Goal: Information Seeking & Learning: Learn about a topic

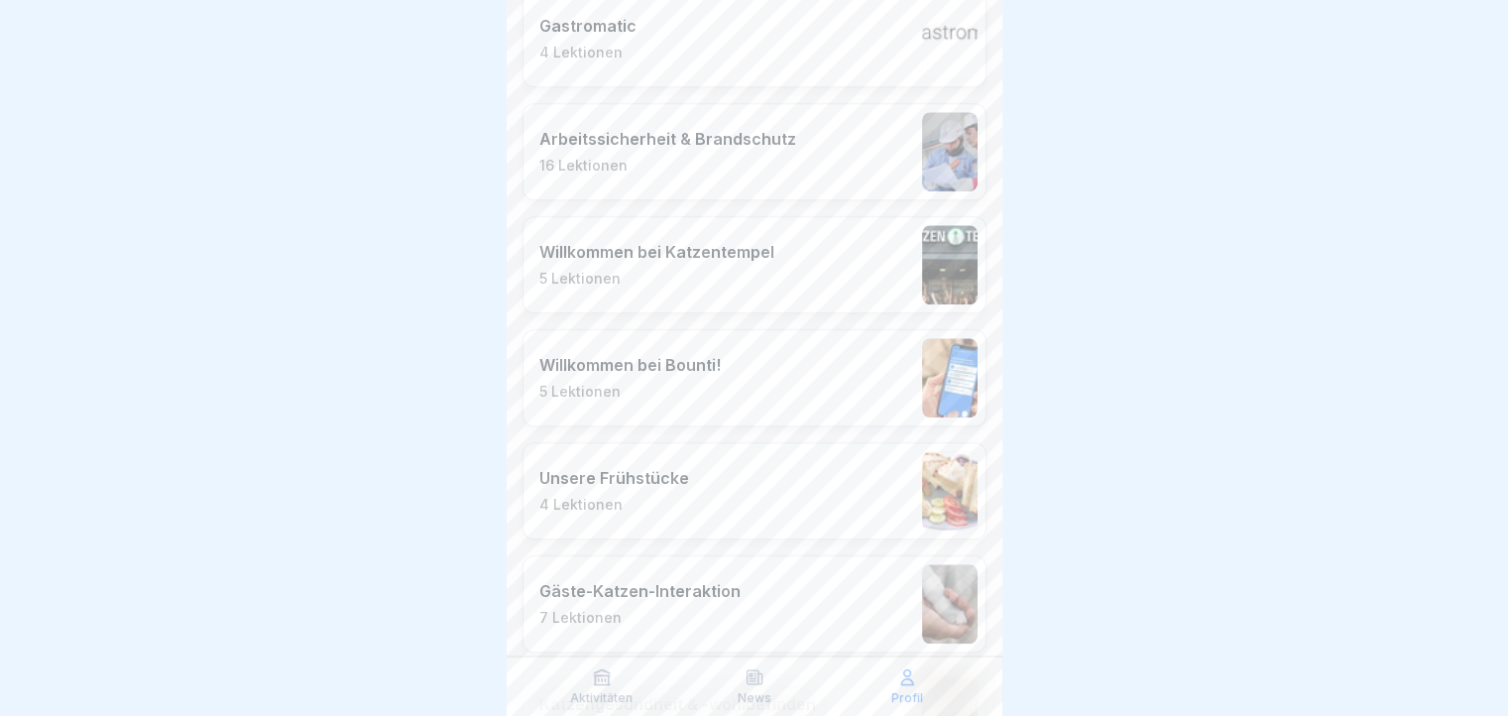
scroll to position [1405, 0]
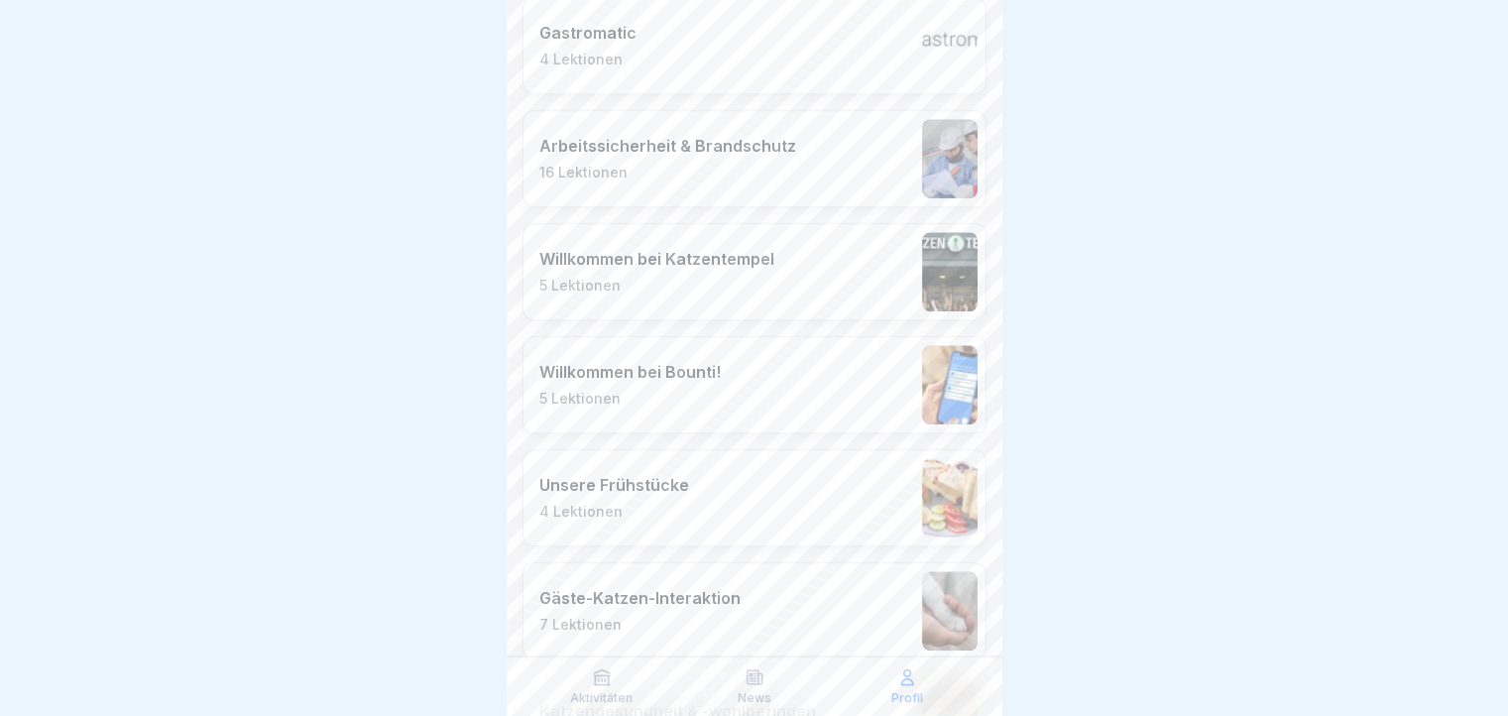
click at [810, 381] on div "Willkommen bei Bounti! 5 Lektionen" at bounding box center [754, 384] width 464 height 97
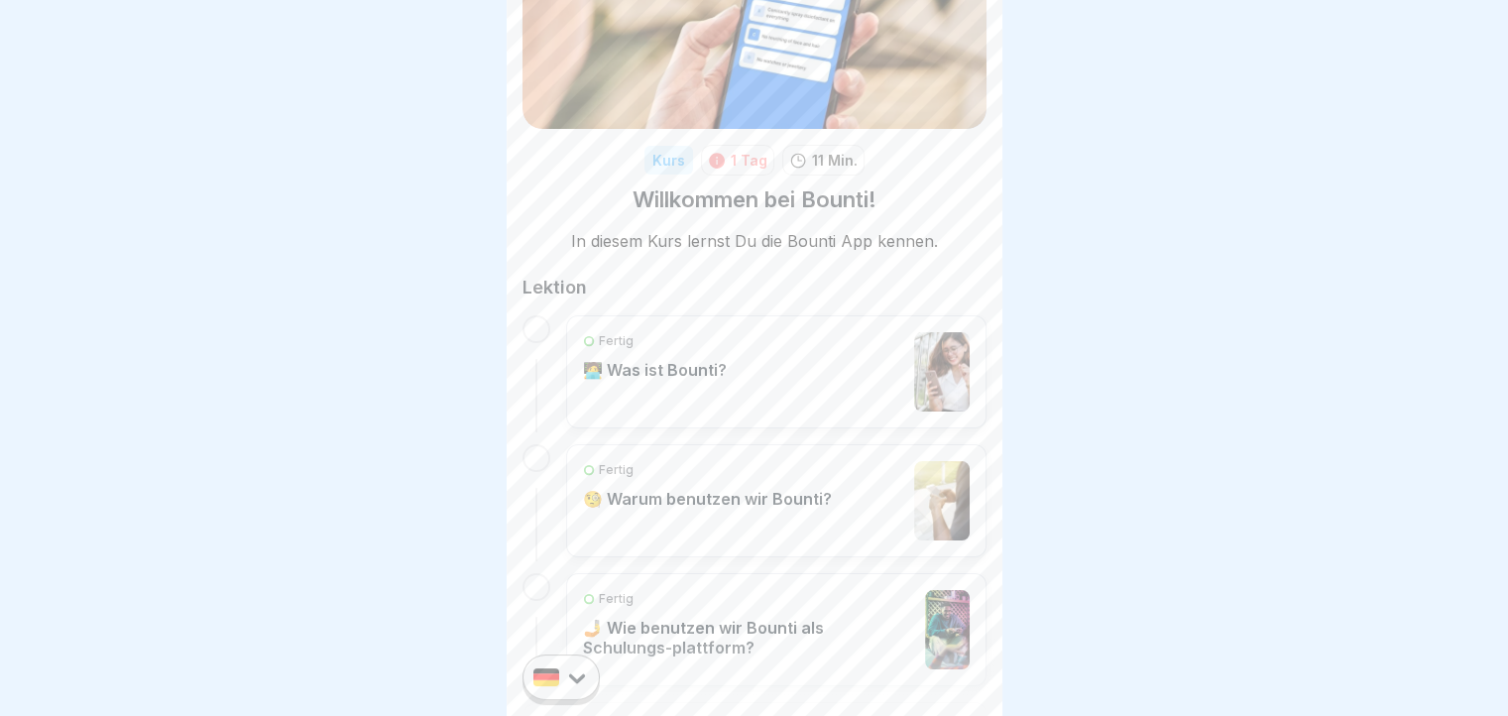
scroll to position [68, 0]
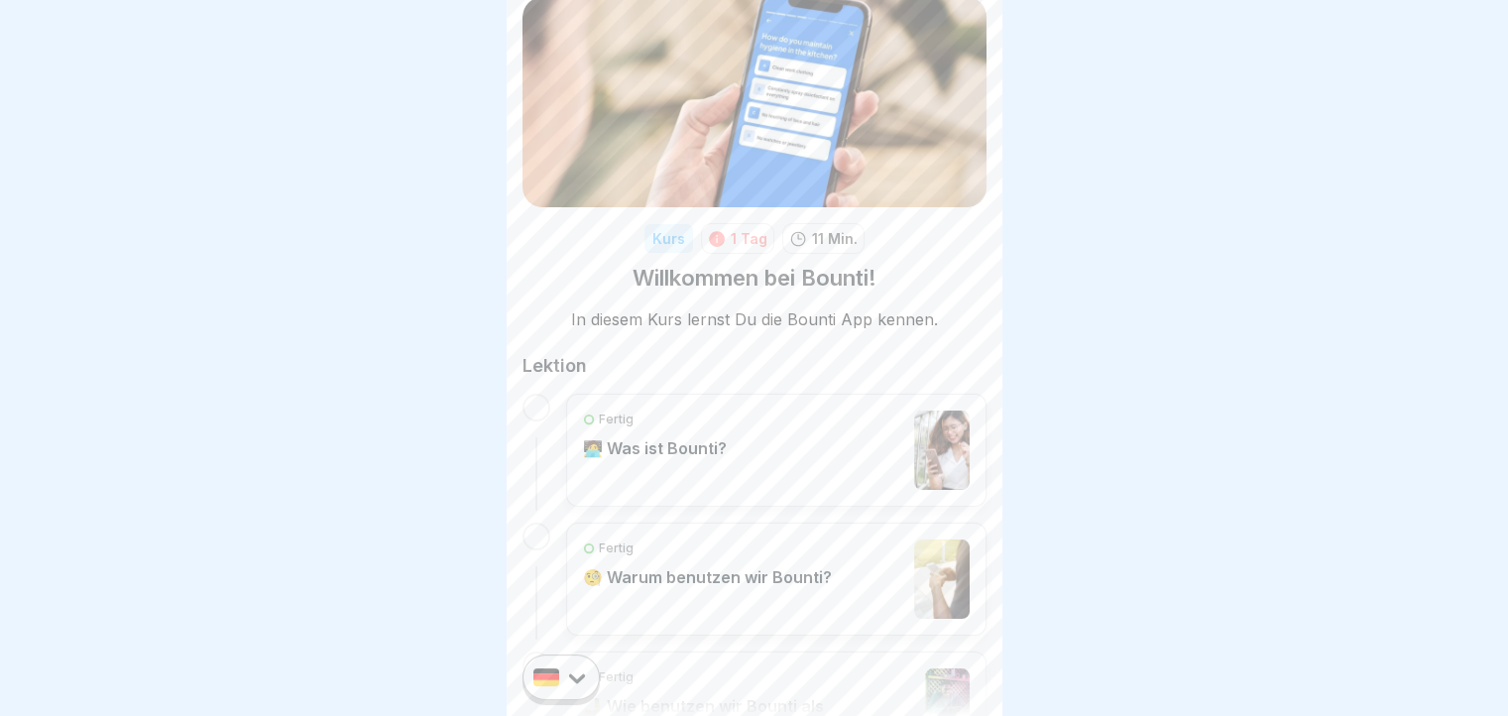
click at [798, 436] on div "Fertig 🧑‍💻 Was ist Bounti?" at bounding box center [776, 449] width 387 height 79
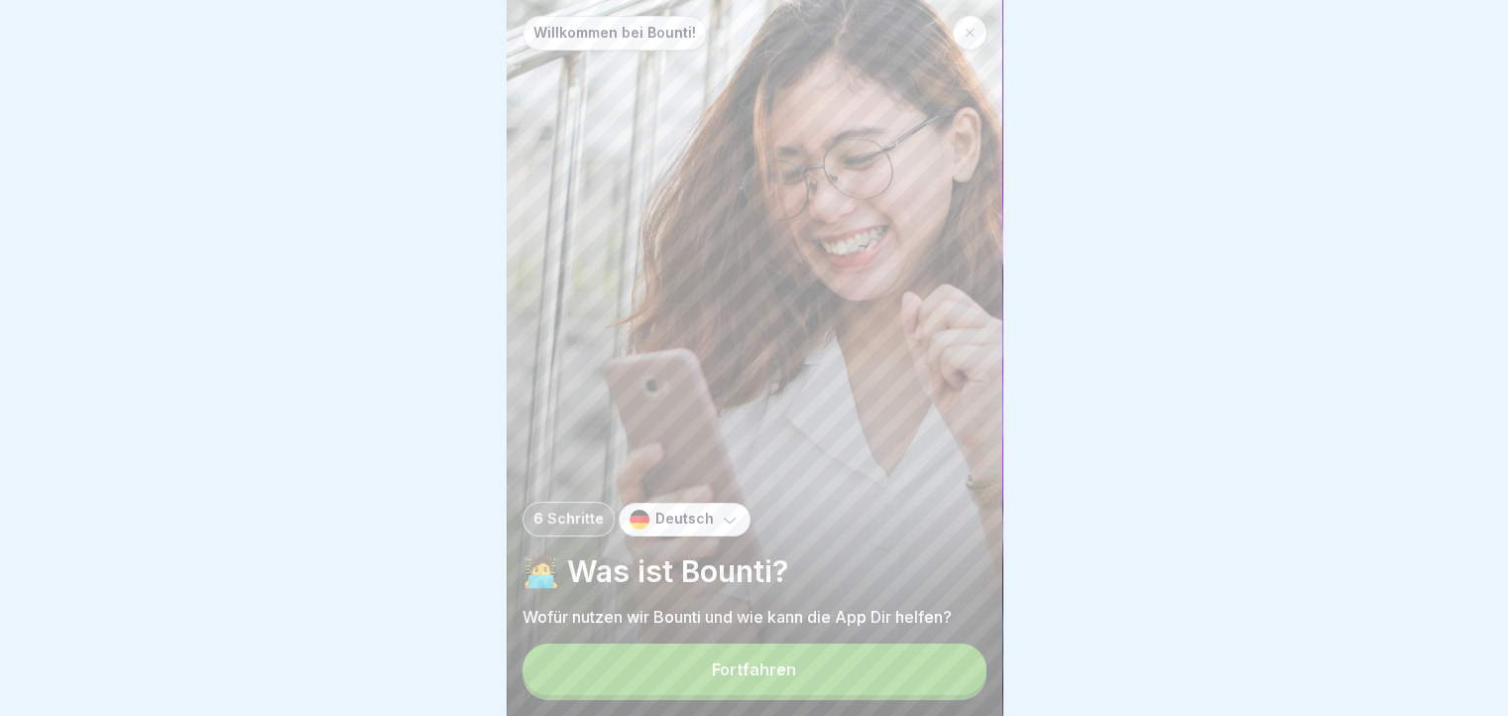
click at [810, 676] on button "Fortfahren" at bounding box center [754, 669] width 464 height 52
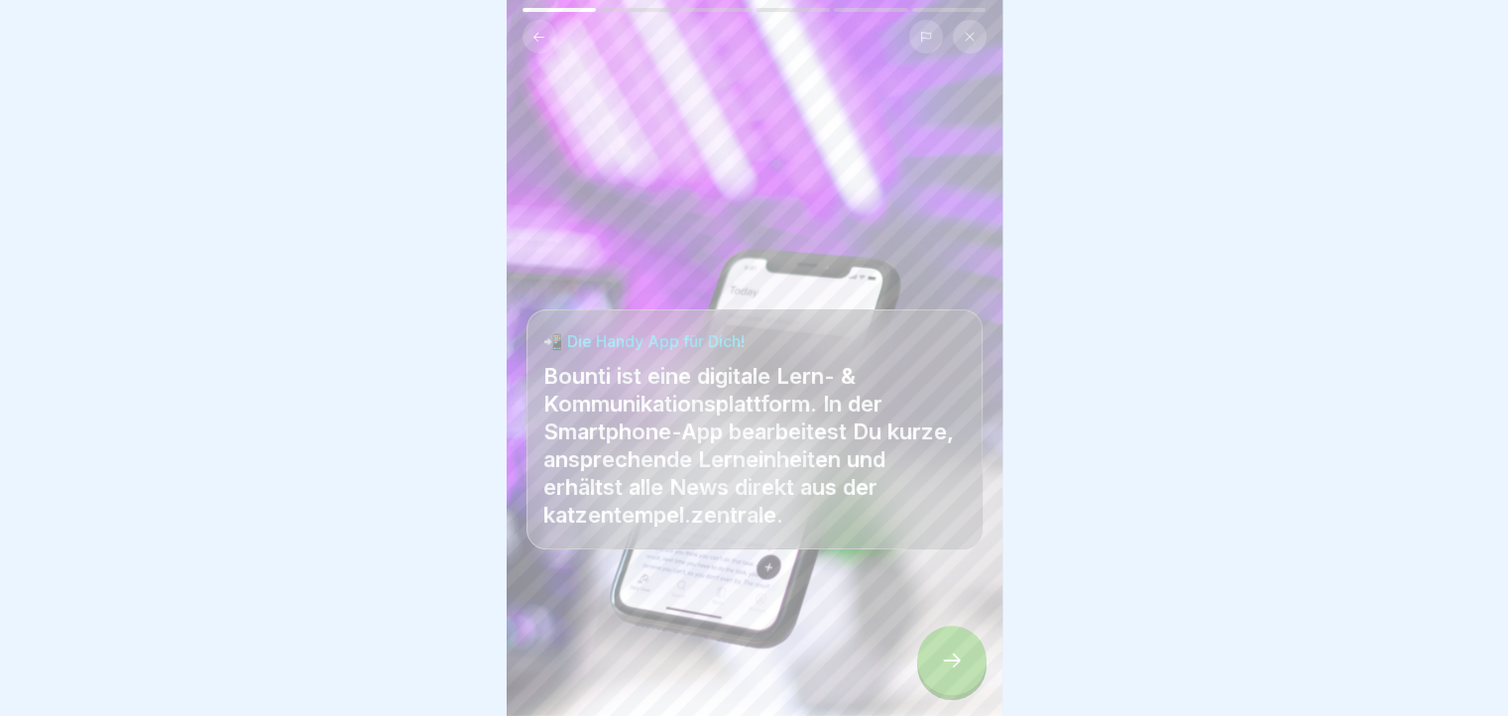
click at [953, 672] on icon at bounding box center [952, 660] width 24 height 24
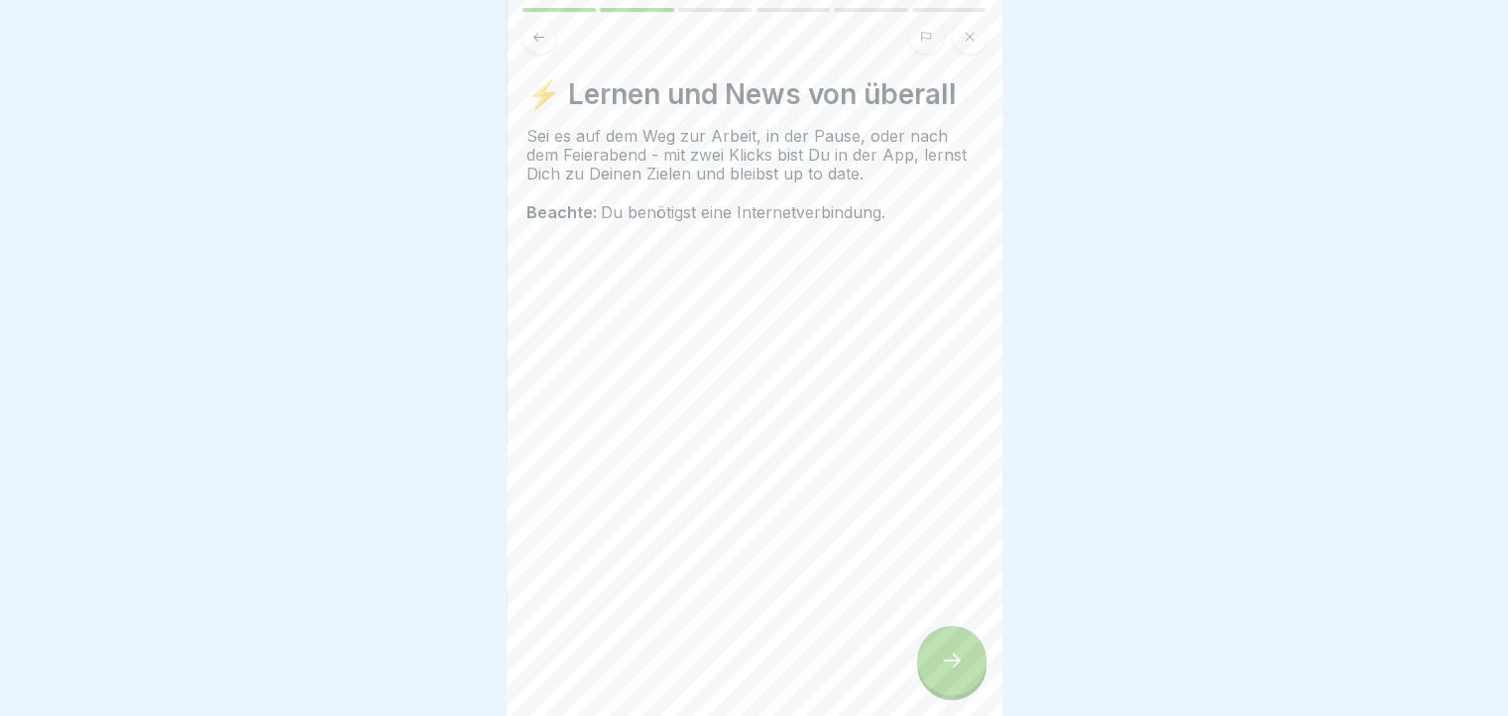
click at [953, 672] on icon at bounding box center [952, 660] width 24 height 24
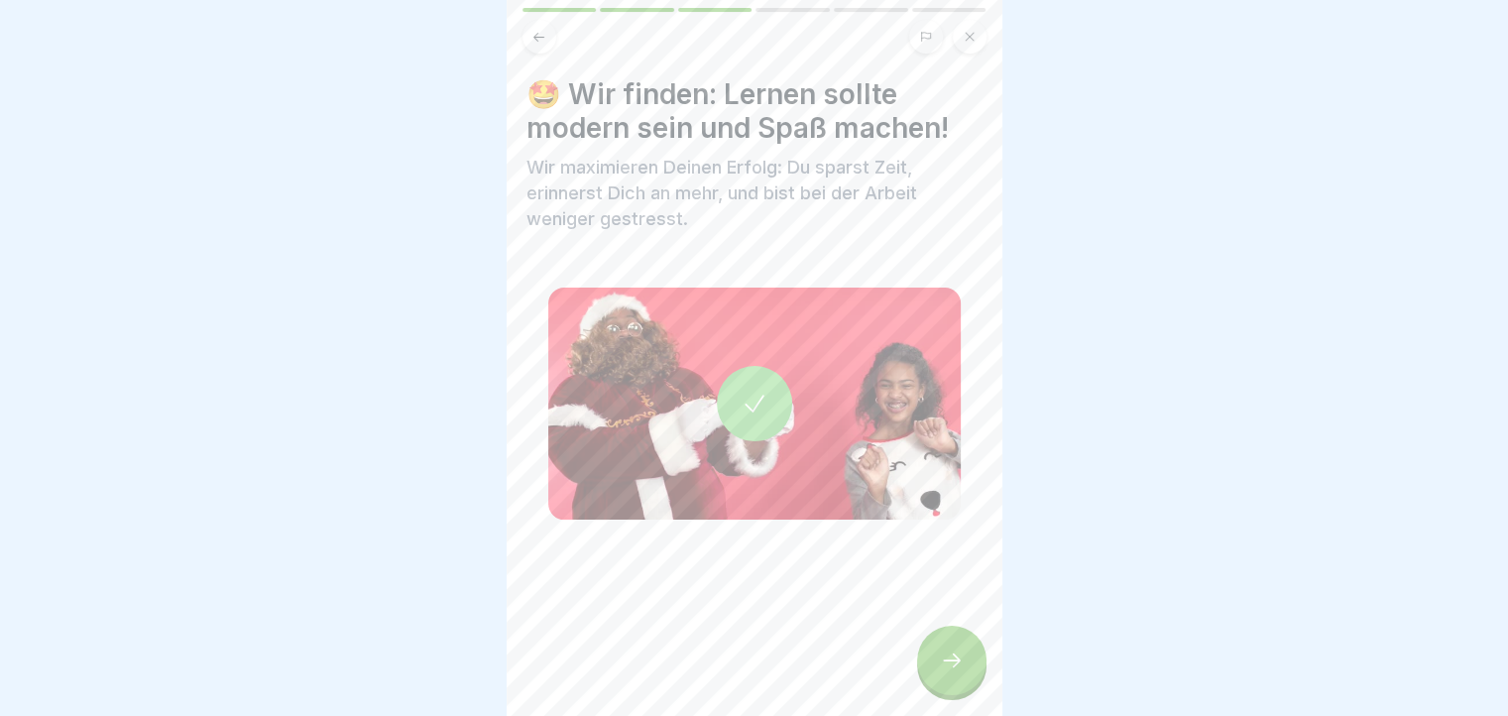
click at [953, 672] on icon at bounding box center [952, 660] width 24 height 24
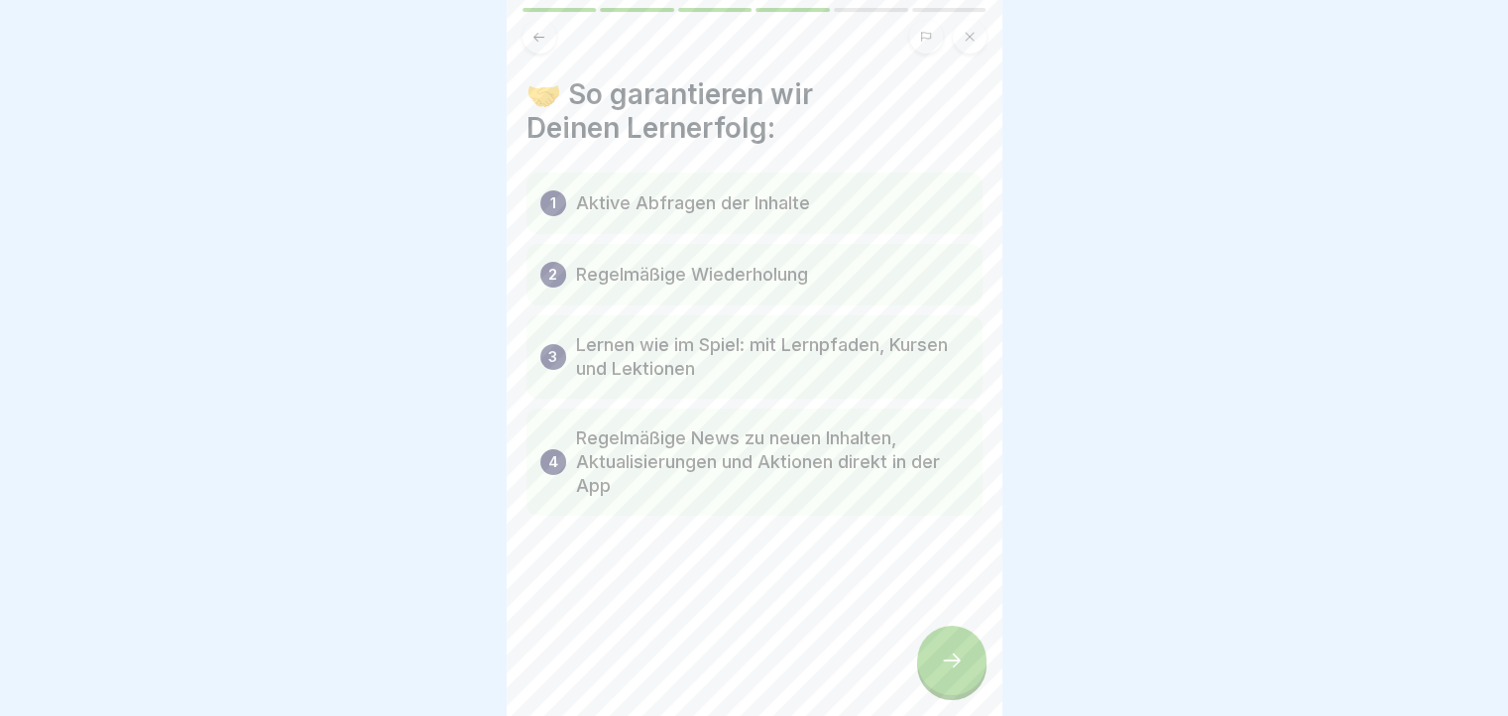
click at [953, 672] on icon at bounding box center [952, 660] width 24 height 24
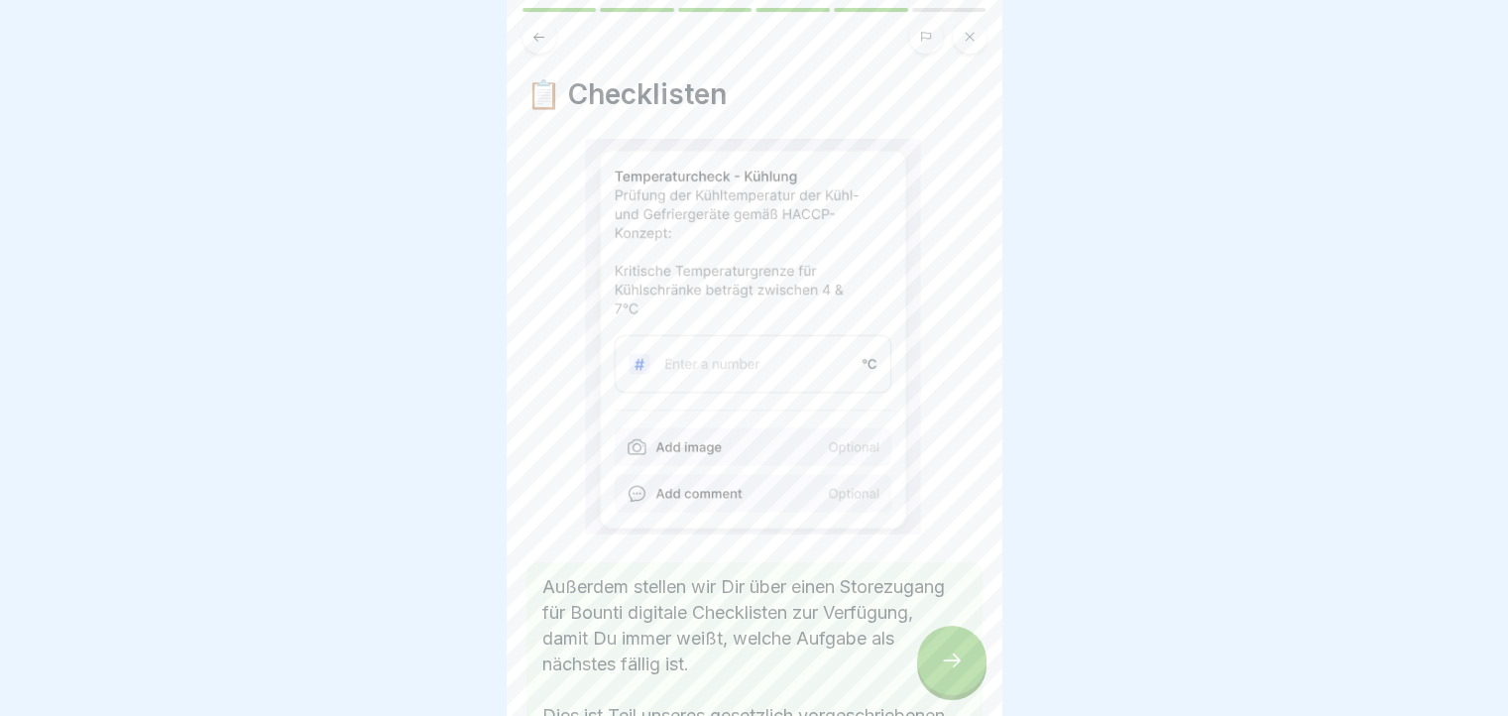
click at [953, 672] on icon at bounding box center [952, 660] width 24 height 24
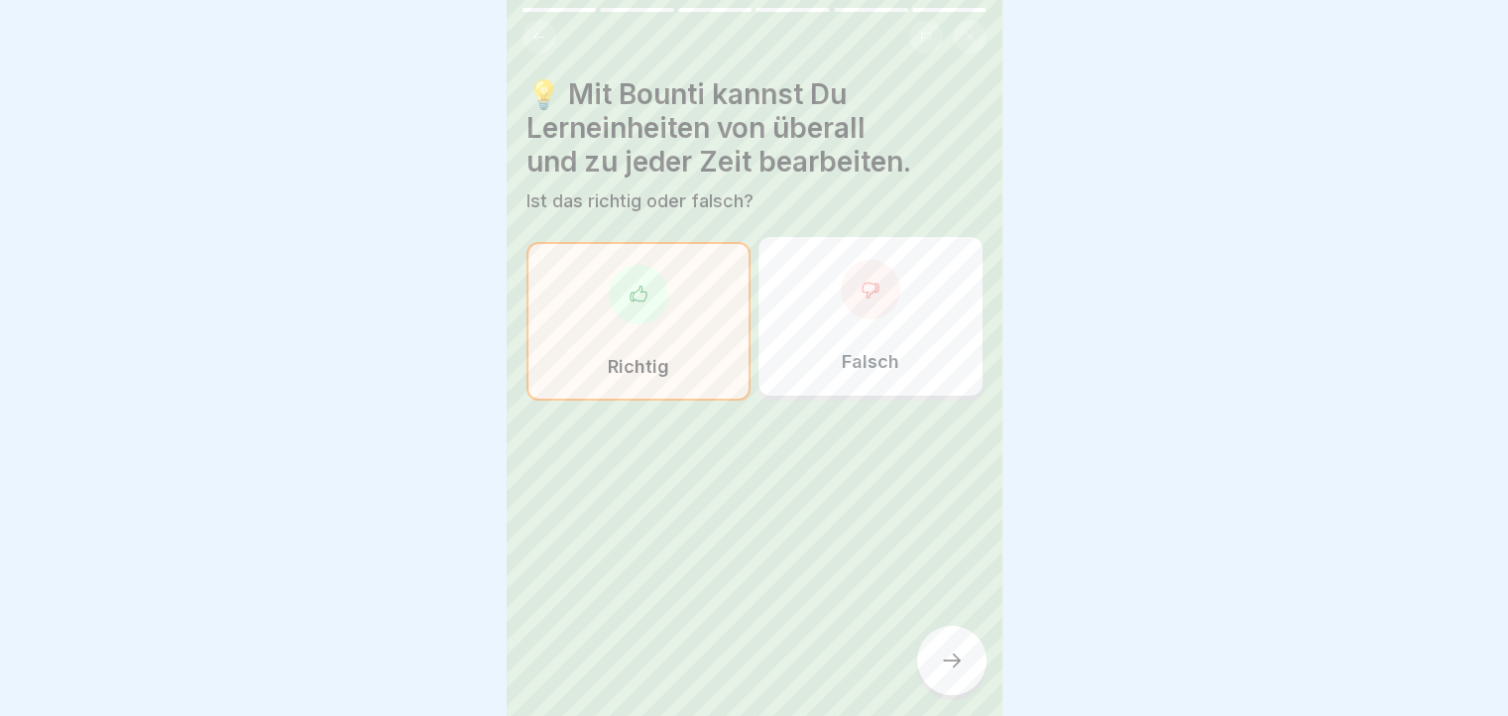
click at [953, 672] on icon at bounding box center [952, 660] width 24 height 24
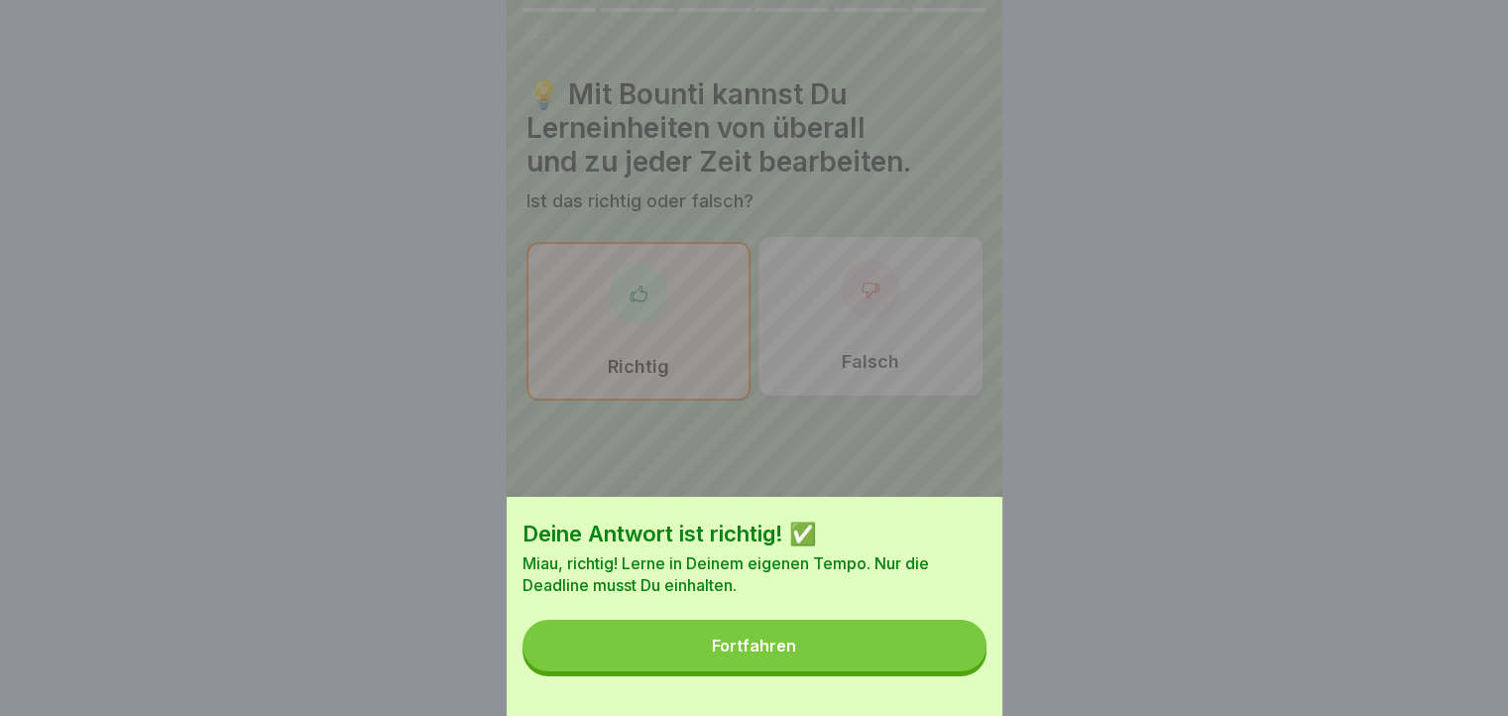
click at [953, 671] on button "Fortfahren" at bounding box center [754, 645] width 464 height 52
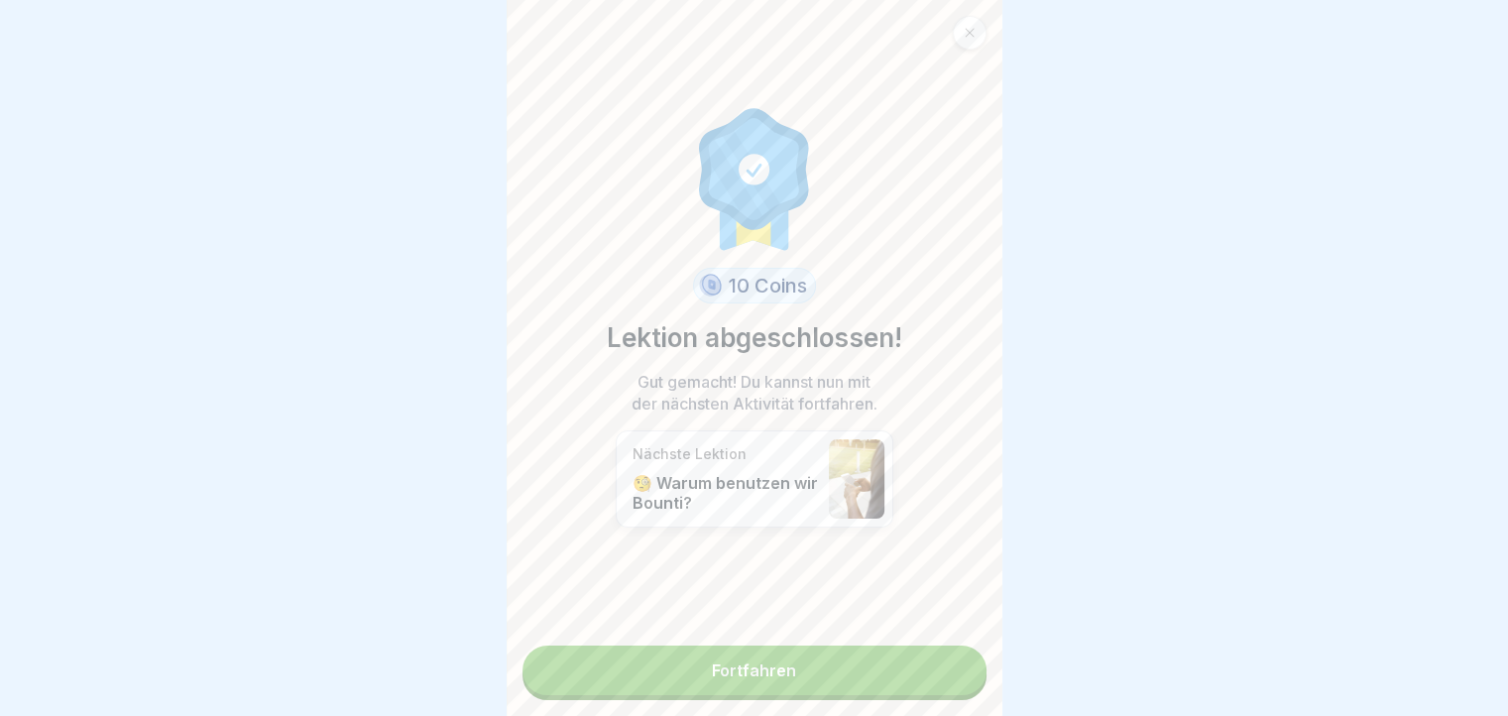
click at [947, 674] on link "Fortfahren" at bounding box center [754, 670] width 464 height 50
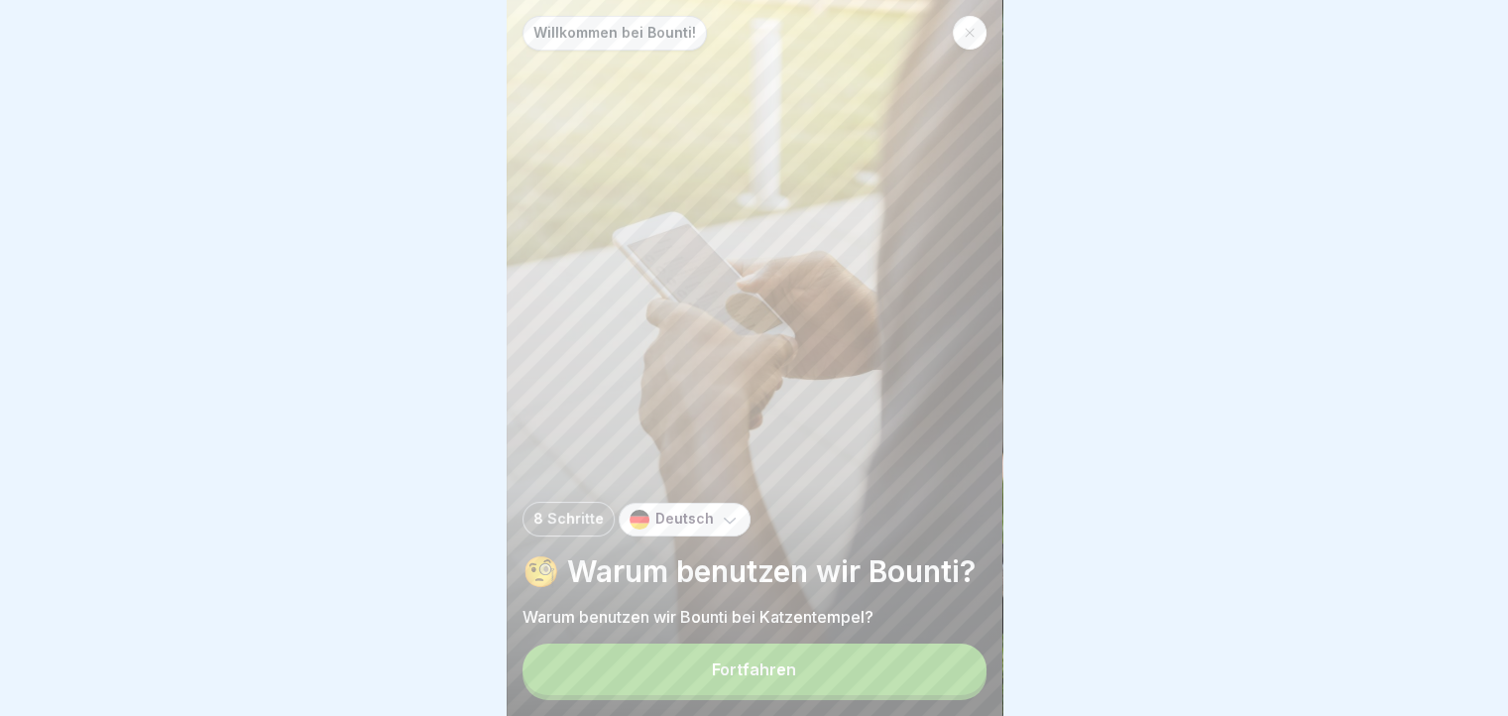
click at [947, 674] on button "Fortfahren" at bounding box center [754, 669] width 464 height 52
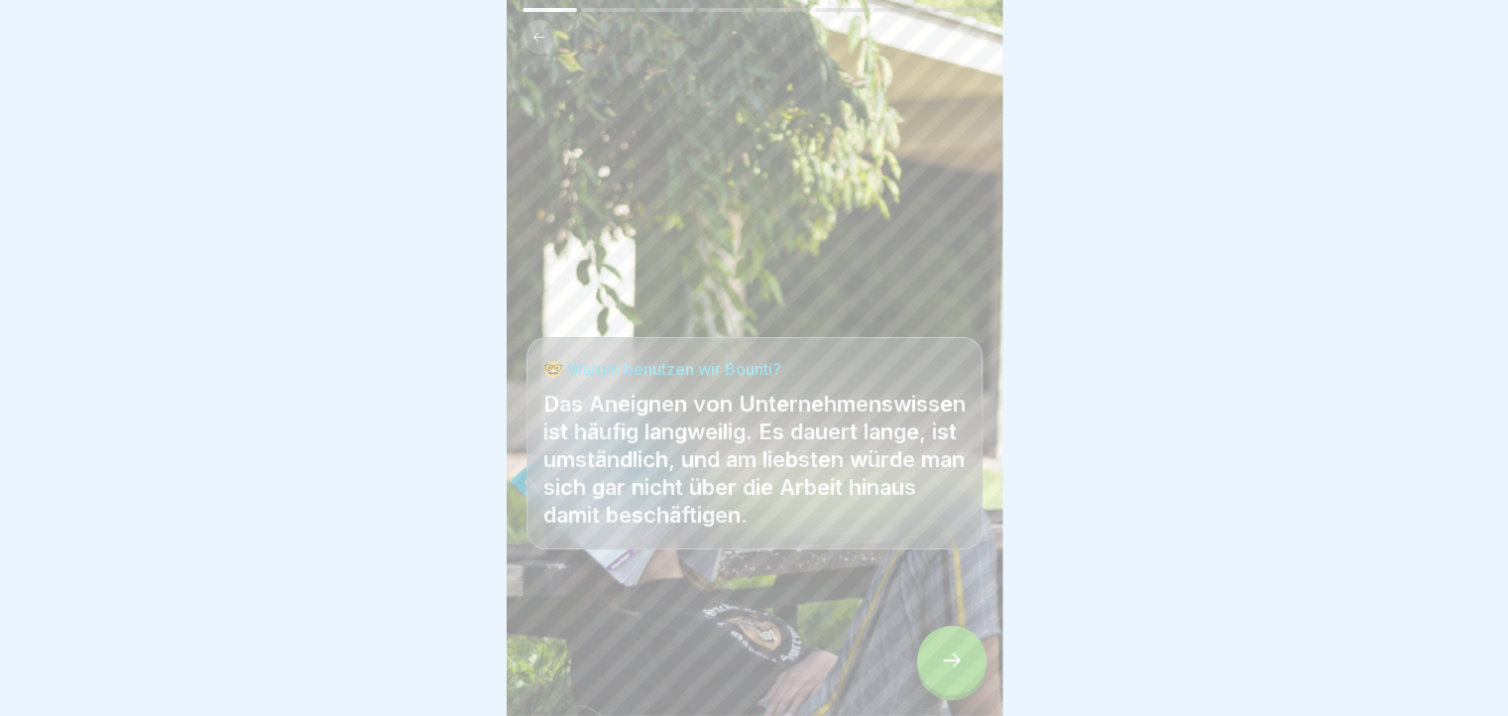
click at [941, 645] on div at bounding box center [951, 659] width 69 height 69
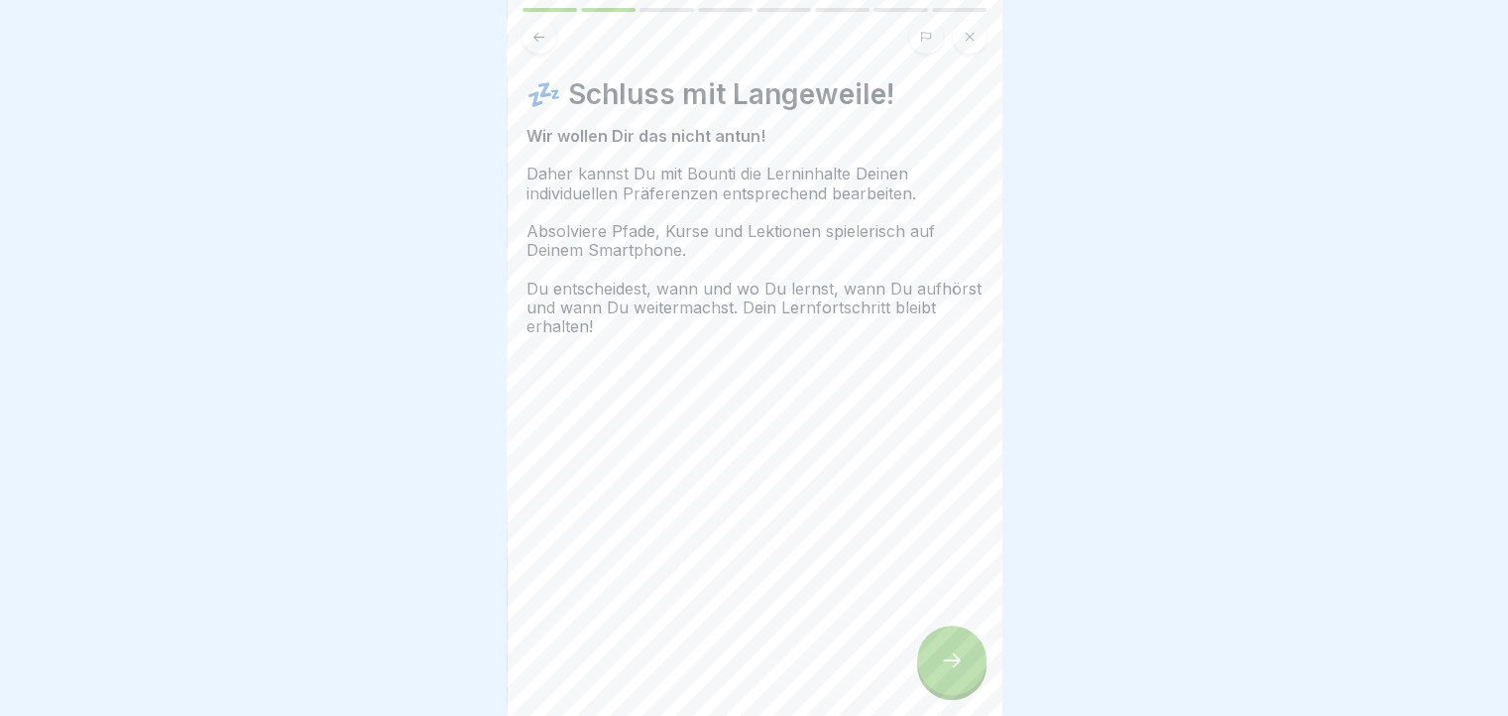
click at [941, 645] on div at bounding box center [951, 659] width 69 height 69
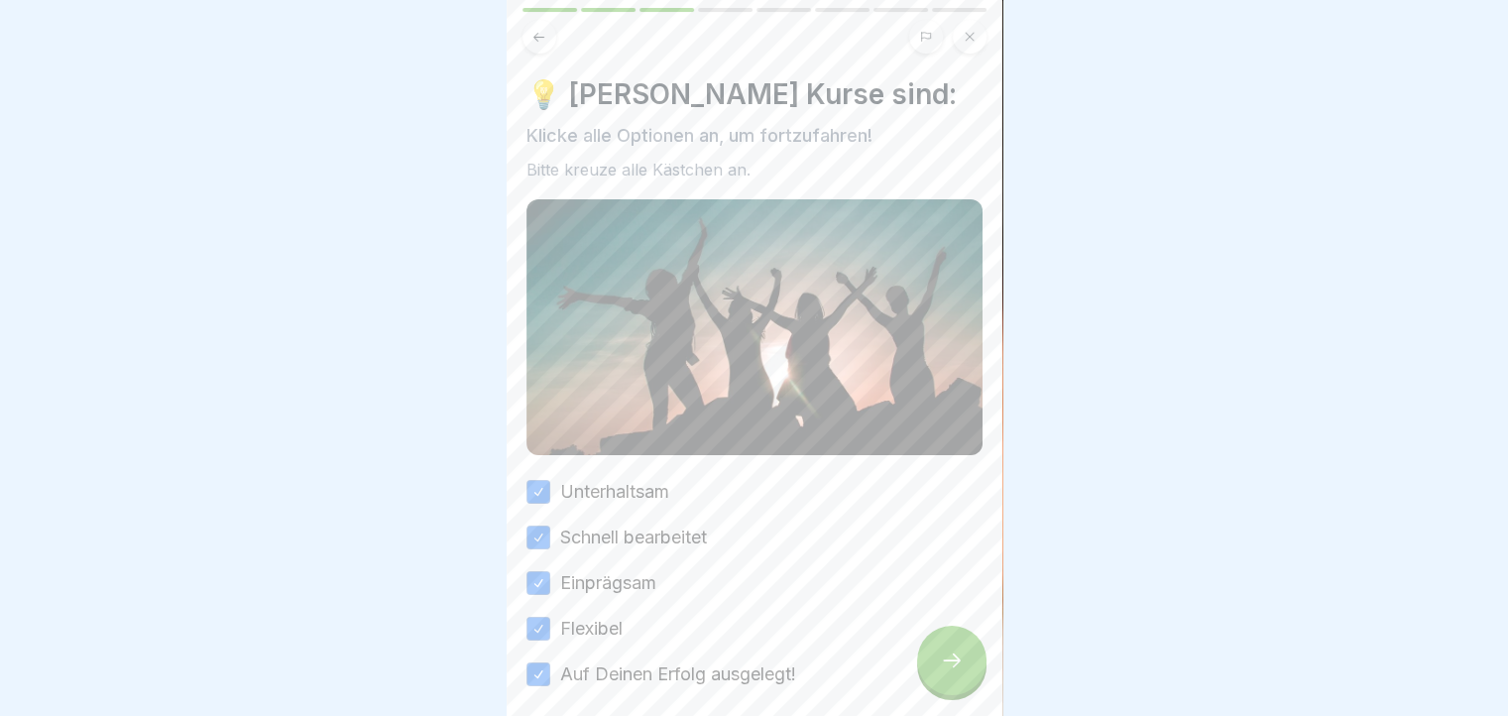
click at [941, 645] on div at bounding box center [951, 659] width 69 height 69
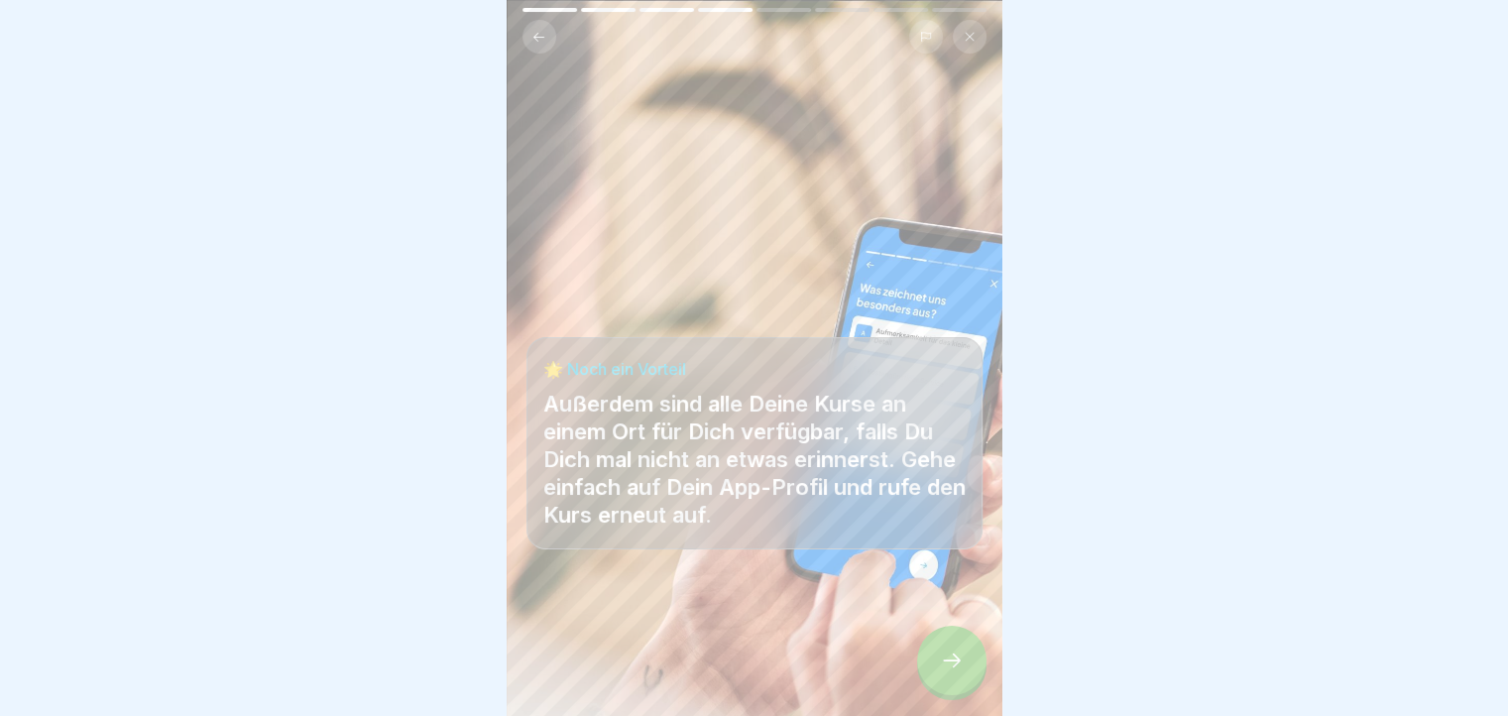
click at [941, 645] on div at bounding box center [951, 659] width 69 height 69
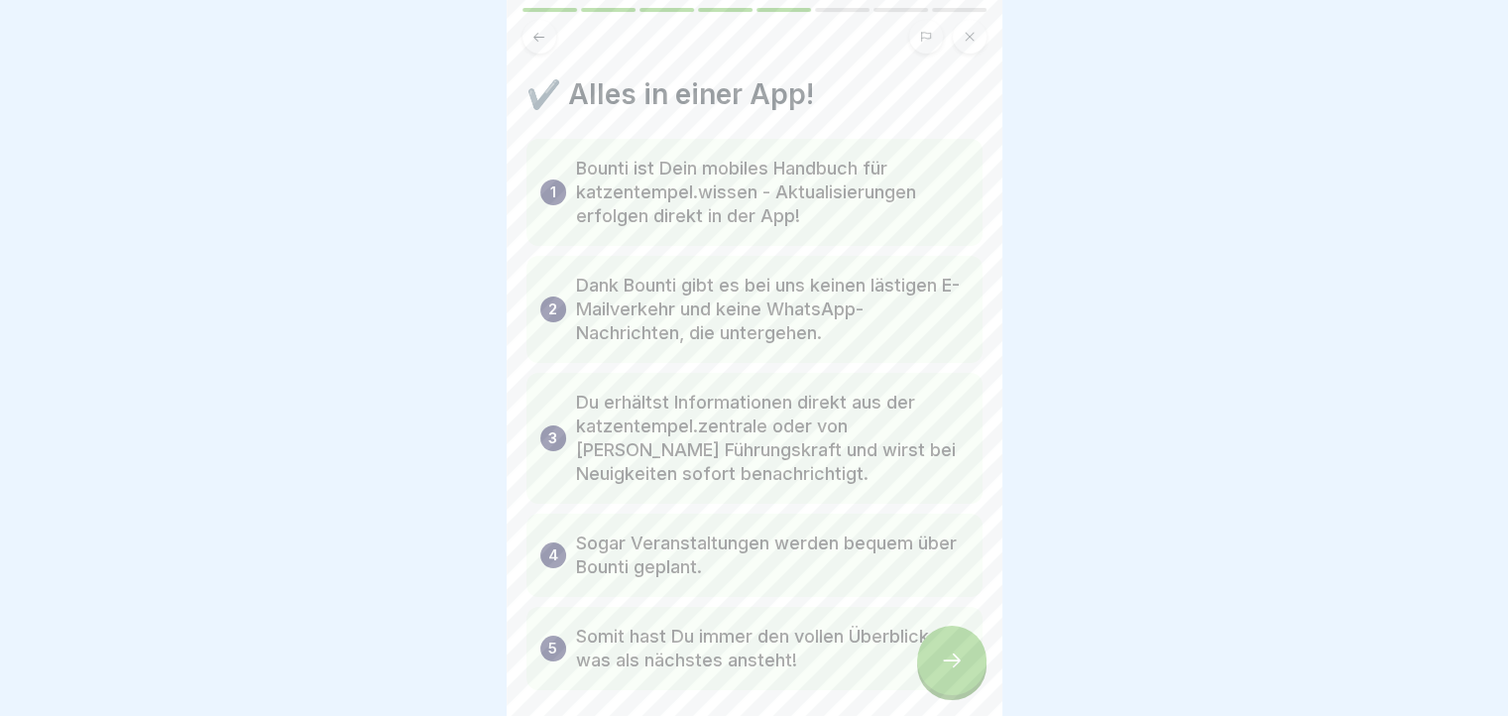
click at [941, 645] on div at bounding box center [951, 659] width 69 height 69
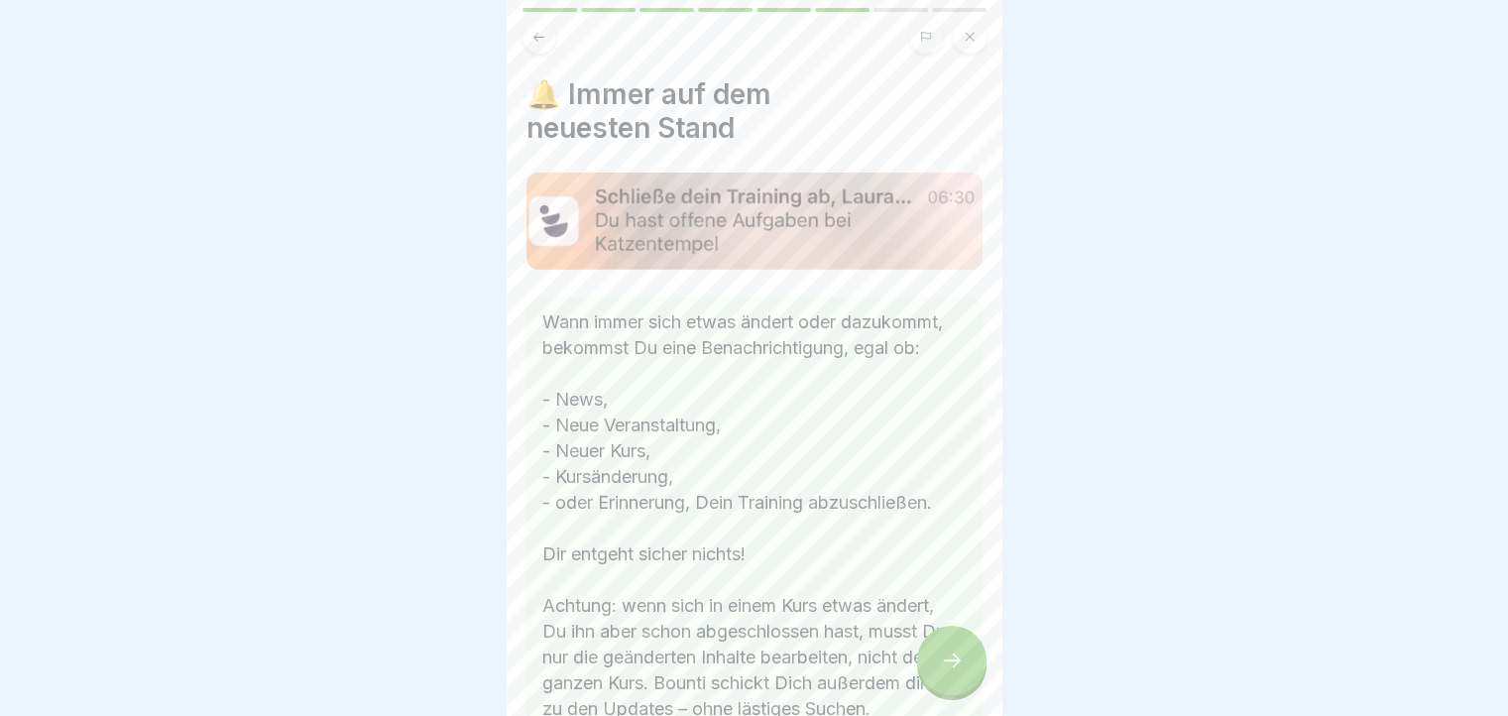
click at [941, 645] on div at bounding box center [951, 659] width 69 height 69
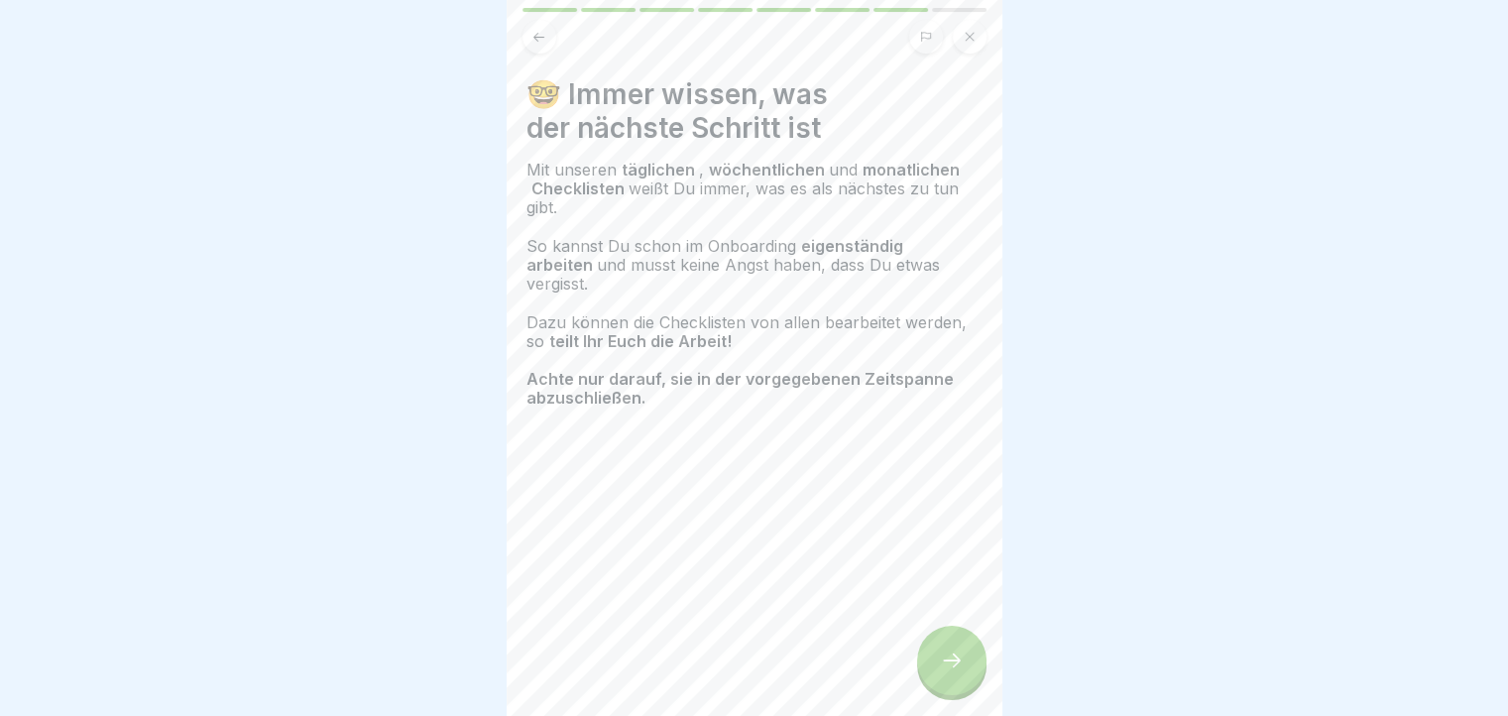
click at [941, 645] on div at bounding box center [951, 659] width 69 height 69
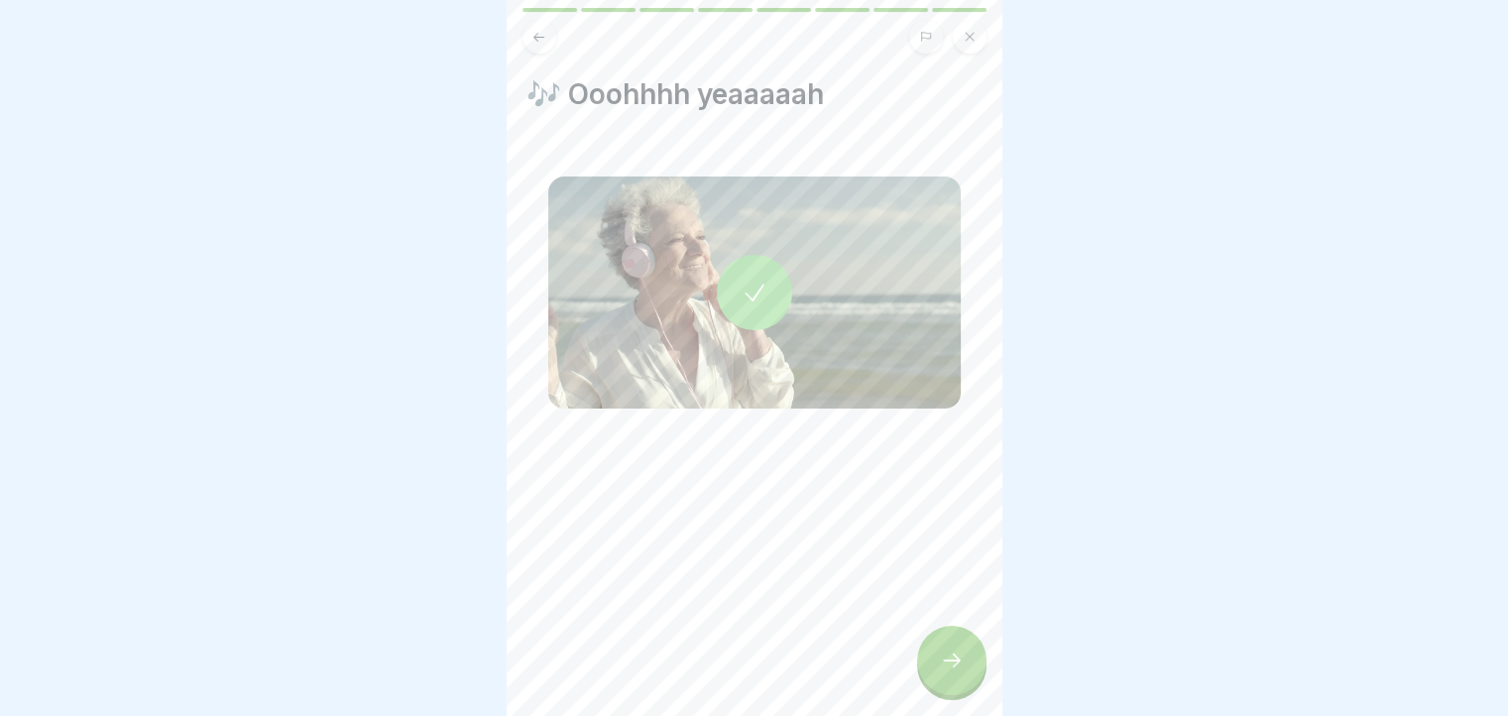
click at [941, 645] on div at bounding box center [951, 659] width 69 height 69
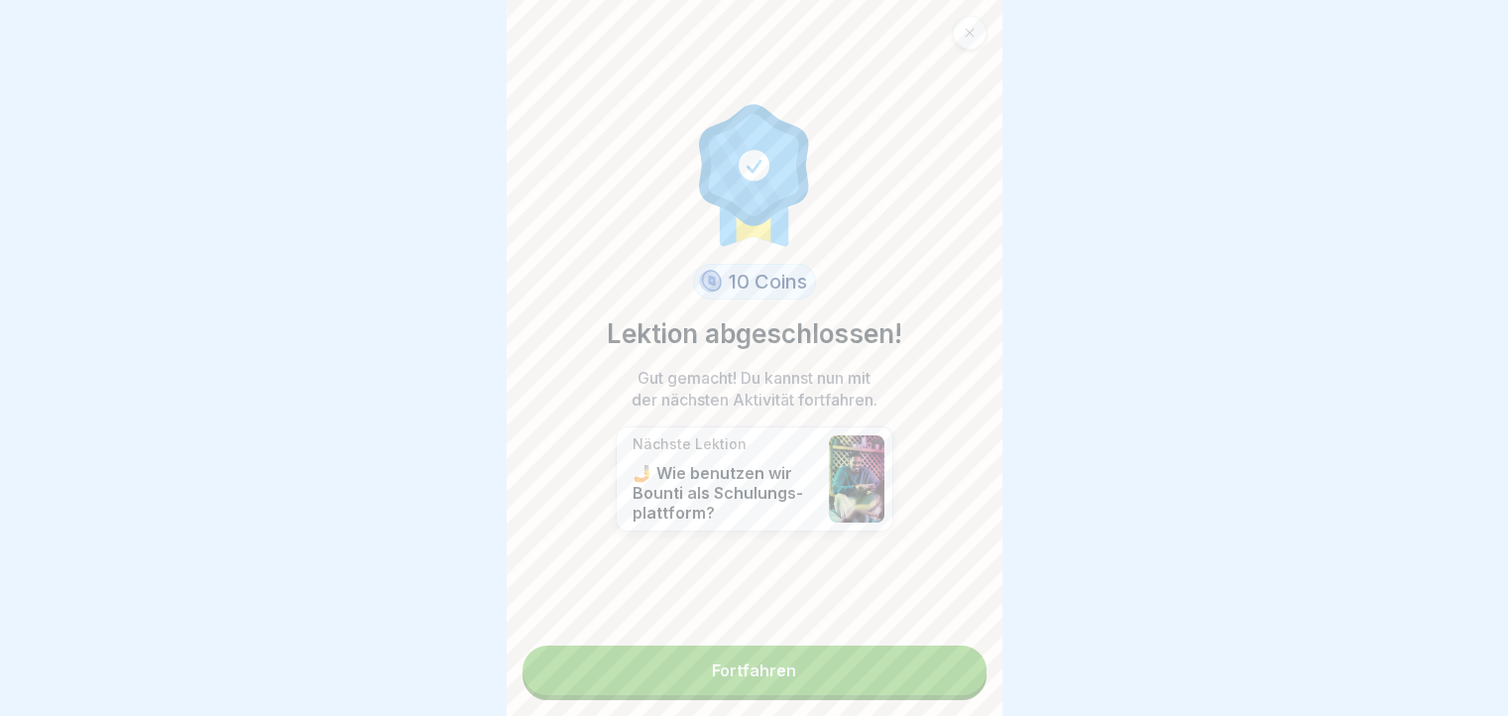
click at [941, 645] on div "10 Coins Lektion abgeschlossen! Gut gemacht! Du kannst nun mit der nächsten Akt…" at bounding box center [754, 358] width 496 height 716
click at [948, 665] on link "Fortfahren" at bounding box center [754, 670] width 464 height 50
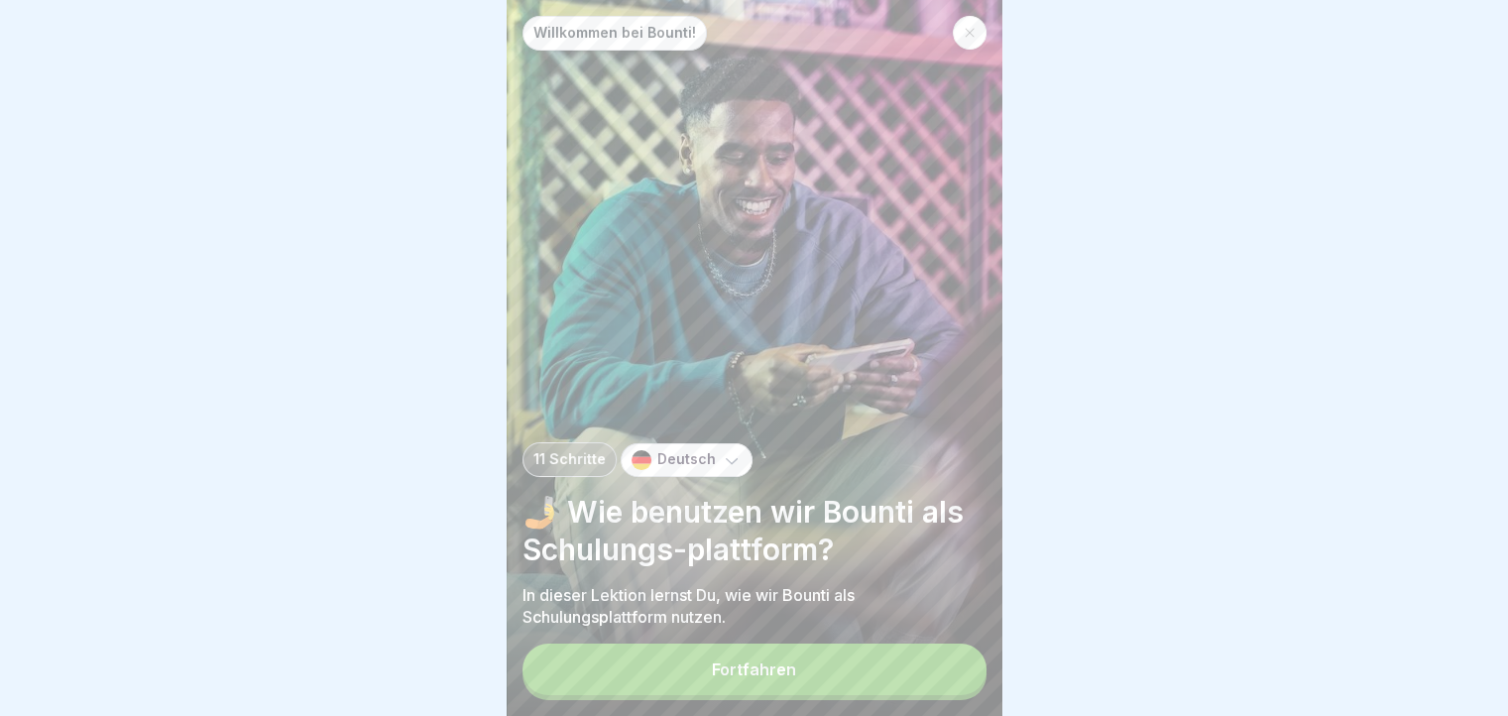
click at [948, 666] on button "Fortfahren" at bounding box center [754, 669] width 464 height 52
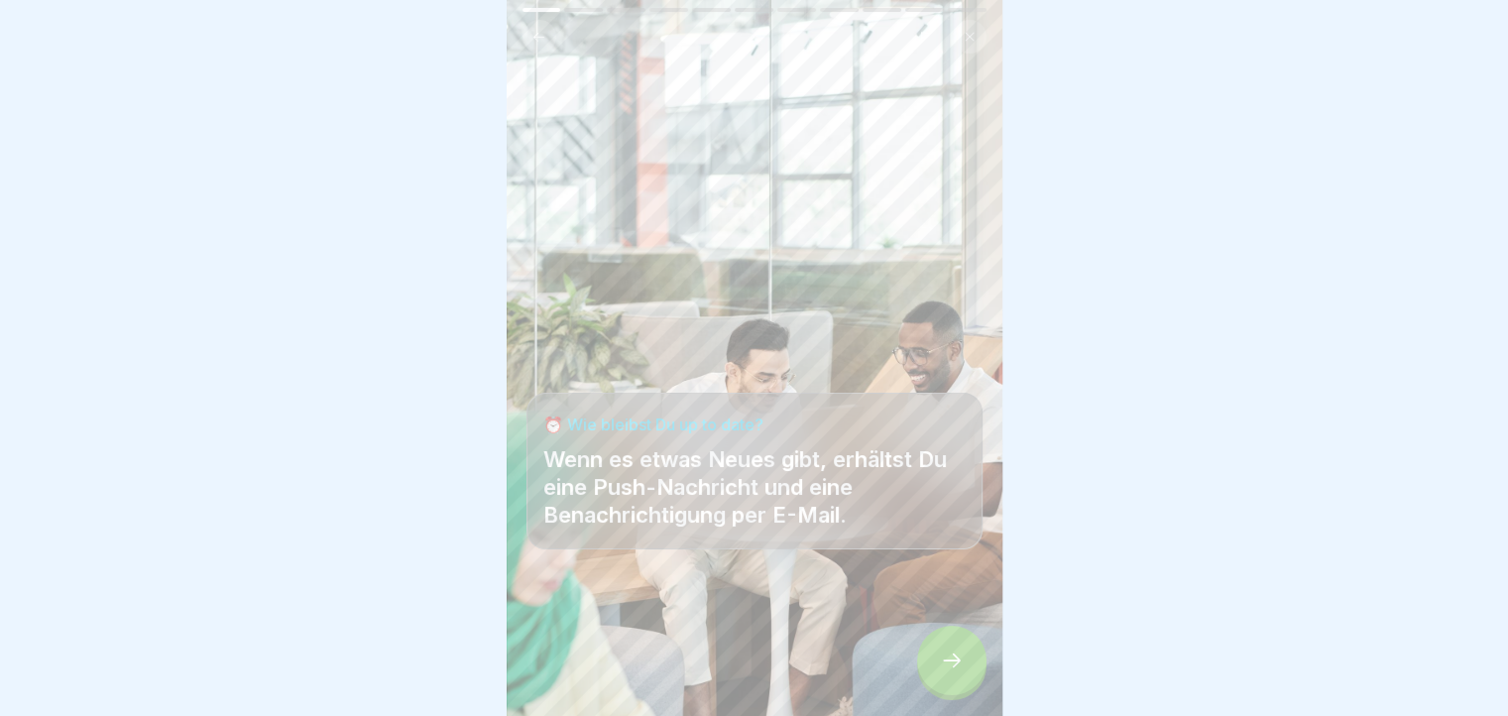
click at [959, 666] on icon at bounding box center [952, 660] width 24 height 24
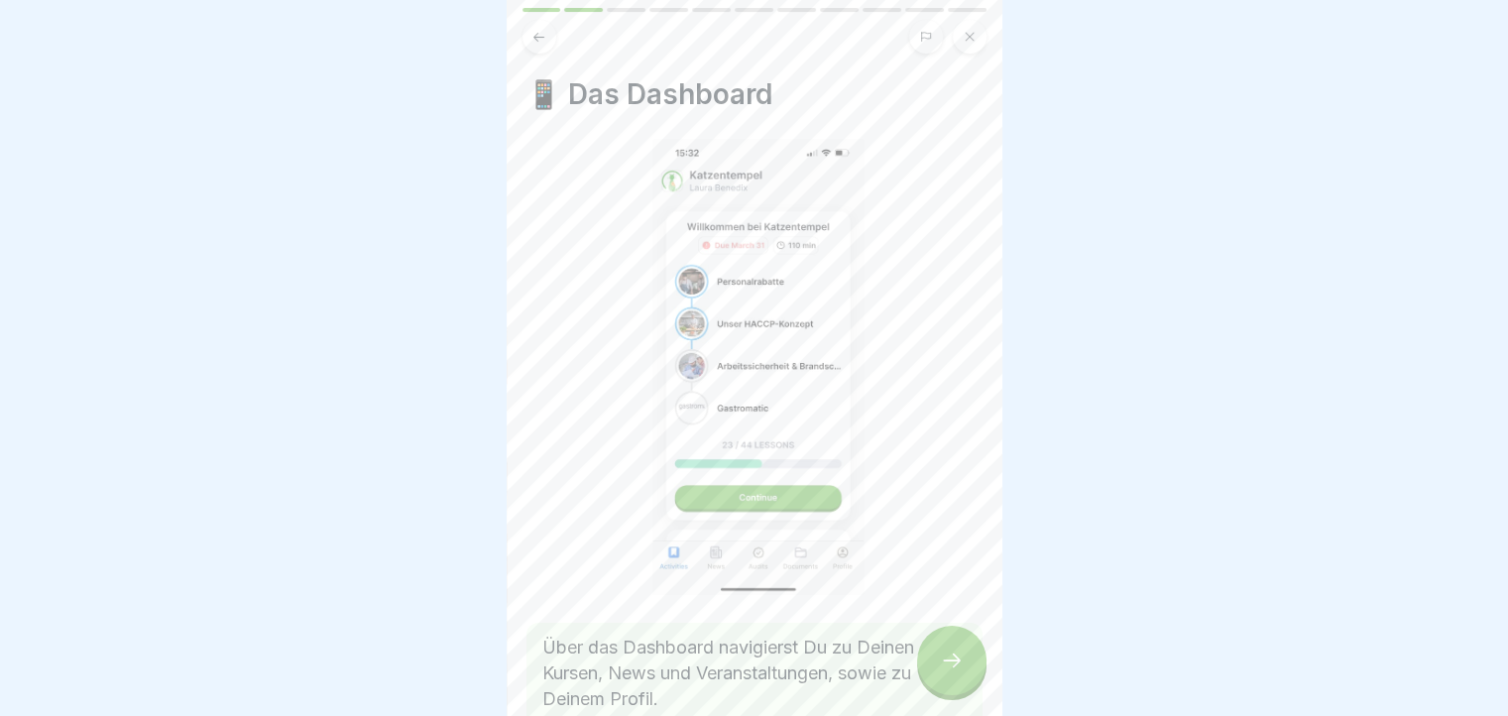
click at [959, 666] on icon at bounding box center [952, 660] width 24 height 24
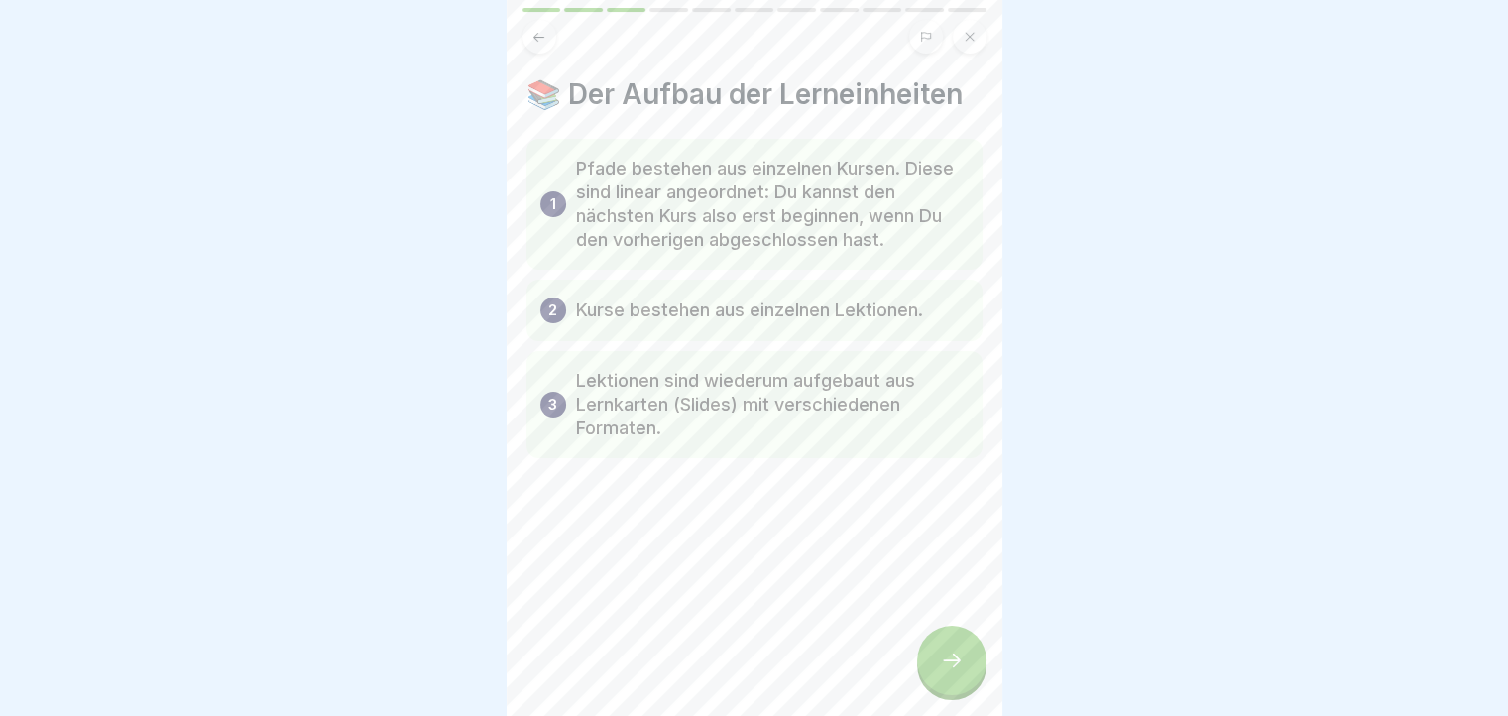
click at [959, 666] on icon at bounding box center [952, 660] width 24 height 24
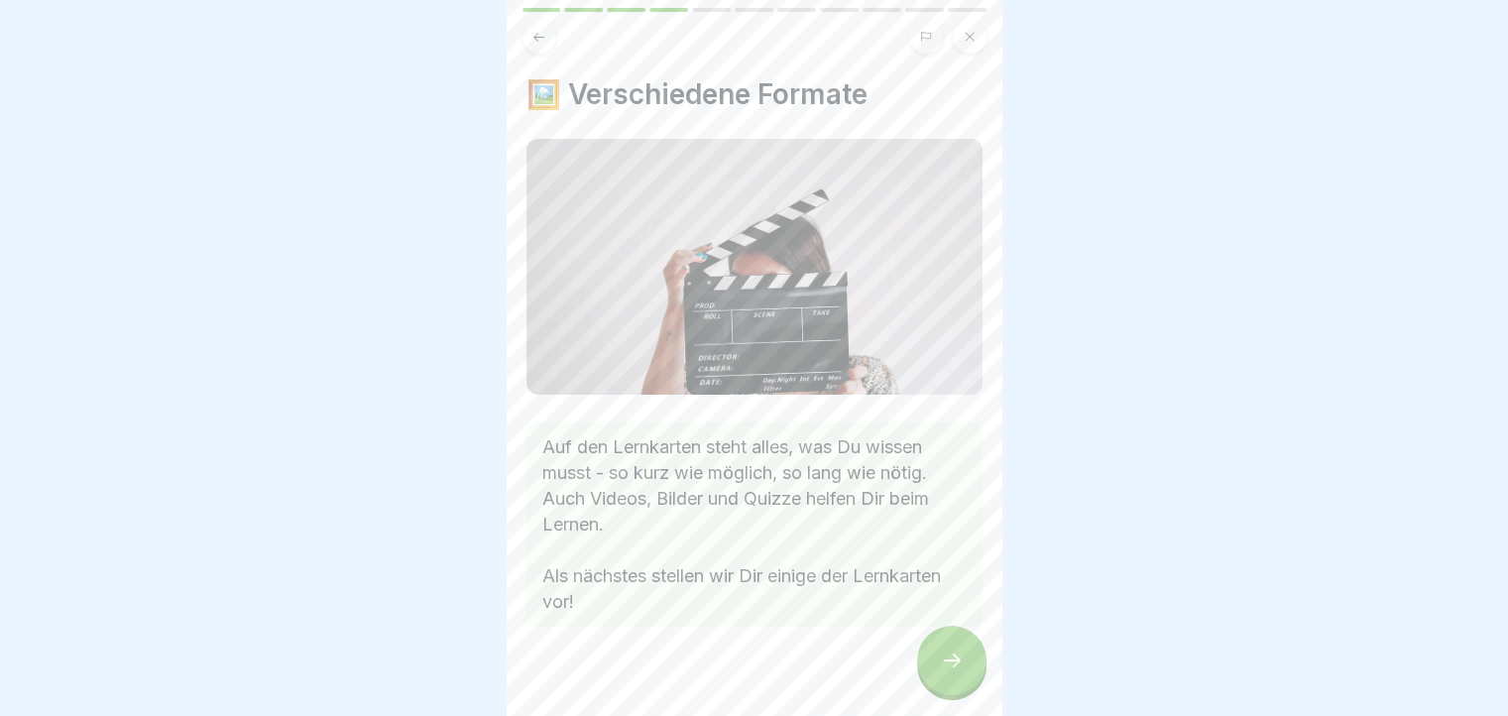
click at [959, 666] on icon at bounding box center [952, 660] width 24 height 24
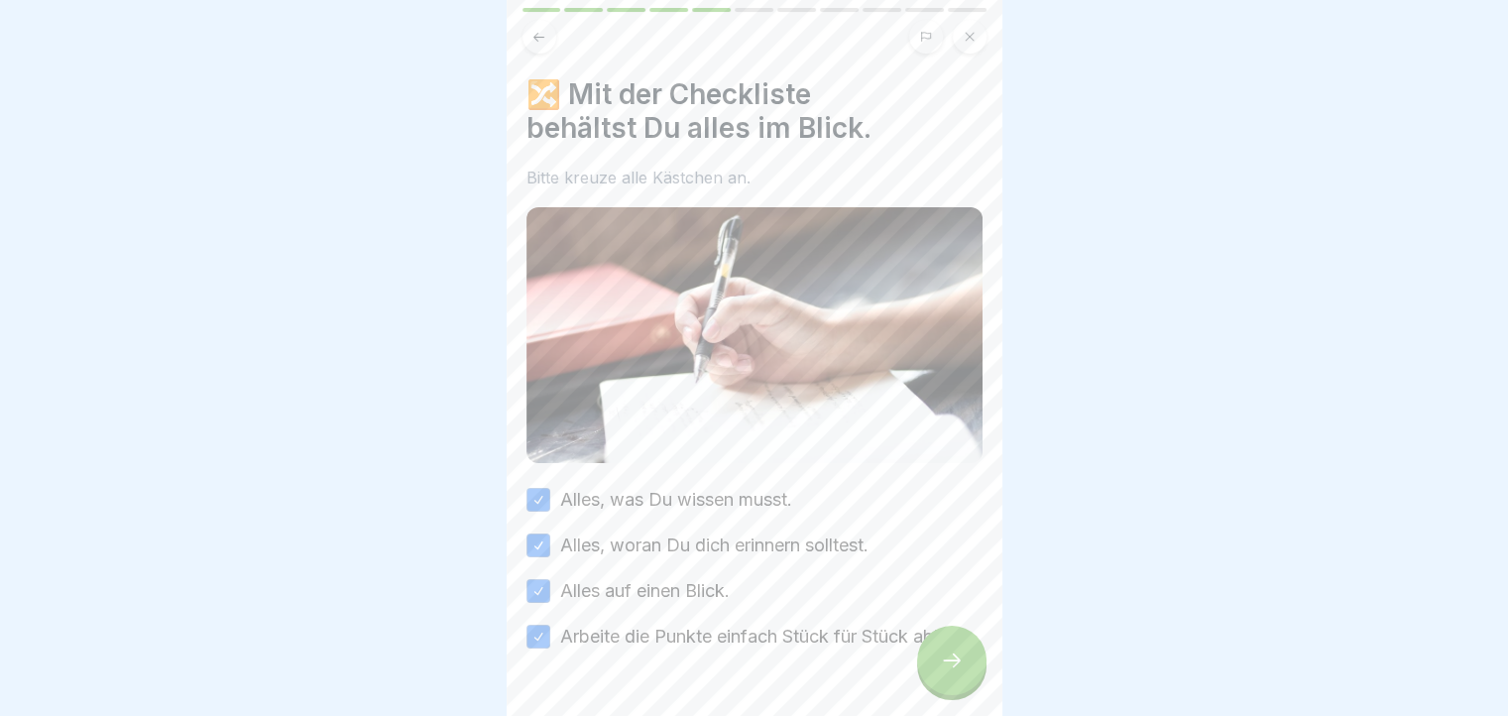
click at [959, 666] on icon at bounding box center [952, 660] width 24 height 24
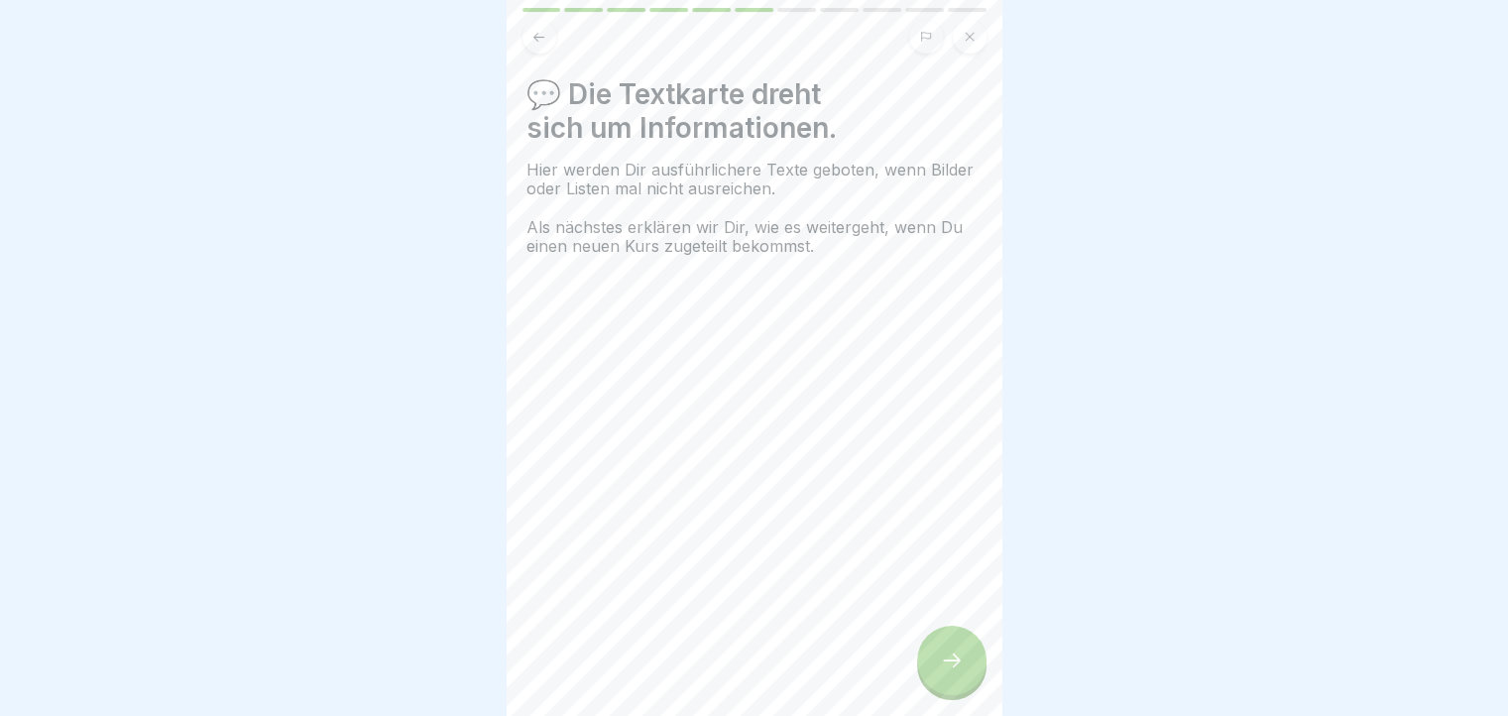
click at [959, 666] on icon at bounding box center [952, 660] width 24 height 24
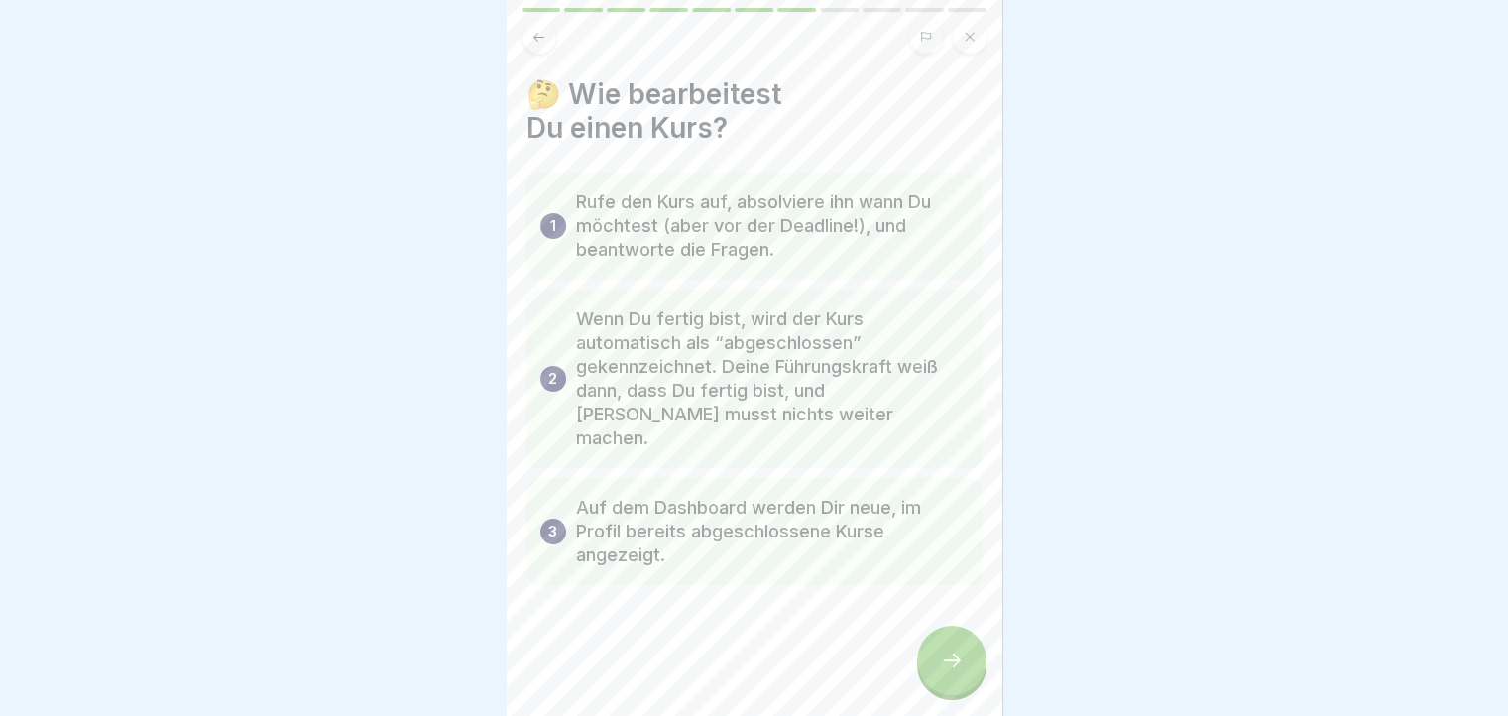
click at [959, 666] on icon at bounding box center [952, 660] width 24 height 24
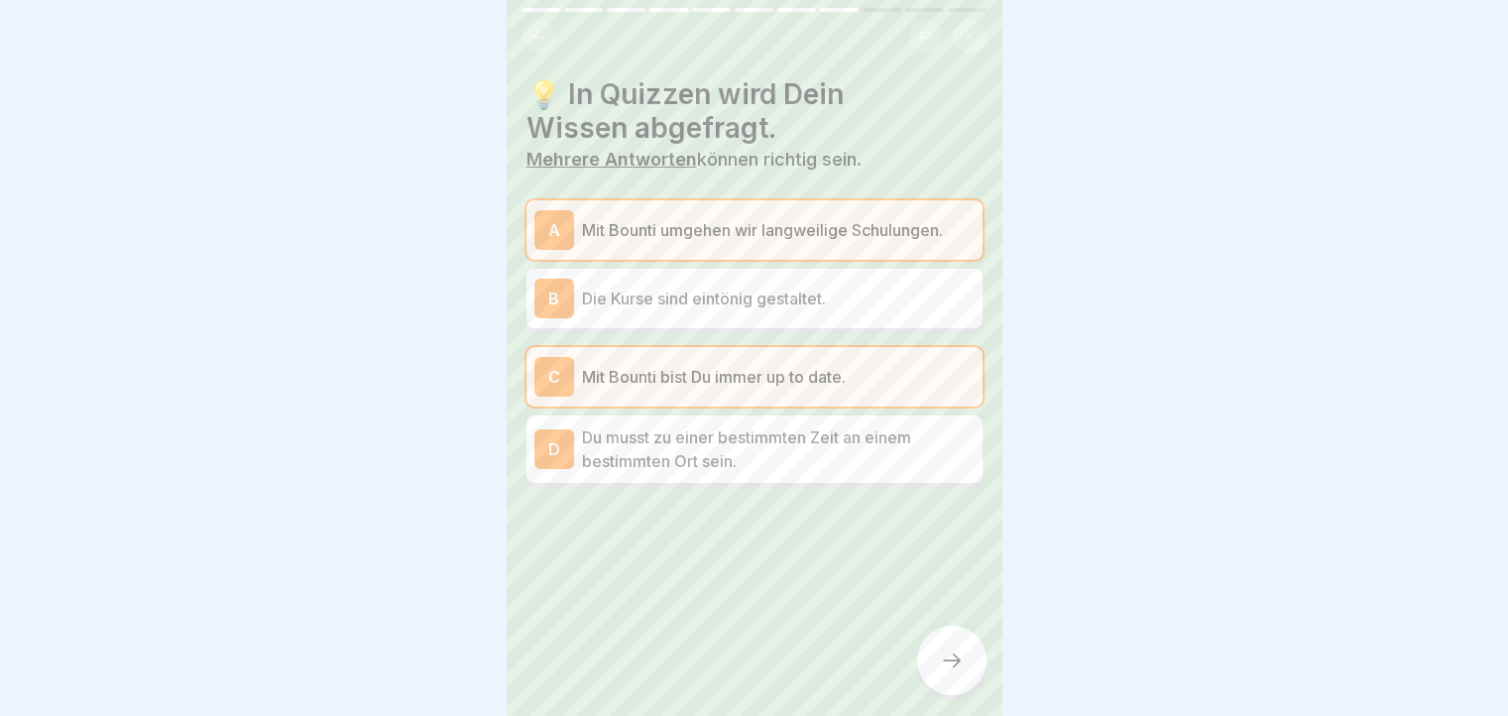
click at [959, 666] on icon at bounding box center [952, 660] width 24 height 24
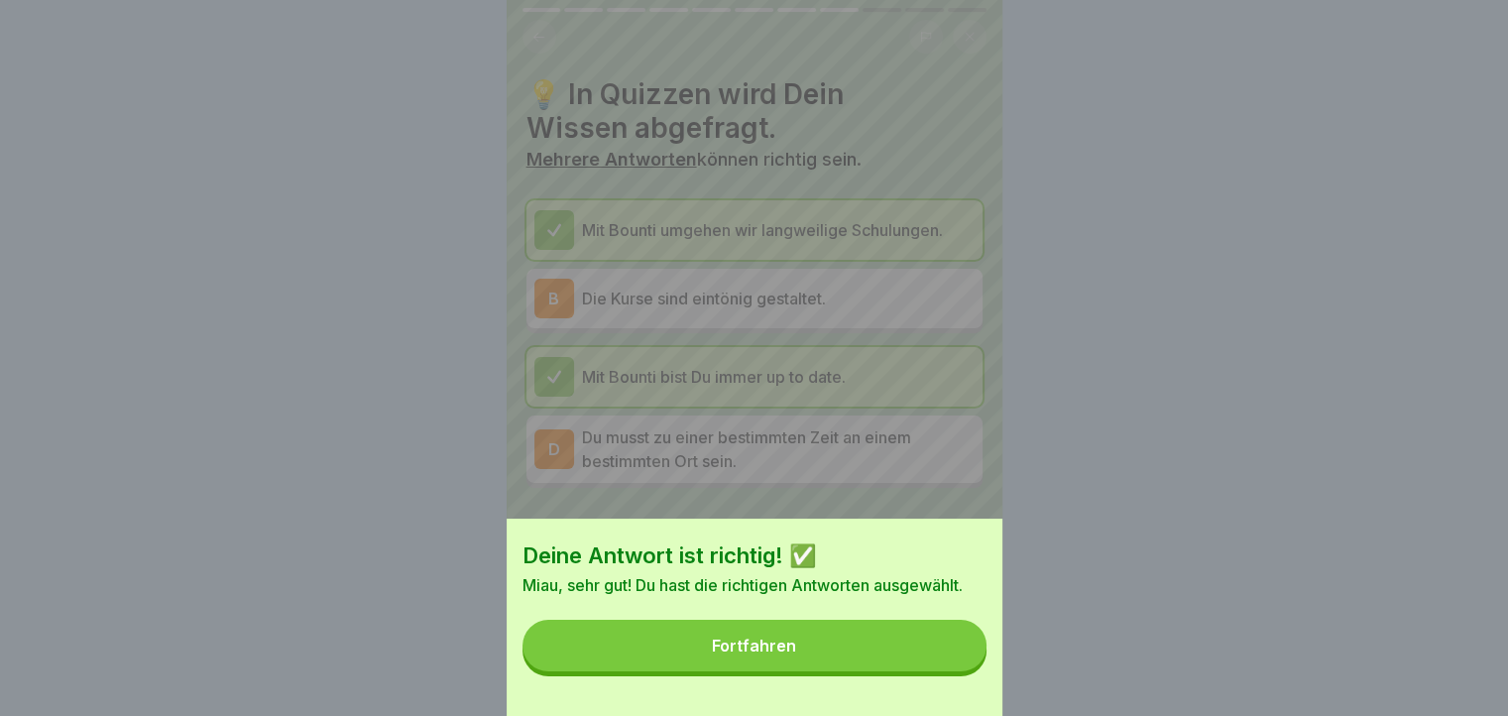
click at [959, 666] on button "Fortfahren" at bounding box center [754, 645] width 464 height 52
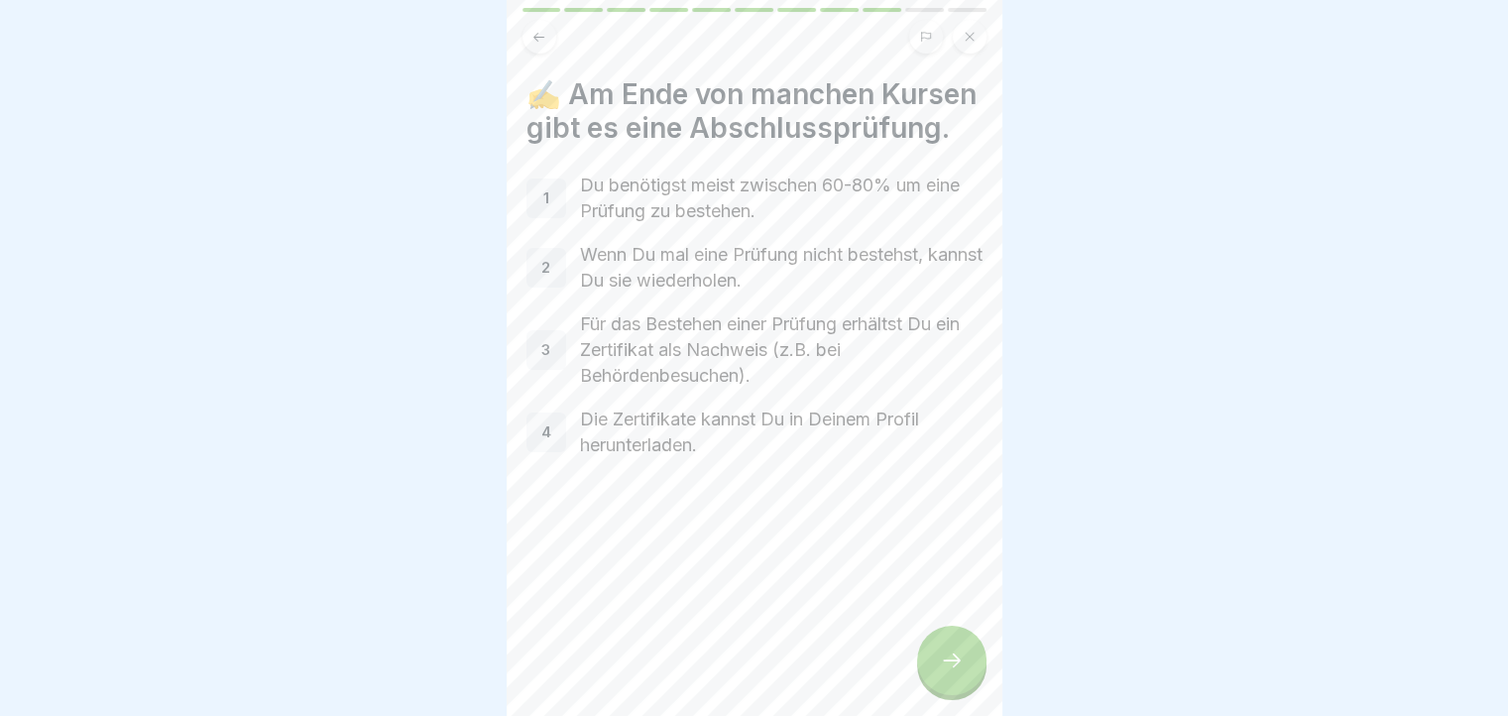
click at [959, 666] on icon at bounding box center [952, 660] width 24 height 24
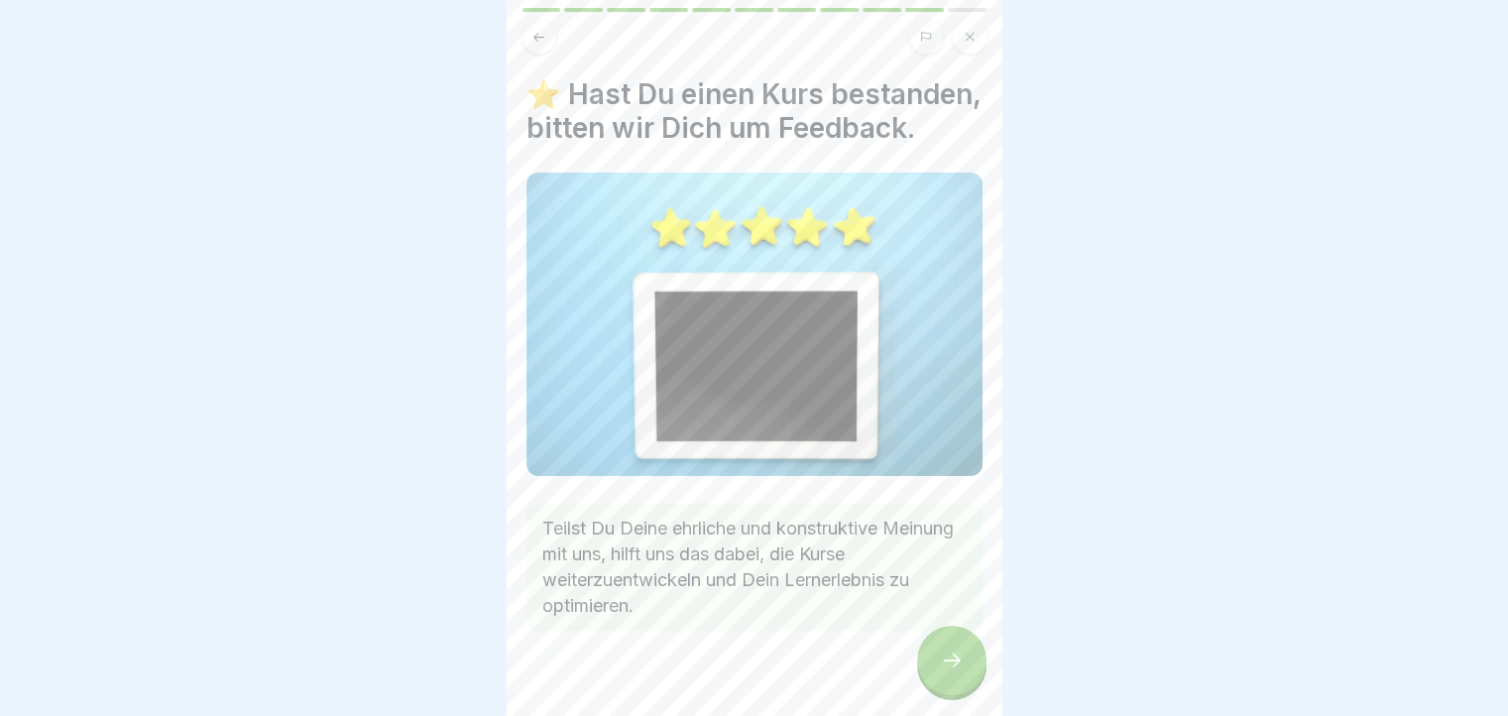
click at [959, 666] on icon at bounding box center [952, 660] width 24 height 24
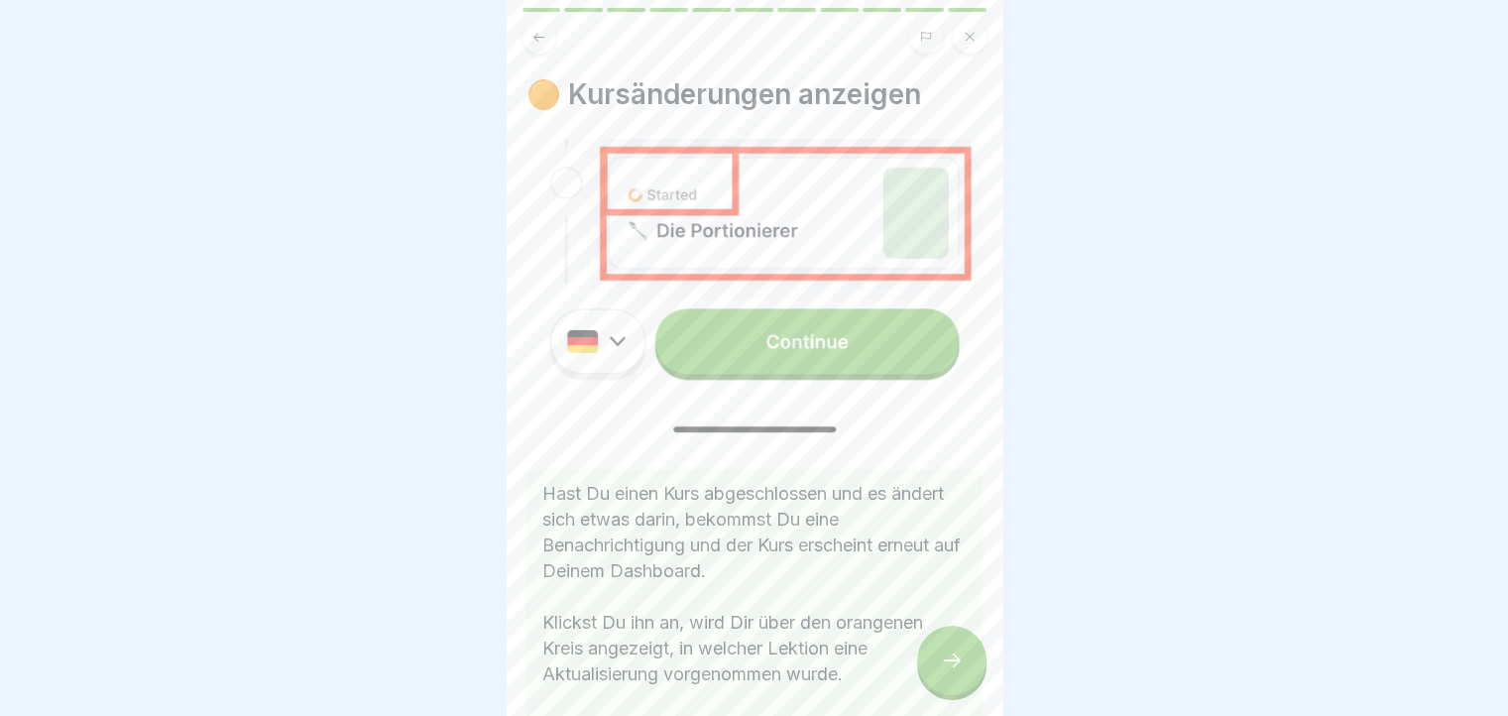
click at [970, 663] on div at bounding box center [951, 659] width 69 height 69
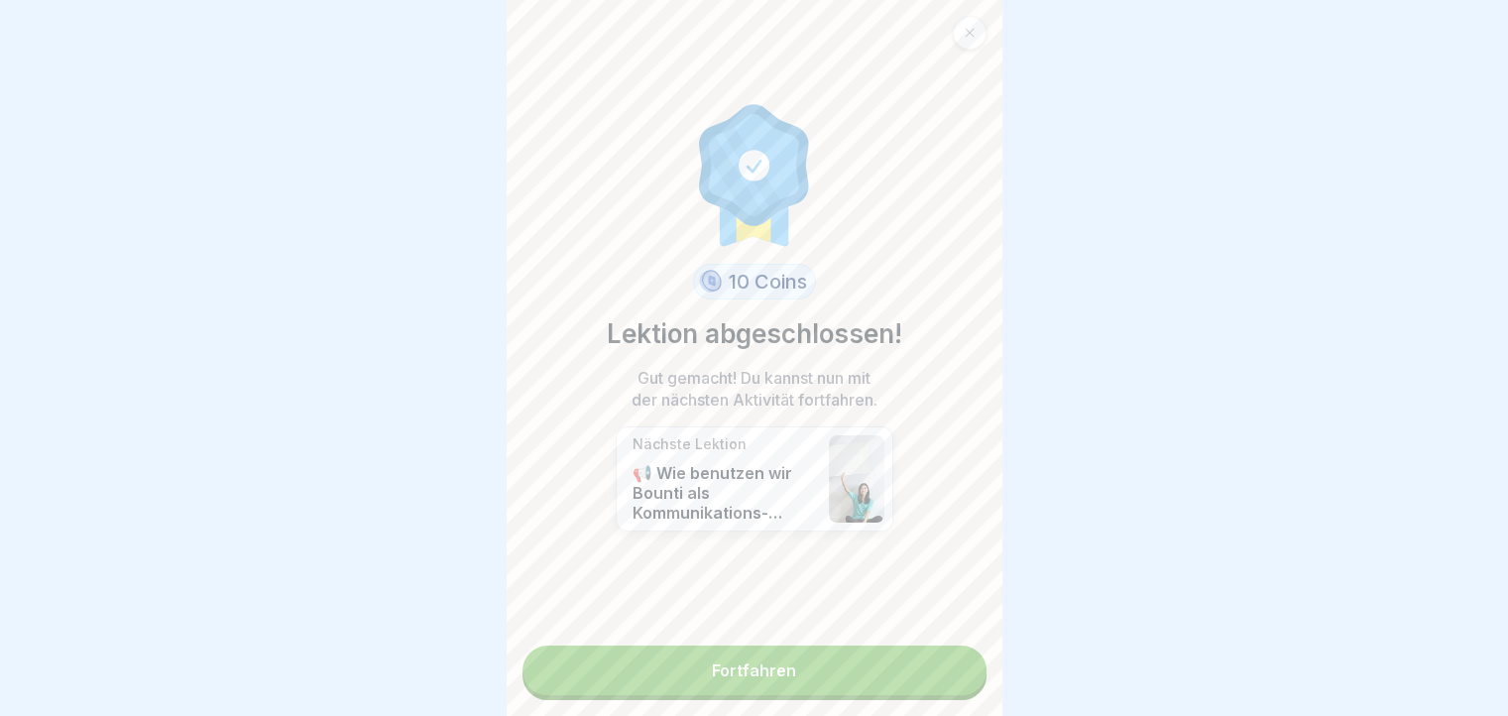
click at [970, 663] on div "10 Coins Lektion abgeschlossen! Gut gemacht! Du kannst nun mit der nächsten Akt…" at bounding box center [754, 358] width 496 height 716
click at [920, 676] on link "Fortfahren" at bounding box center [754, 670] width 464 height 50
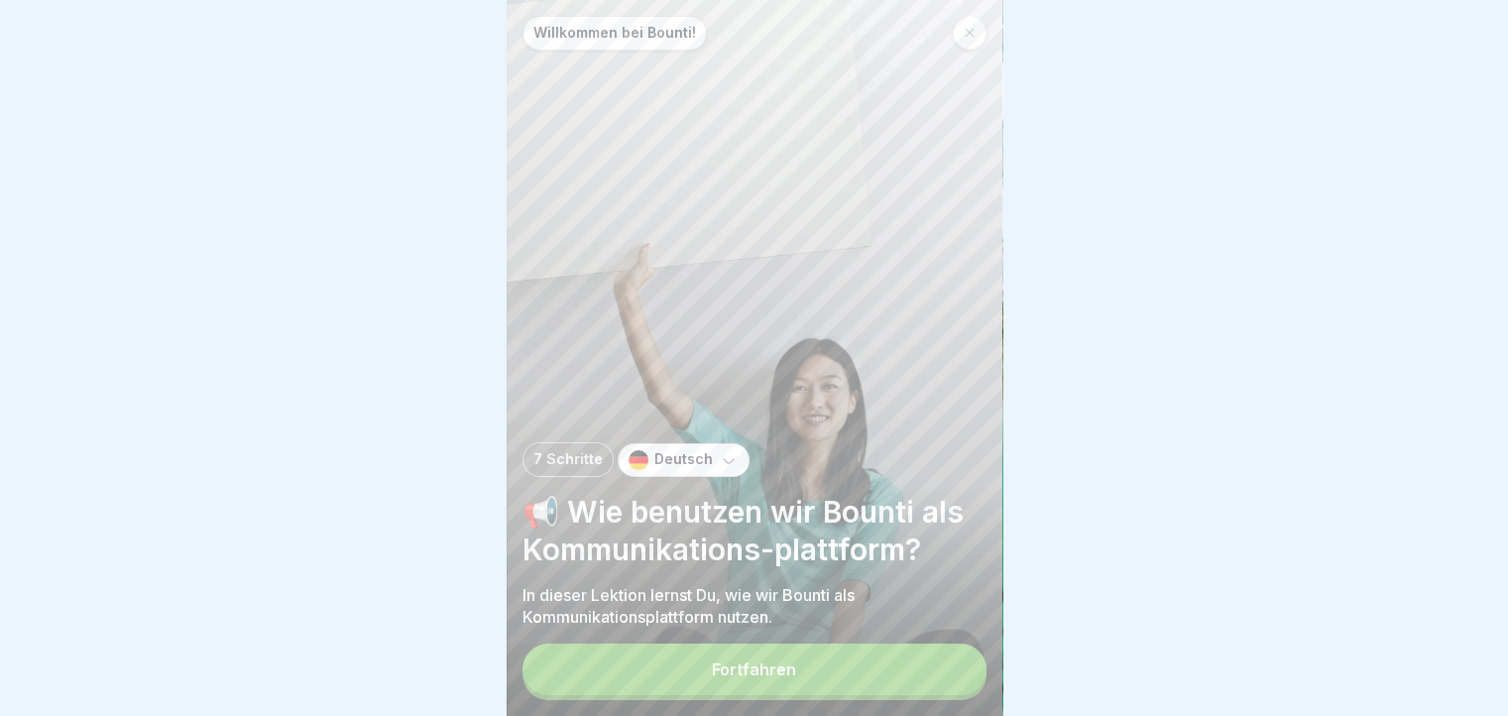
click at [940, 684] on button "Fortfahren" at bounding box center [754, 669] width 464 height 52
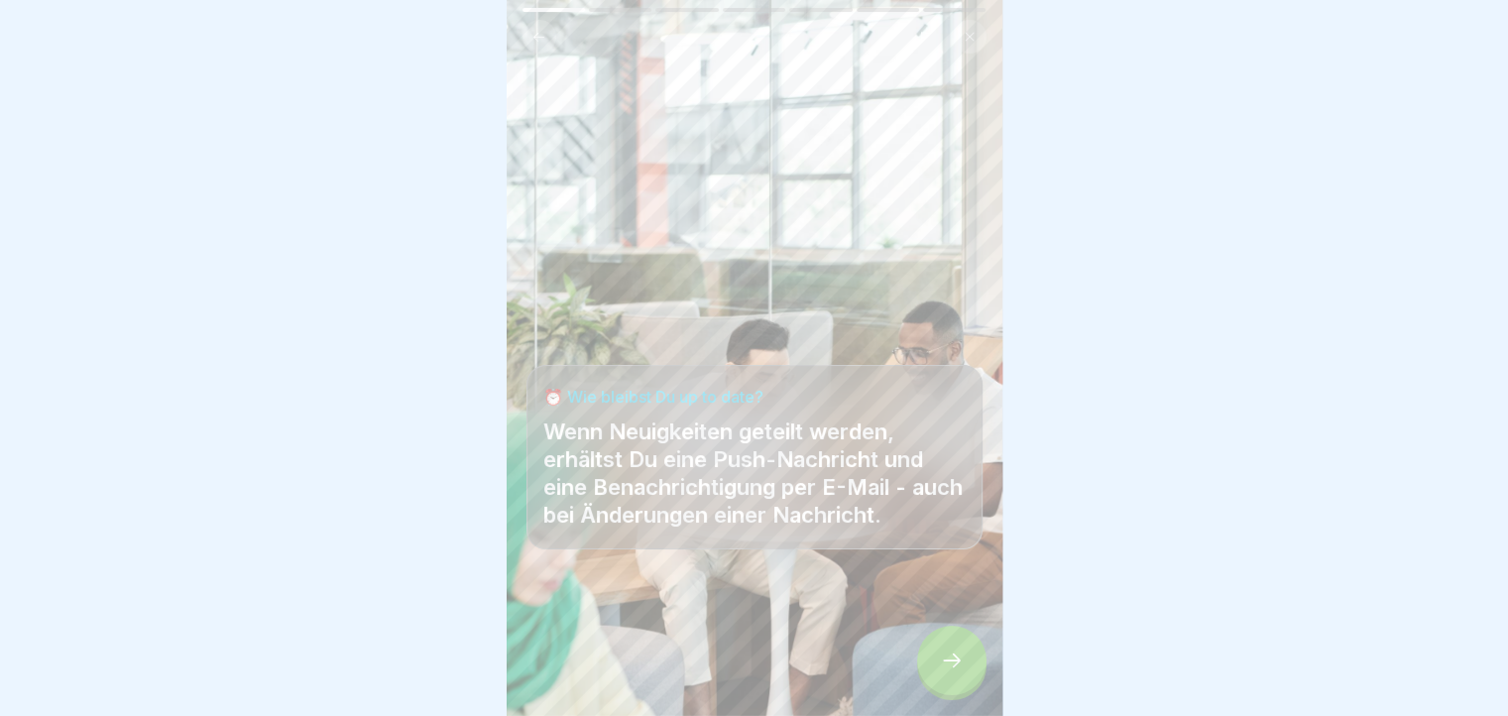
click at [968, 666] on div at bounding box center [951, 659] width 69 height 69
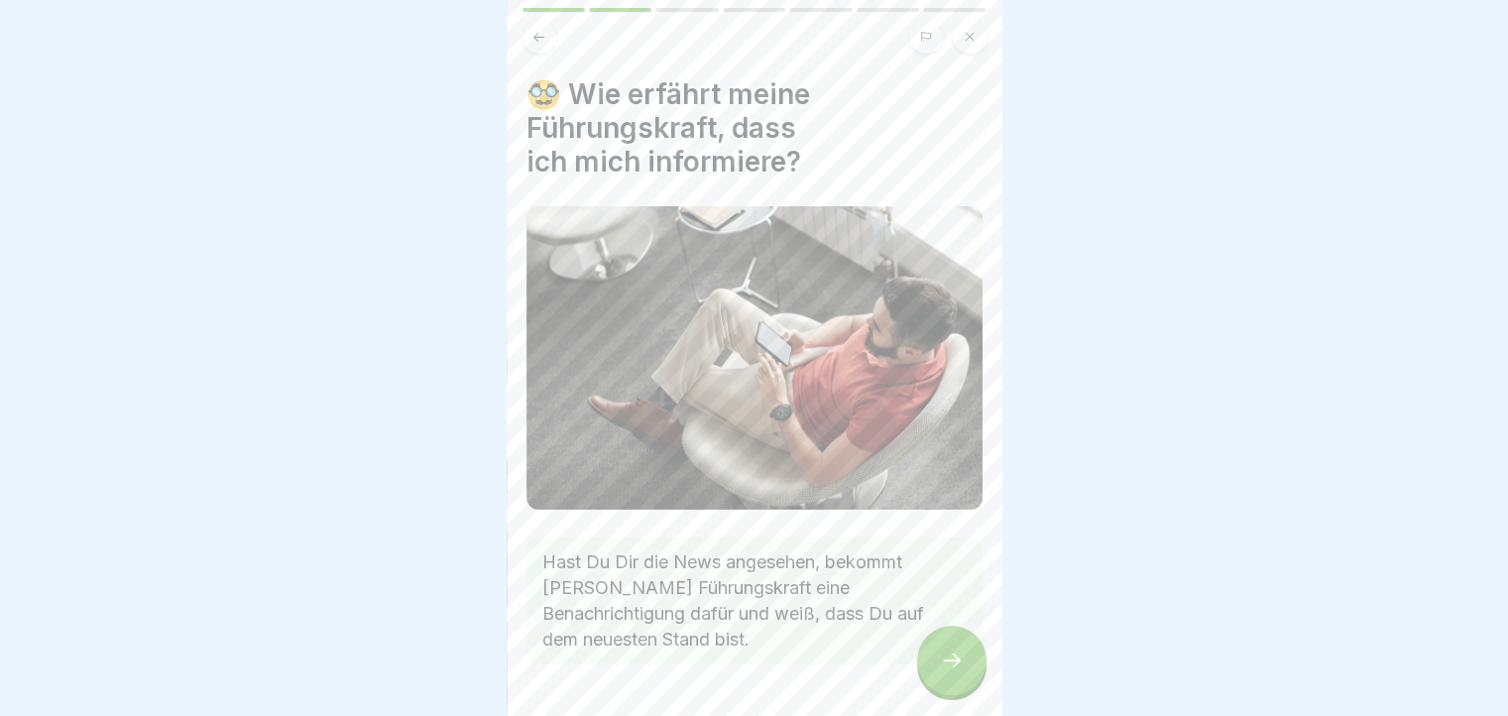
click at [948, 672] on icon at bounding box center [952, 660] width 24 height 24
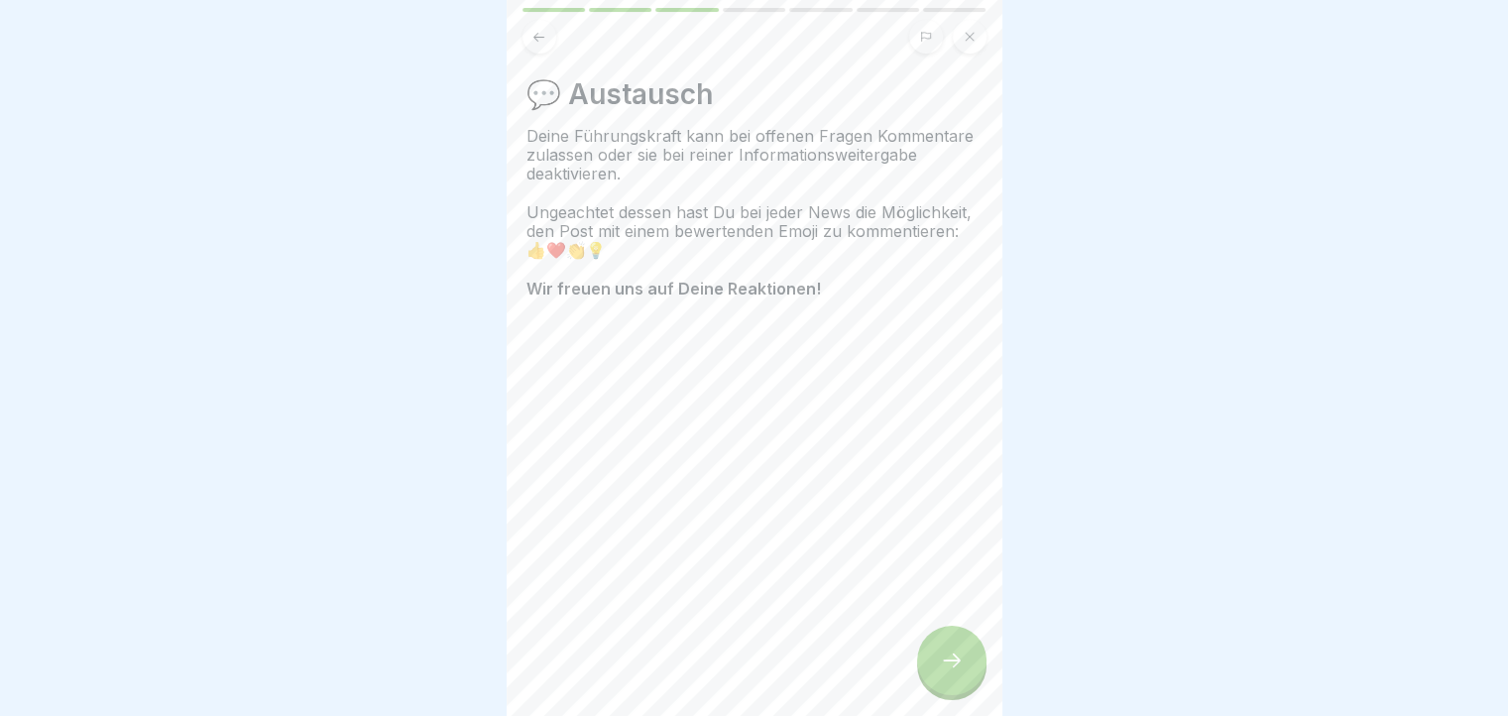
click at [948, 672] on icon at bounding box center [952, 660] width 24 height 24
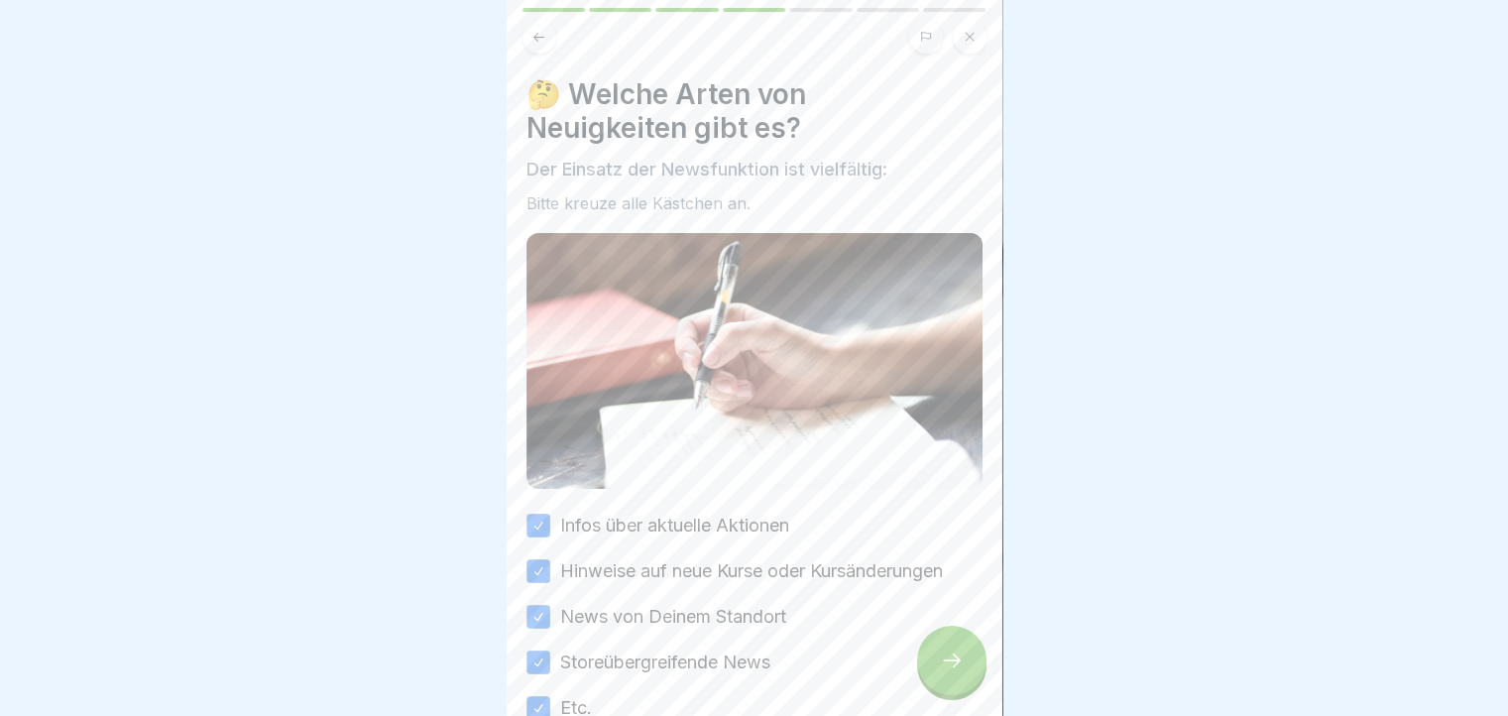
click at [948, 672] on icon at bounding box center [952, 660] width 24 height 24
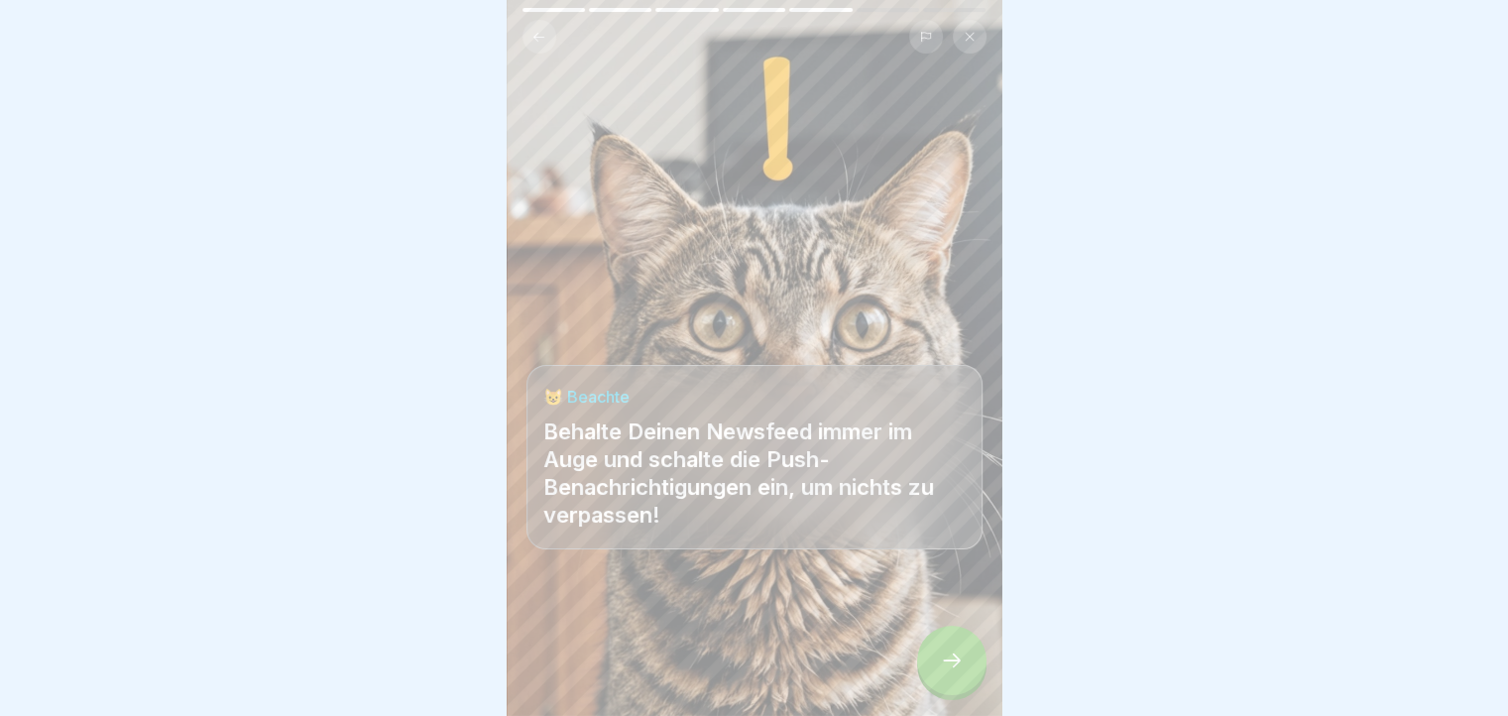
click at [948, 672] on icon at bounding box center [952, 660] width 24 height 24
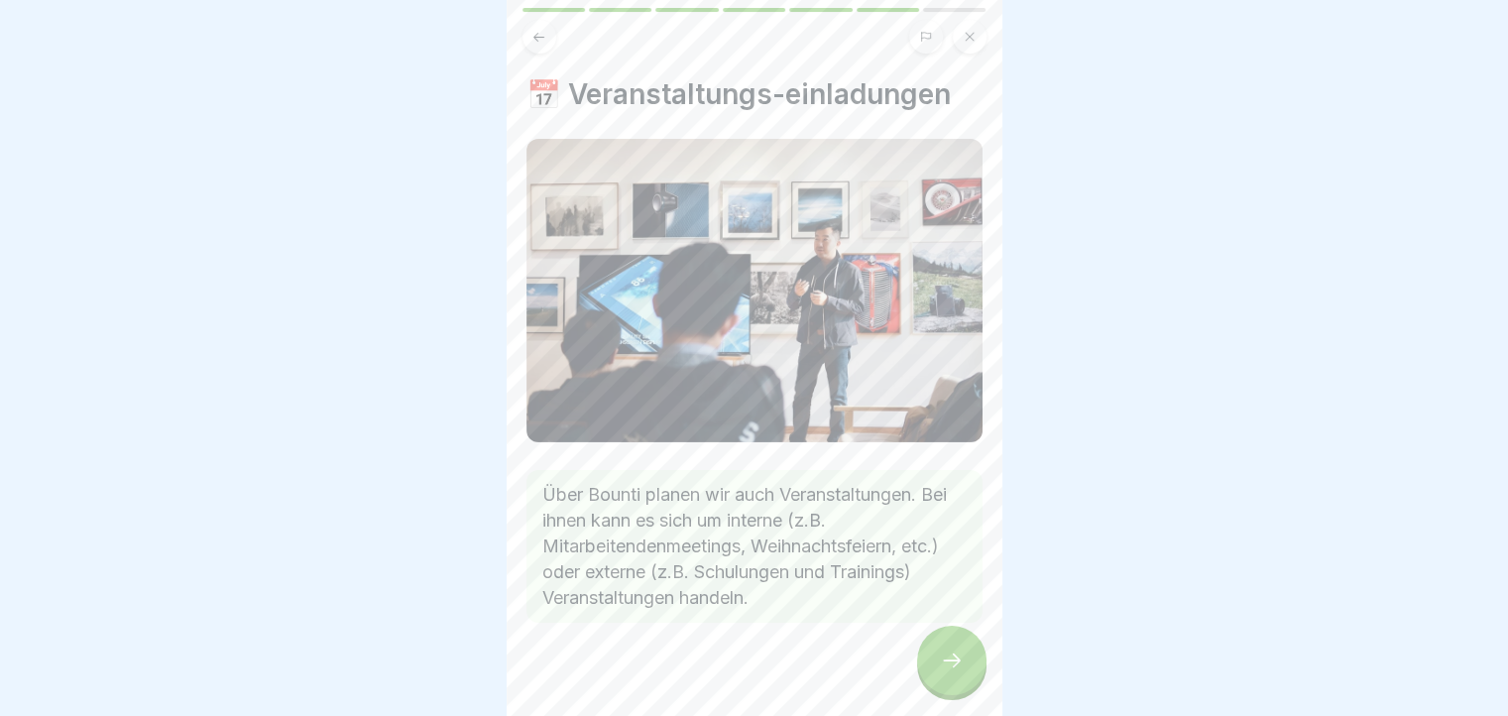
click at [948, 672] on icon at bounding box center [952, 660] width 24 height 24
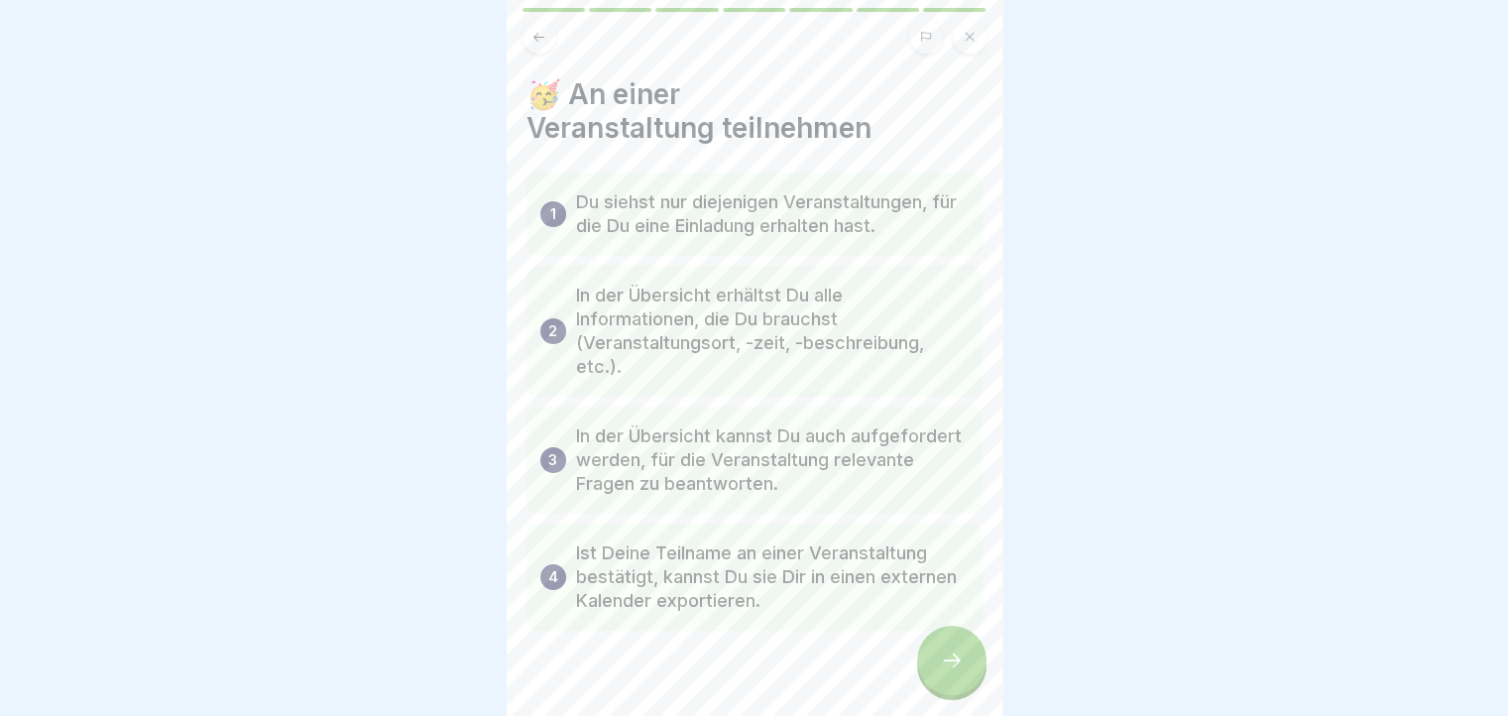
click at [948, 672] on icon at bounding box center [952, 660] width 24 height 24
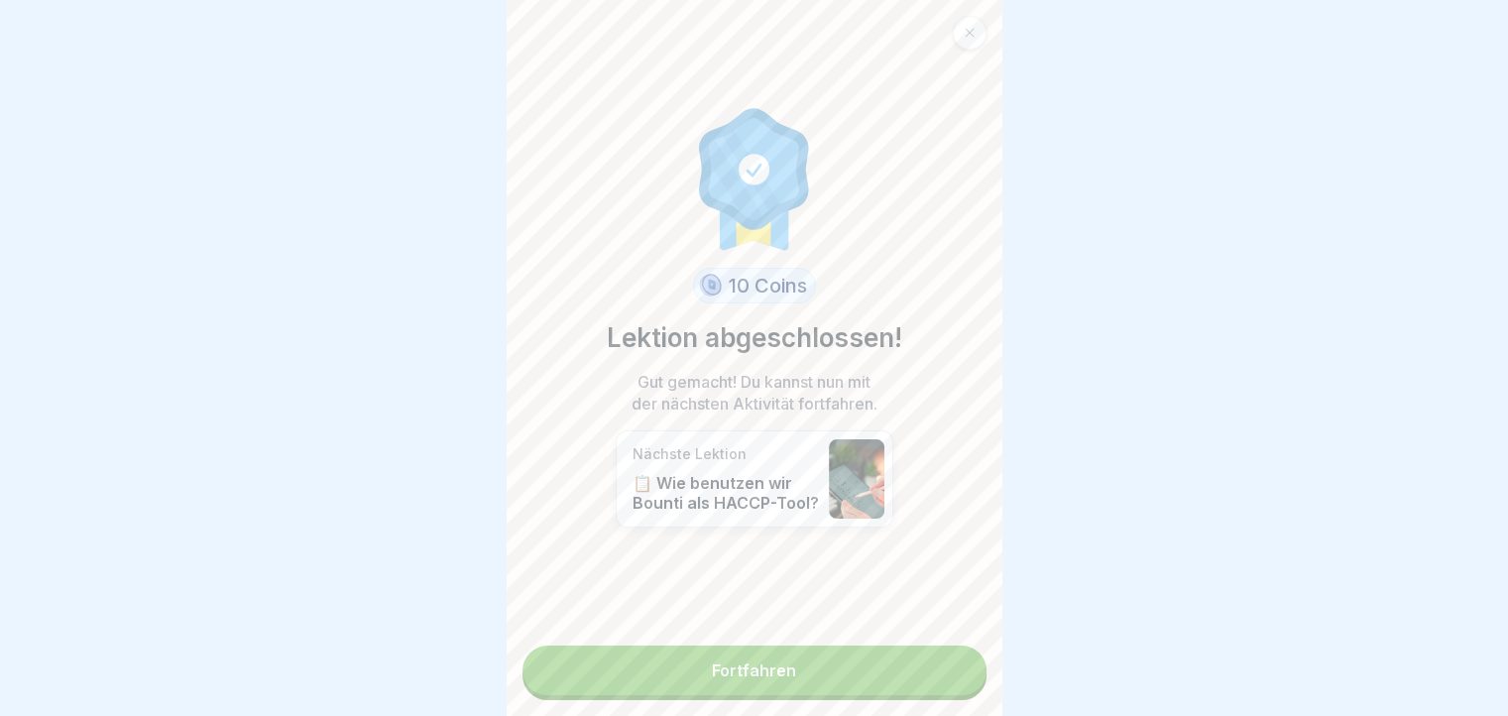
click at [948, 673] on link "Fortfahren" at bounding box center [754, 670] width 464 height 50
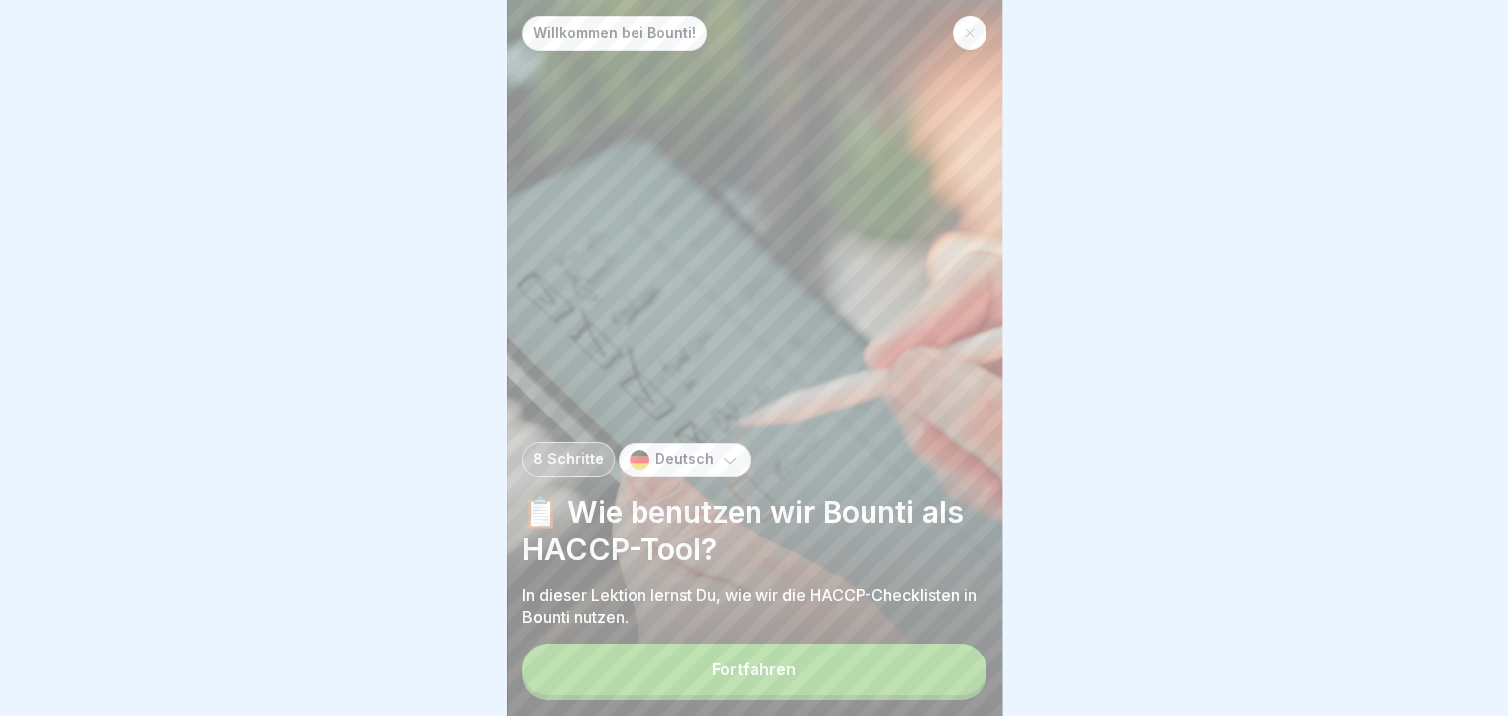
click at [948, 673] on button "Fortfahren" at bounding box center [754, 669] width 464 height 52
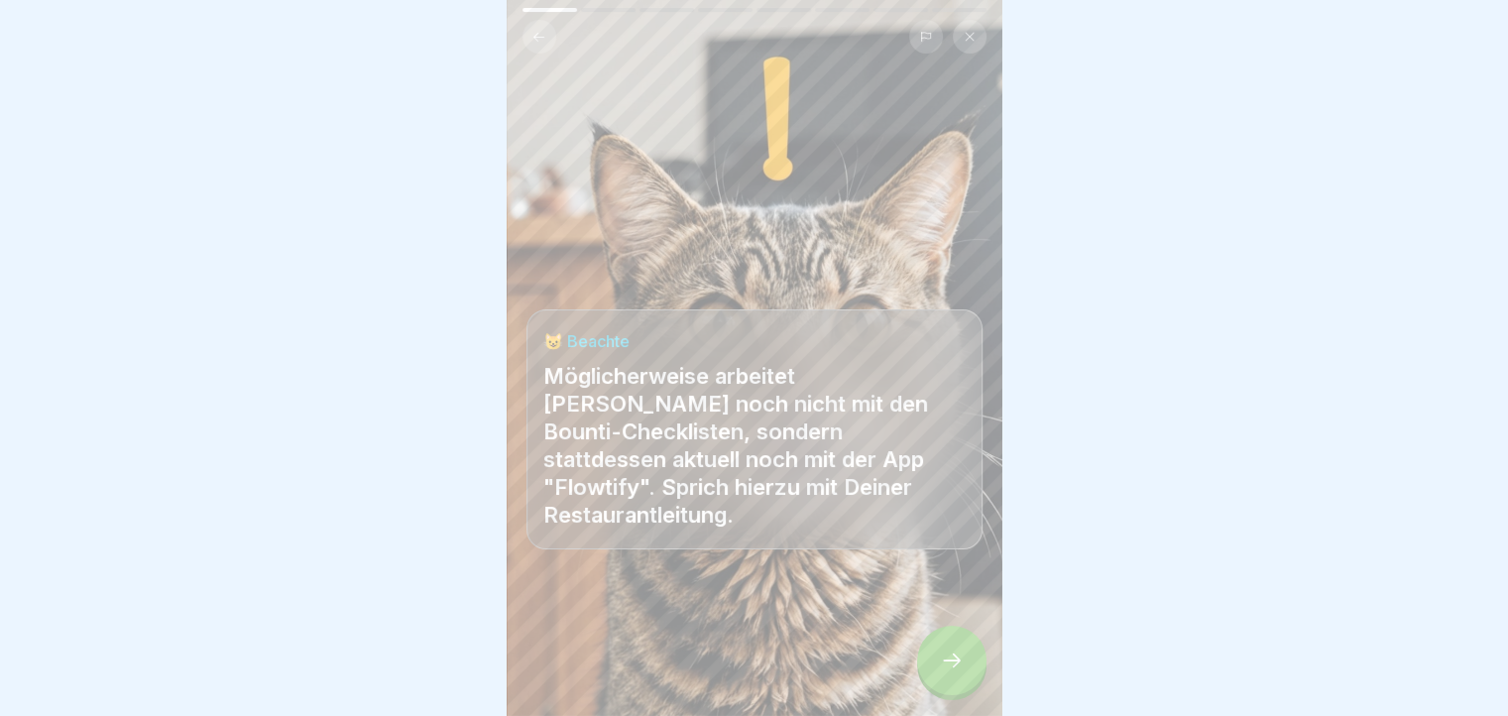
click at [948, 672] on icon at bounding box center [952, 660] width 24 height 24
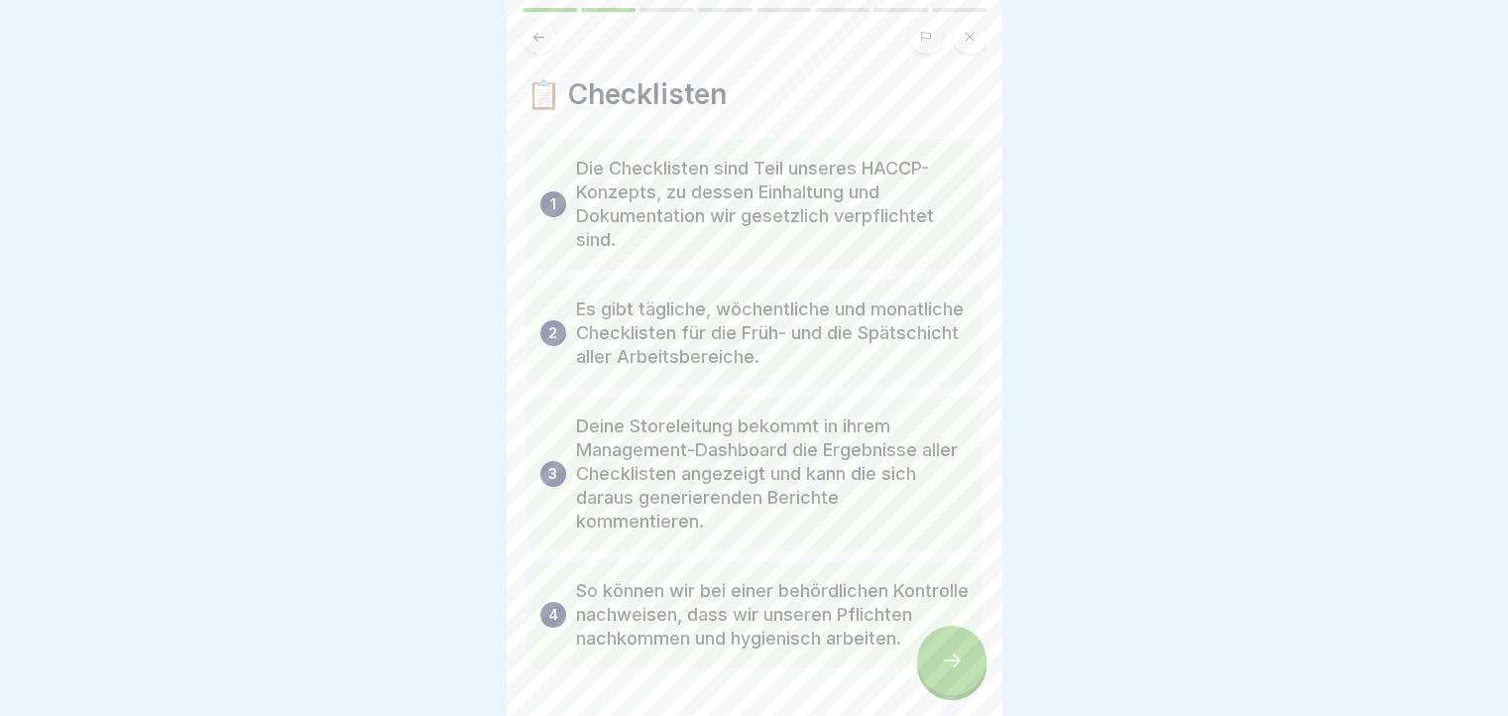
click at [948, 672] on icon at bounding box center [952, 660] width 24 height 24
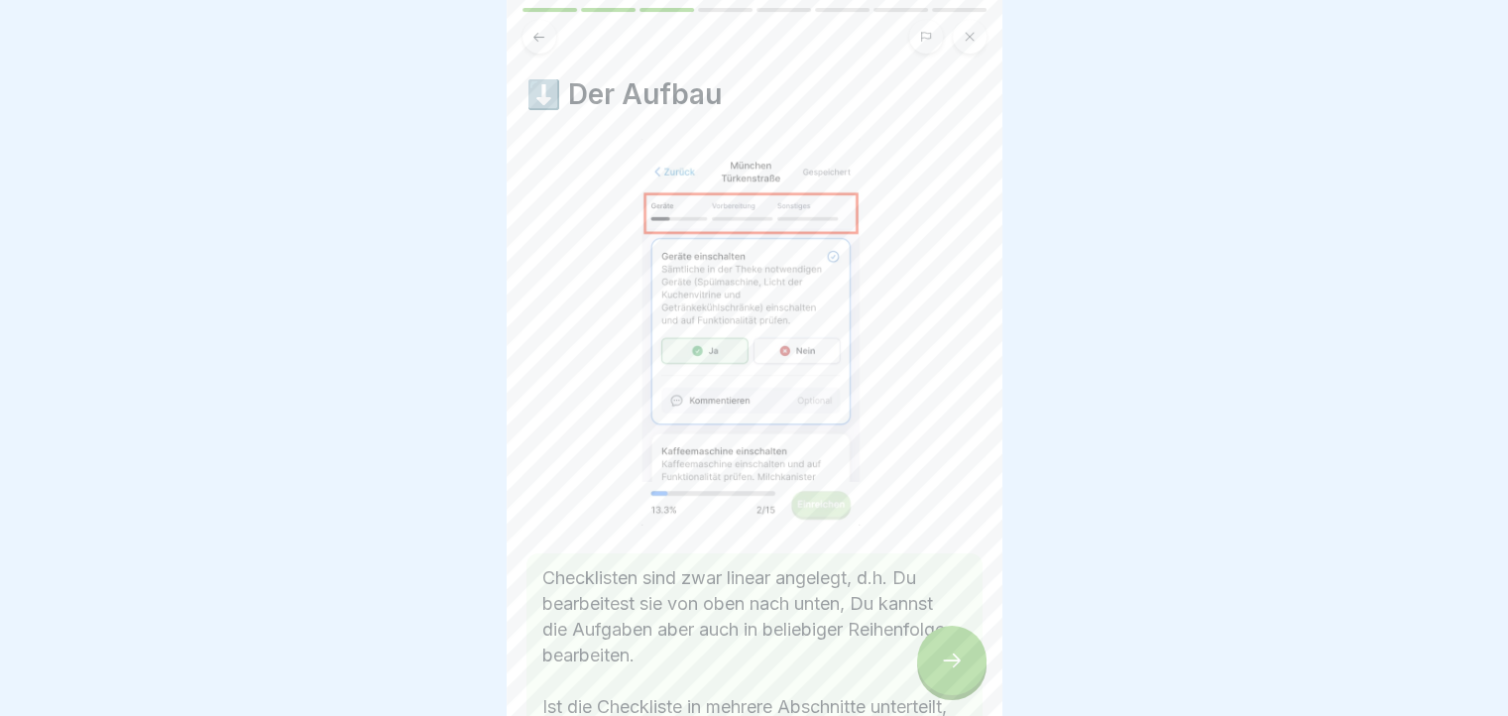
scroll to position [172, 0]
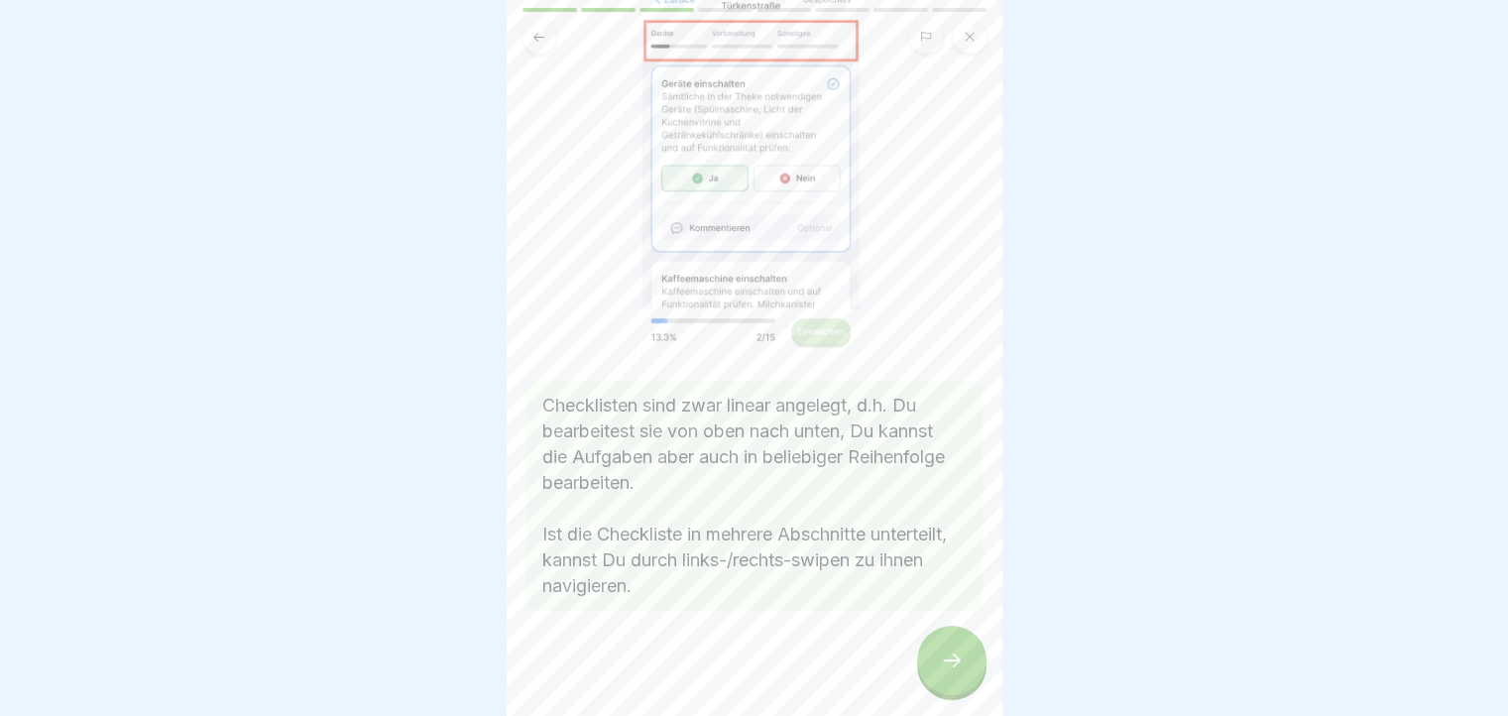
click at [955, 651] on div at bounding box center [951, 659] width 69 height 69
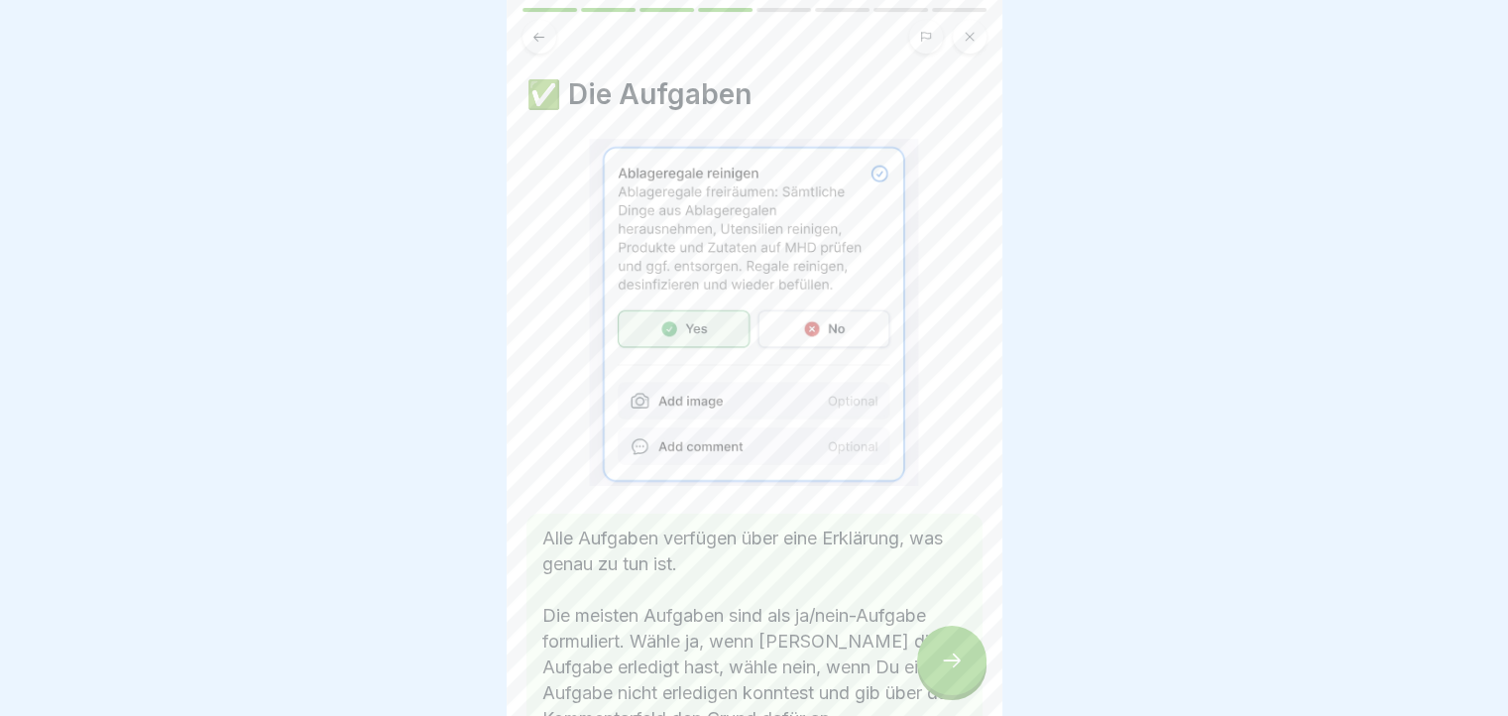
click at [955, 651] on div at bounding box center [951, 659] width 69 height 69
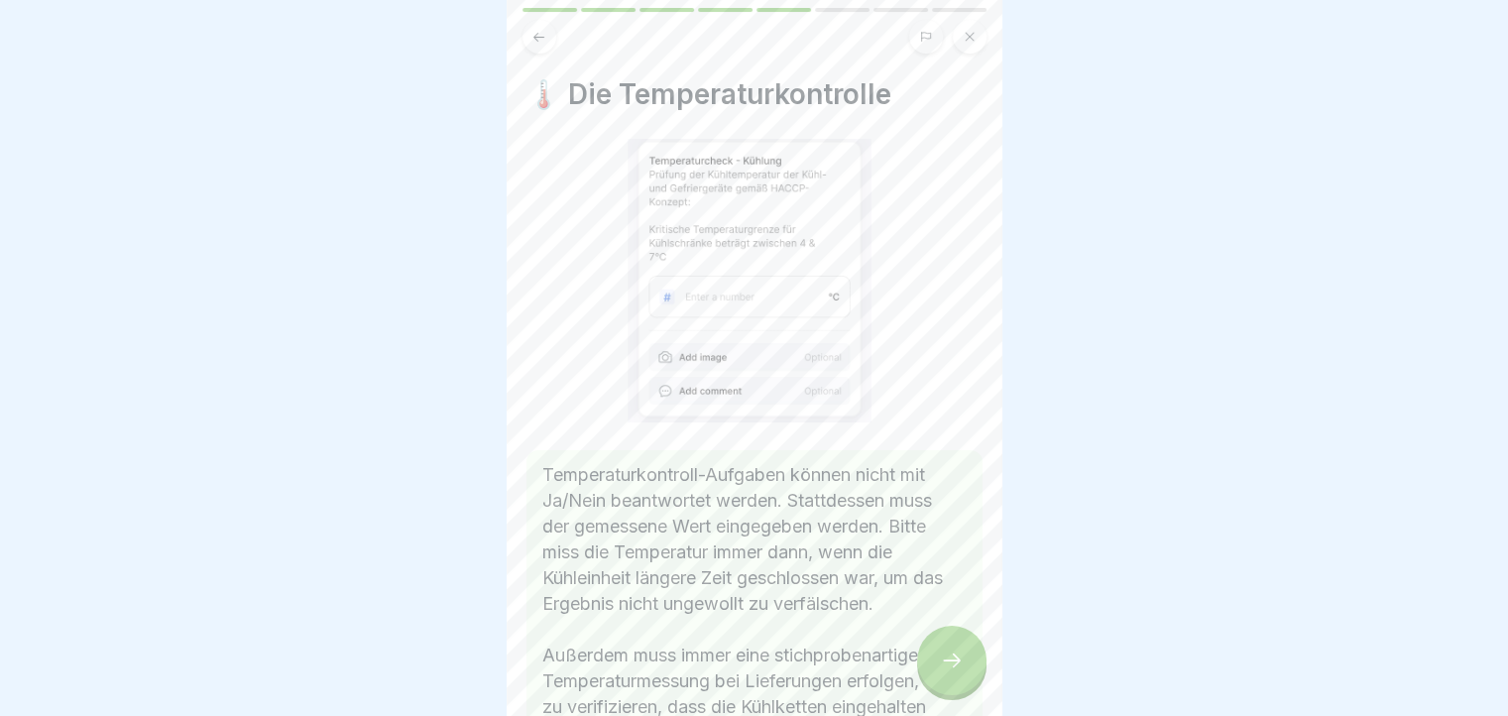
click at [955, 651] on div at bounding box center [951, 659] width 69 height 69
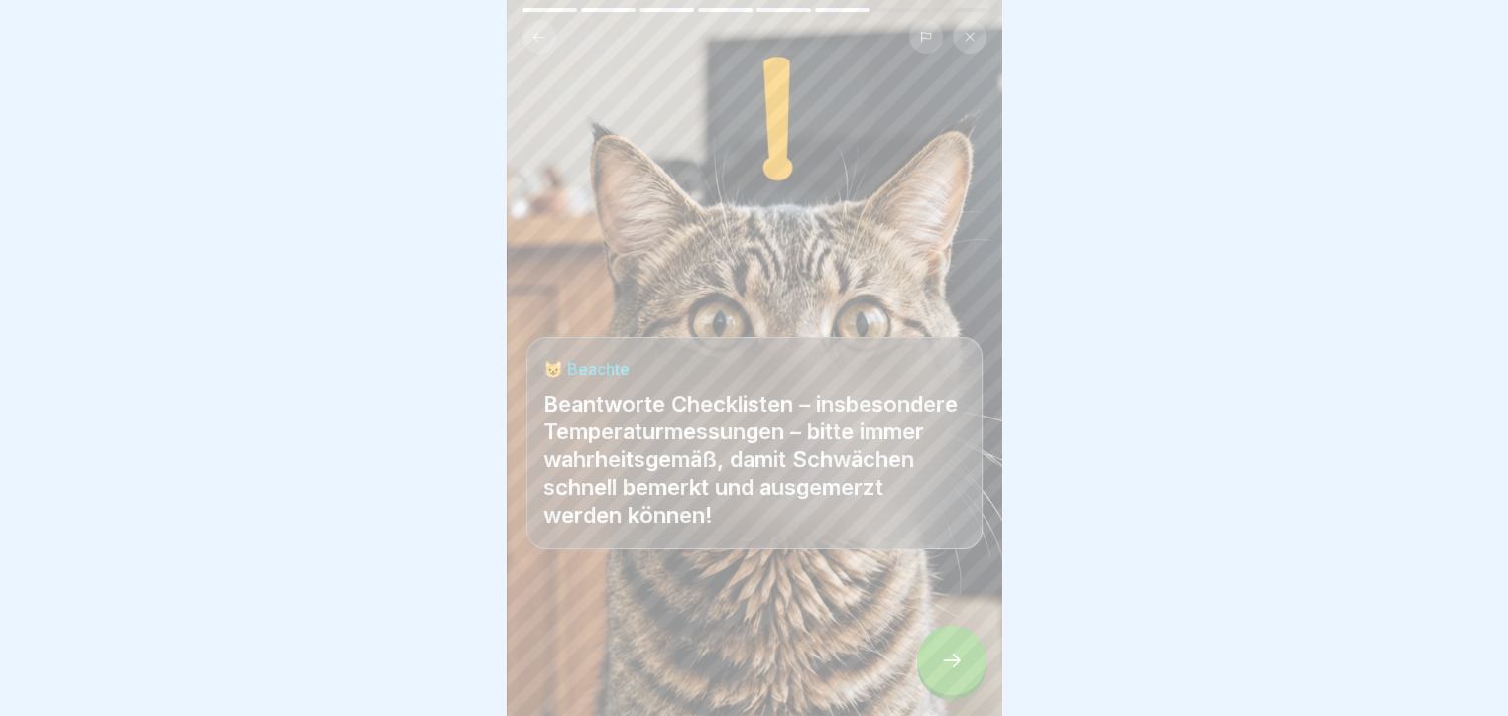
click at [955, 651] on div at bounding box center [951, 659] width 69 height 69
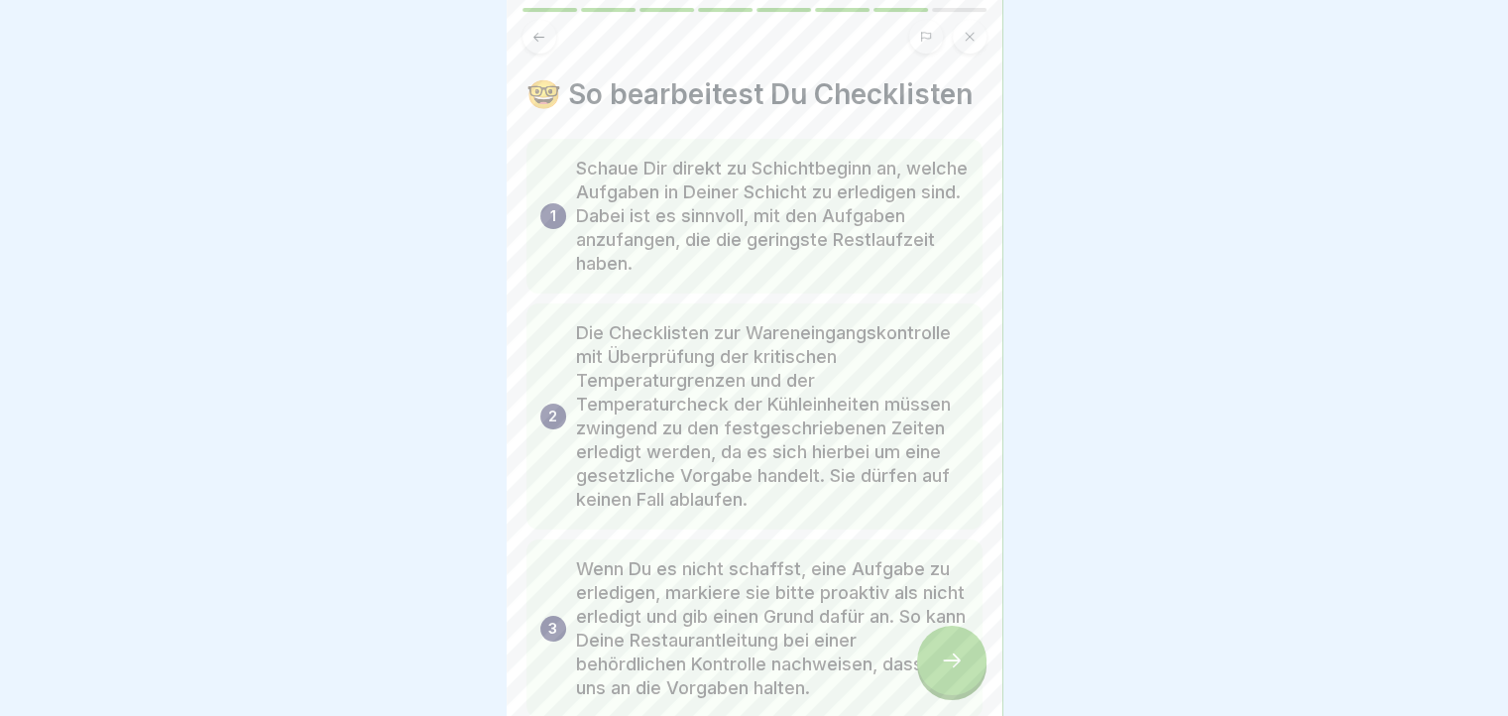
click at [955, 651] on div at bounding box center [951, 659] width 69 height 69
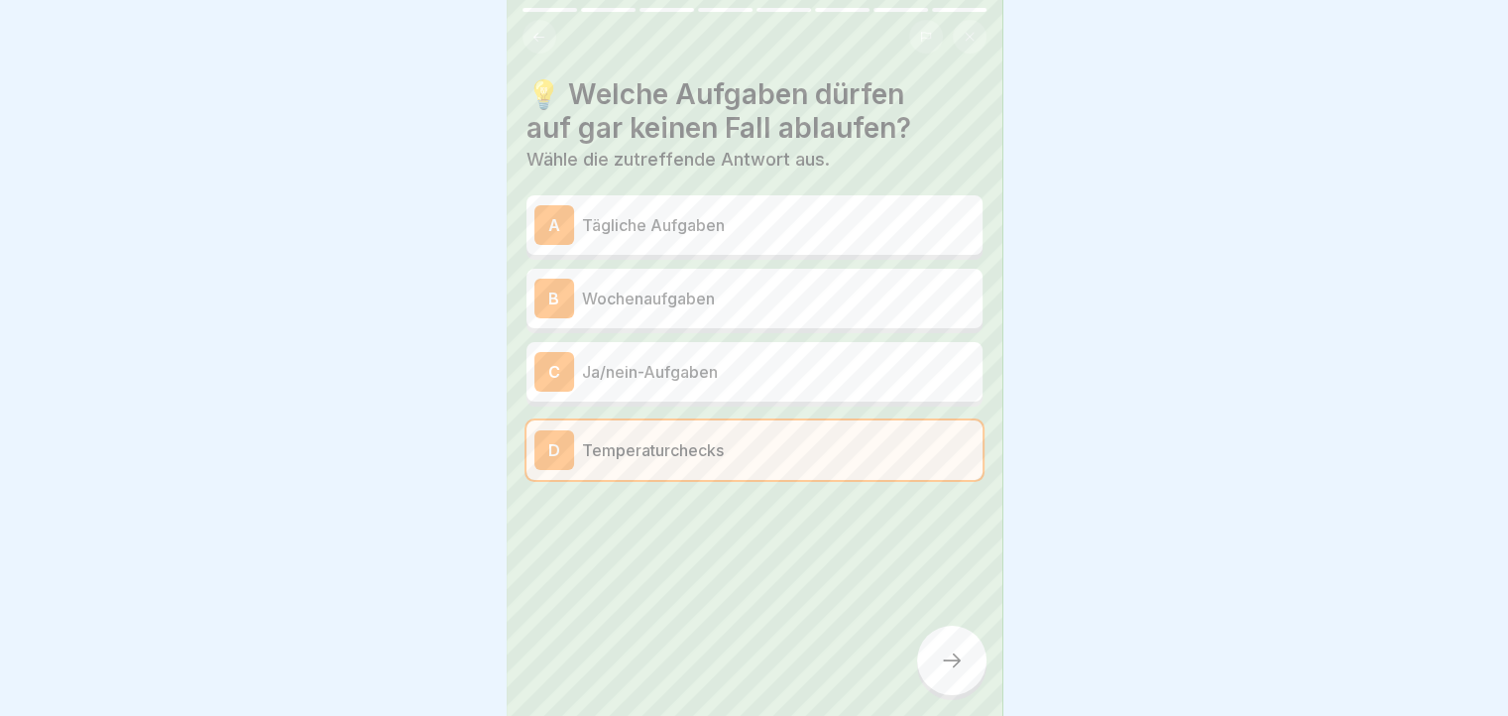
click at [955, 651] on div at bounding box center [951, 659] width 69 height 69
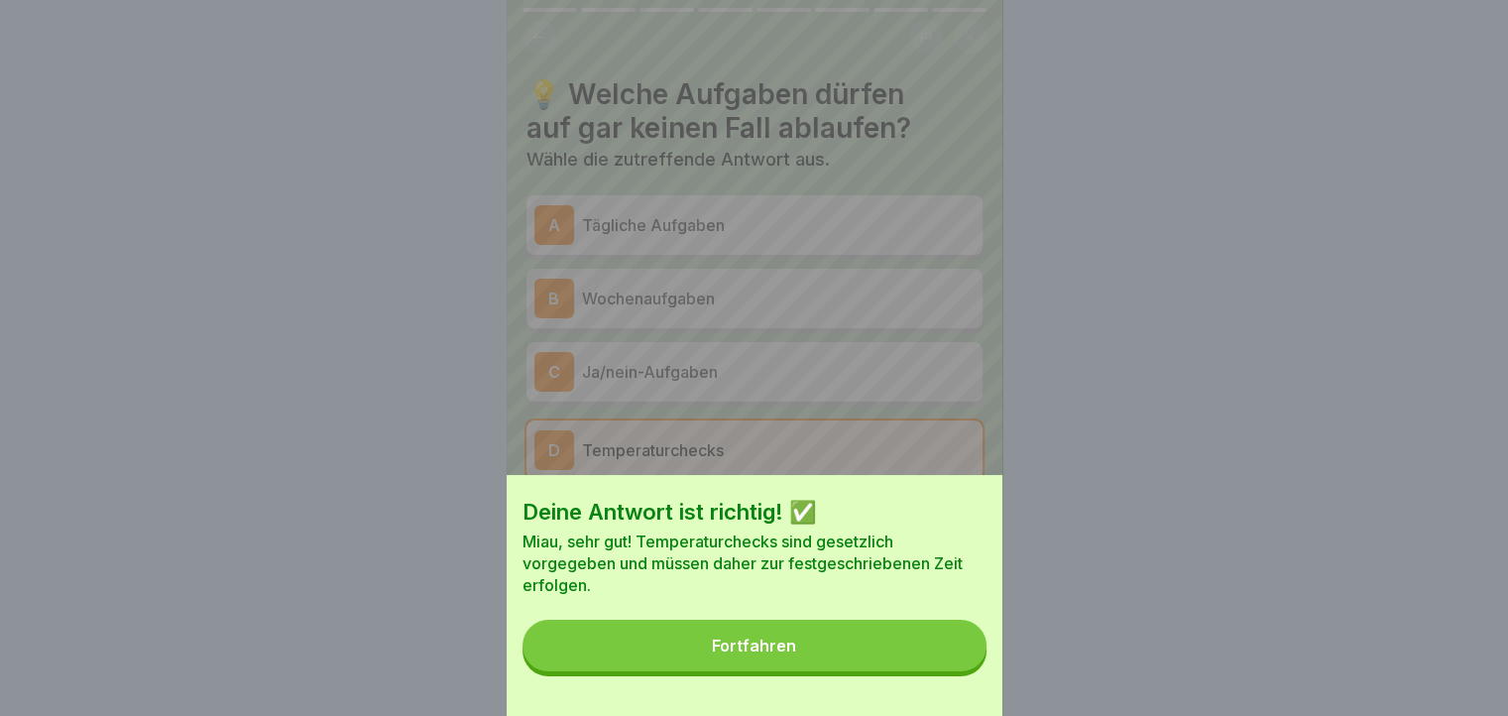
click at [955, 651] on button "Fortfahren" at bounding box center [754, 645] width 464 height 52
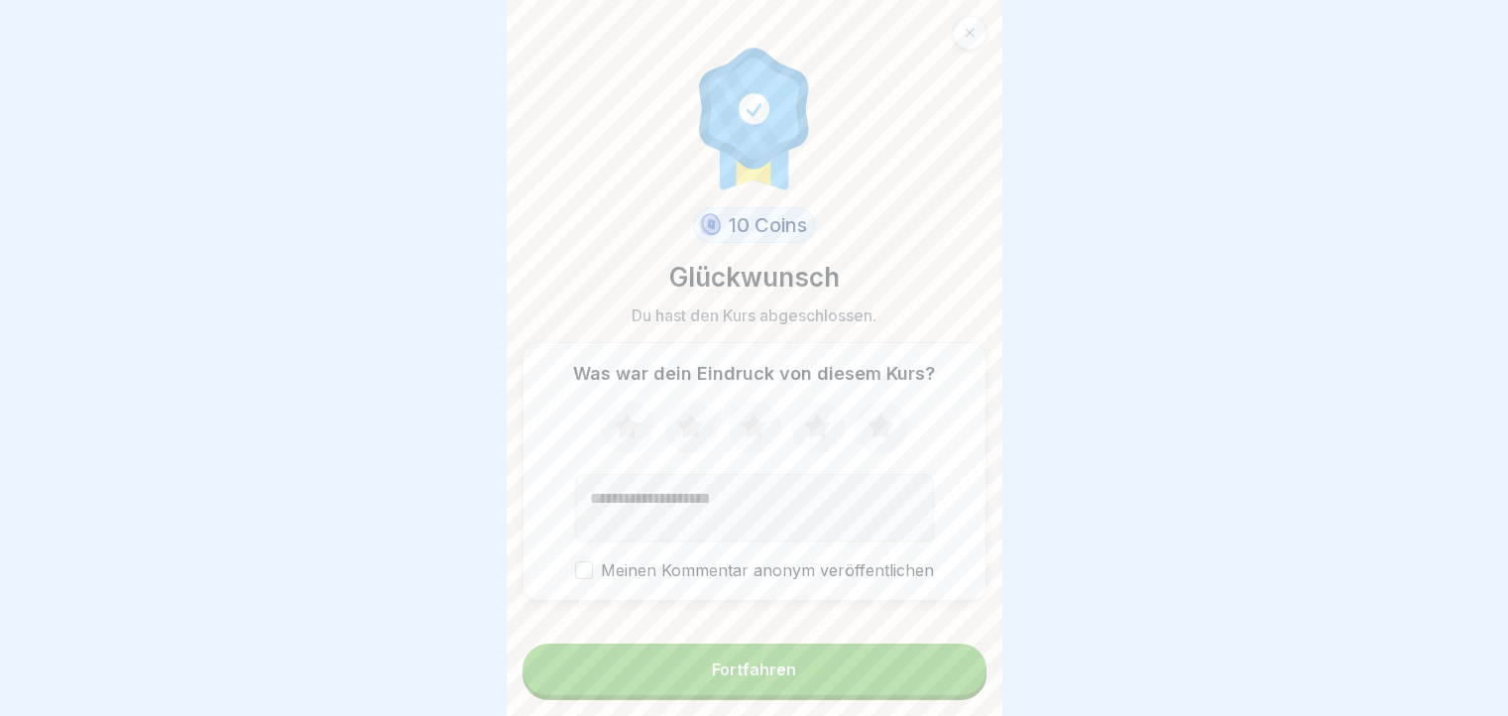
click at [955, 651] on form "10 Coins Glückwunsch Du hast den Kurs abgeschlossen. Was war dein Eindruck von …" at bounding box center [754, 358] width 496 height 716
click at [952, 663] on button "Fortfahren" at bounding box center [754, 669] width 464 height 52
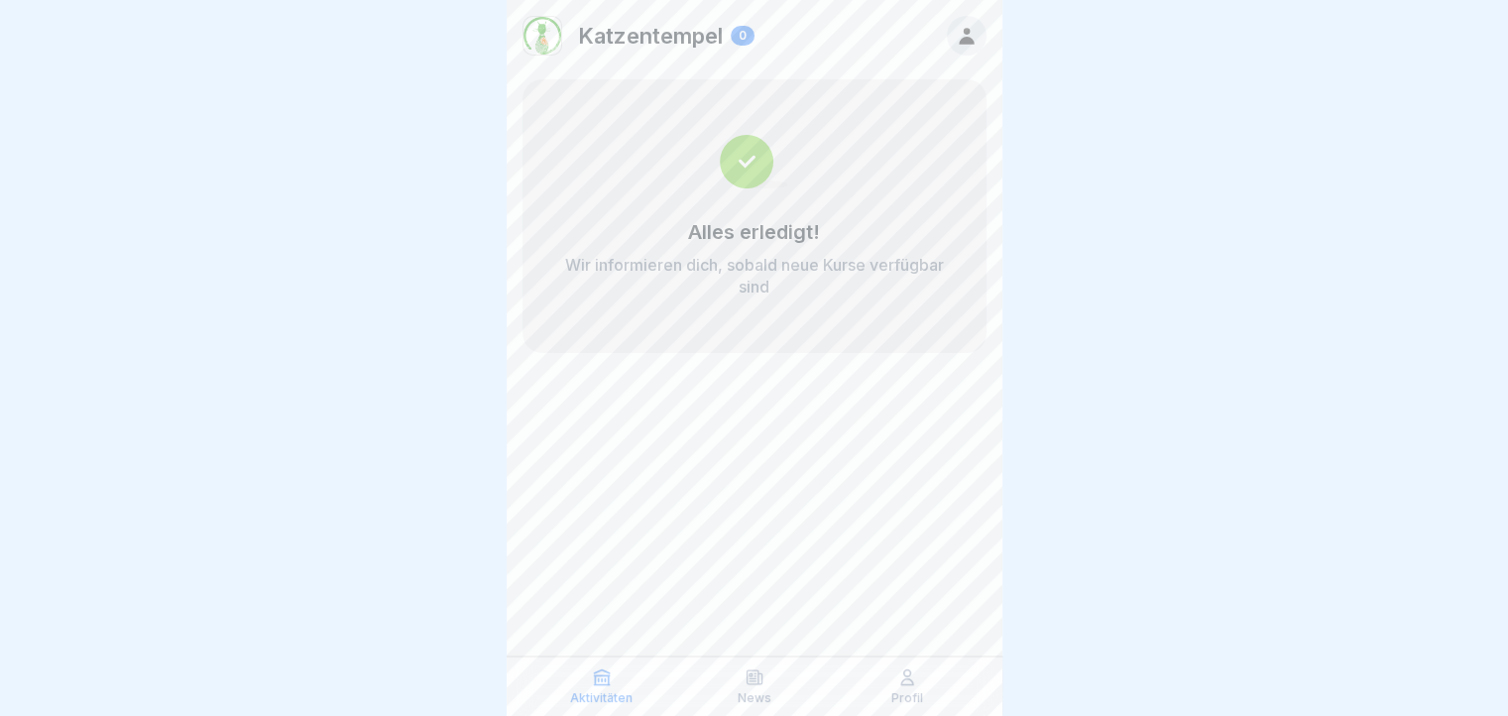
click at [901, 679] on icon at bounding box center [907, 677] width 20 height 20
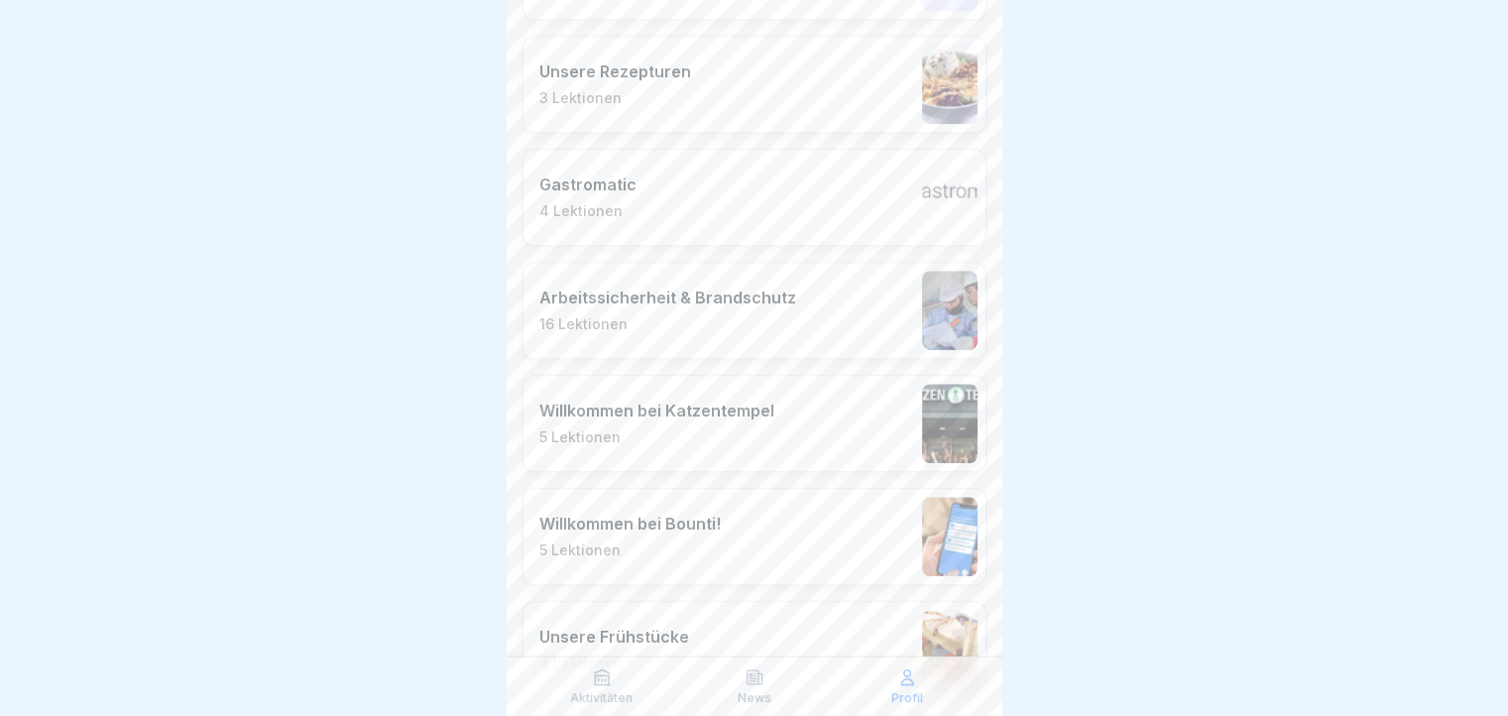
scroll to position [1289, 0]
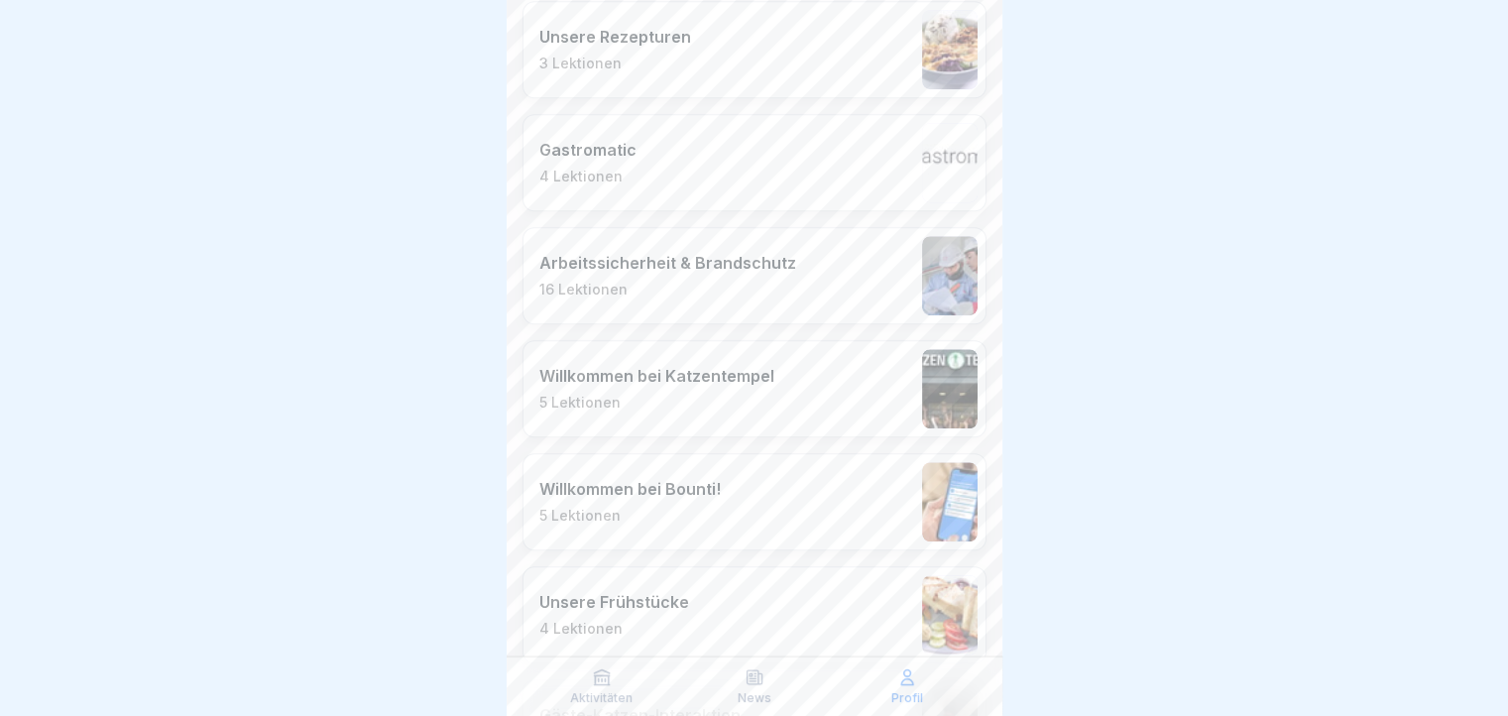
click at [754, 401] on p "5 Lektionen" at bounding box center [656, 402] width 235 height 18
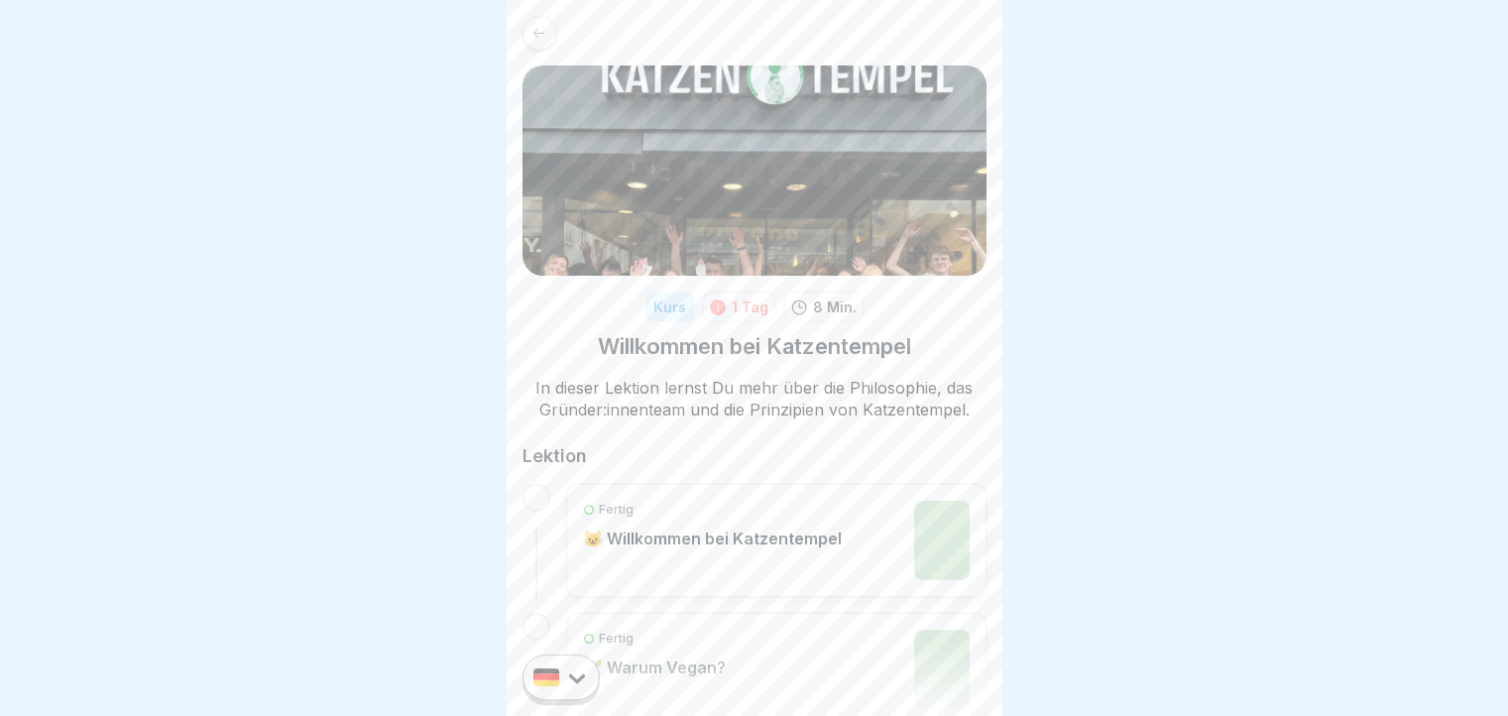
click at [538, 18] on div at bounding box center [539, 33] width 34 height 34
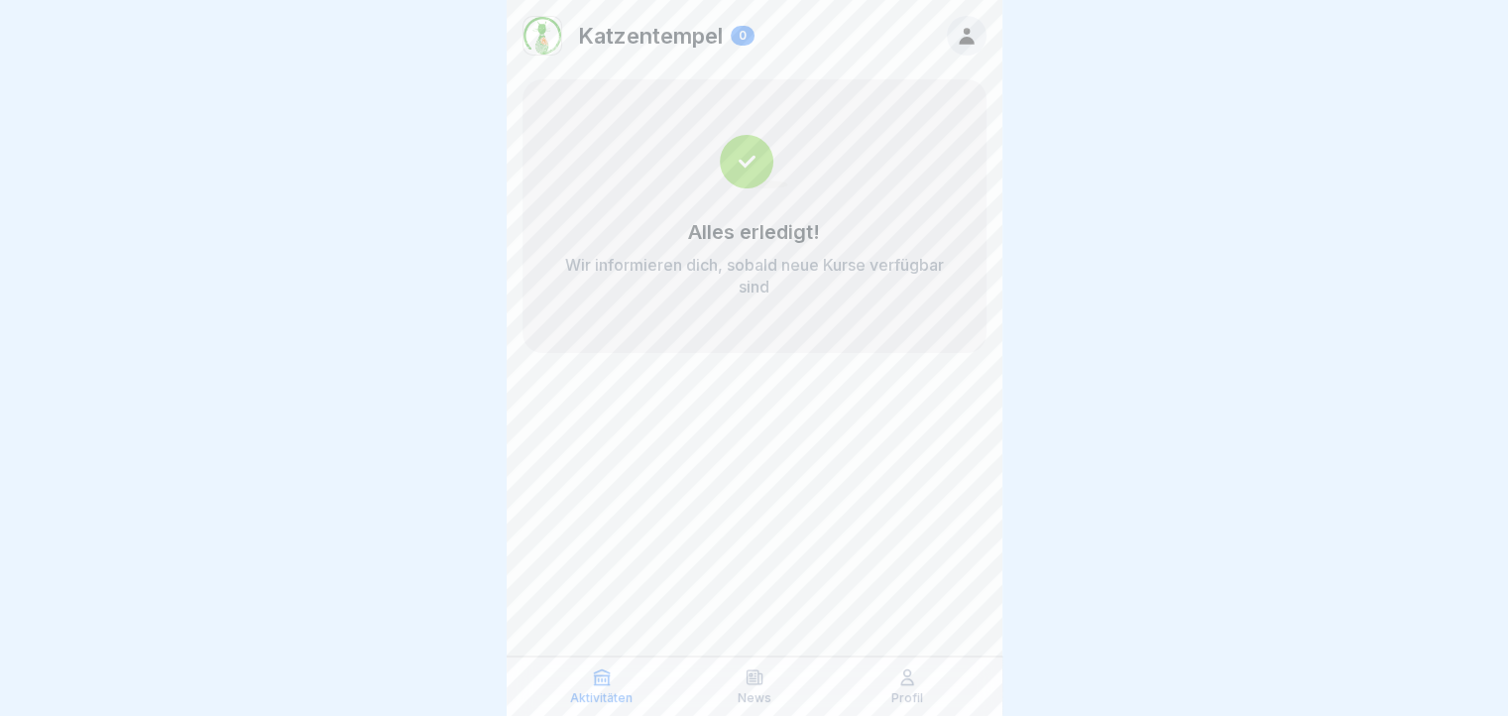
click at [894, 694] on p "Profil" at bounding box center [907, 698] width 32 height 14
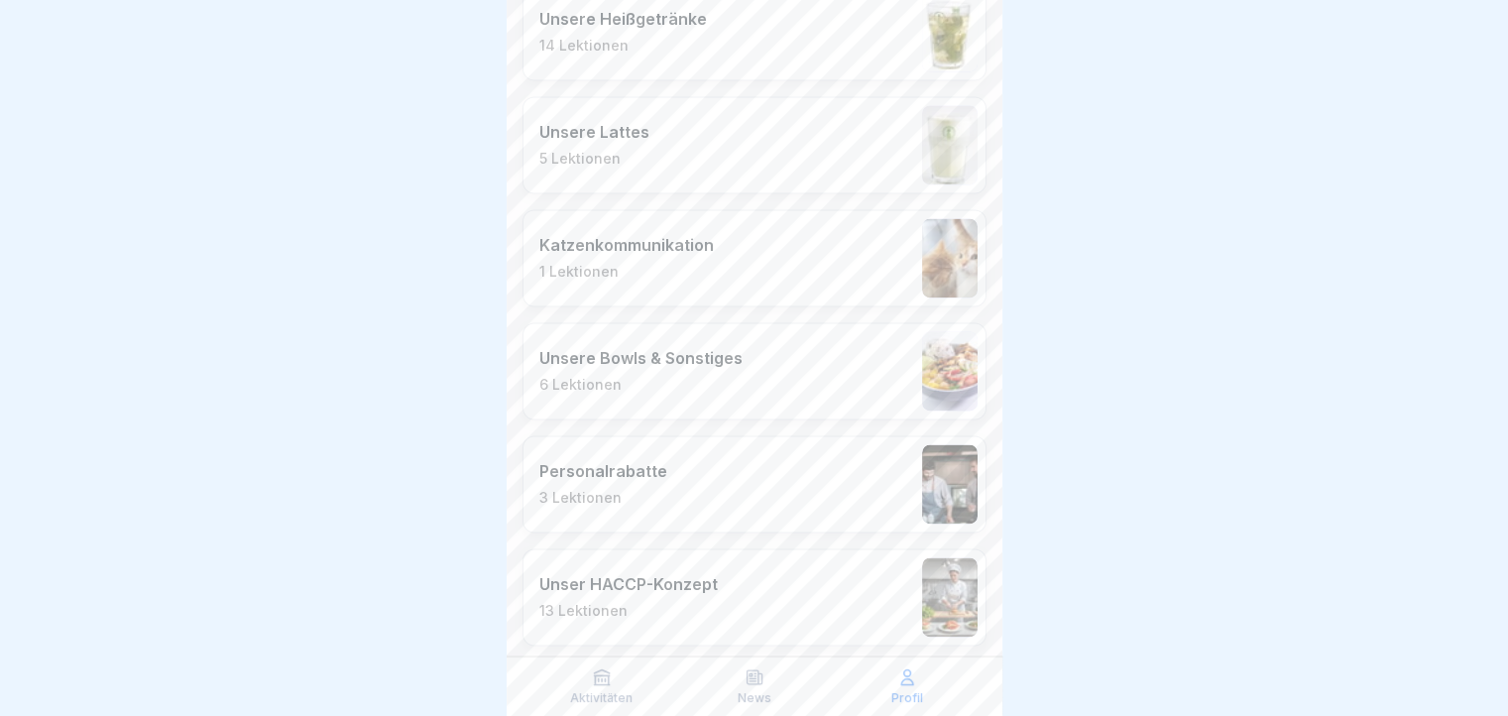
scroll to position [2793, 0]
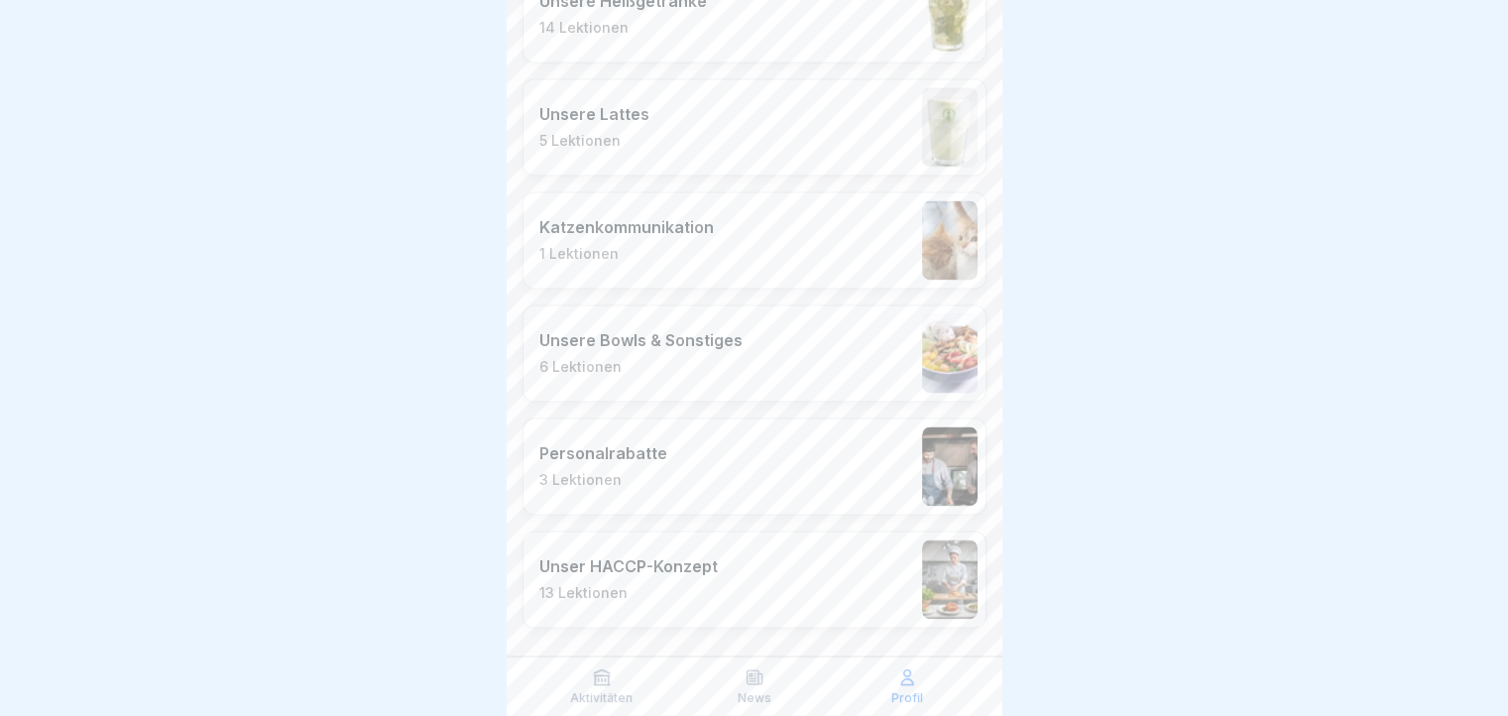
click at [790, 562] on div "Unser HACCP-Konzept 13 Lektionen" at bounding box center [754, 578] width 464 height 97
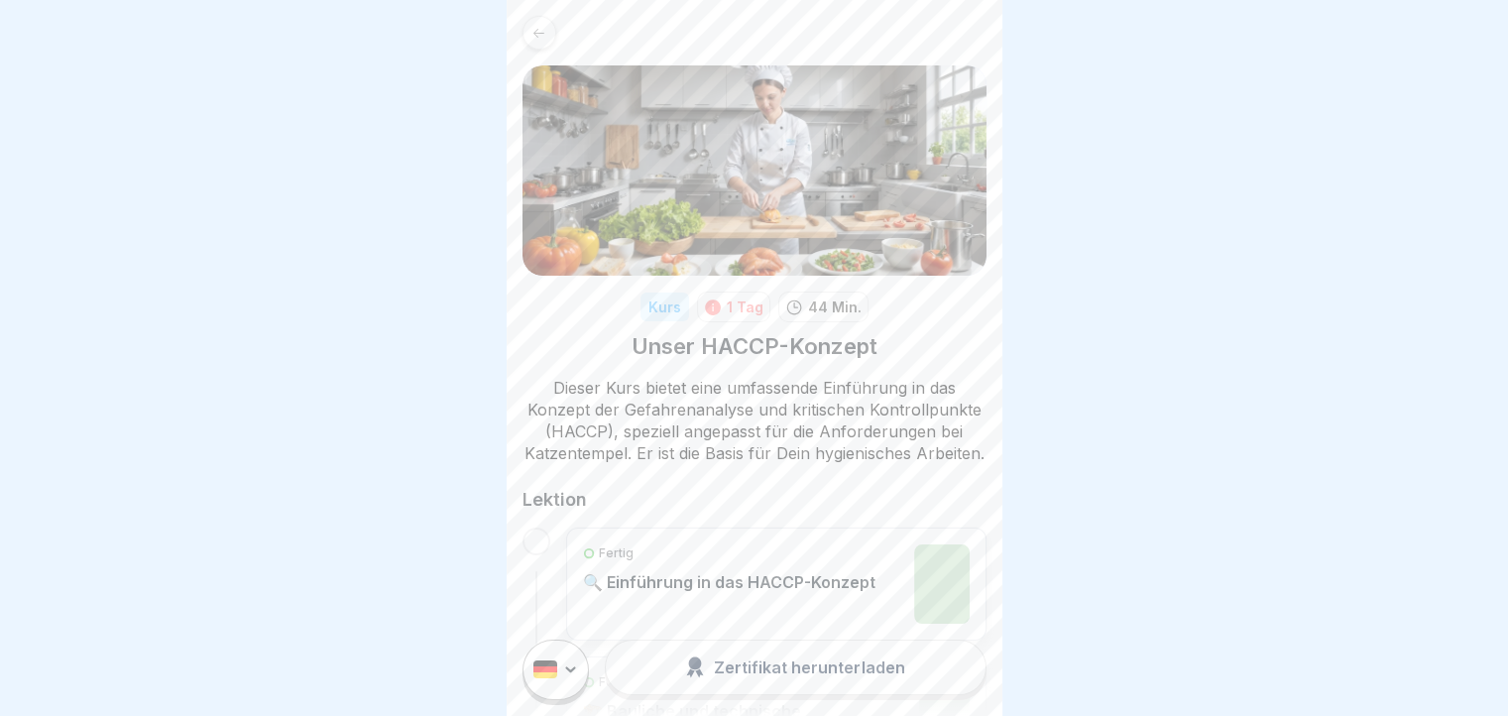
scroll to position [396, 0]
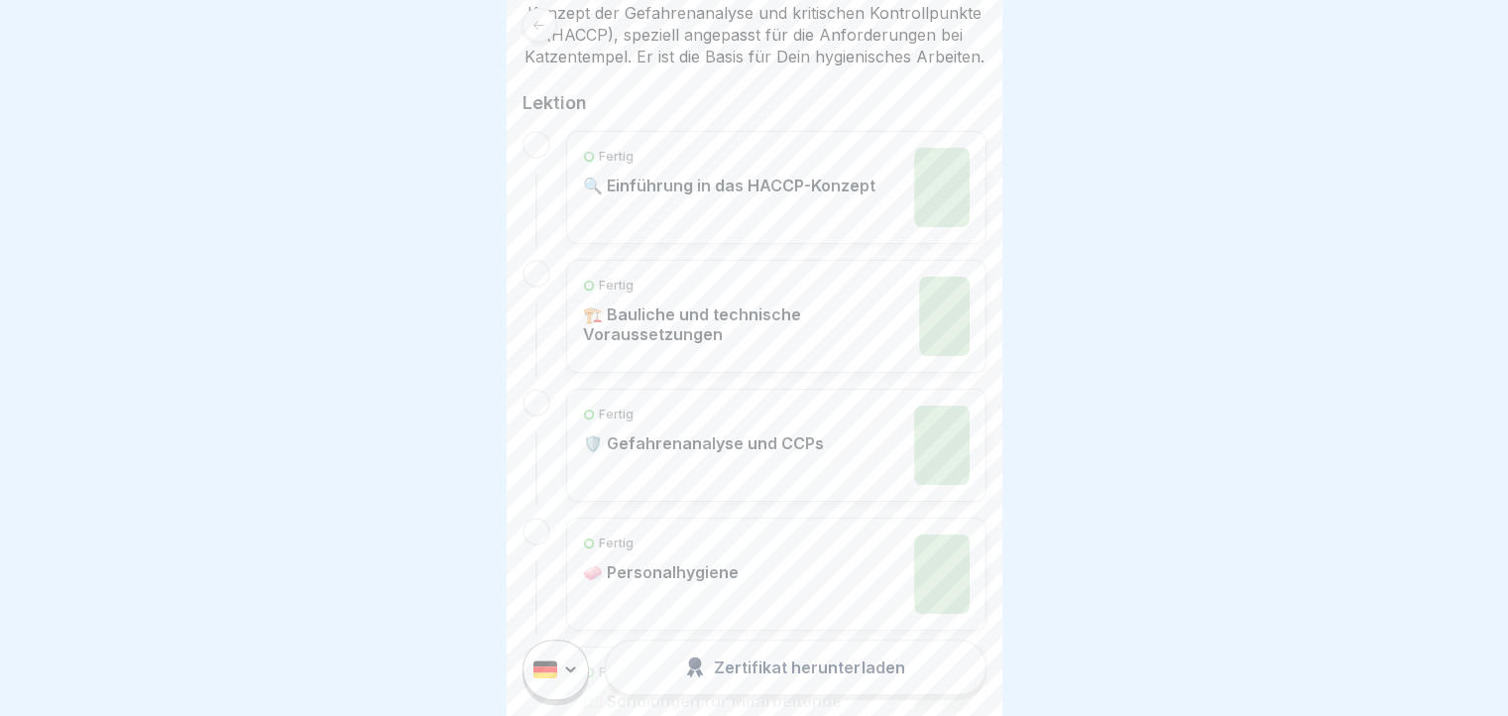
click at [814, 219] on div "Fertig 🔍 Einführung in das HACCP-Konzept" at bounding box center [729, 187] width 292 height 79
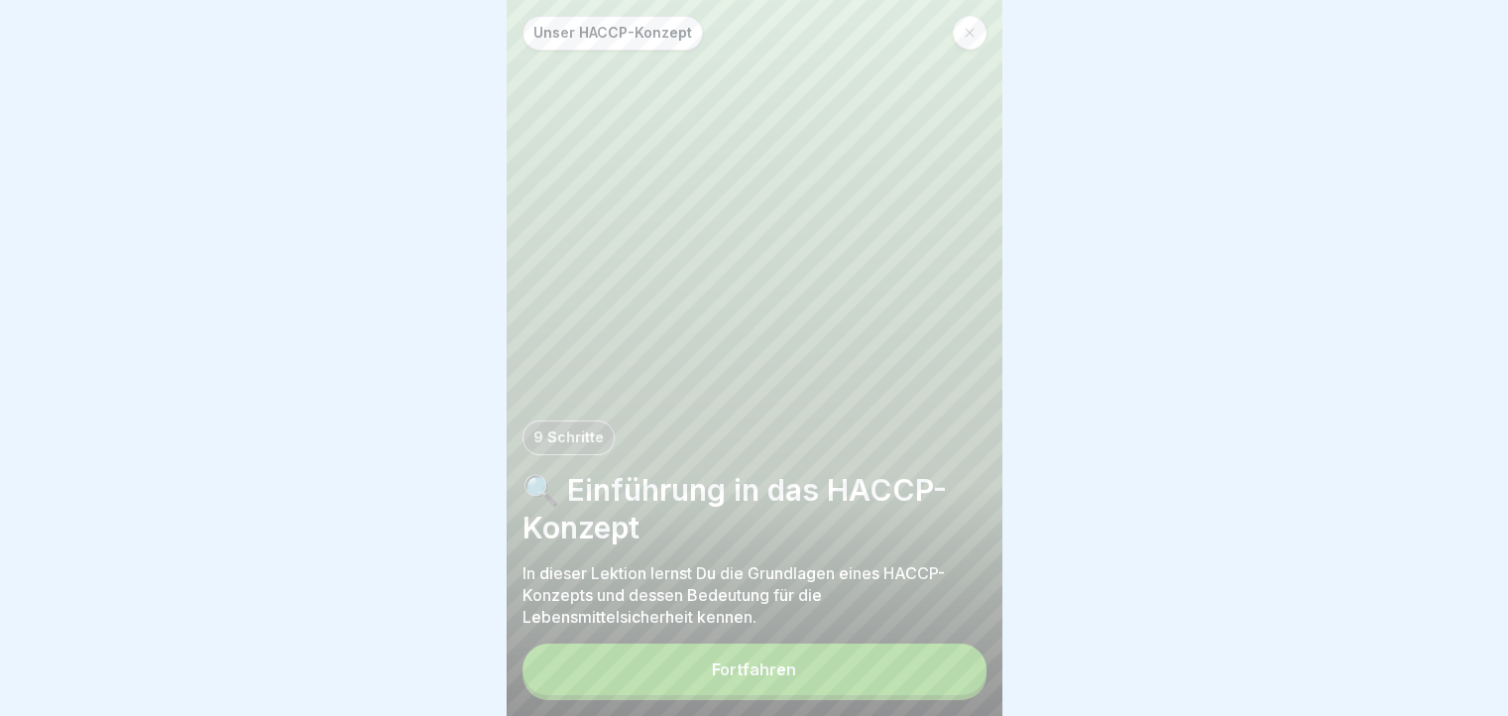
click at [714, 684] on button "Fortfahren" at bounding box center [754, 669] width 464 height 52
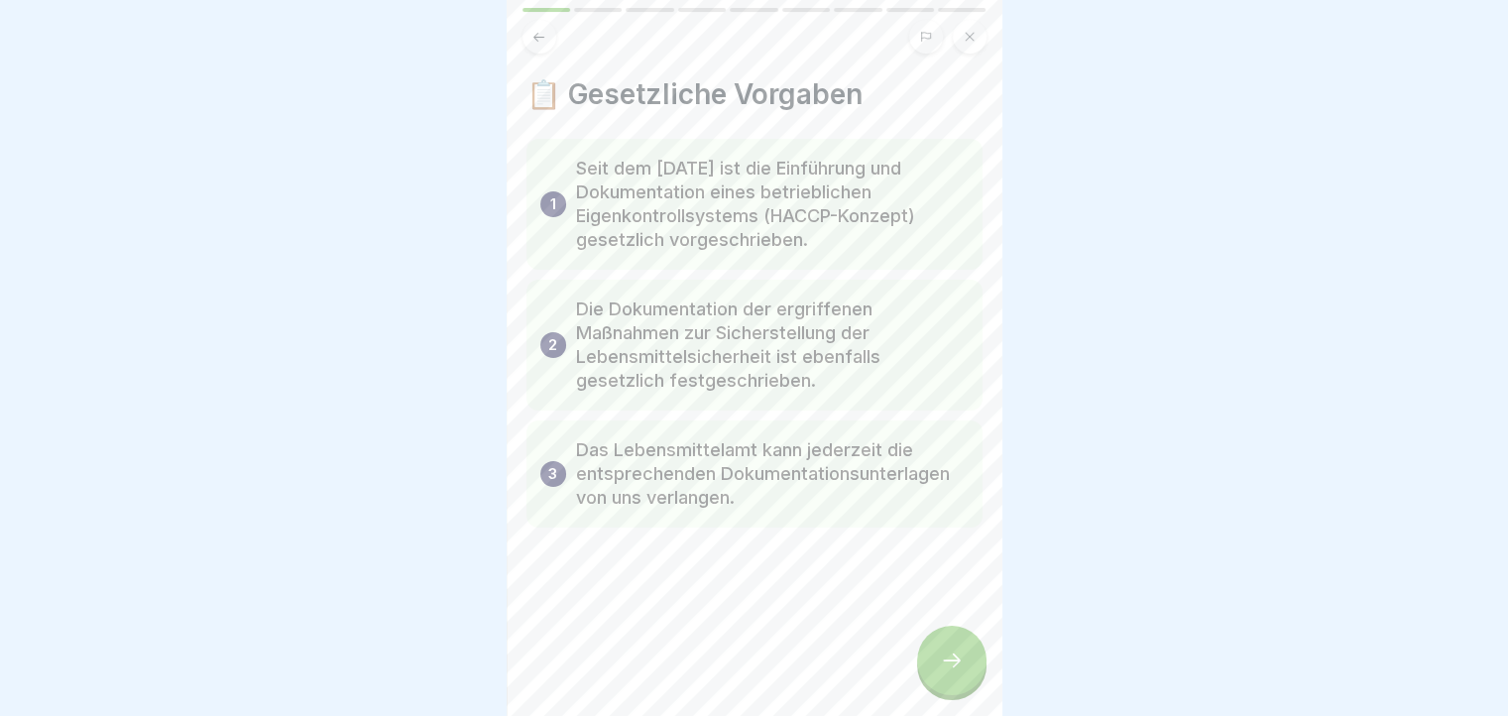
click at [944, 663] on div at bounding box center [951, 659] width 69 height 69
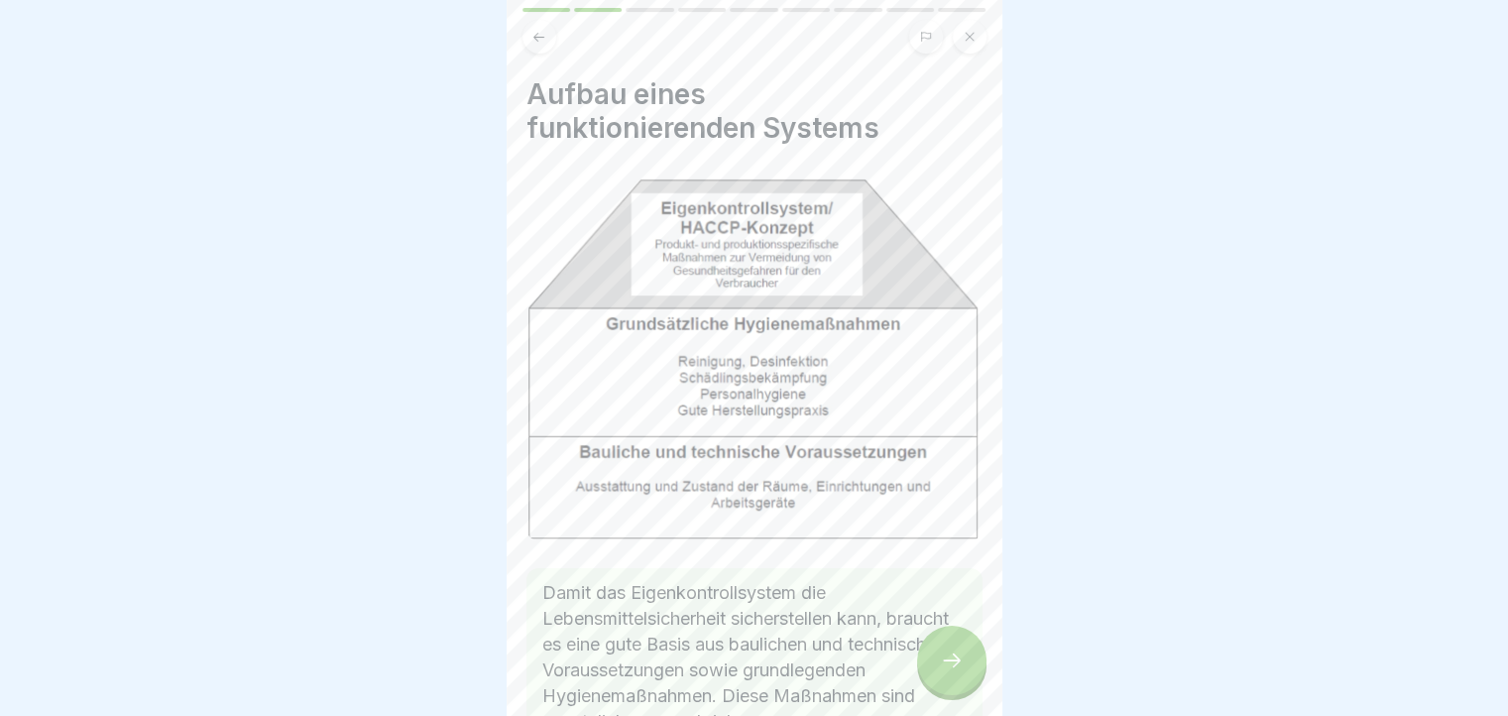
scroll to position [99, 0]
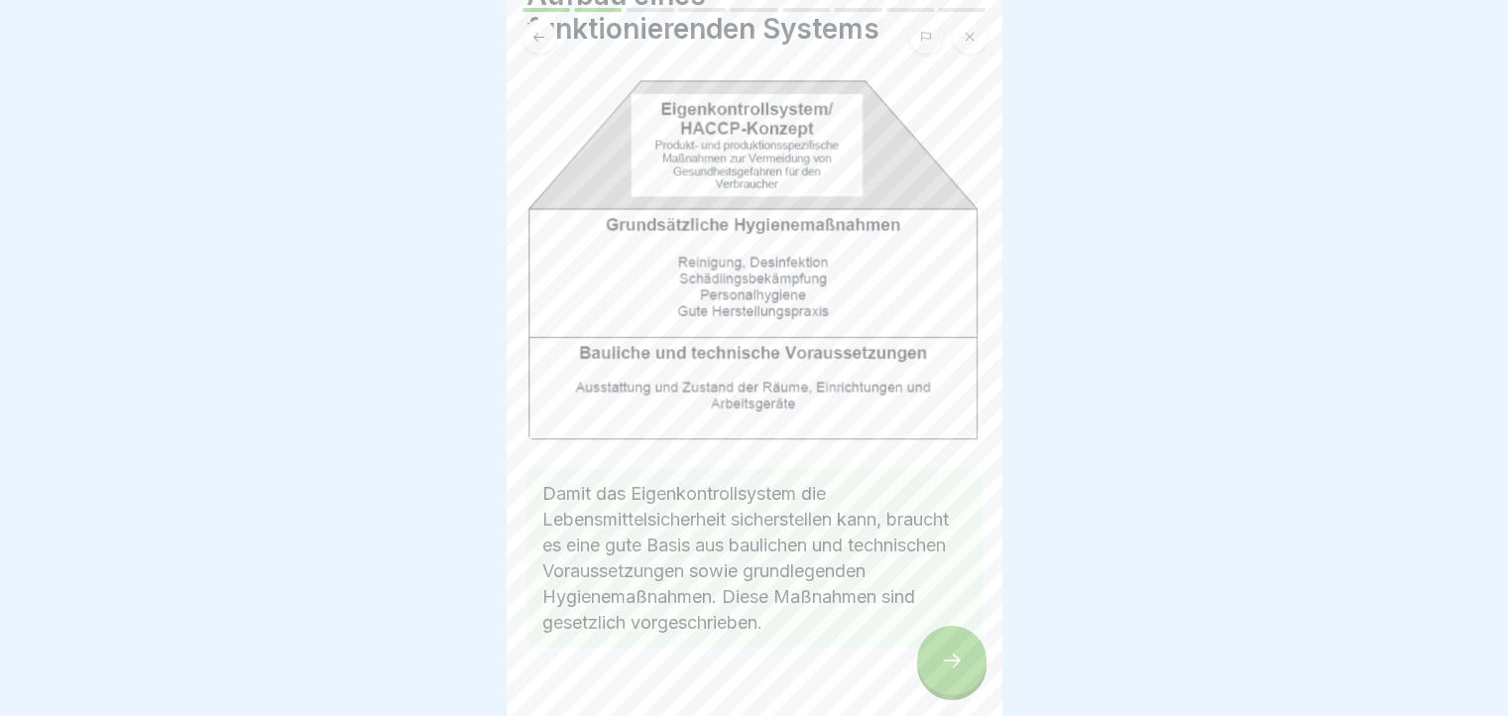
click at [961, 647] on div at bounding box center [754, 706] width 456 height 119
click at [958, 666] on icon at bounding box center [952, 660] width 24 height 24
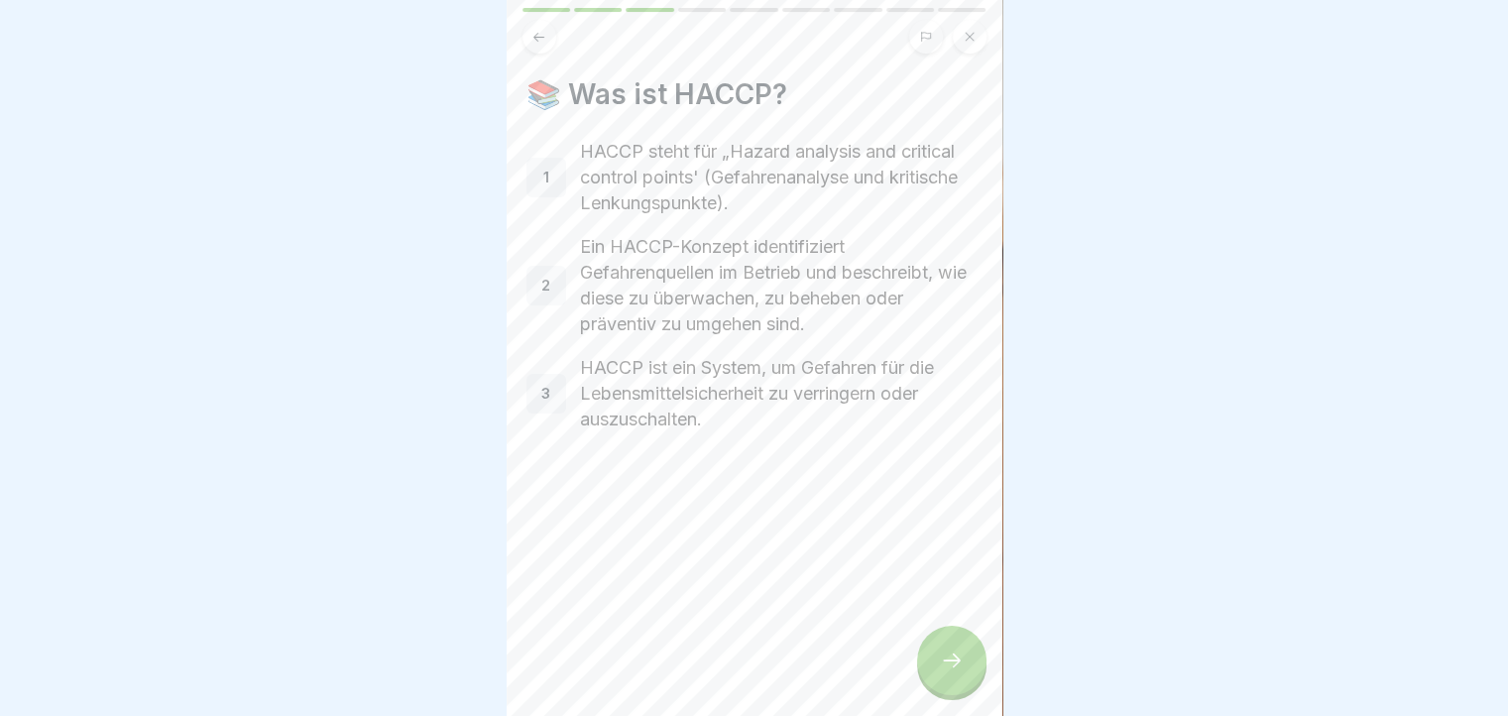
click at [972, 648] on div "Unser HACCP-Konzept 9 Schritte 🔍 Einführung in das HACCP-Konzept In dieser Lekt…" at bounding box center [754, 358] width 496 height 716
click at [944, 672] on icon at bounding box center [952, 660] width 24 height 24
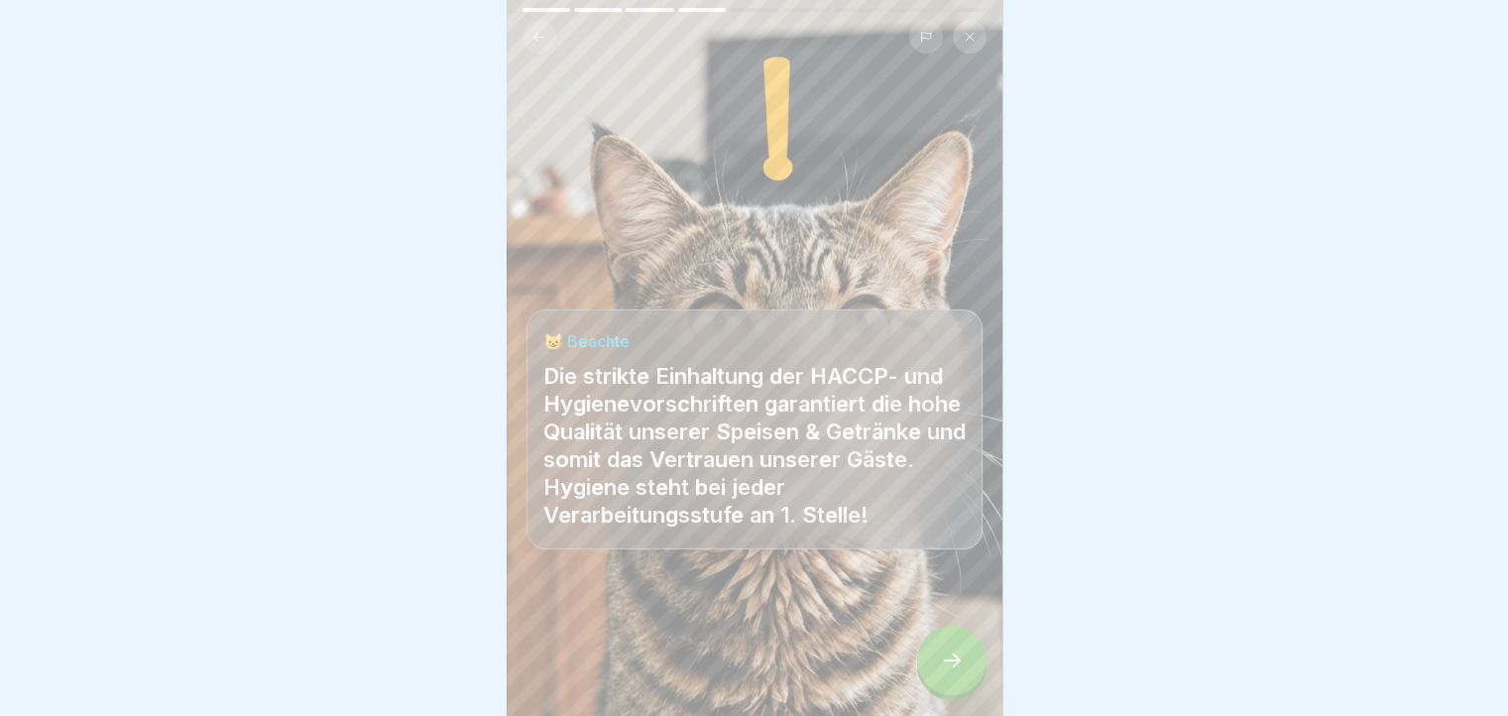
click at [944, 672] on icon at bounding box center [952, 660] width 24 height 24
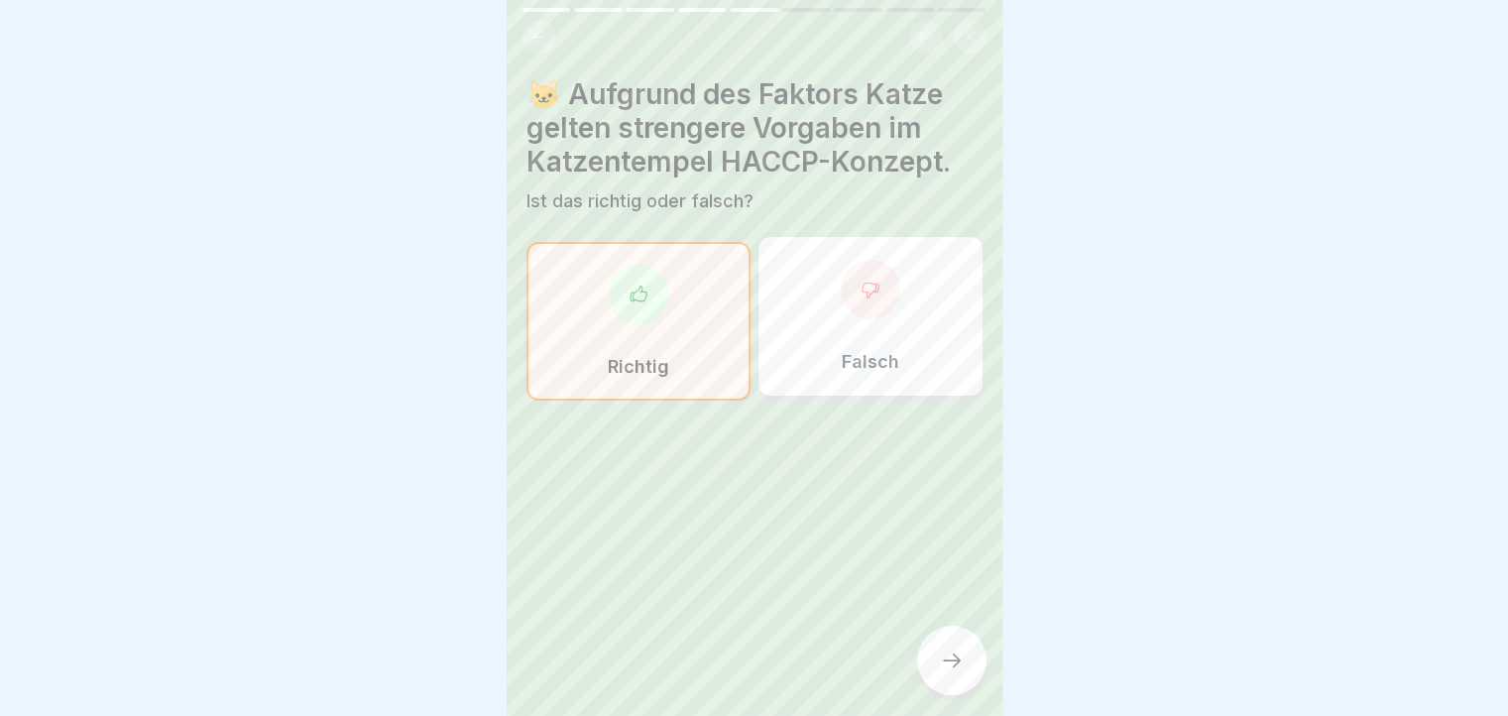
click at [944, 672] on icon at bounding box center [952, 660] width 24 height 24
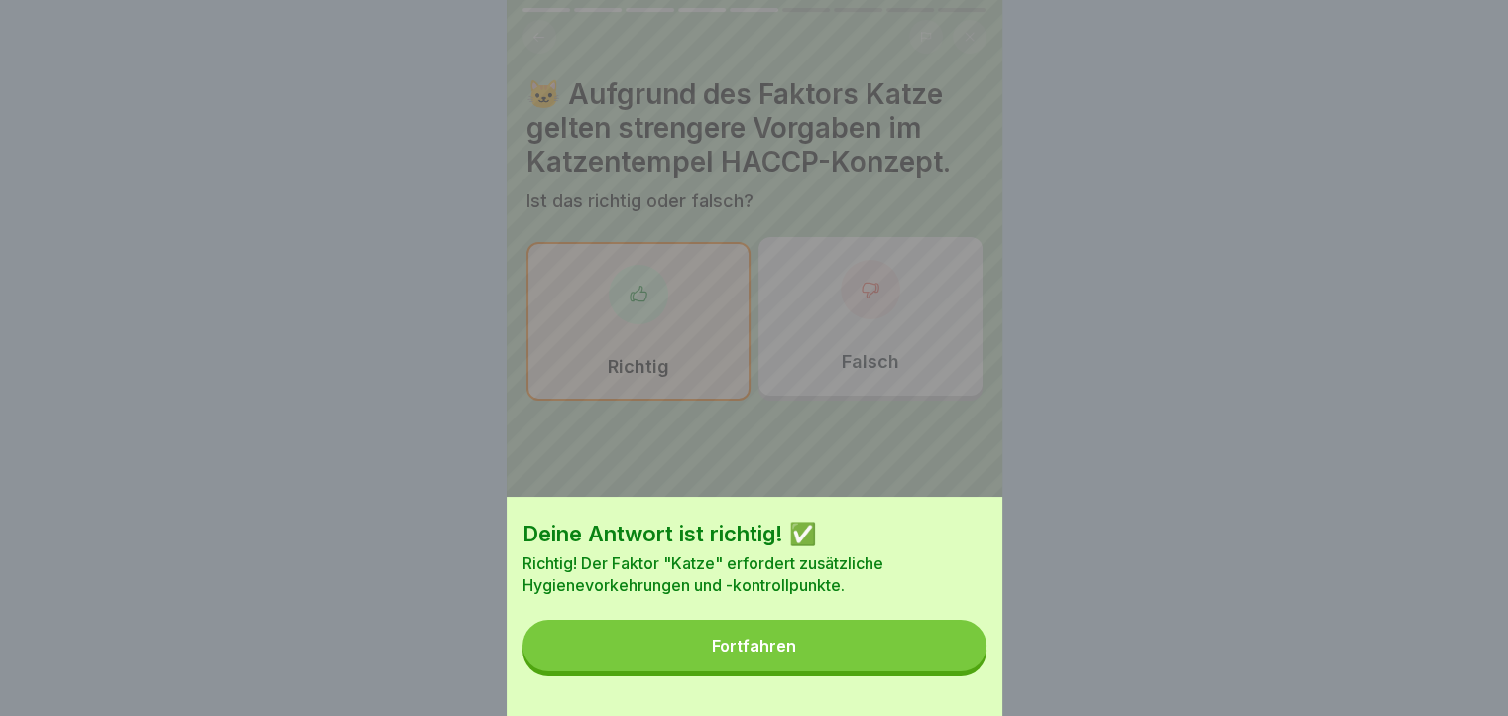
click at [944, 671] on button "Fortfahren" at bounding box center [754, 645] width 464 height 52
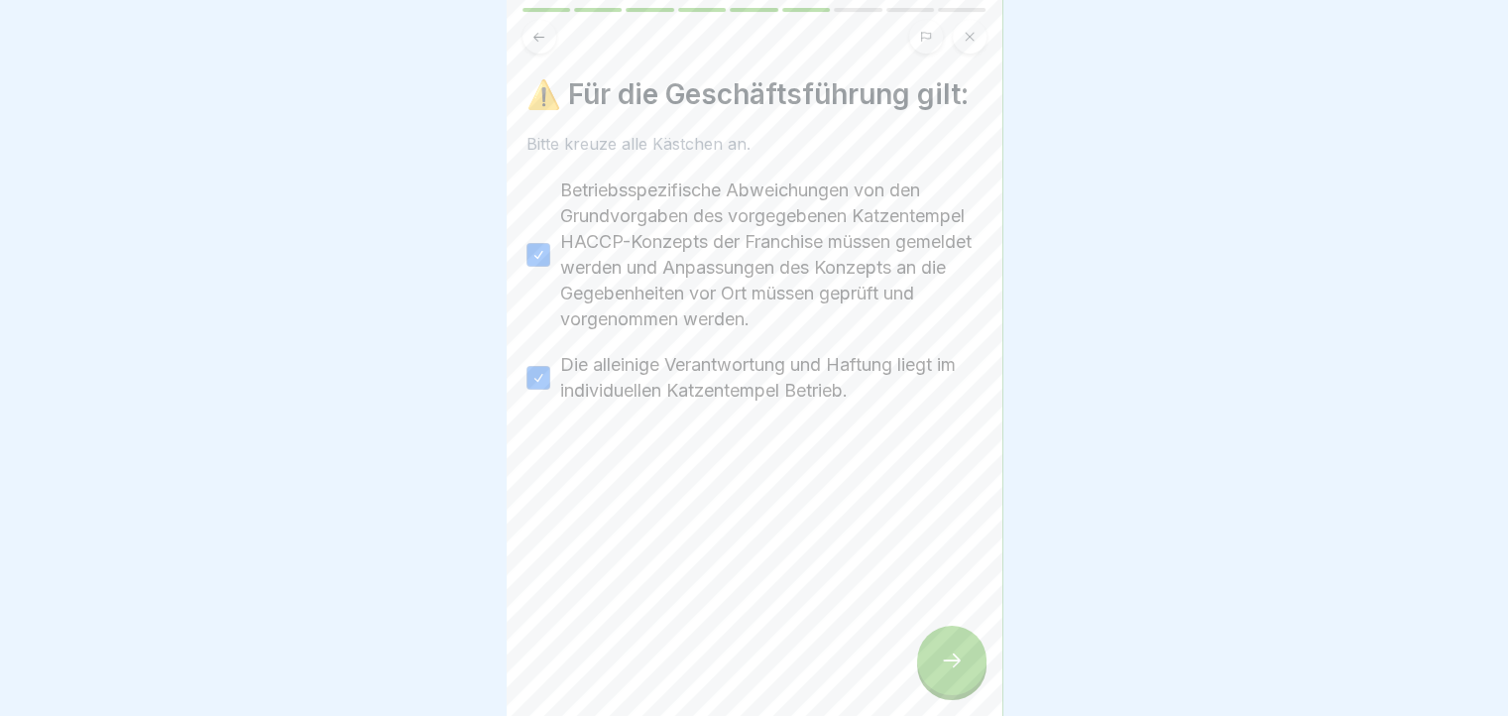
click at [944, 672] on icon at bounding box center [952, 660] width 24 height 24
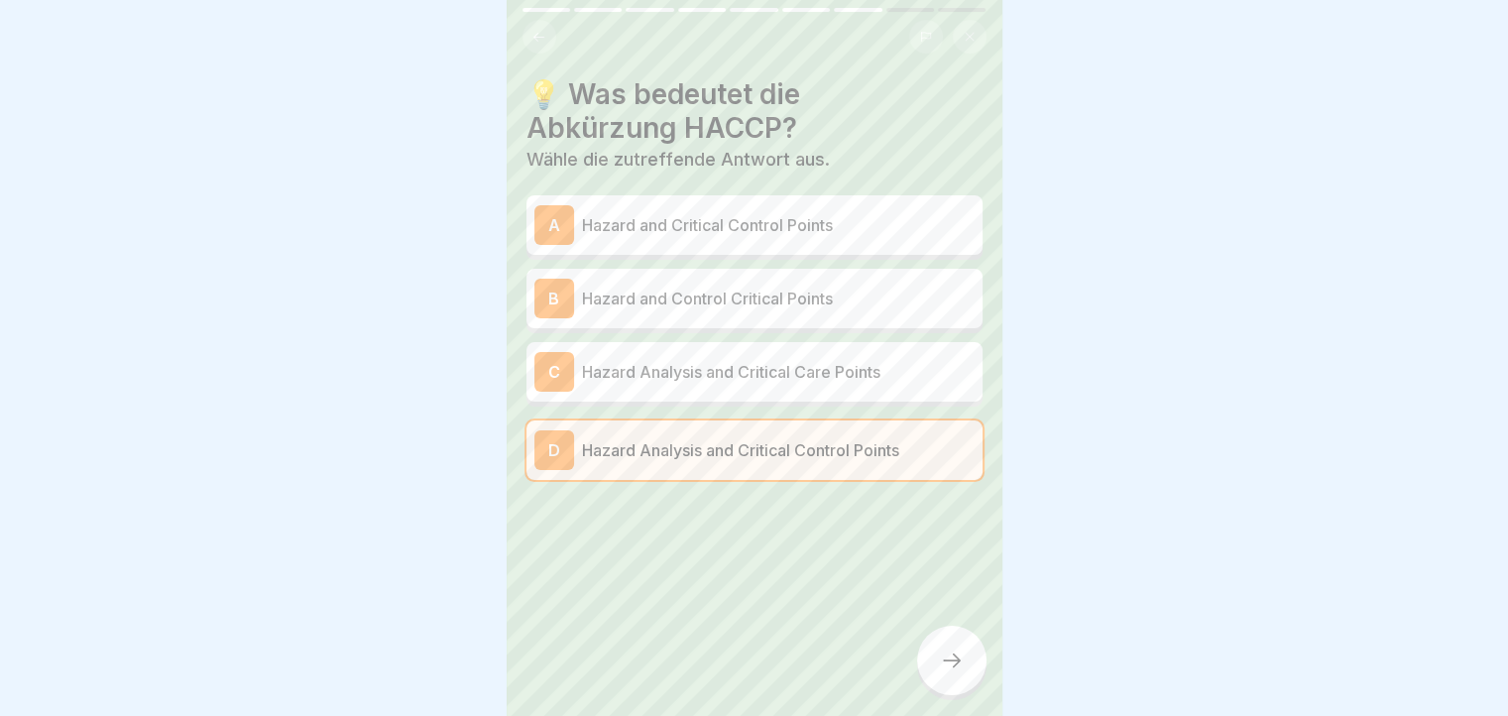
click at [944, 672] on icon at bounding box center [952, 660] width 24 height 24
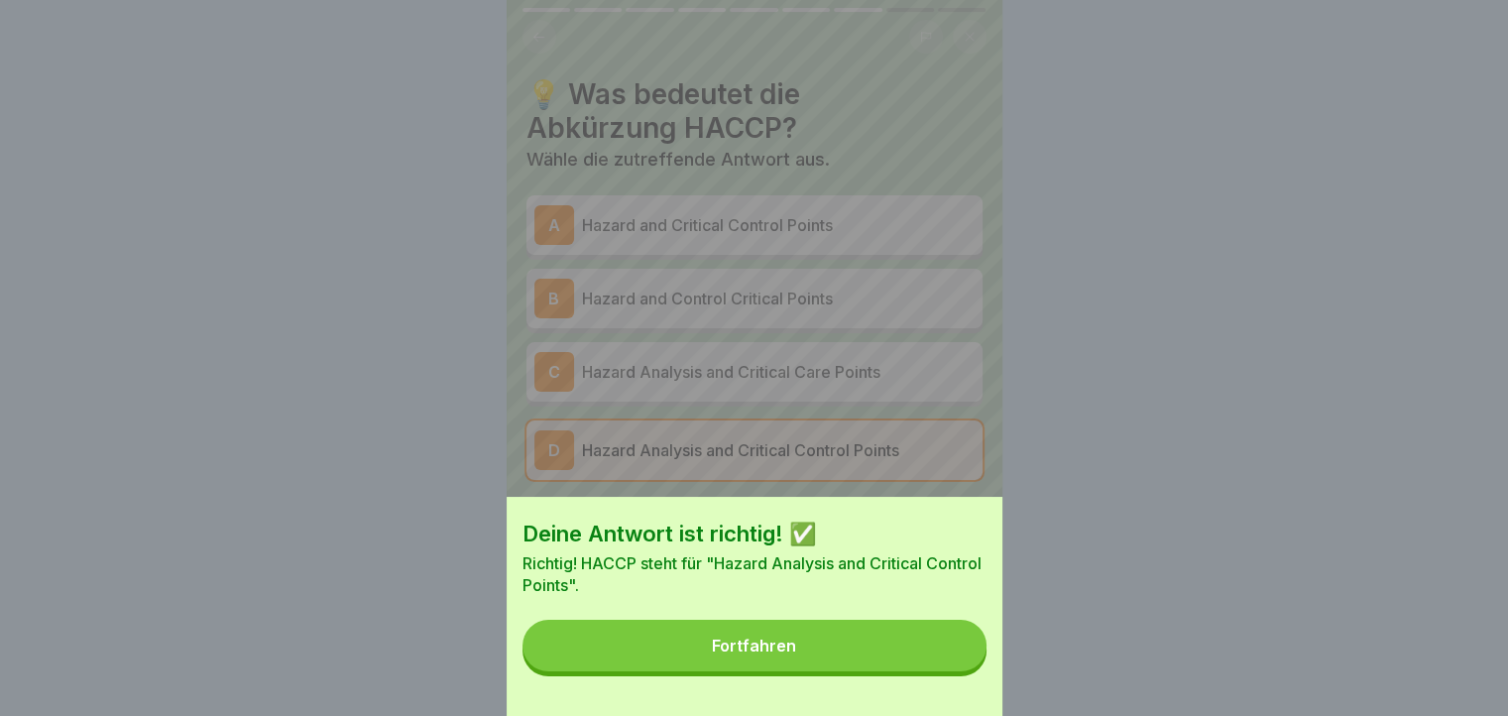
click at [944, 671] on button "Fortfahren" at bounding box center [754, 645] width 464 height 52
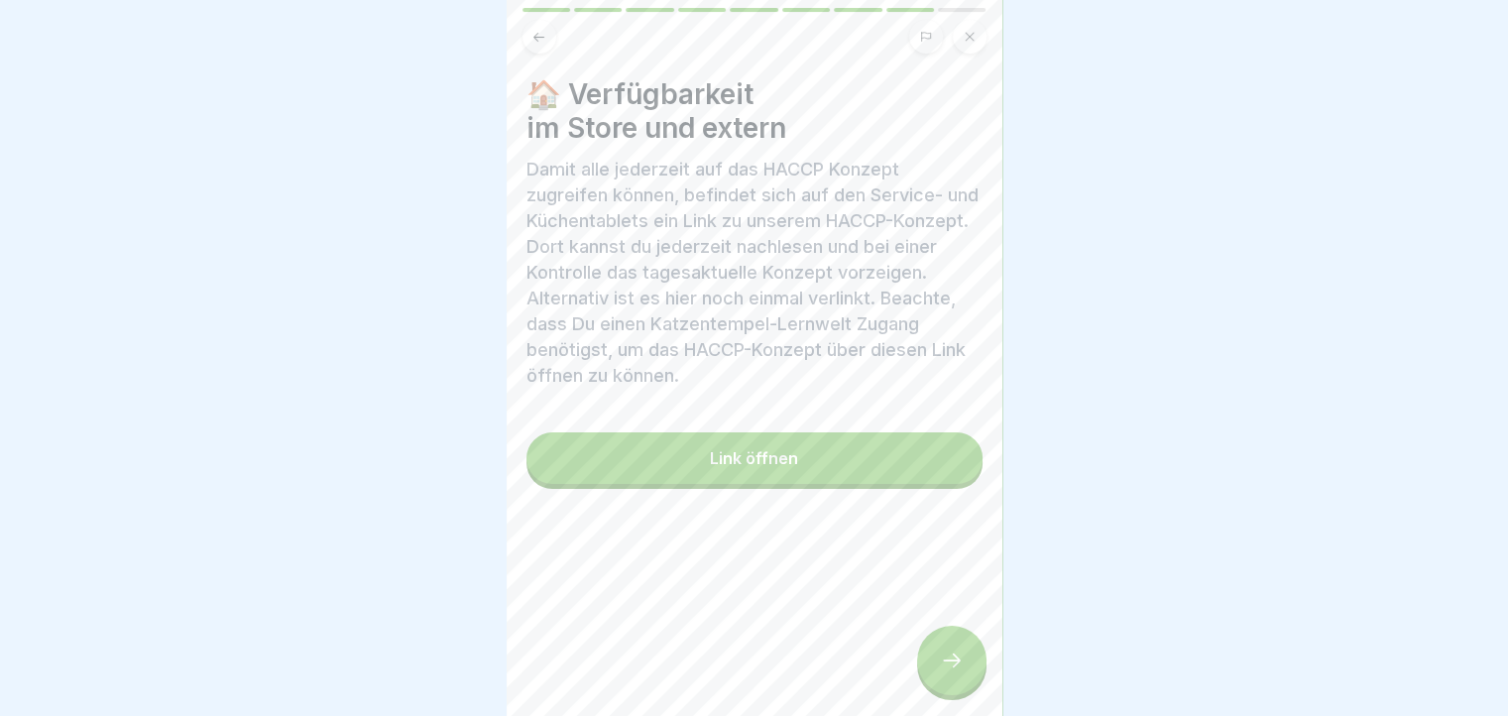
click at [812, 469] on button "Link öffnen" at bounding box center [754, 458] width 456 height 52
click at [939, 664] on div at bounding box center [951, 659] width 69 height 69
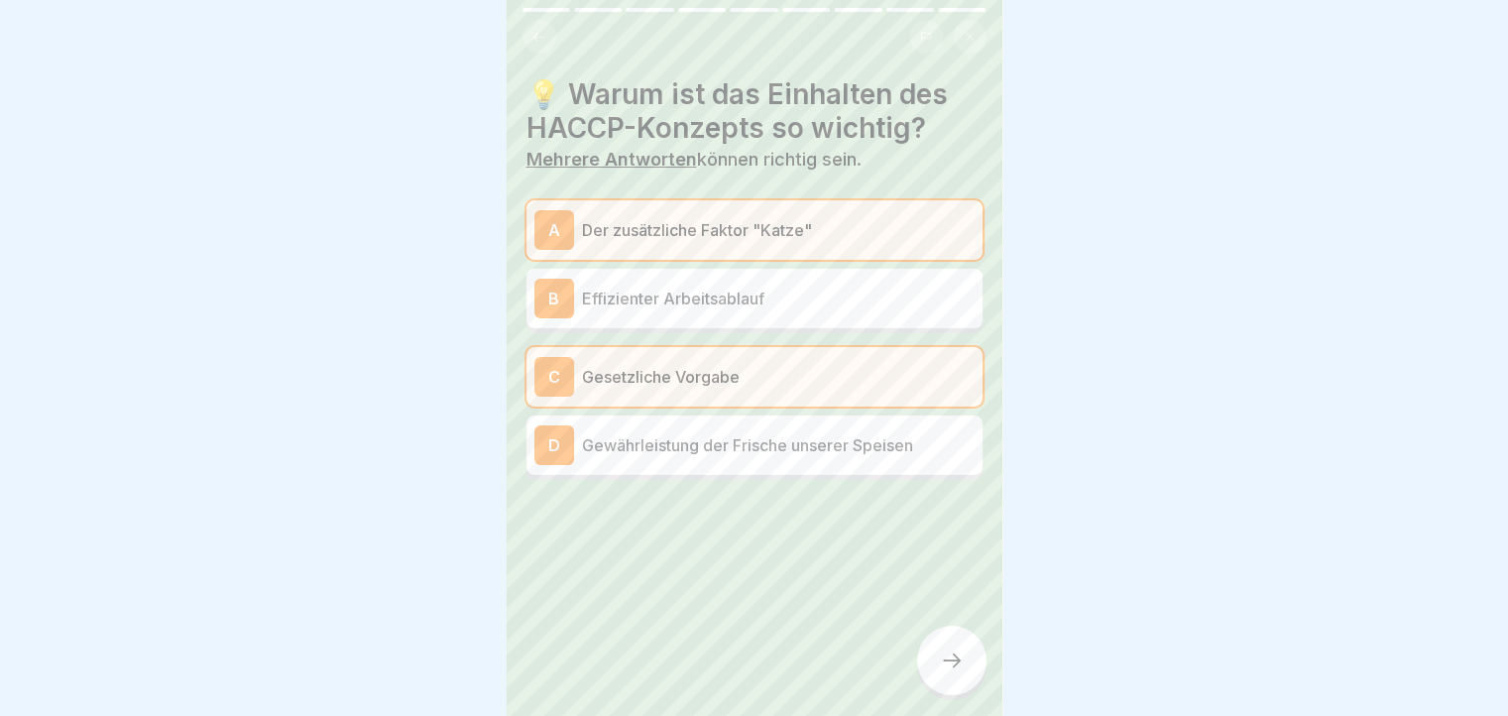
click at [939, 664] on div at bounding box center [951, 659] width 69 height 69
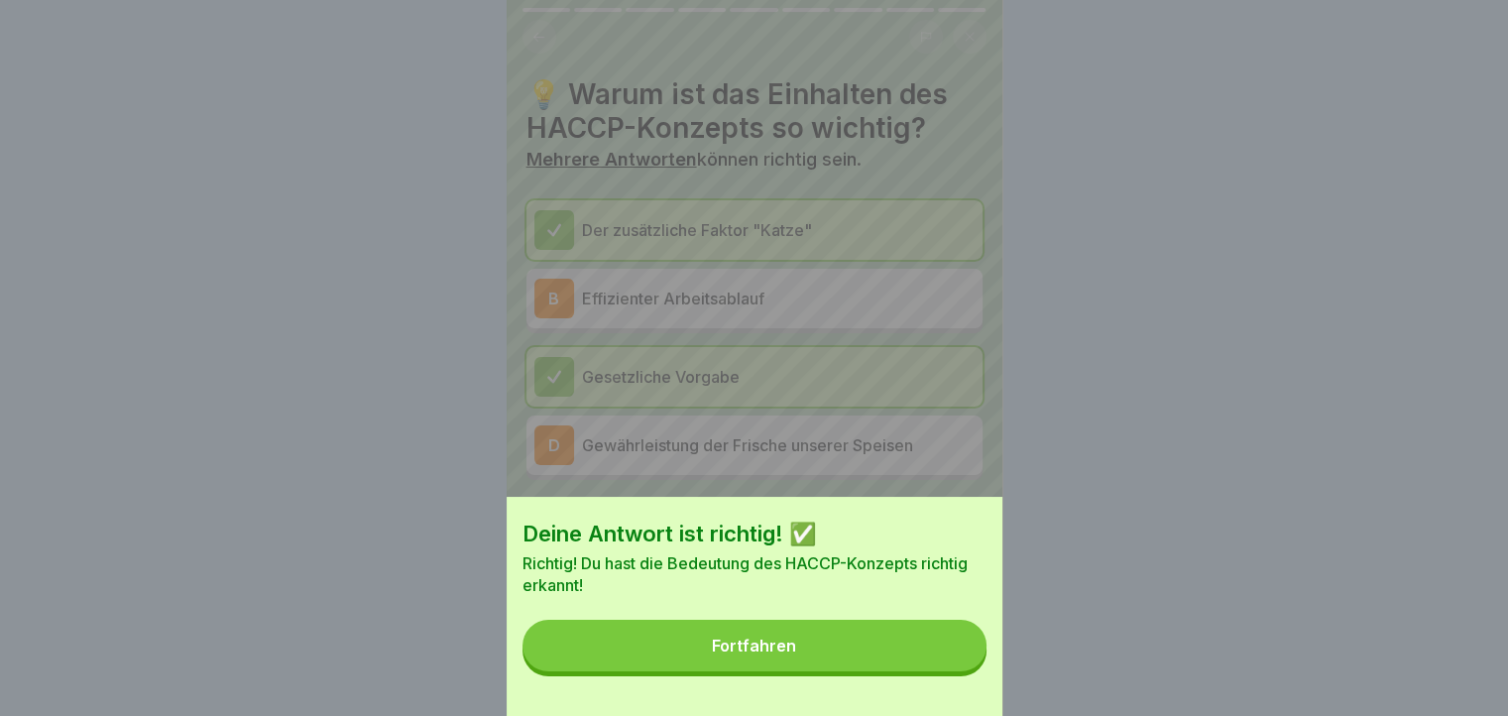
click at [939, 664] on button "Fortfahren" at bounding box center [754, 645] width 464 height 52
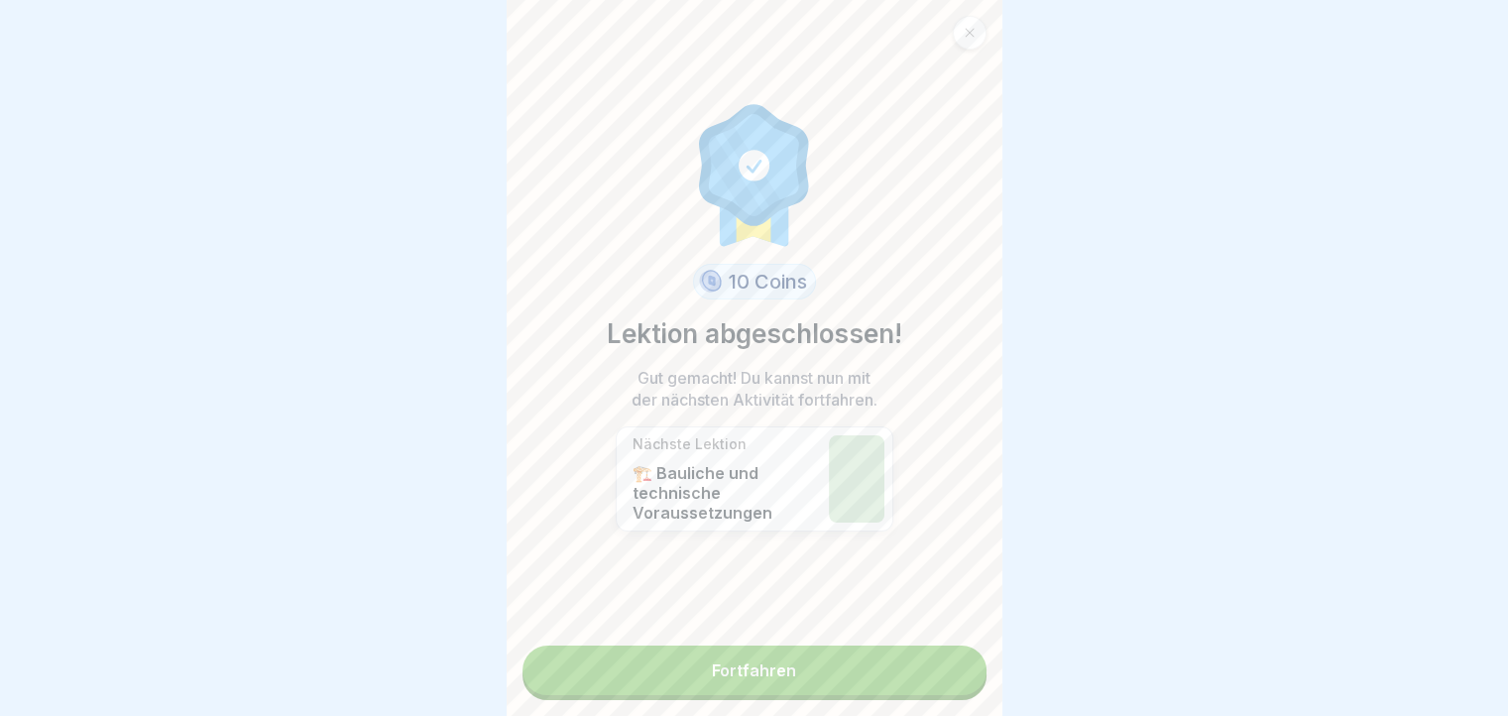
click at [939, 664] on link "Fortfahren" at bounding box center [754, 670] width 464 height 50
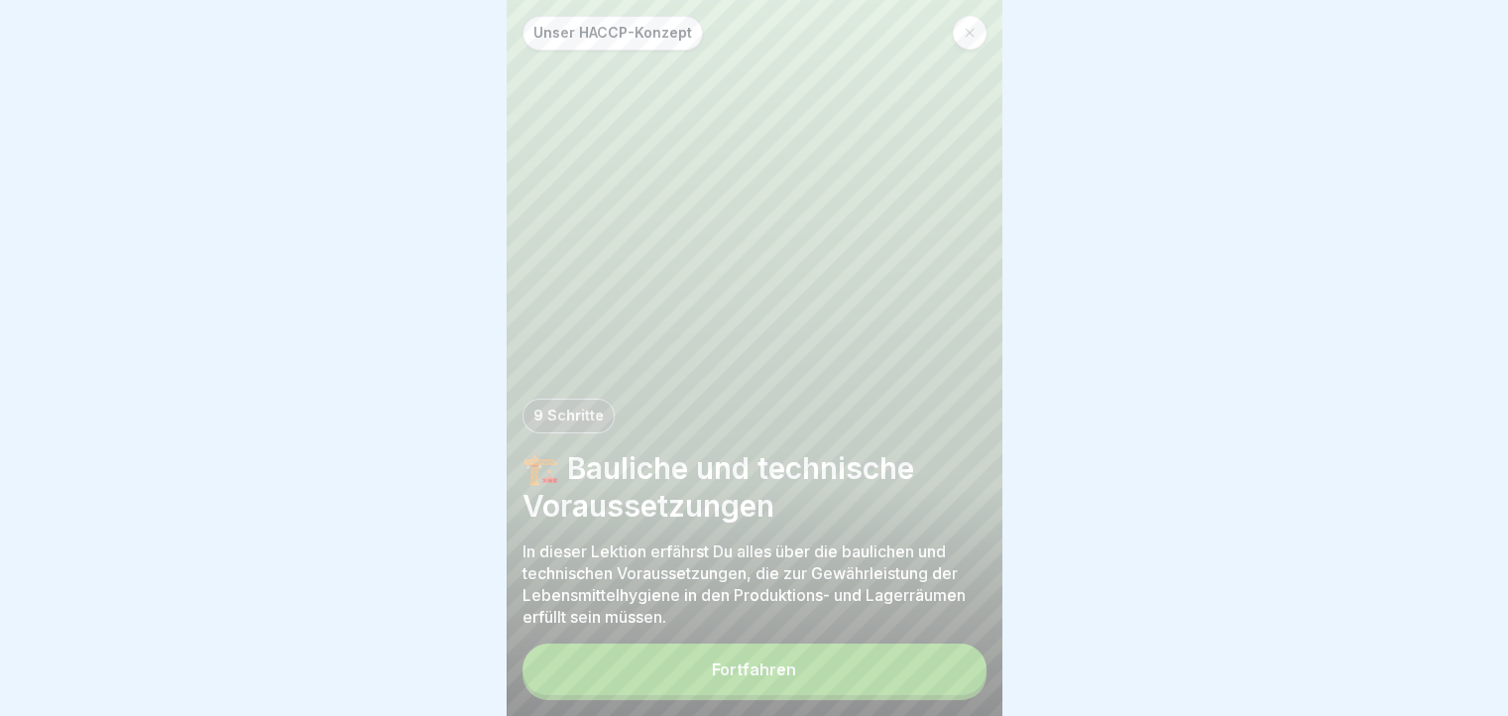
click at [939, 664] on button "Fortfahren" at bounding box center [754, 669] width 464 height 52
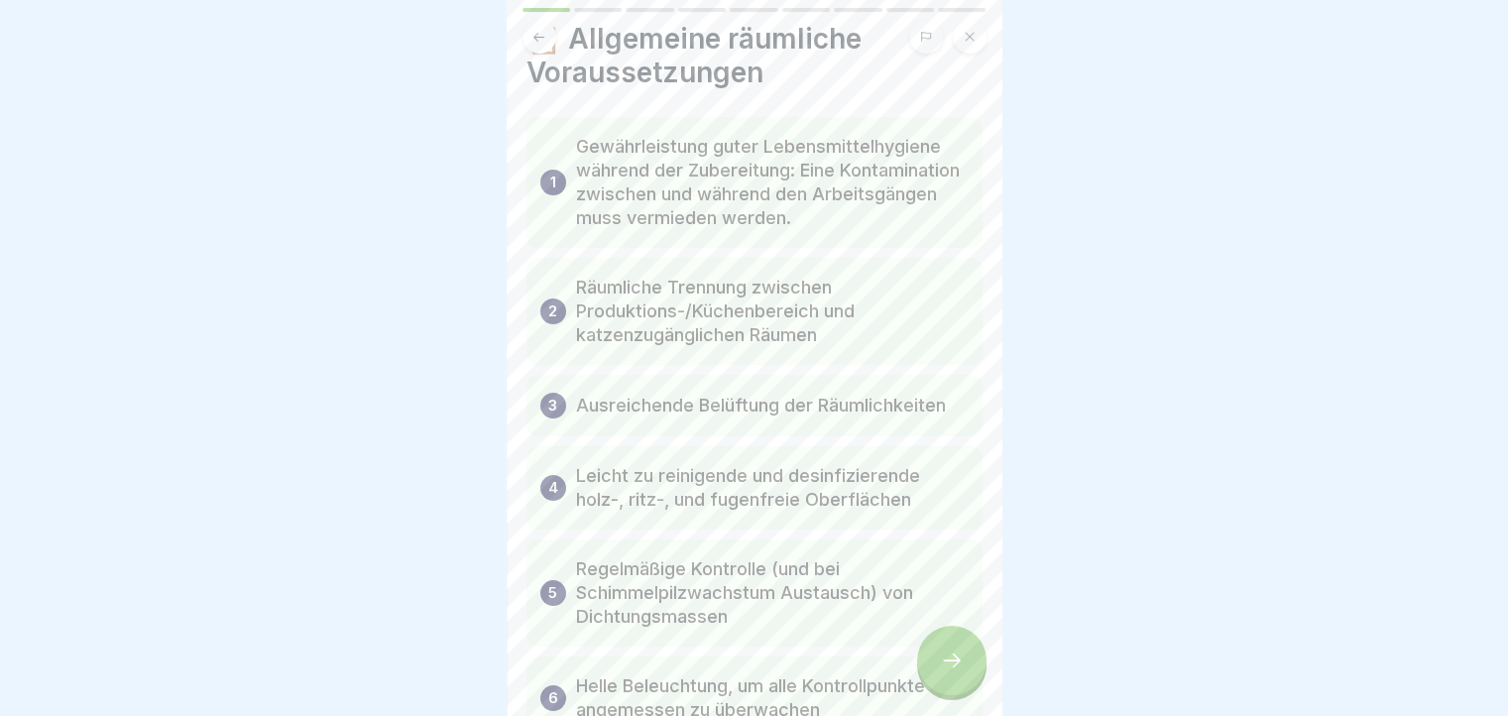
scroll to position [99, 0]
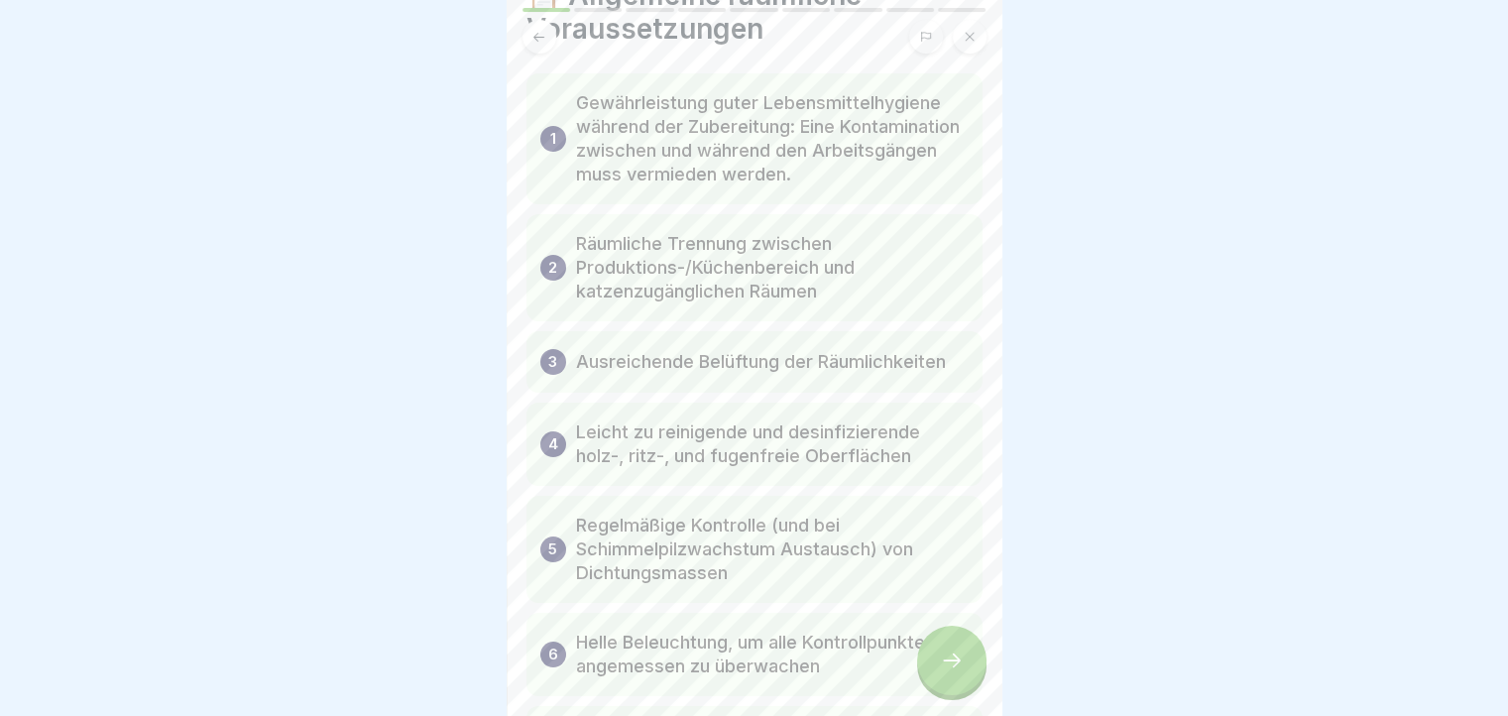
click at [954, 672] on icon at bounding box center [952, 660] width 24 height 24
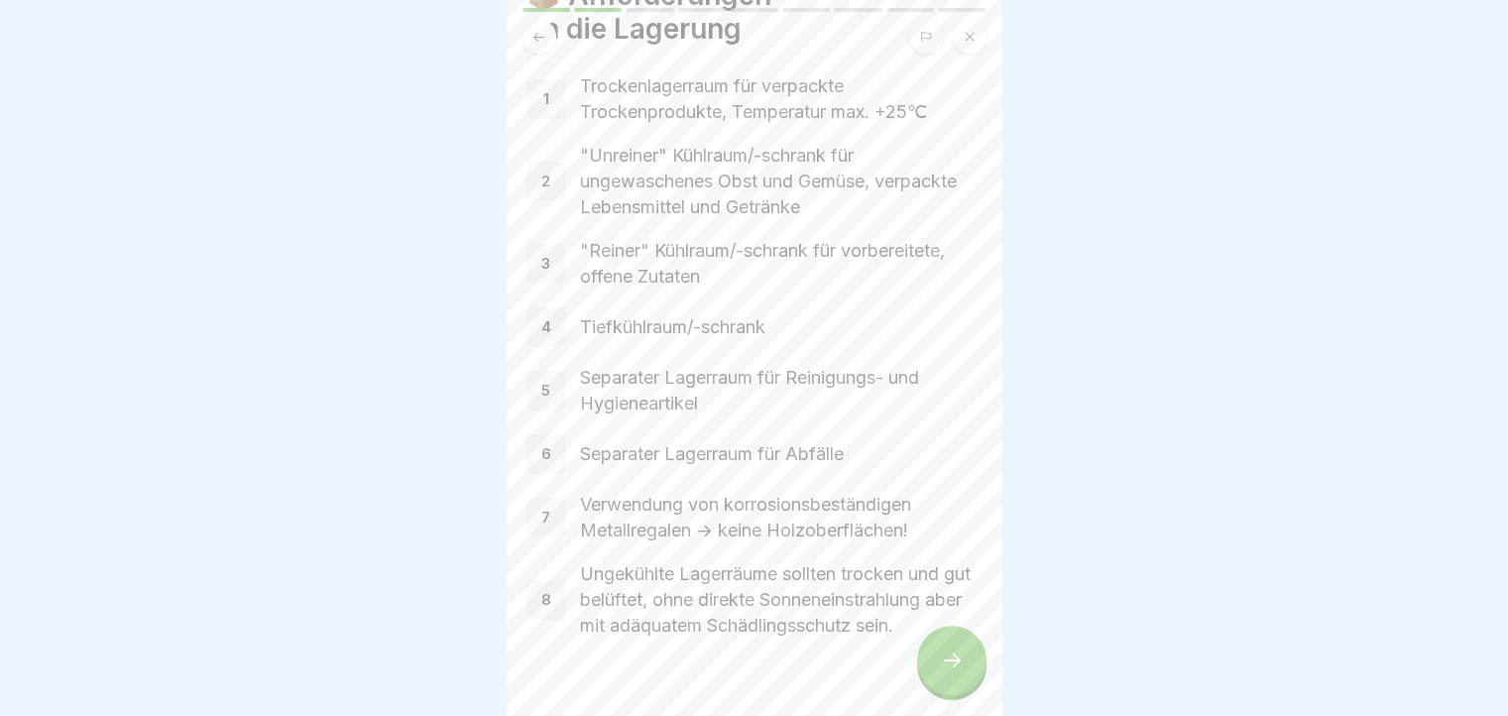
click at [952, 672] on icon at bounding box center [952, 660] width 24 height 24
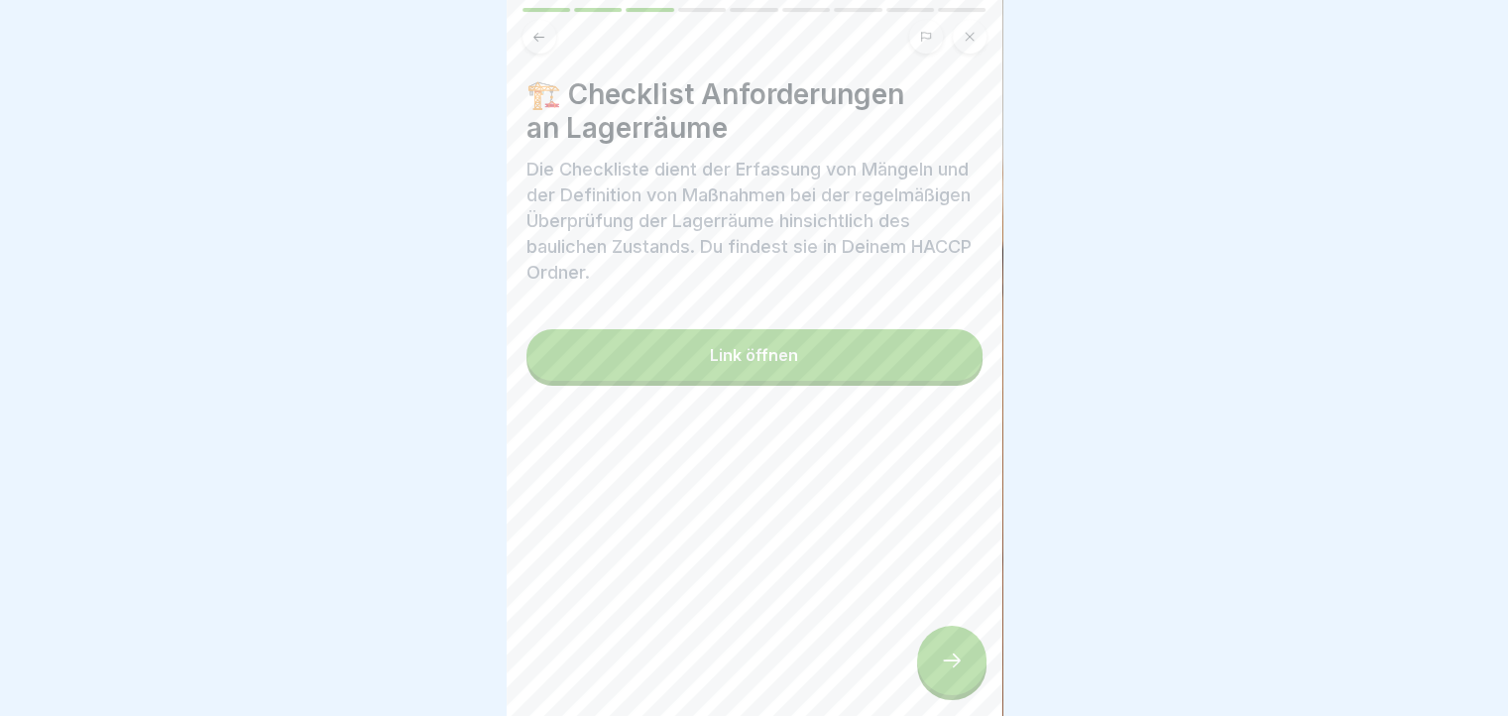
click at [846, 378] on button "Link öffnen" at bounding box center [754, 355] width 456 height 52
click at [946, 672] on icon at bounding box center [952, 660] width 24 height 24
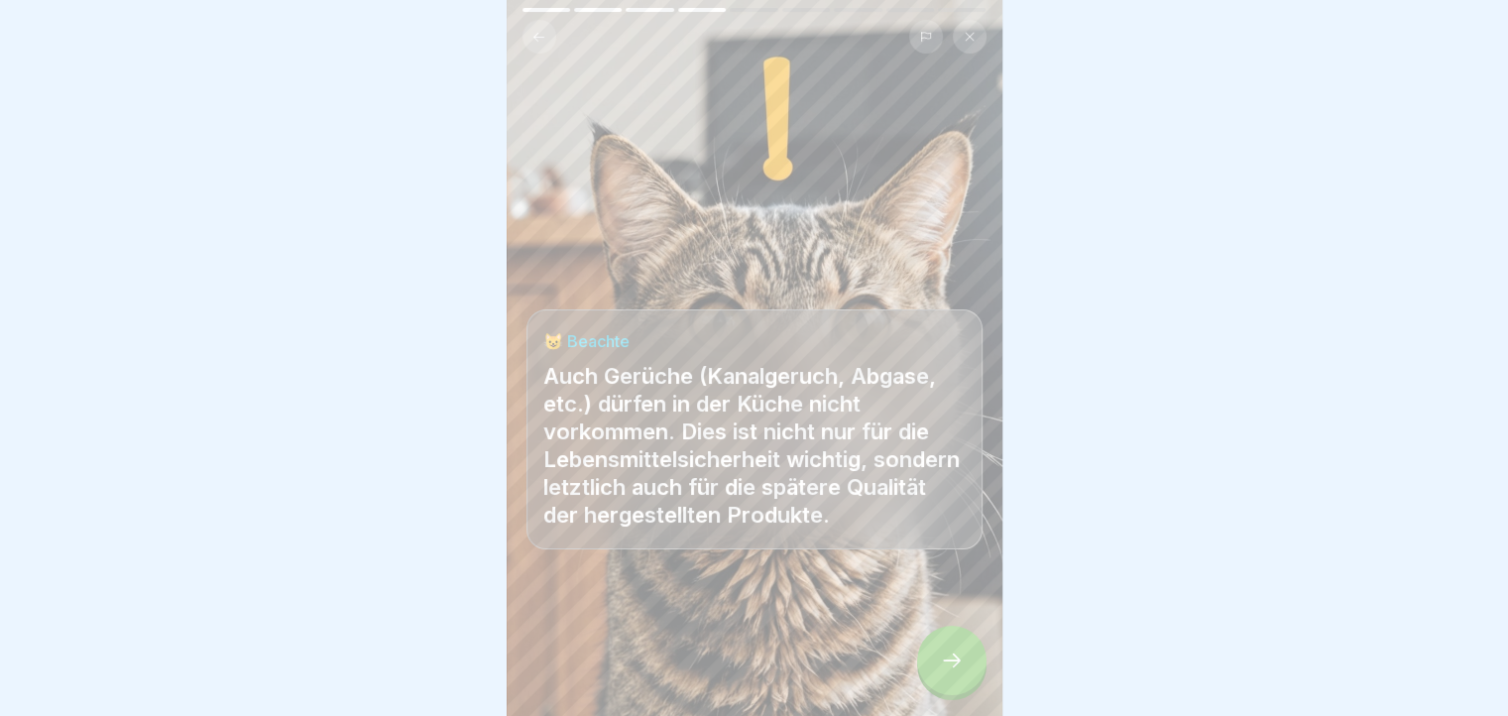
click at [946, 672] on icon at bounding box center [952, 660] width 24 height 24
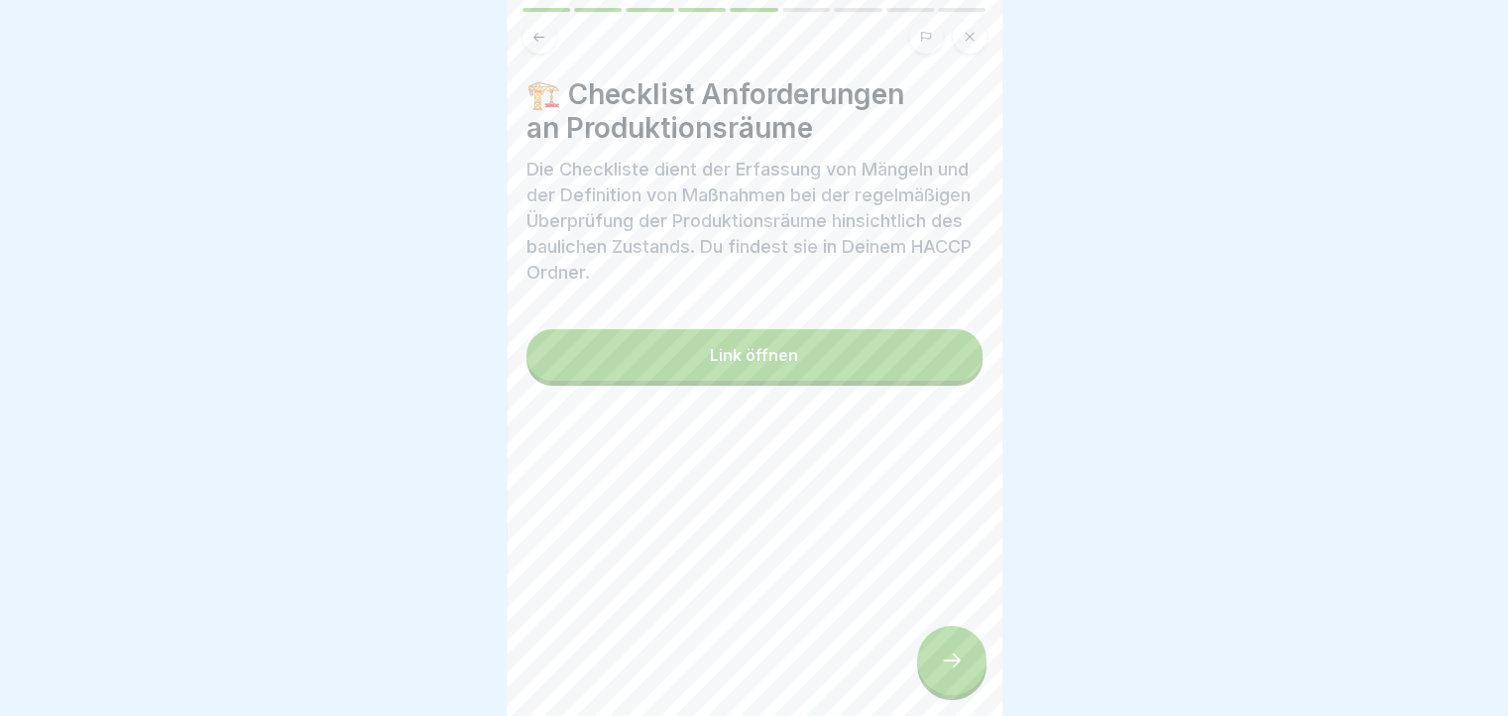
click at [946, 672] on icon at bounding box center [952, 660] width 24 height 24
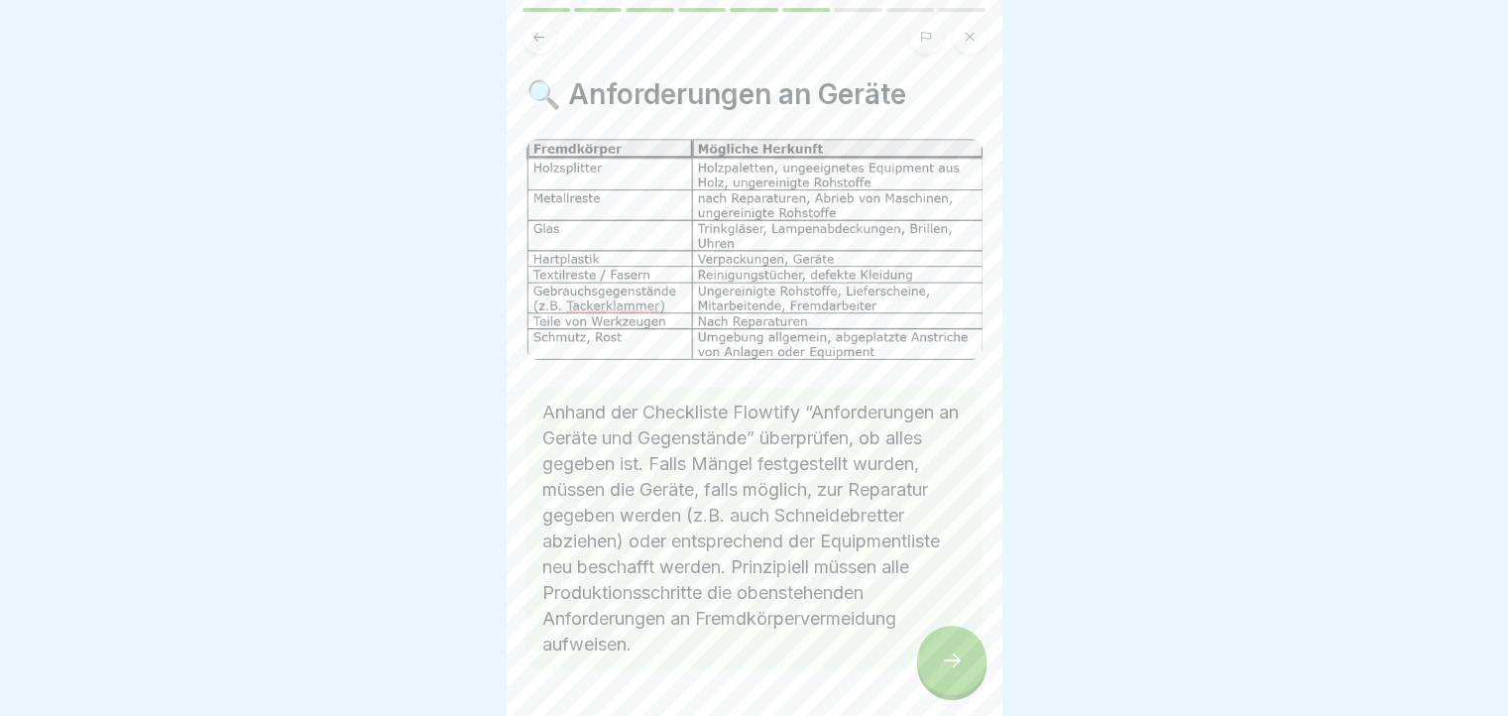
click at [946, 672] on icon at bounding box center [952, 660] width 24 height 24
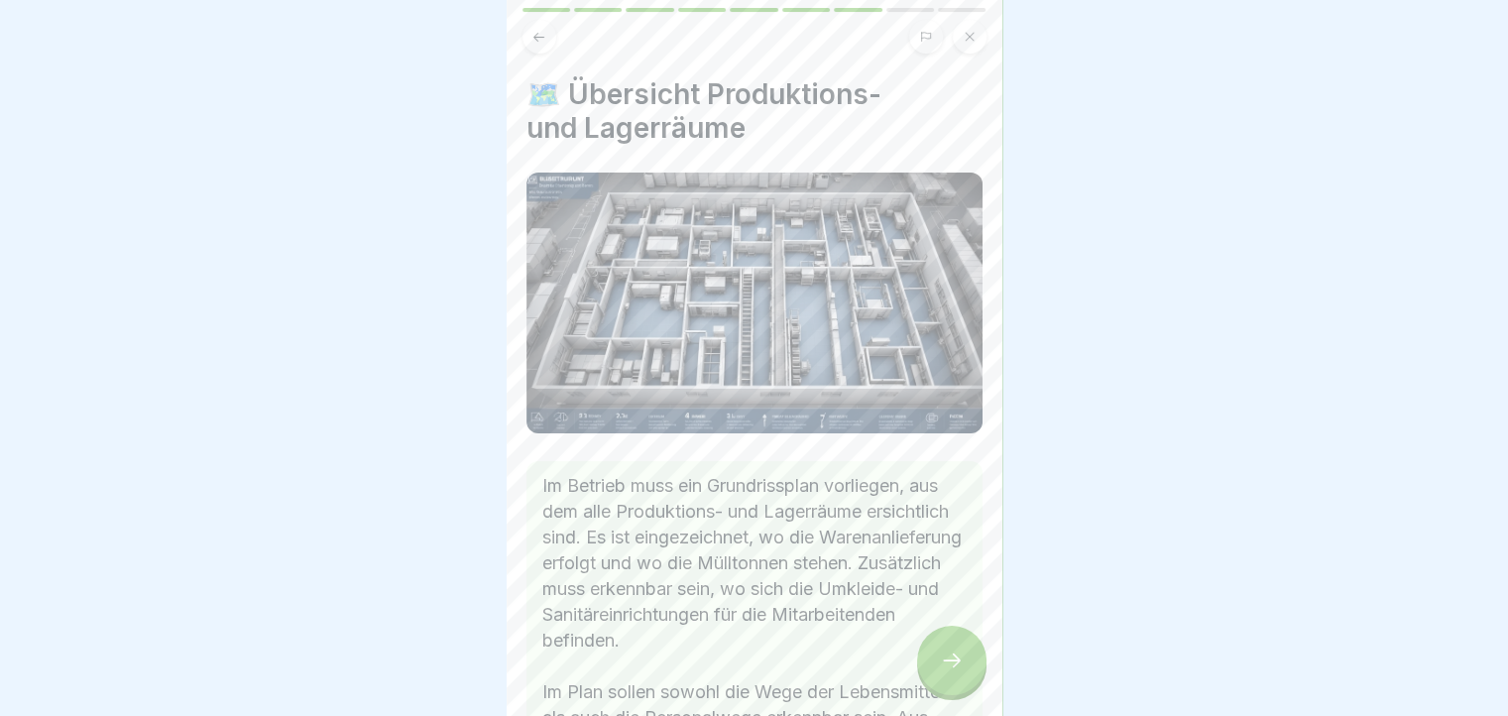
click at [946, 672] on icon at bounding box center [952, 660] width 24 height 24
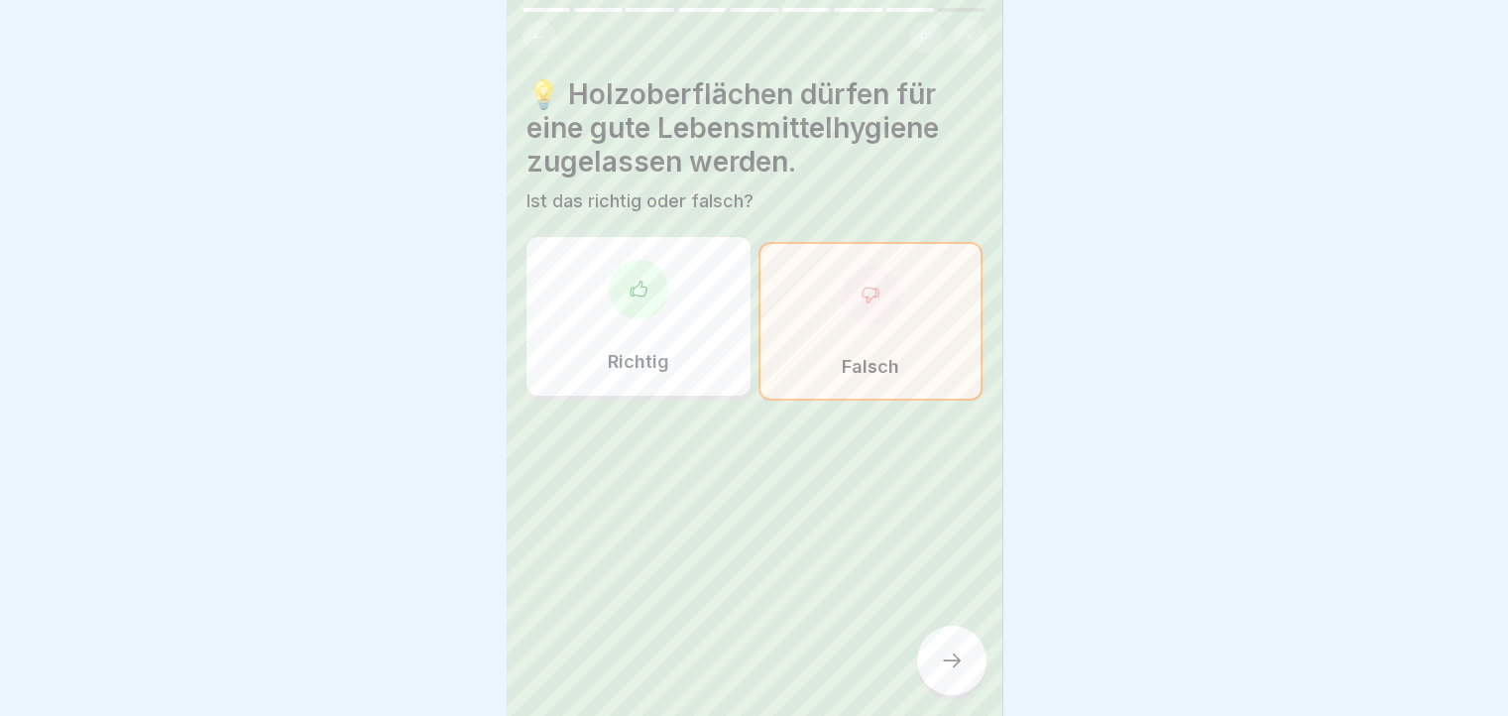
click at [946, 672] on icon at bounding box center [952, 660] width 24 height 24
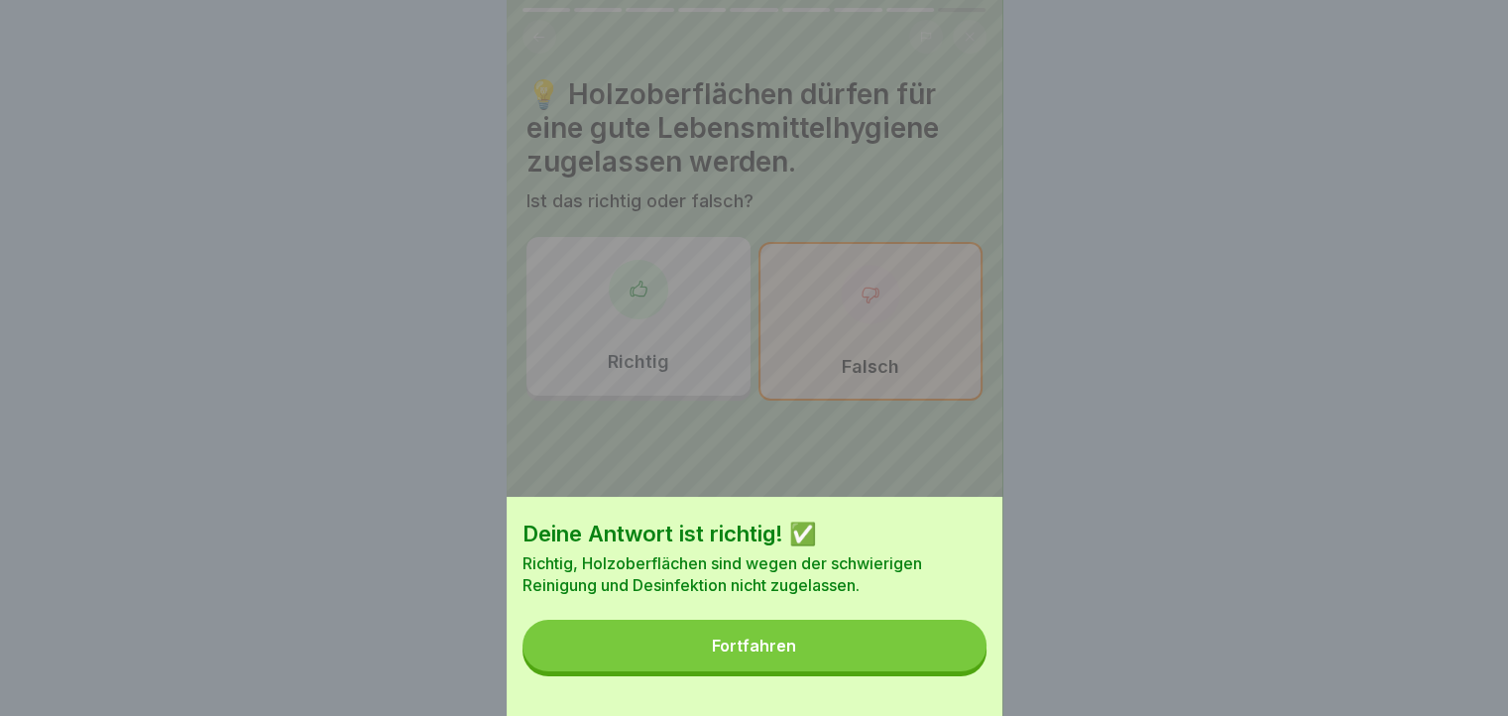
click at [946, 671] on button "Fortfahren" at bounding box center [754, 645] width 464 height 52
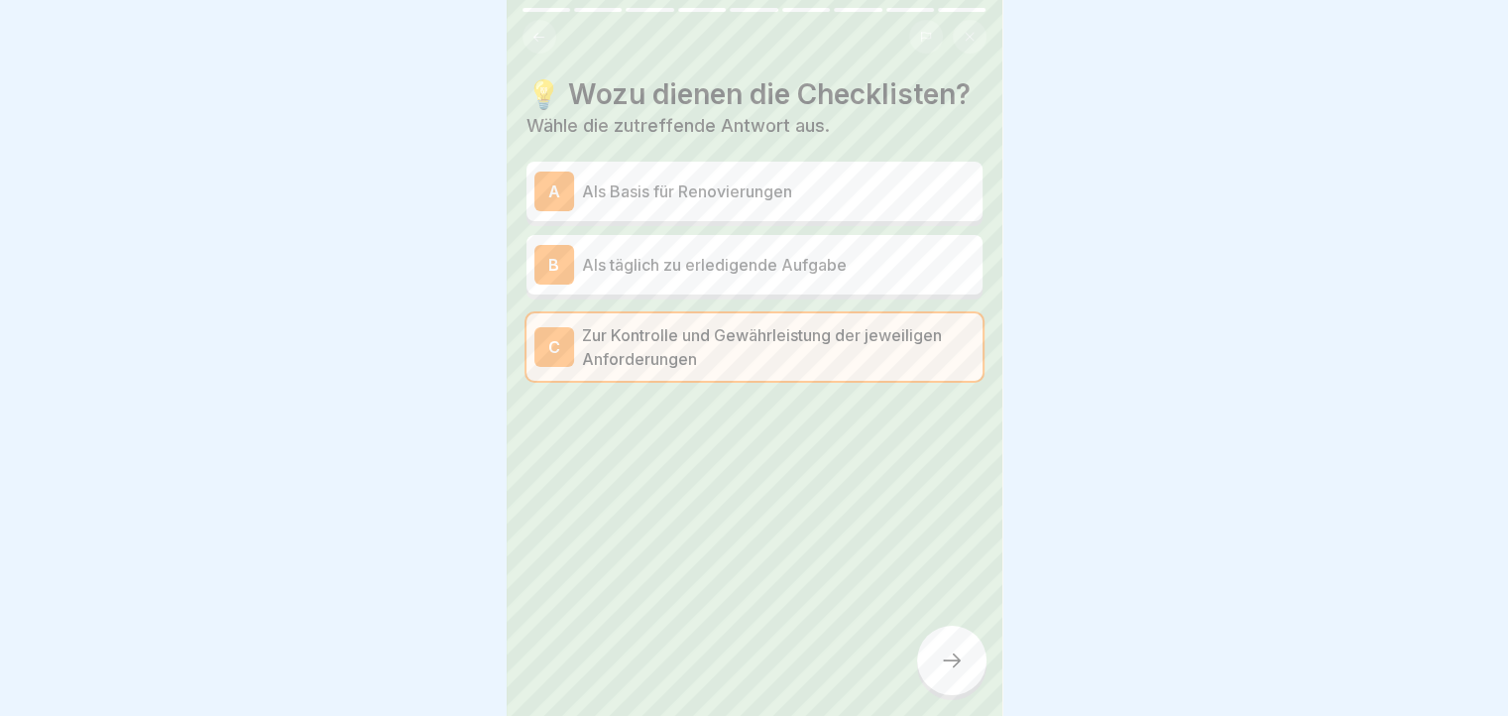
click at [946, 672] on icon at bounding box center [952, 660] width 24 height 24
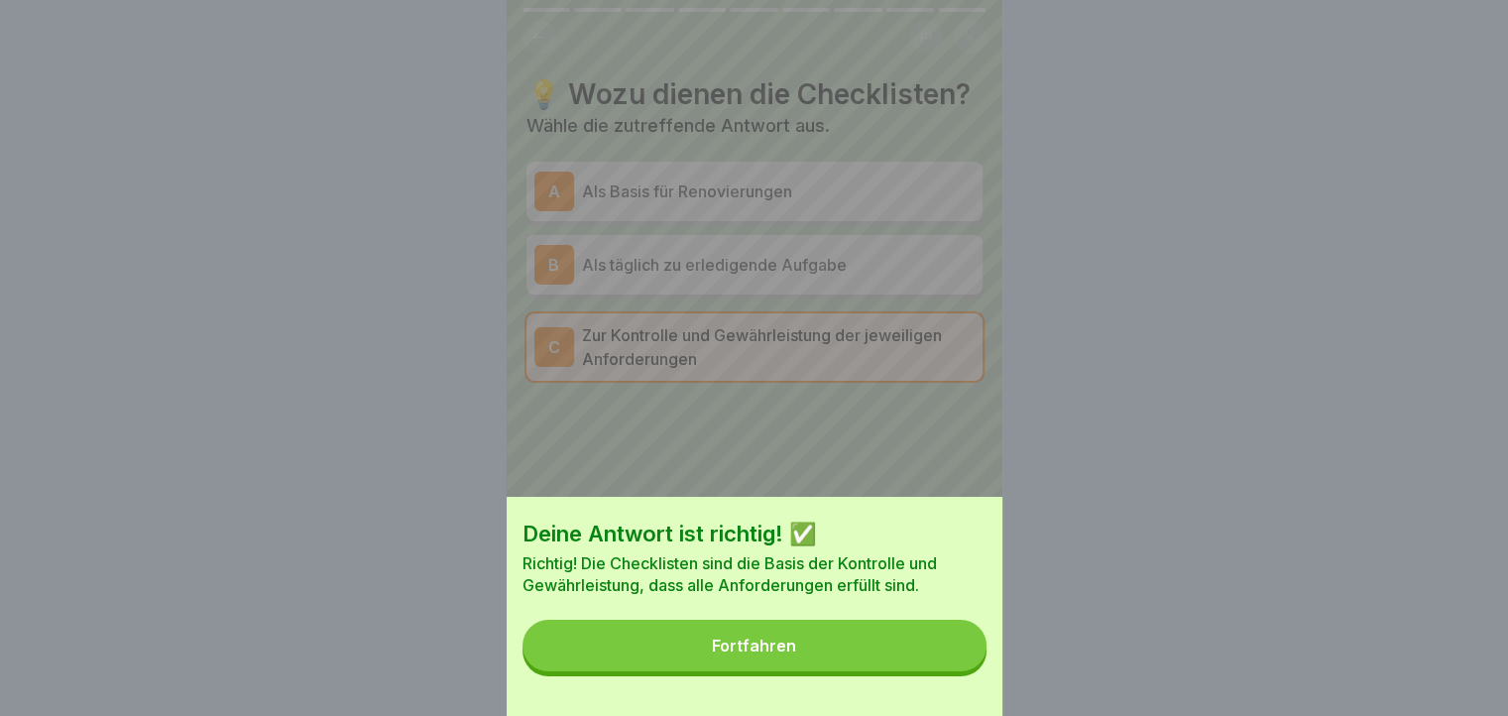
click at [946, 671] on button "Fortfahren" at bounding box center [754, 645] width 464 height 52
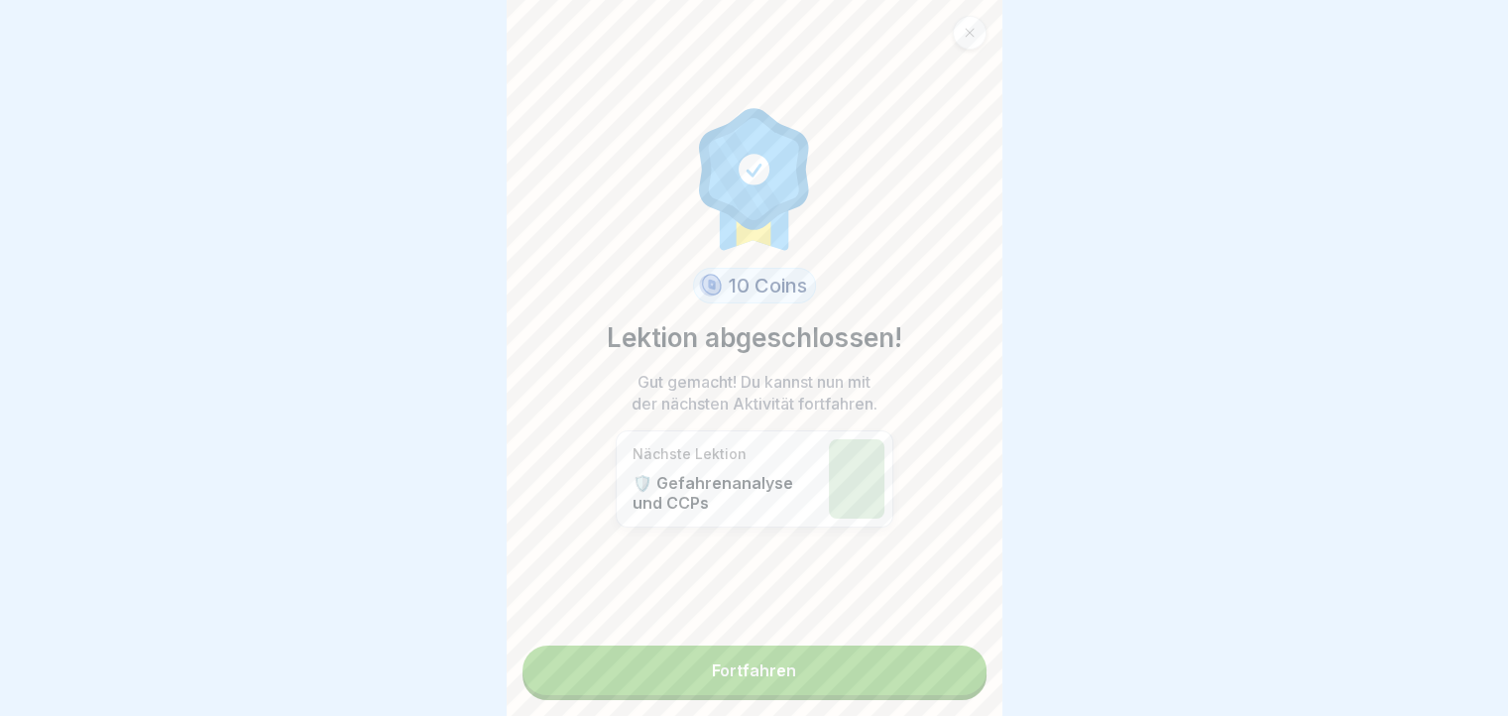
click at [946, 679] on link "Fortfahren" at bounding box center [754, 670] width 464 height 50
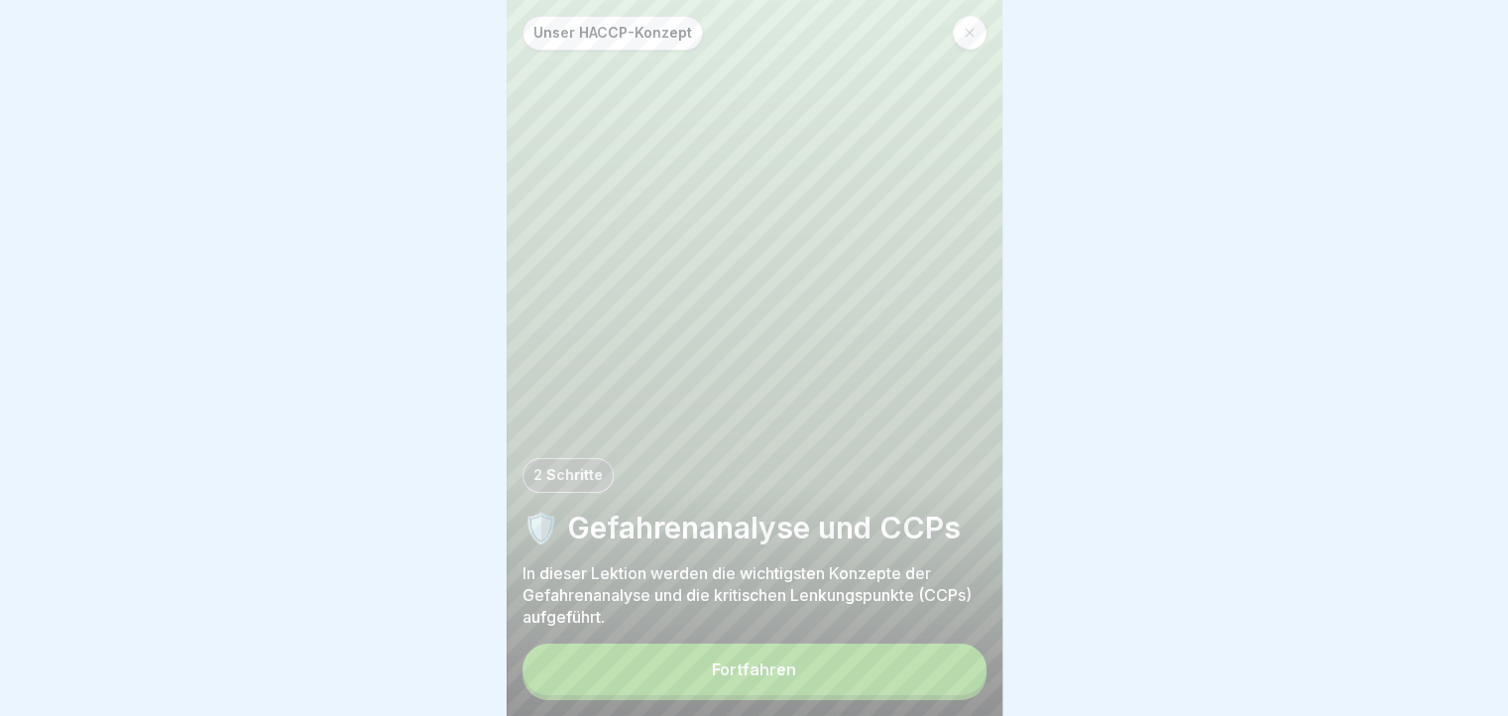
click at [946, 679] on button "Fortfahren" at bounding box center [754, 669] width 464 height 52
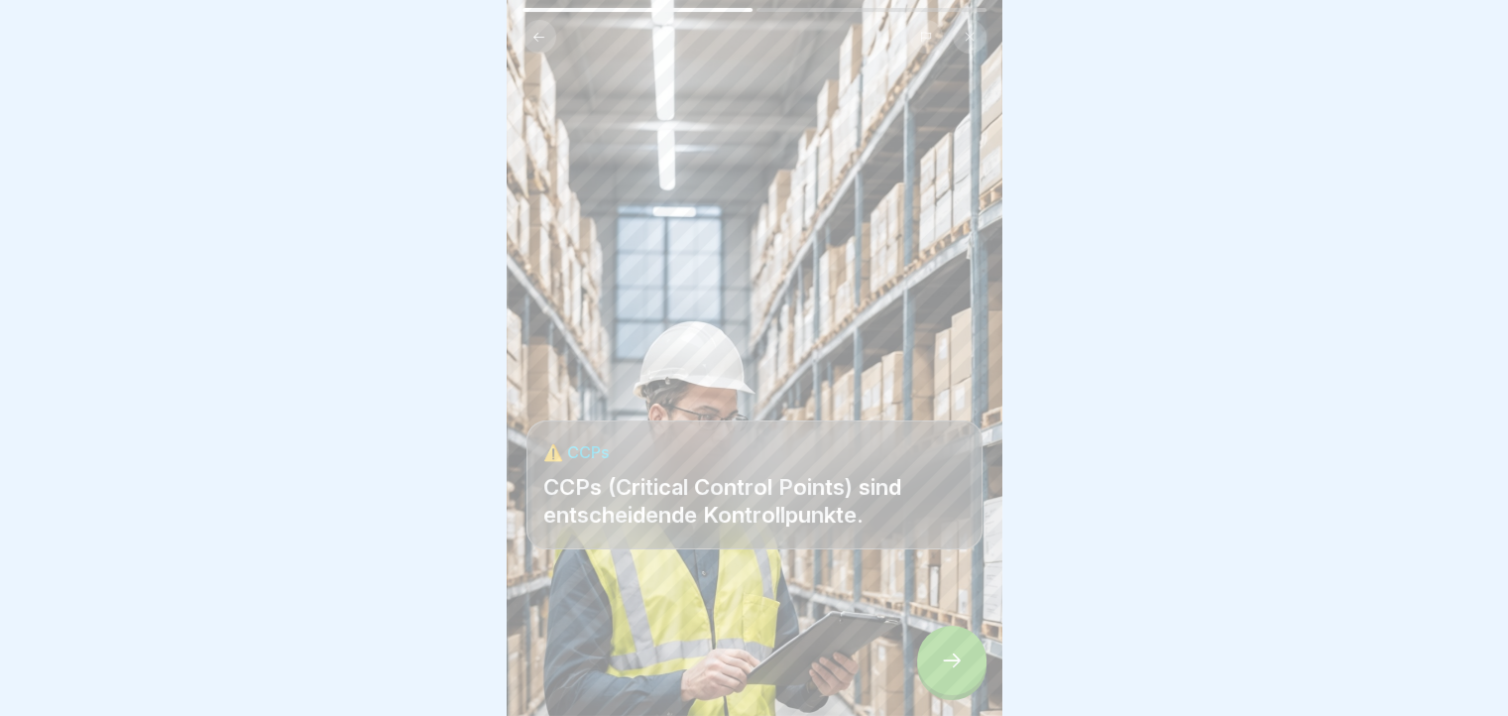
click at [946, 672] on icon at bounding box center [952, 660] width 24 height 24
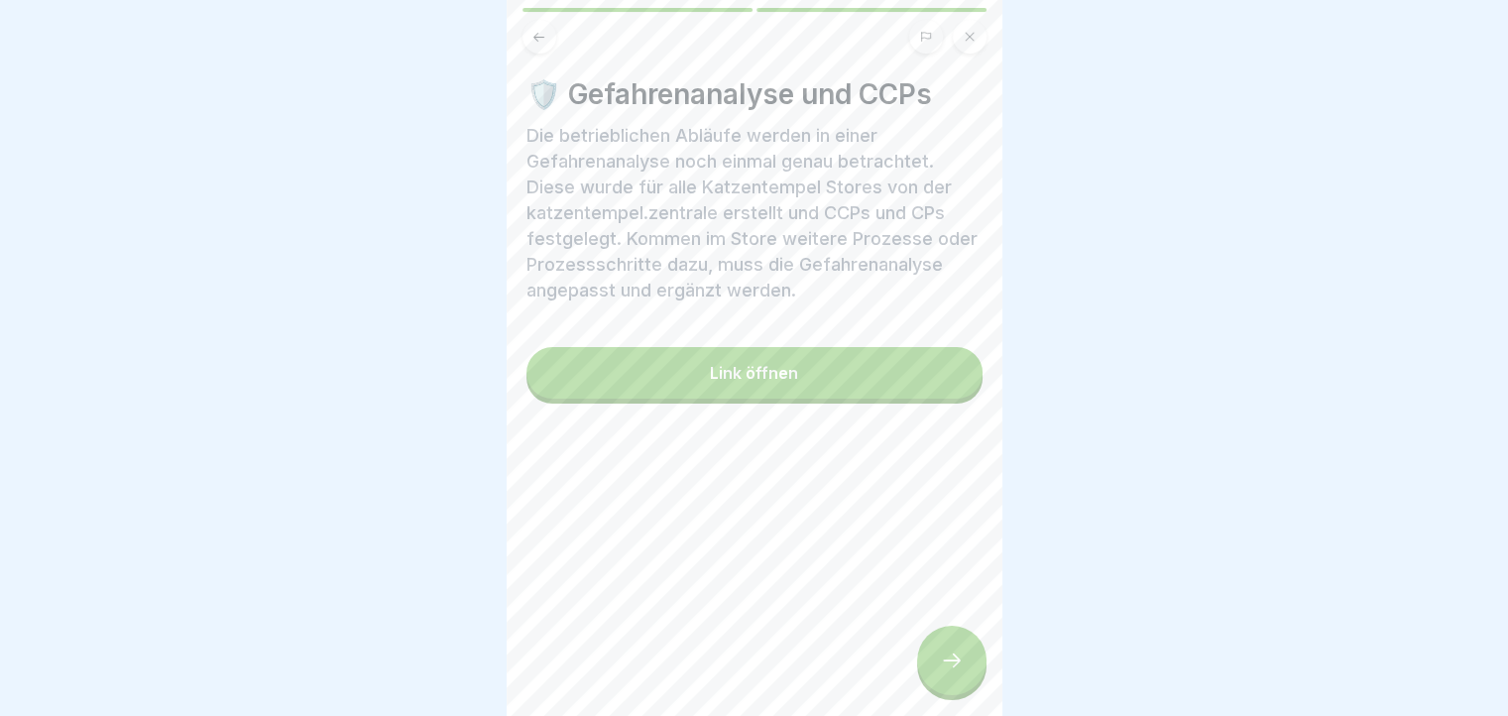
click at [733, 378] on div "Link öffnen" at bounding box center [754, 373] width 88 height 18
click at [933, 663] on div at bounding box center [951, 659] width 69 height 69
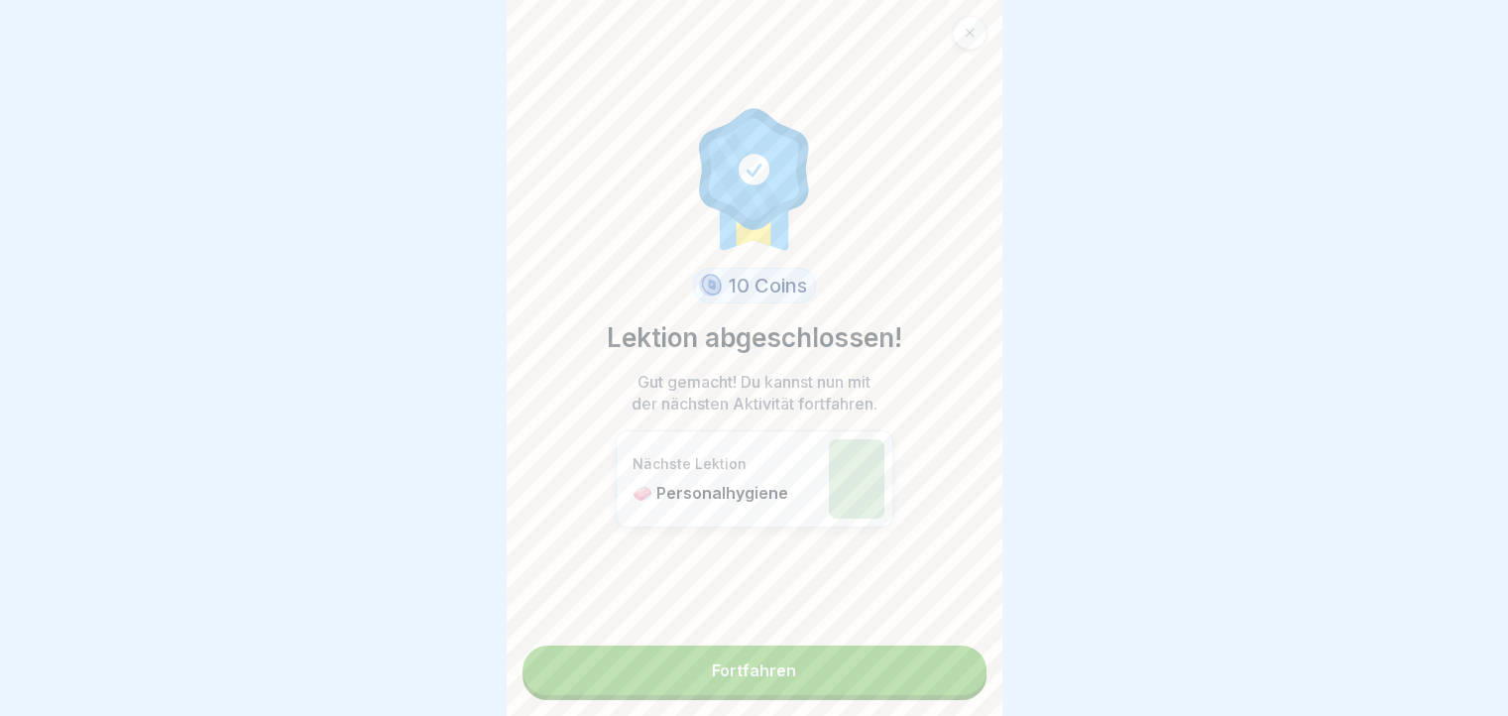
click at [933, 663] on link "Fortfahren" at bounding box center [754, 670] width 464 height 50
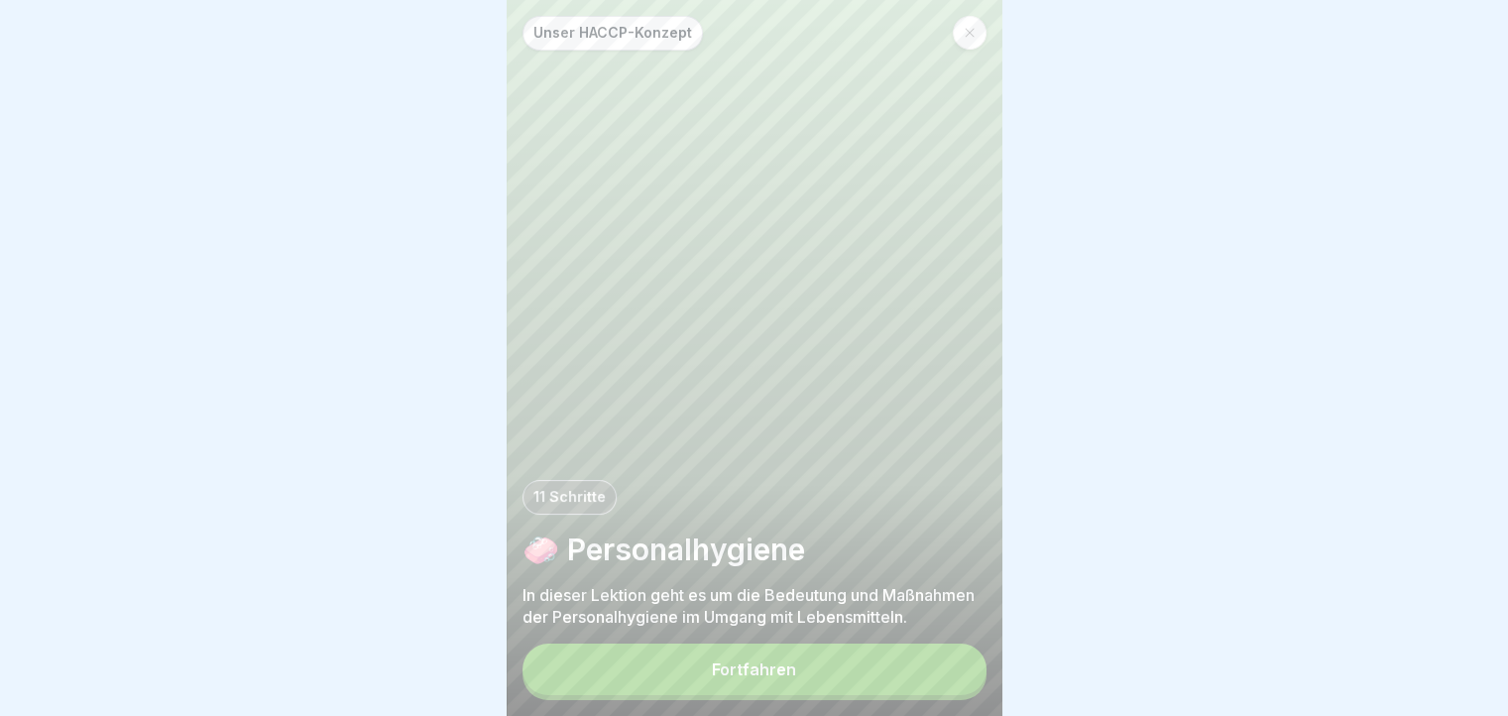
click at [933, 663] on button "Fortfahren" at bounding box center [754, 669] width 464 height 52
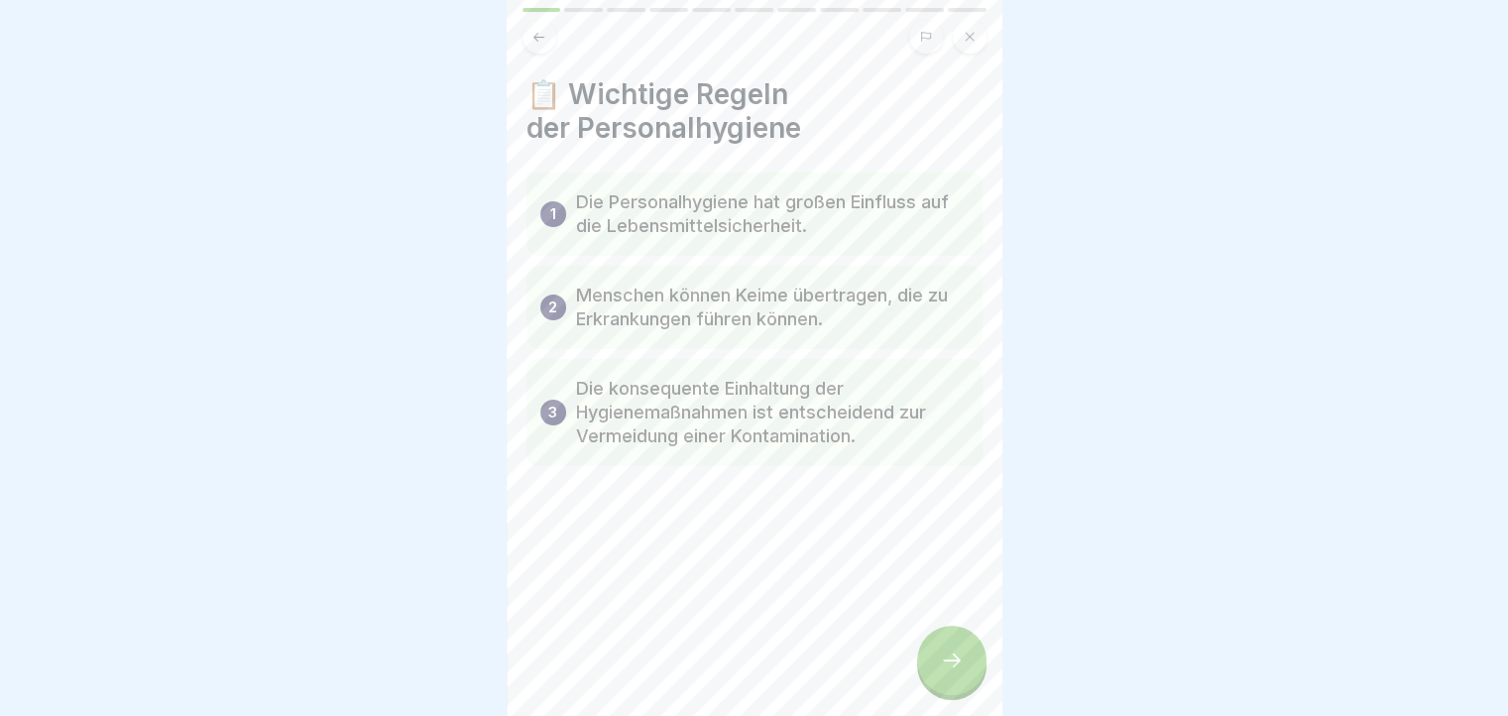
click at [955, 672] on icon at bounding box center [952, 660] width 24 height 24
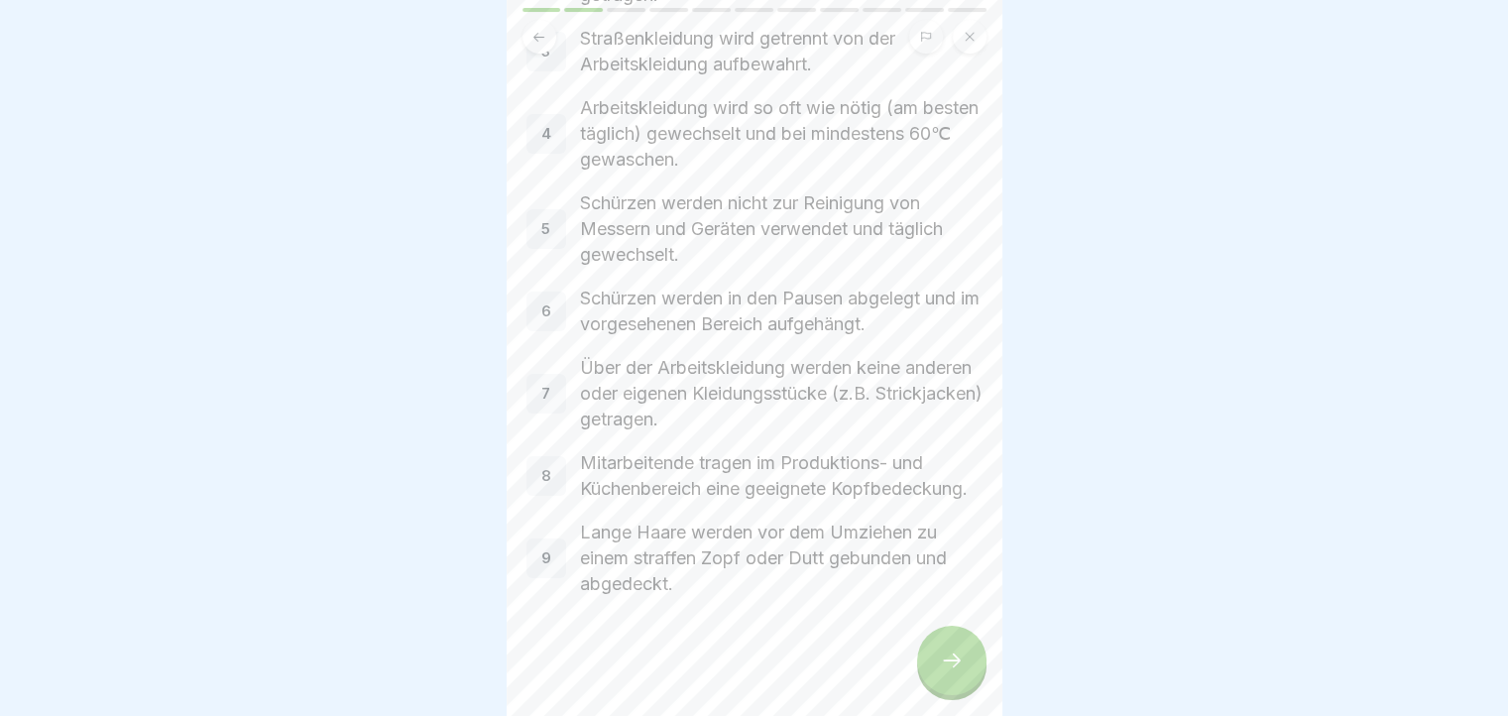
scroll to position [302, 0]
click at [949, 667] on icon at bounding box center [952, 660] width 24 height 24
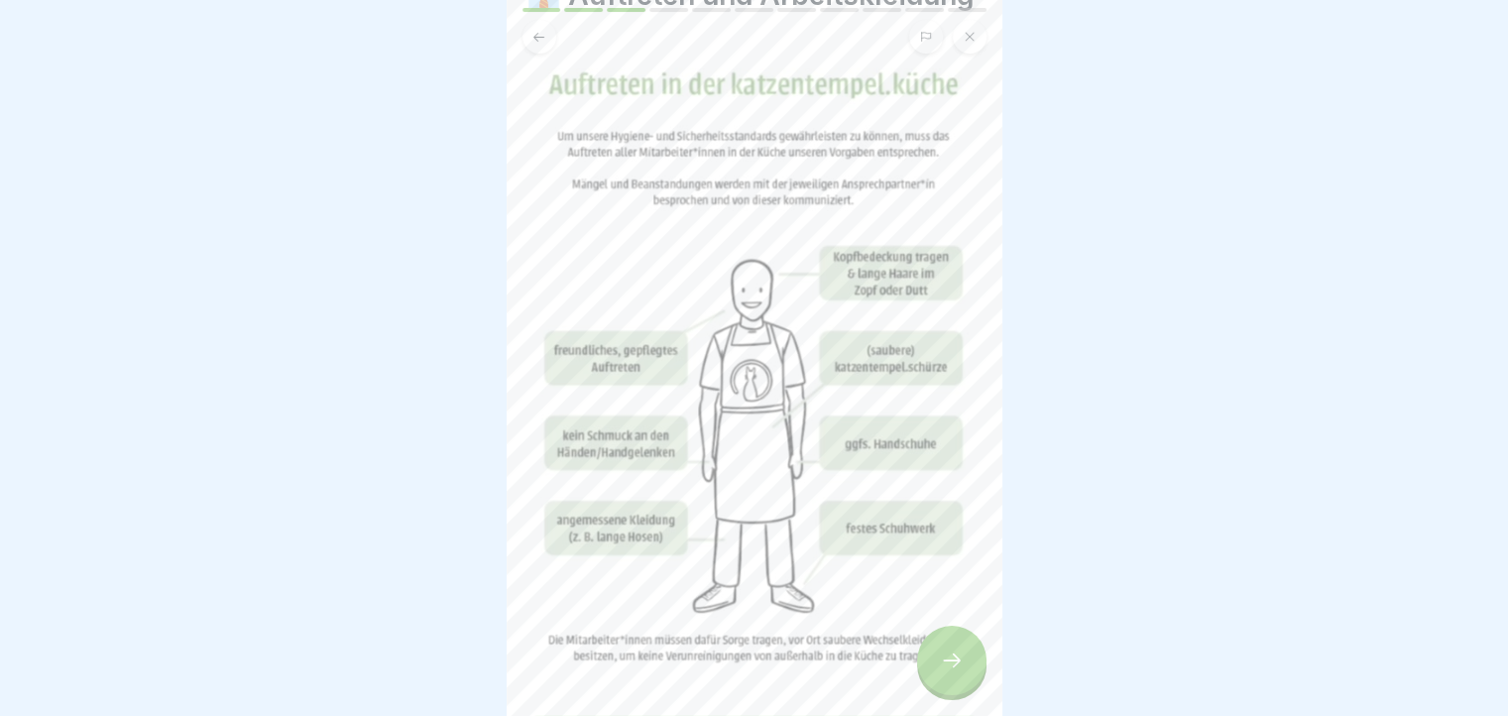
scroll to position [198, 0]
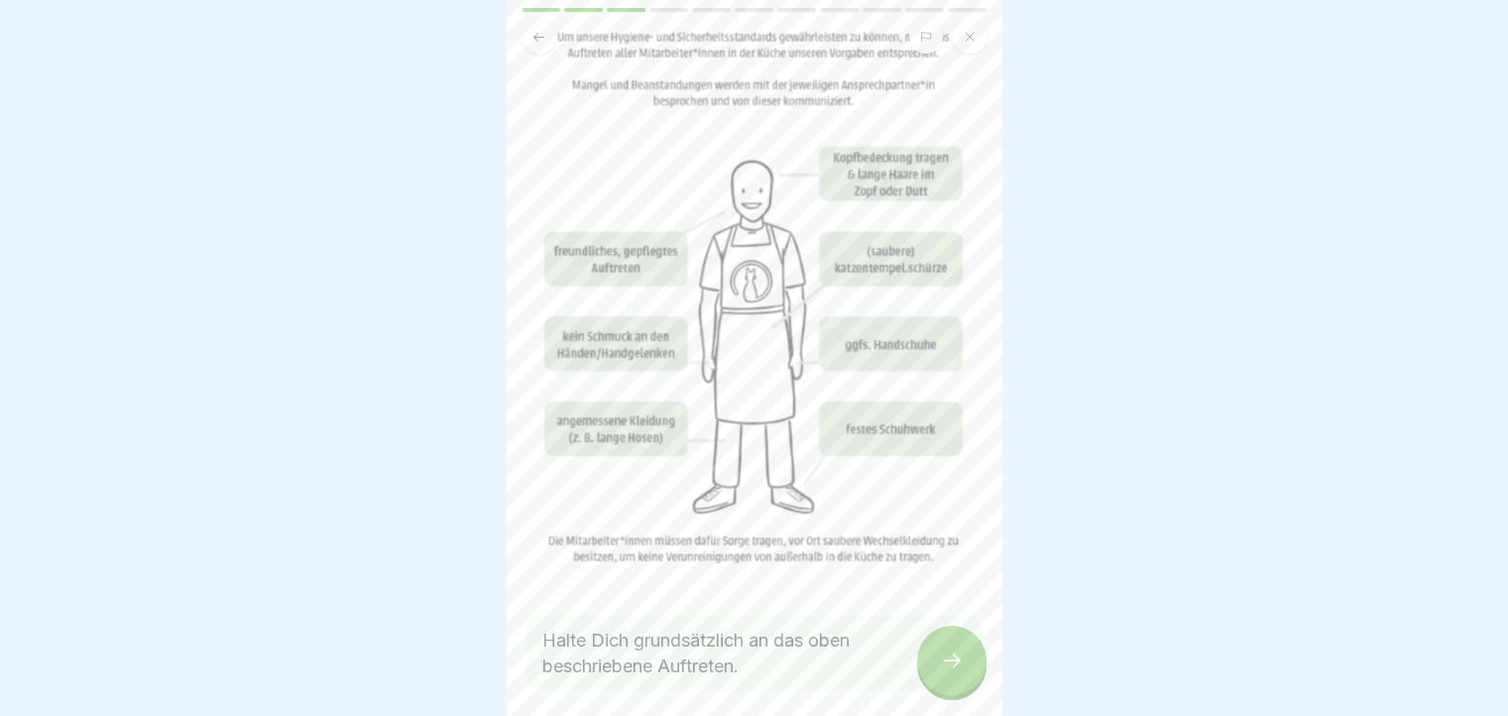
click at [950, 651] on div at bounding box center [951, 659] width 69 height 69
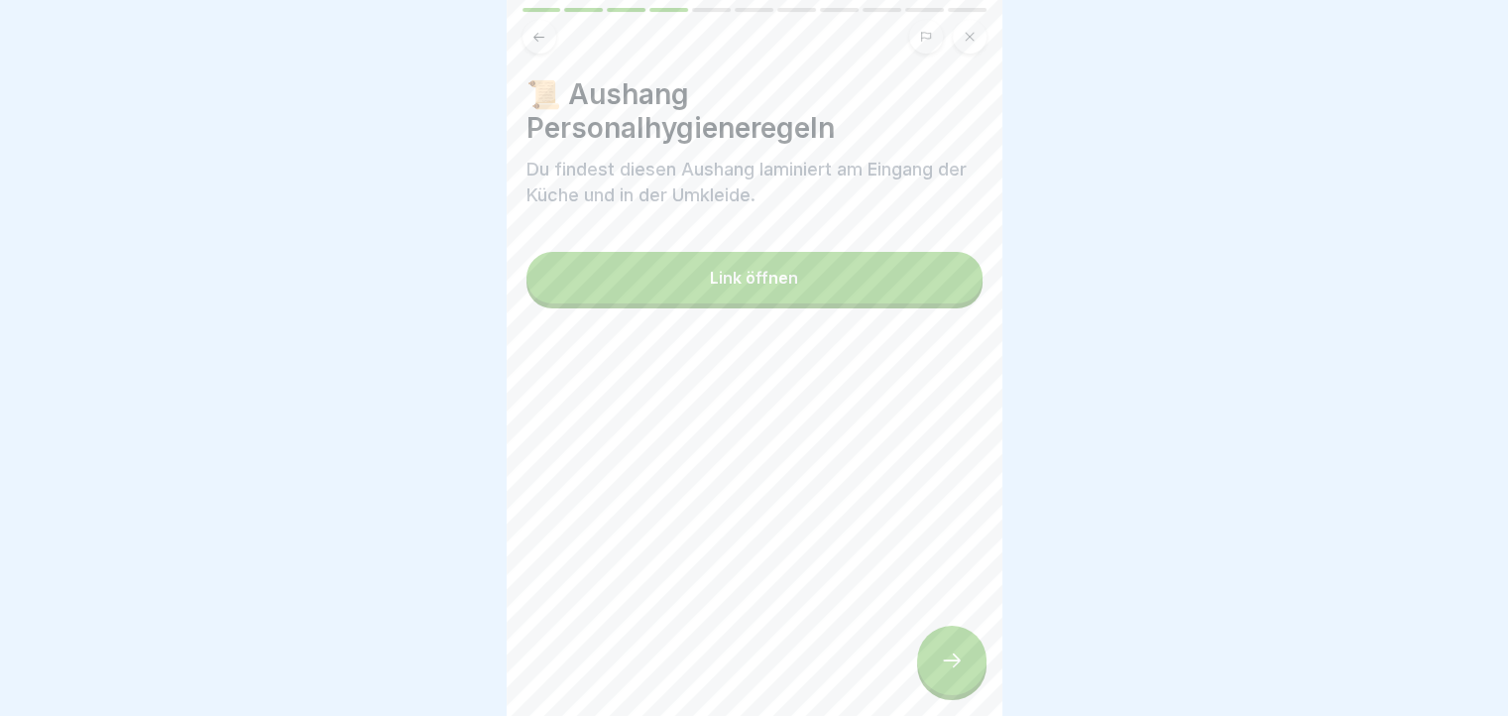
click at [950, 651] on div at bounding box center [951, 659] width 69 height 69
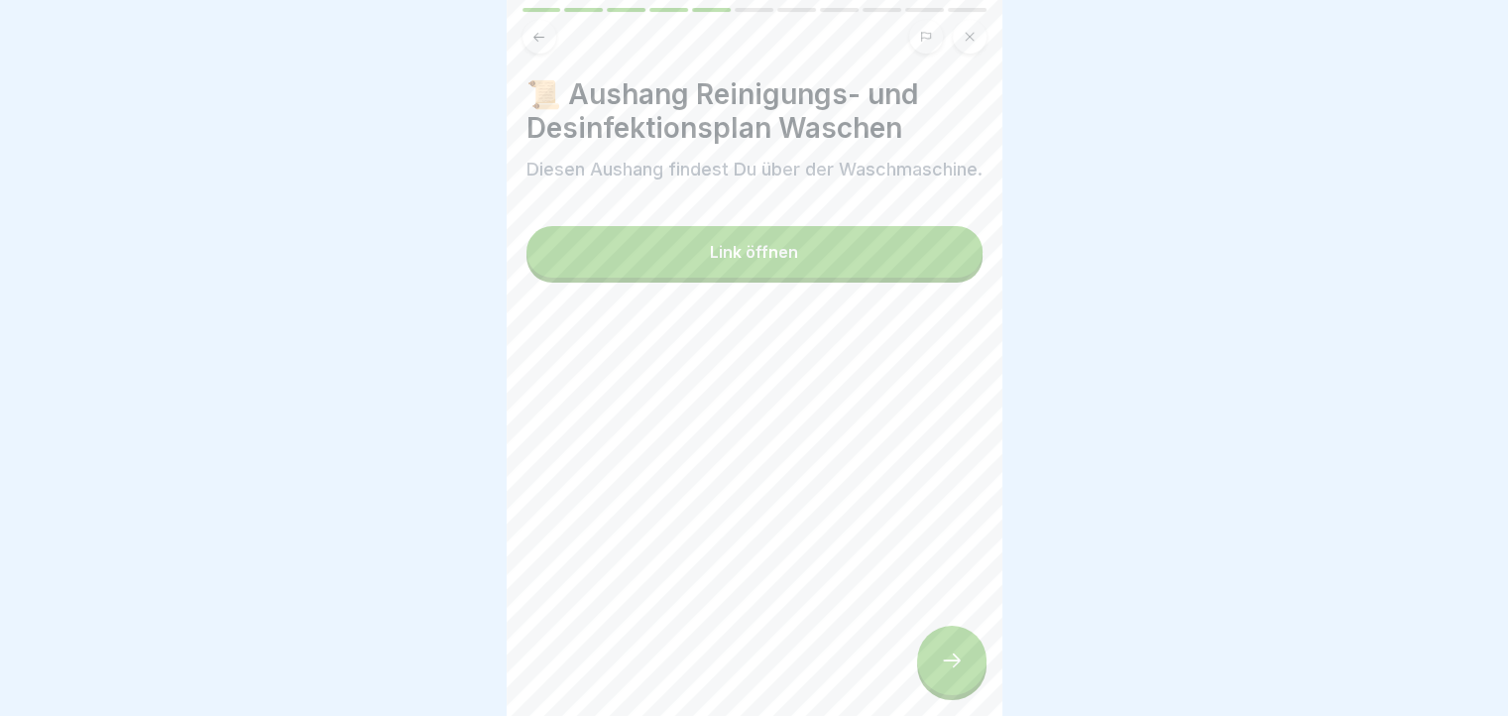
click at [950, 651] on div at bounding box center [951, 659] width 69 height 69
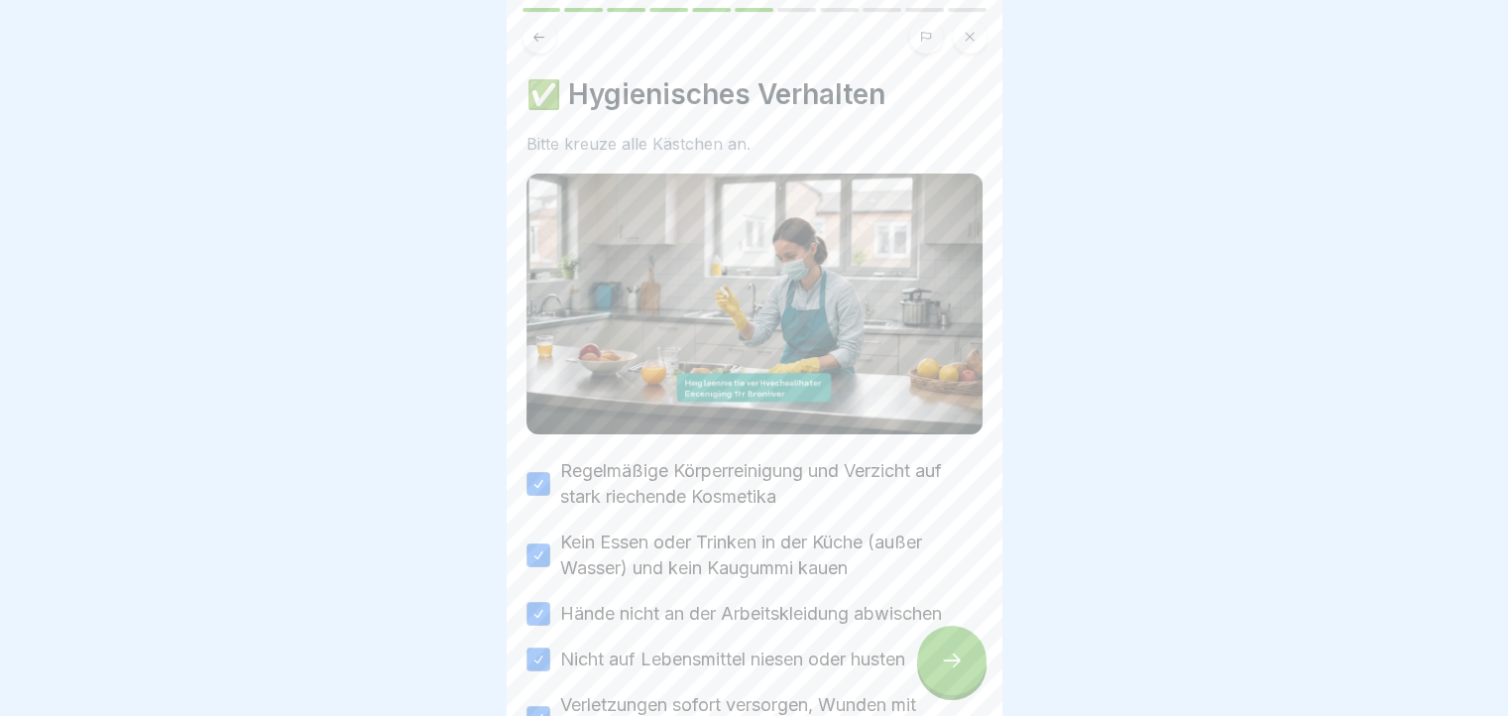
click at [543, 41] on button at bounding box center [539, 37] width 34 height 34
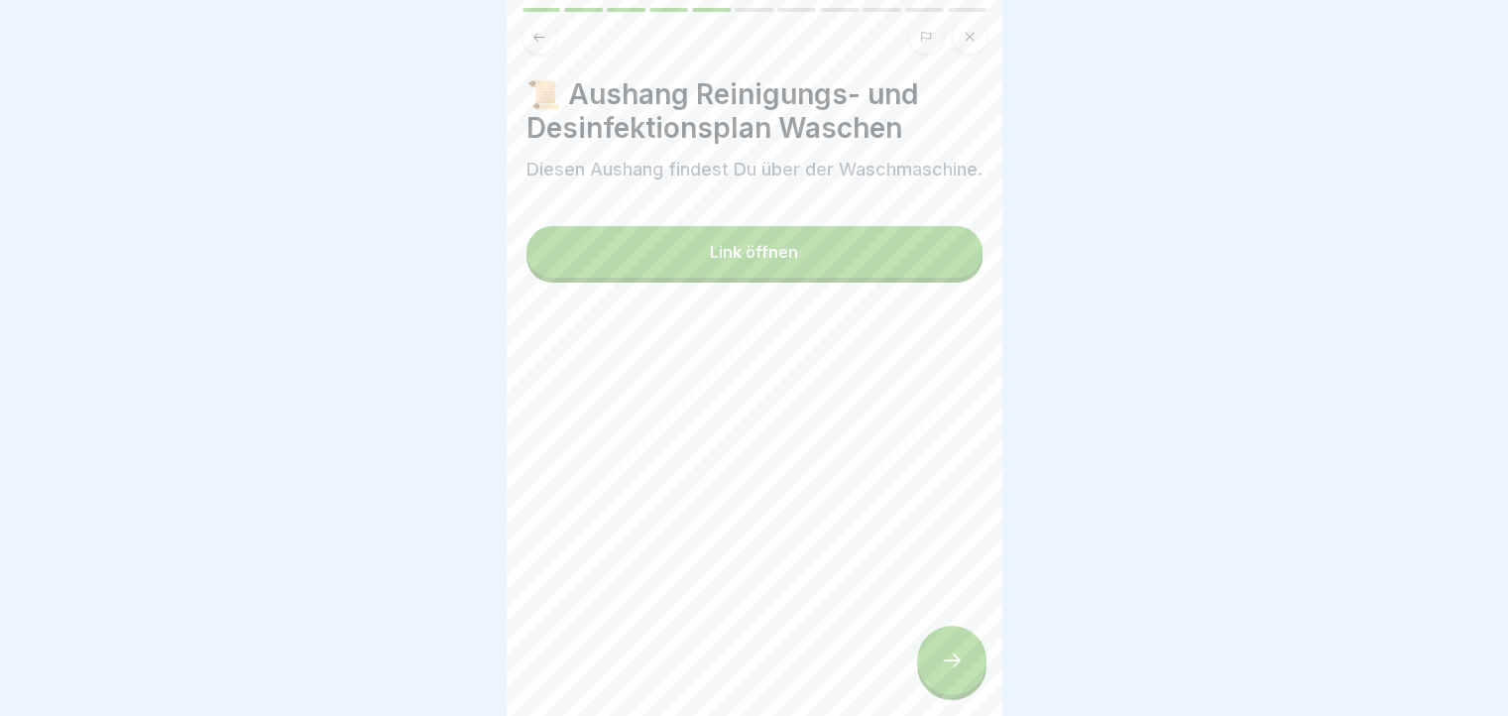
click at [543, 41] on icon at bounding box center [538, 37] width 15 height 15
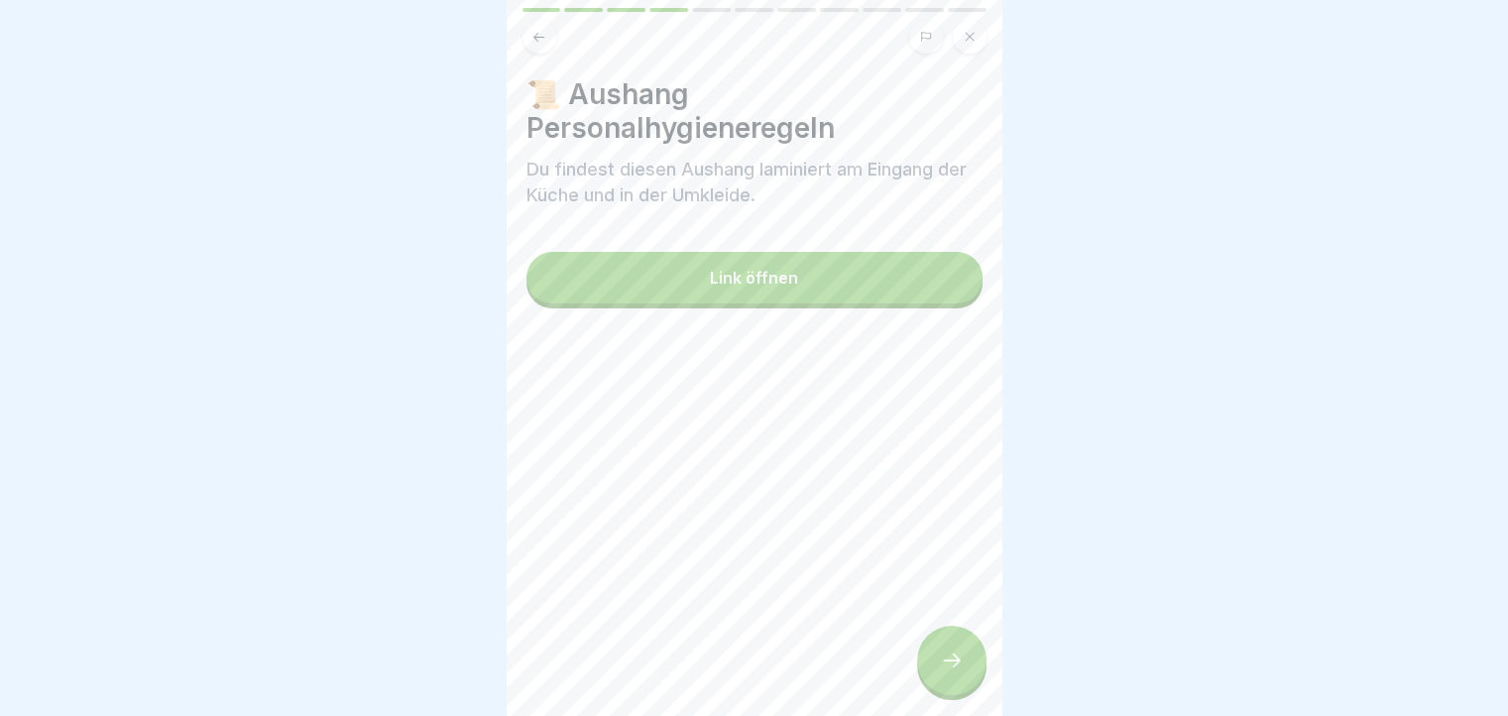
click at [616, 271] on button "Link öffnen" at bounding box center [754, 278] width 456 height 52
click at [938, 695] on div at bounding box center [951, 659] width 69 height 69
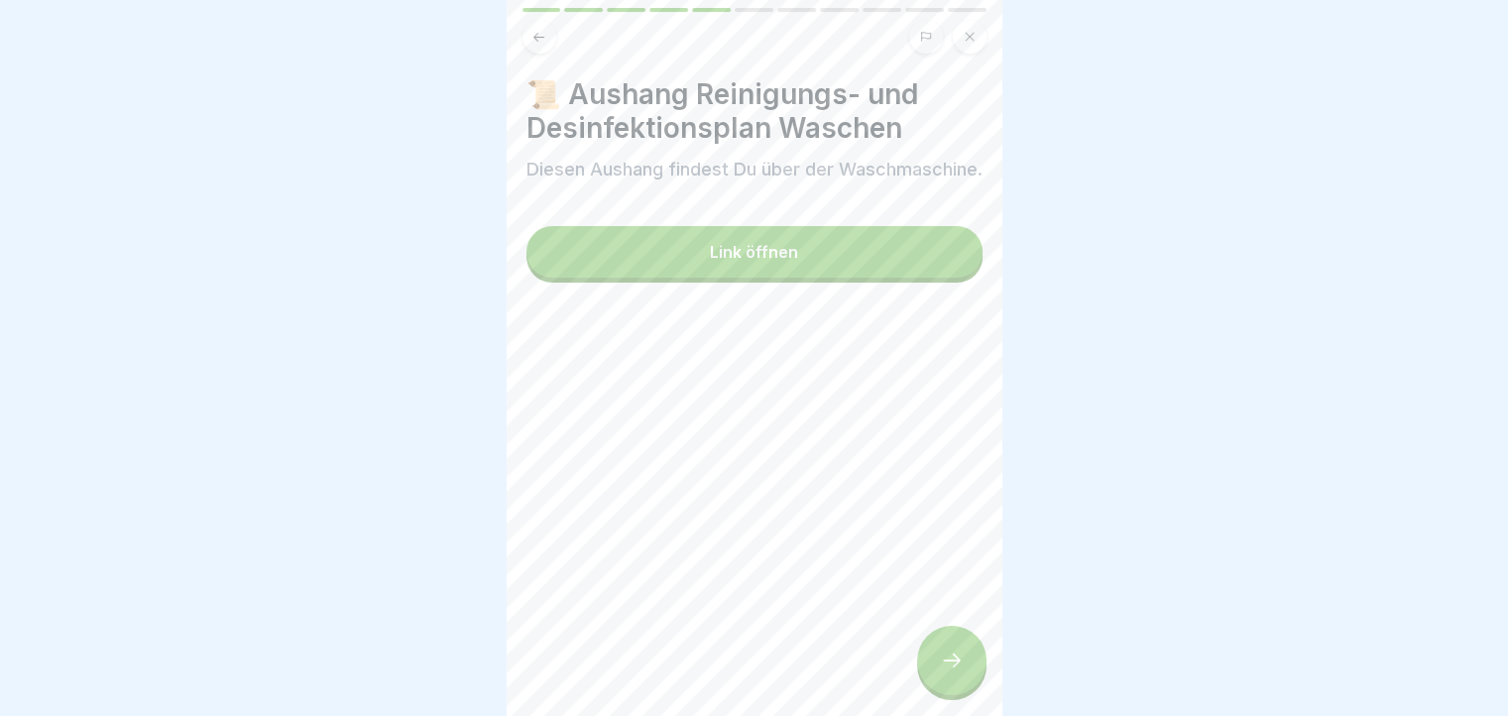
click at [601, 262] on button "Link öffnen" at bounding box center [754, 252] width 456 height 52
click at [942, 663] on div at bounding box center [951, 659] width 69 height 69
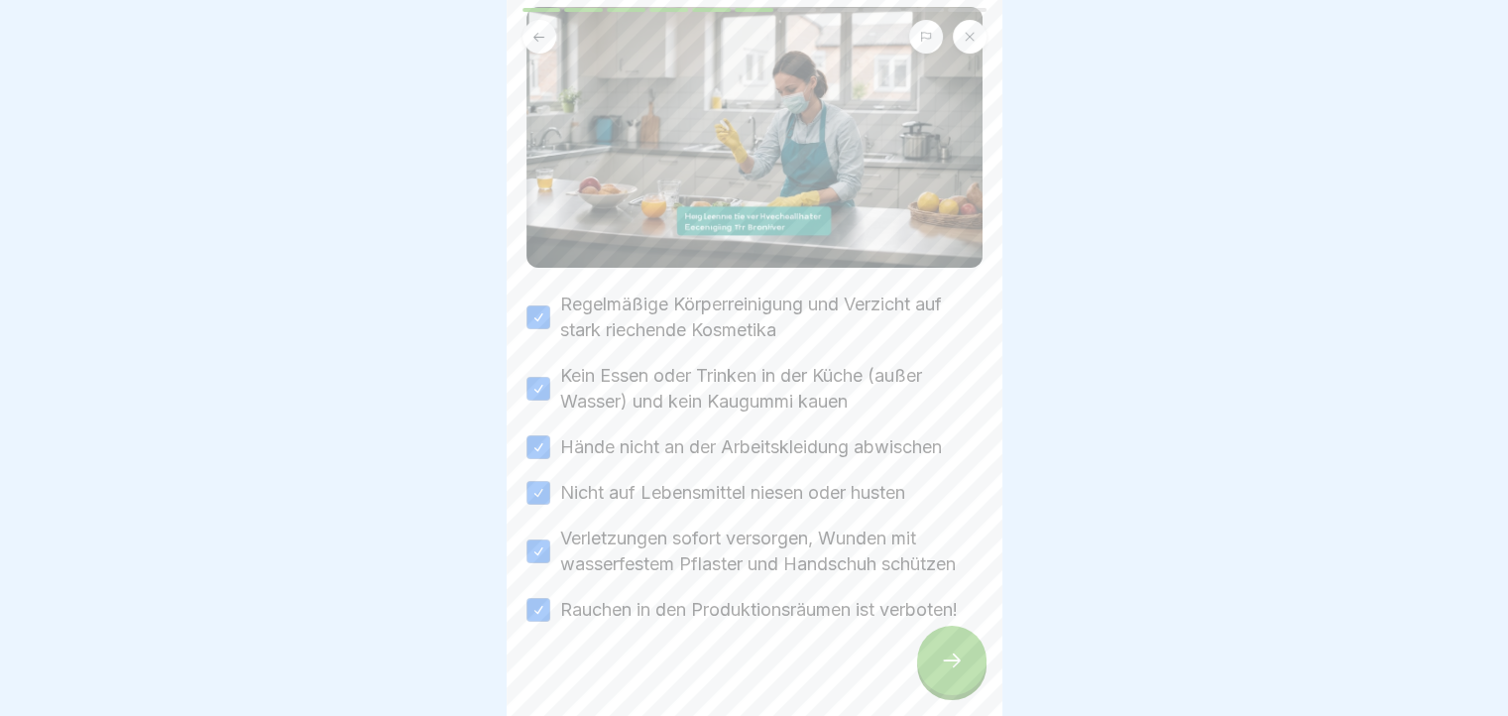
scroll to position [135, 0]
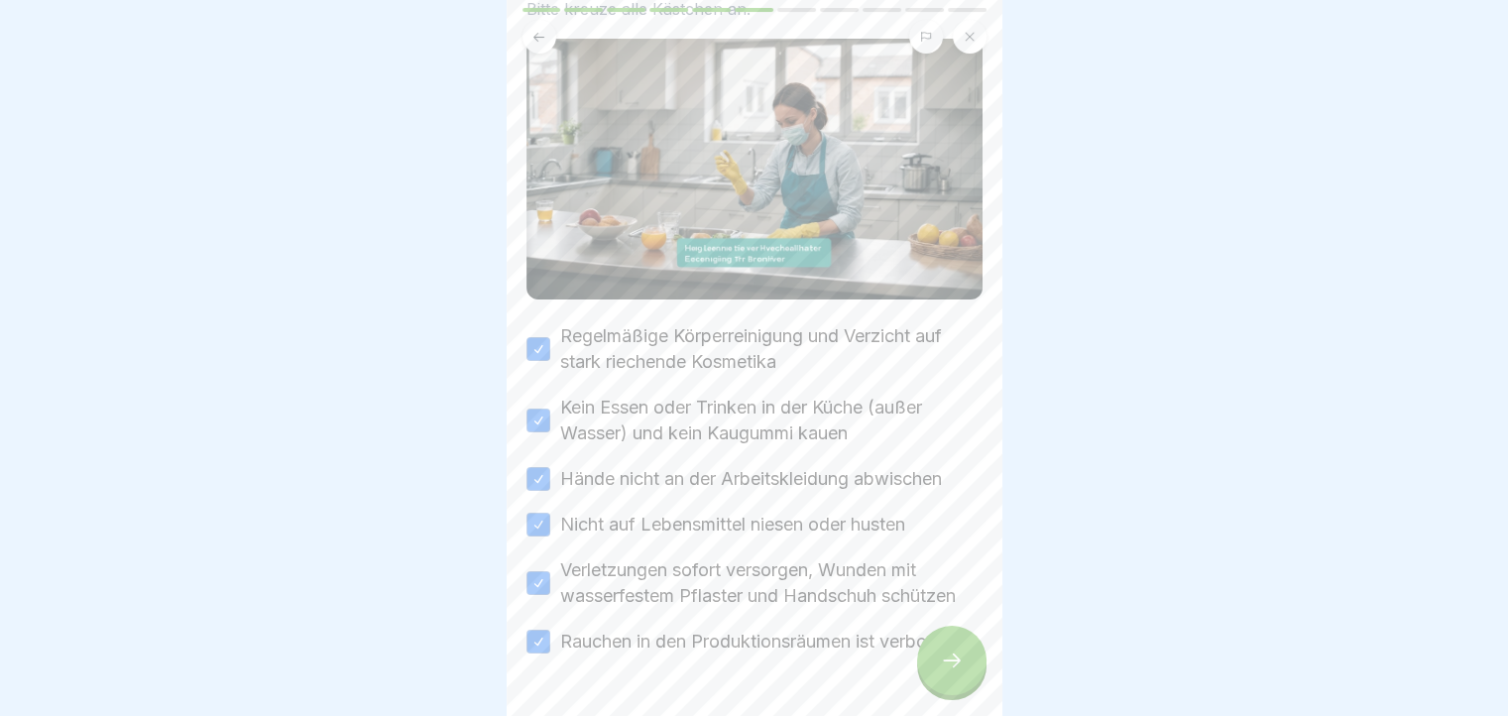
click at [939, 649] on div at bounding box center [951, 659] width 69 height 69
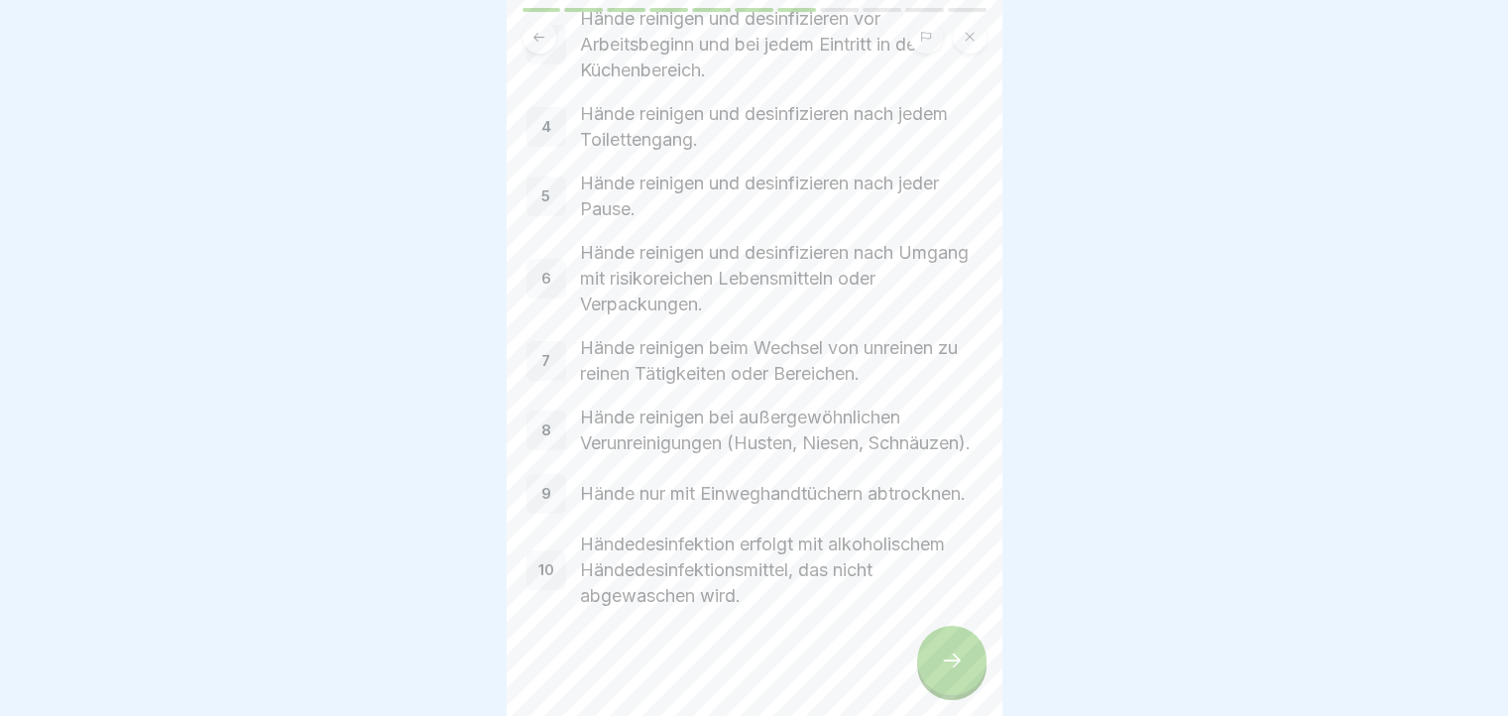
scroll to position [334, 0]
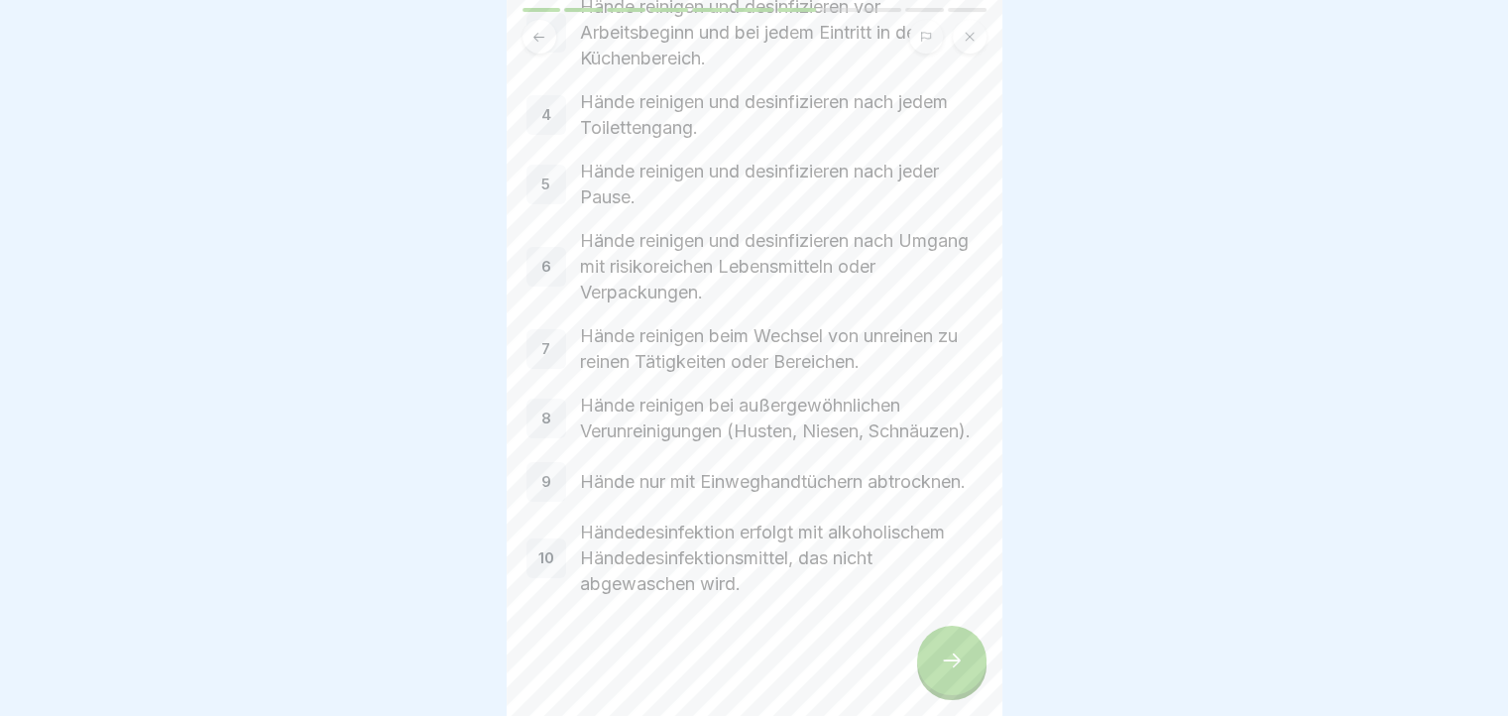
click at [952, 669] on icon at bounding box center [952, 660] width 24 height 24
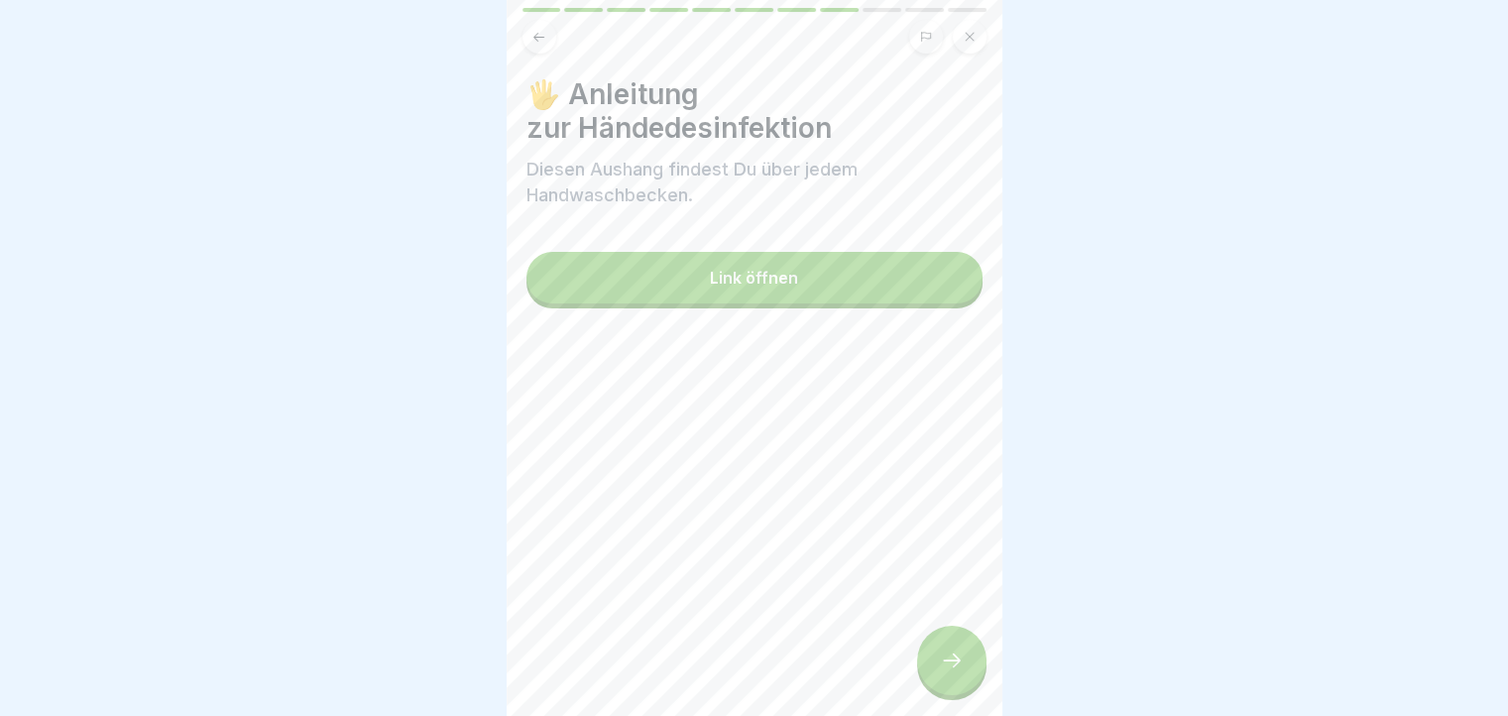
click at [952, 669] on icon at bounding box center [952, 660] width 24 height 24
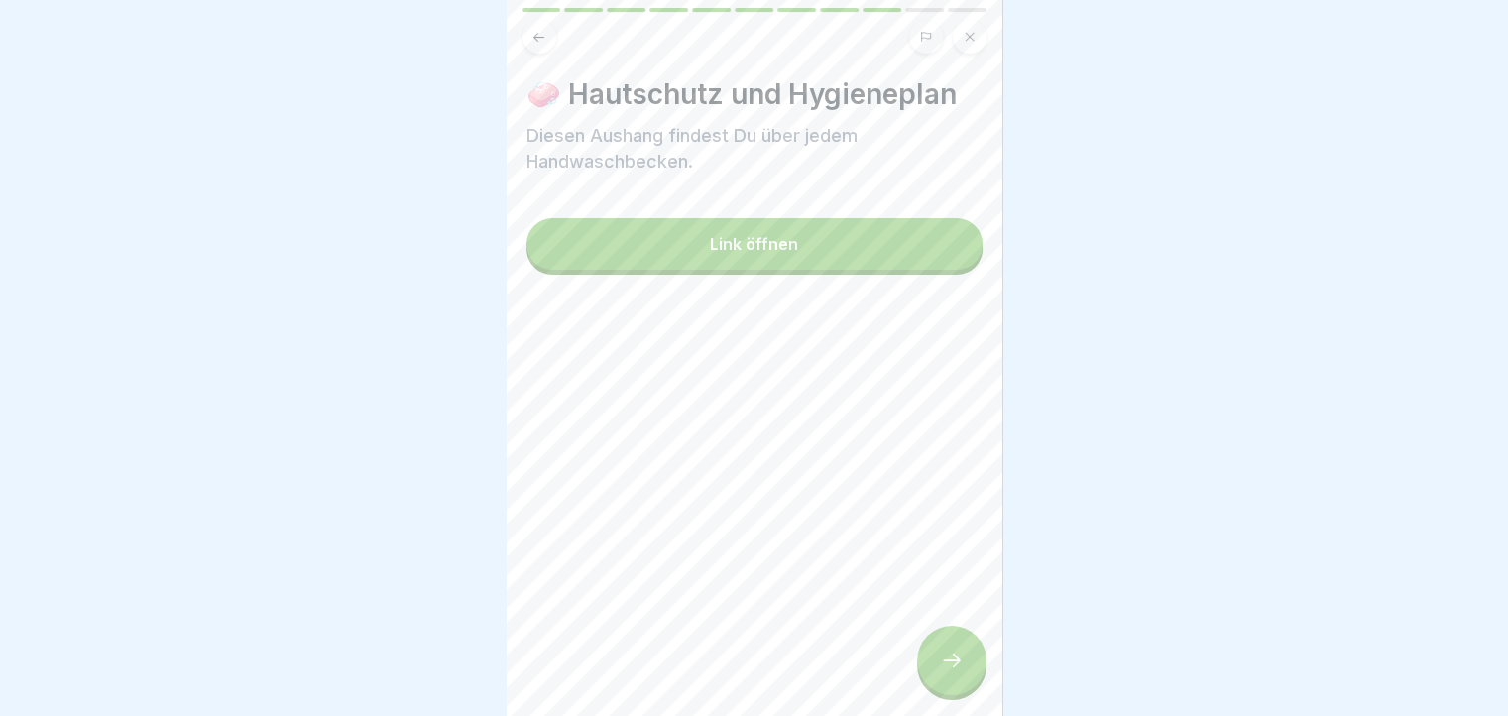
click at [952, 669] on icon at bounding box center [952, 660] width 24 height 24
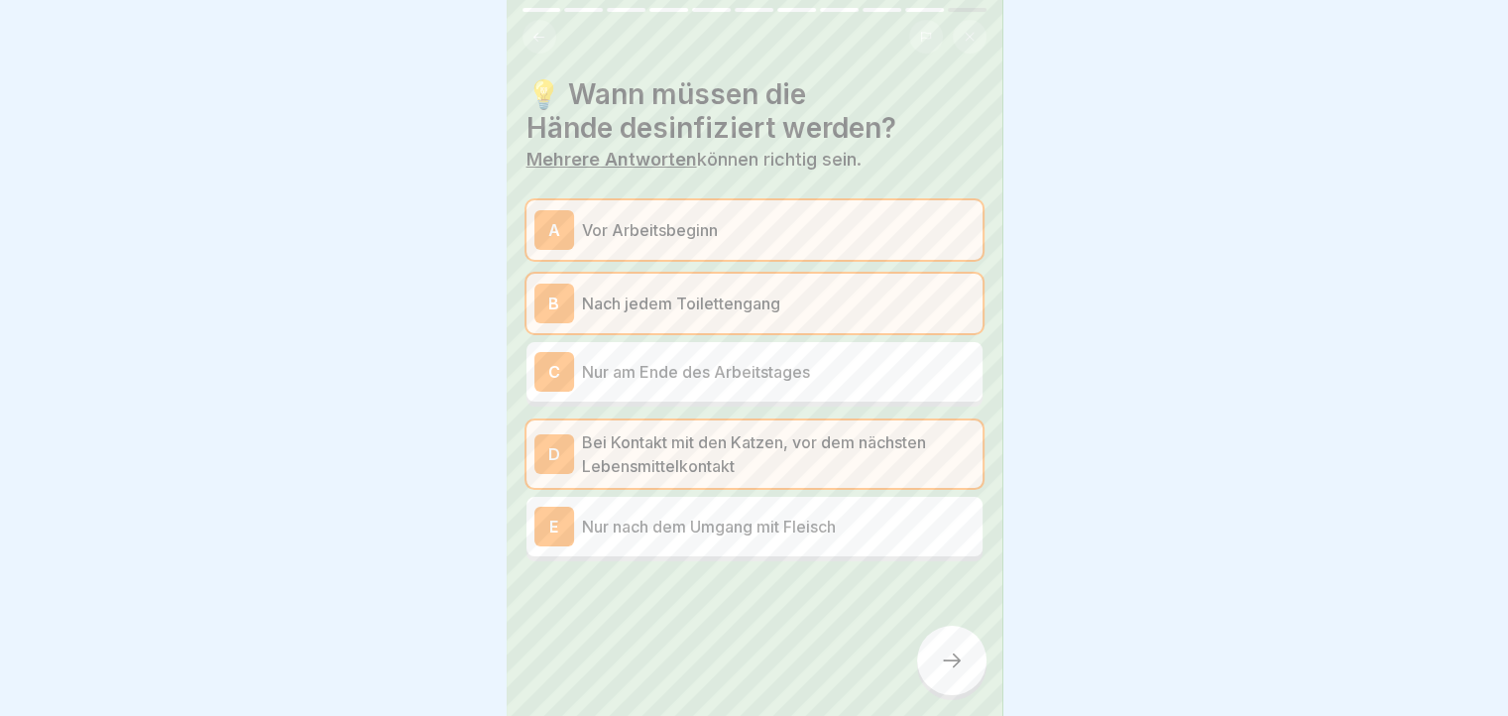
click at [952, 669] on icon at bounding box center [952, 660] width 24 height 24
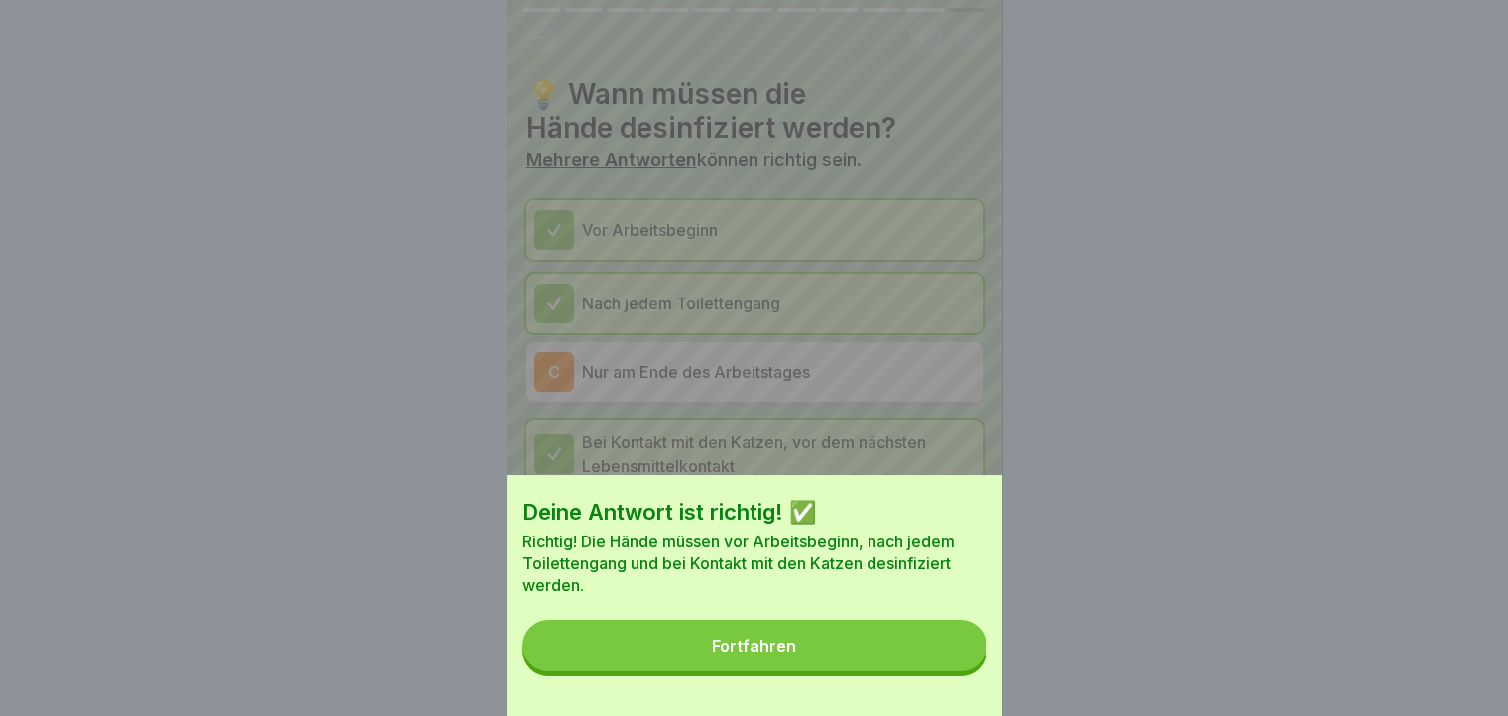
click at [952, 669] on button "Fortfahren" at bounding box center [754, 645] width 464 height 52
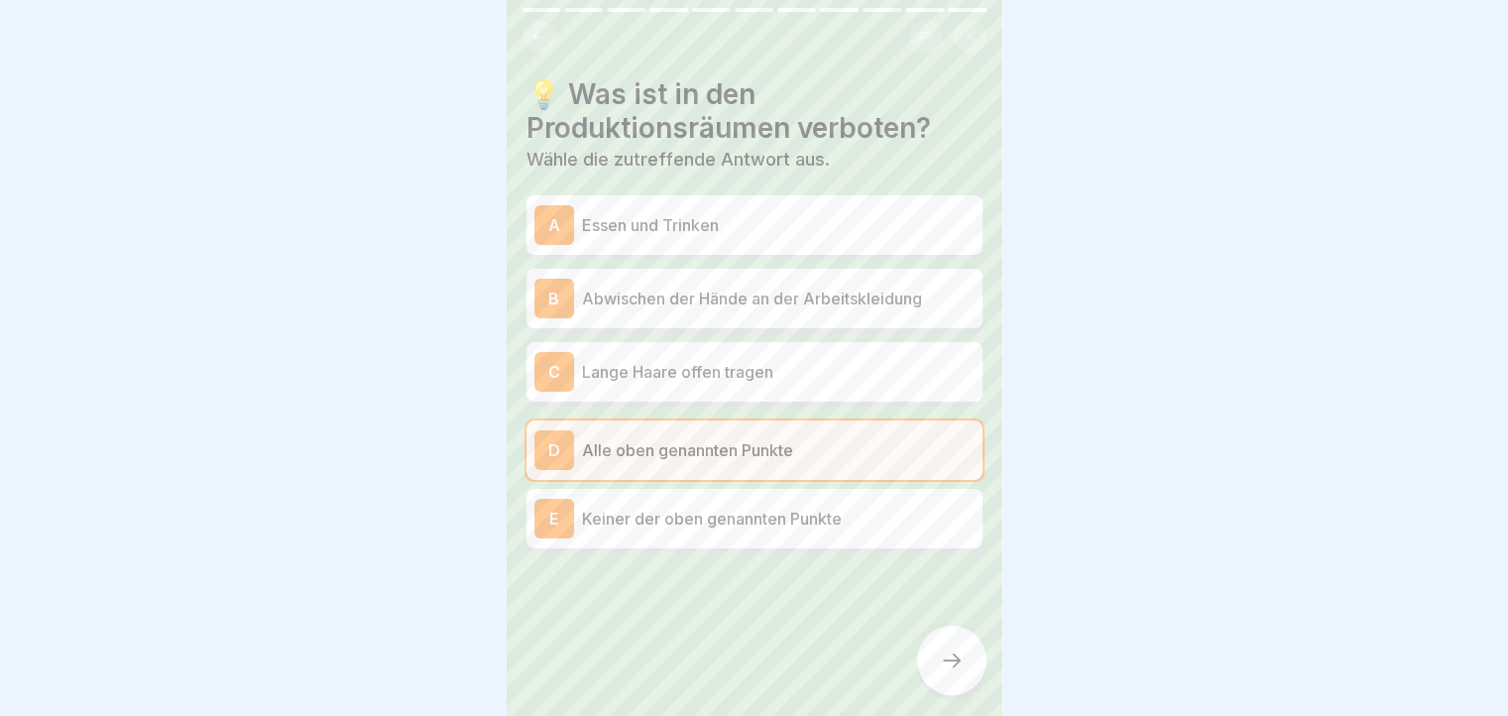
click at [952, 669] on icon at bounding box center [952, 660] width 24 height 24
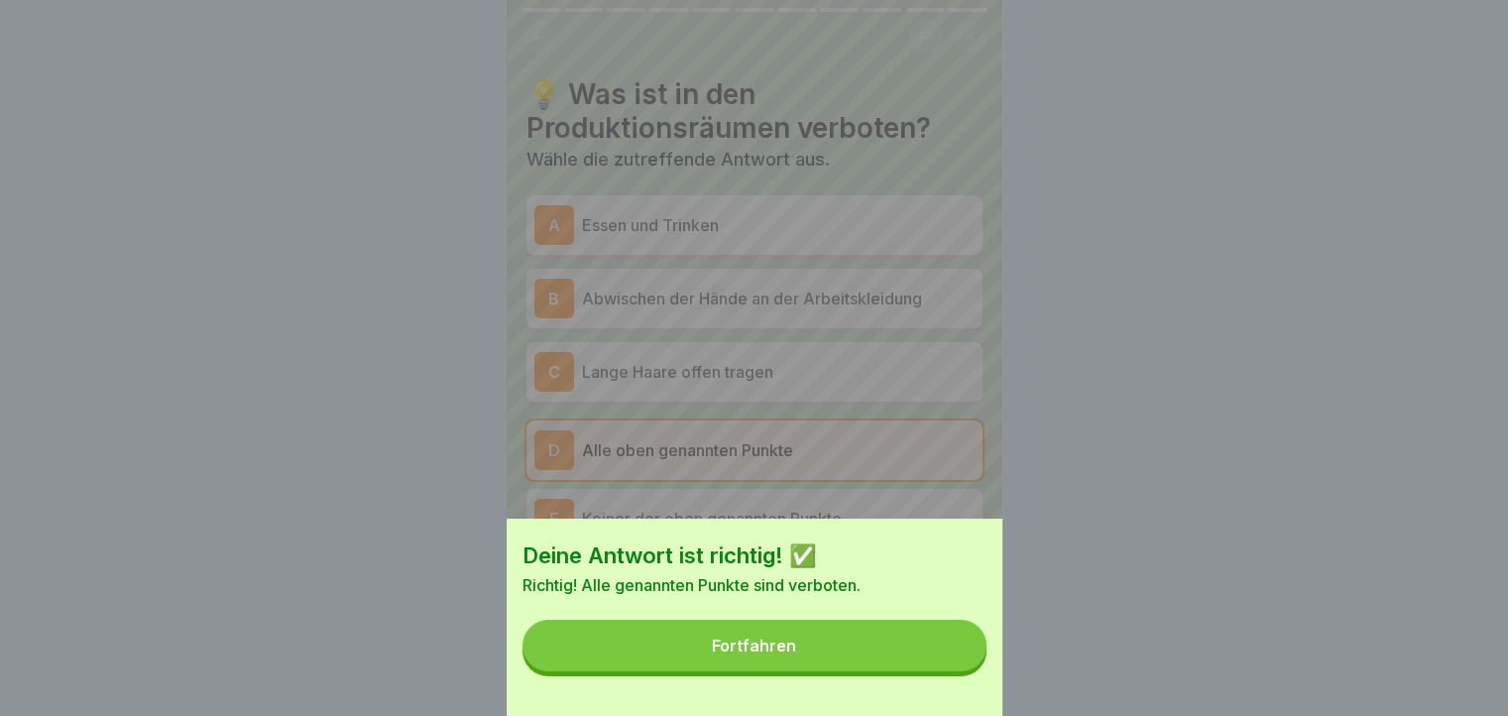
click at [952, 669] on button "Fortfahren" at bounding box center [754, 645] width 464 height 52
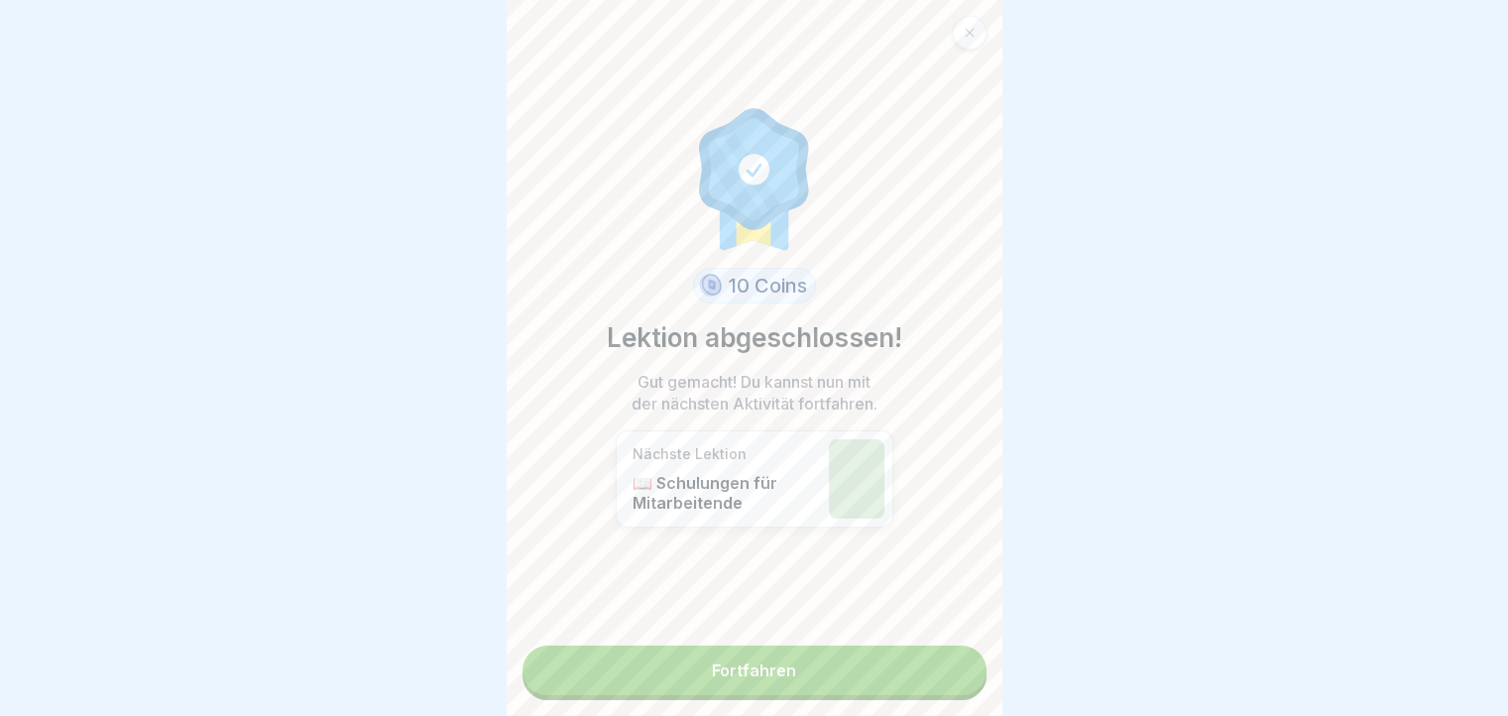
click at [952, 669] on link "Fortfahren" at bounding box center [754, 670] width 464 height 50
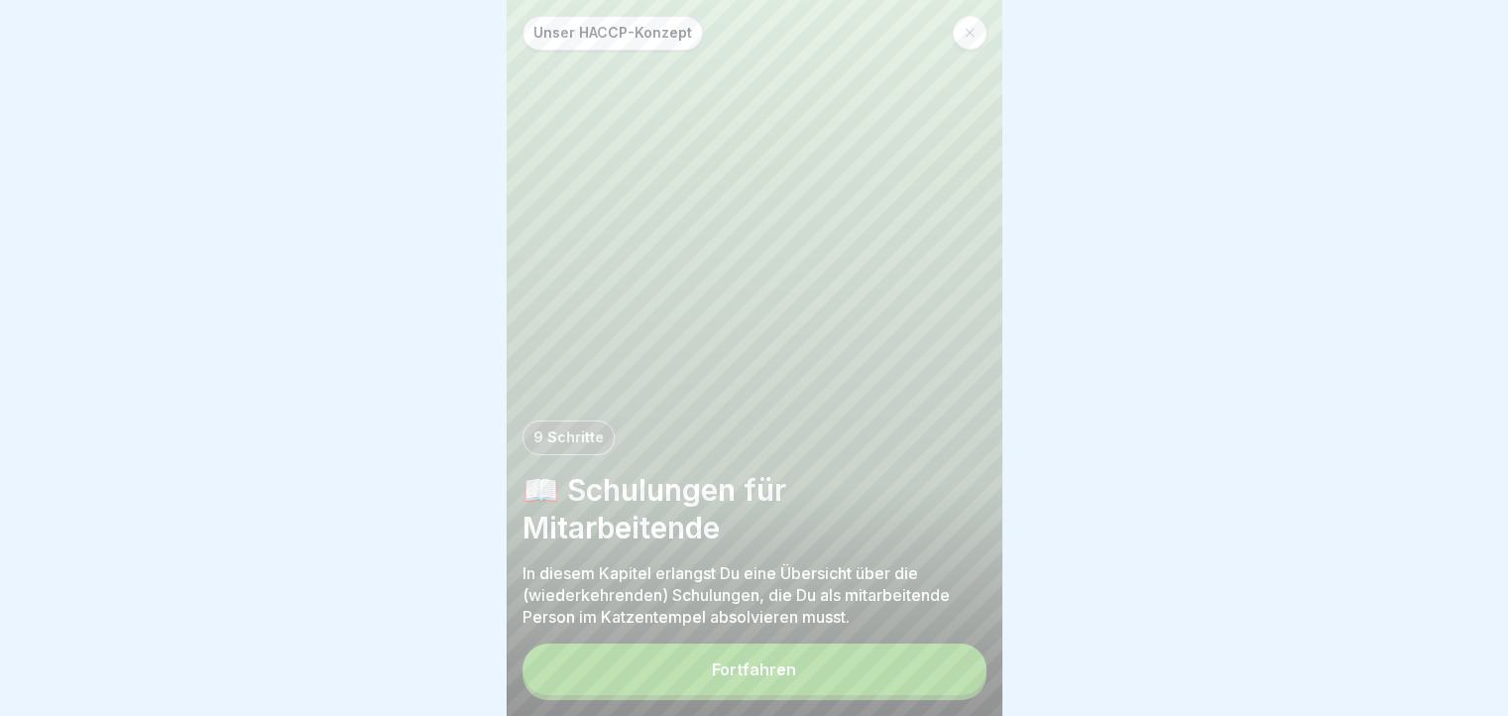
click at [952, 669] on button "Fortfahren" at bounding box center [754, 669] width 464 height 52
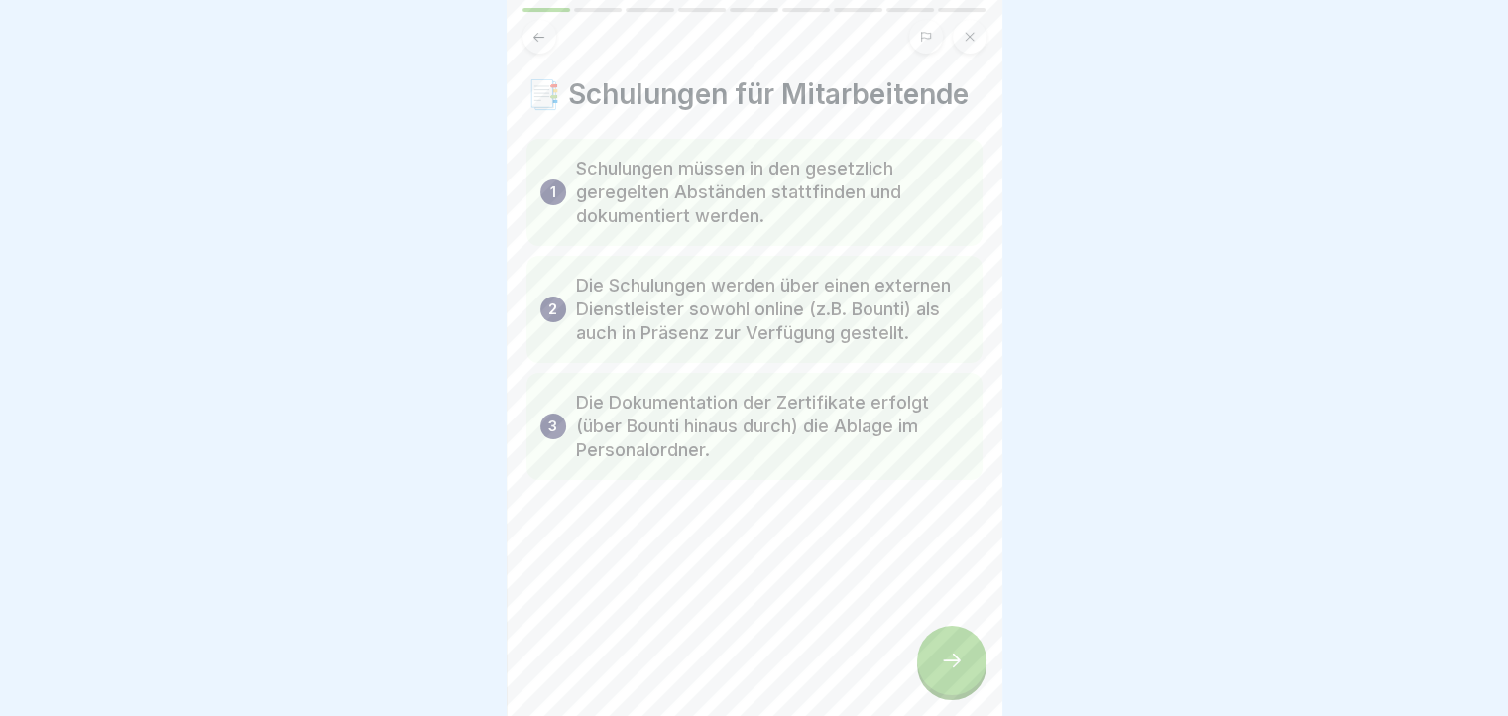
click at [952, 669] on icon at bounding box center [952, 660] width 24 height 24
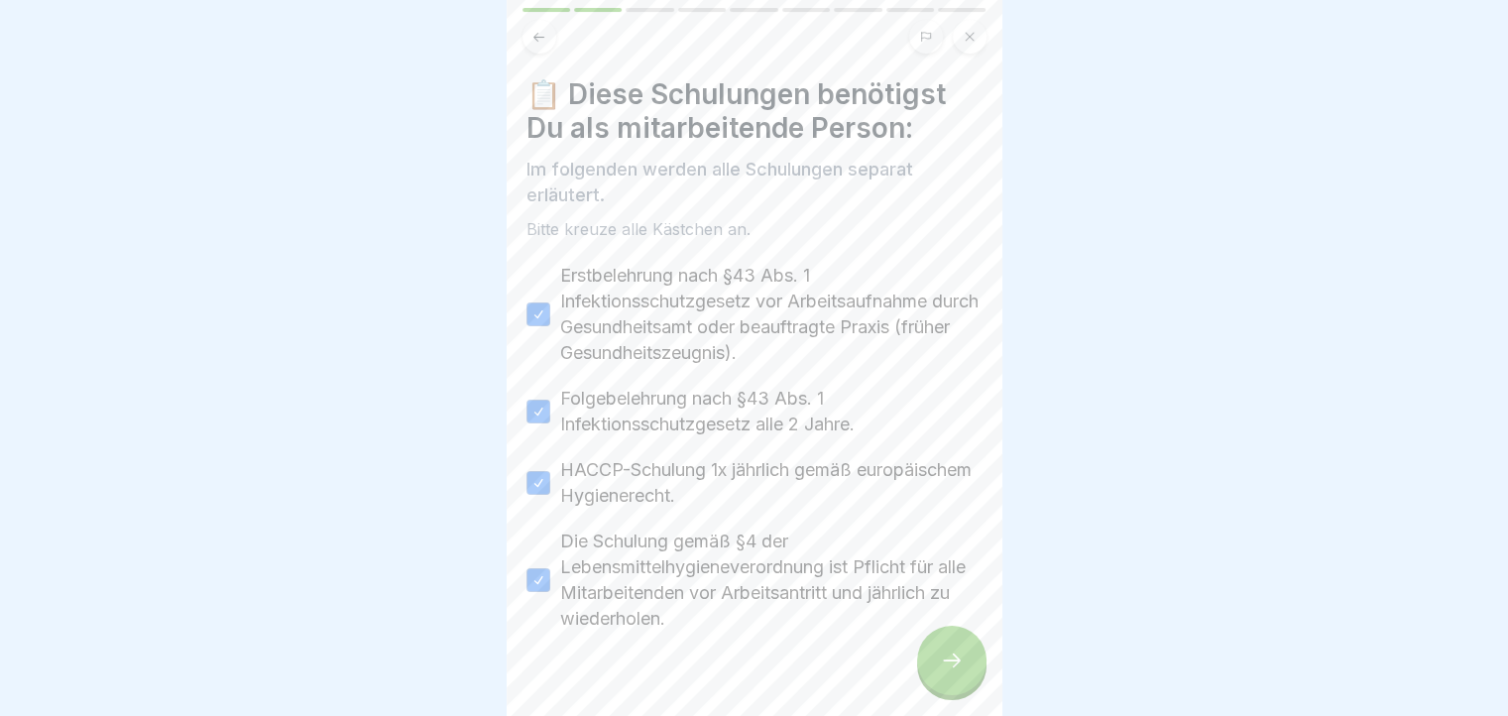
click at [952, 669] on icon at bounding box center [952, 660] width 24 height 24
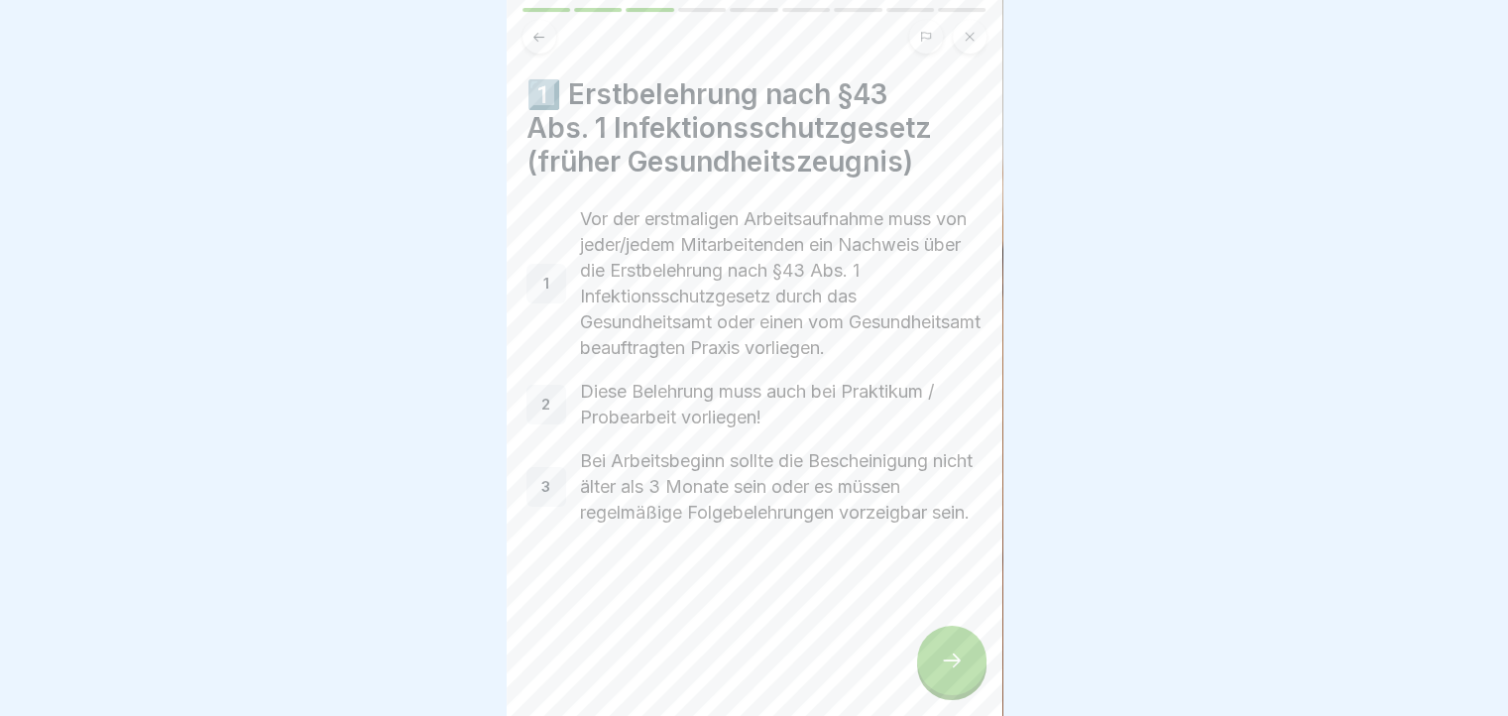
click at [952, 669] on icon at bounding box center [952, 660] width 24 height 24
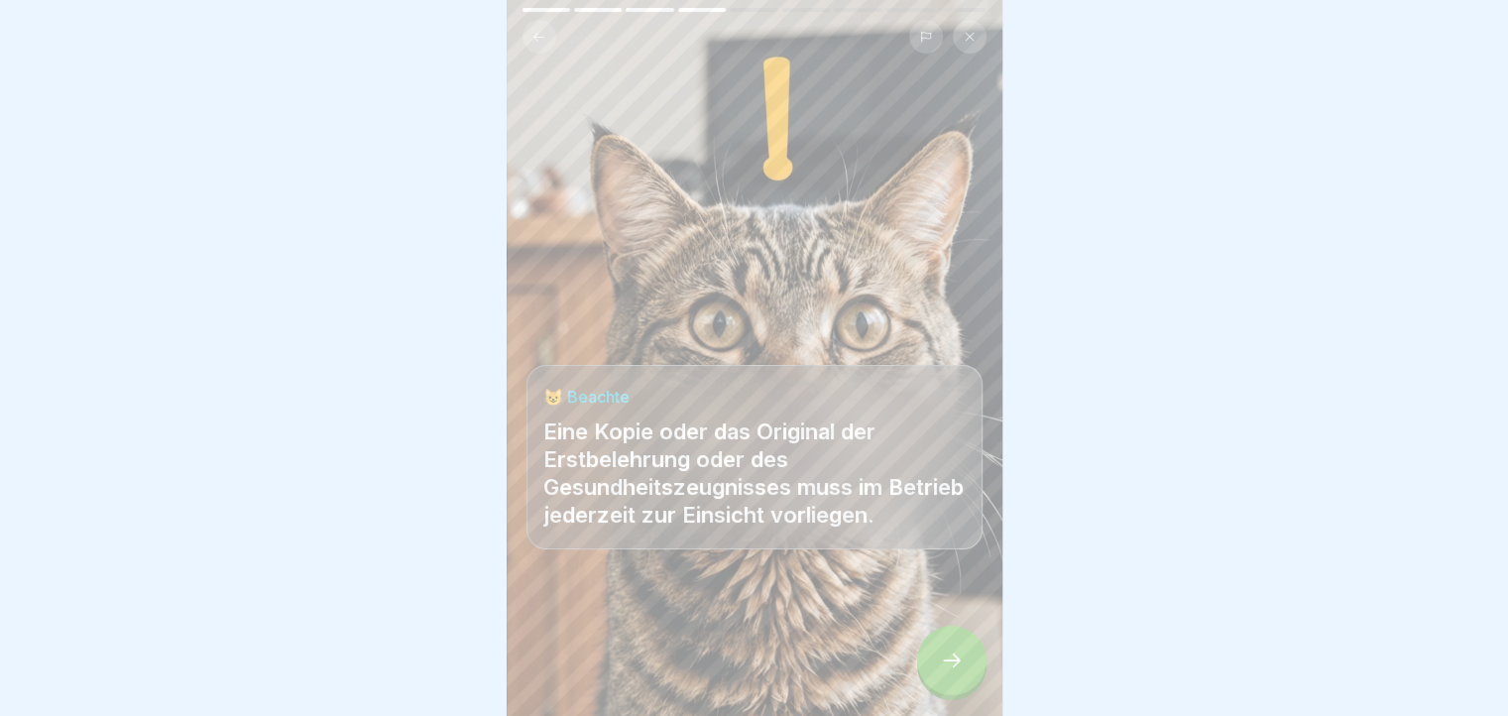
click at [952, 669] on icon at bounding box center [952, 660] width 24 height 24
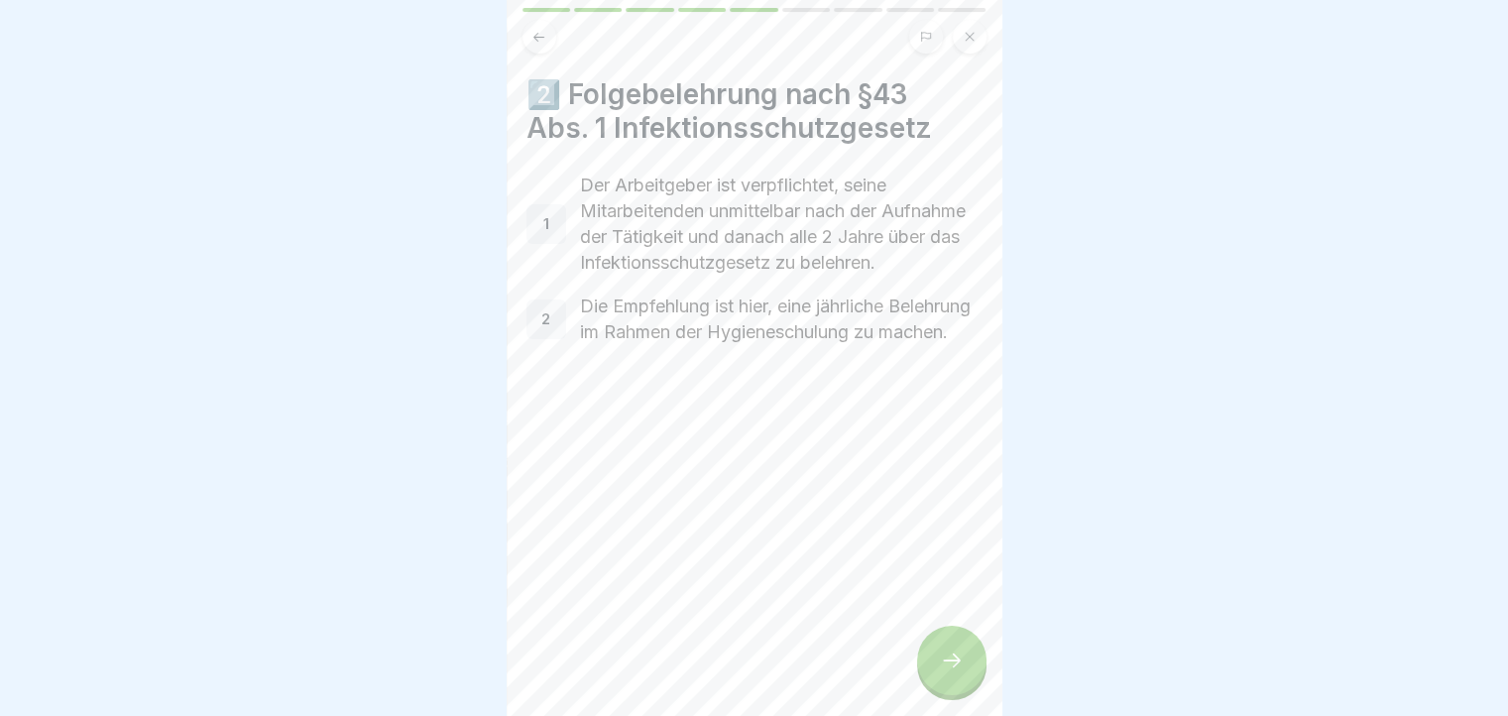
click at [944, 669] on icon at bounding box center [952, 660] width 24 height 24
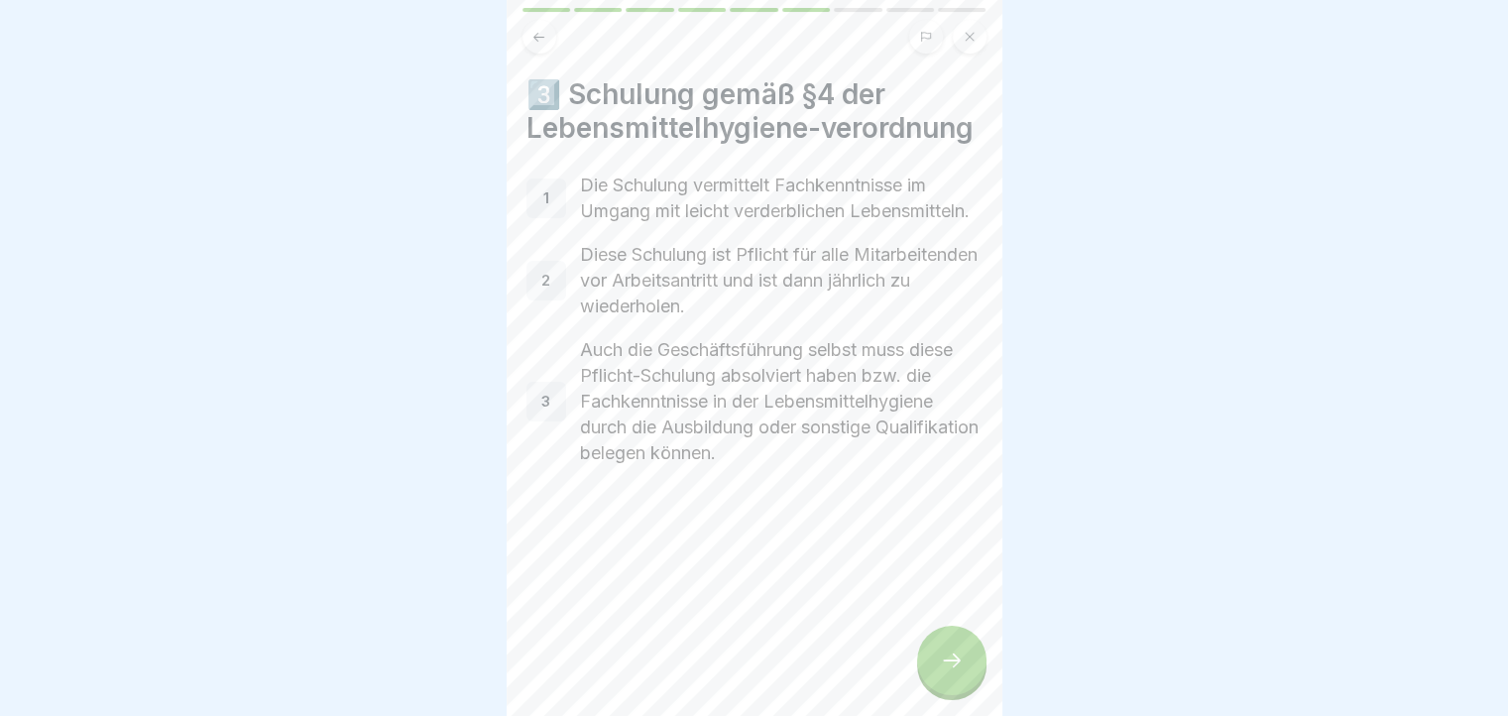
click at [944, 669] on icon at bounding box center [952, 660] width 24 height 24
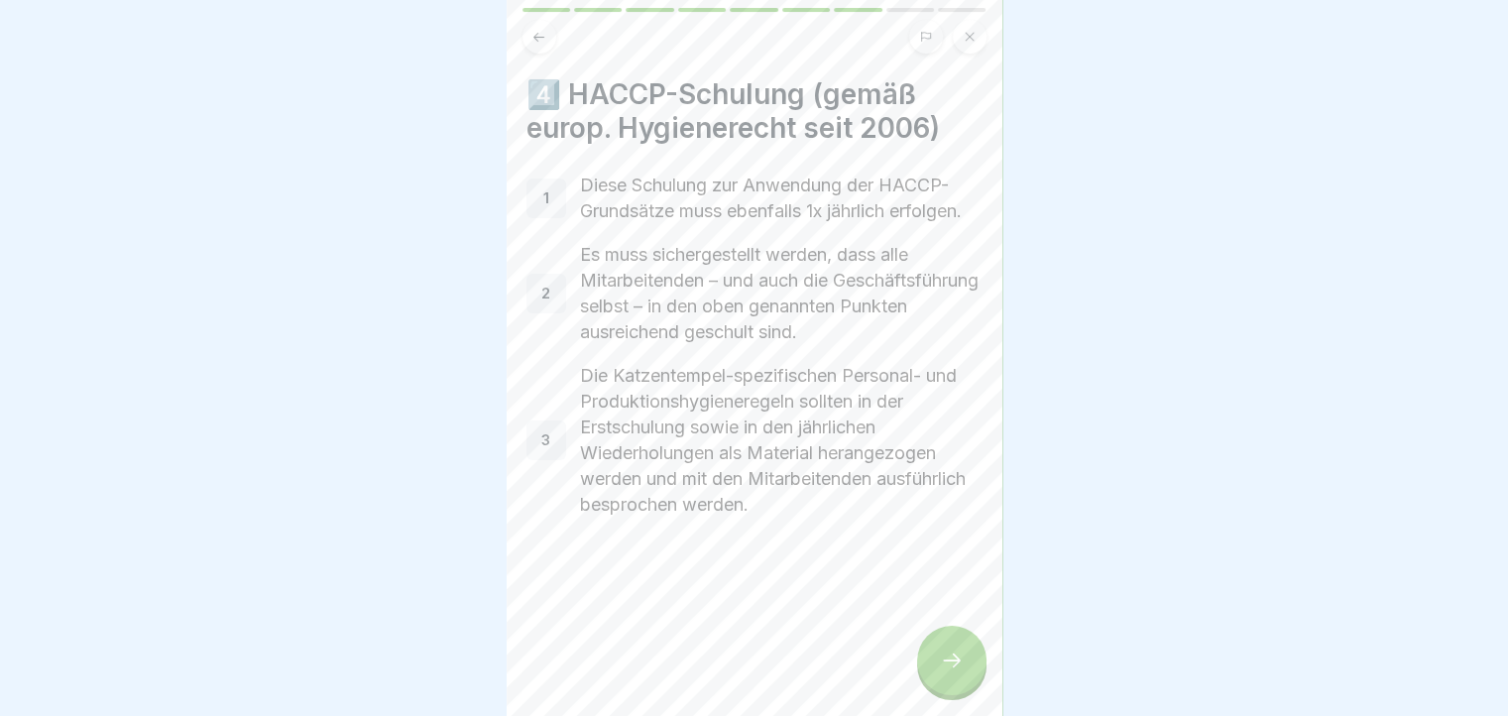
click at [944, 669] on icon at bounding box center [952, 660] width 24 height 24
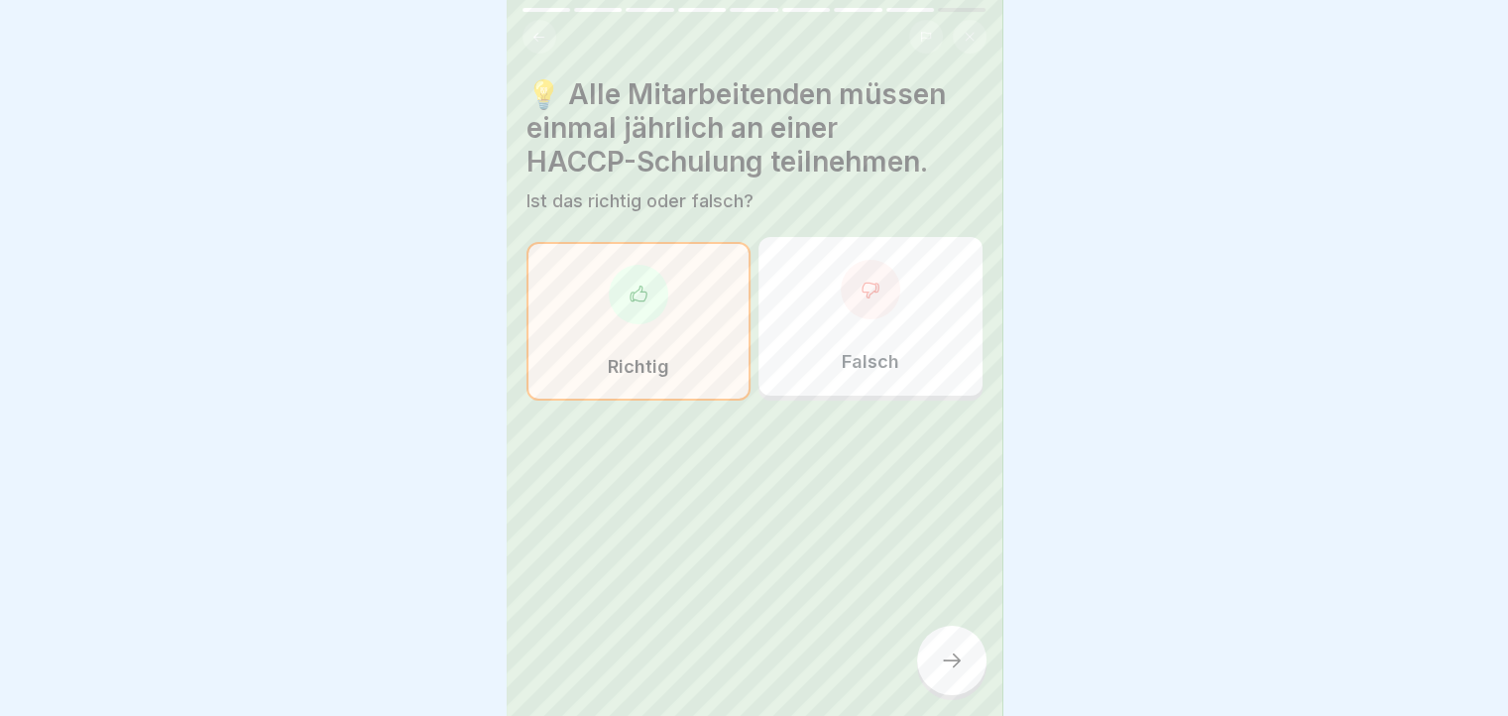
click at [944, 669] on icon at bounding box center [952, 660] width 24 height 24
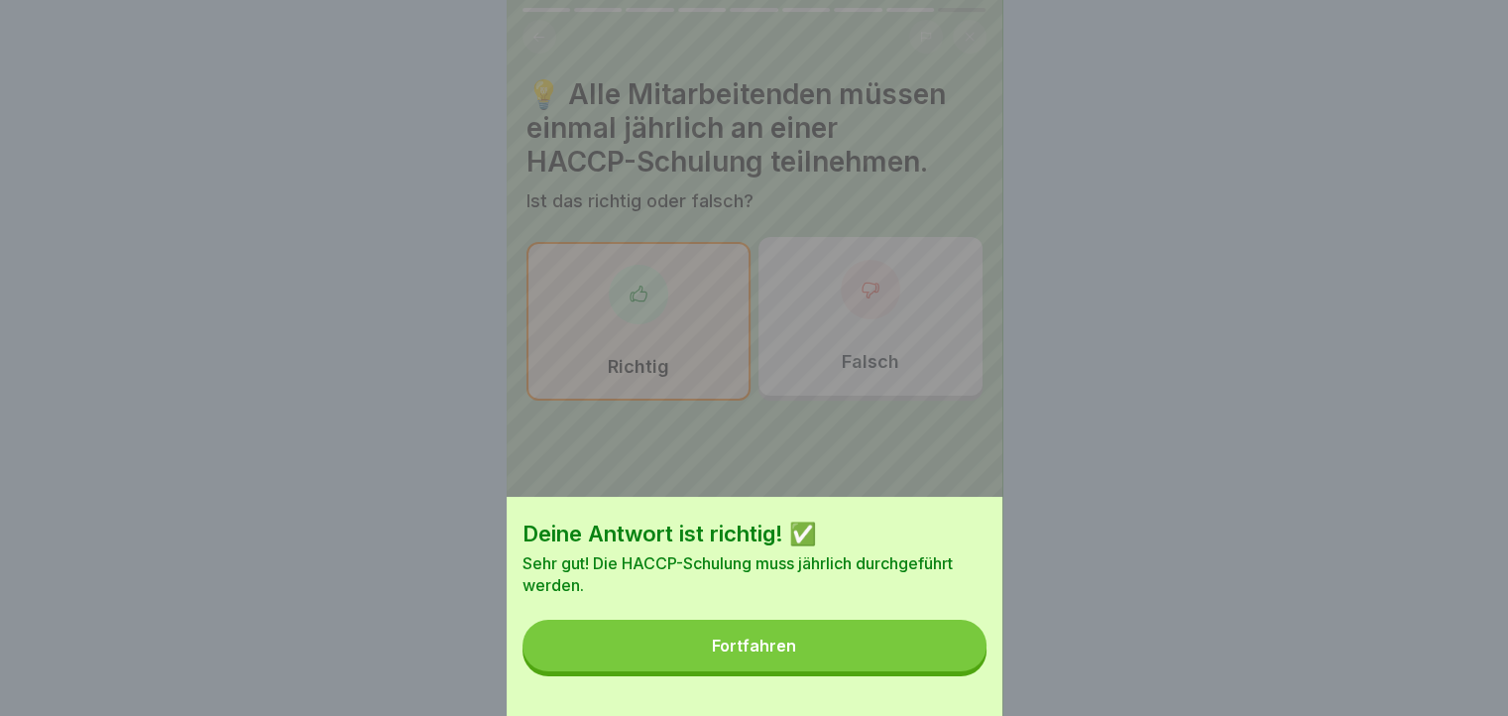
click at [944, 669] on button "Fortfahren" at bounding box center [754, 645] width 464 height 52
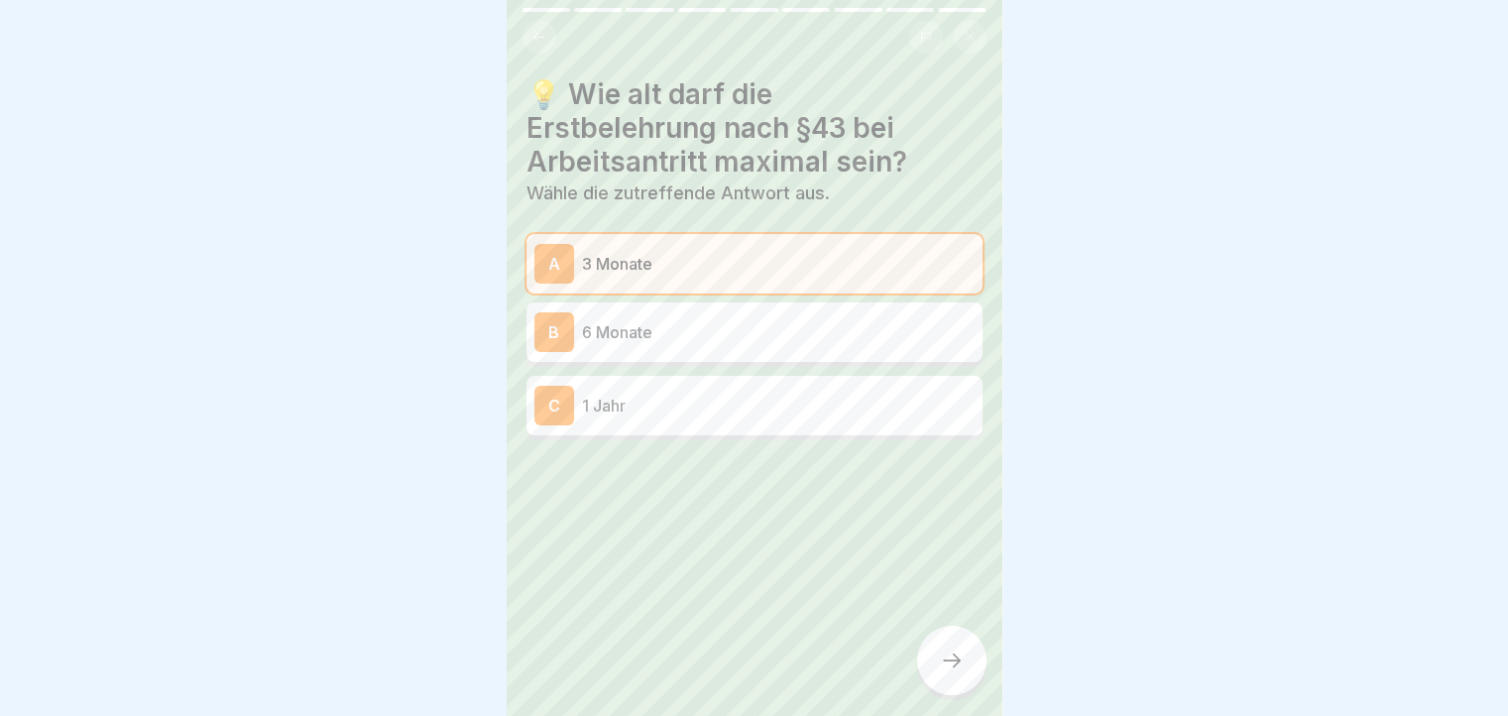
click at [944, 669] on icon at bounding box center [952, 660] width 24 height 24
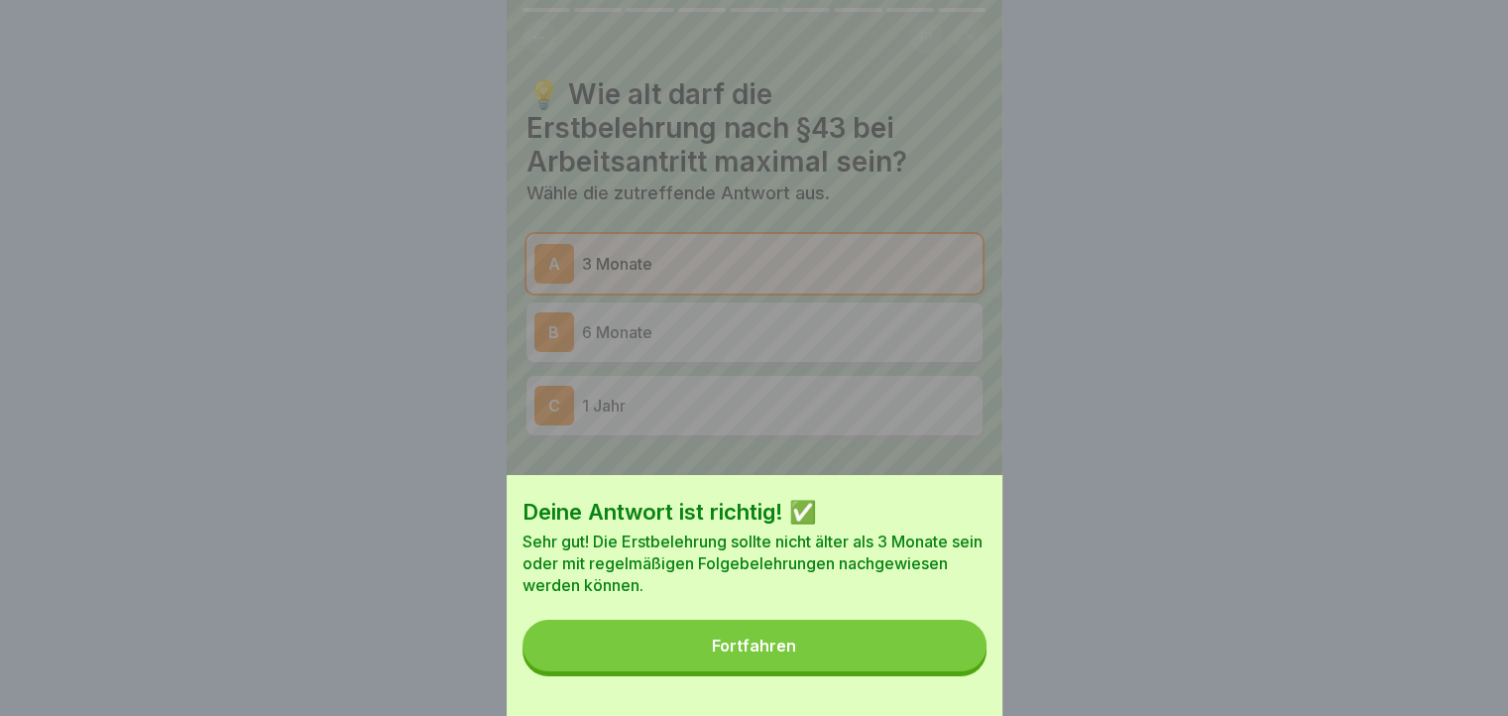
click at [944, 669] on button "Fortfahren" at bounding box center [754, 645] width 464 height 52
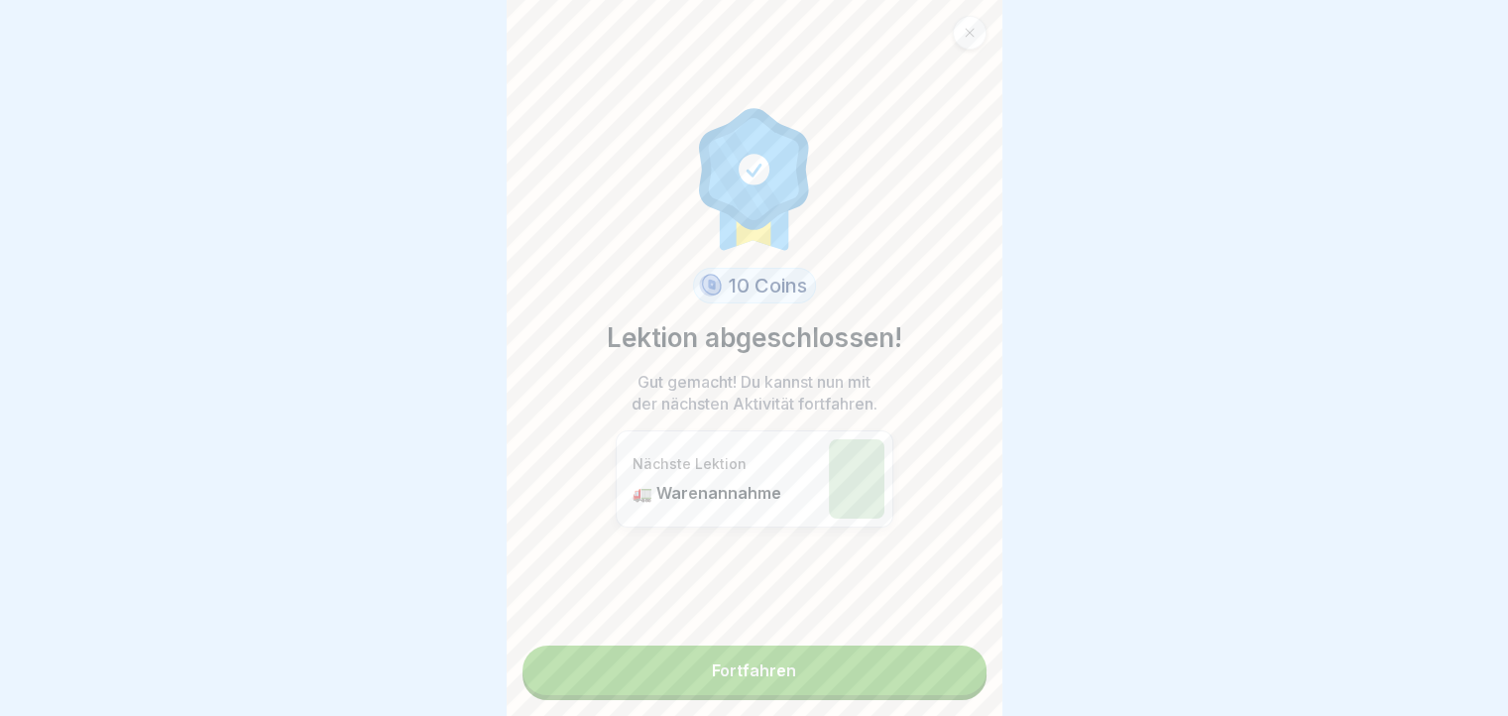
click at [944, 669] on link "Fortfahren" at bounding box center [754, 670] width 464 height 50
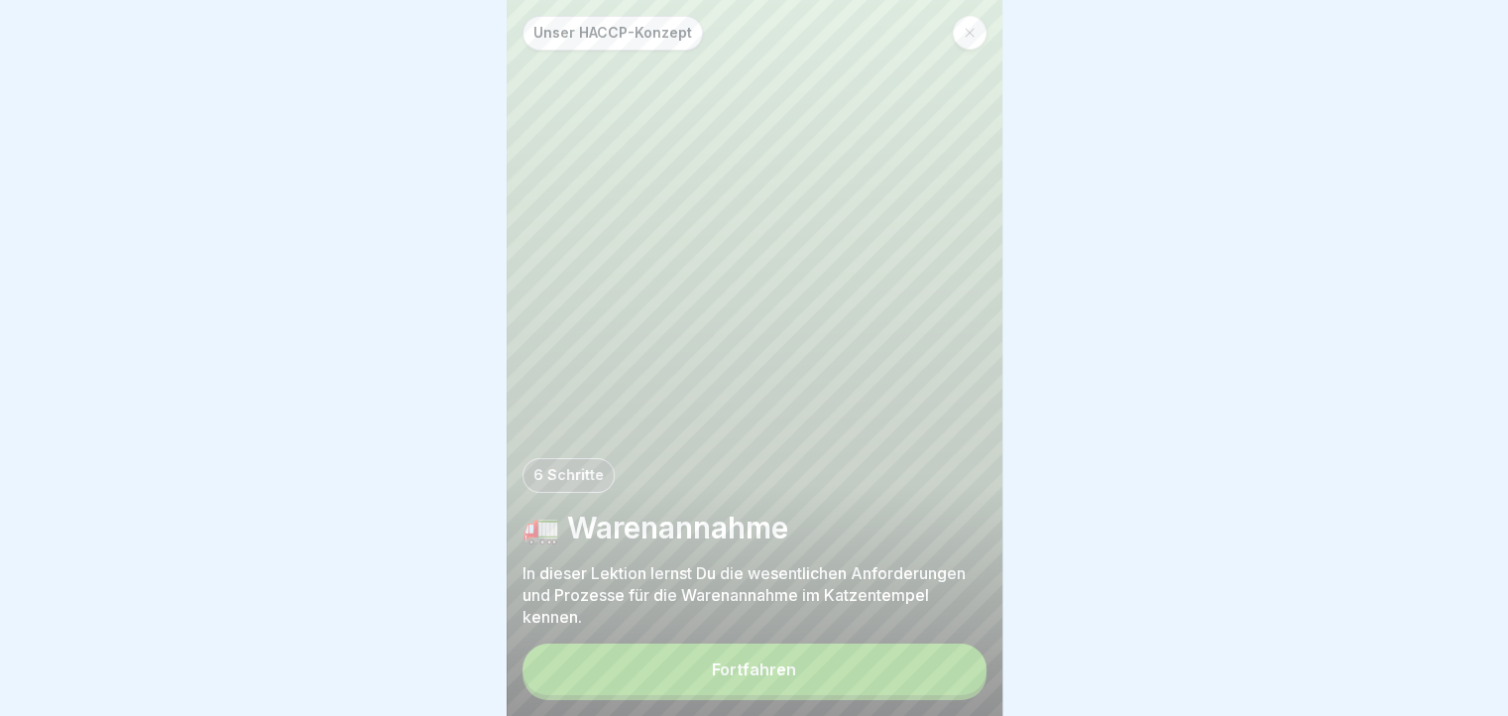
click at [944, 669] on button "Fortfahren" at bounding box center [754, 669] width 464 height 52
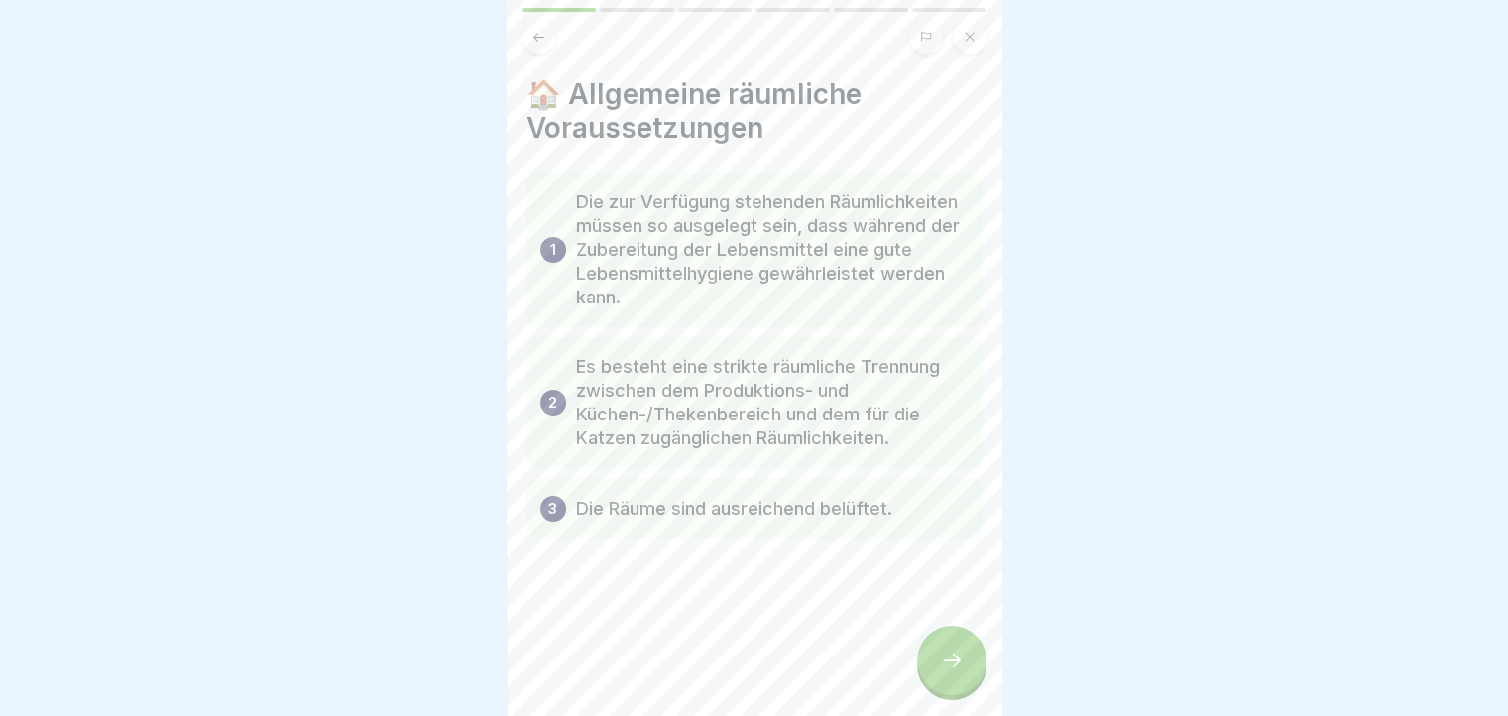
click at [944, 669] on icon at bounding box center [952, 660] width 24 height 24
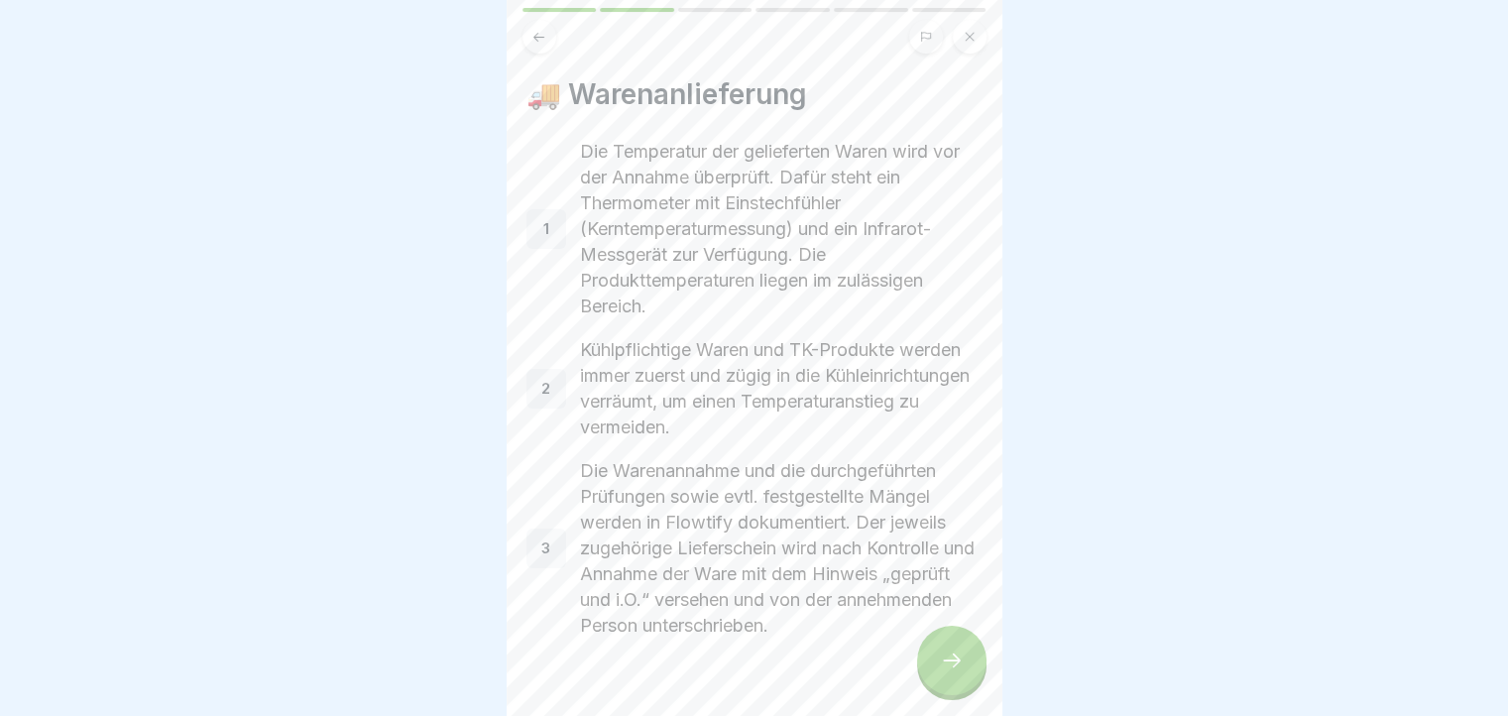
scroll to position [41, 0]
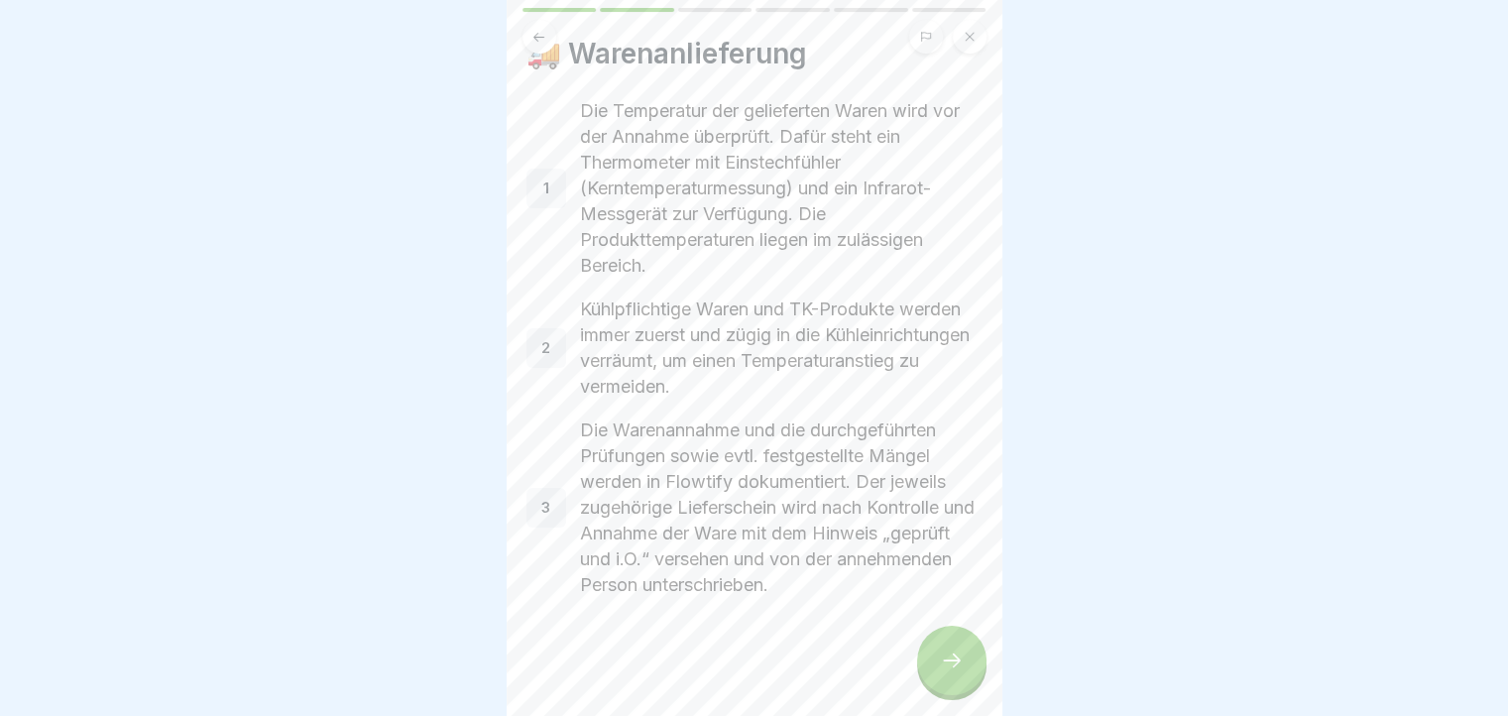
click at [953, 689] on div at bounding box center [951, 659] width 69 height 69
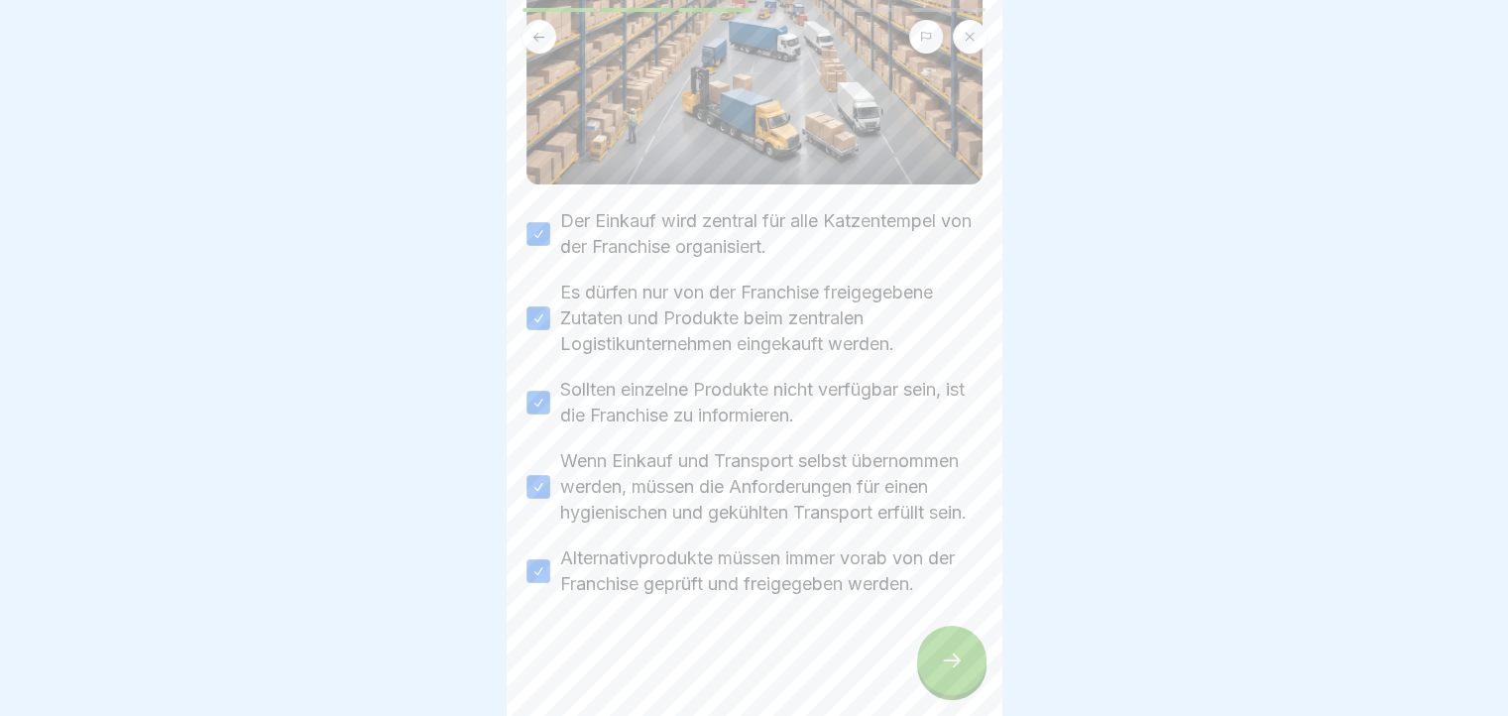
scroll to position [297, 0]
click at [930, 666] on div at bounding box center [951, 659] width 69 height 69
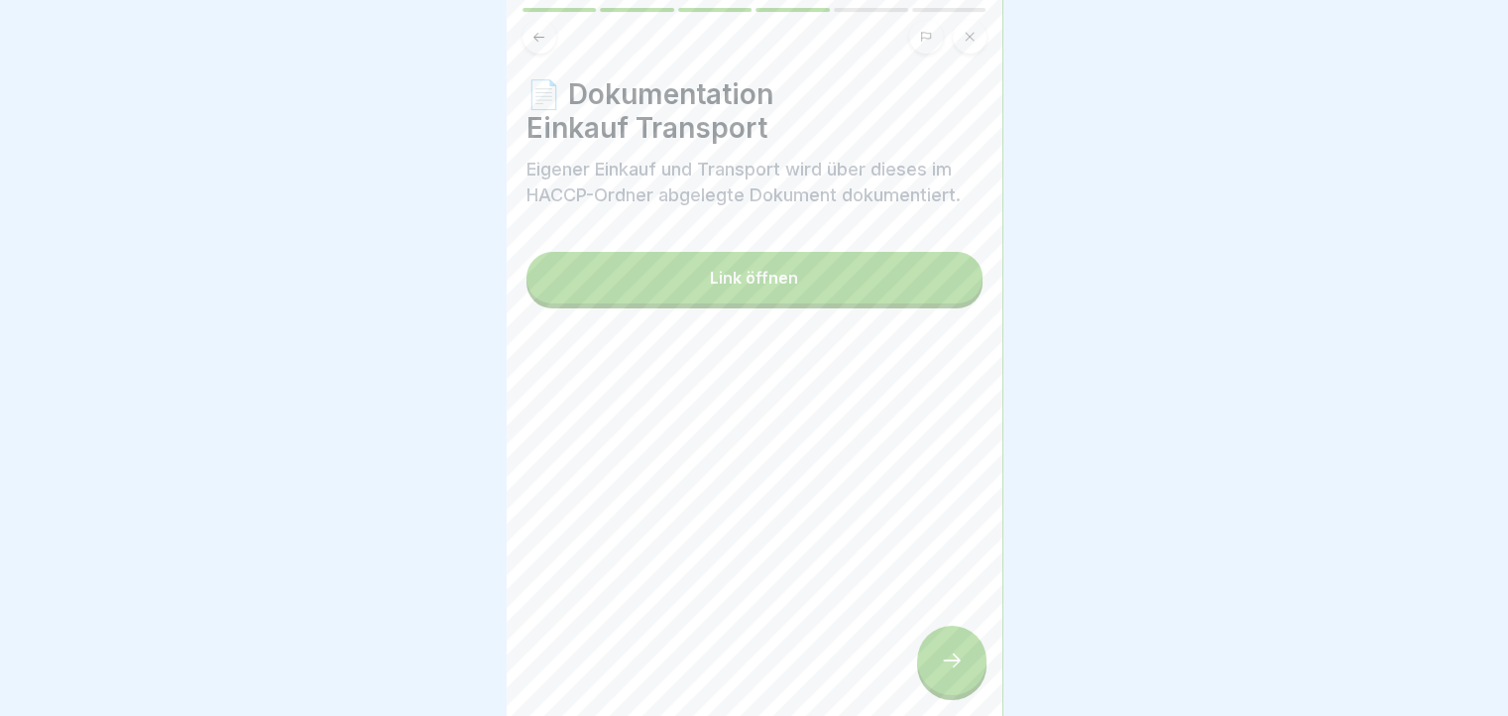
click at [930, 666] on div at bounding box center [951, 659] width 69 height 69
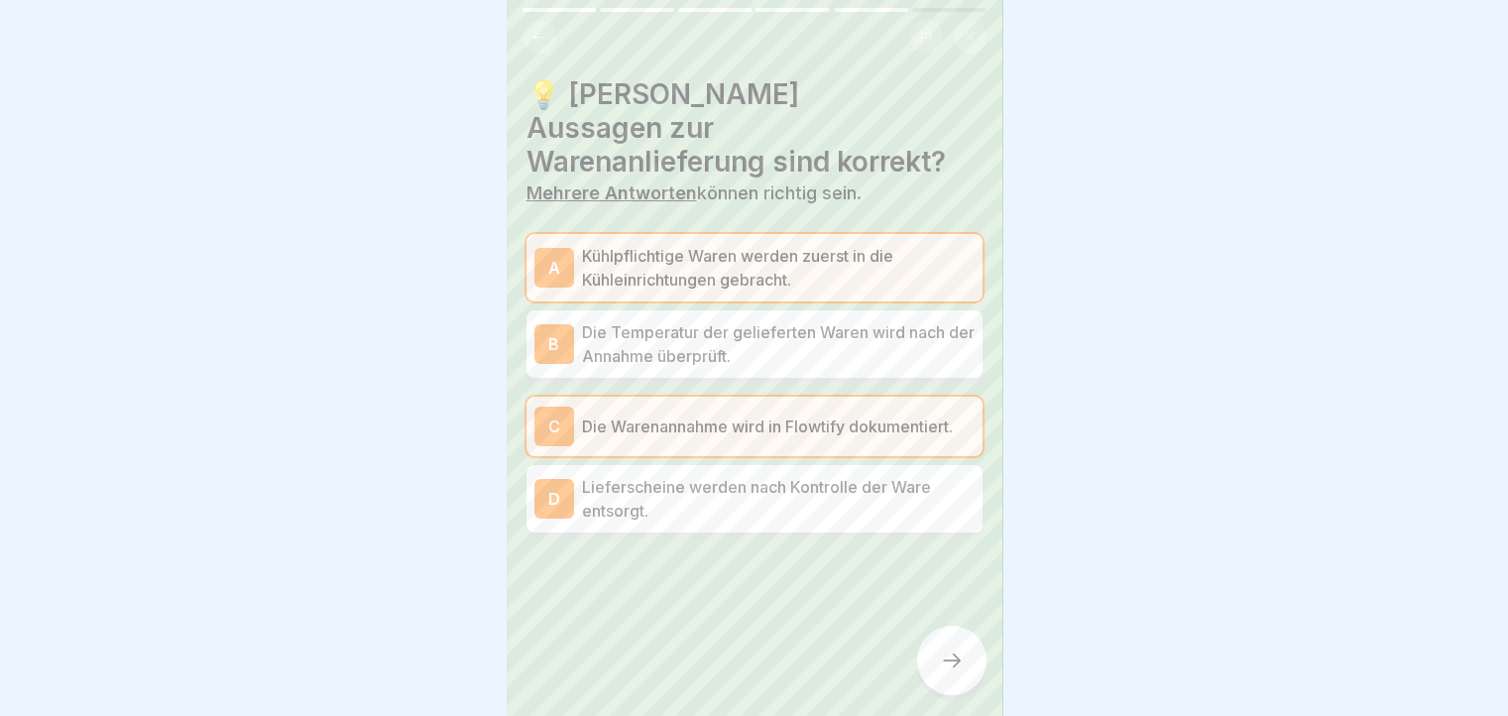
click at [533, 24] on button at bounding box center [539, 37] width 34 height 34
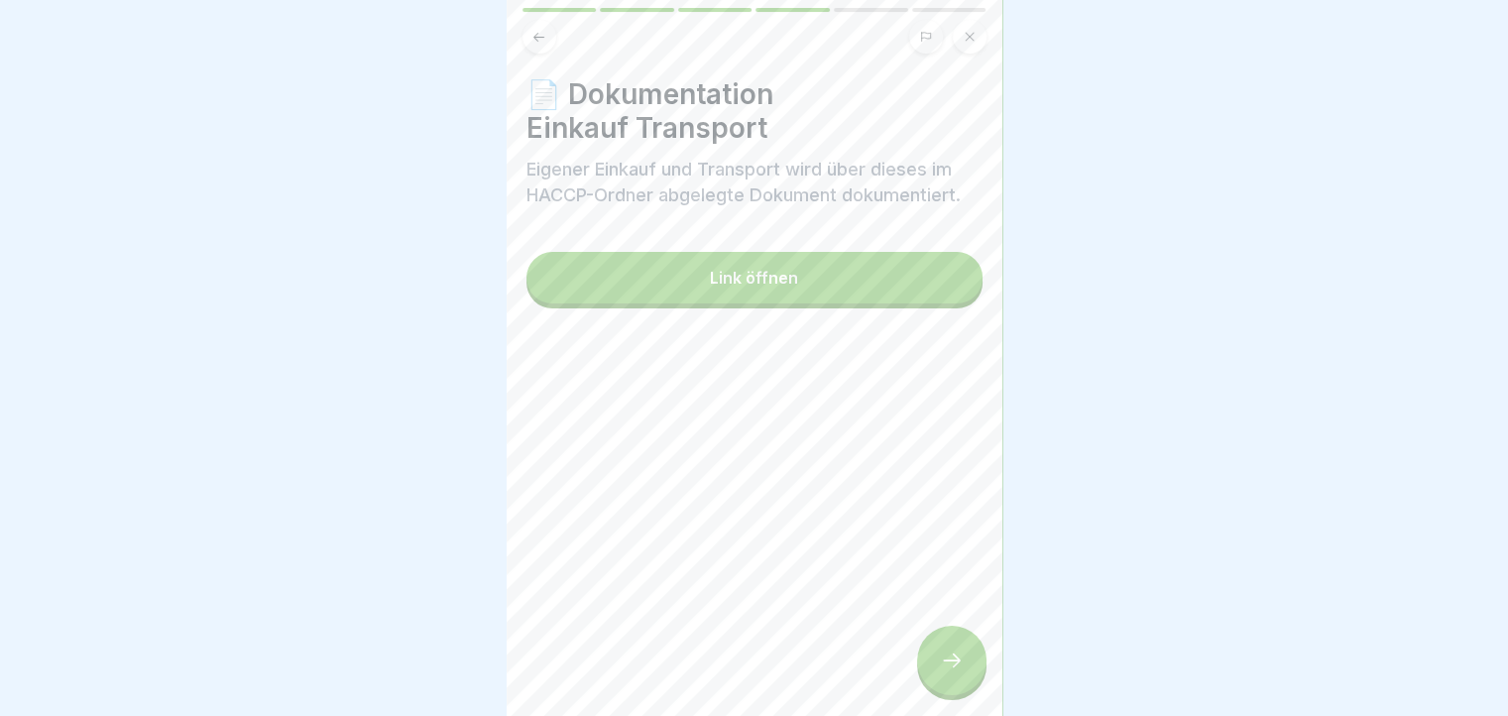
click at [660, 288] on button "Link öffnen" at bounding box center [754, 278] width 456 height 52
click at [940, 662] on div at bounding box center [951, 659] width 69 height 69
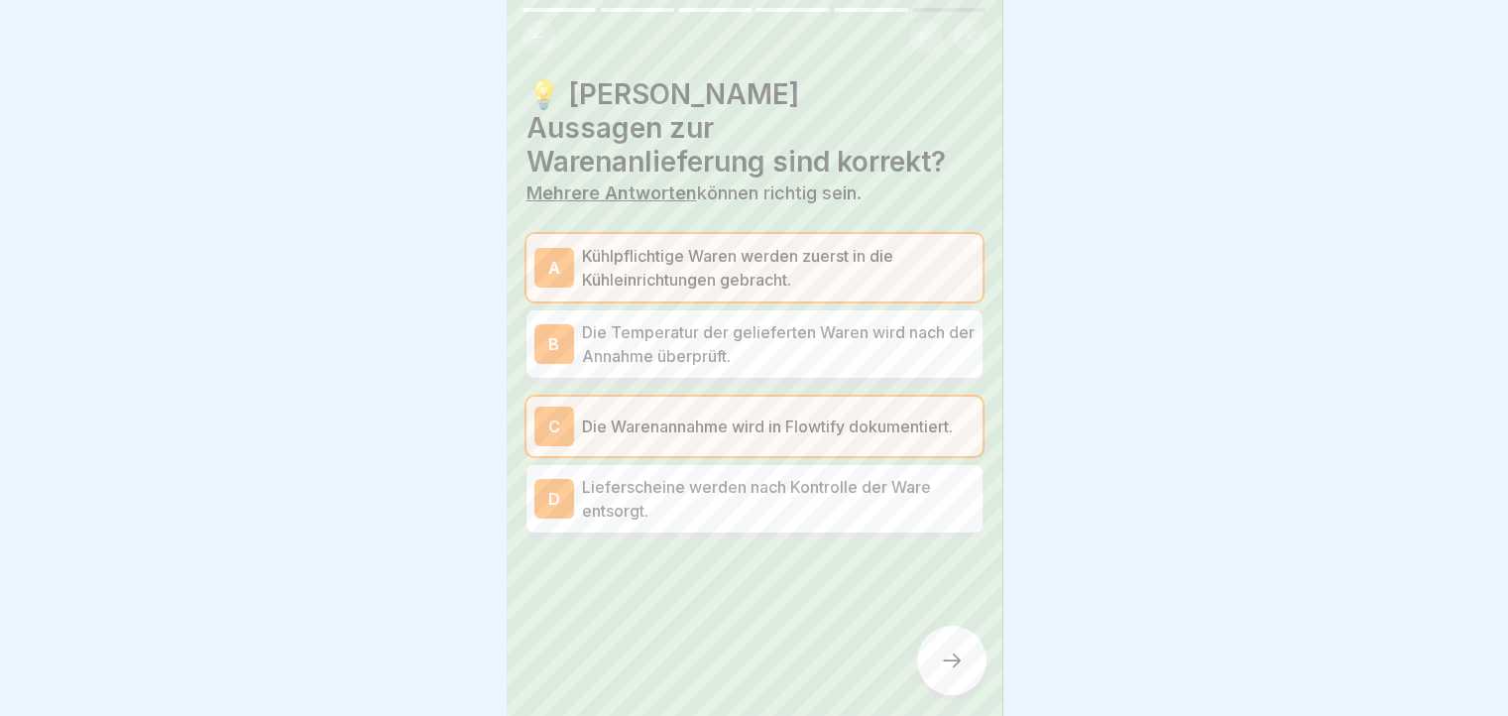
click at [960, 667] on icon at bounding box center [952, 660] width 24 height 24
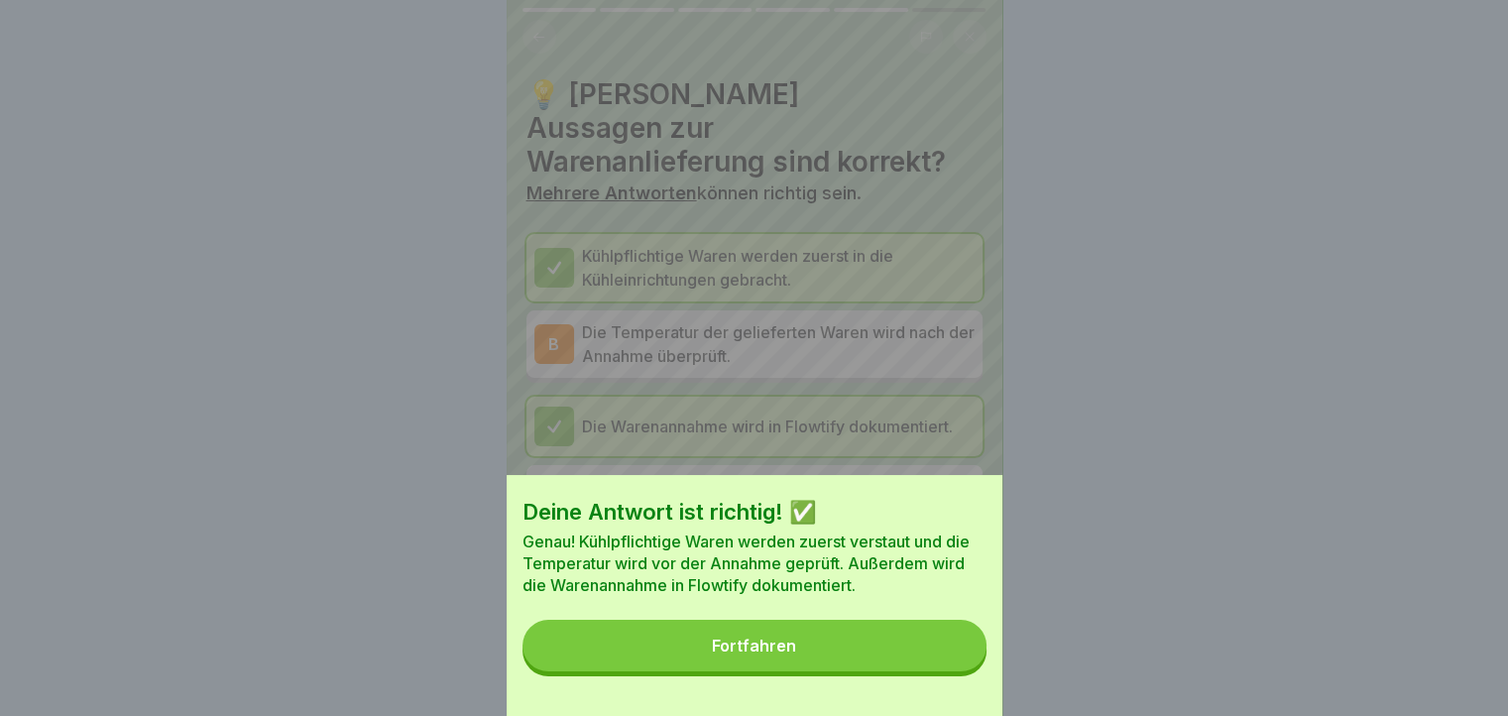
click at [960, 667] on button "Fortfahren" at bounding box center [754, 645] width 464 height 52
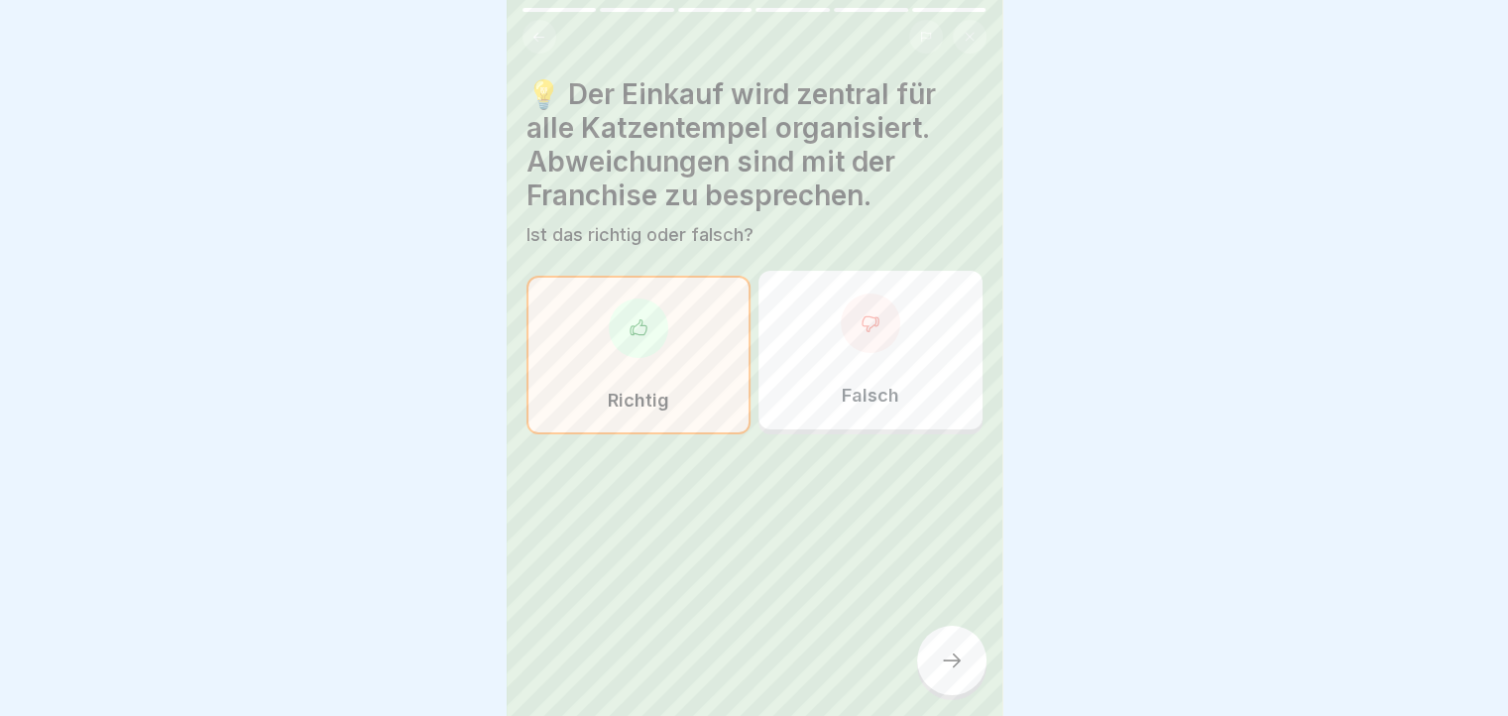
click at [960, 667] on icon at bounding box center [952, 660] width 24 height 24
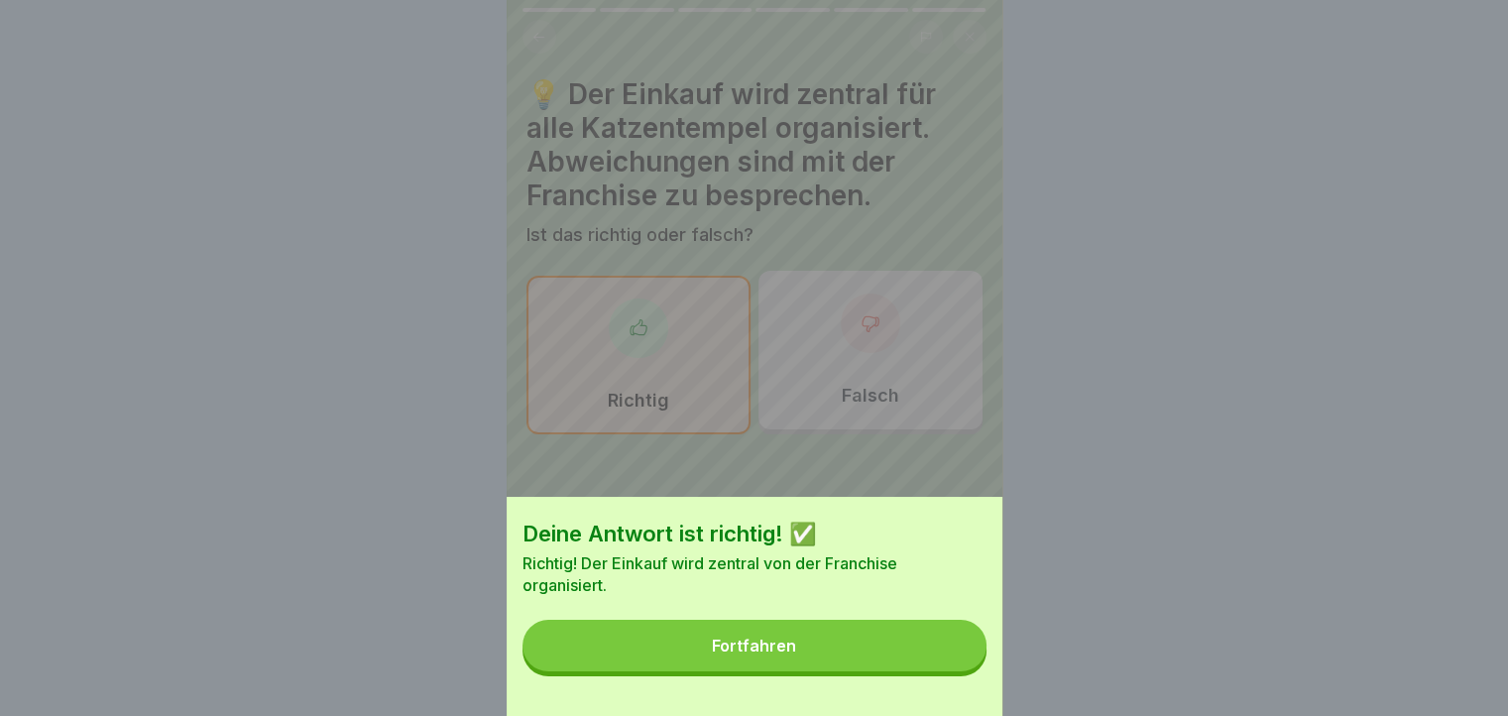
click at [960, 667] on button "Fortfahren" at bounding box center [754, 645] width 464 height 52
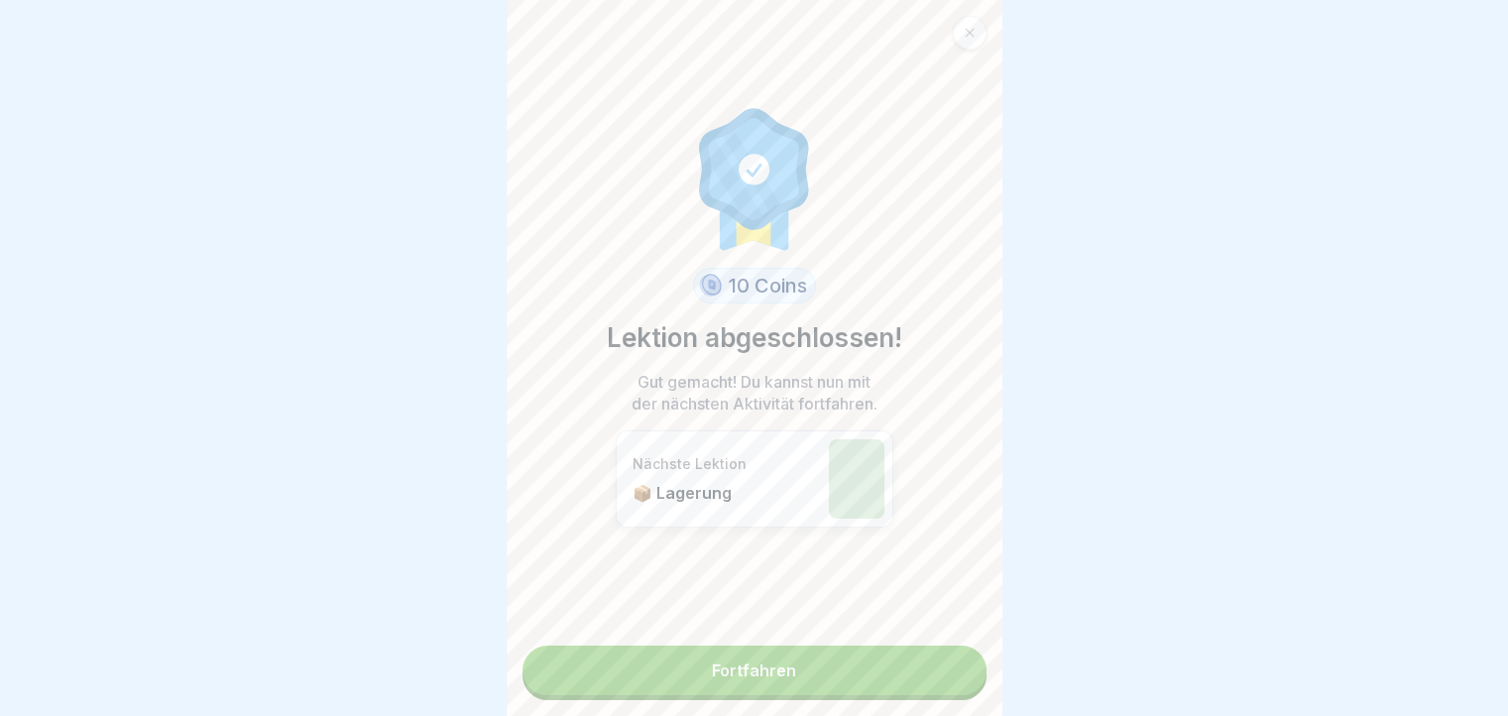
click at [960, 667] on link "Fortfahren" at bounding box center [754, 670] width 464 height 50
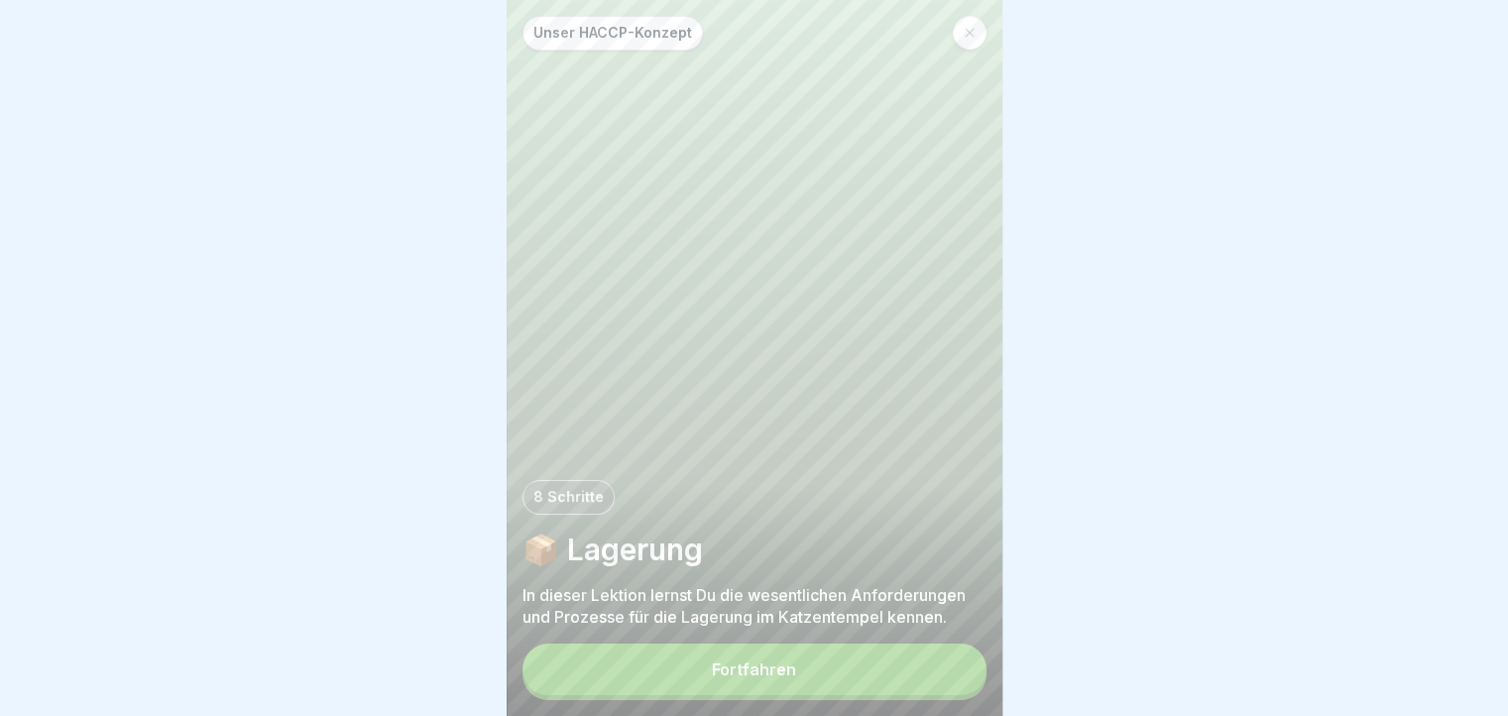
click at [960, 667] on button "Fortfahren" at bounding box center [754, 669] width 464 height 52
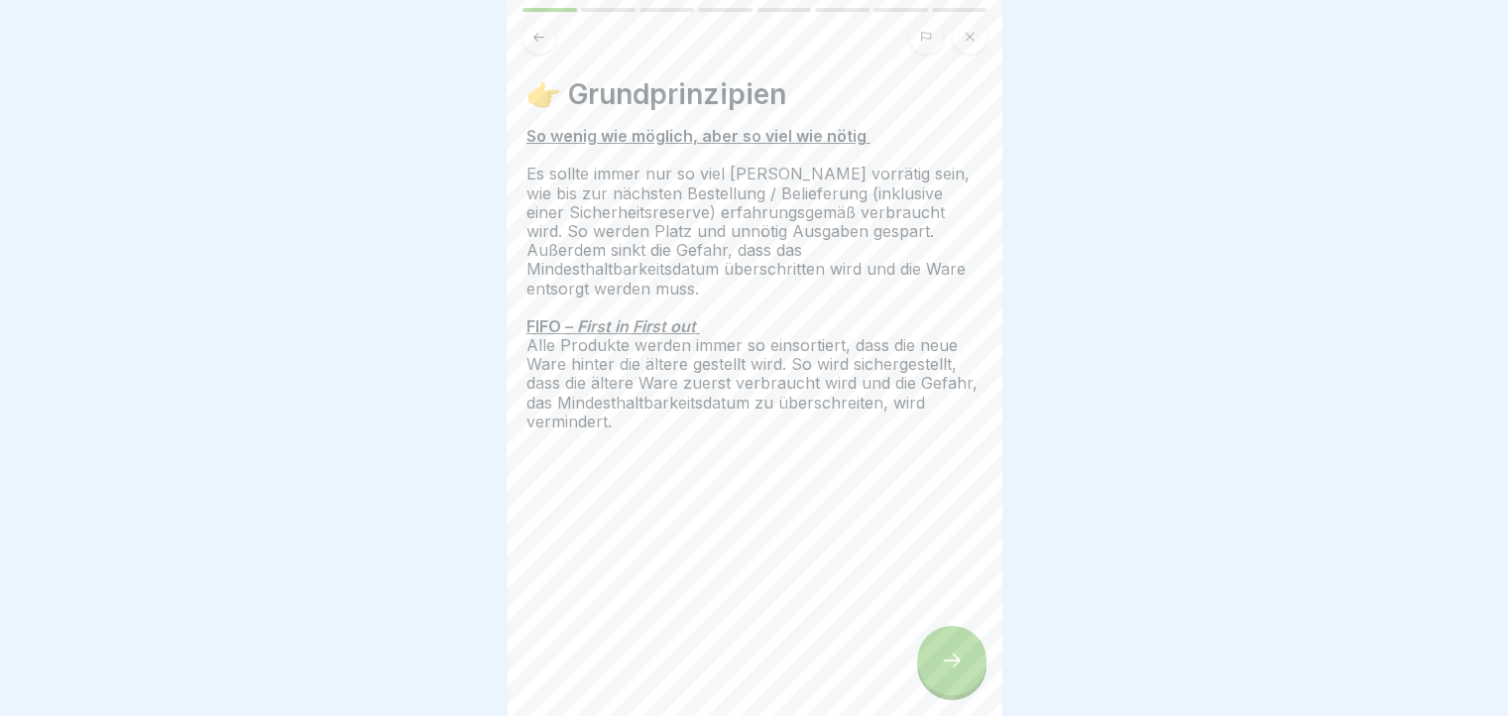
click at [966, 682] on div at bounding box center [951, 659] width 69 height 69
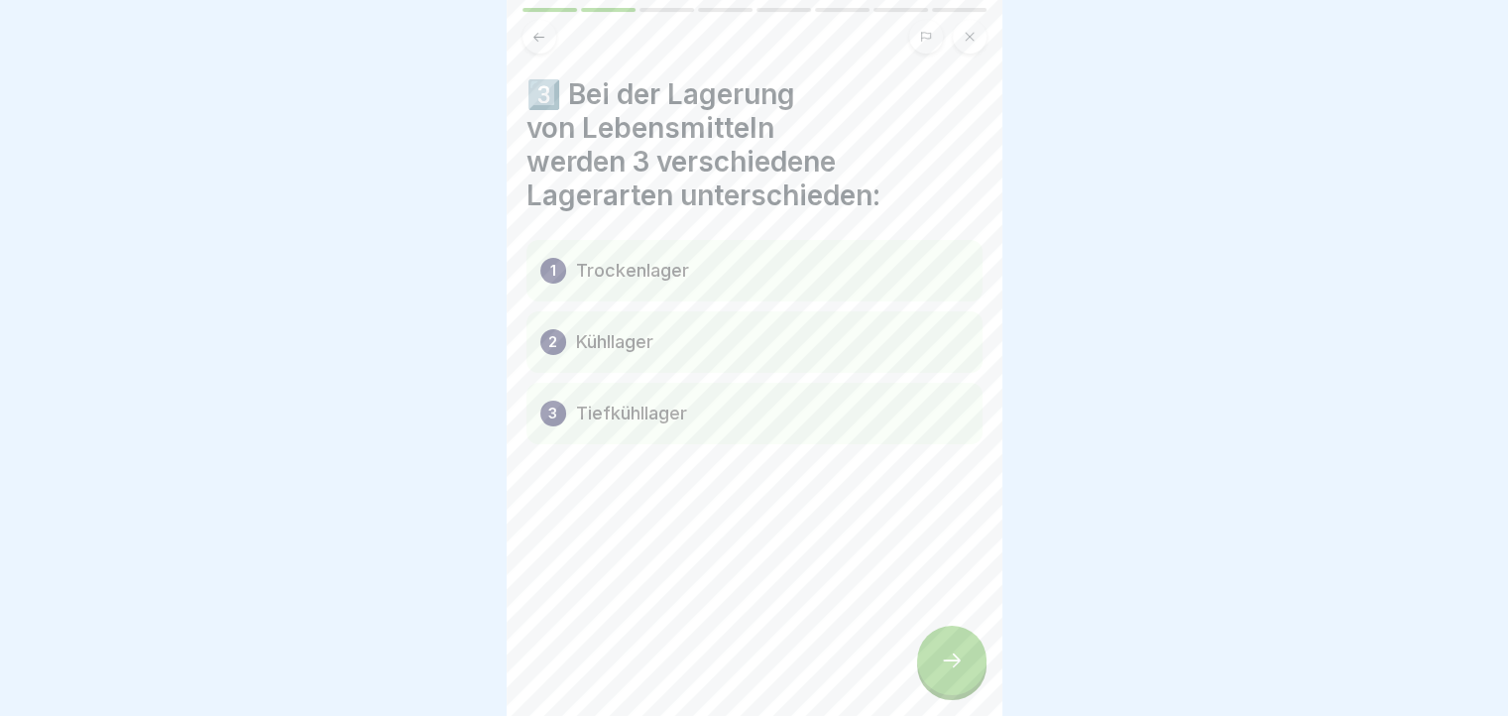
click at [966, 682] on div at bounding box center [951, 659] width 69 height 69
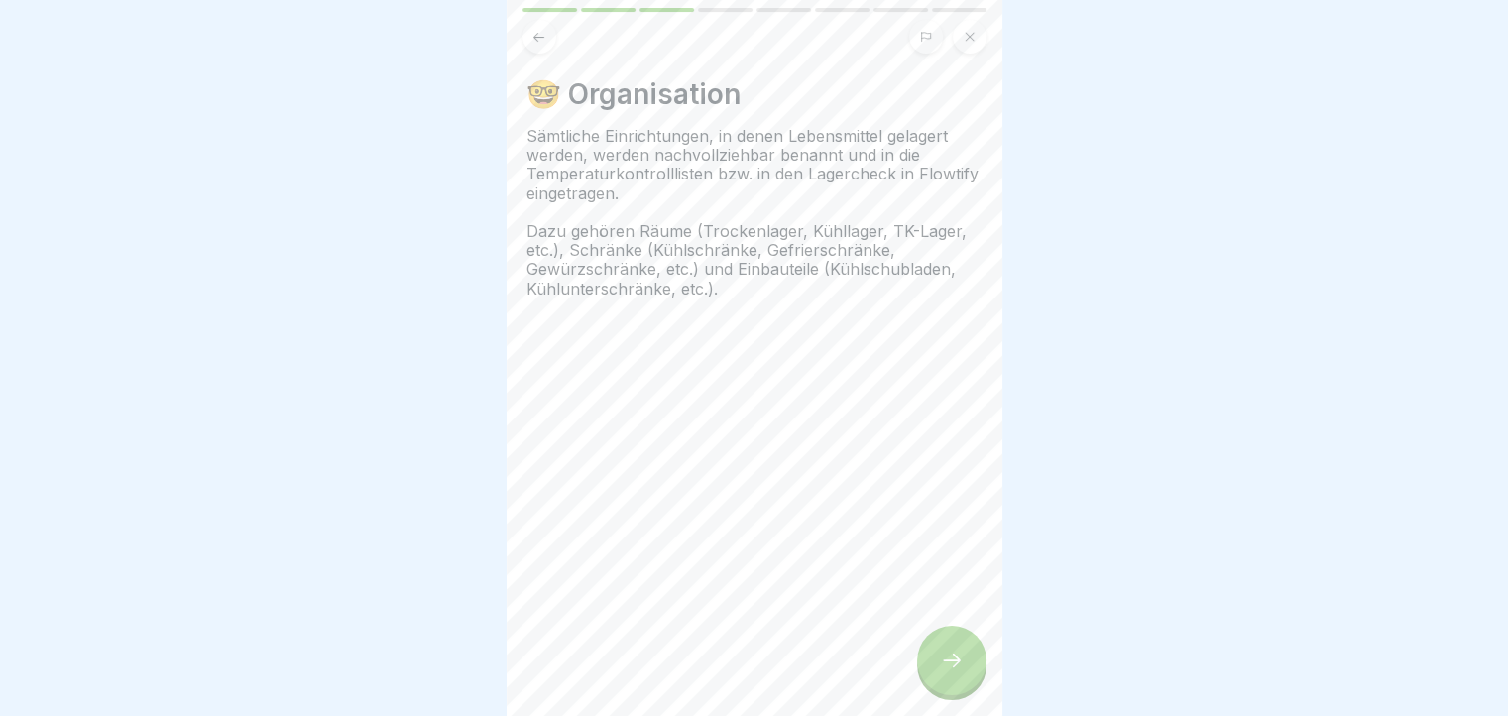
click at [966, 682] on div at bounding box center [951, 659] width 69 height 69
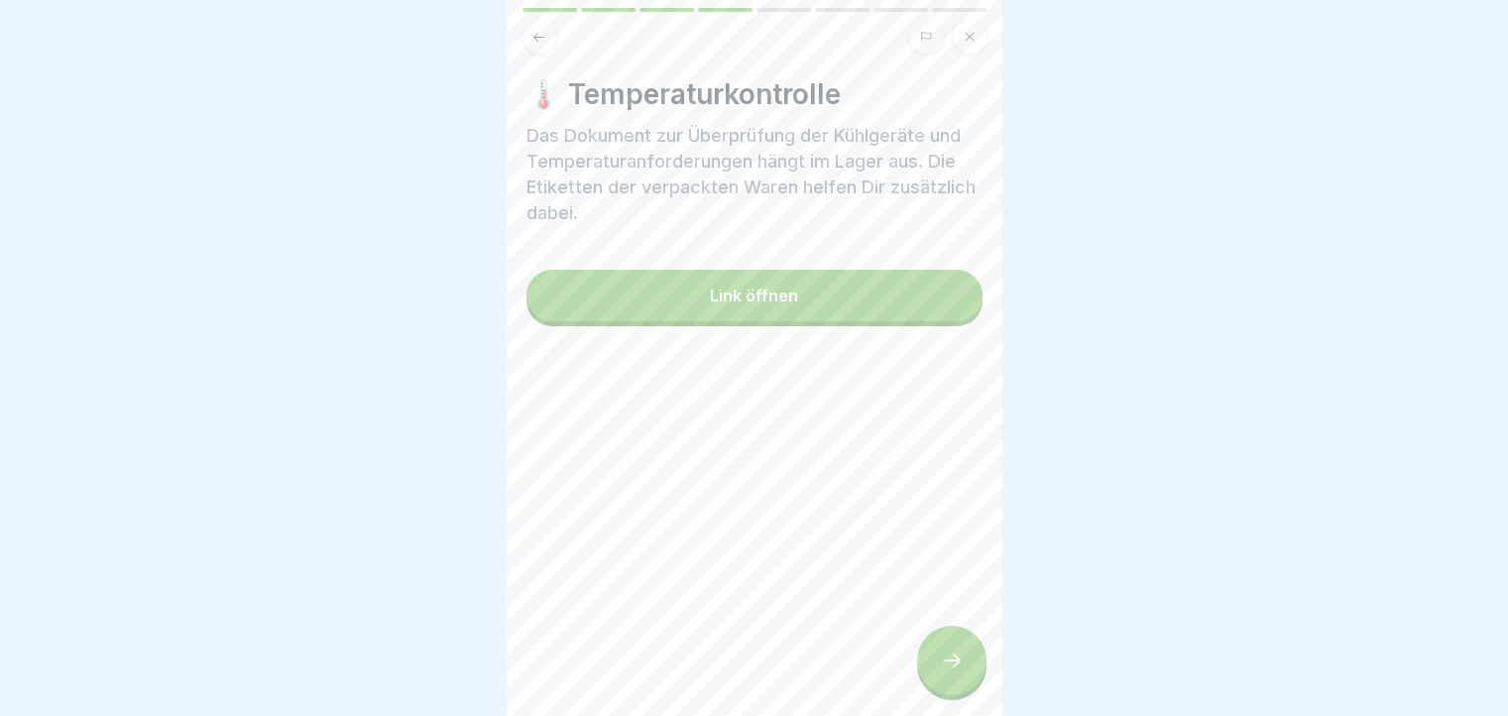
click at [710, 298] on div "Link öffnen" at bounding box center [754, 295] width 88 height 18
click at [952, 659] on div at bounding box center [951, 659] width 69 height 69
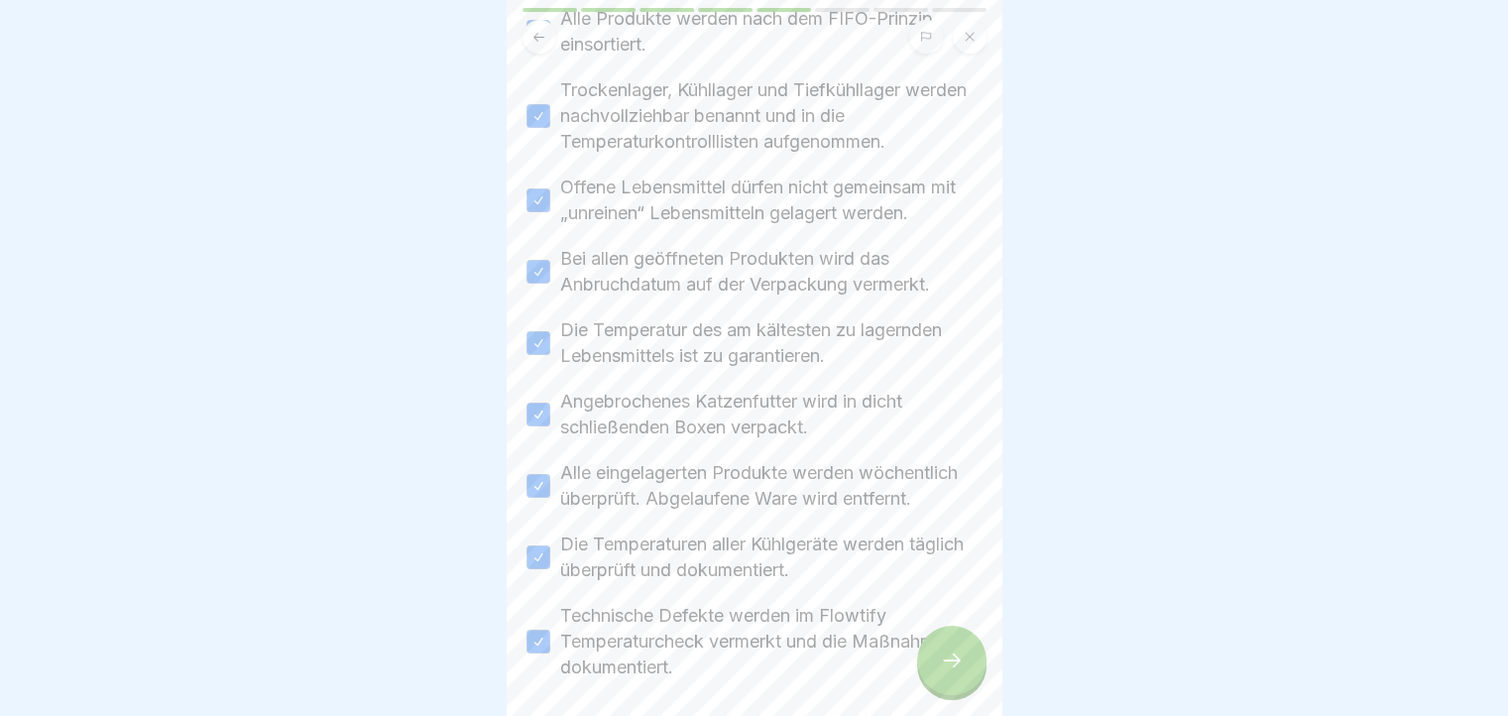
scroll to position [674, 0]
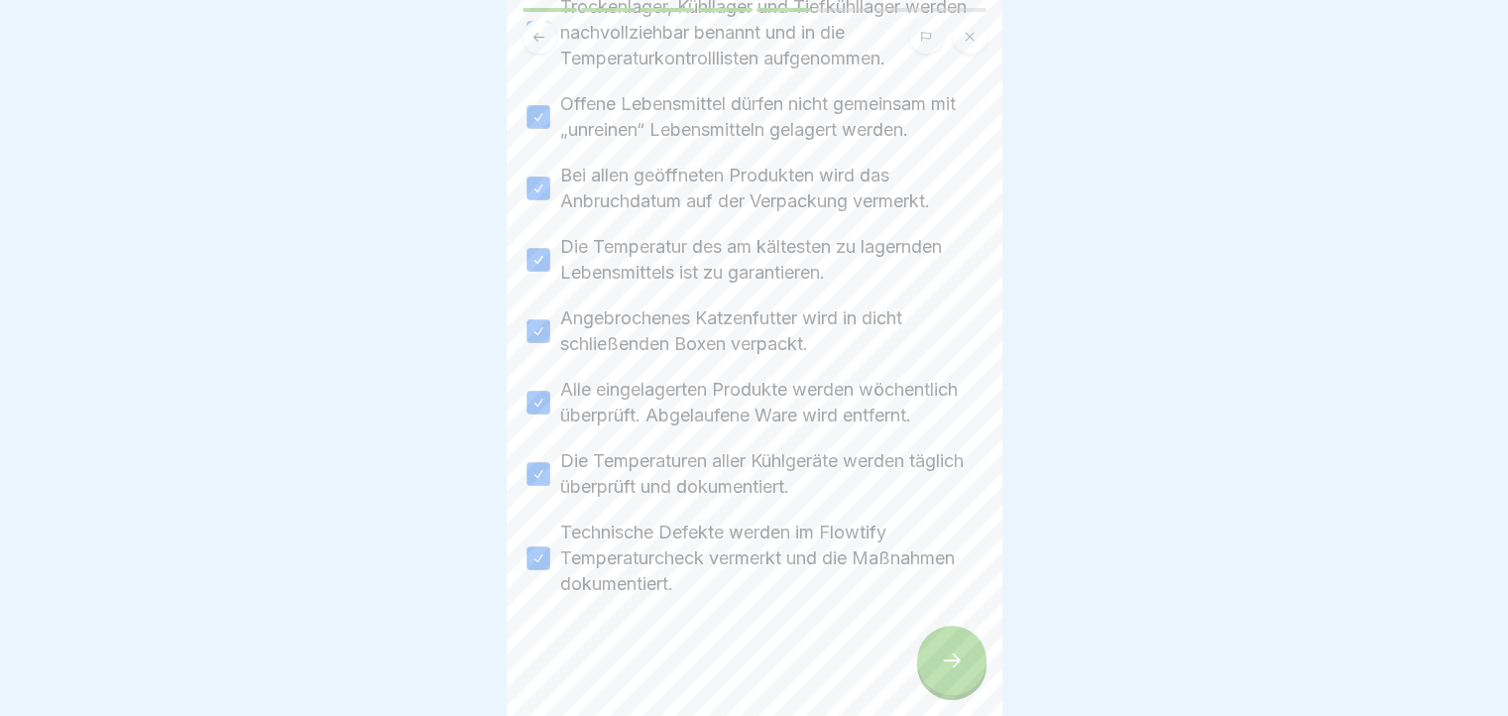
click at [944, 655] on div at bounding box center [951, 659] width 69 height 69
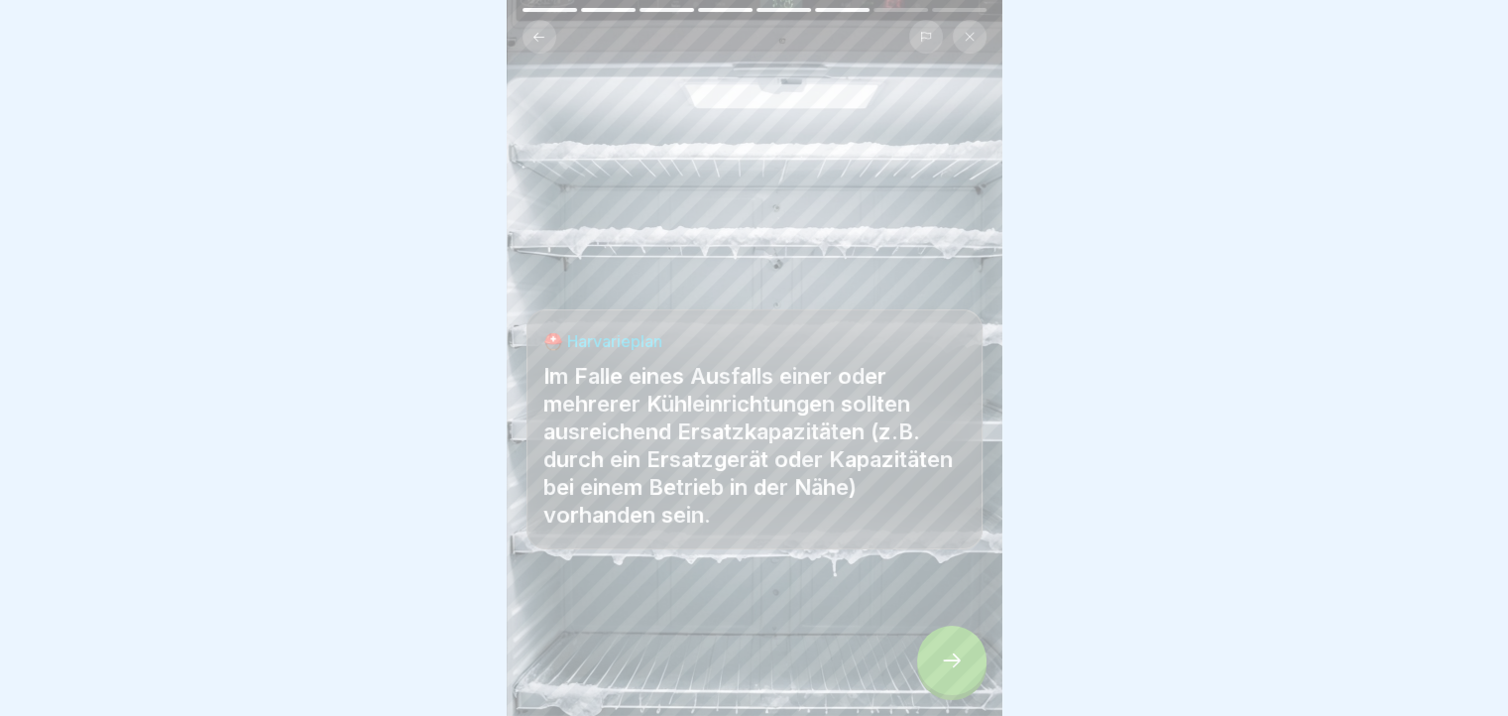
click at [944, 655] on div at bounding box center [951, 659] width 69 height 69
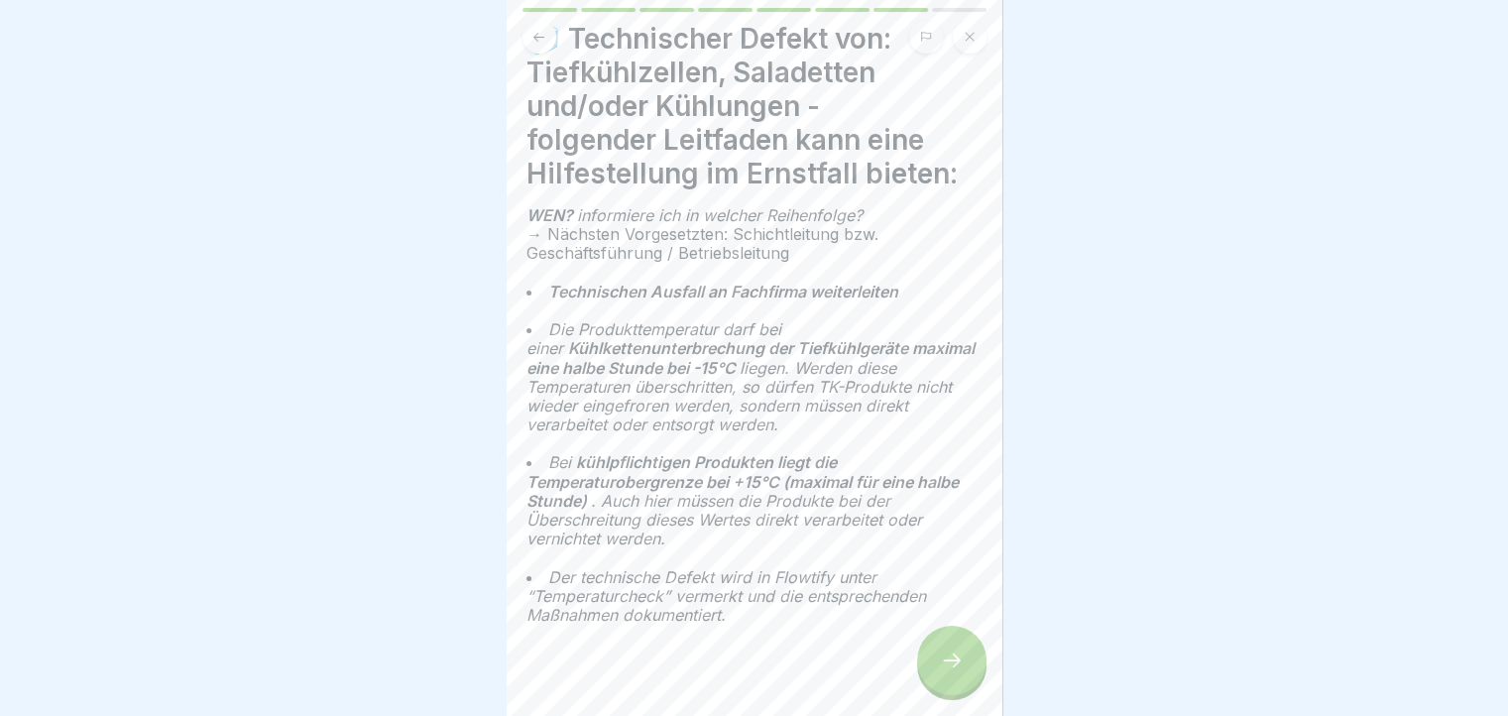
scroll to position [83, 0]
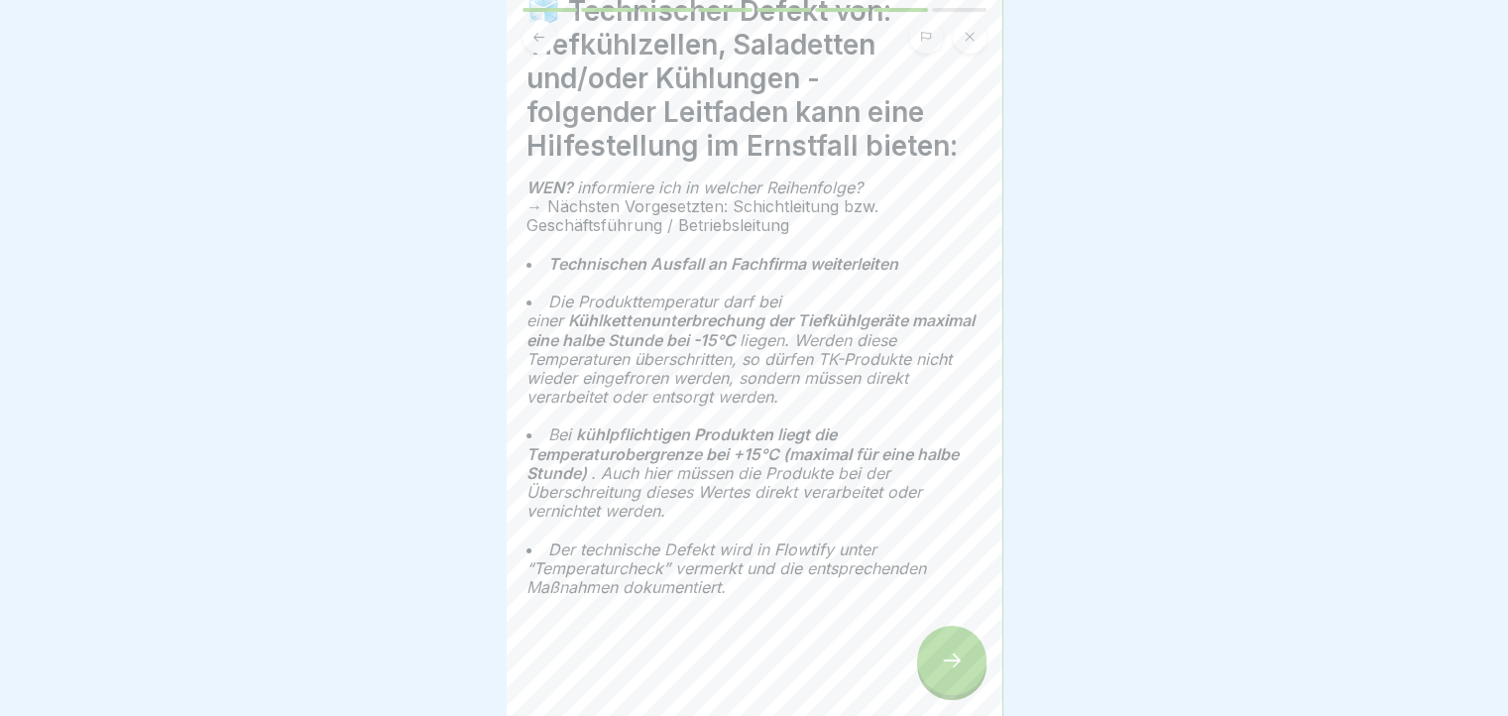
click at [930, 658] on div at bounding box center [951, 659] width 69 height 69
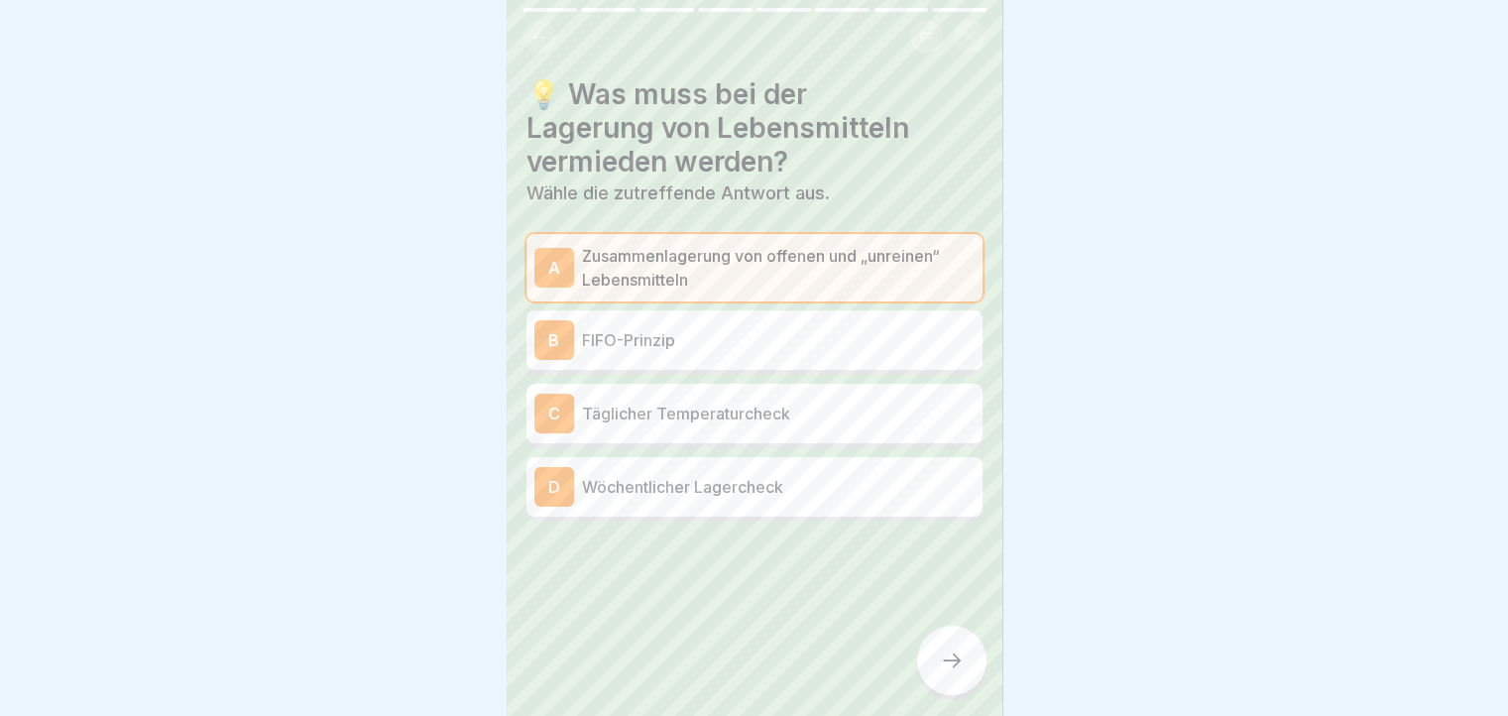
click at [930, 658] on div at bounding box center [951, 659] width 69 height 69
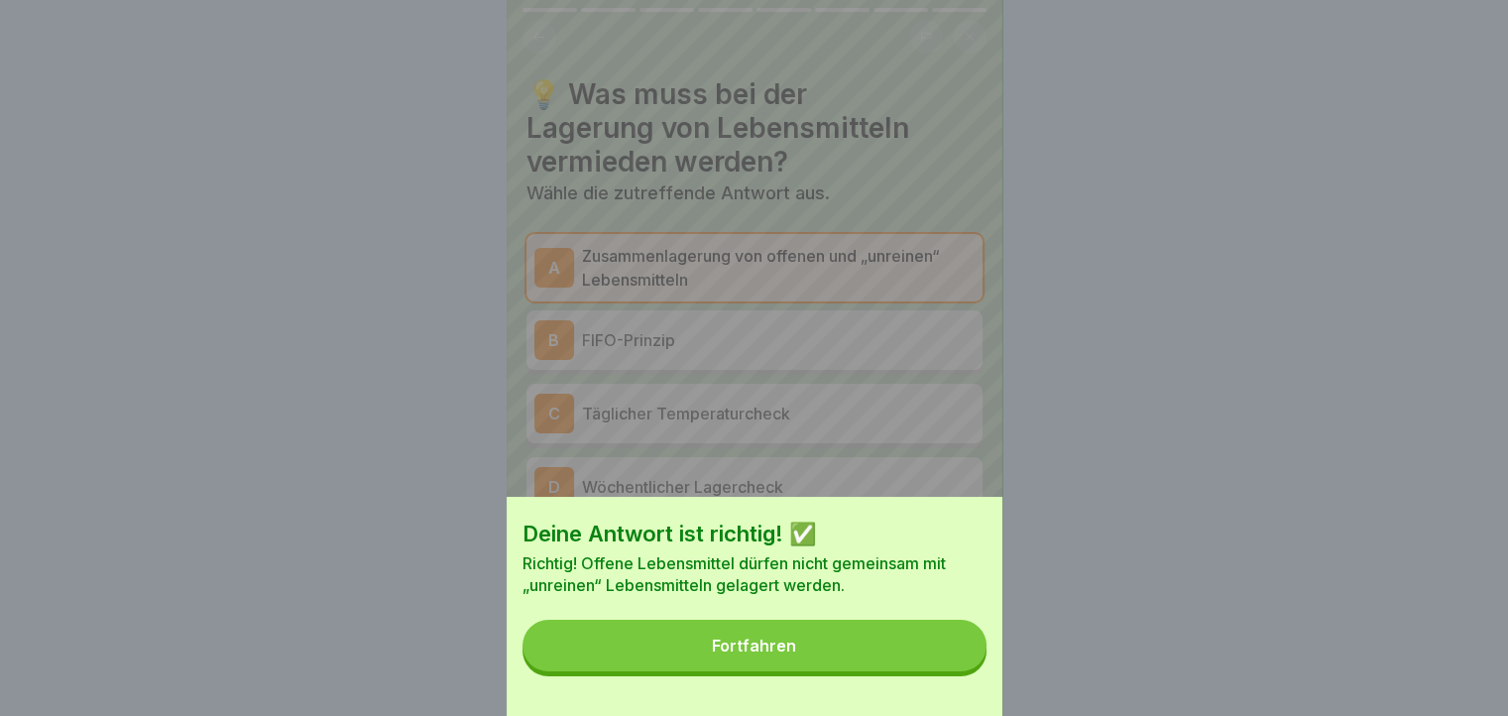
click at [930, 658] on button "Fortfahren" at bounding box center [754, 645] width 464 height 52
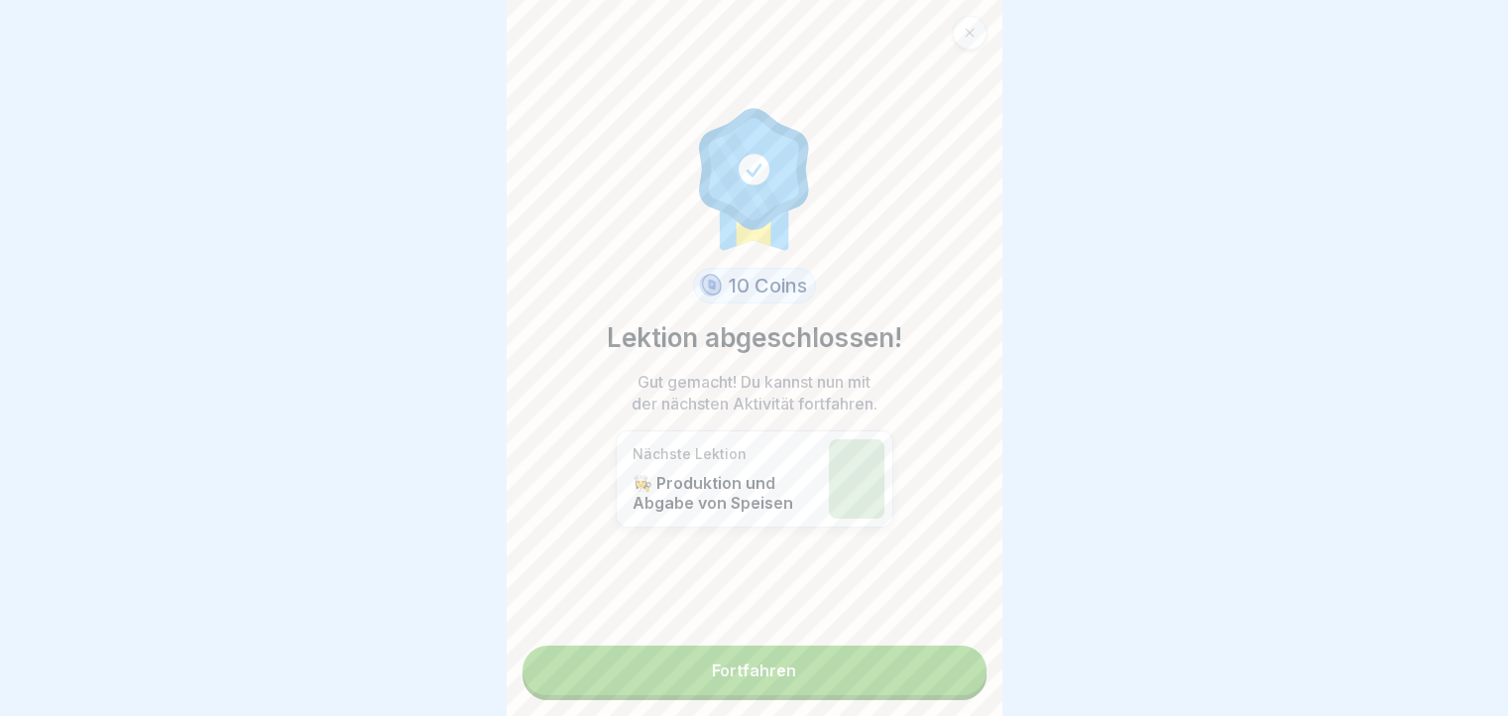
click at [930, 658] on link "Fortfahren" at bounding box center [754, 670] width 464 height 50
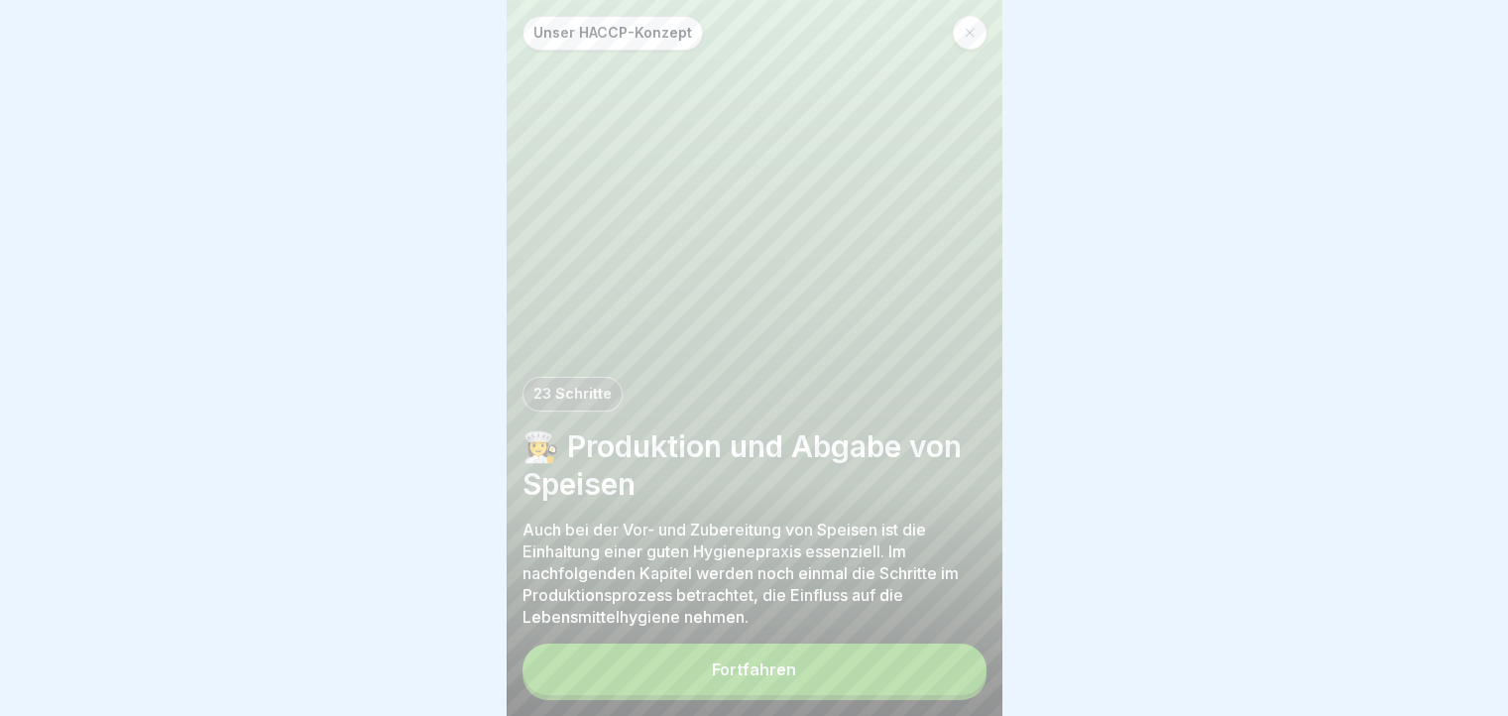
click at [930, 658] on div "Fortfahren" at bounding box center [754, 671] width 464 height 56
click at [921, 687] on button "Fortfahren" at bounding box center [754, 669] width 464 height 52
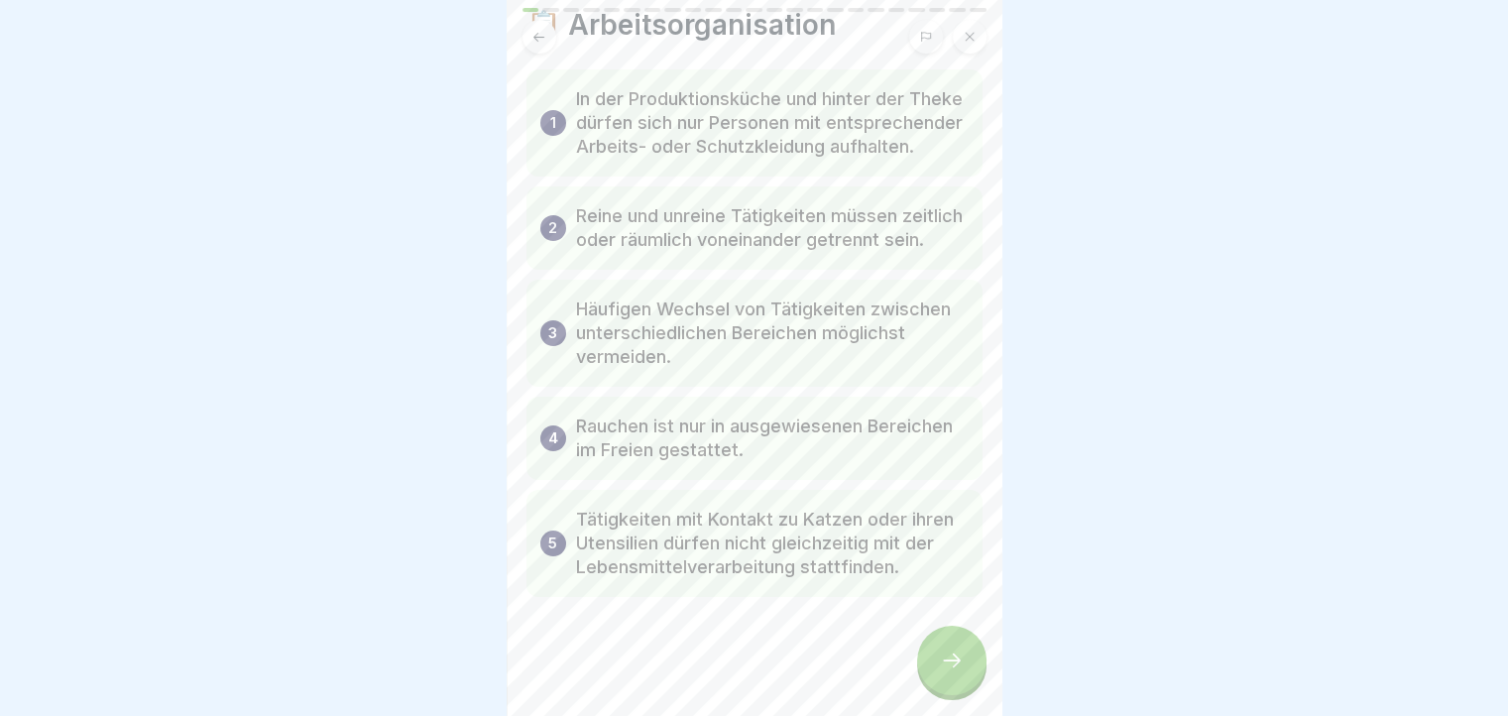
scroll to position [116, 0]
click at [960, 672] on icon at bounding box center [952, 660] width 24 height 24
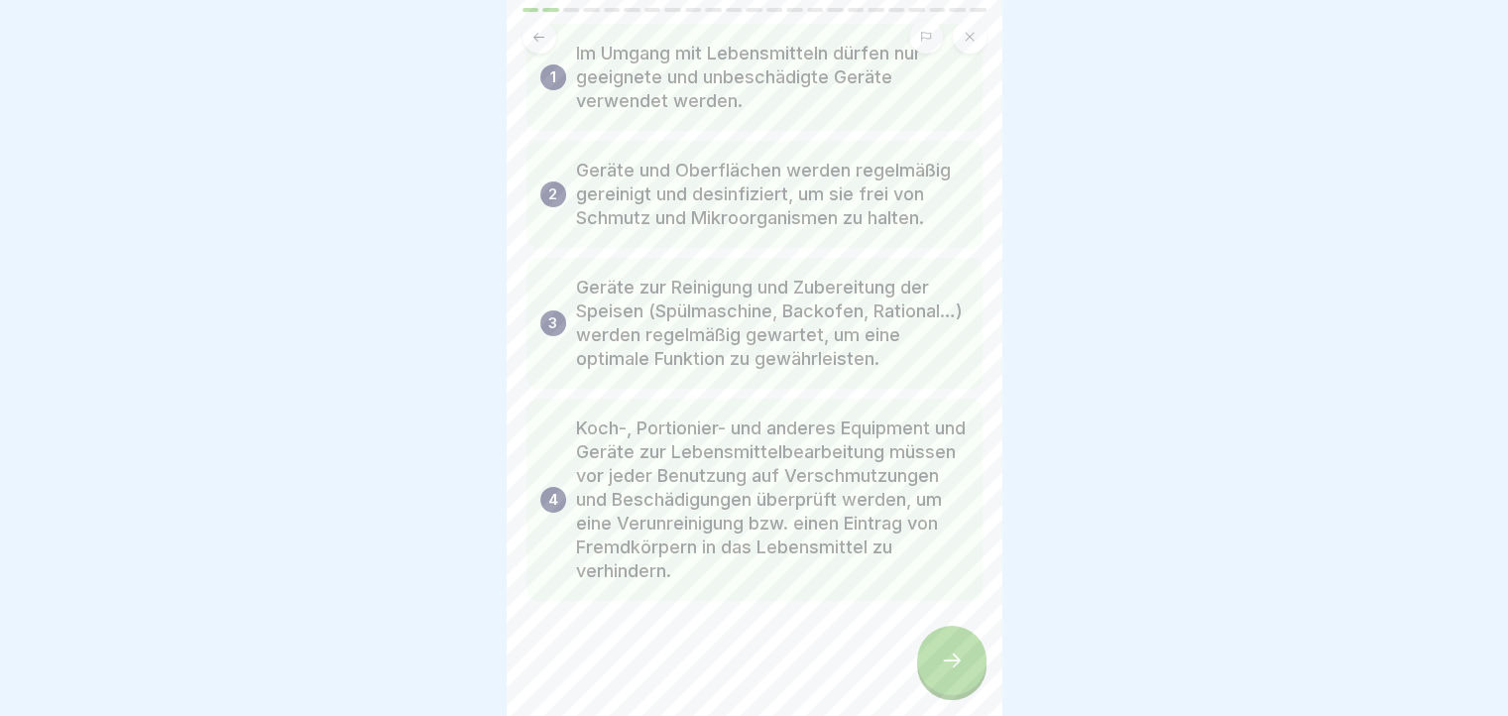
scroll to position [119, 0]
click at [958, 655] on div at bounding box center [951, 659] width 69 height 69
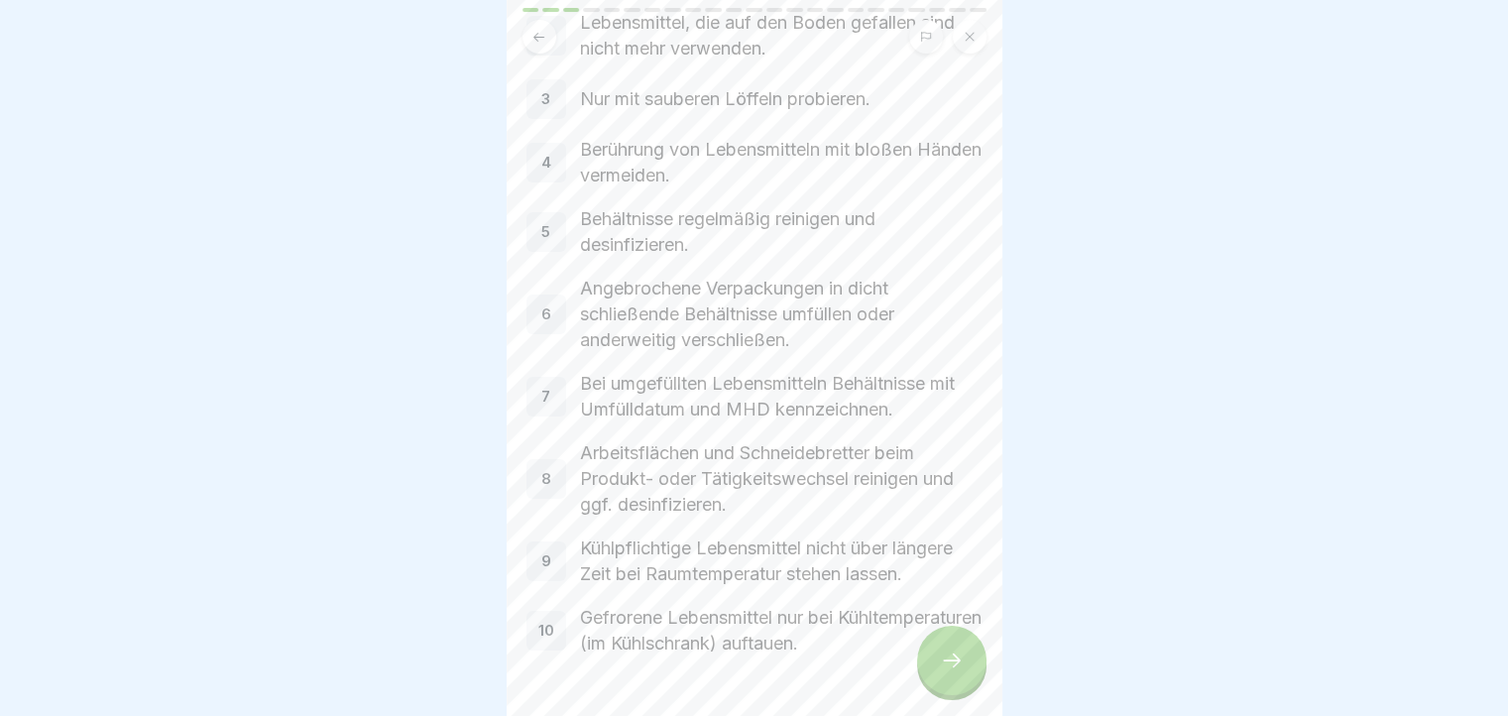
scroll to position [258, 0]
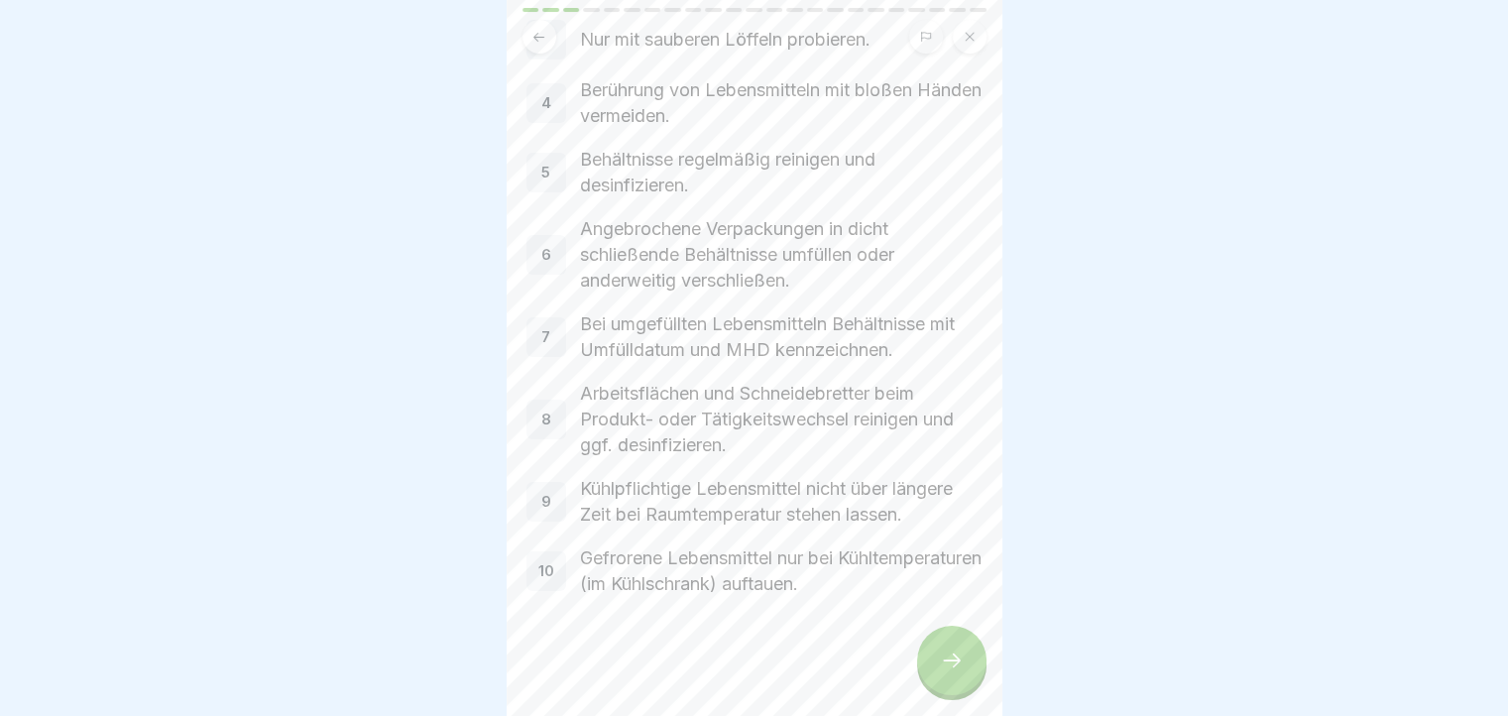
click at [962, 665] on div at bounding box center [951, 659] width 69 height 69
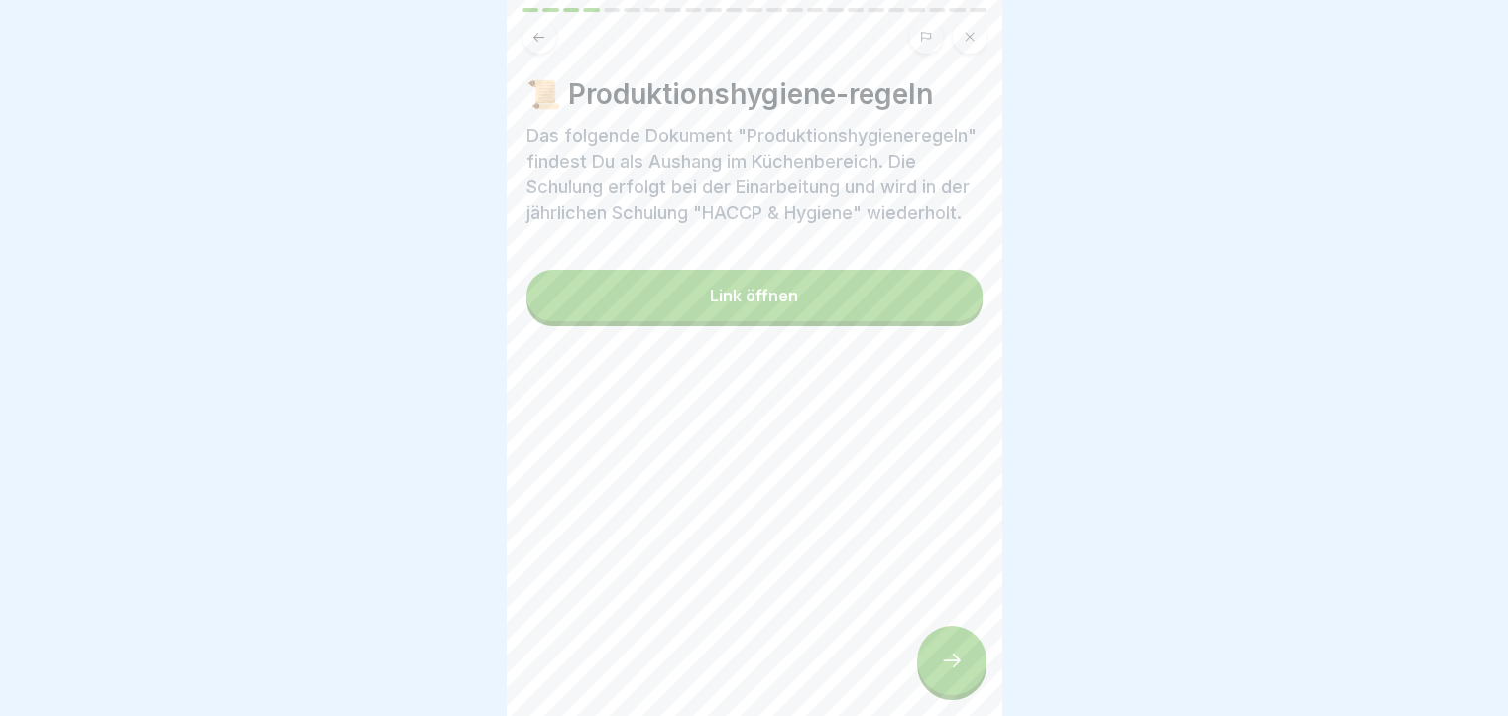
click at [962, 665] on div at bounding box center [951, 659] width 69 height 69
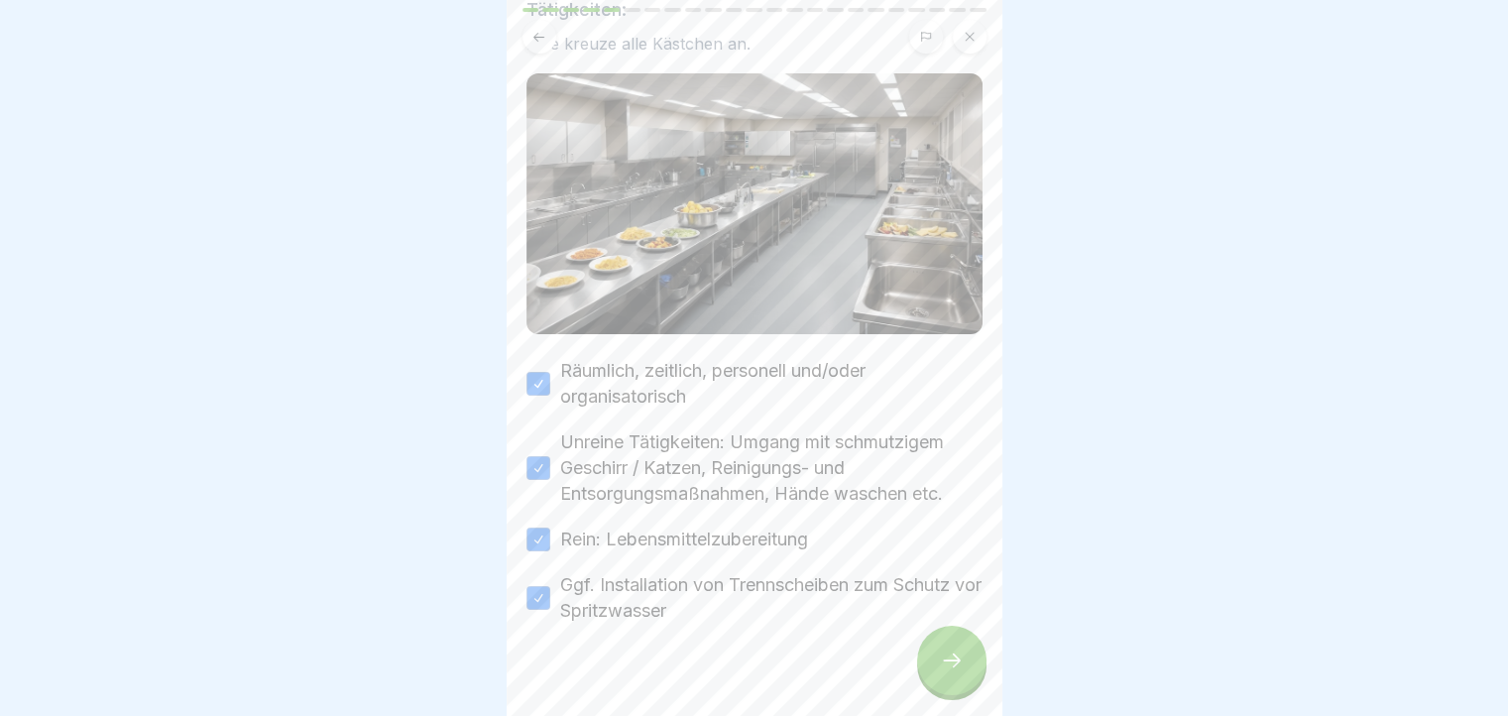
scroll to position [168, 0]
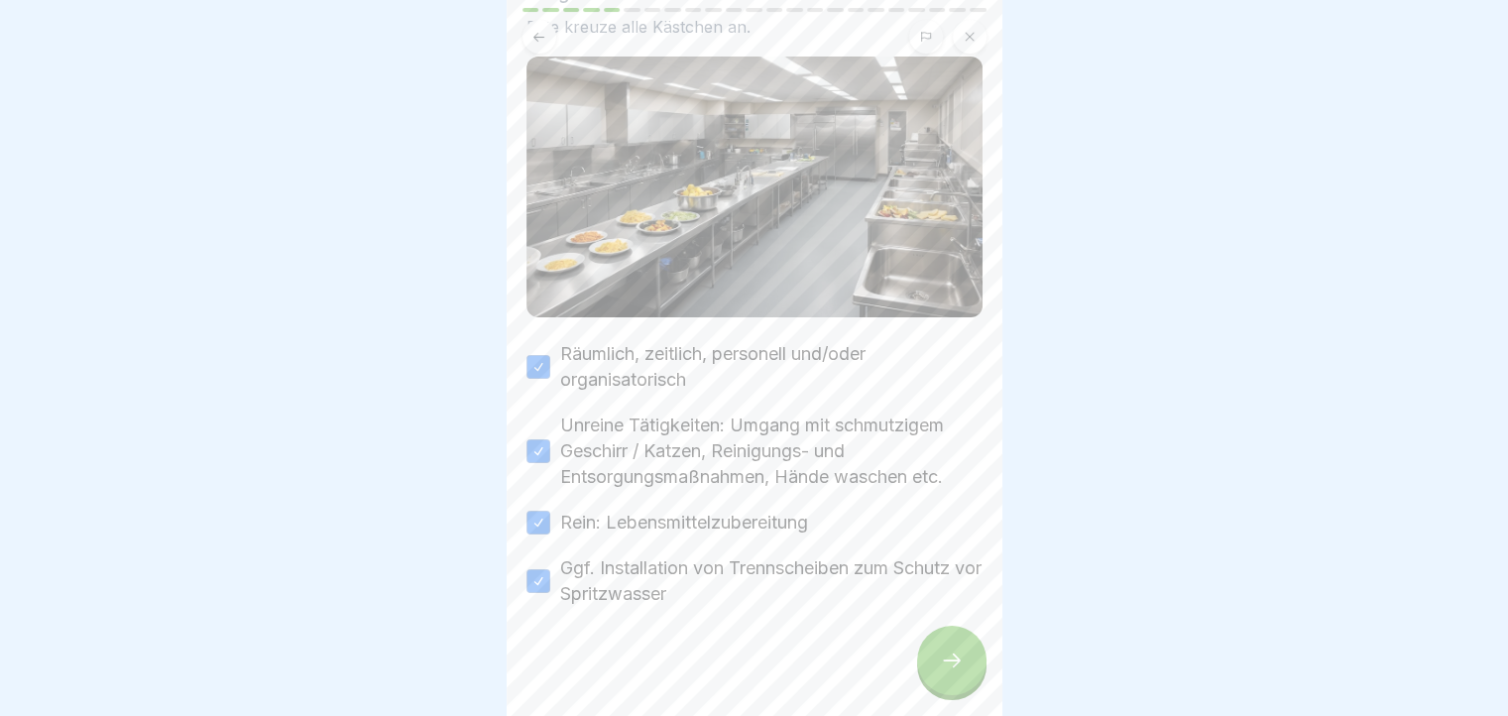
click at [955, 672] on icon at bounding box center [952, 660] width 24 height 24
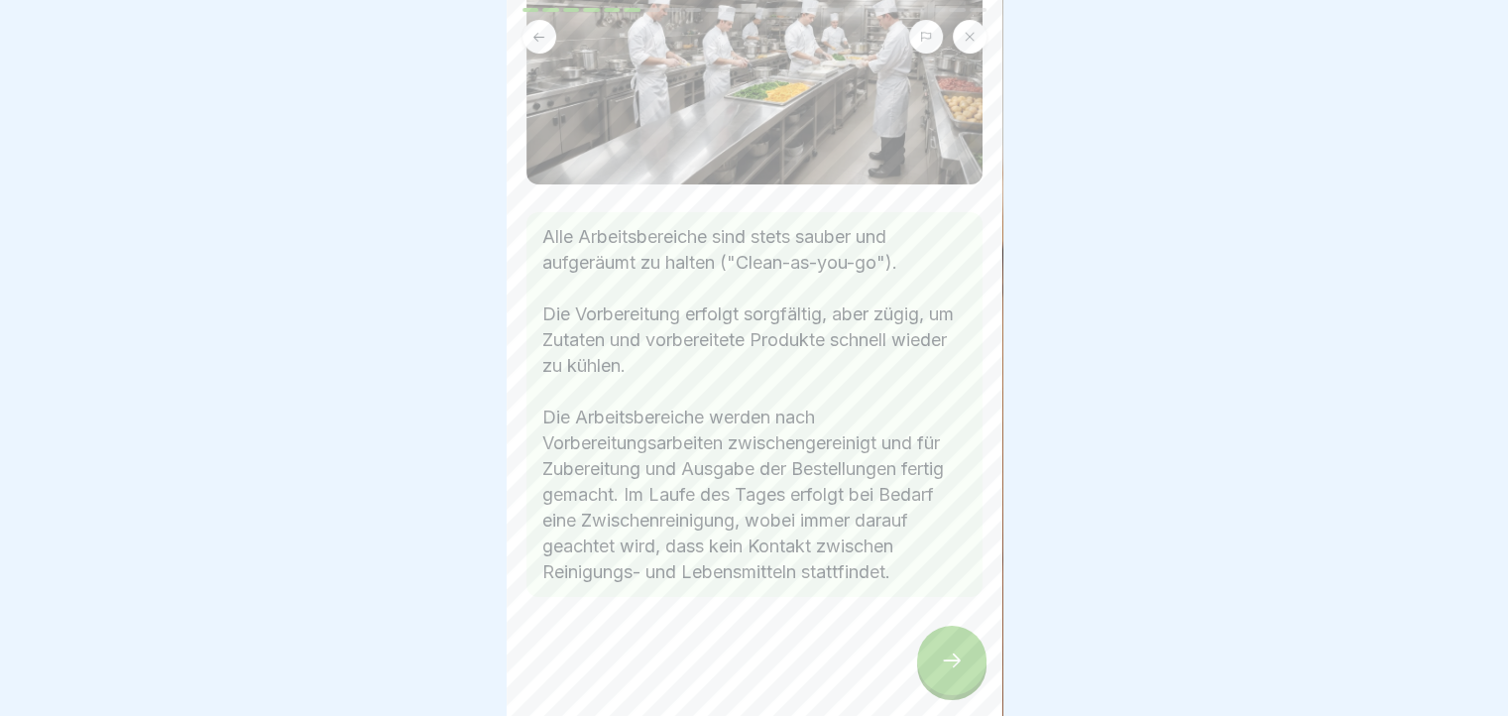
scroll to position [231, 0]
click at [964, 654] on div at bounding box center [951, 659] width 69 height 69
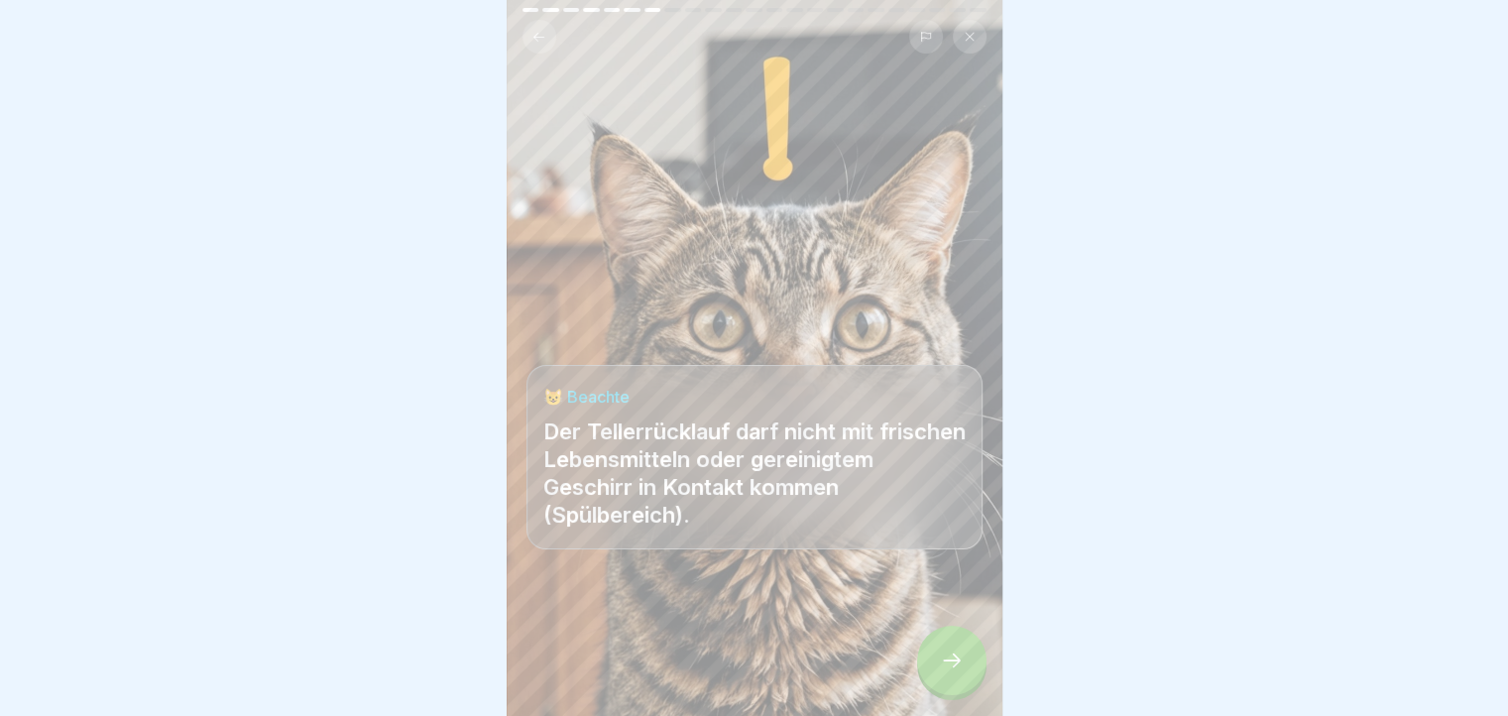
click at [964, 654] on div at bounding box center [951, 659] width 69 height 69
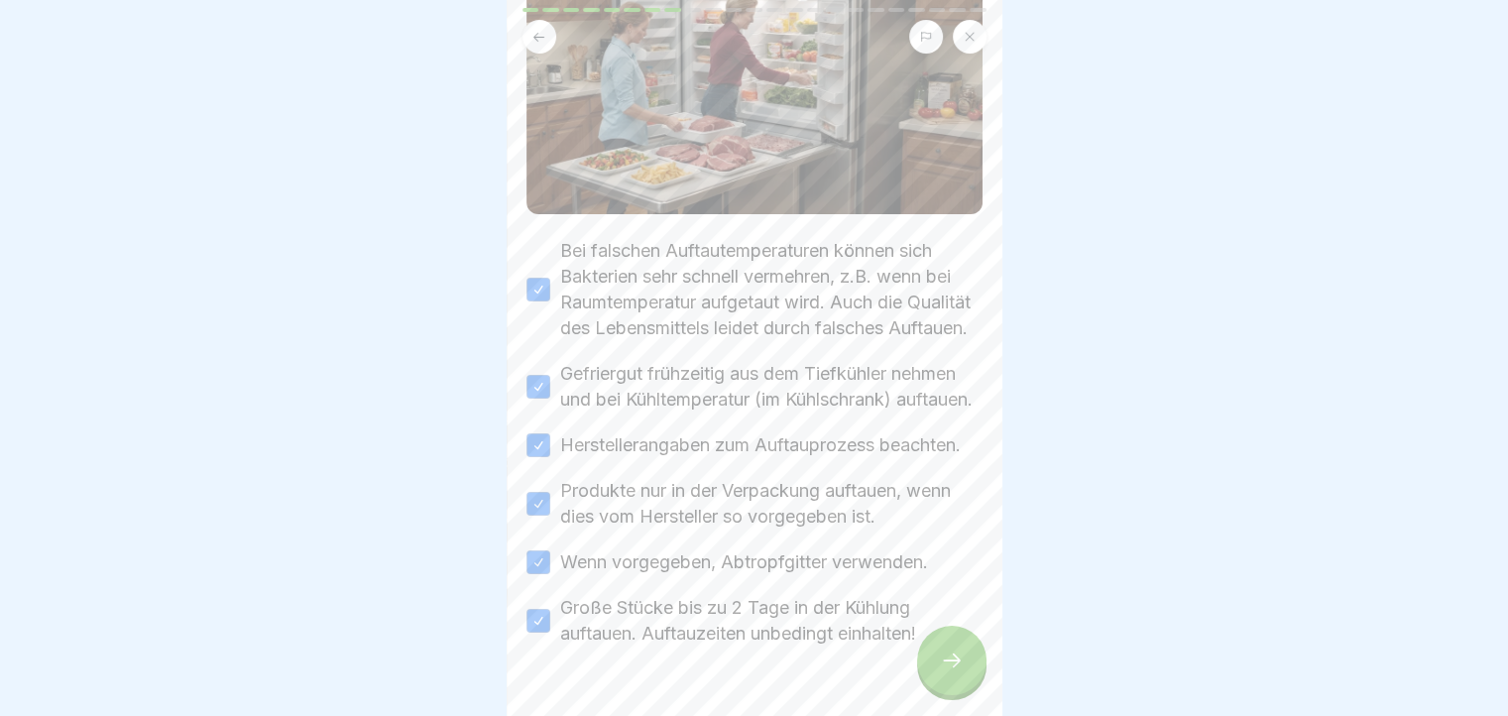
scroll to position [396, 0]
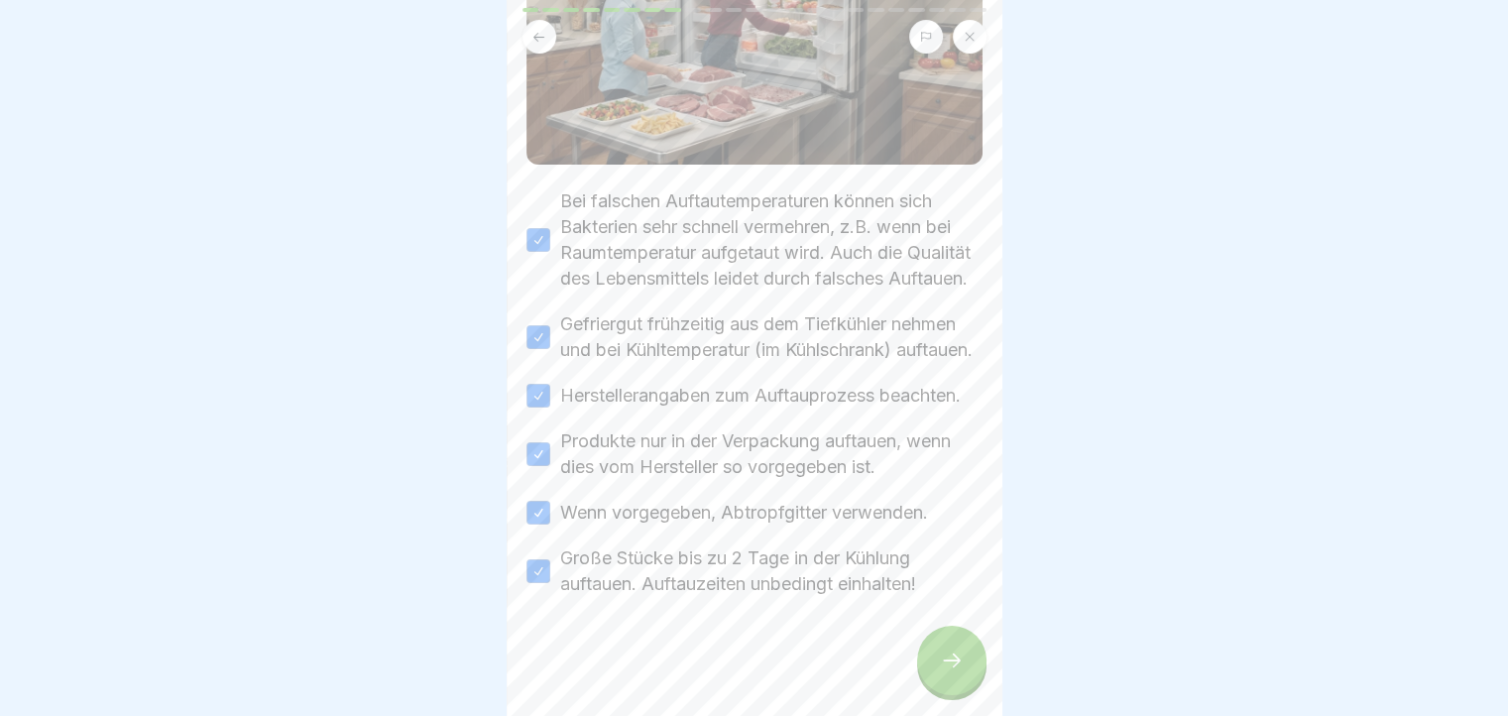
click at [934, 655] on div at bounding box center [951, 659] width 69 height 69
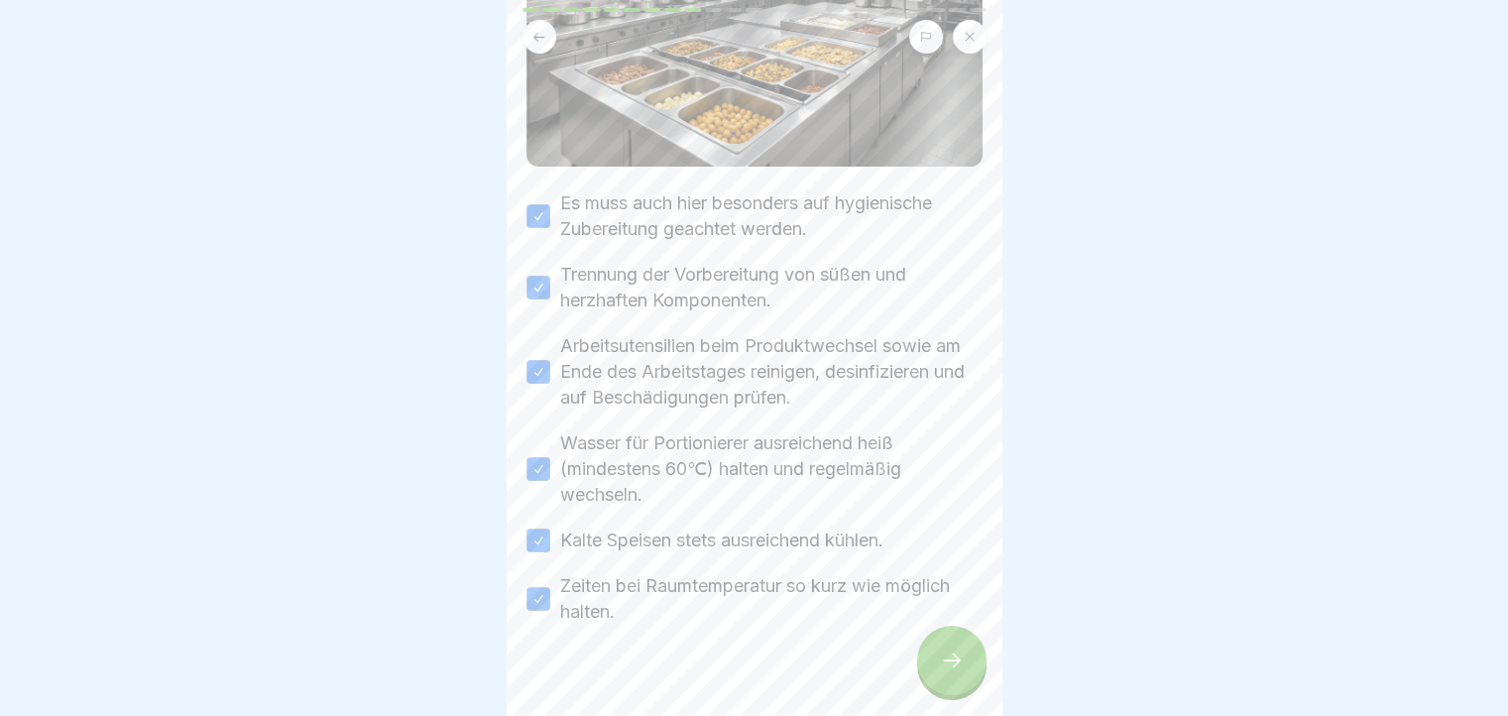
click at [938, 655] on div at bounding box center [951, 659] width 69 height 69
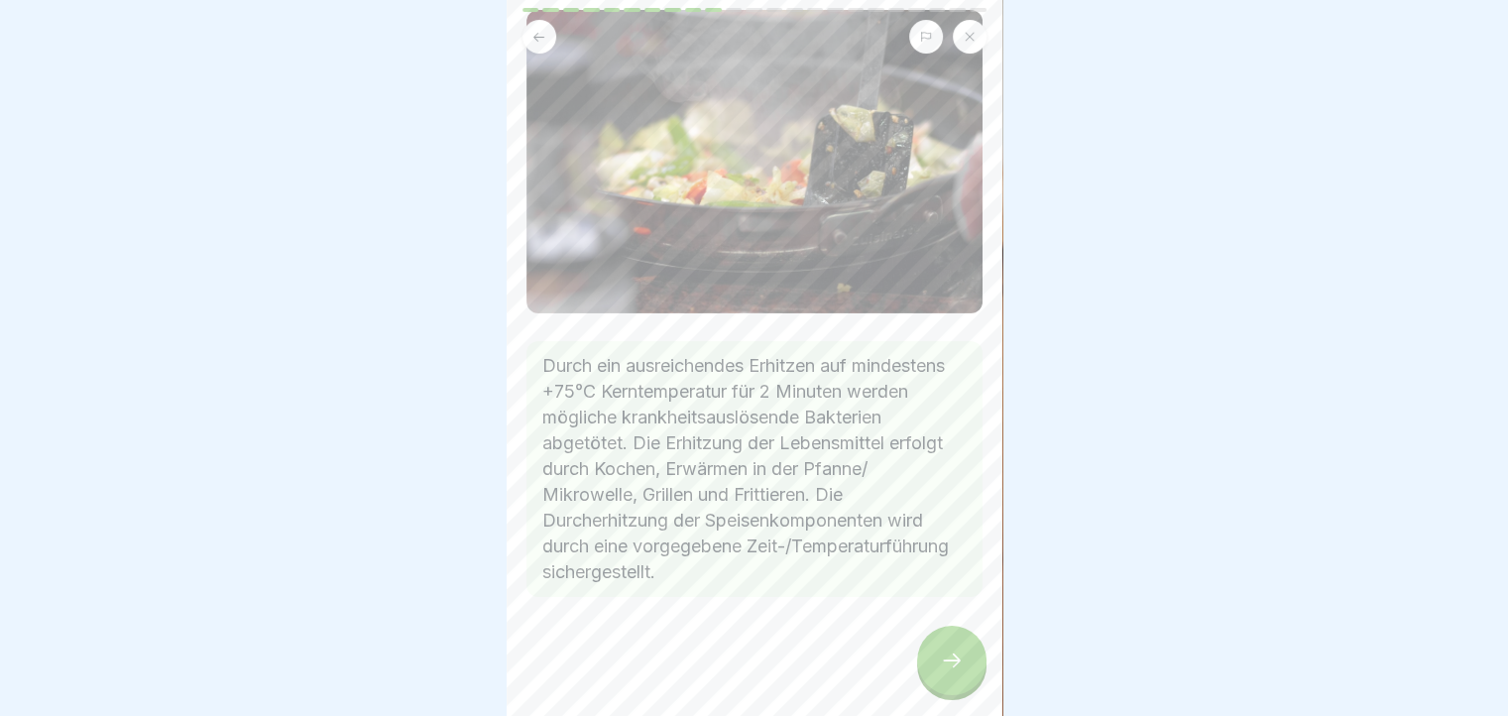
scroll to position [144, 0]
click at [958, 659] on div at bounding box center [951, 659] width 69 height 69
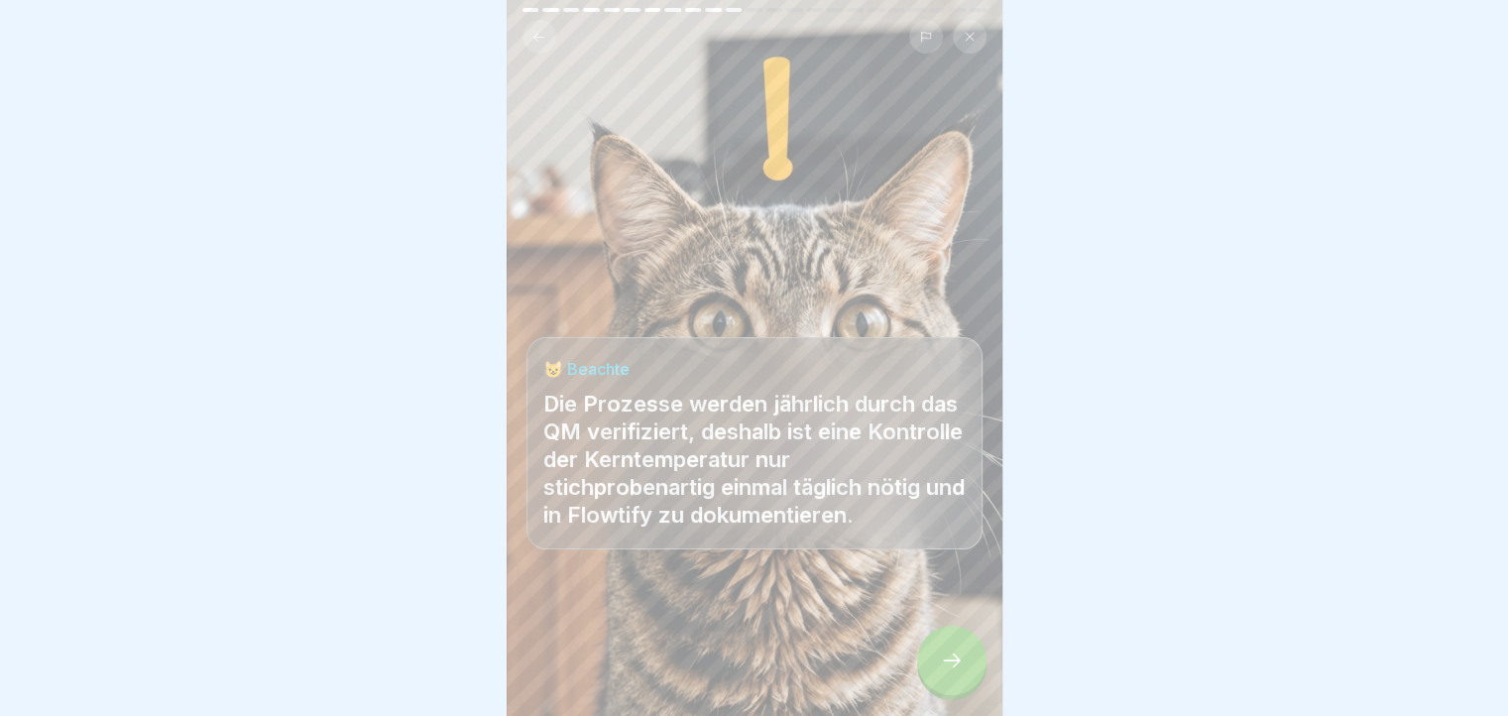
click at [958, 659] on div at bounding box center [951, 659] width 69 height 69
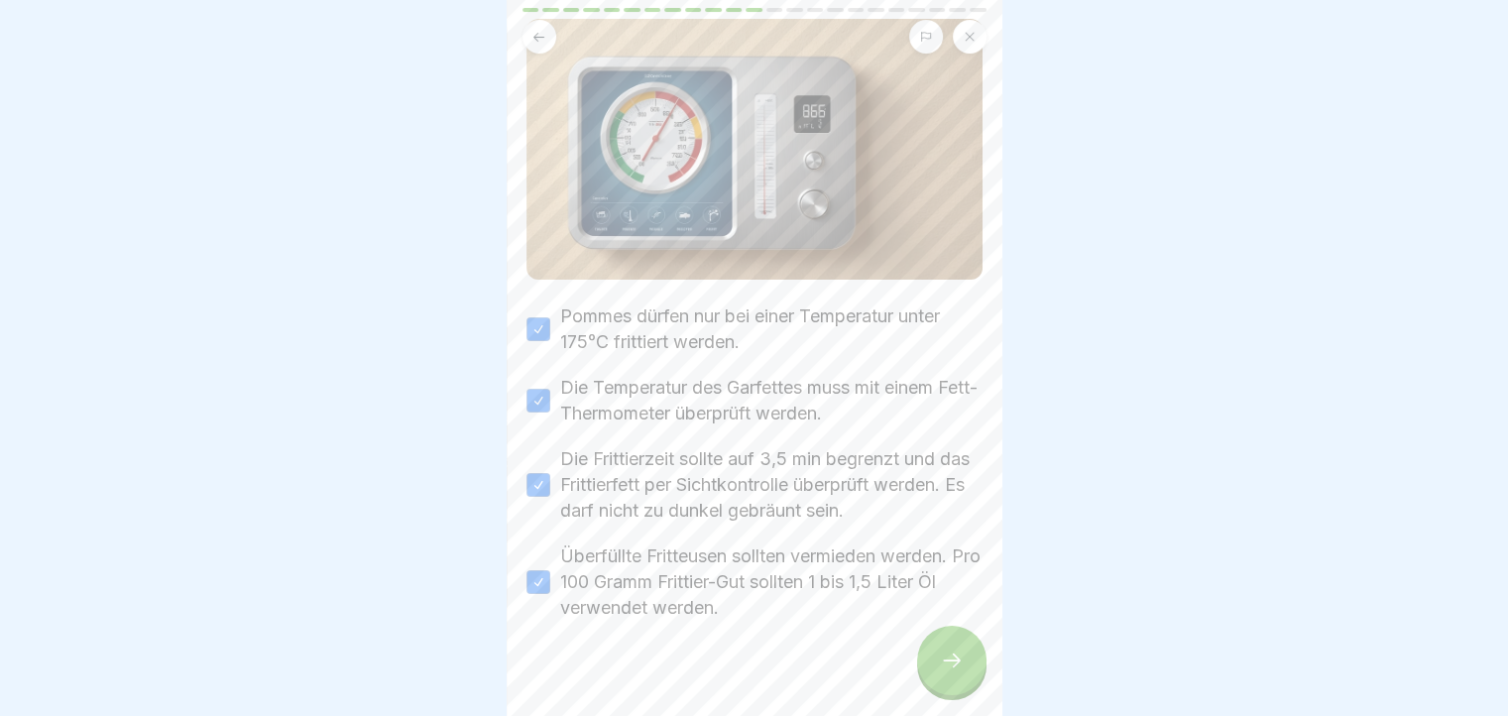
scroll to position [272, 0]
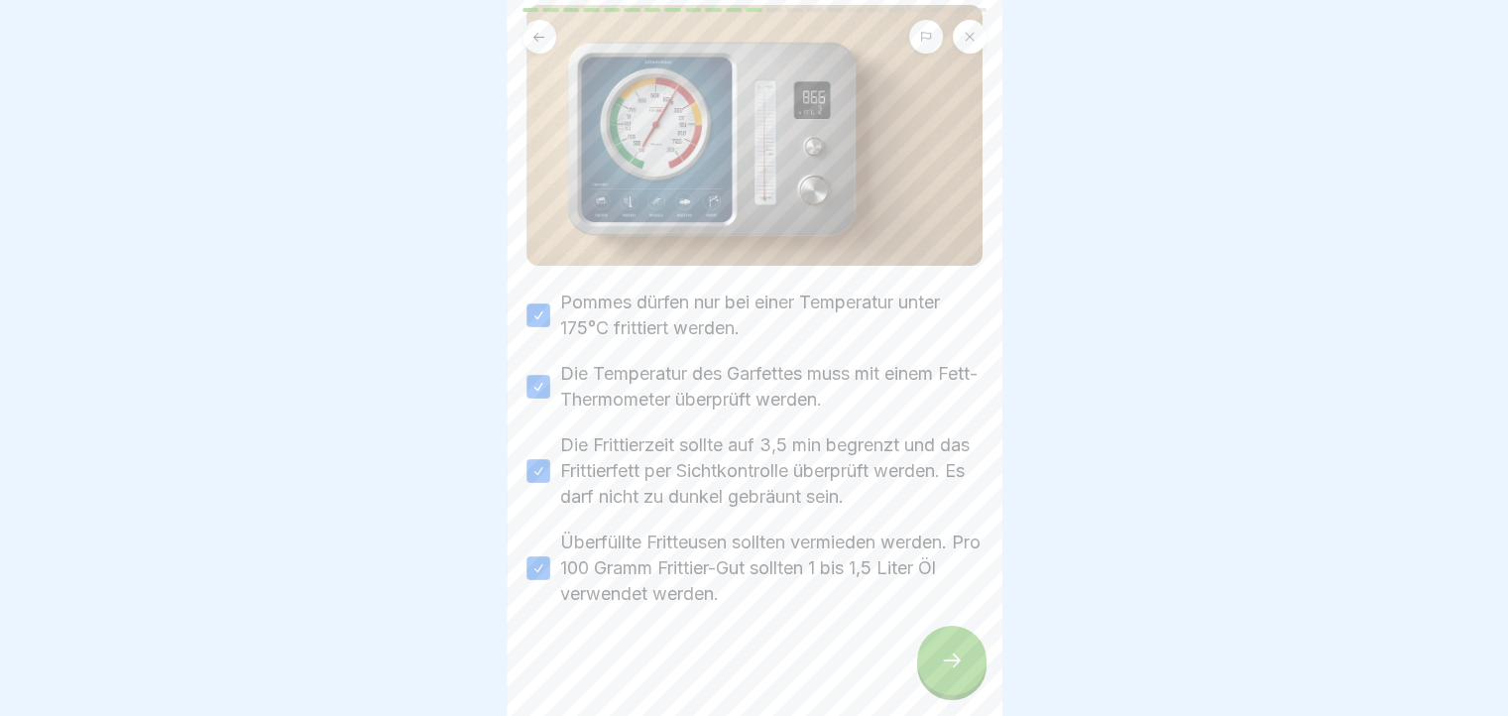
click at [961, 655] on div at bounding box center [951, 659] width 69 height 69
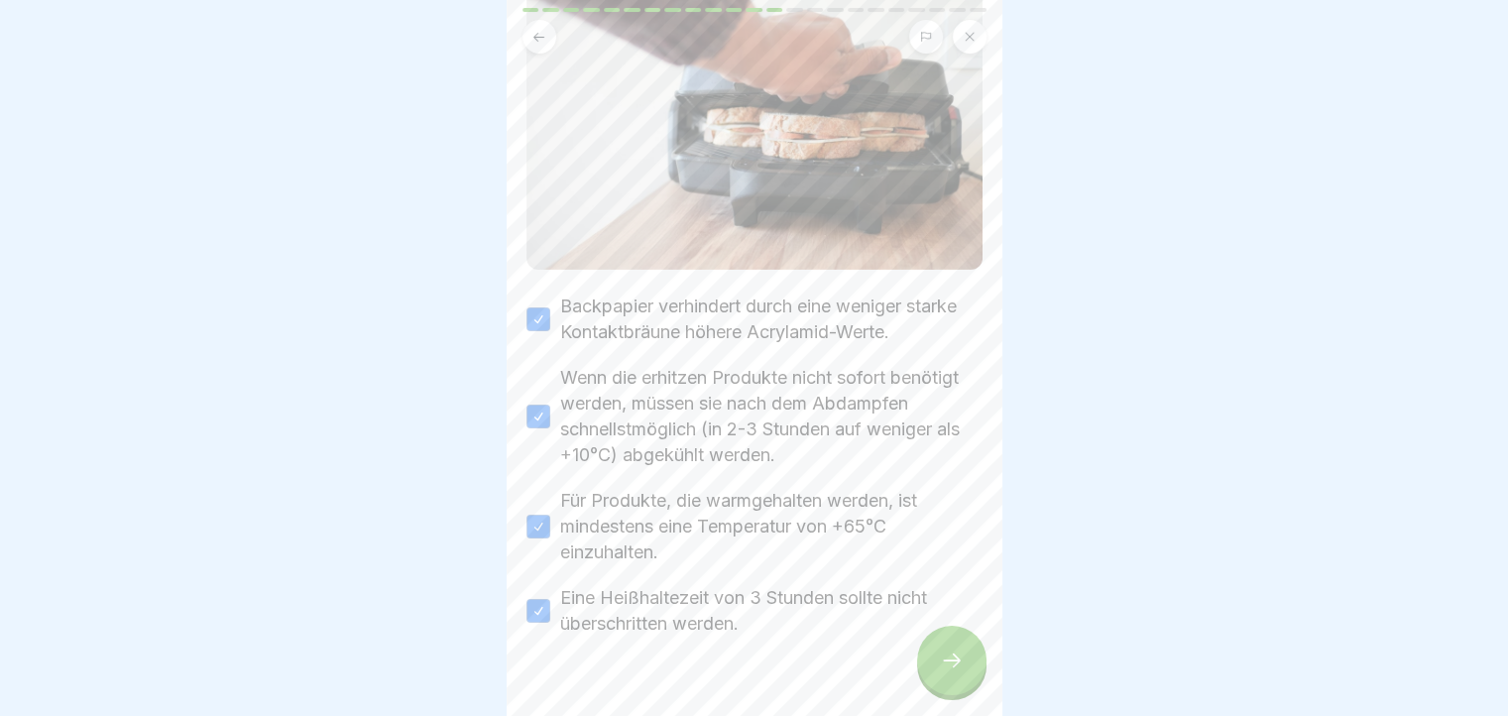
scroll to position [373, 0]
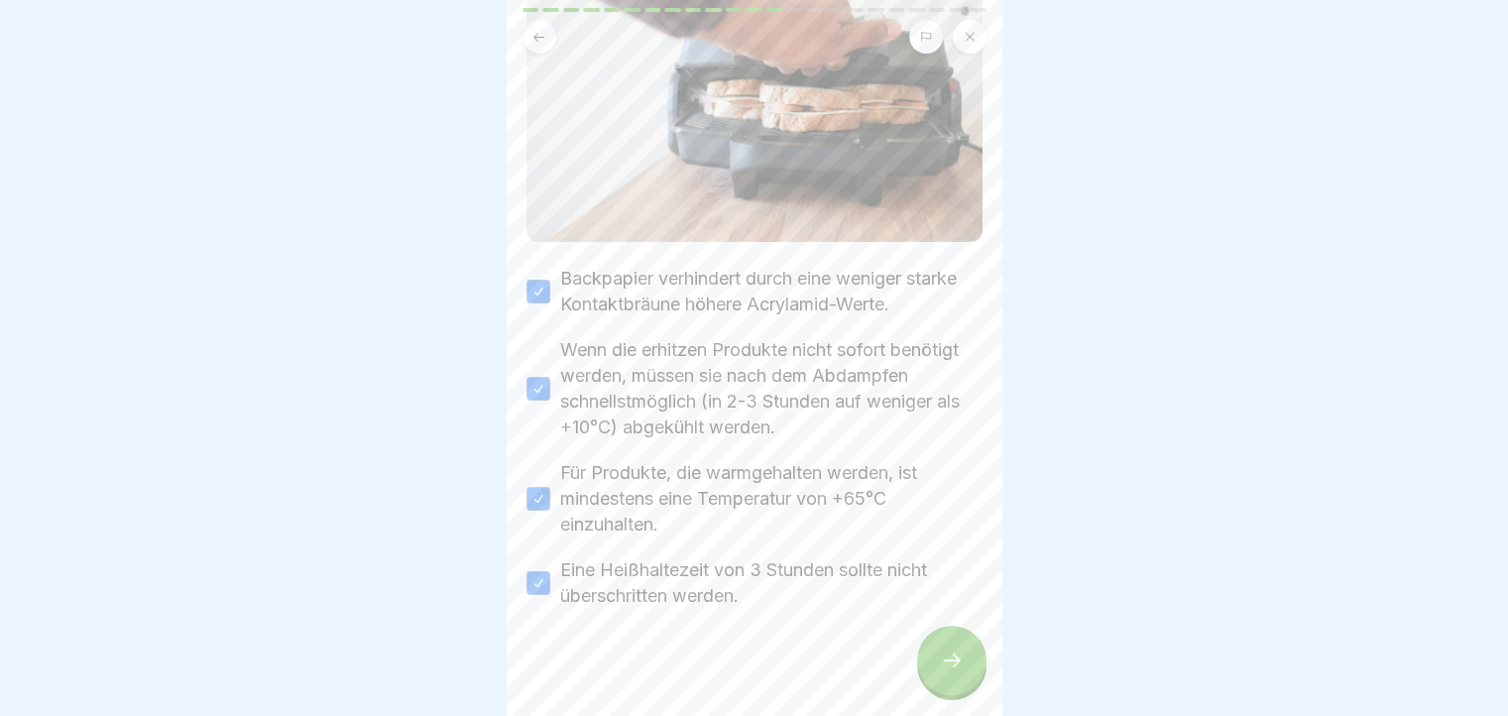
click at [949, 672] on icon at bounding box center [952, 660] width 24 height 24
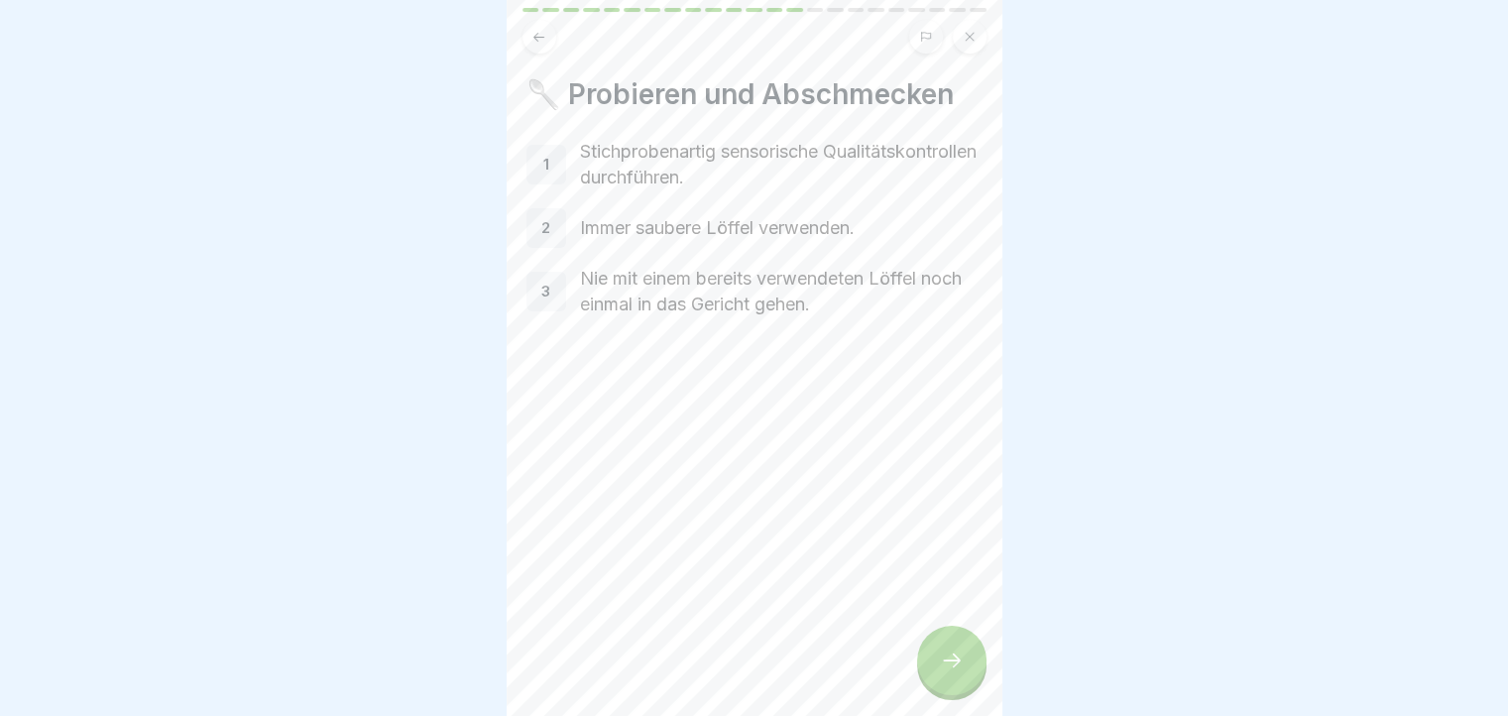
click at [949, 672] on icon at bounding box center [952, 660] width 24 height 24
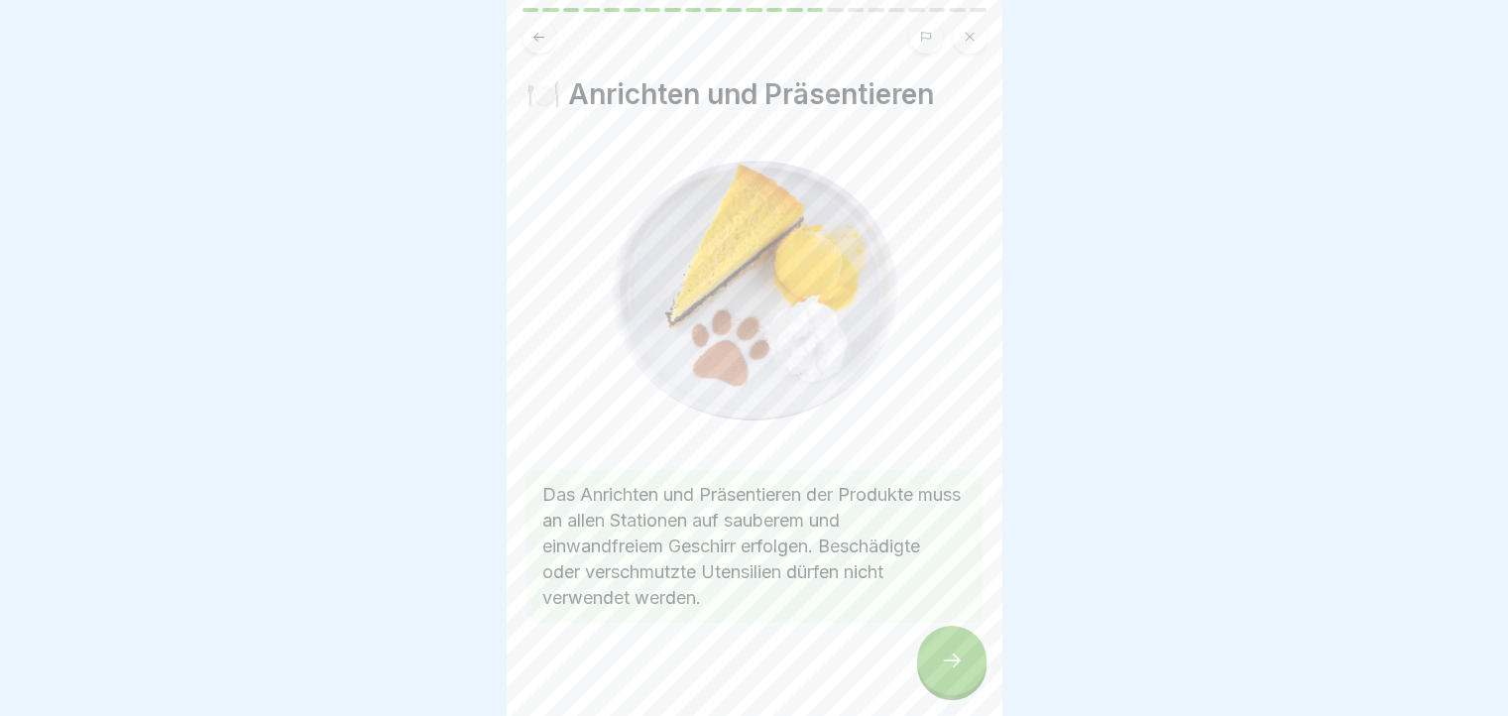
click at [949, 672] on icon at bounding box center [952, 660] width 24 height 24
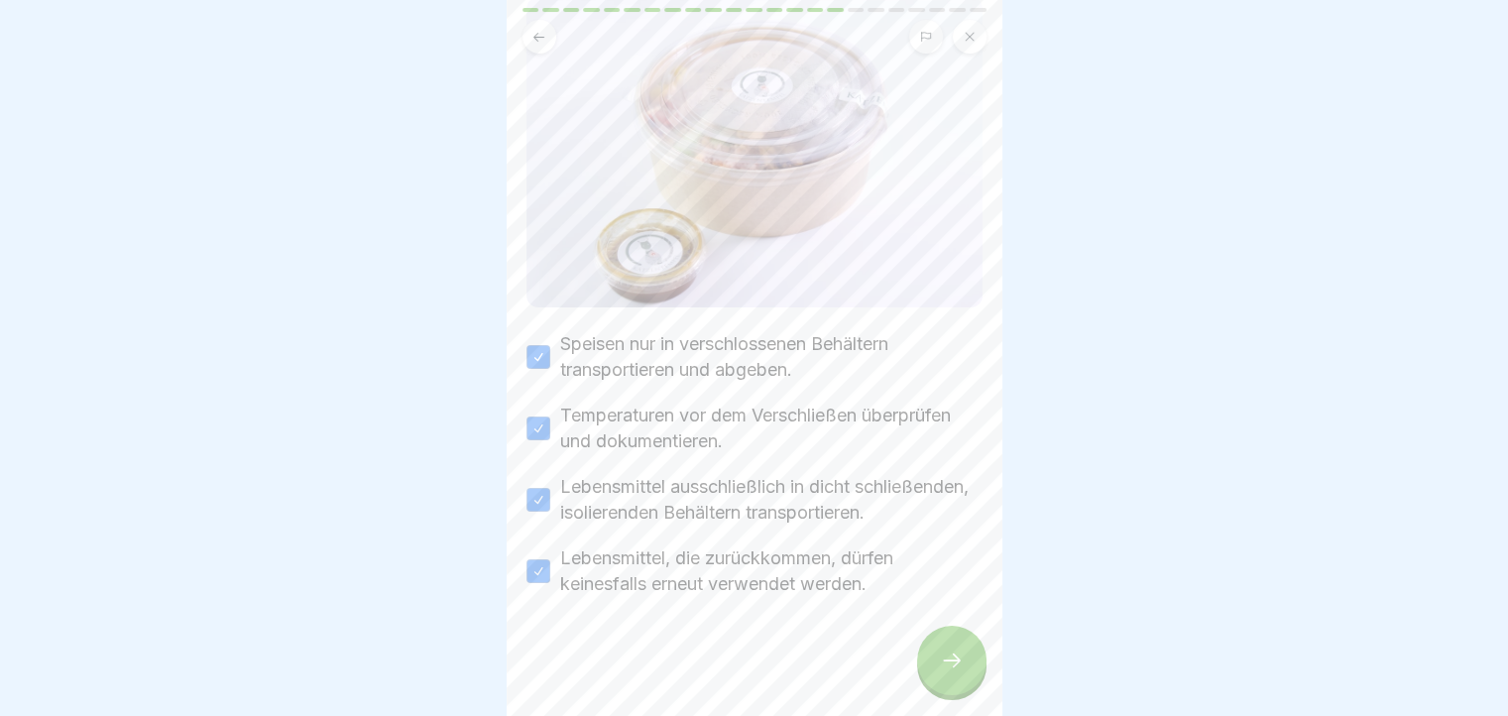
scroll to position [226, 0]
click at [951, 667] on icon at bounding box center [952, 660] width 24 height 24
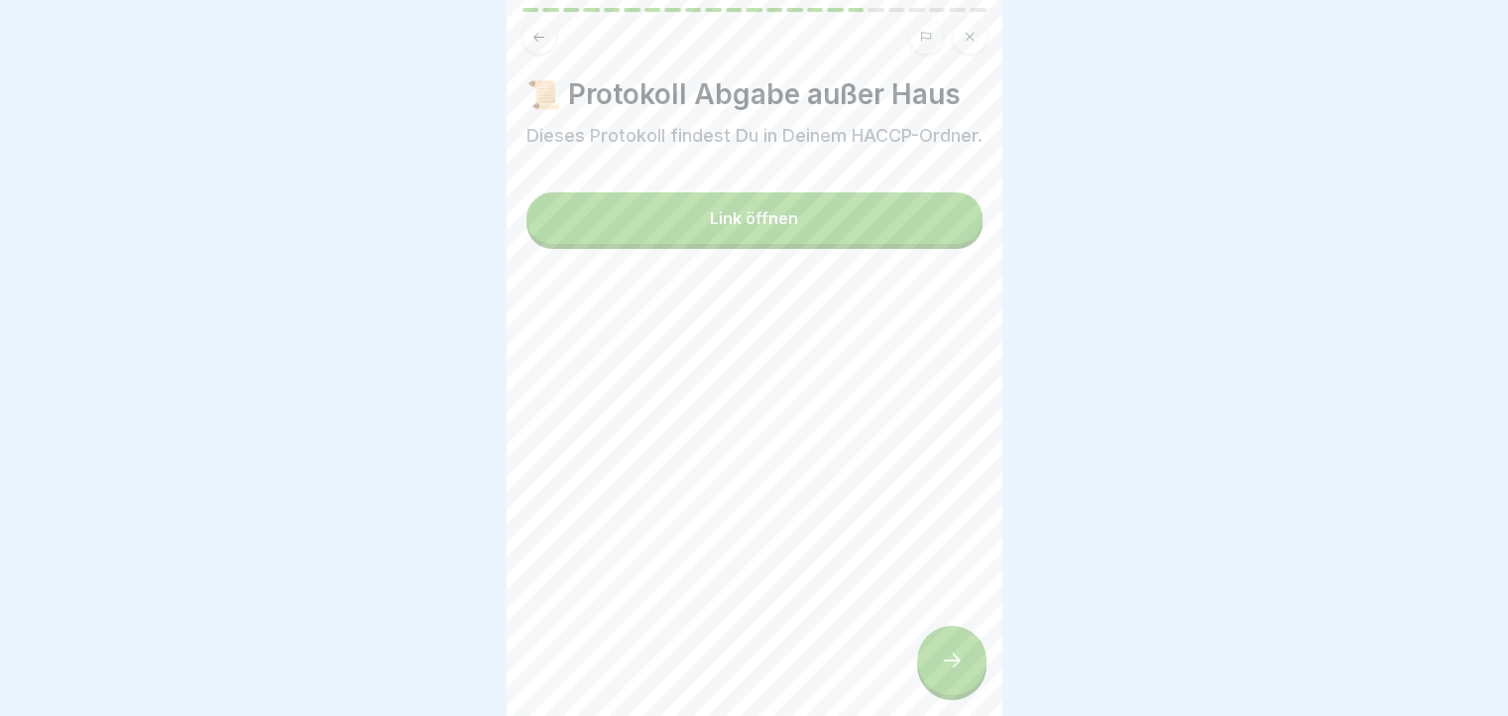
click at [789, 244] on button "Link öffnen" at bounding box center [754, 218] width 456 height 52
click at [964, 687] on div at bounding box center [951, 659] width 69 height 69
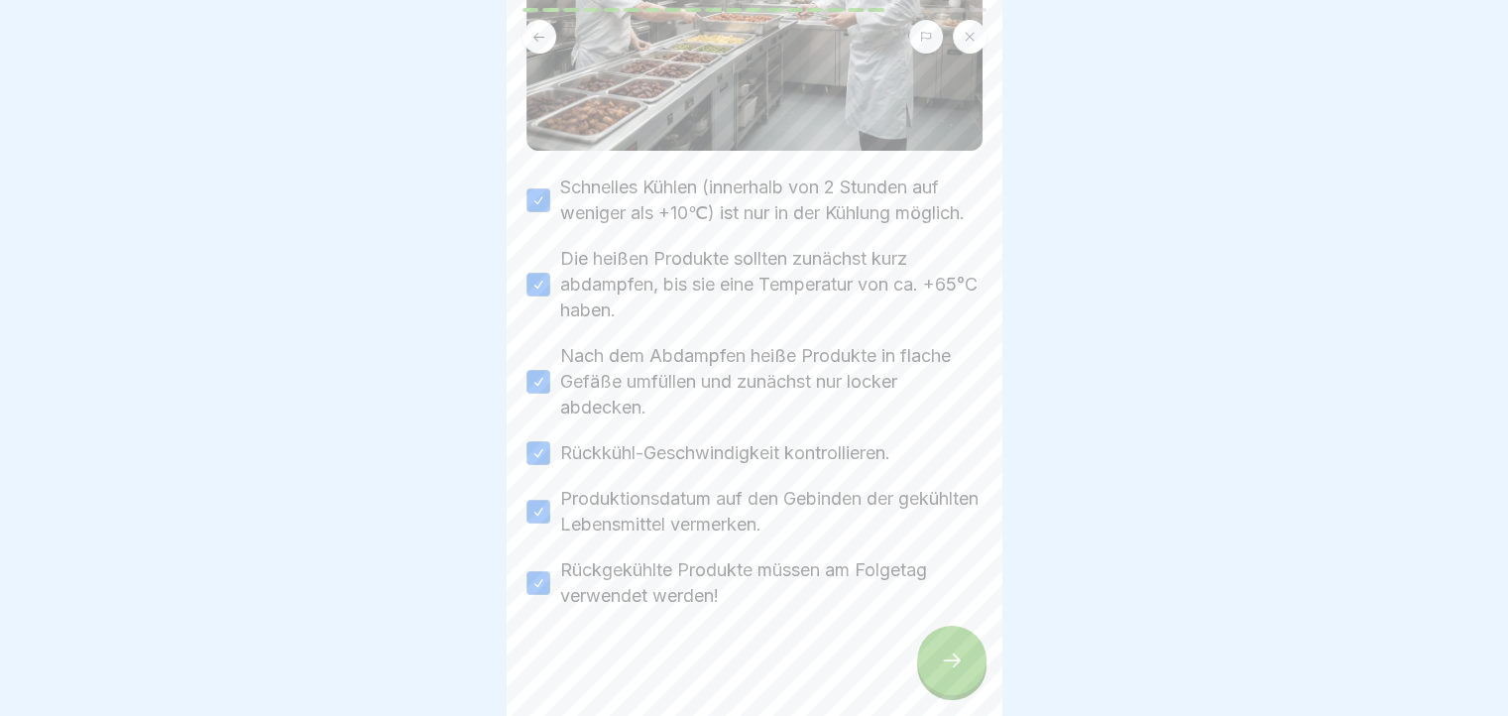
scroll to position [389, 0]
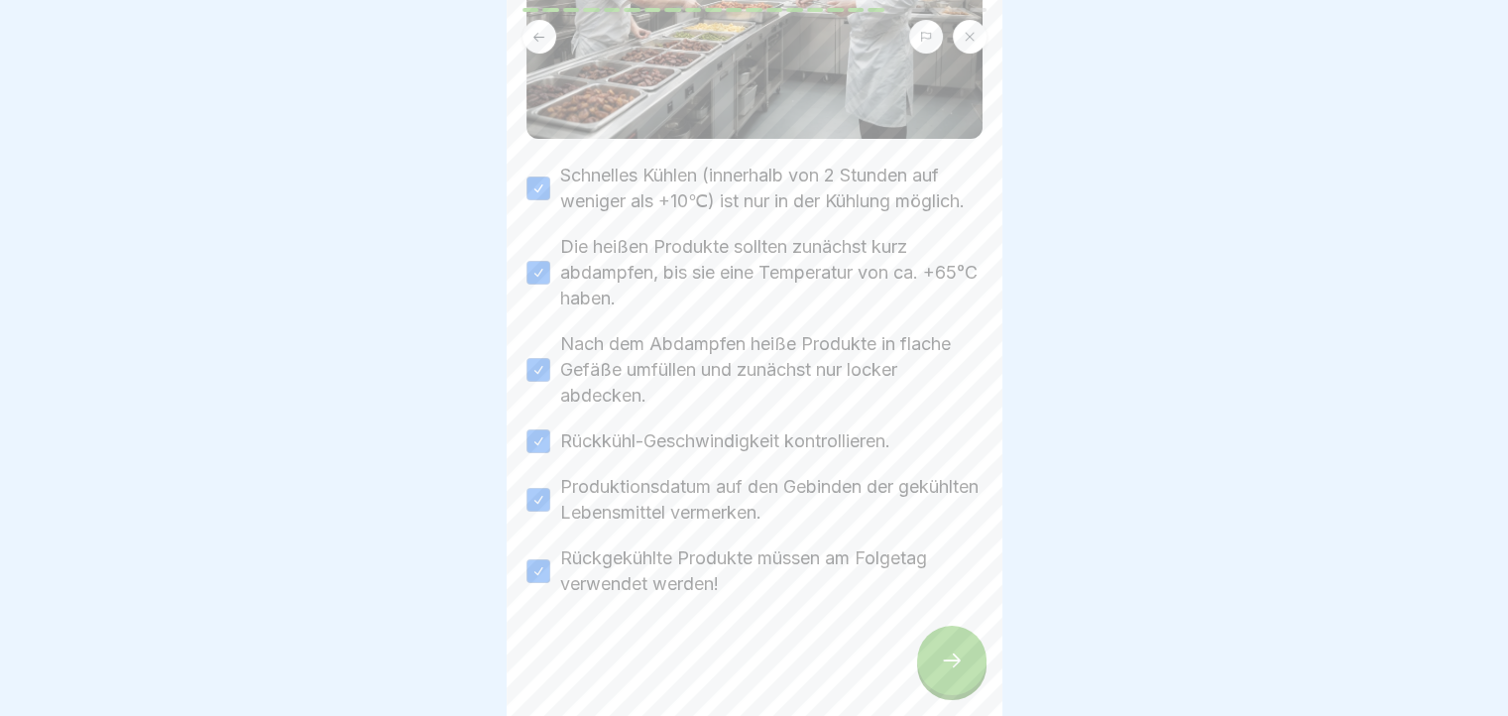
click at [967, 677] on div at bounding box center [951, 659] width 69 height 69
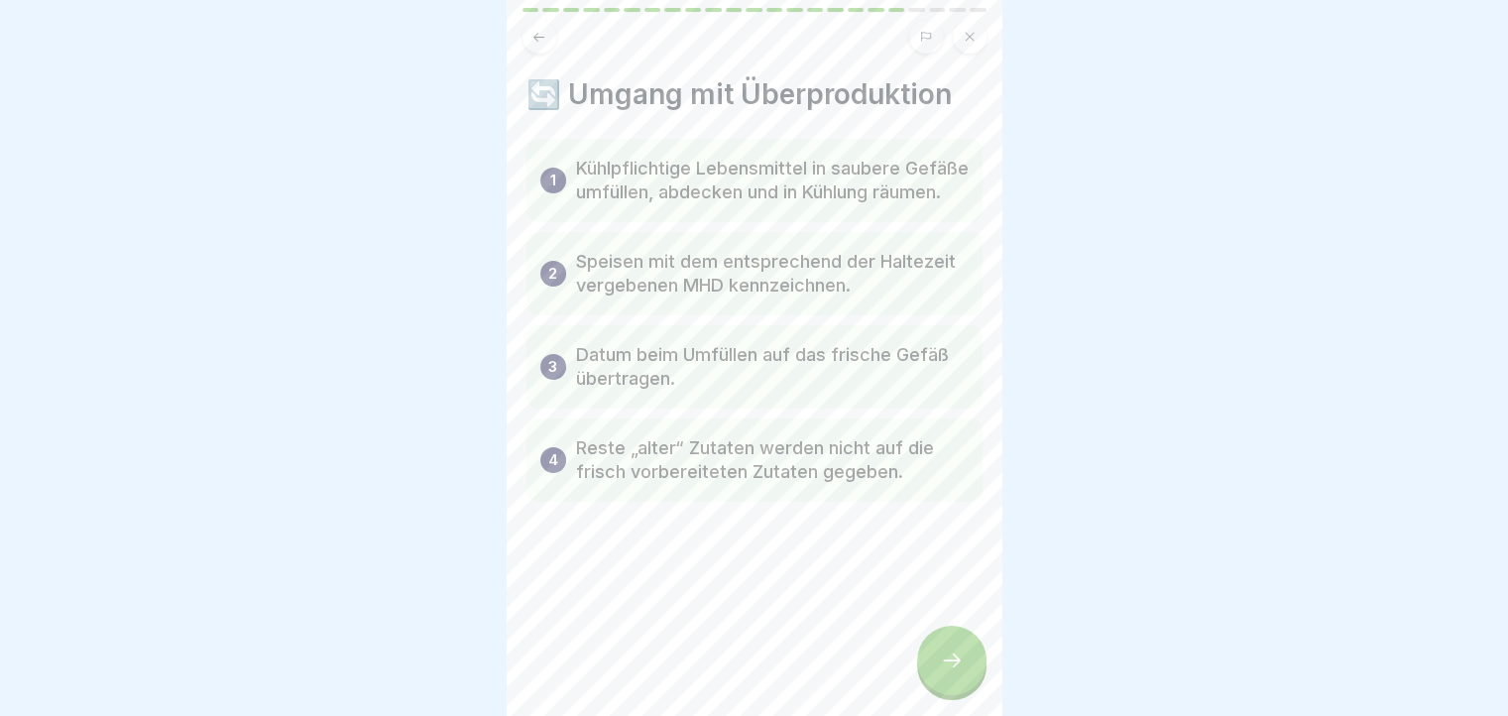
click at [967, 677] on div at bounding box center [951, 659] width 69 height 69
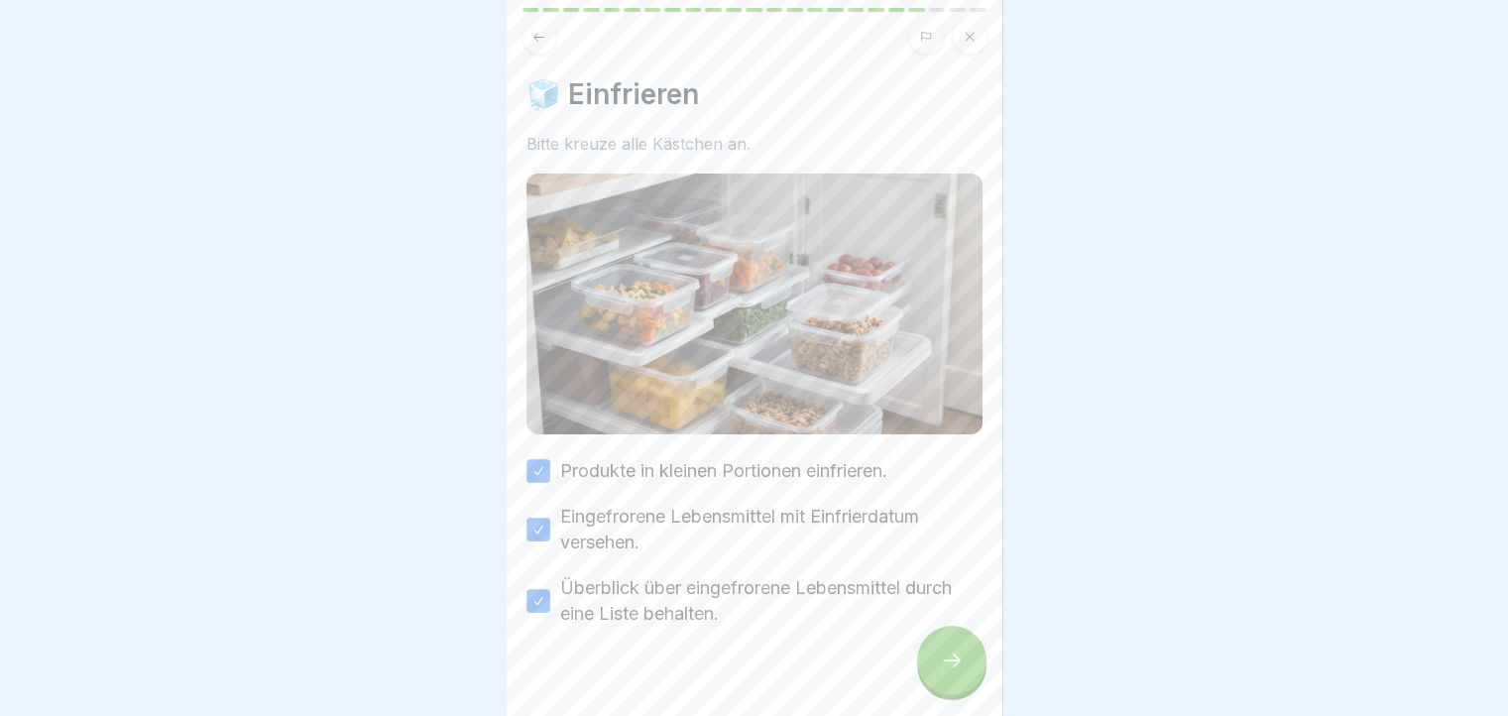
click at [967, 677] on div at bounding box center [951, 659] width 69 height 69
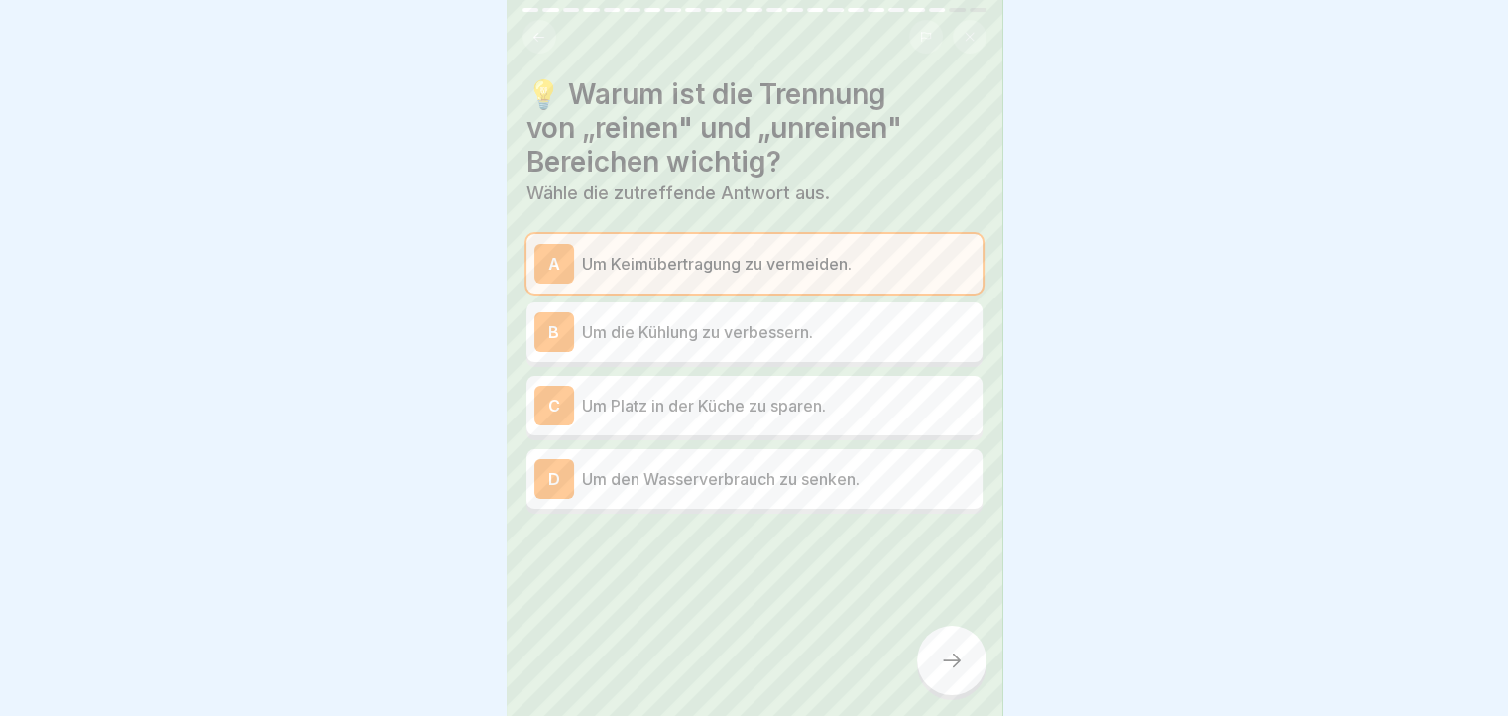
click at [967, 677] on div at bounding box center [951, 659] width 69 height 69
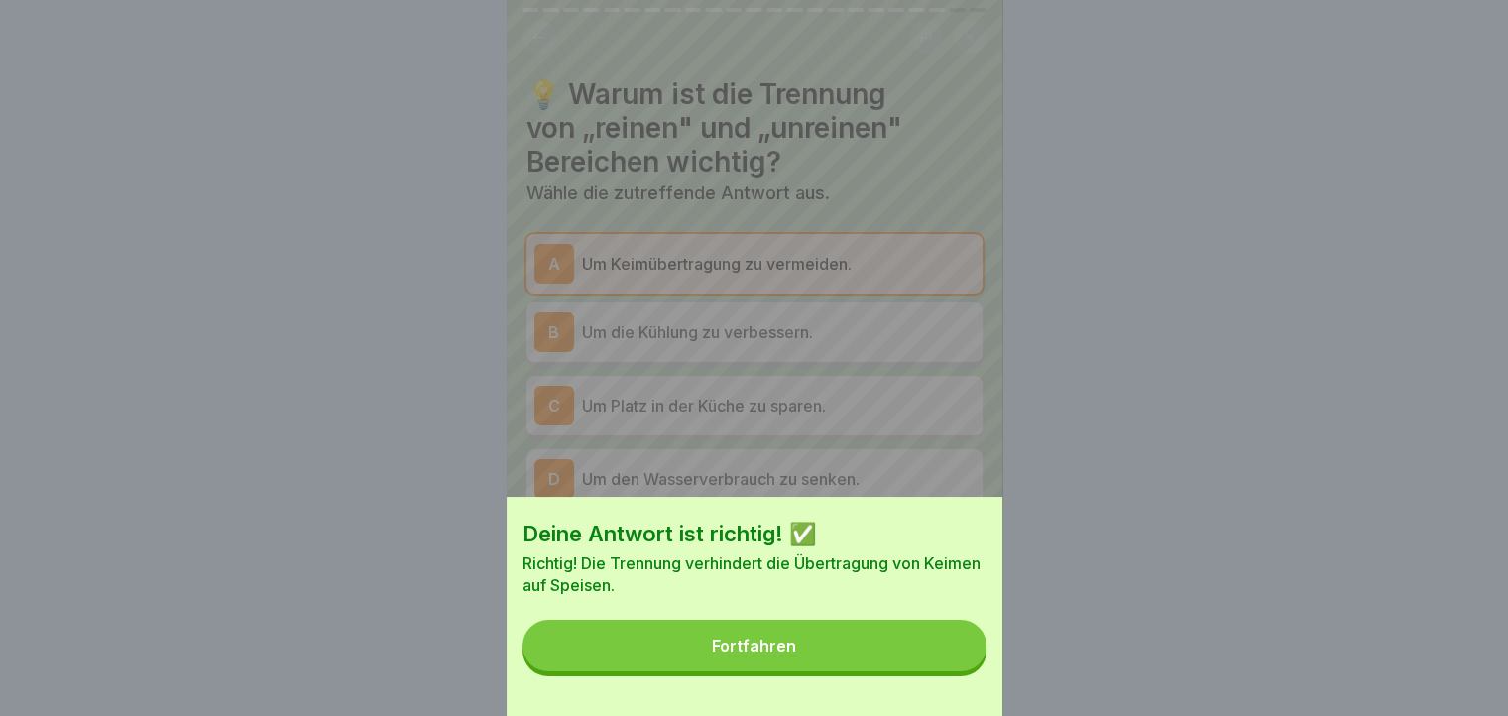
click at [967, 671] on button "Fortfahren" at bounding box center [754, 645] width 464 height 52
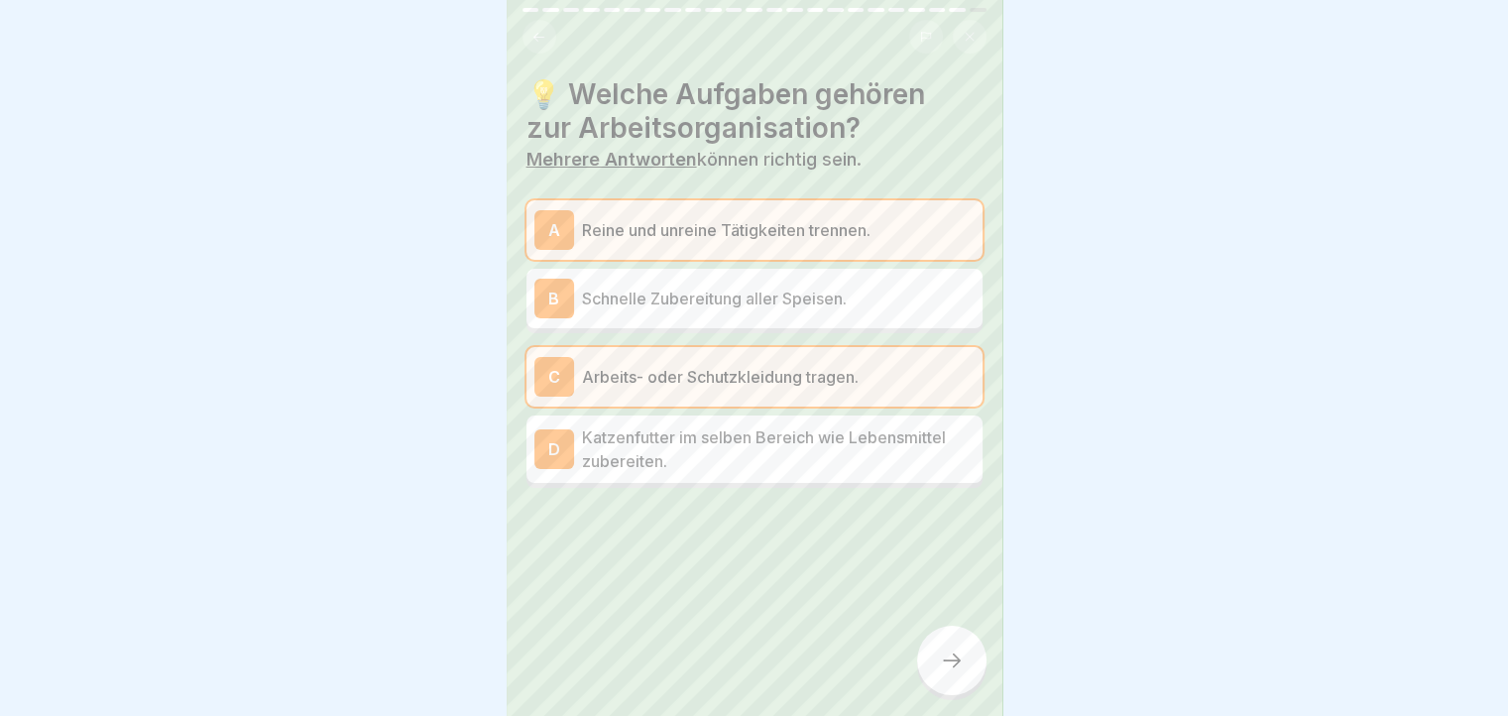
click at [967, 677] on div at bounding box center [951, 659] width 69 height 69
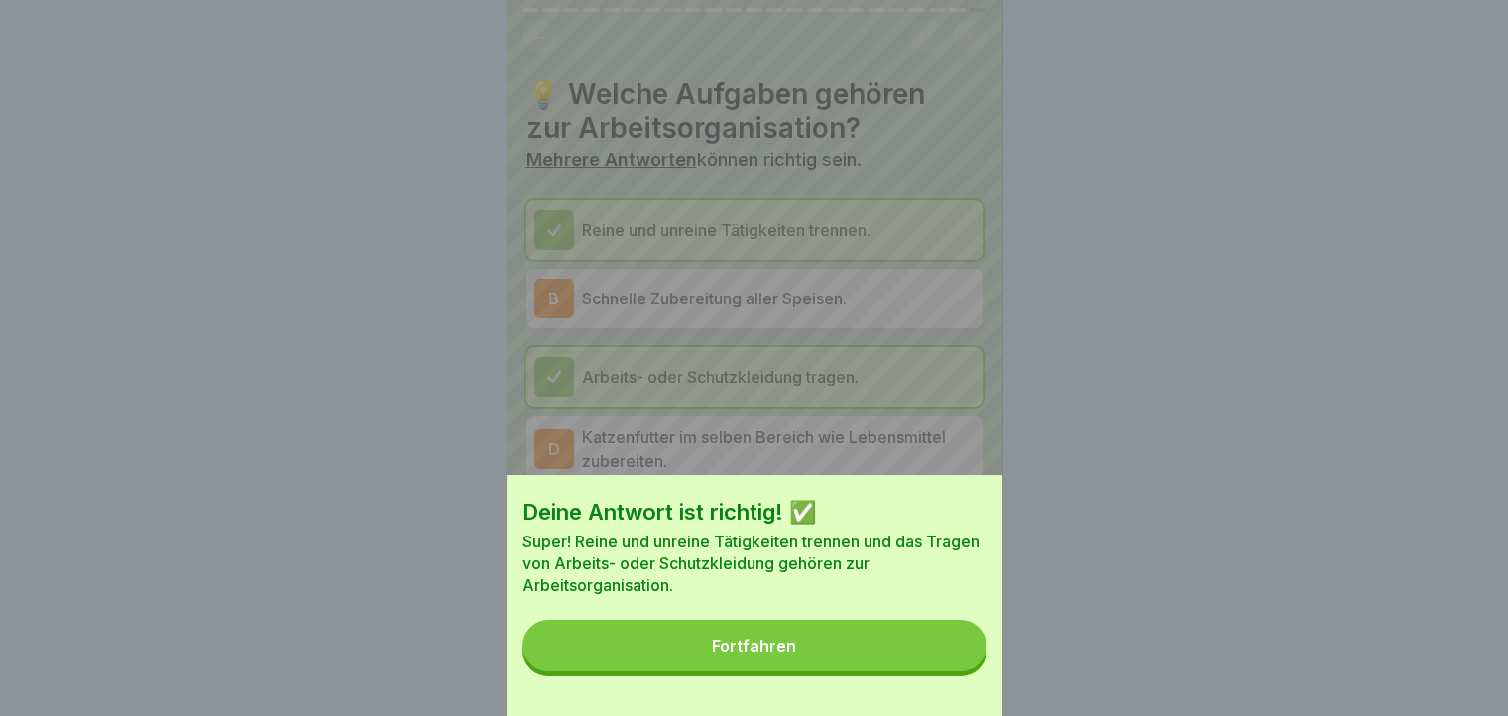
click at [967, 671] on button "Fortfahren" at bounding box center [754, 645] width 464 height 52
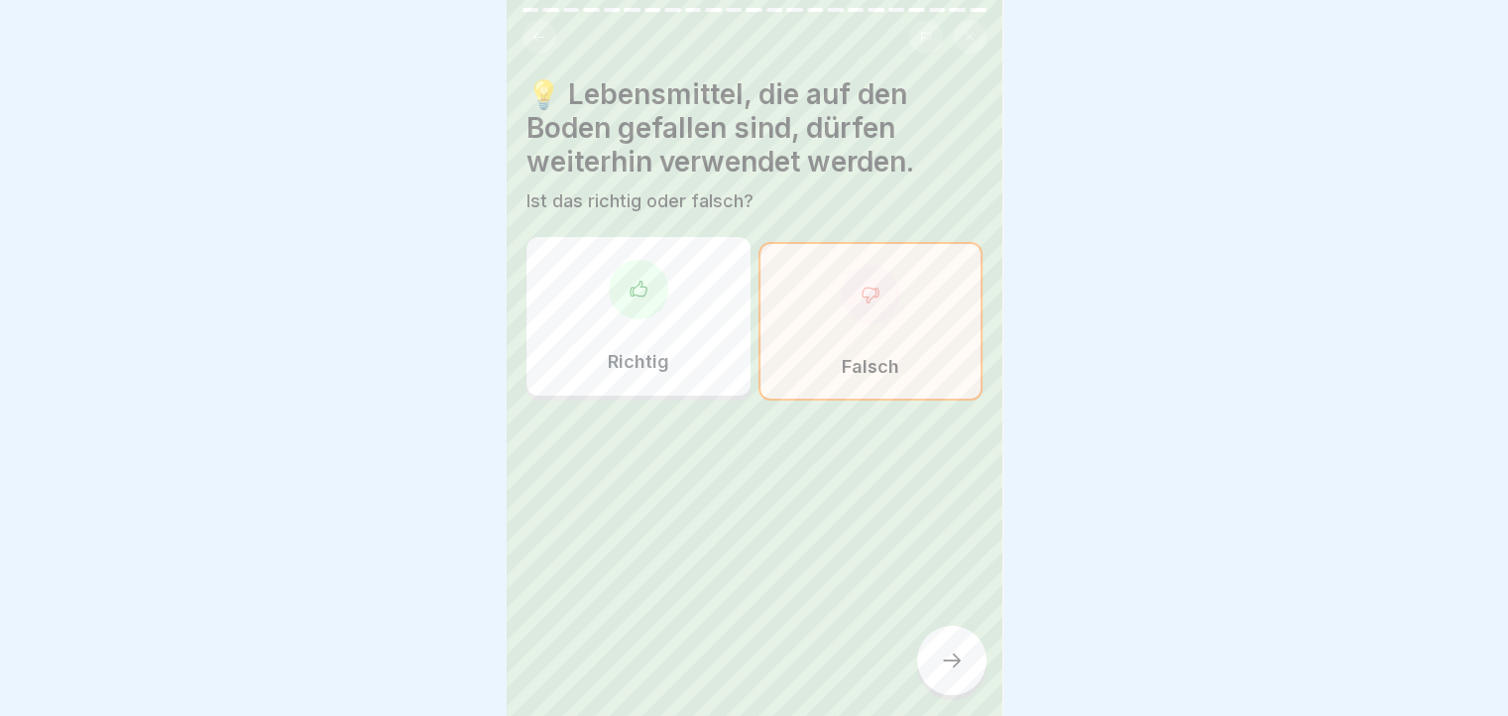
click at [967, 677] on div at bounding box center [951, 659] width 69 height 69
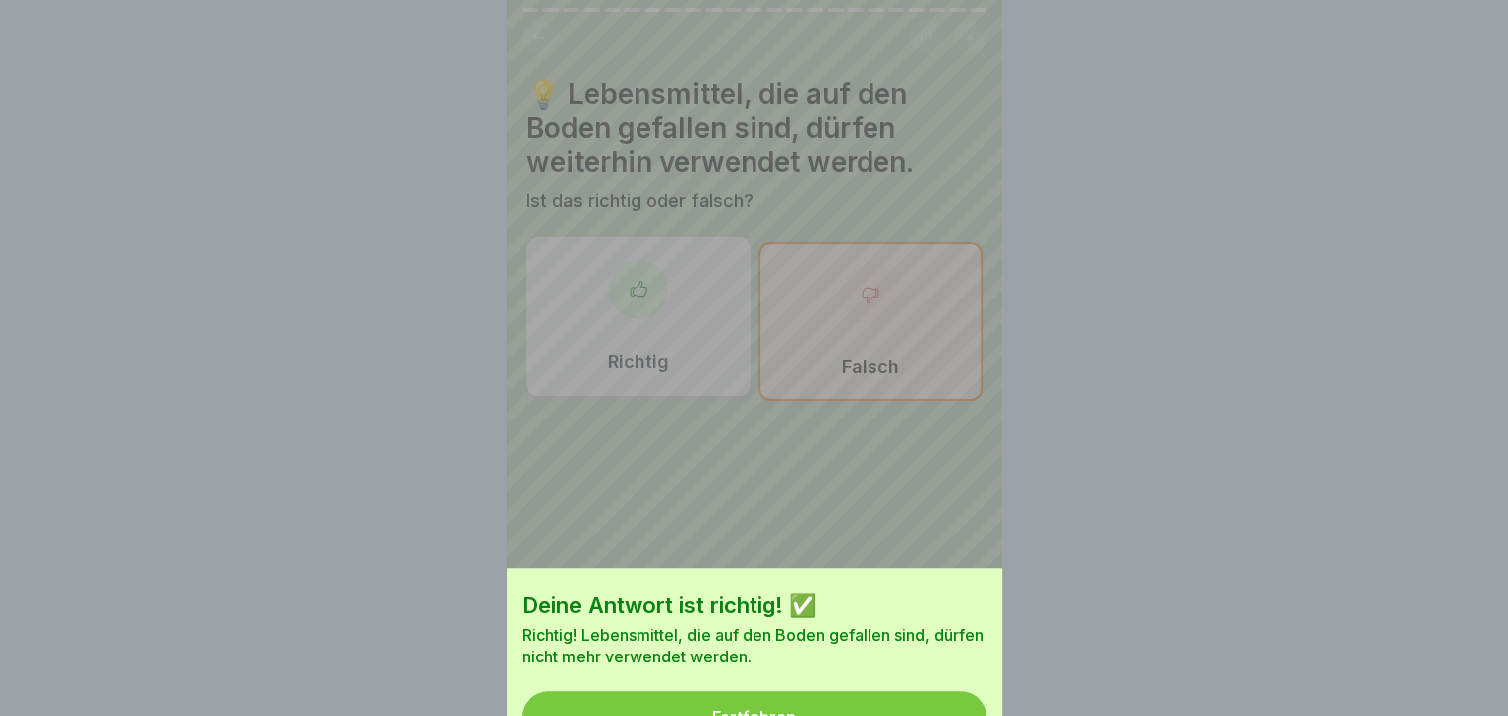
click at [967, 691] on button "Fortfahren" at bounding box center [754, 717] width 464 height 52
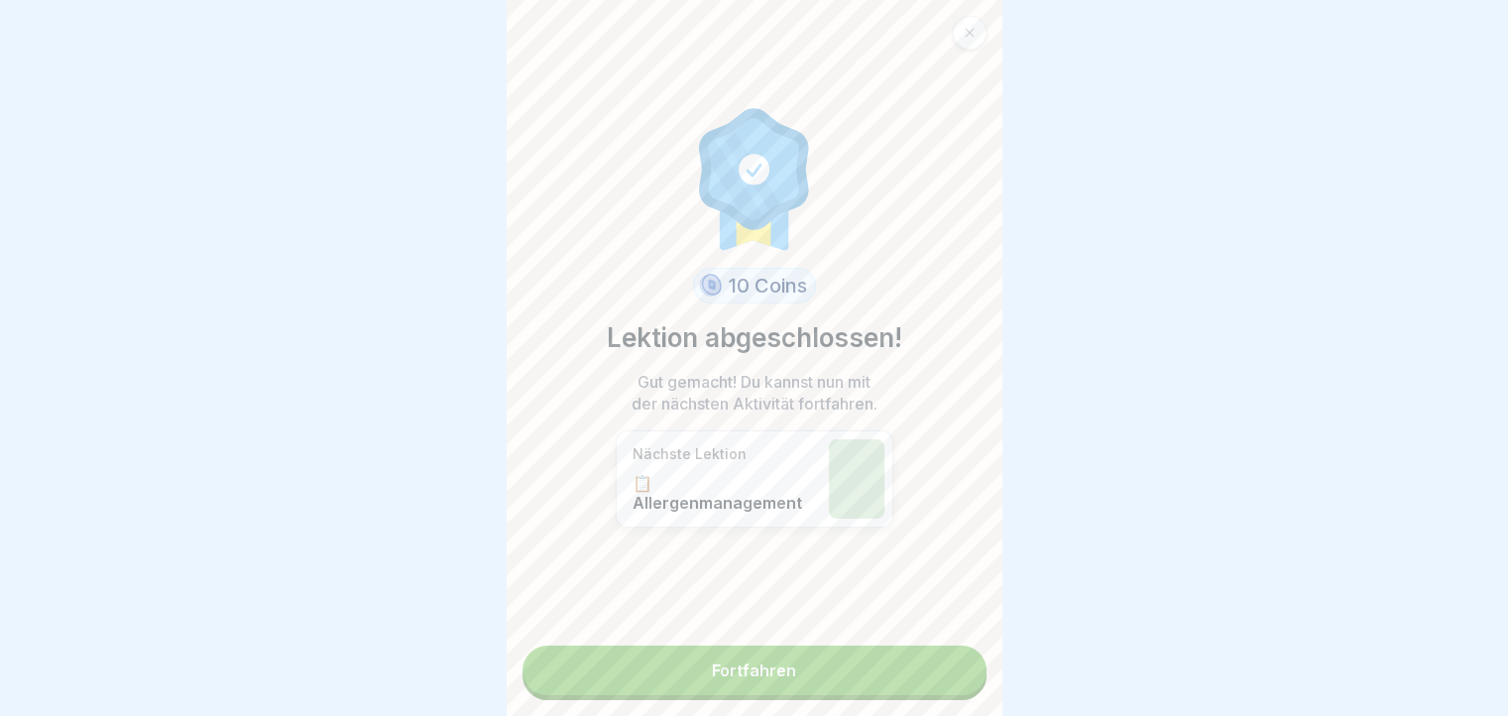
click at [967, 677] on link "Fortfahren" at bounding box center [754, 670] width 464 height 50
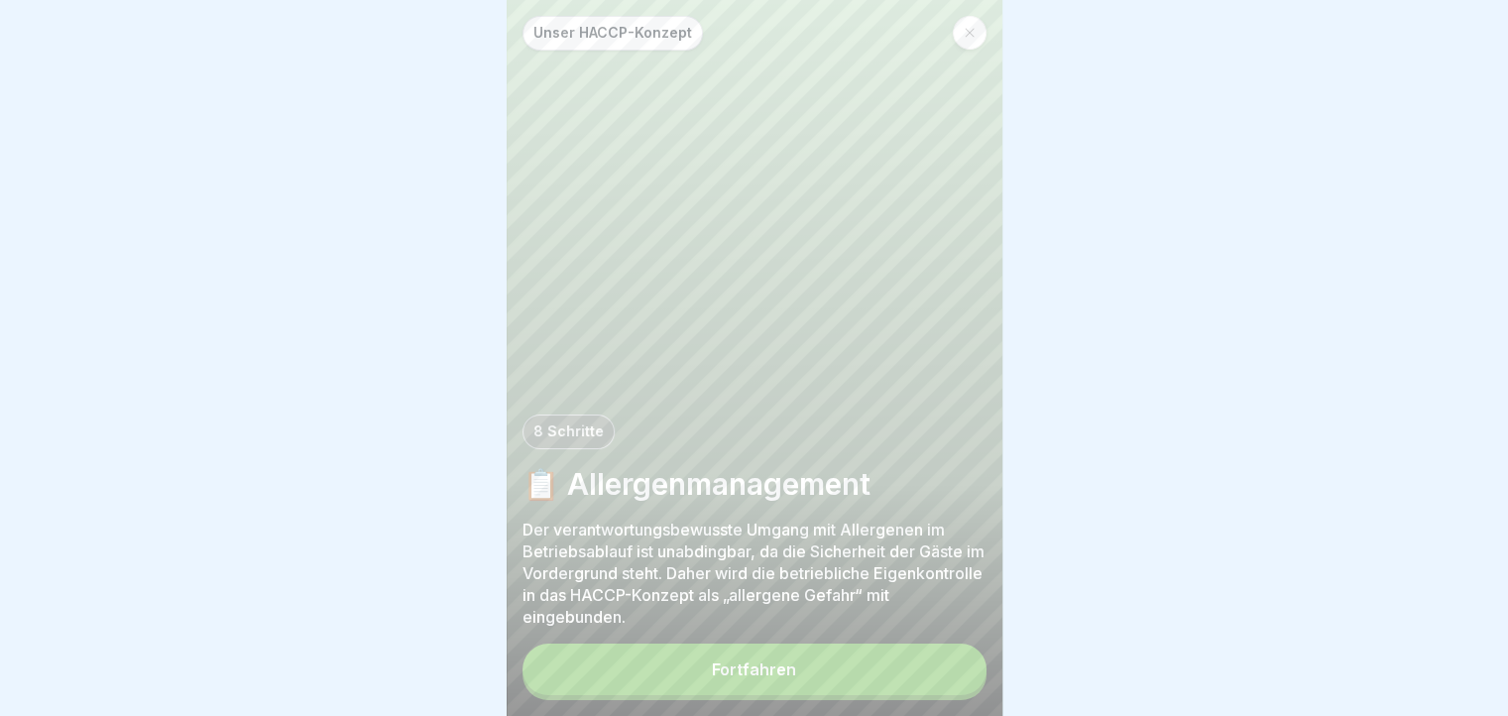
click at [967, 677] on button "Fortfahren" at bounding box center [754, 669] width 464 height 52
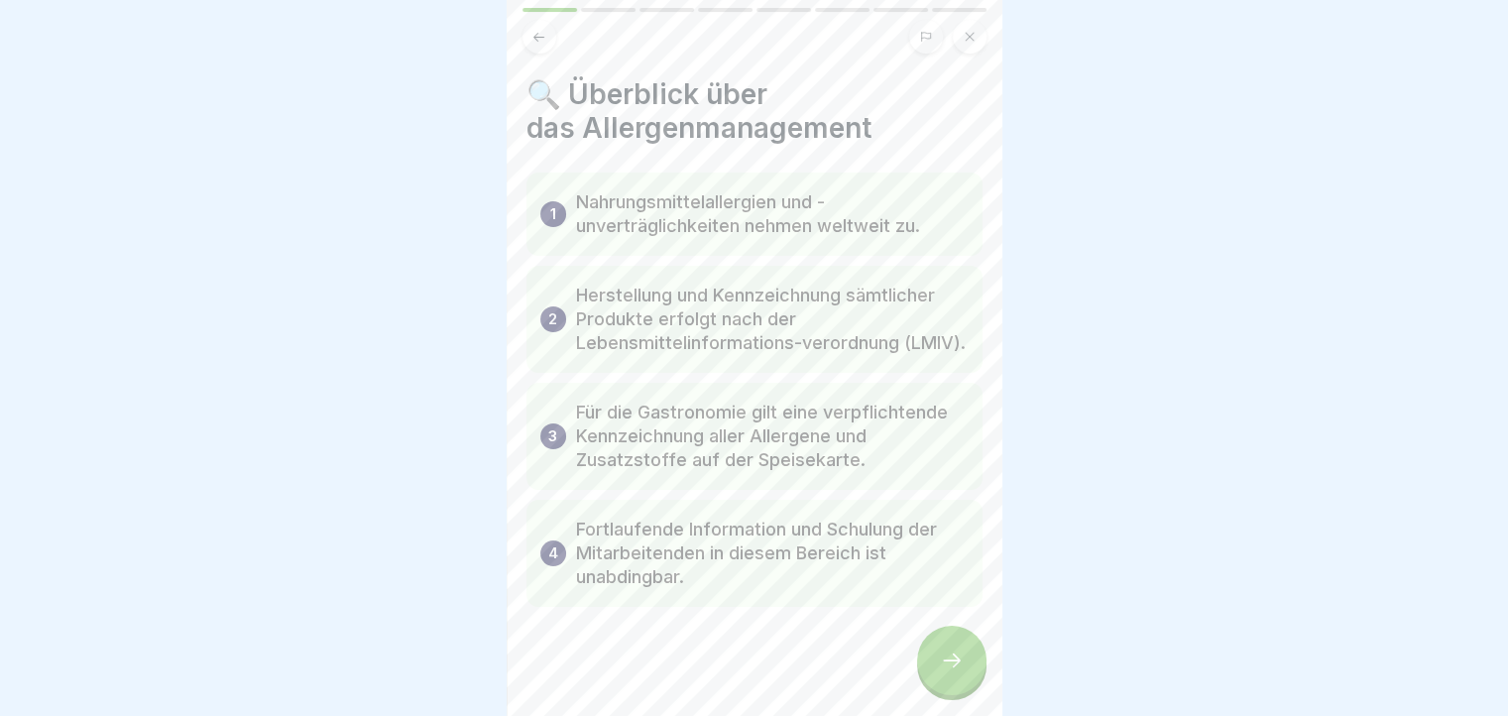
click at [967, 677] on div at bounding box center [951, 659] width 69 height 69
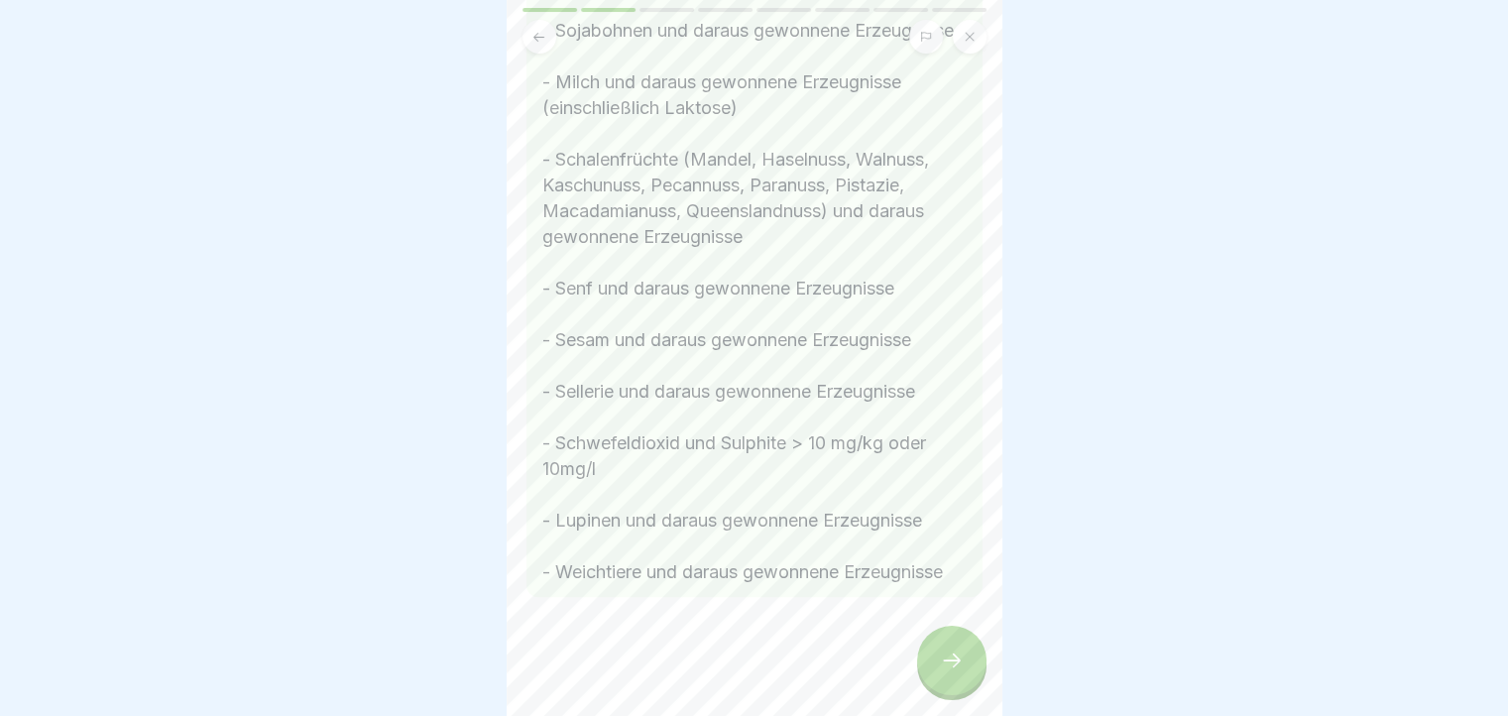
scroll to position [968, 0]
click at [959, 672] on icon at bounding box center [952, 660] width 24 height 24
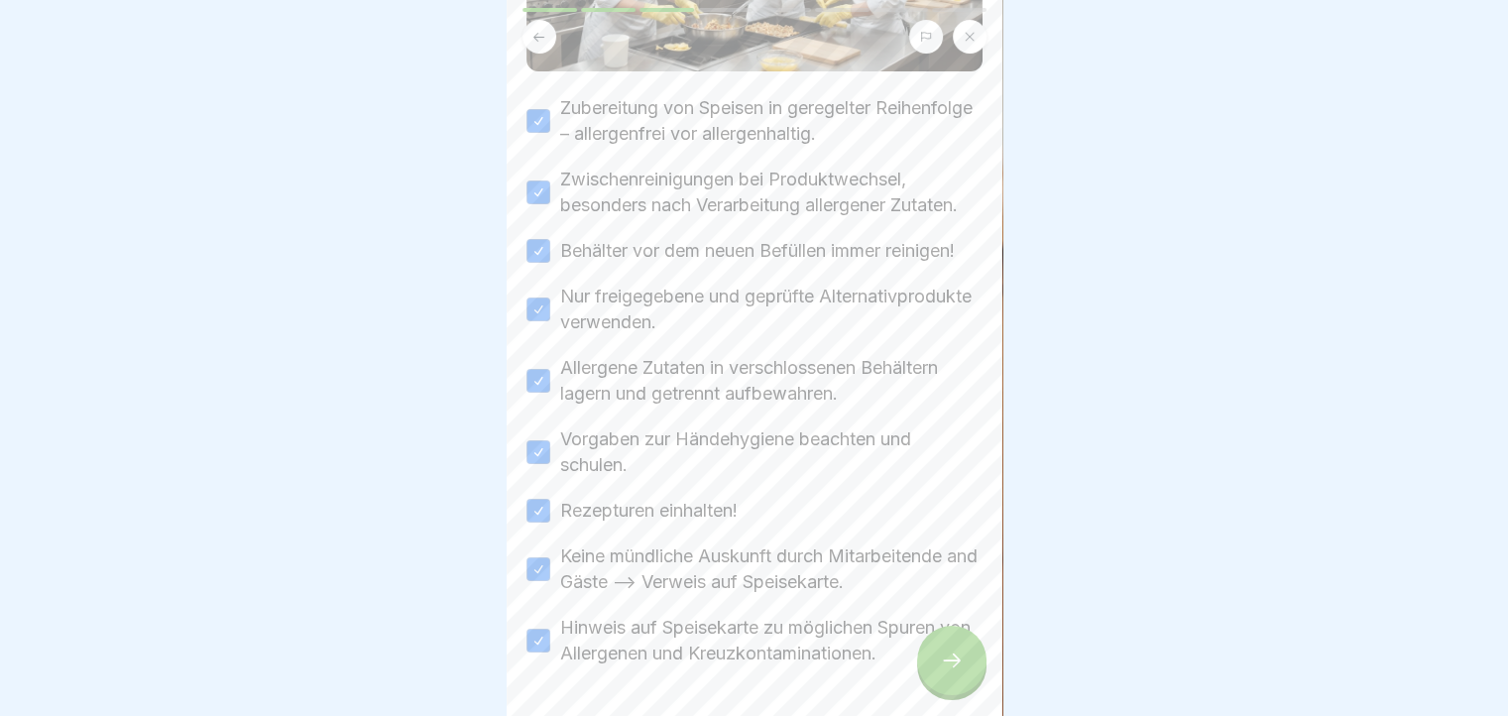
scroll to position [507, 0]
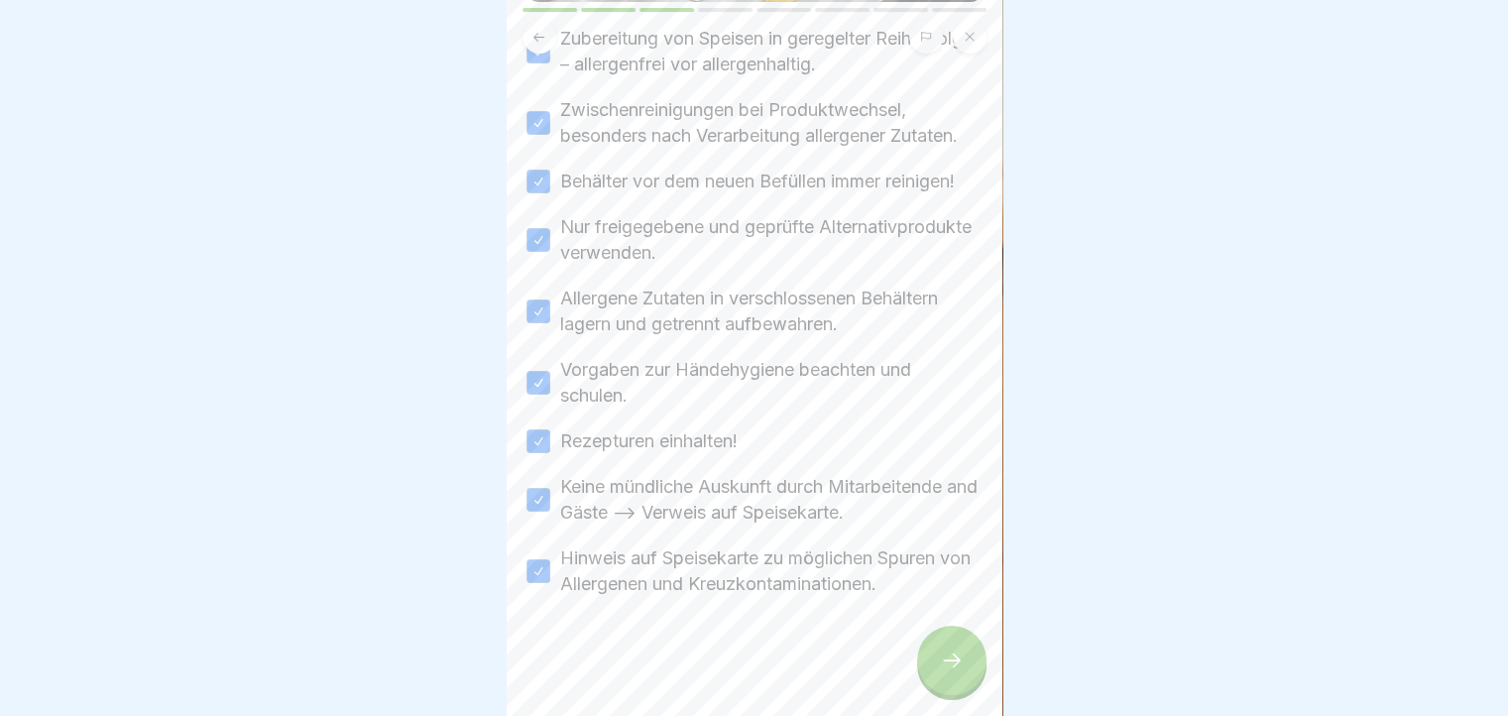
click at [953, 670] on icon at bounding box center [952, 660] width 24 height 24
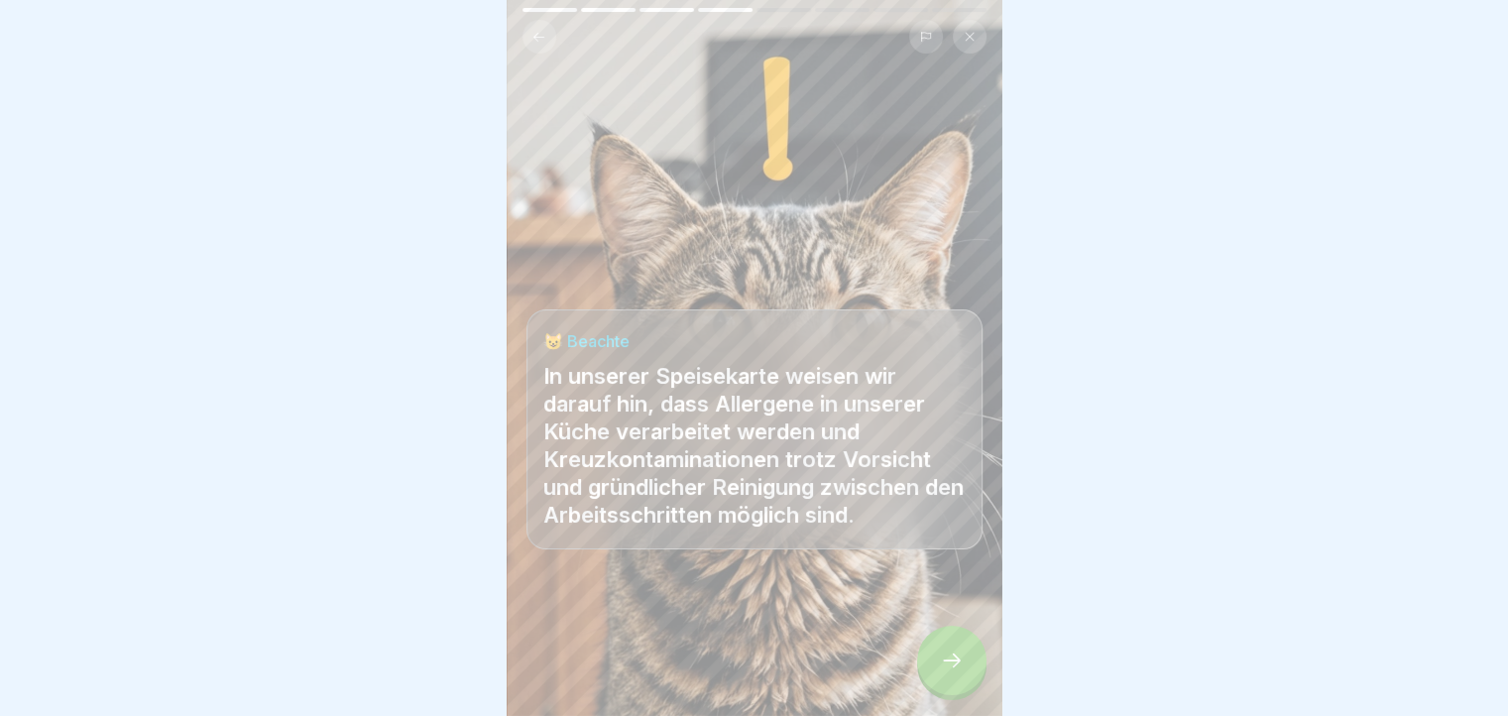
click at [953, 670] on icon at bounding box center [952, 660] width 24 height 24
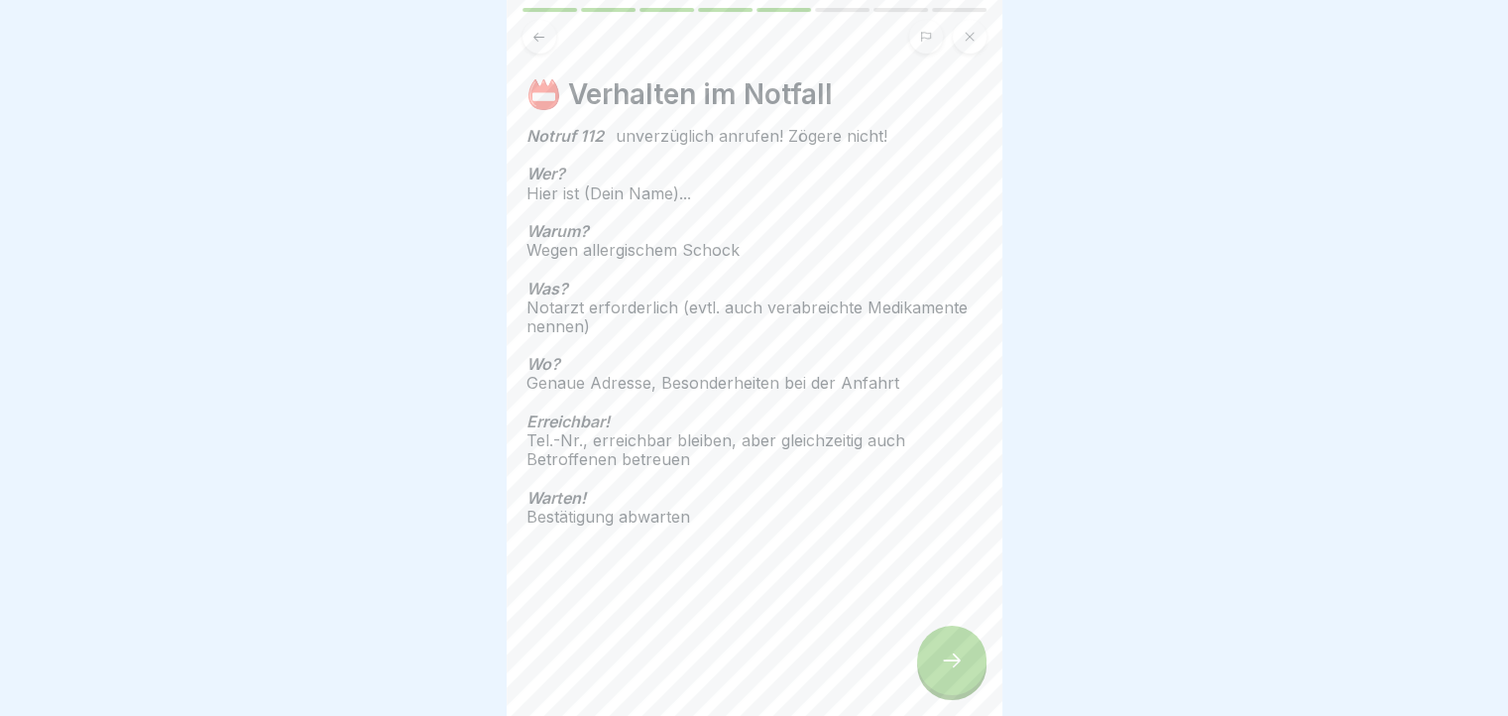
click at [953, 670] on icon at bounding box center [952, 660] width 24 height 24
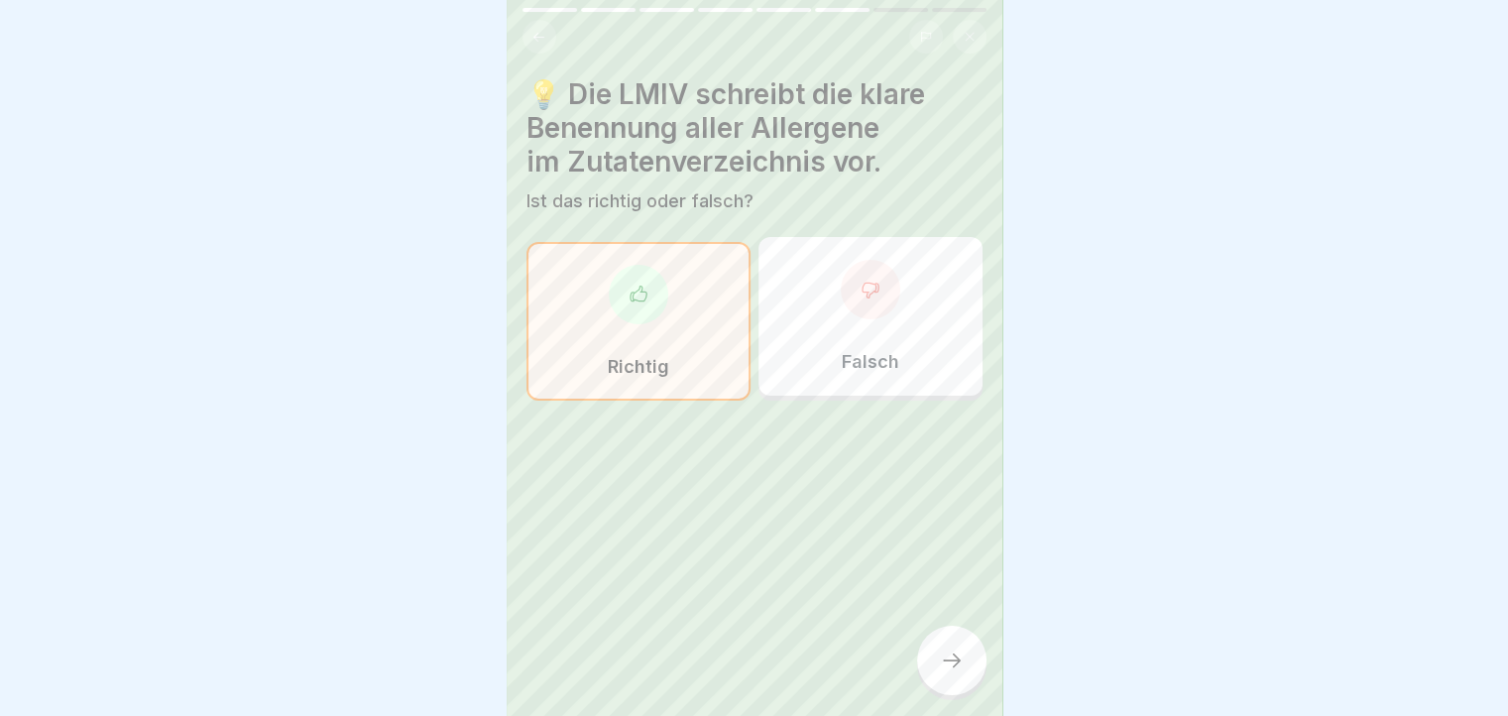
click at [953, 670] on icon at bounding box center [952, 660] width 24 height 24
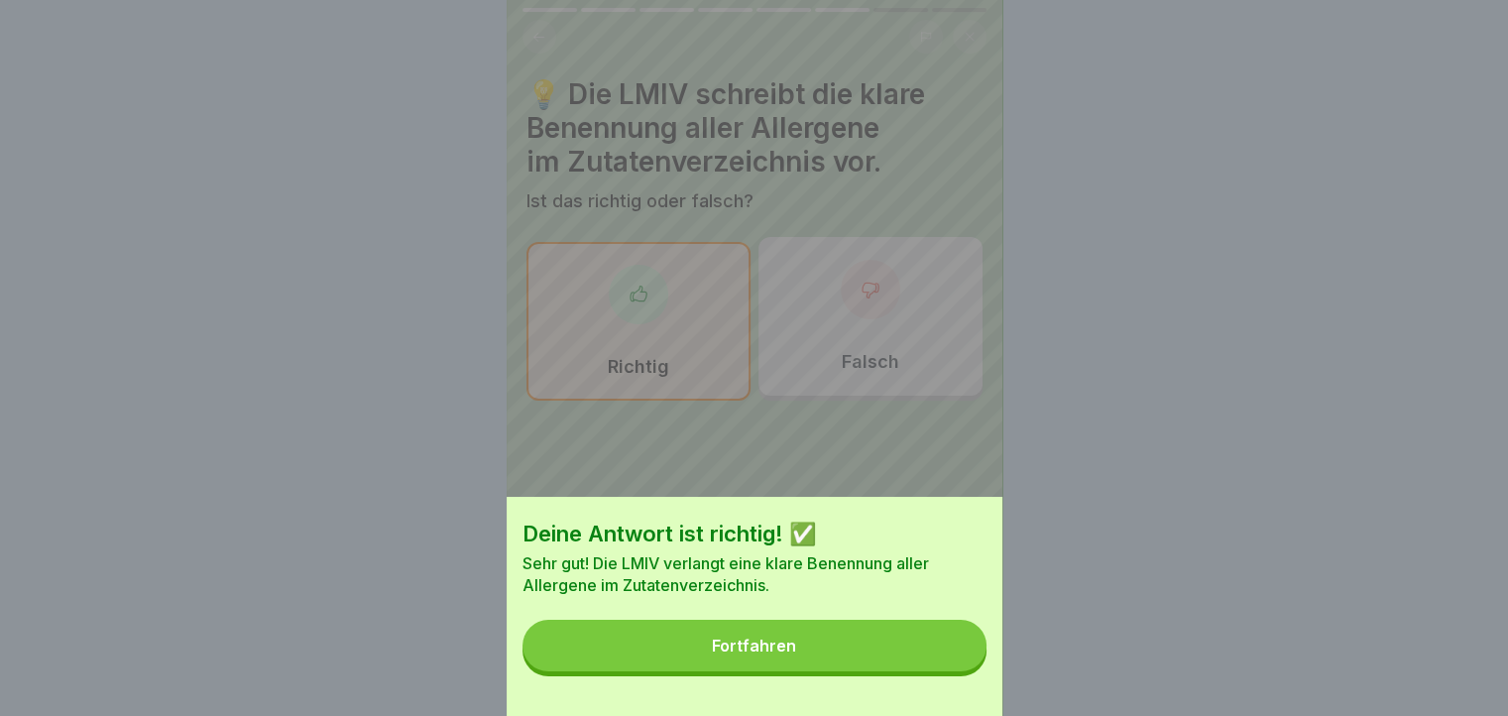
click at [953, 670] on button "Fortfahren" at bounding box center [754, 645] width 464 height 52
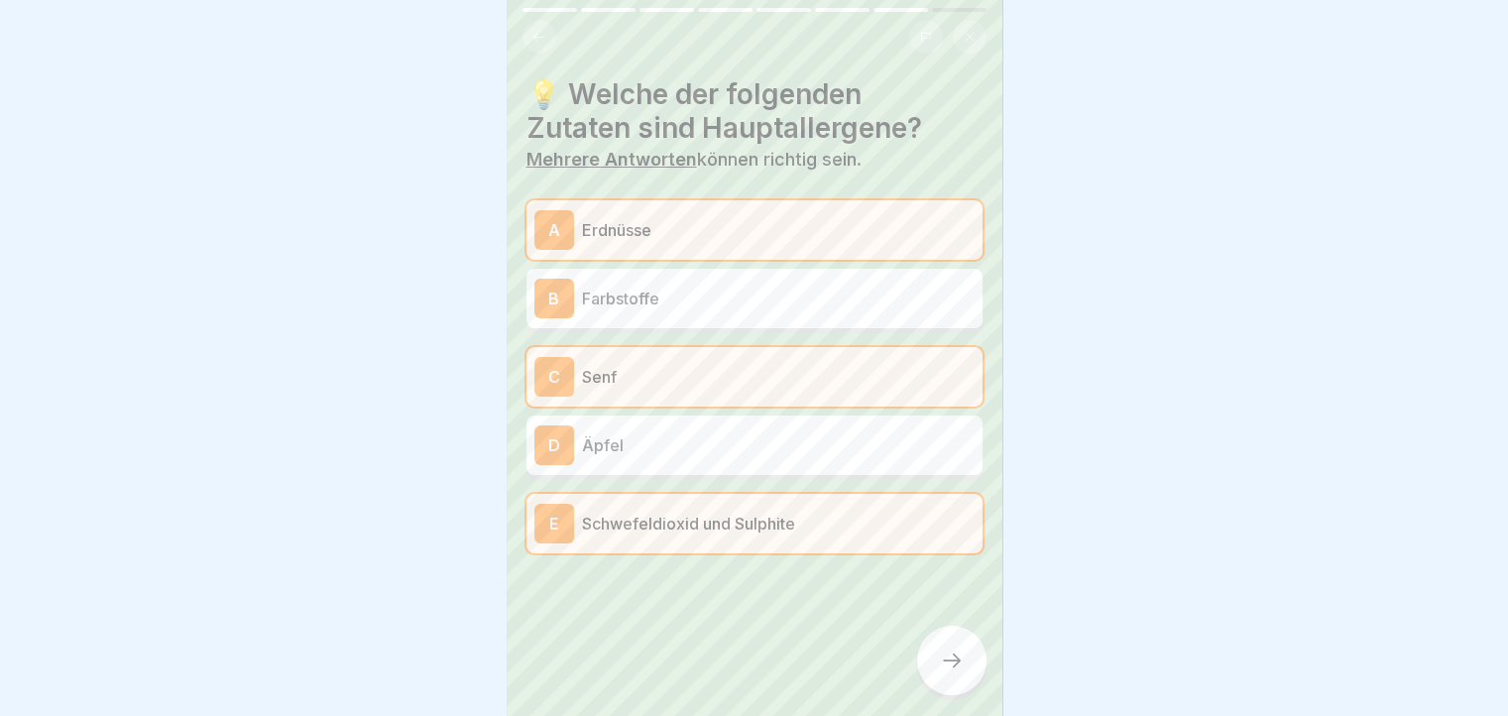
click at [953, 670] on icon at bounding box center [952, 660] width 24 height 24
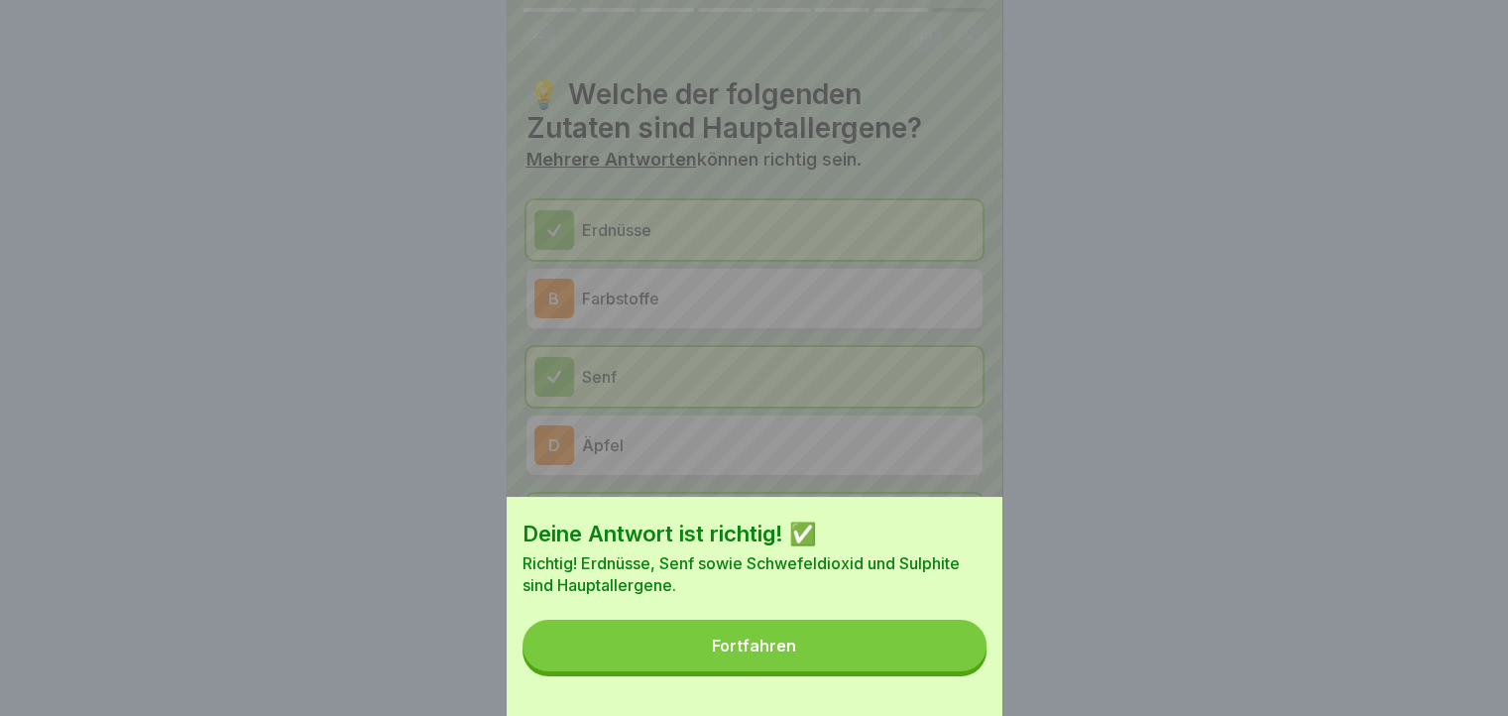
click at [953, 670] on button "Fortfahren" at bounding box center [754, 645] width 464 height 52
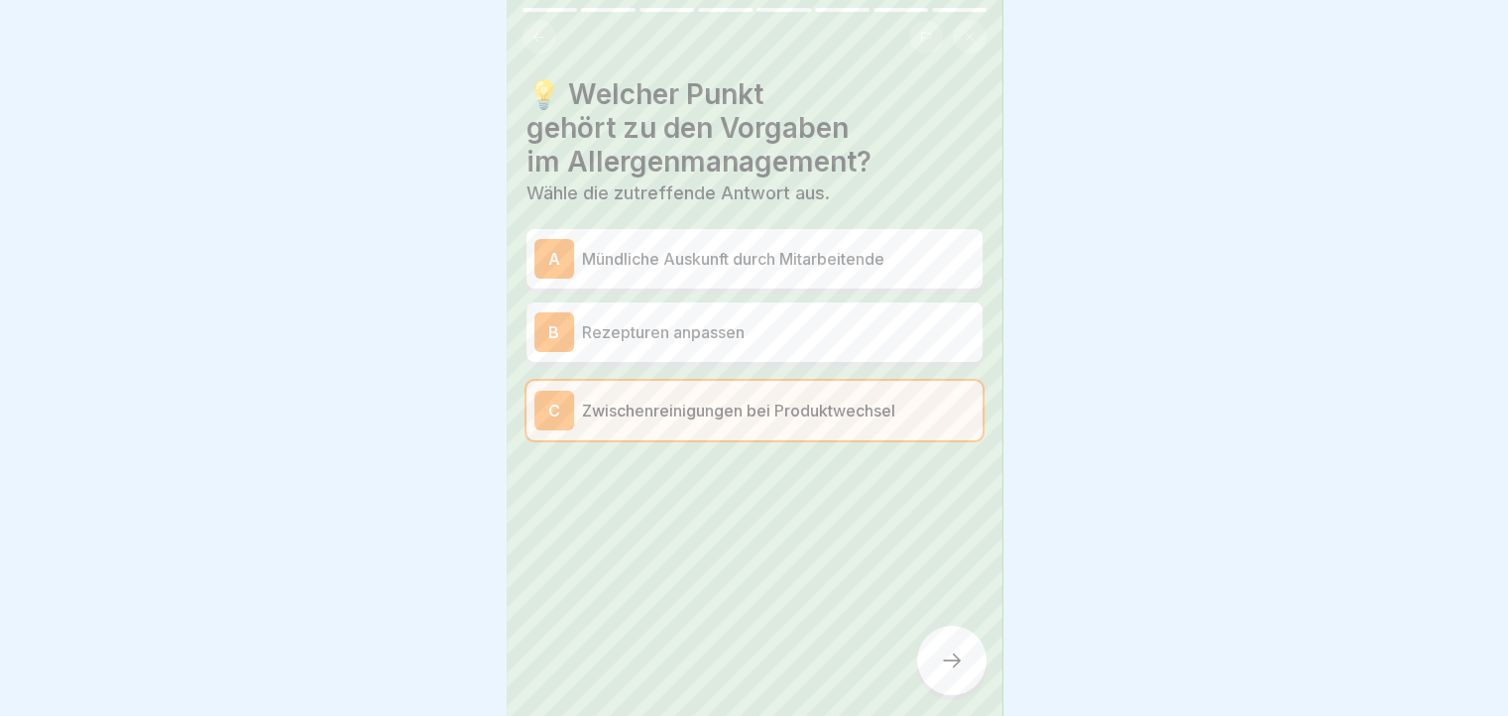
click at [953, 670] on icon at bounding box center [952, 660] width 24 height 24
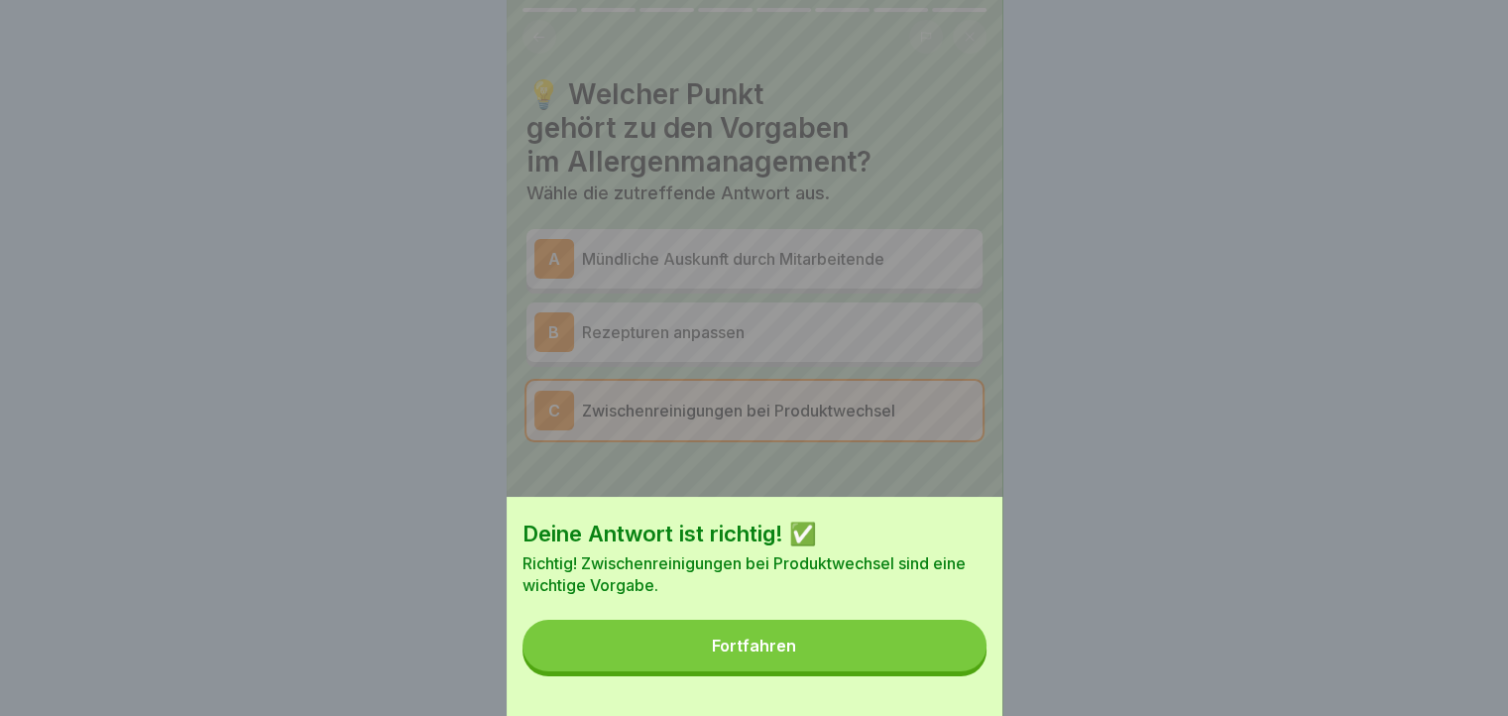
click at [953, 670] on button "Fortfahren" at bounding box center [754, 645] width 464 height 52
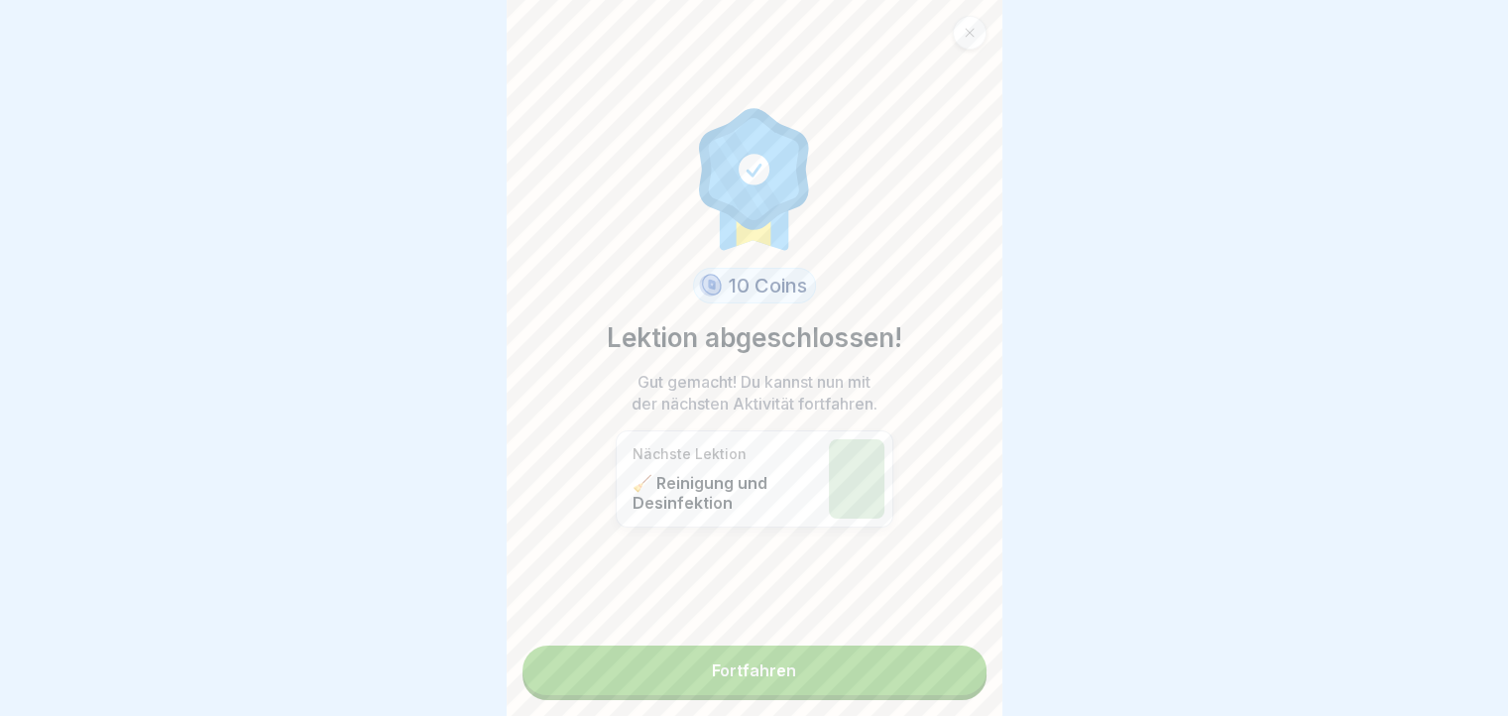
click at [953, 670] on link "Fortfahren" at bounding box center [754, 670] width 464 height 50
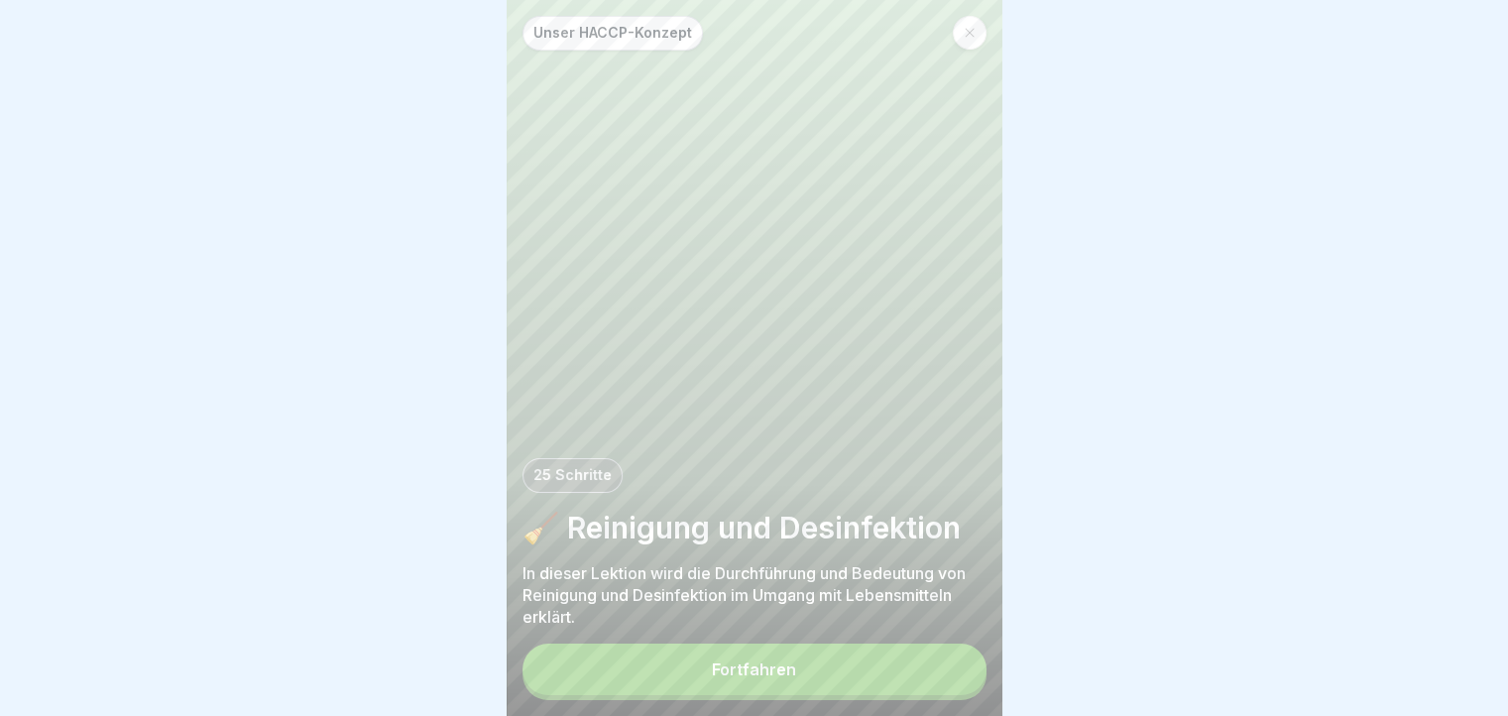
click at [701, 695] on button "Fortfahren" at bounding box center [754, 669] width 464 height 52
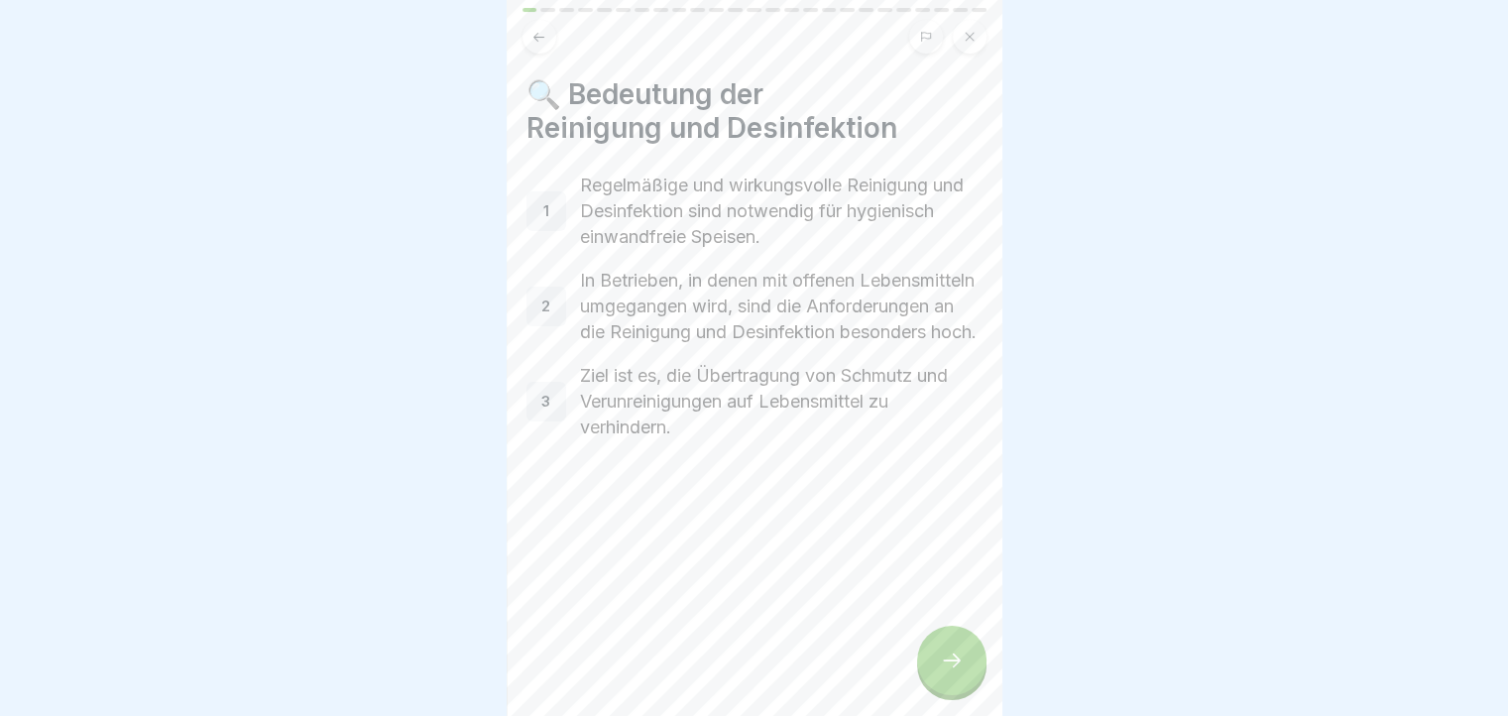
click at [953, 658] on div at bounding box center [951, 659] width 69 height 69
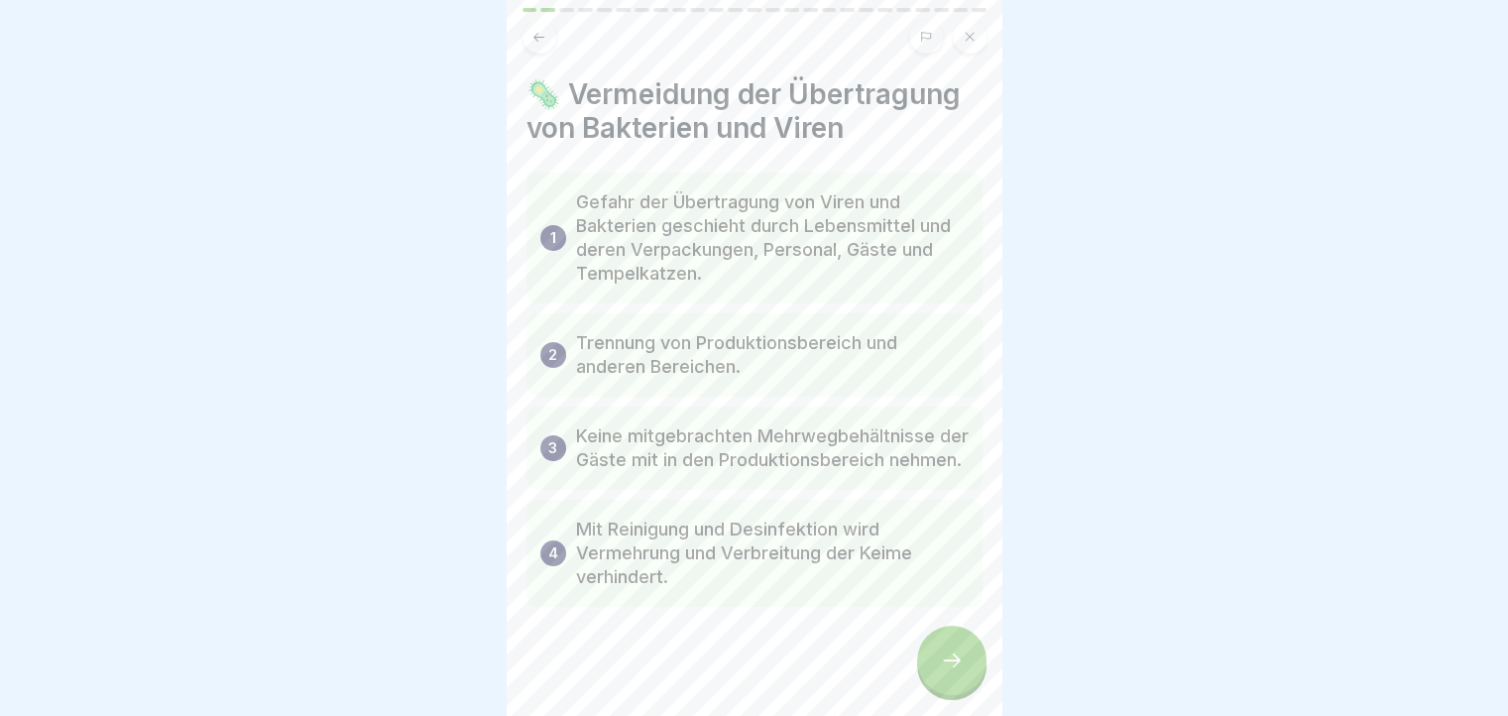
click at [953, 658] on div at bounding box center [951, 659] width 69 height 69
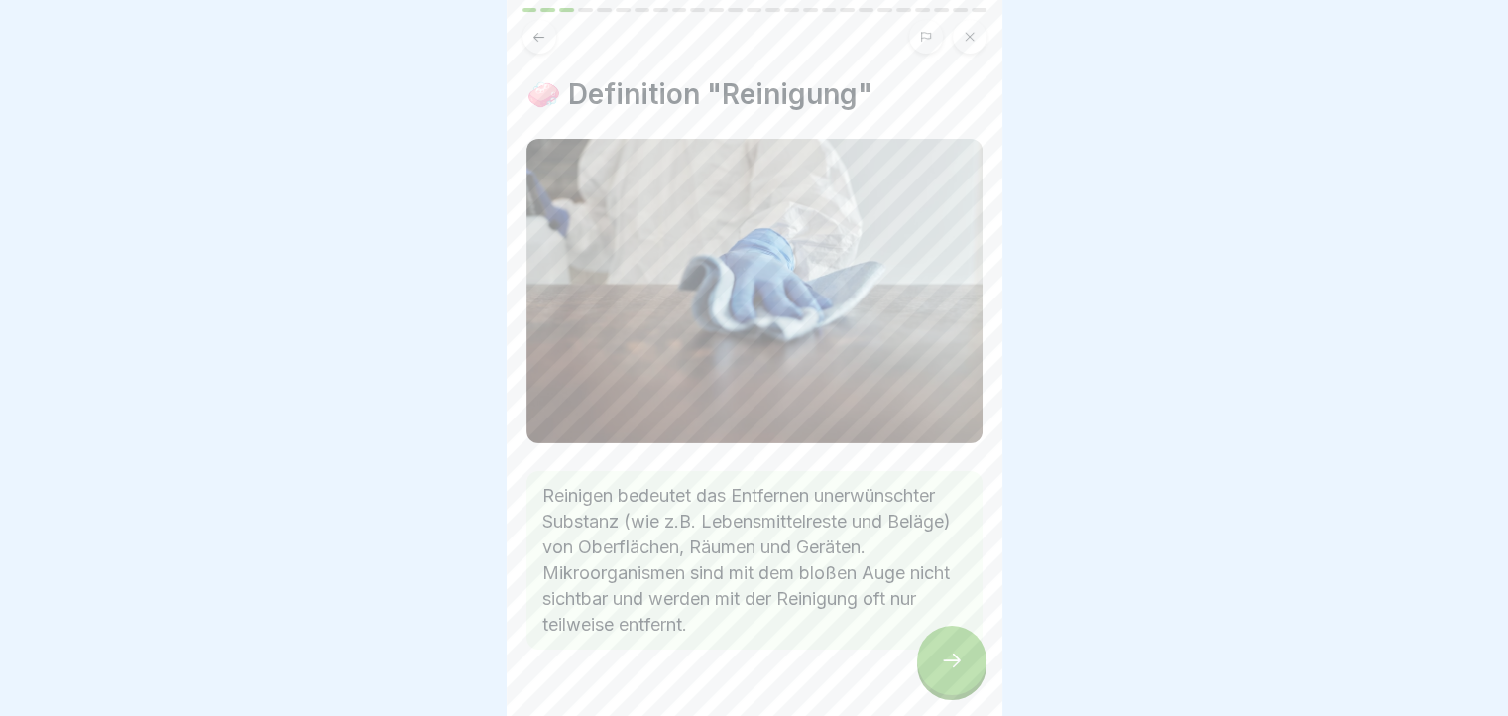
click at [953, 658] on div at bounding box center [951, 659] width 69 height 69
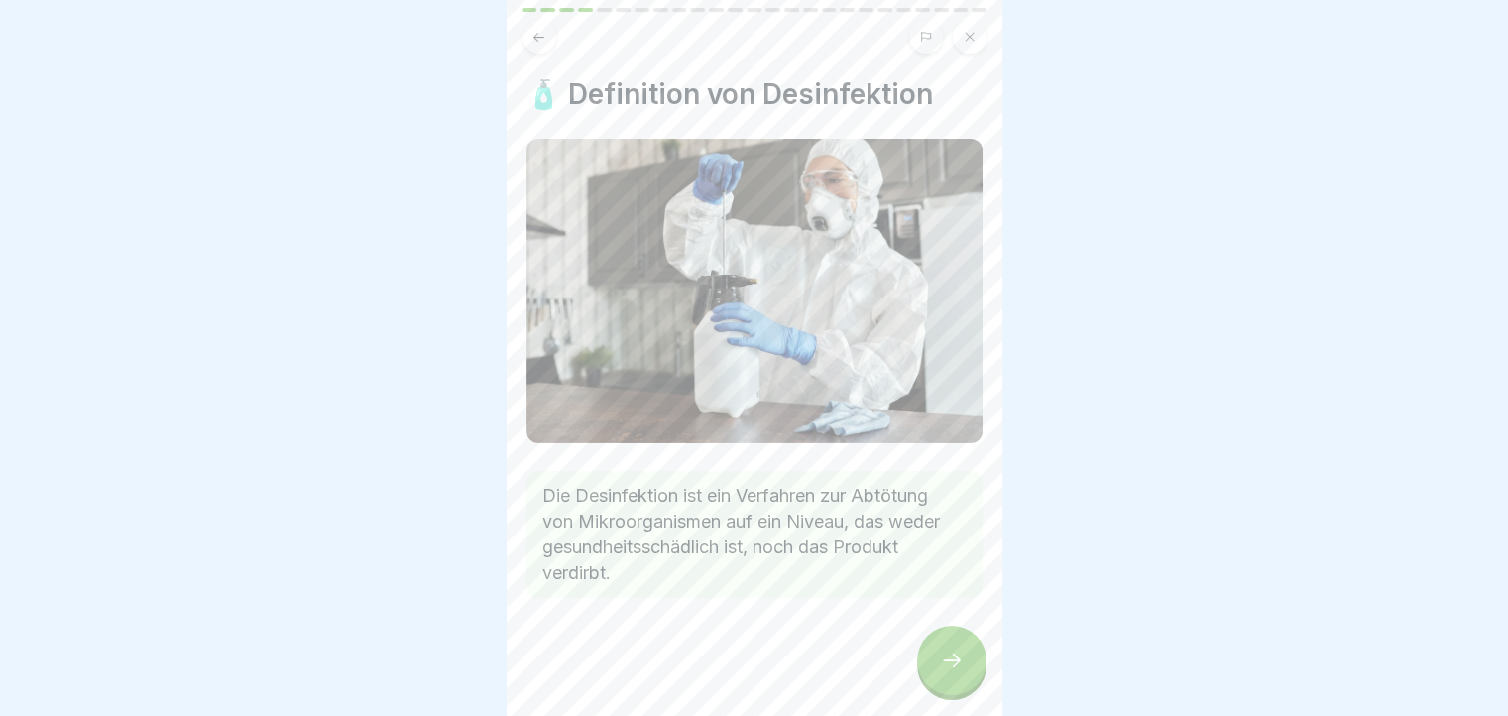
click at [953, 658] on div at bounding box center [951, 659] width 69 height 69
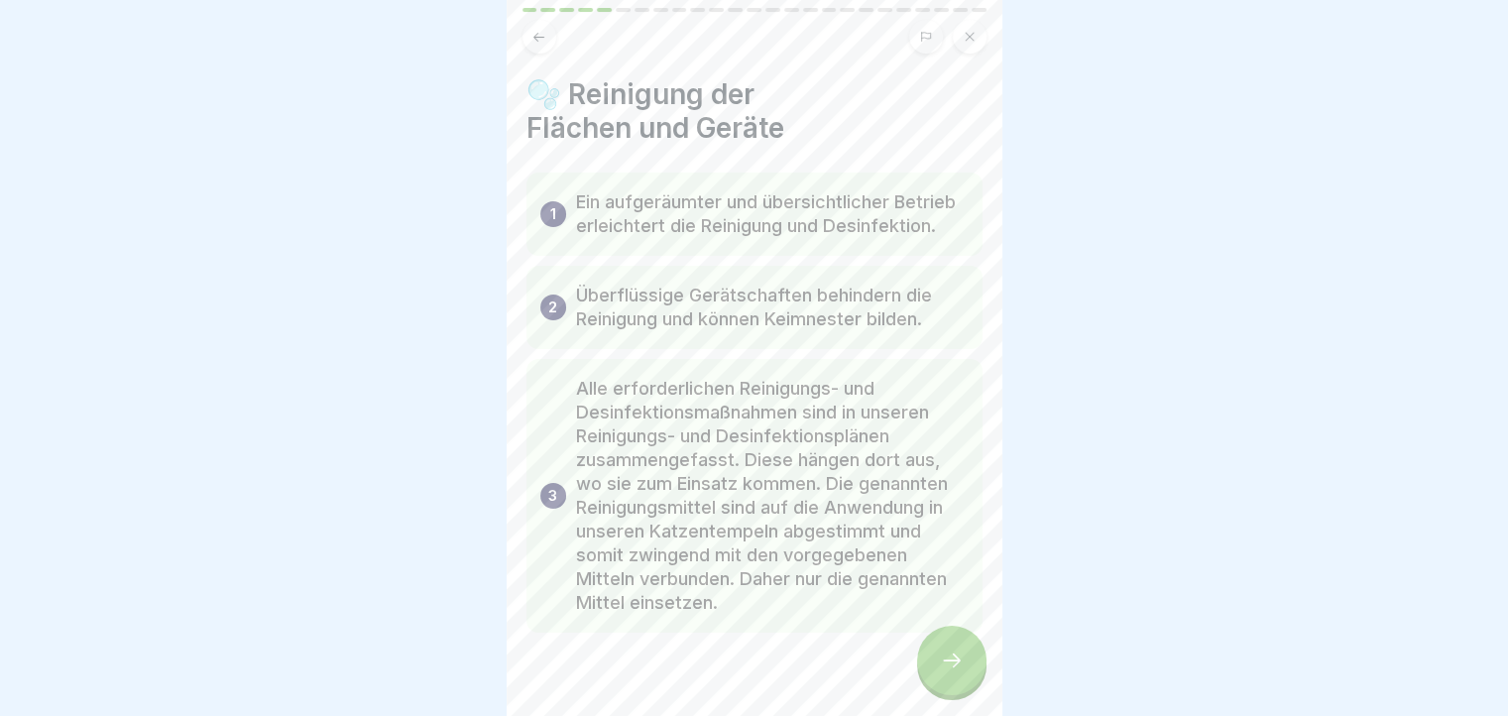
scroll to position [59, 0]
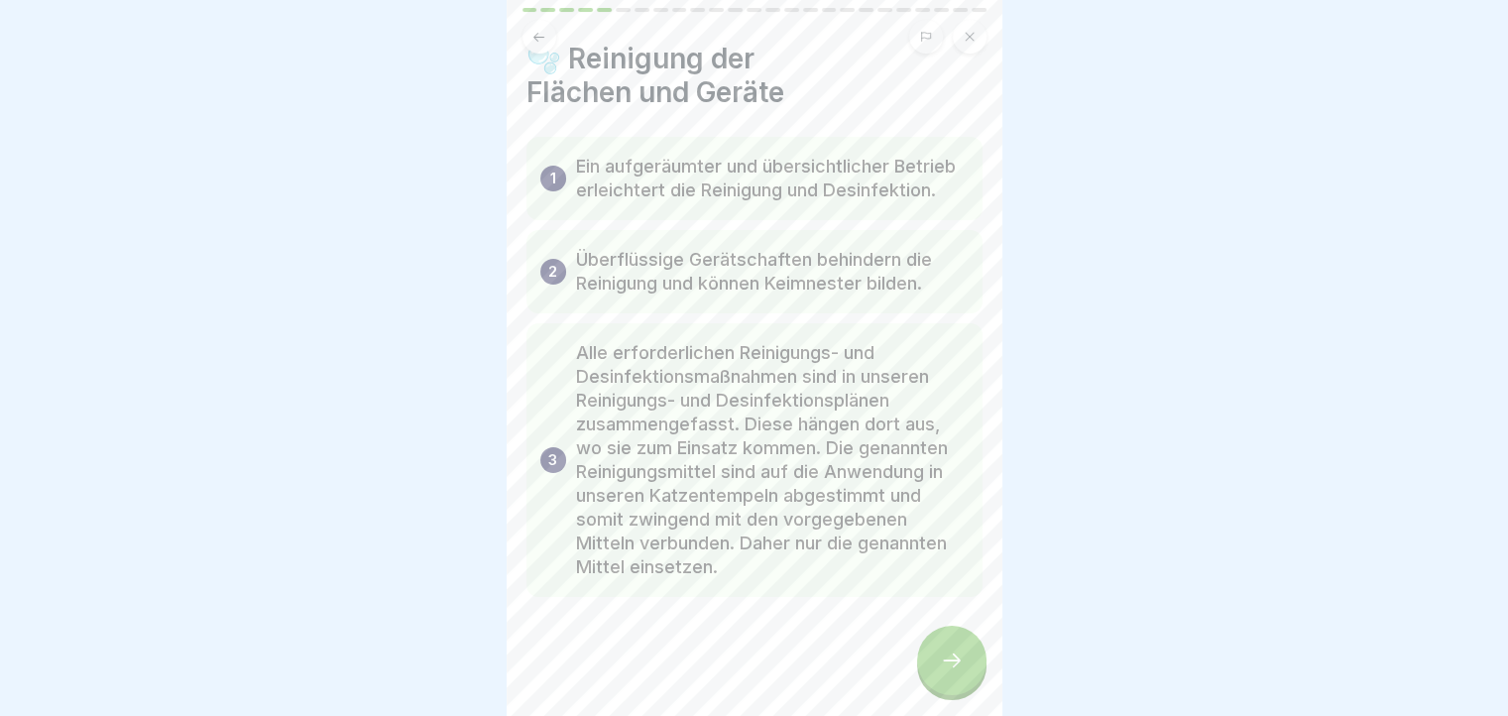
click at [950, 668] on icon at bounding box center [952, 660] width 24 height 24
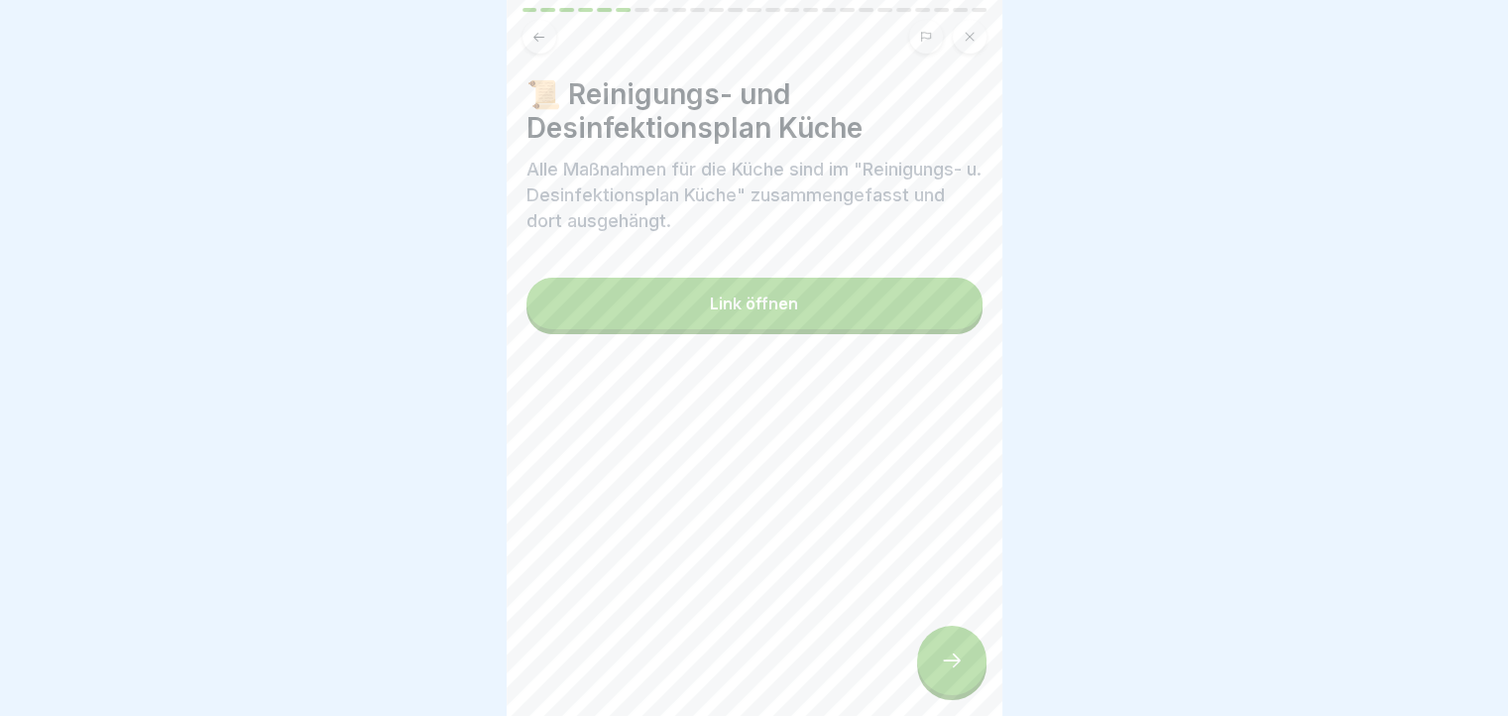
click at [950, 668] on icon at bounding box center [952, 660] width 24 height 24
click at [684, 290] on button "Link öffnen" at bounding box center [754, 304] width 456 height 52
click at [961, 671] on icon at bounding box center [952, 660] width 24 height 24
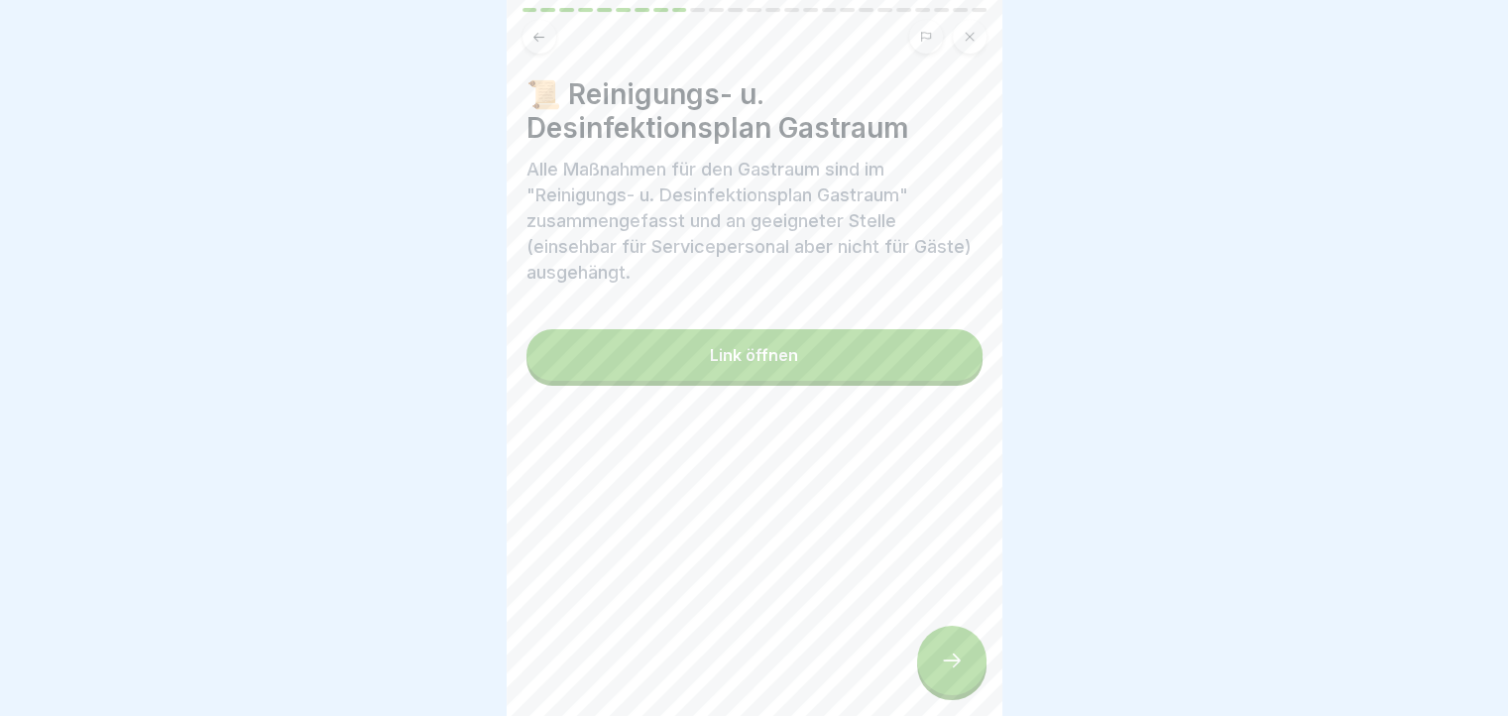
click at [961, 671] on icon at bounding box center [952, 660] width 24 height 24
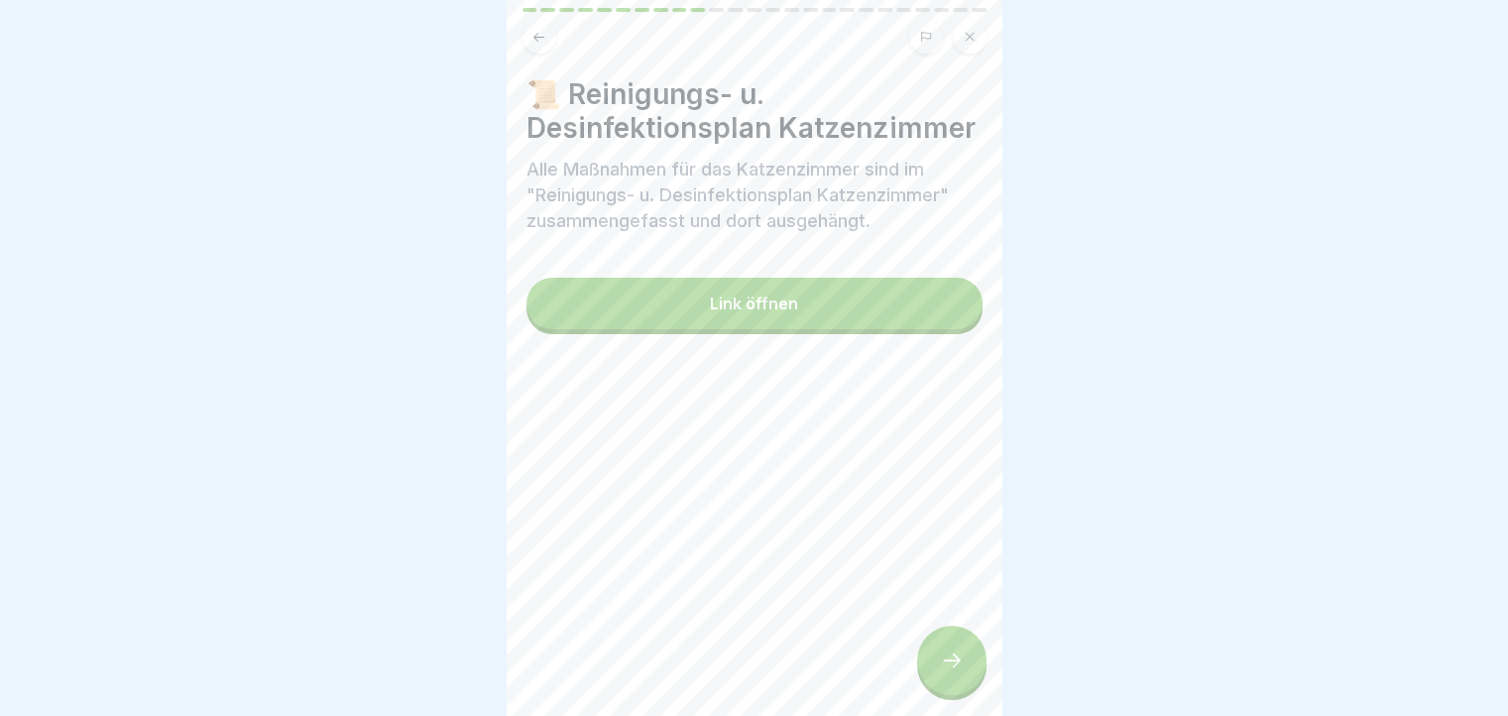
click at [961, 671] on icon at bounding box center [952, 660] width 24 height 24
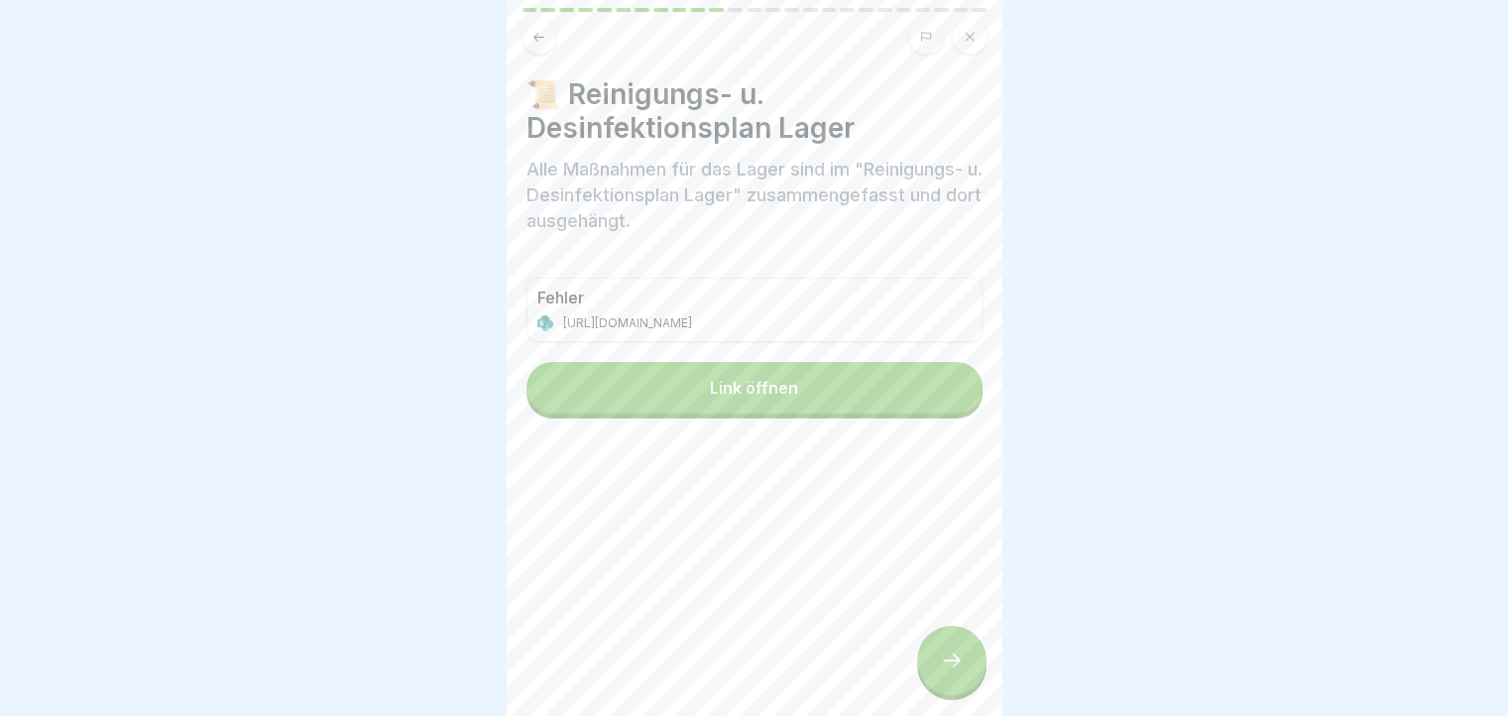
click at [961, 671] on icon at bounding box center [952, 660] width 24 height 24
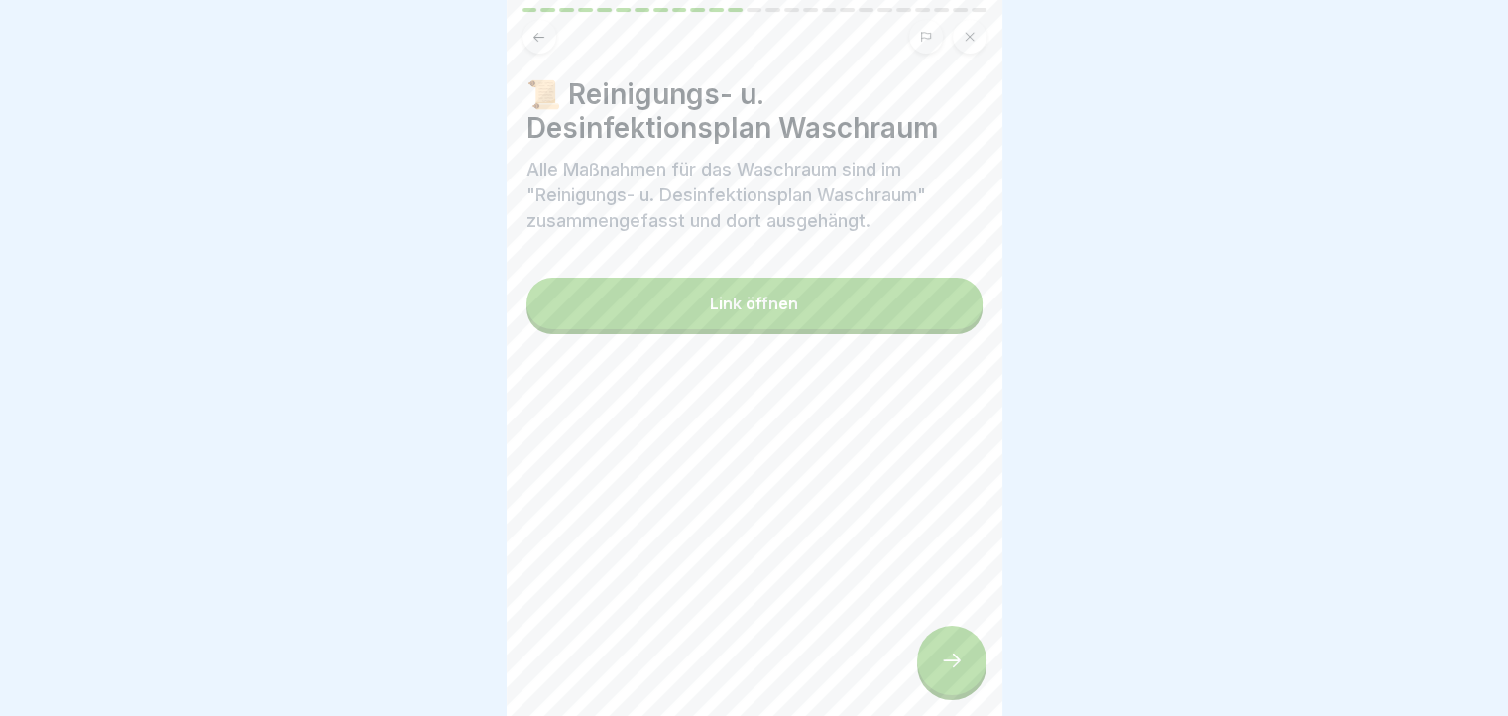
click at [957, 671] on icon at bounding box center [952, 660] width 24 height 24
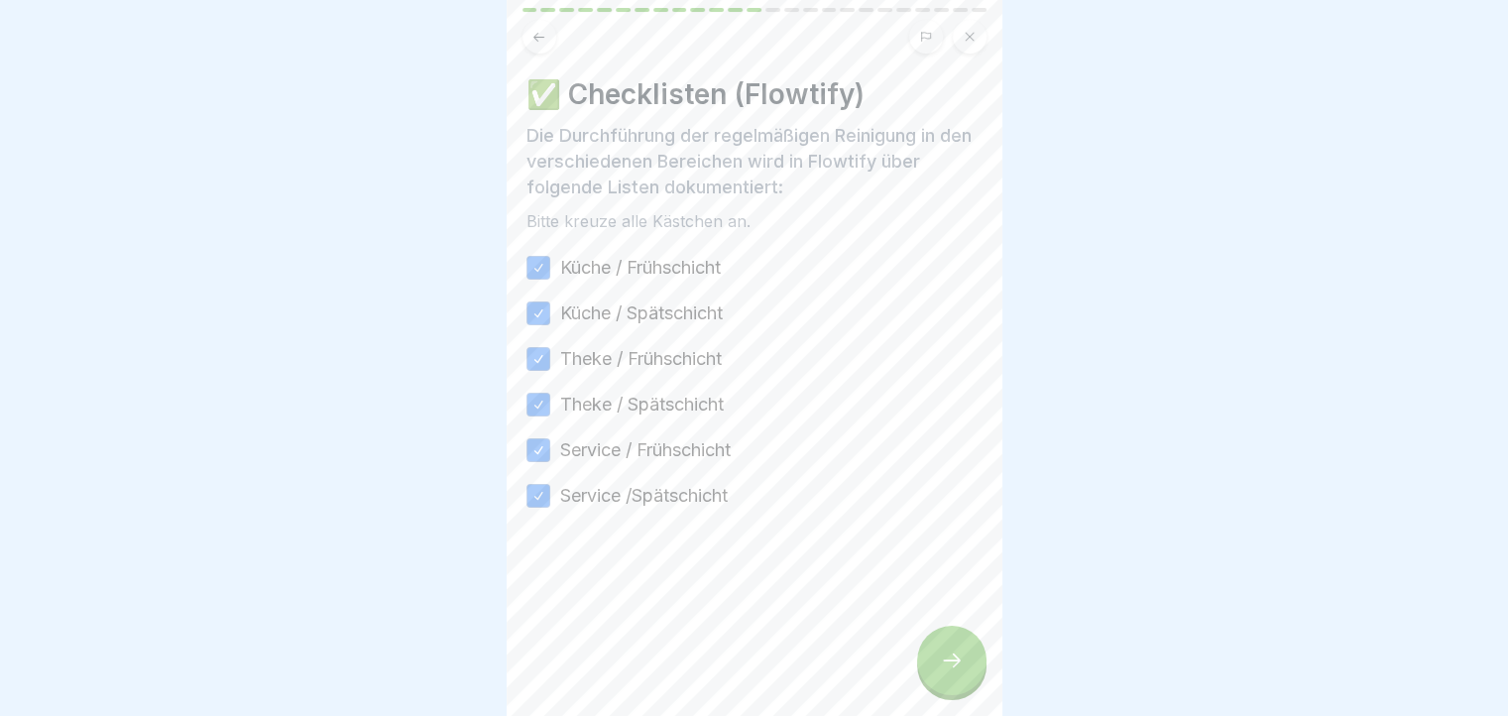
click at [957, 671] on icon at bounding box center [952, 660] width 24 height 24
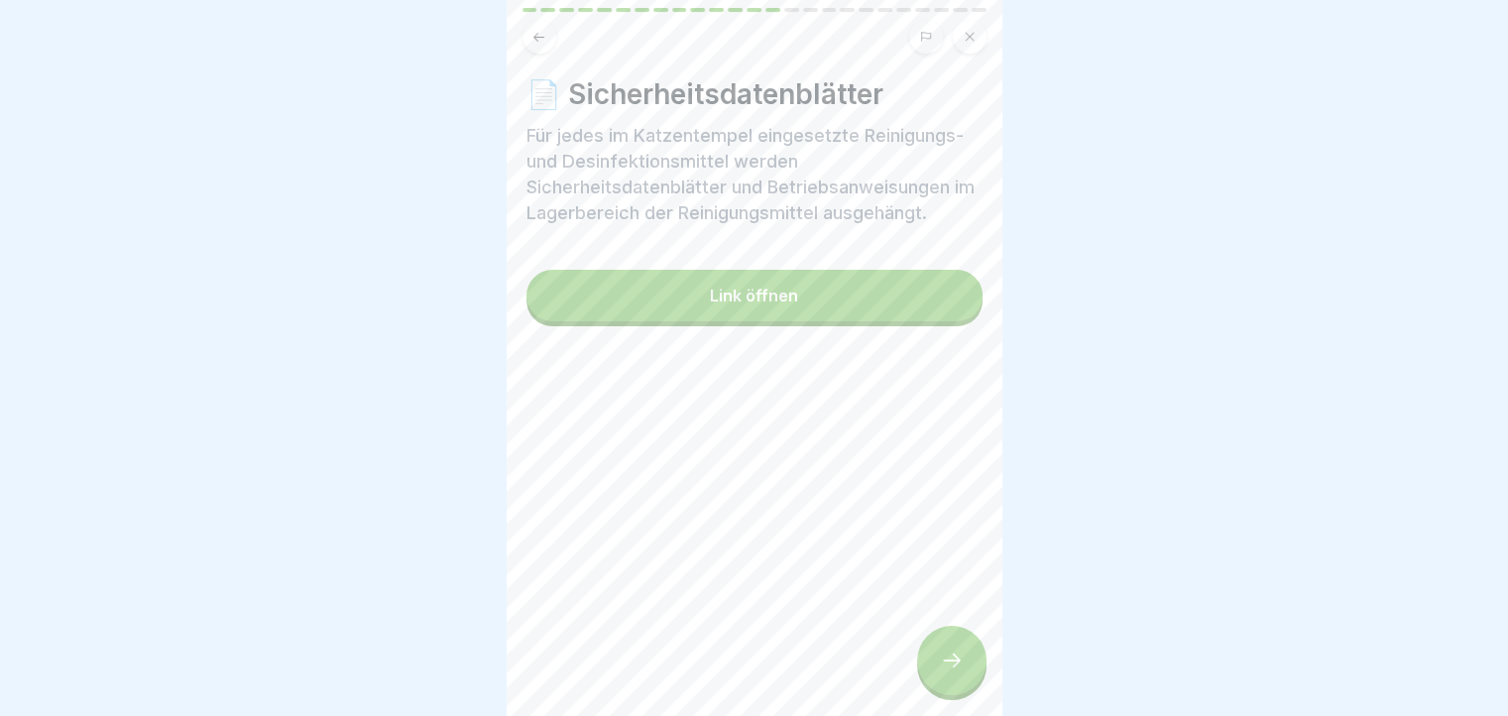
click at [957, 671] on icon at bounding box center [952, 660] width 24 height 24
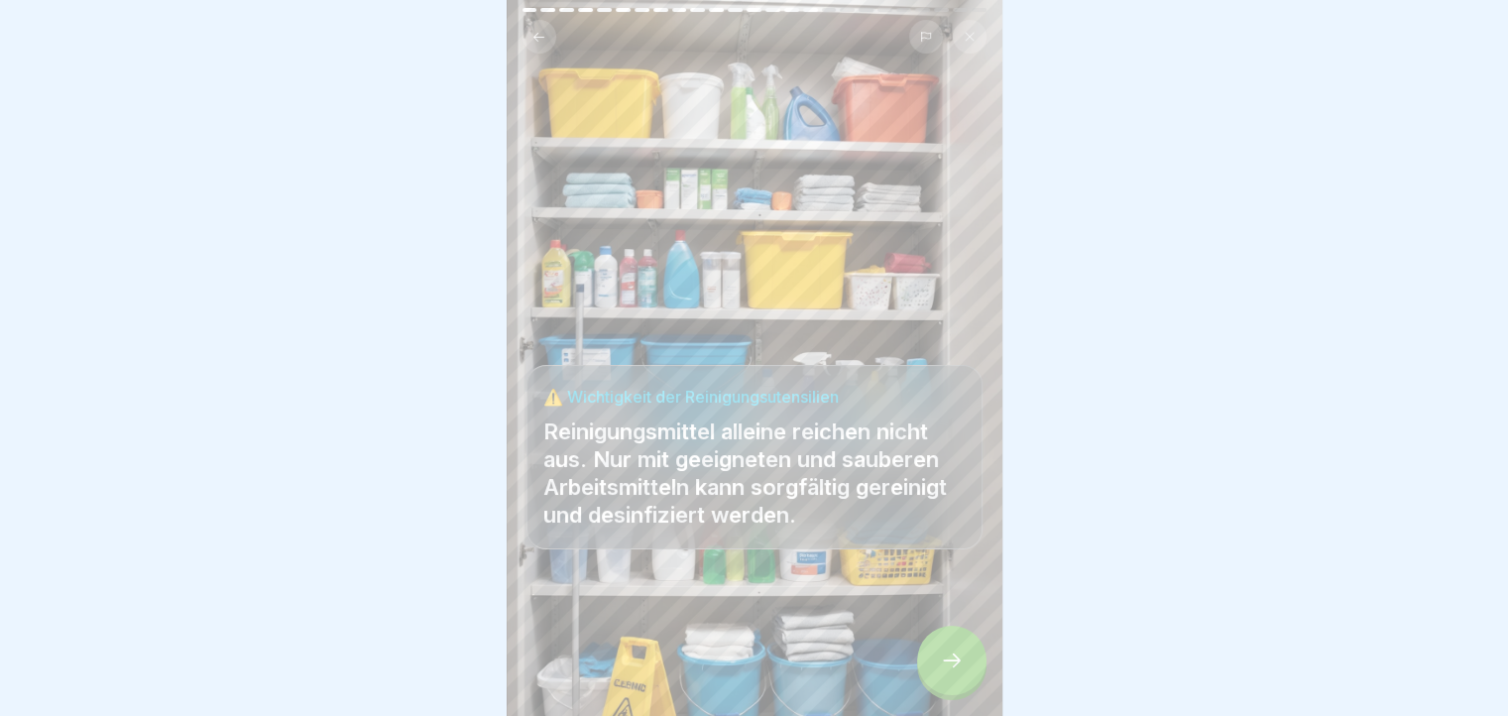
click at [957, 671] on icon at bounding box center [952, 660] width 24 height 24
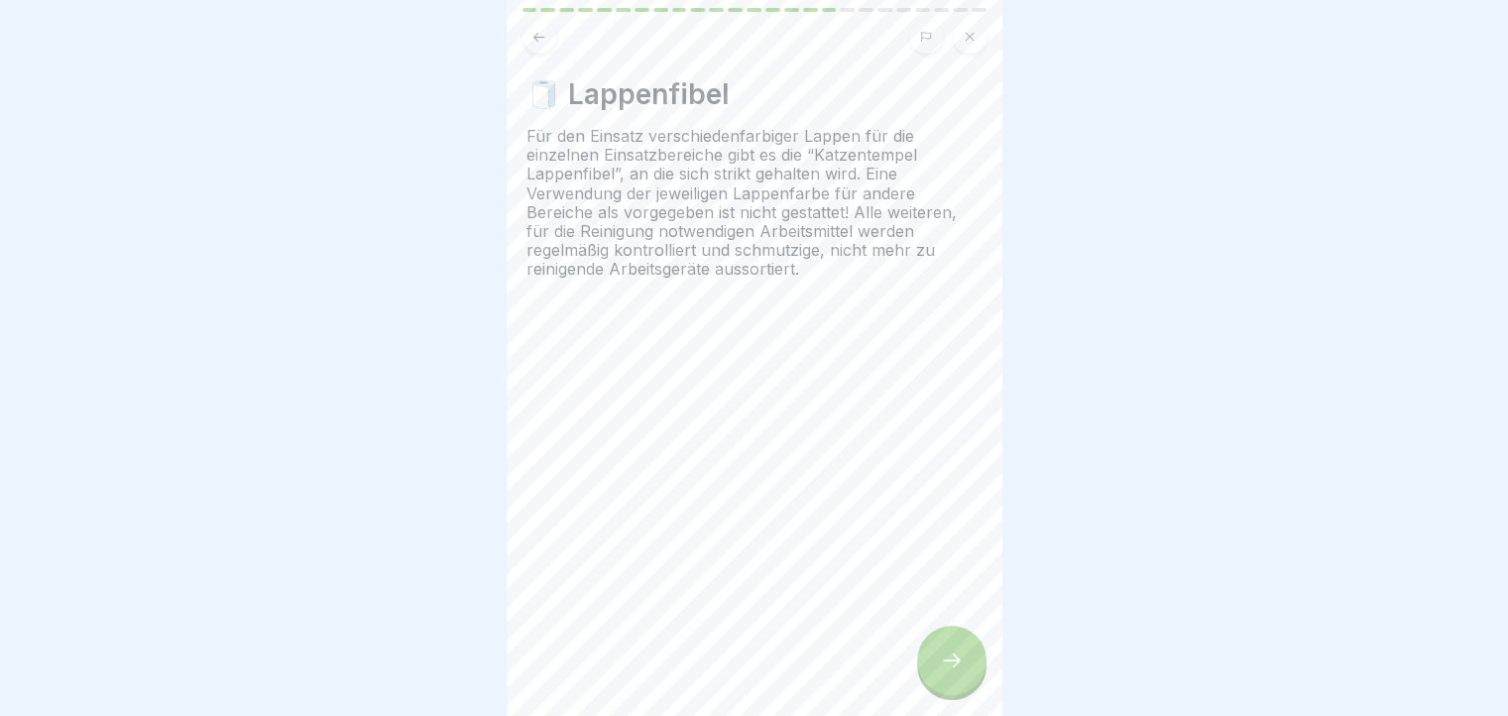
click at [970, 654] on div at bounding box center [951, 659] width 69 height 69
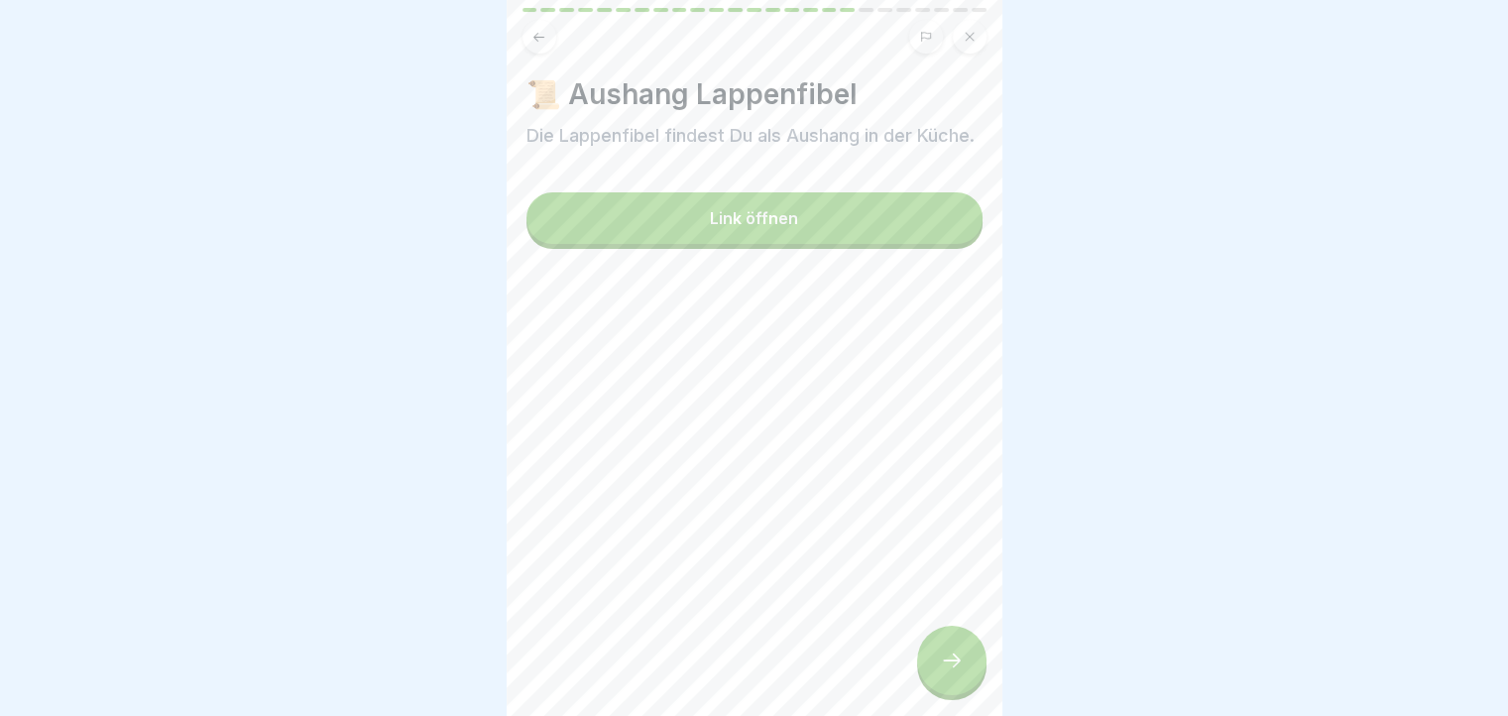
click at [970, 654] on div at bounding box center [951, 659] width 69 height 69
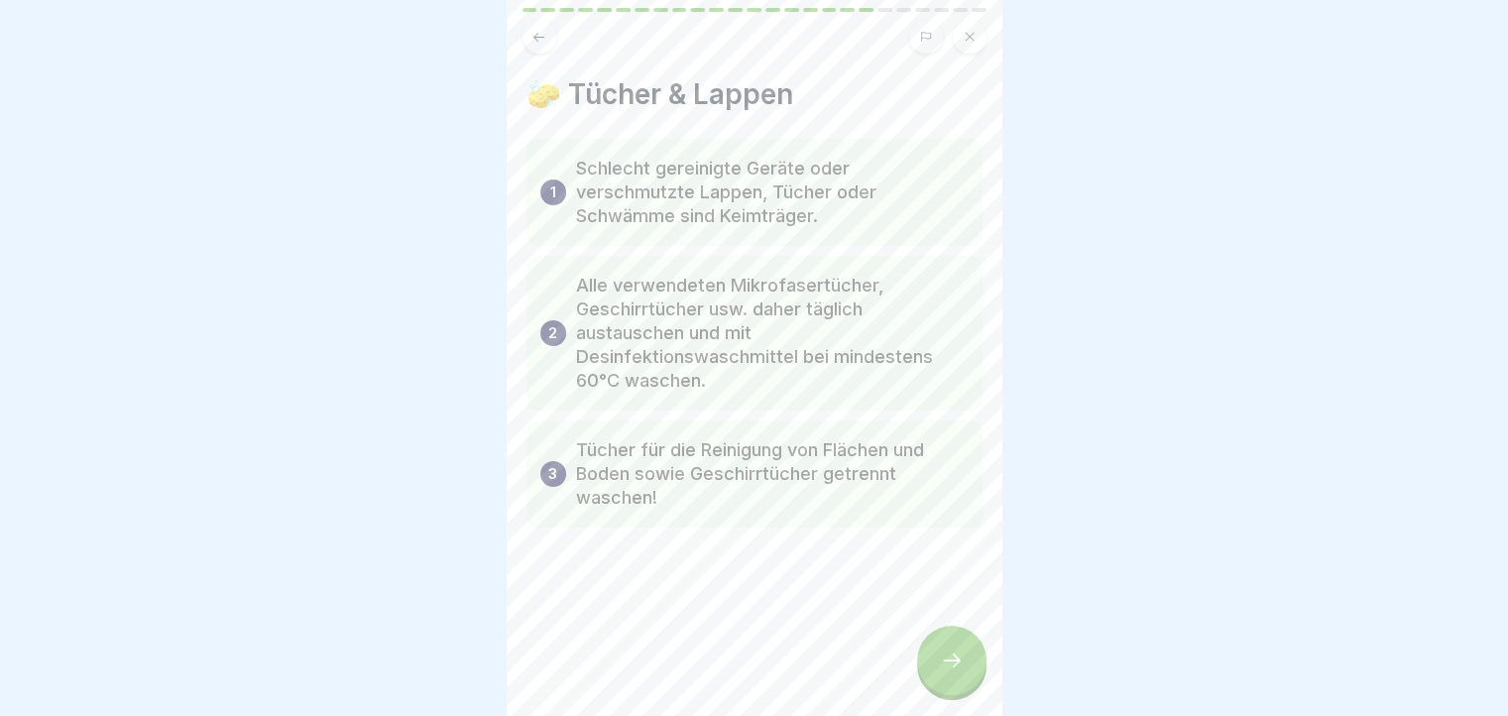
click at [542, 41] on icon at bounding box center [538, 37] width 15 height 15
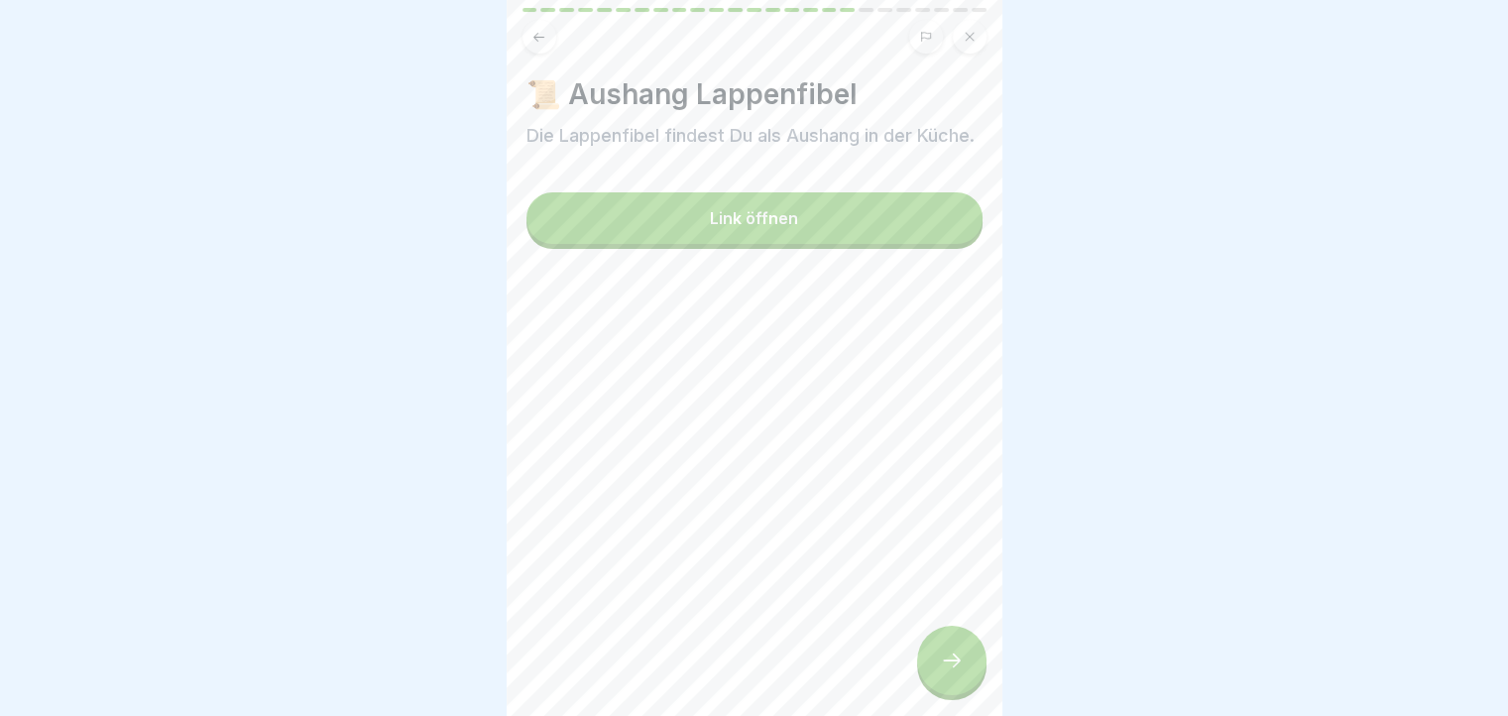
click at [662, 232] on button "Link öffnen" at bounding box center [754, 218] width 456 height 52
click at [964, 695] on div at bounding box center [951, 659] width 69 height 69
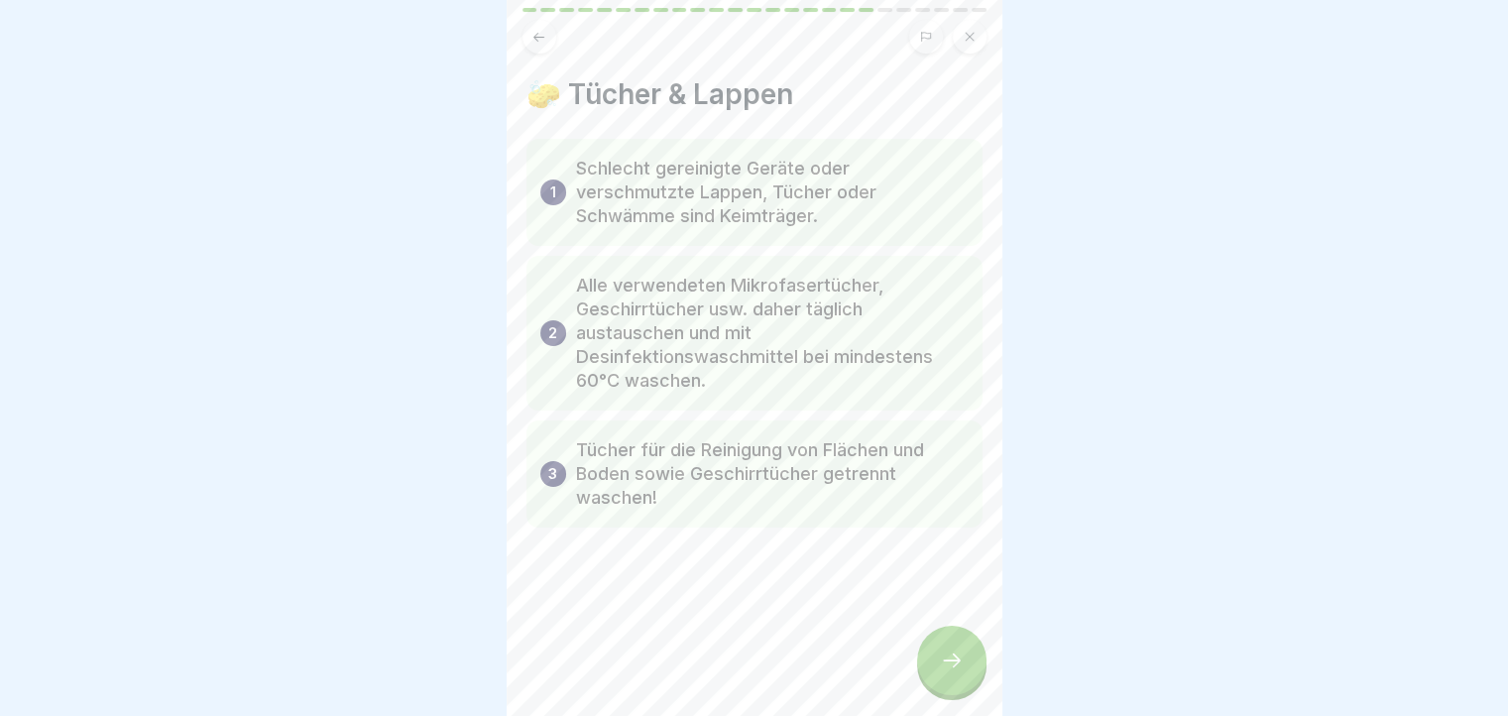
click at [964, 695] on div at bounding box center [951, 659] width 69 height 69
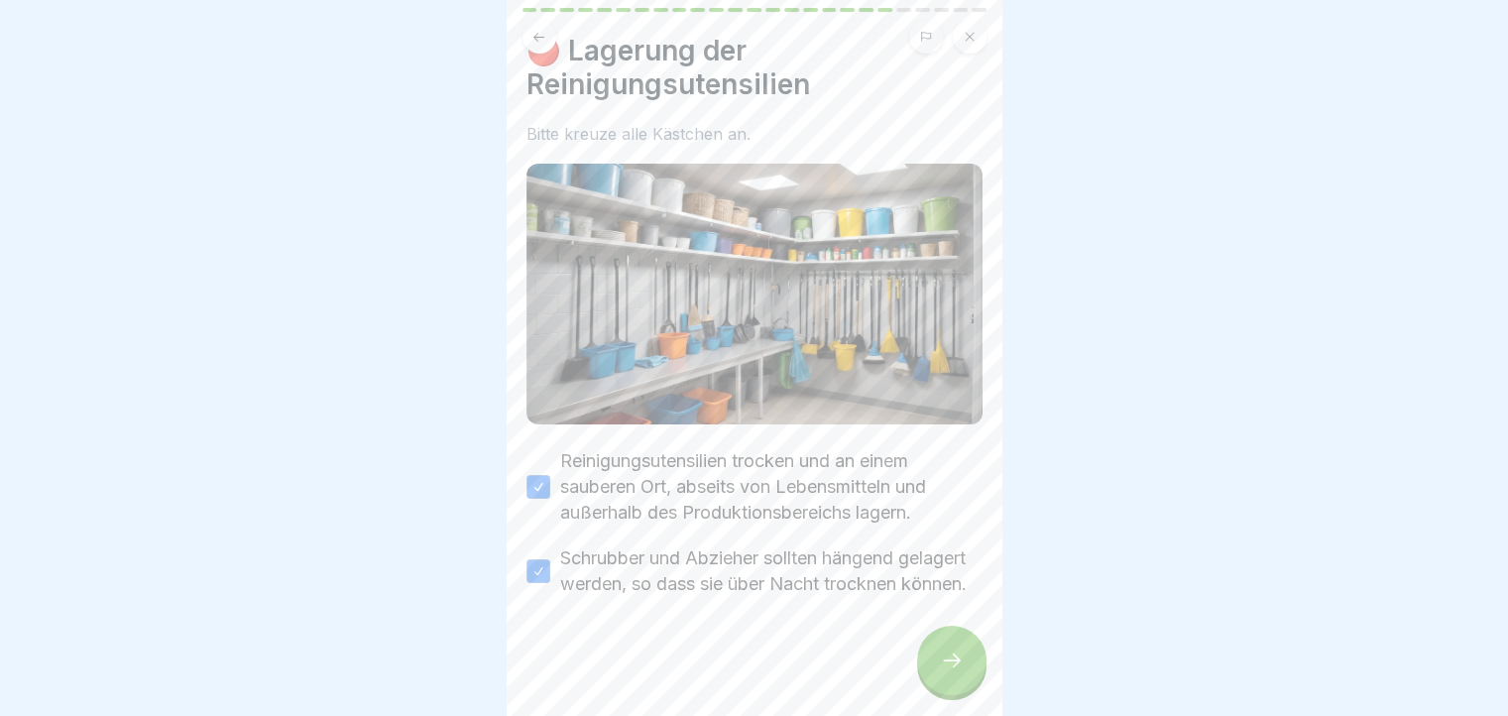
click at [956, 667] on icon at bounding box center [952, 660] width 18 height 14
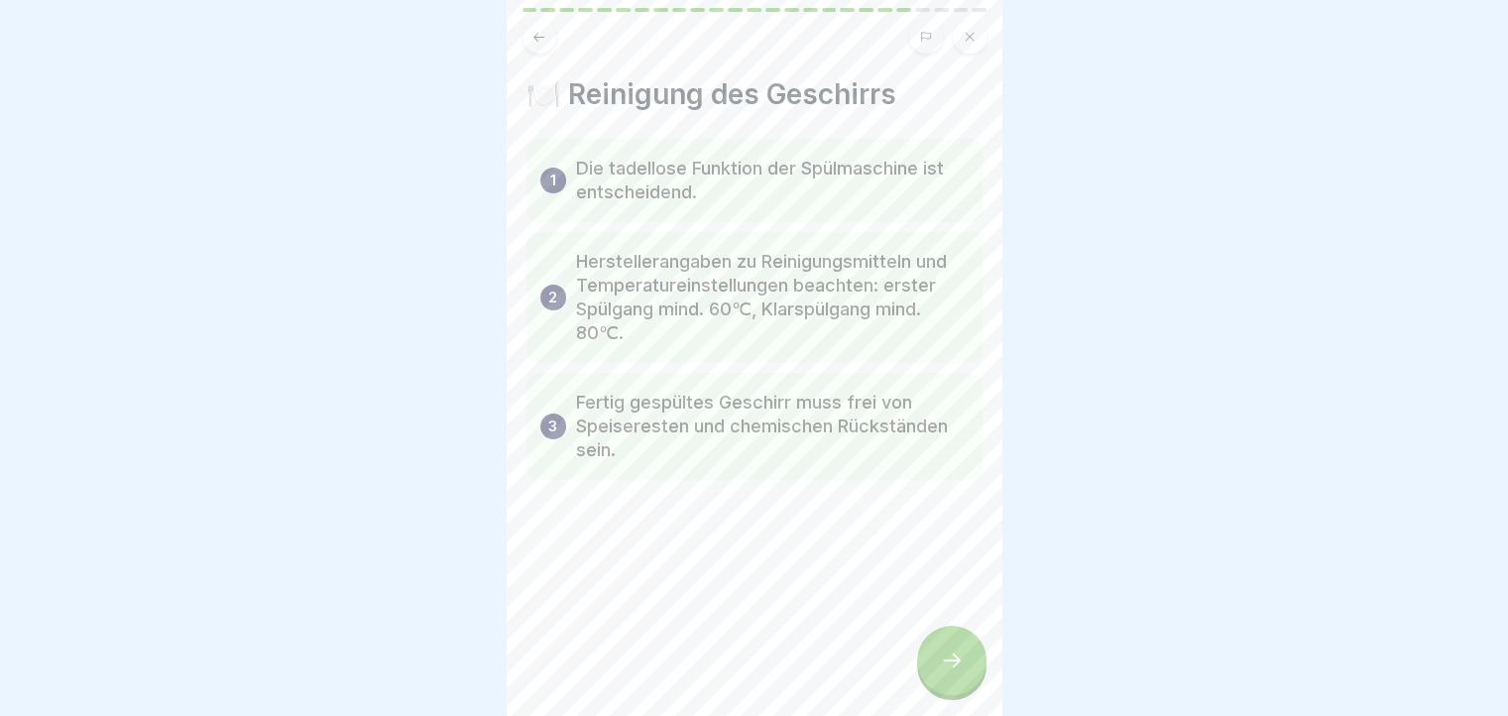
click at [956, 672] on icon at bounding box center [952, 660] width 24 height 24
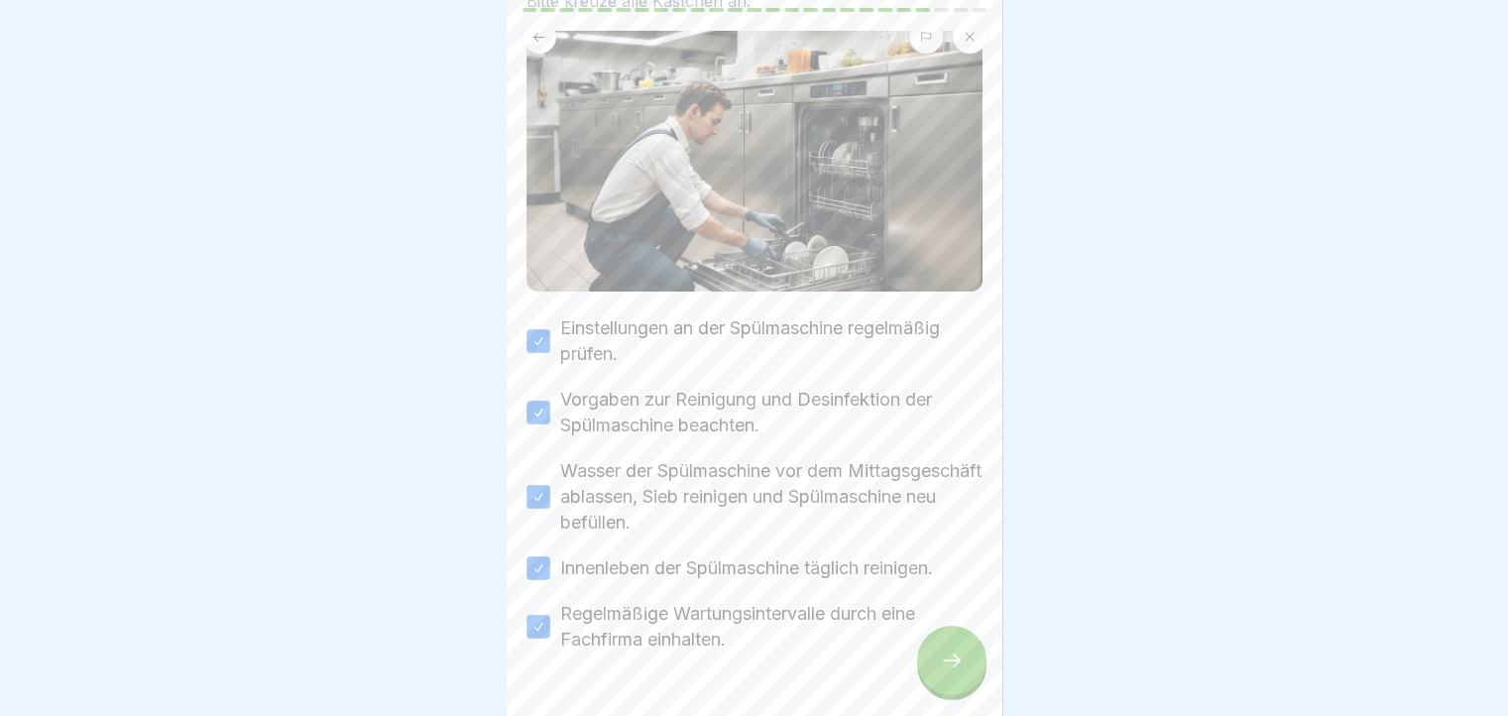
scroll to position [188, 0]
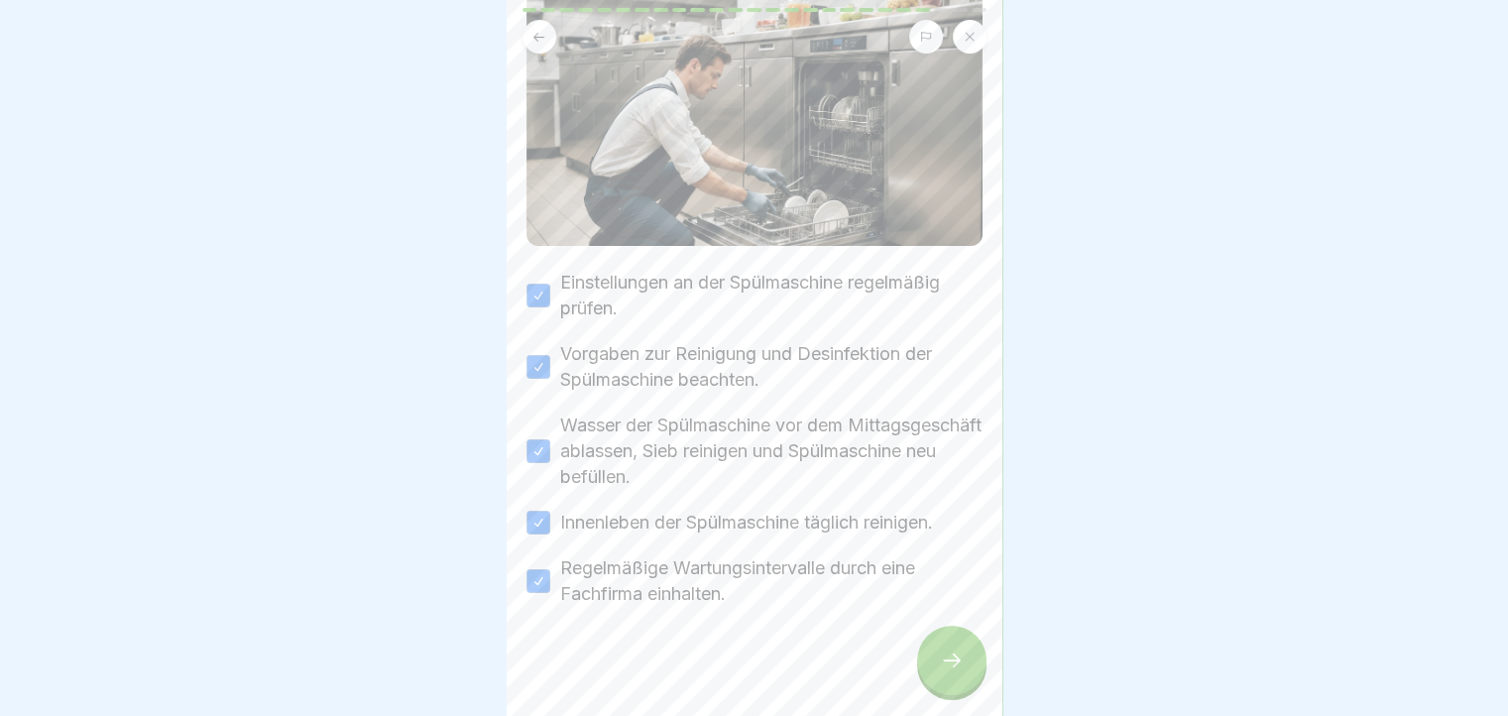
click at [951, 663] on div at bounding box center [951, 659] width 69 height 69
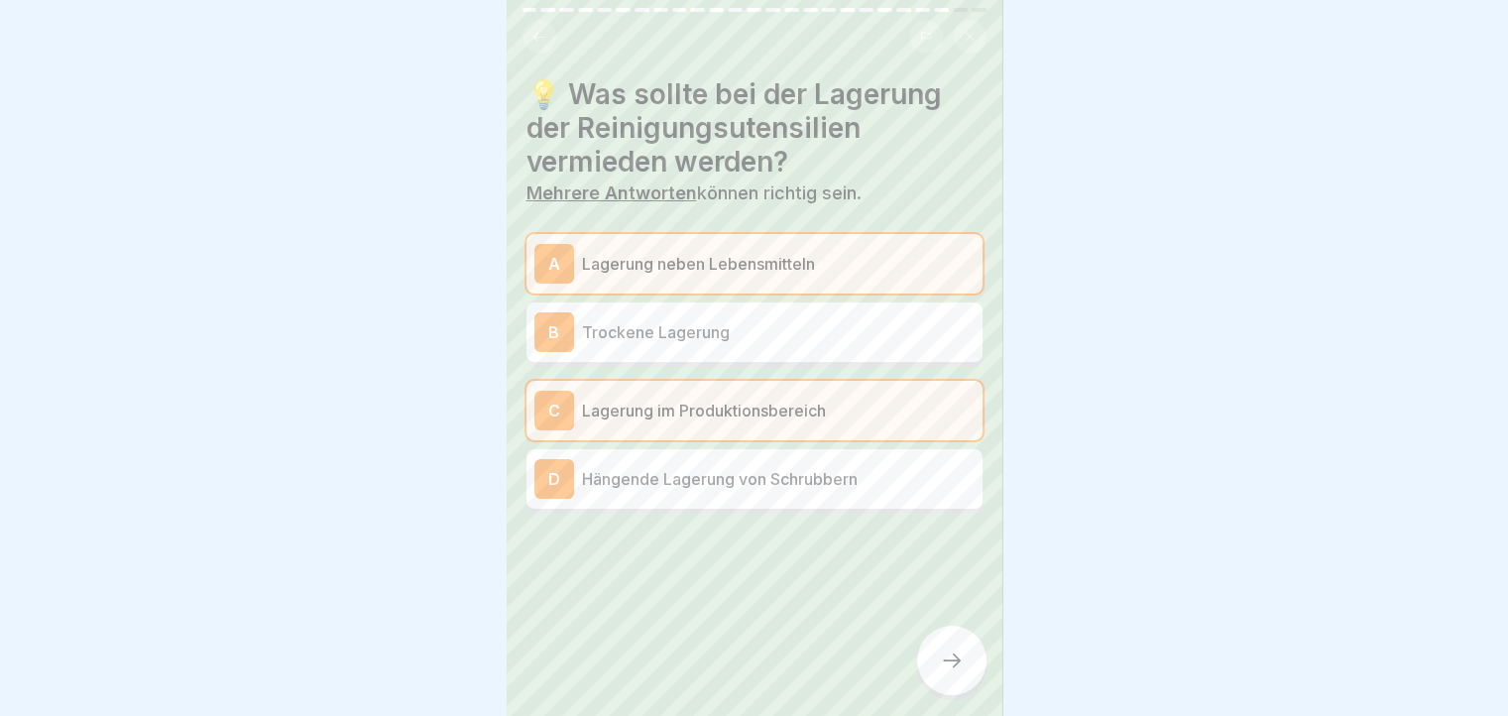
click at [951, 663] on div at bounding box center [951, 659] width 69 height 69
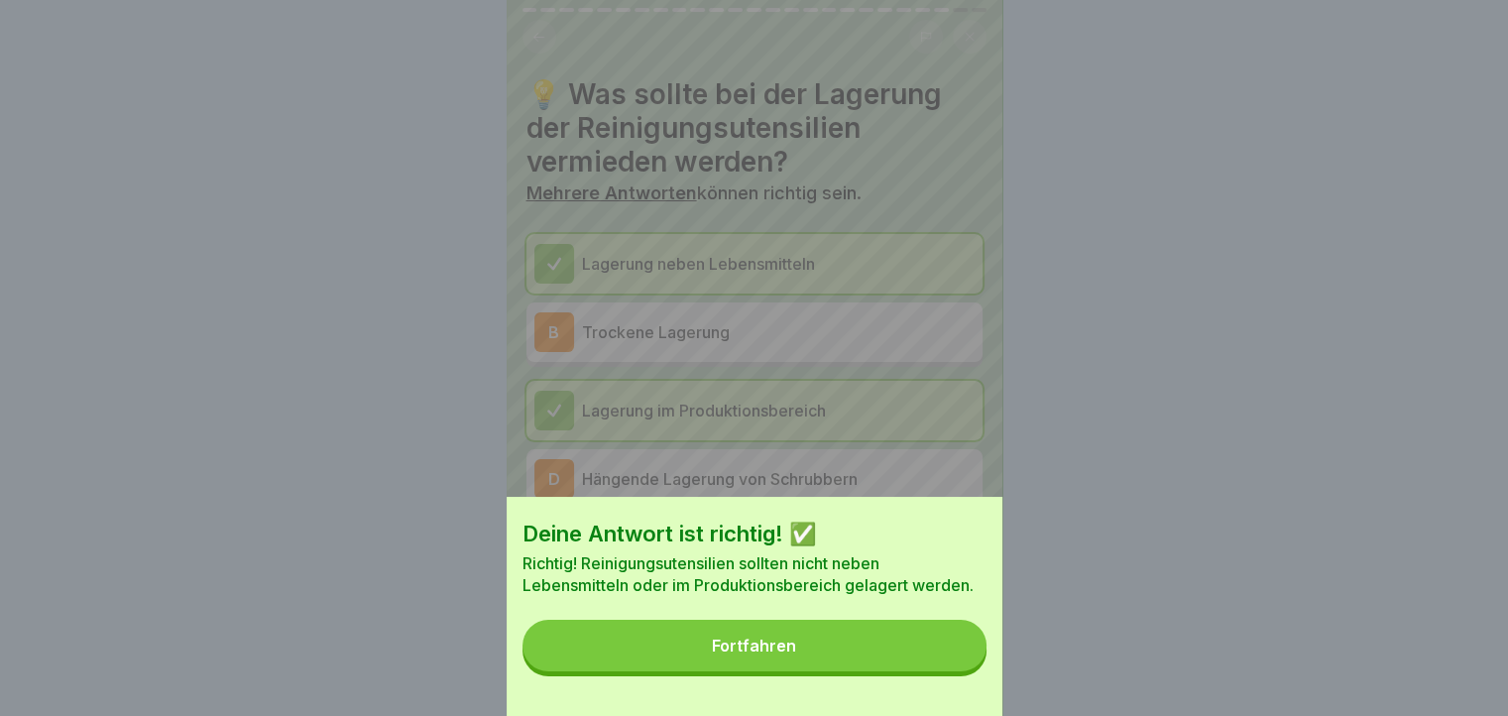
click at [951, 663] on button "Fortfahren" at bounding box center [754, 645] width 464 height 52
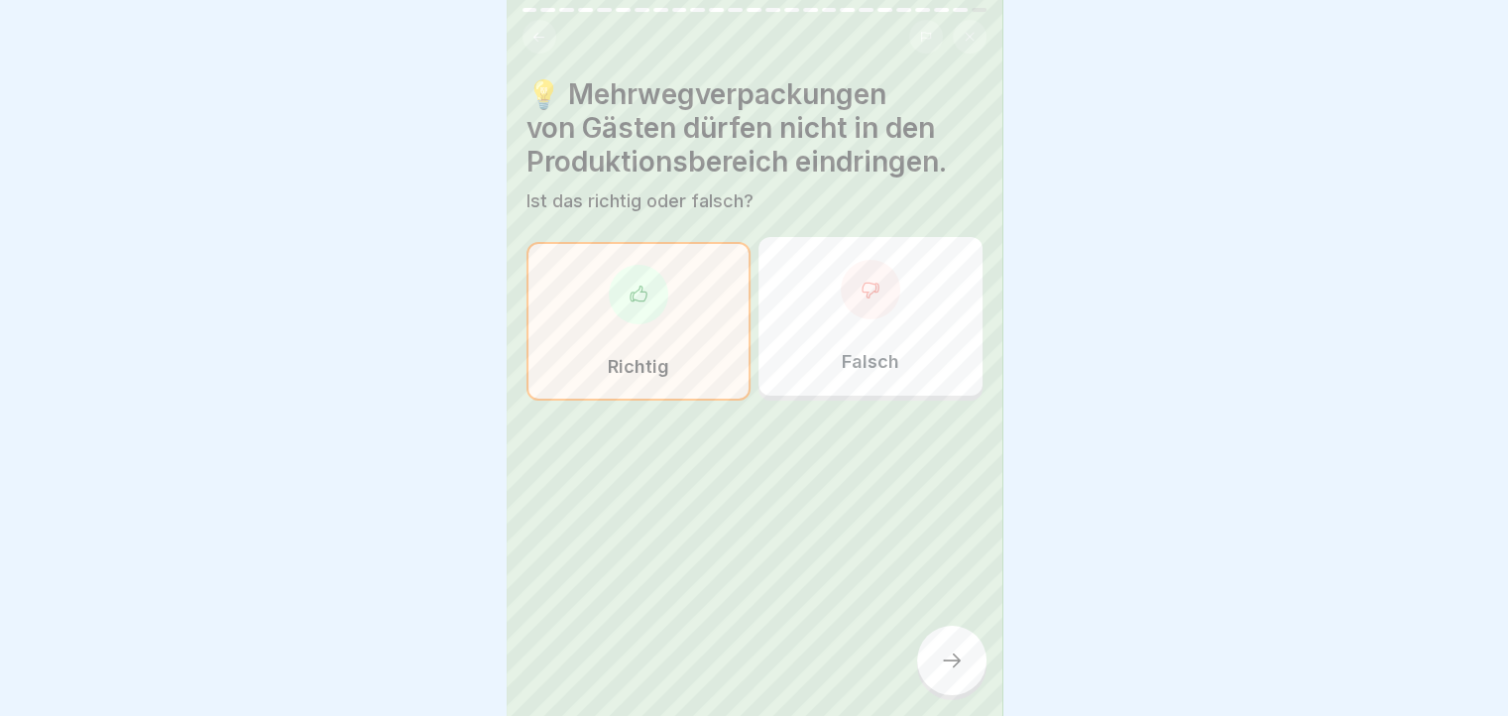
click at [951, 663] on div at bounding box center [951, 659] width 69 height 69
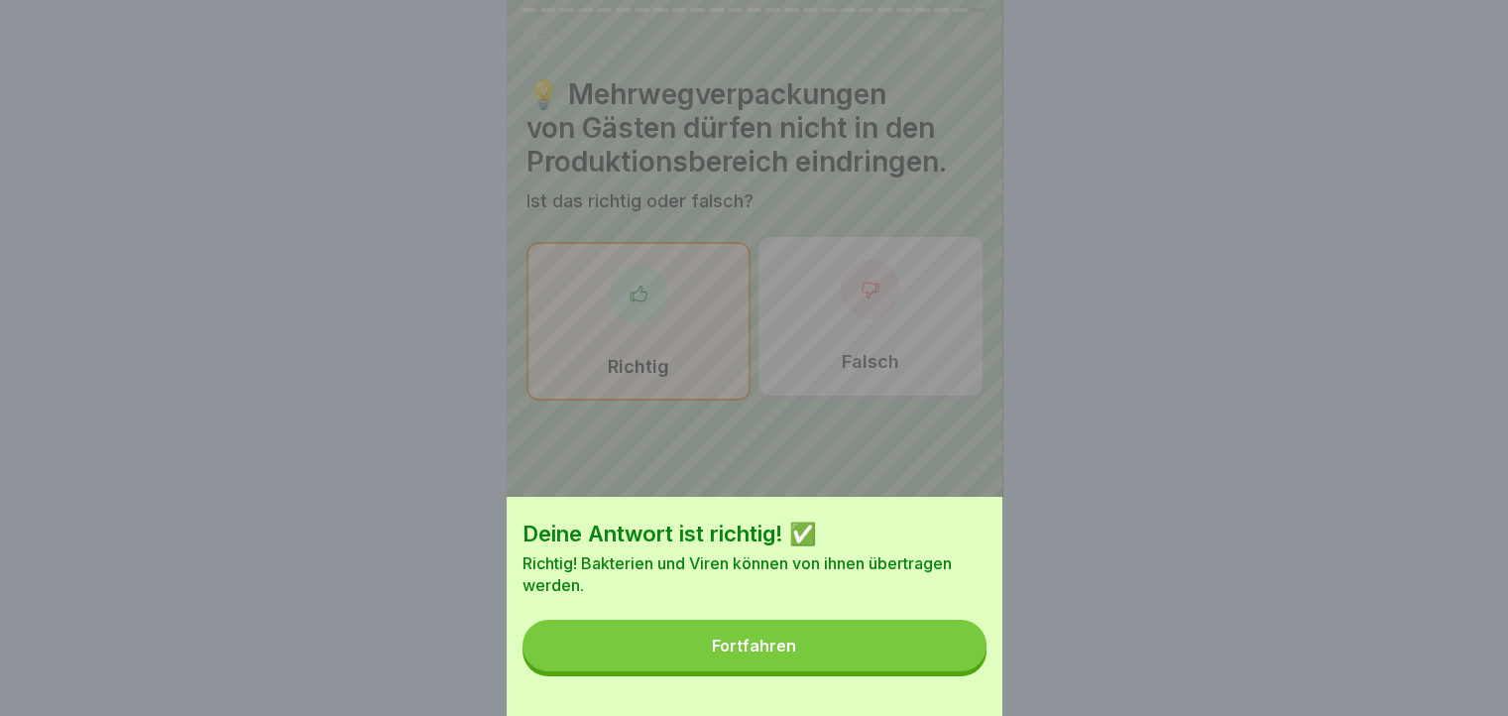
click at [951, 663] on button "Fortfahren" at bounding box center [754, 645] width 464 height 52
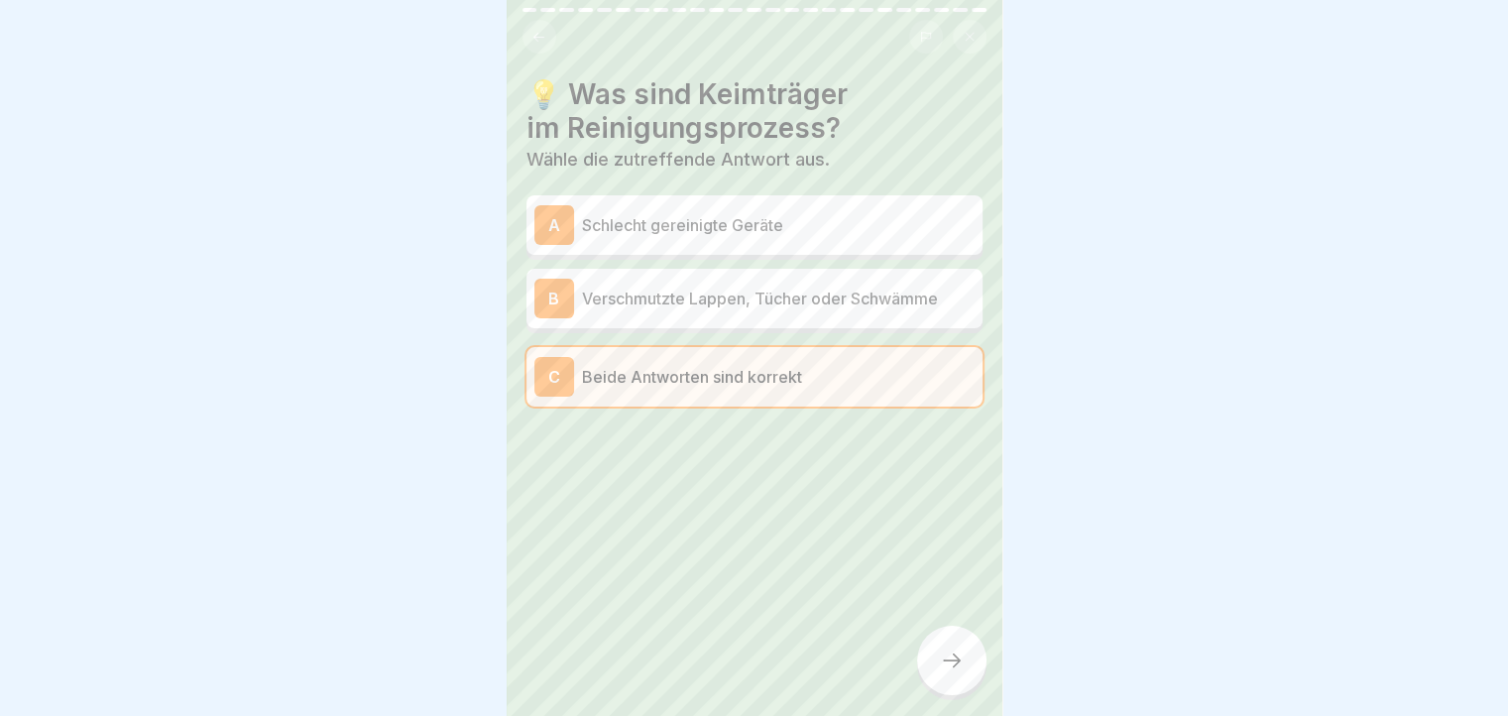
click at [951, 663] on div at bounding box center [951, 659] width 69 height 69
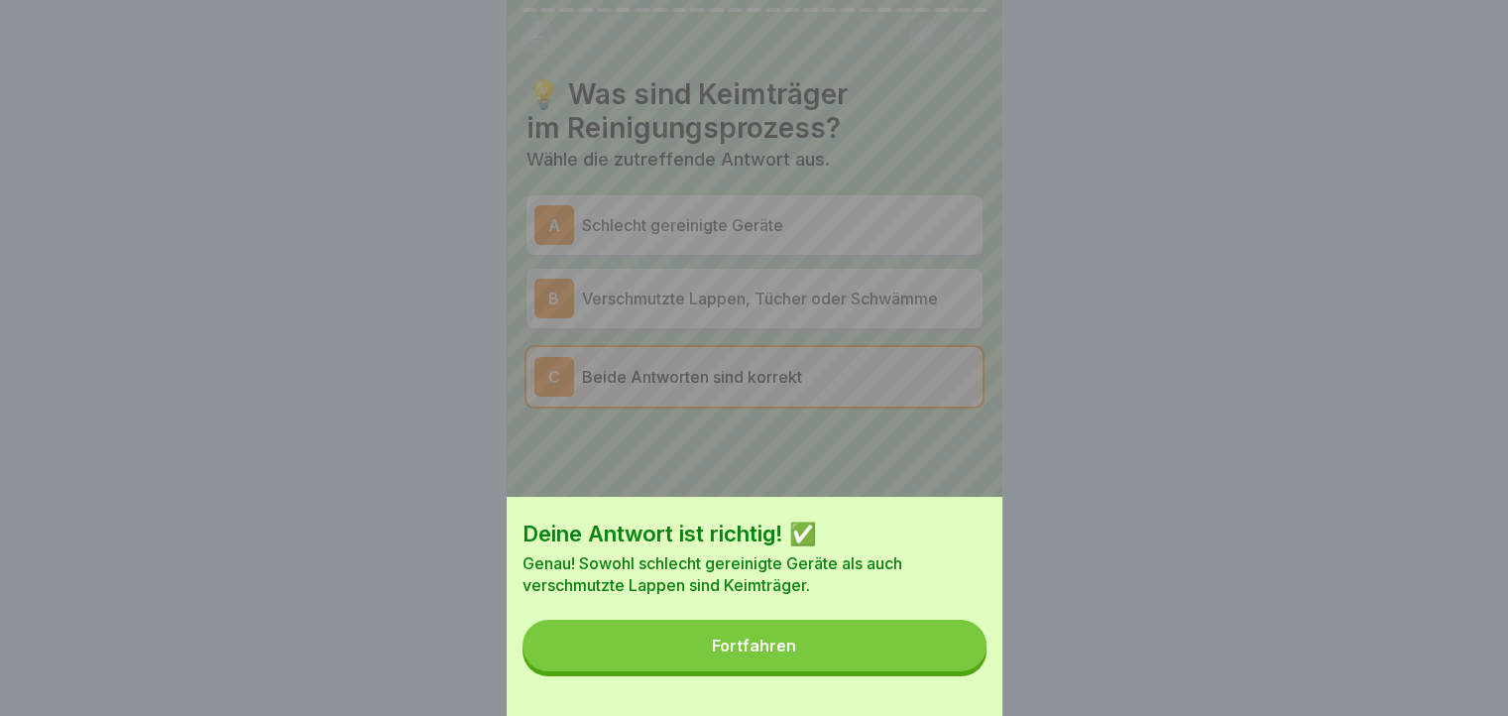
click at [951, 663] on button "Fortfahren" at bounding box center [754, 645] width 464 height 52
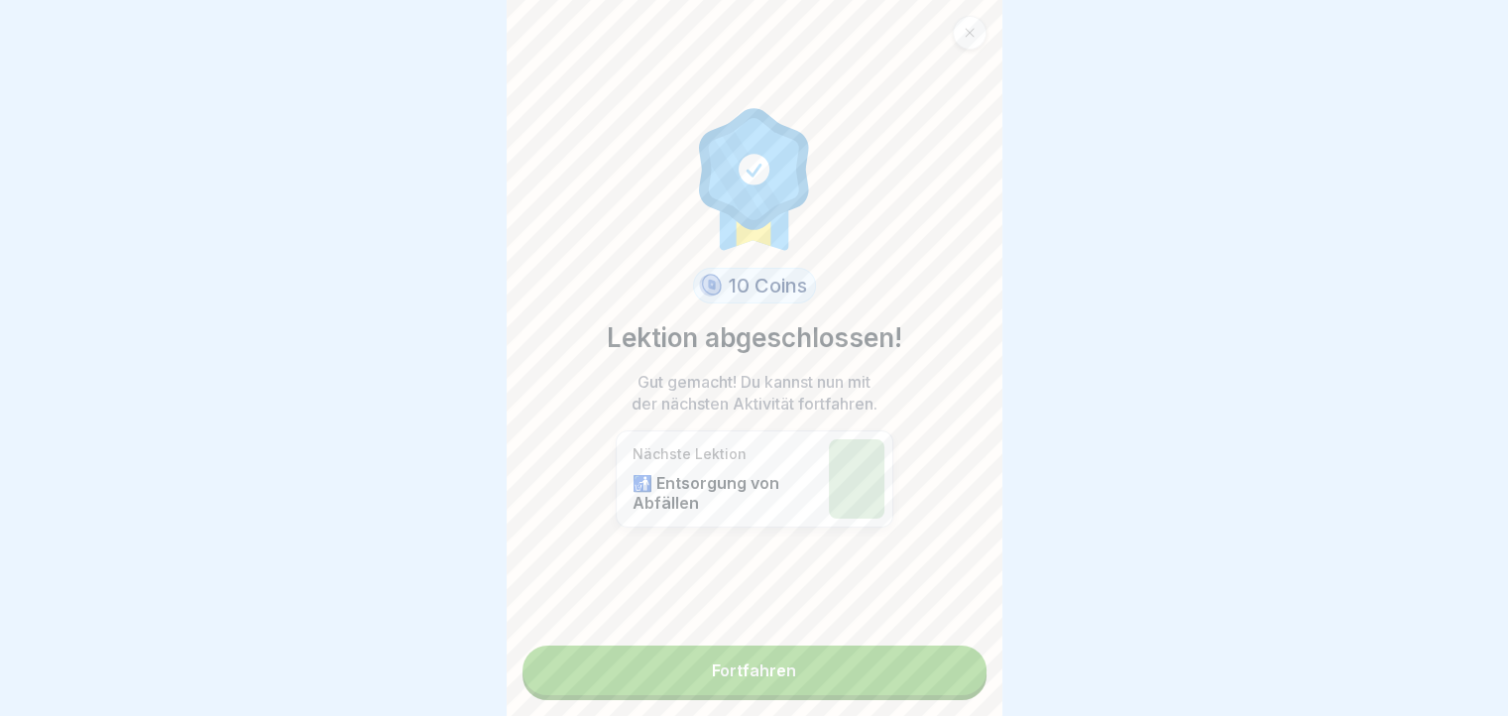
click at [951, 663] on link "Fortfahren" at bounding box center [754, 670] width 464 height 50
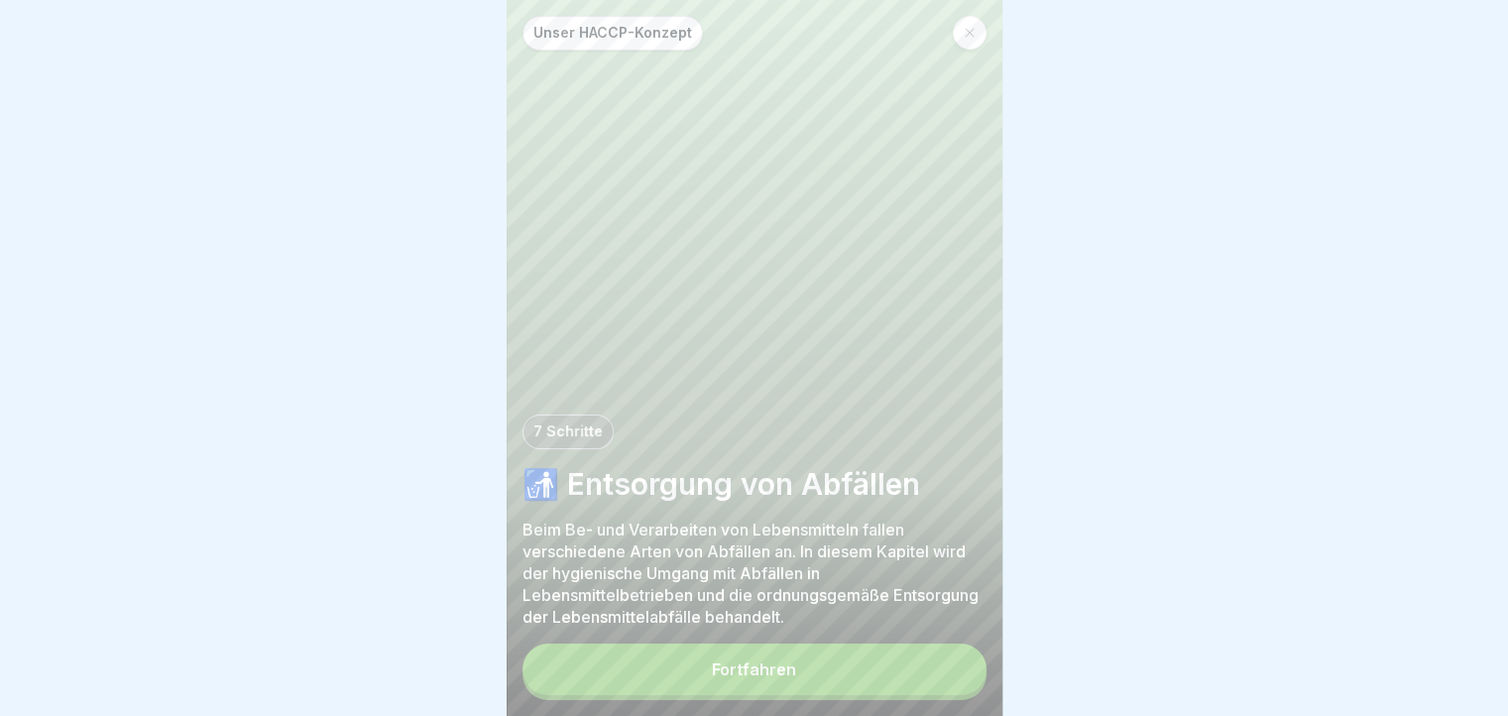
click at [951, 663] on button "Fortfahren" at bounding box center [754, 669] width 464 height 52
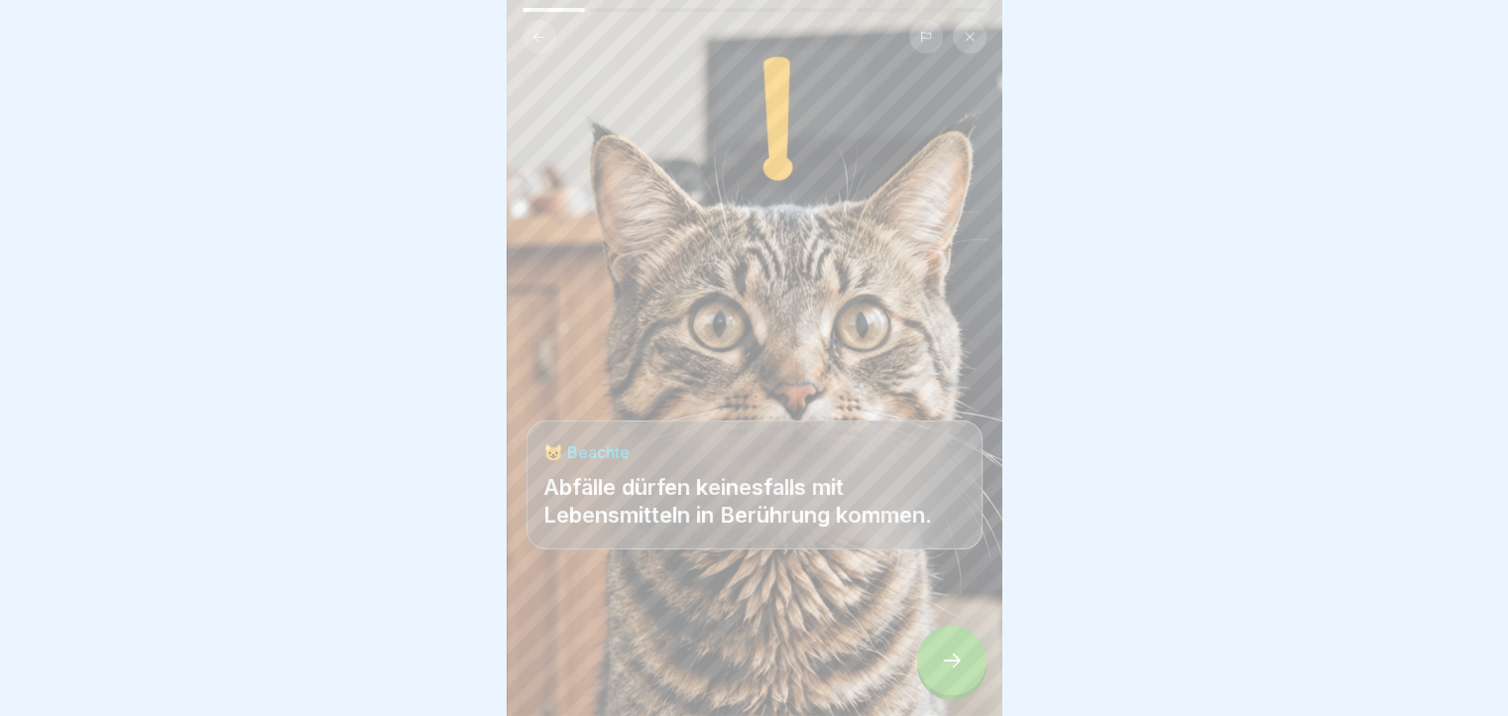
click at [951, 663] on div at bounding box center [951, 659] width 69 height 69
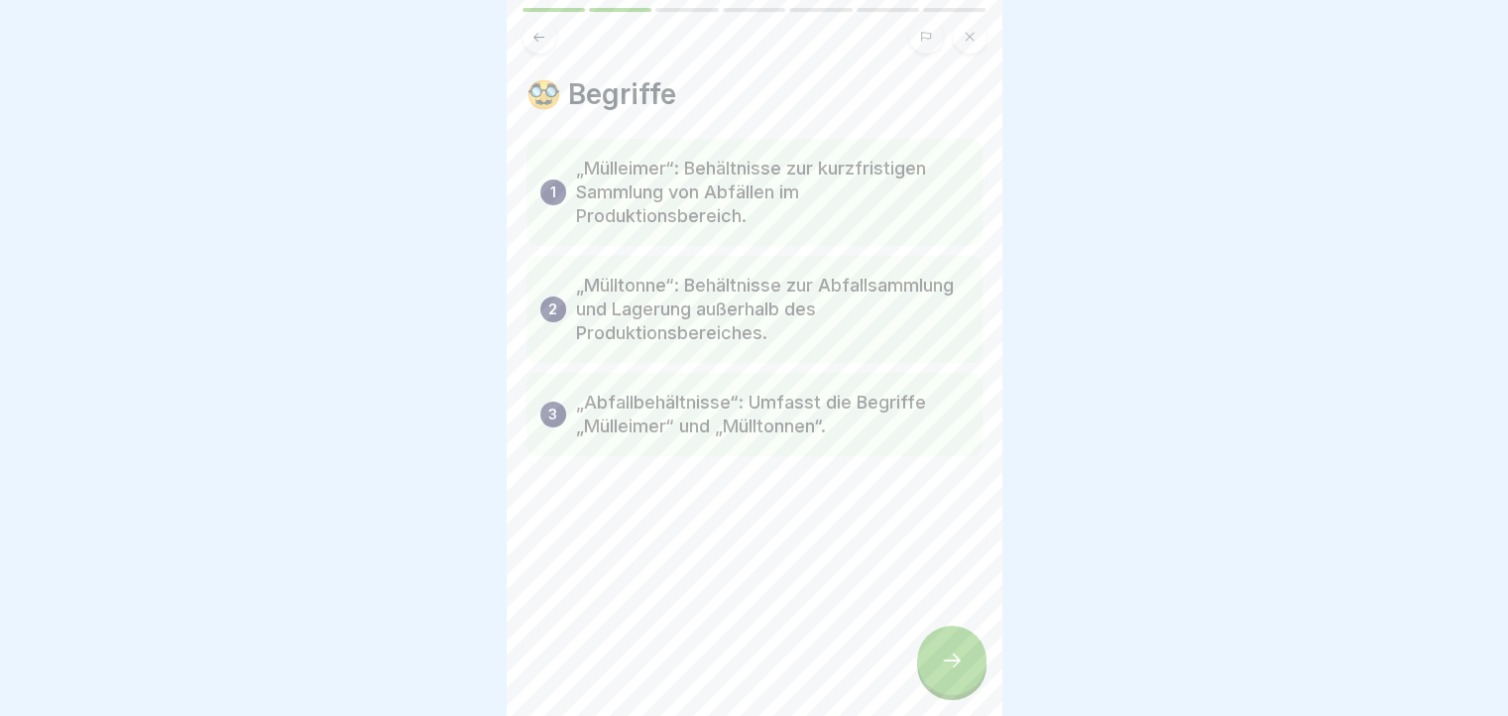
click at [951, 663] on div at bounding box center [951, 659] width 69 height 69
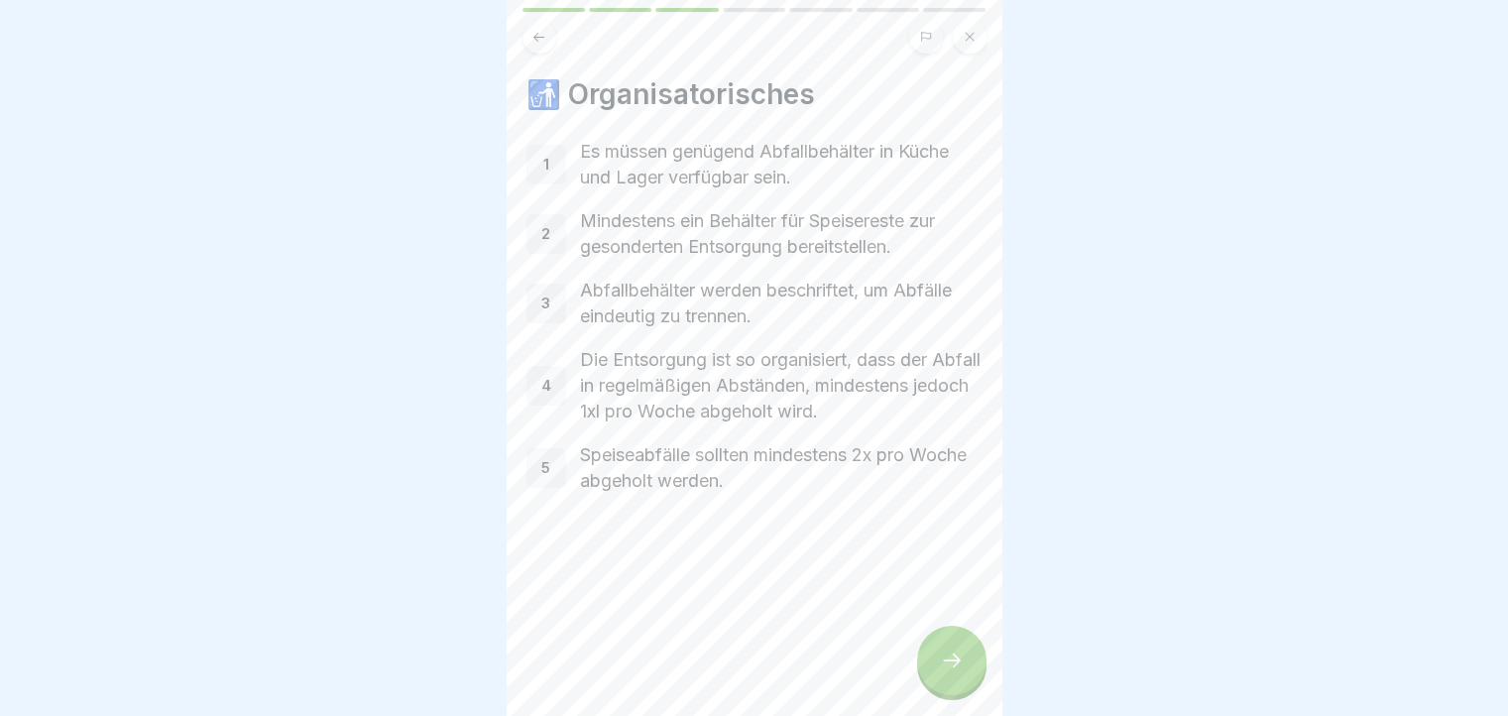
click at [951, 663] on div at bounding box center [951, 659] width 69 height 69
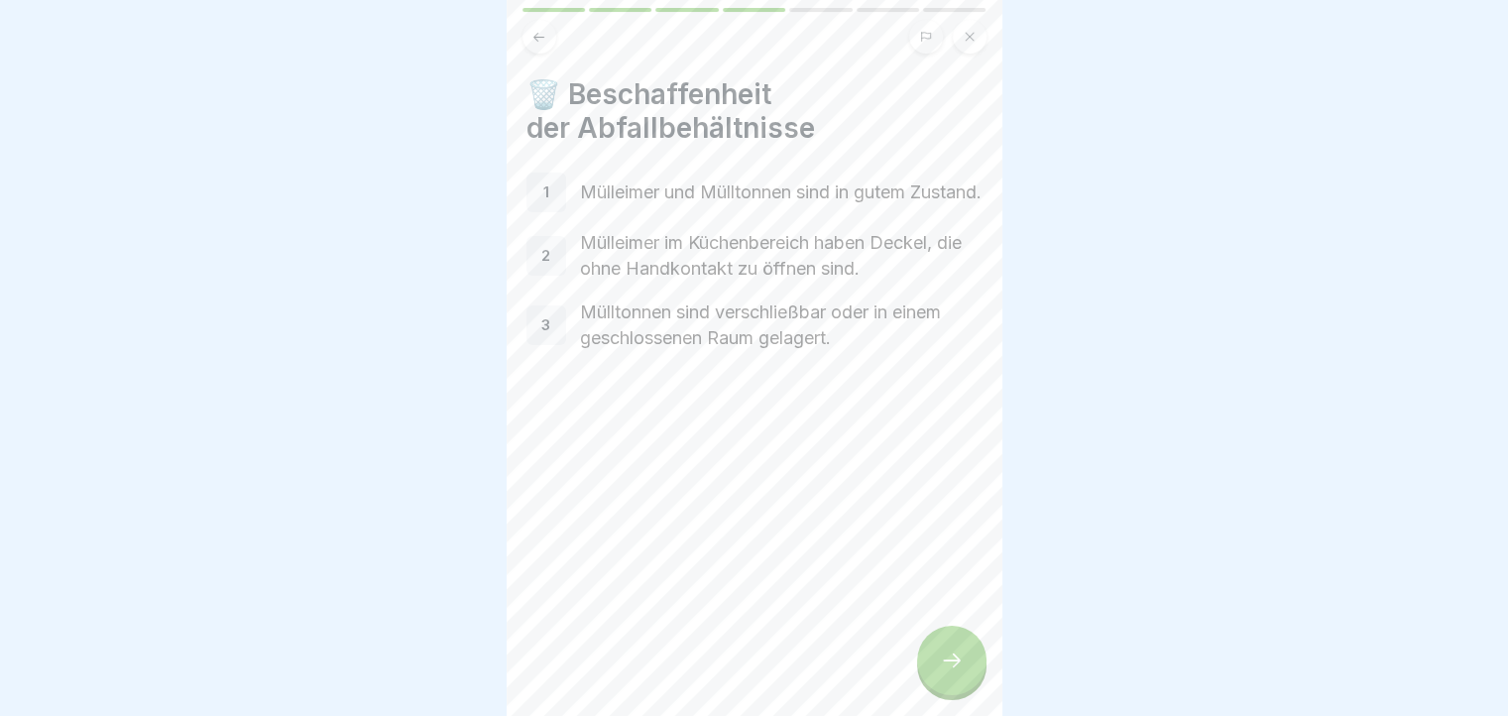
click at [951, 663] on div at bounding box center [951, 659] width 69 height 69
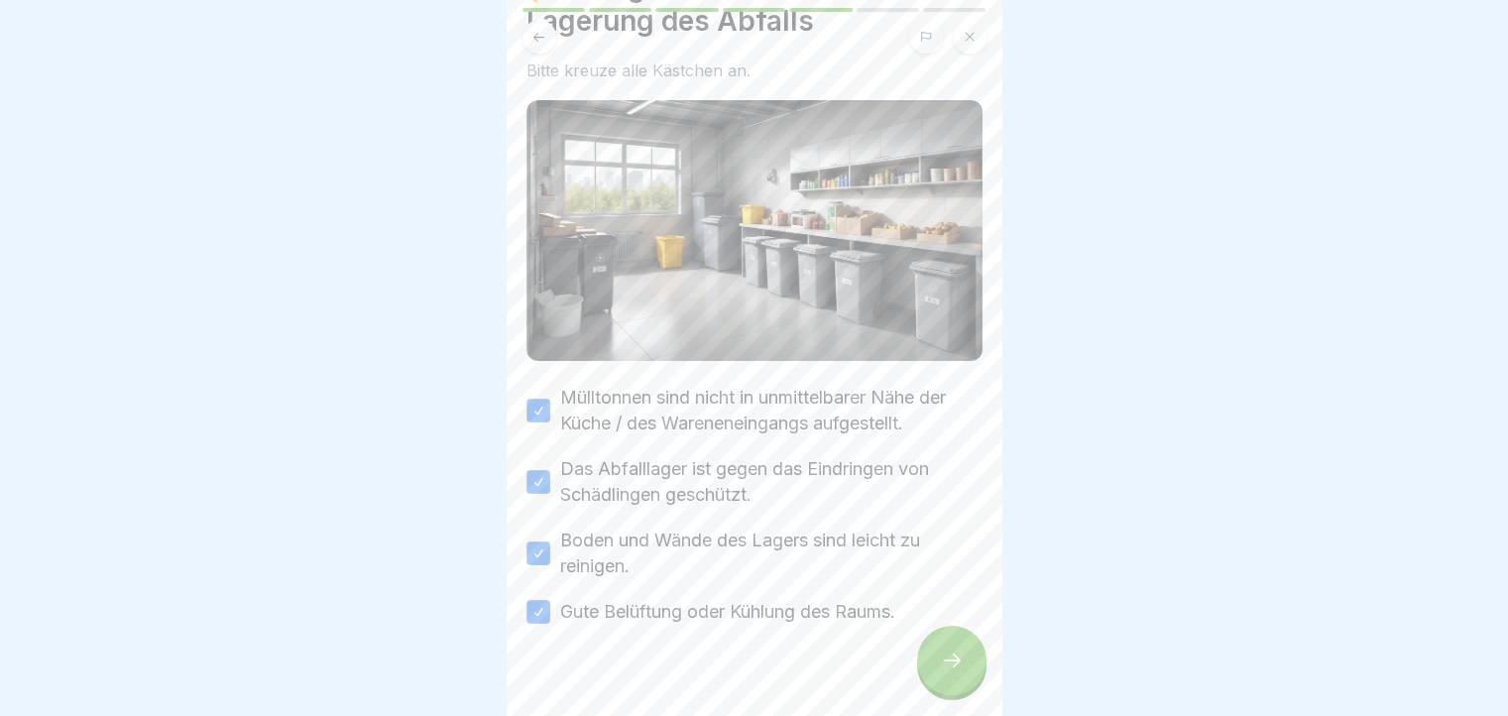
scroll to position [125, 0]
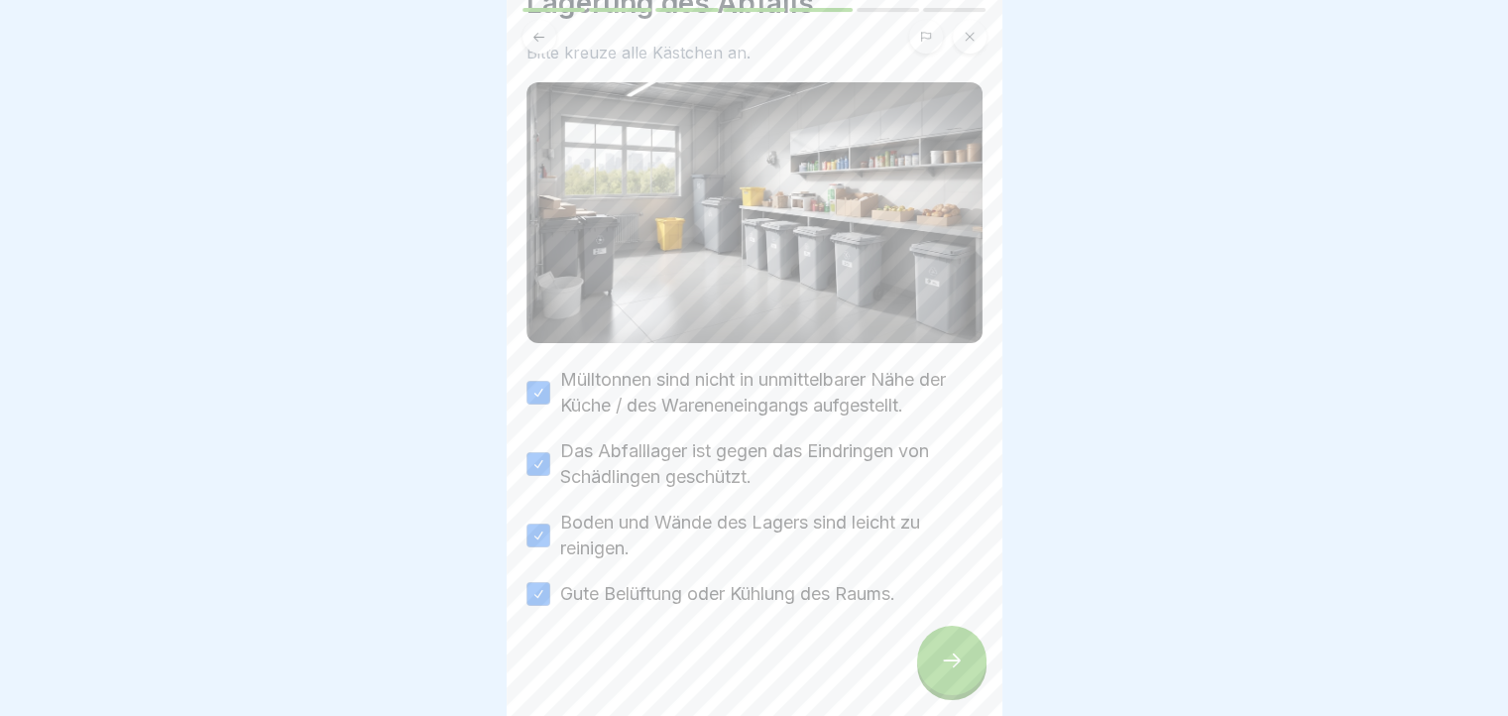
click at [956, 661] on div at bounding box center [951, 659] width 69 height 69
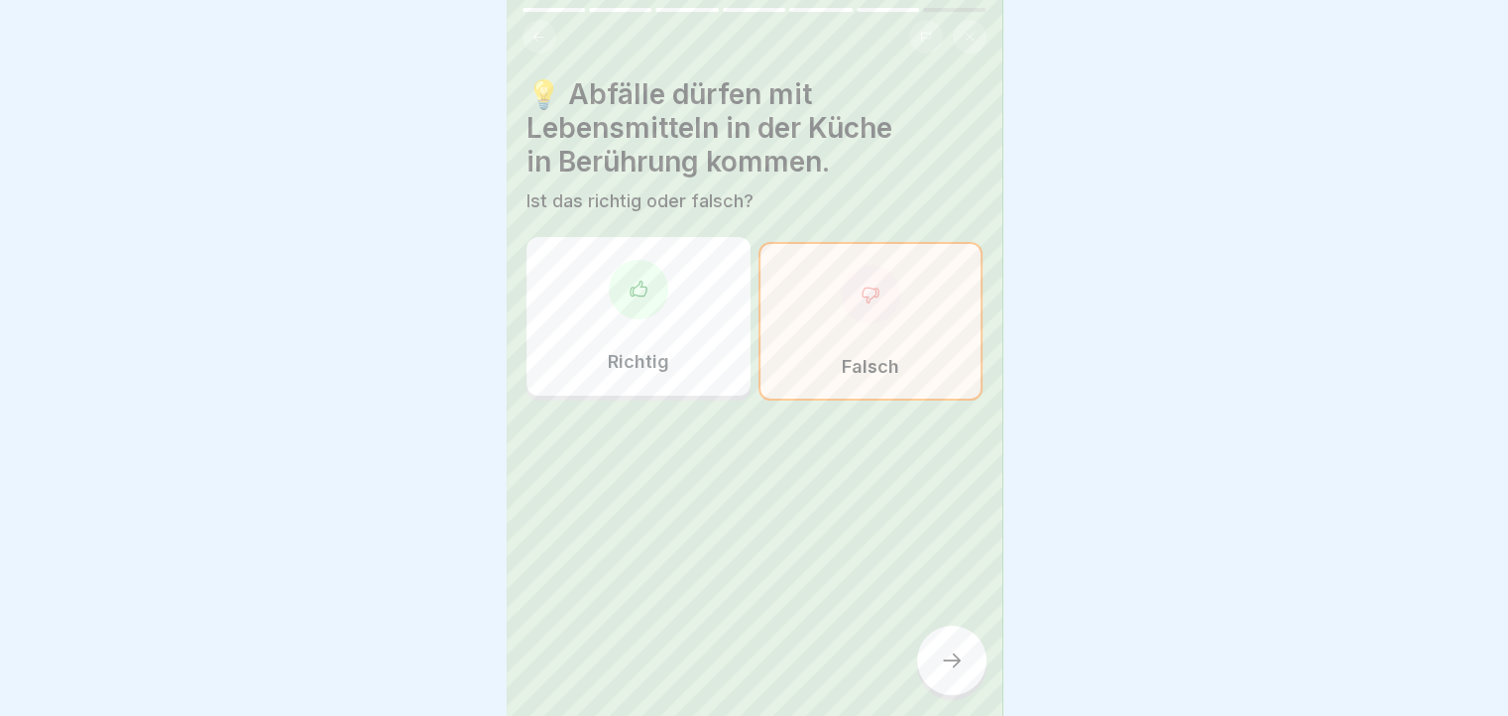
click at [956, 661] on div at bounding box center [951, 659] width 69 height 69
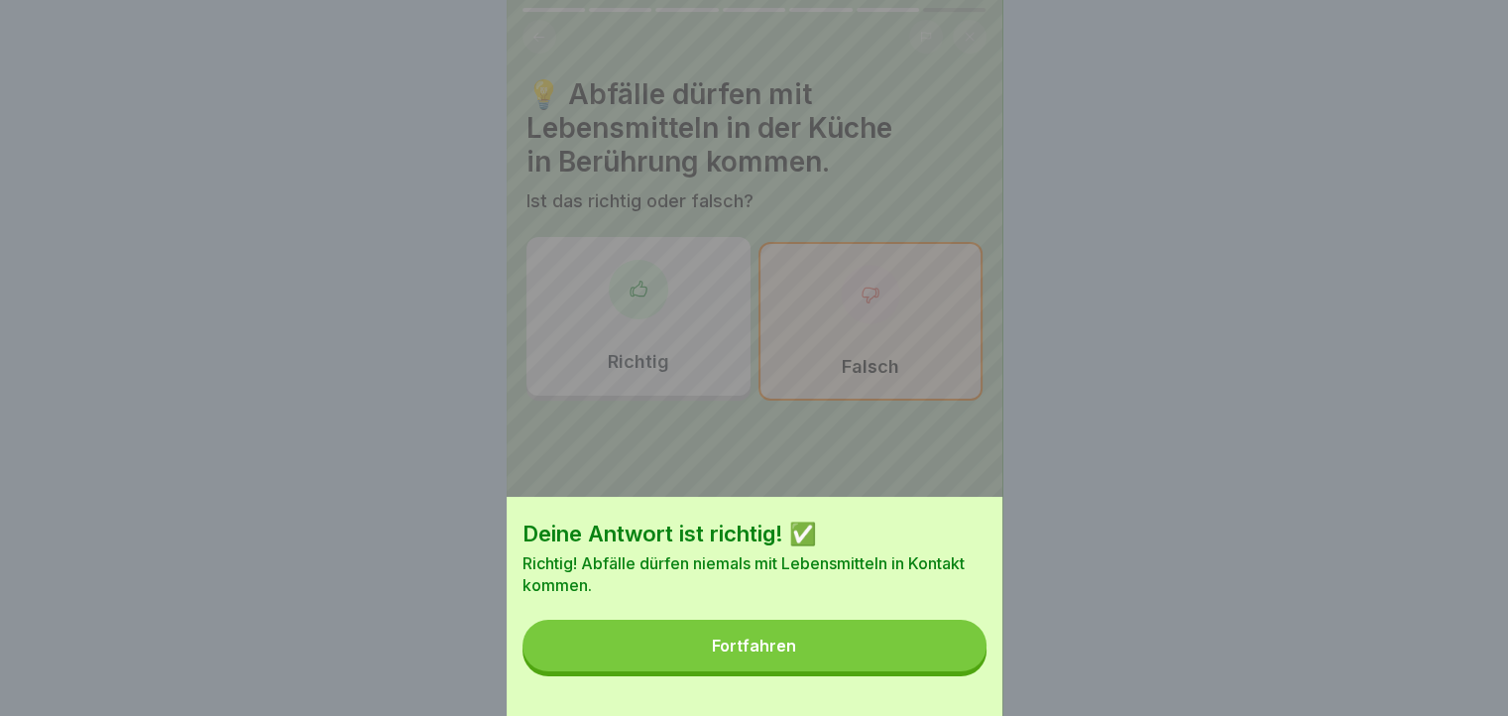
click at [956, 661] on button "Fortfahren" at bounding box center [754, 645] width 464 height 52
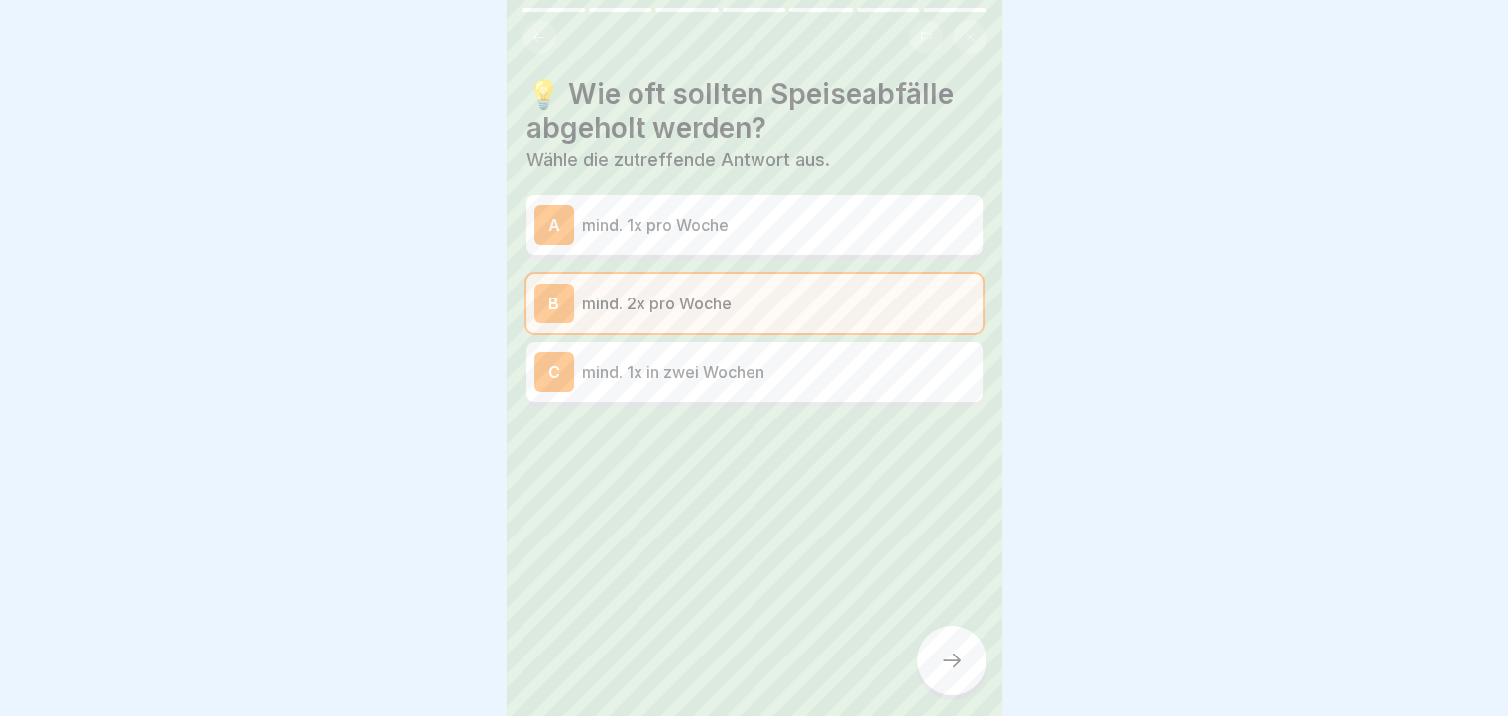
click at [956, 661] on div at bounding box center [951, 659] width 69 height 69
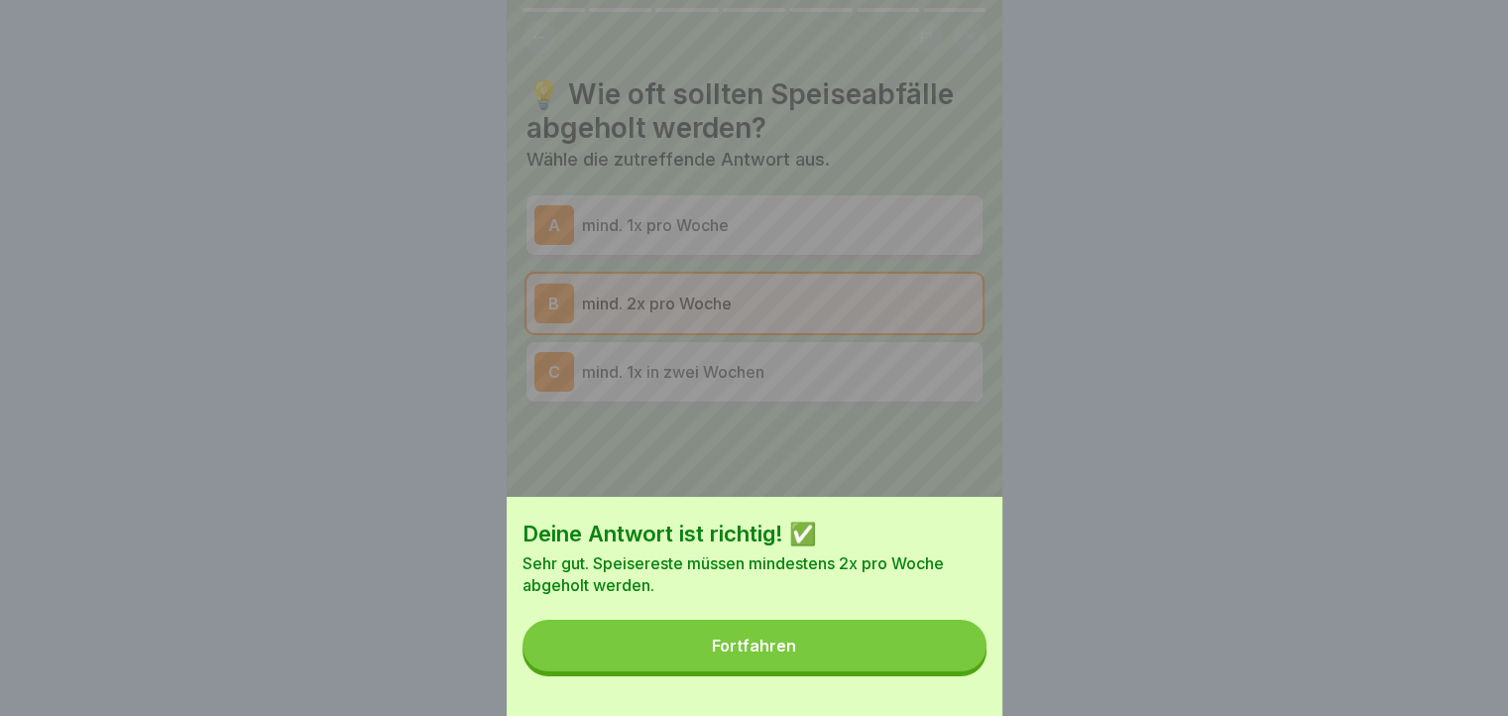
click at [956, 661] on button "Fortfahren" at bounding box center [754, 645] width 464 height 52
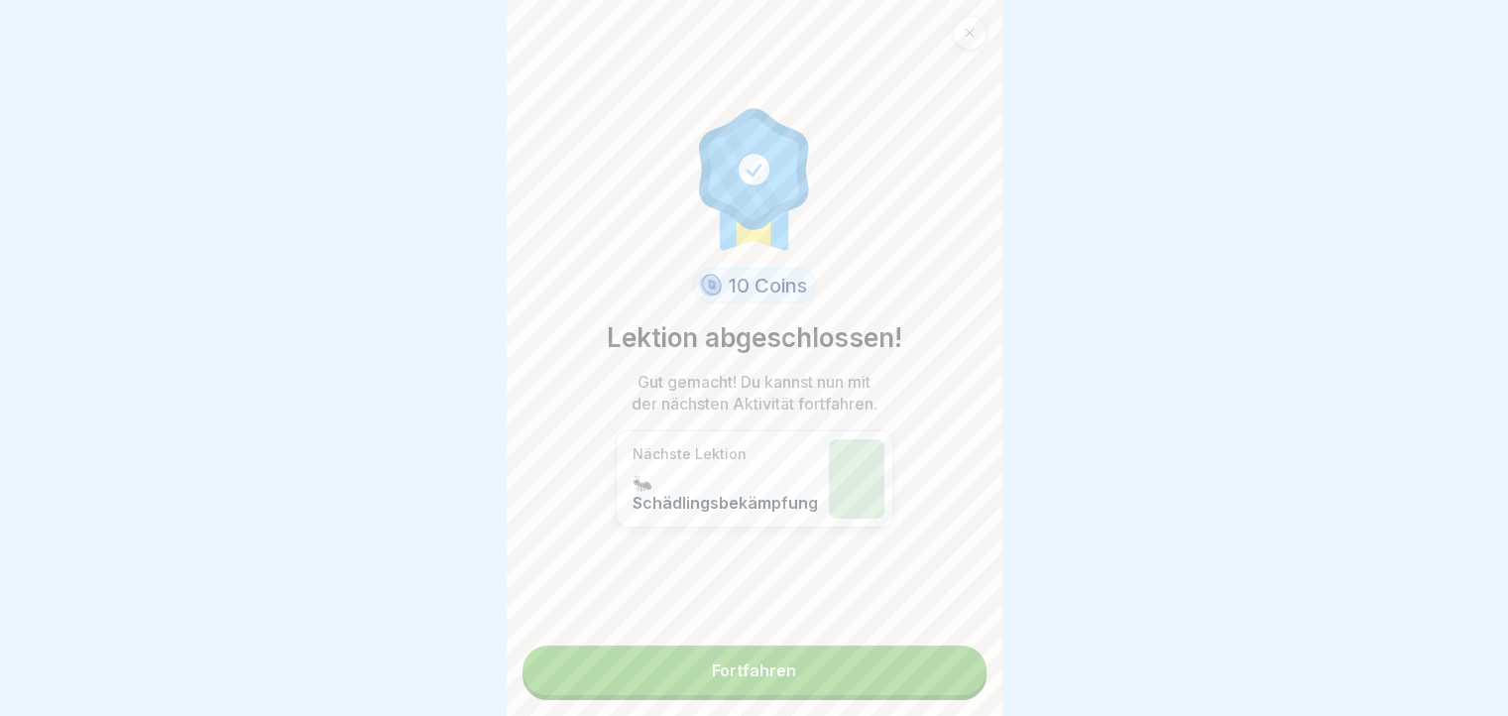
click at [956, 661] on link "Fortfahren" at bounding box center [754, 670] width 464 height 50
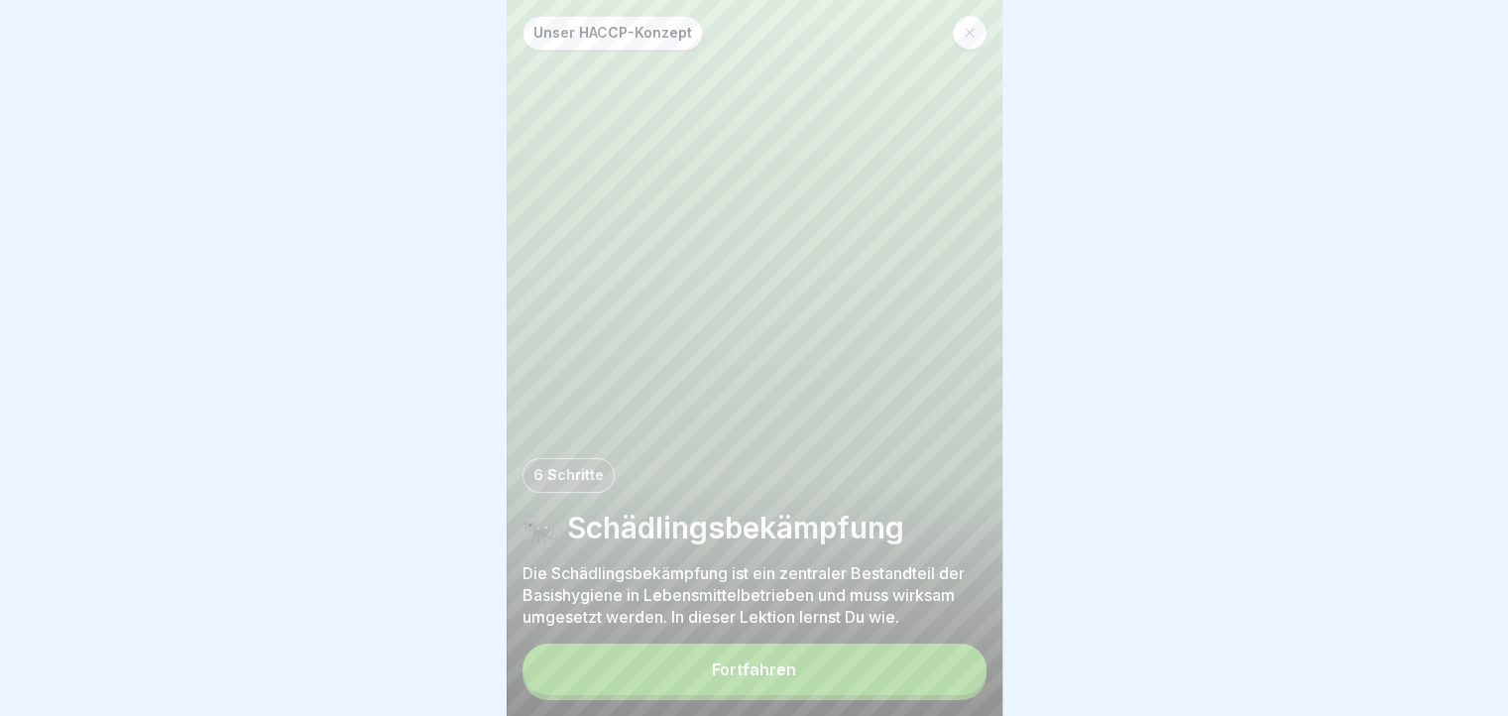
click at [956, 661] on button "Fortfahren" at bounding box center [754, 669] width 464 height 52
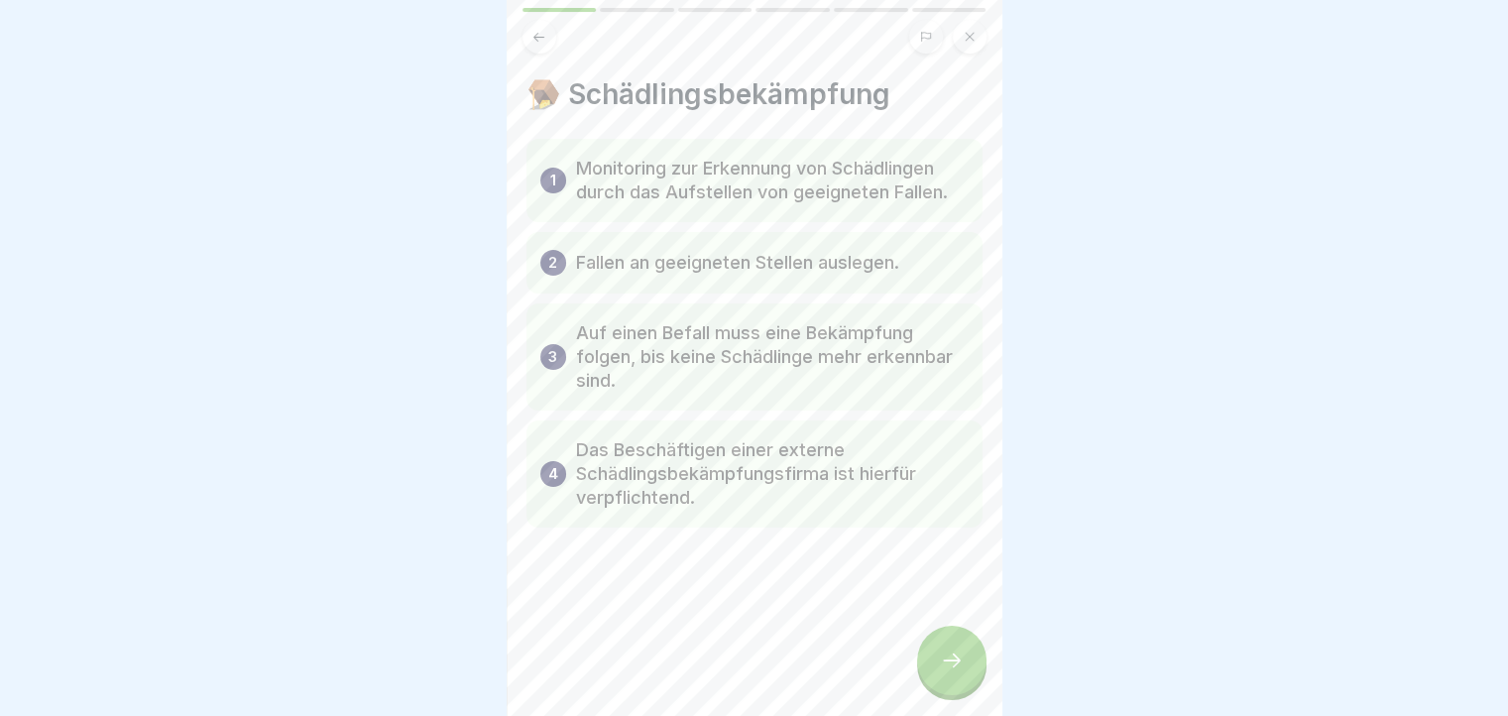
click at [956, 661] on div at bounding box center [951, 659] width 69 height 69
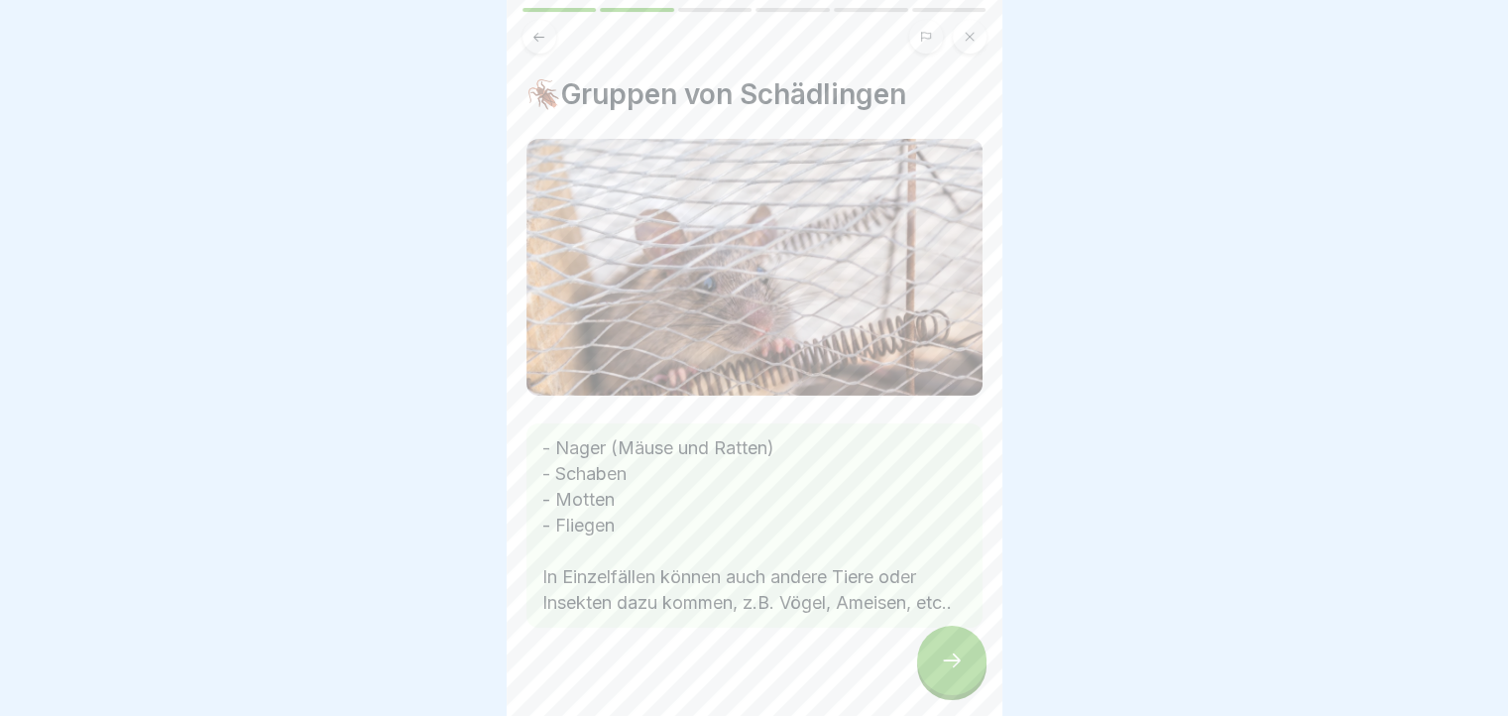
click at [956, 661] on div at bounding box center [951, 659] width 69 height 69
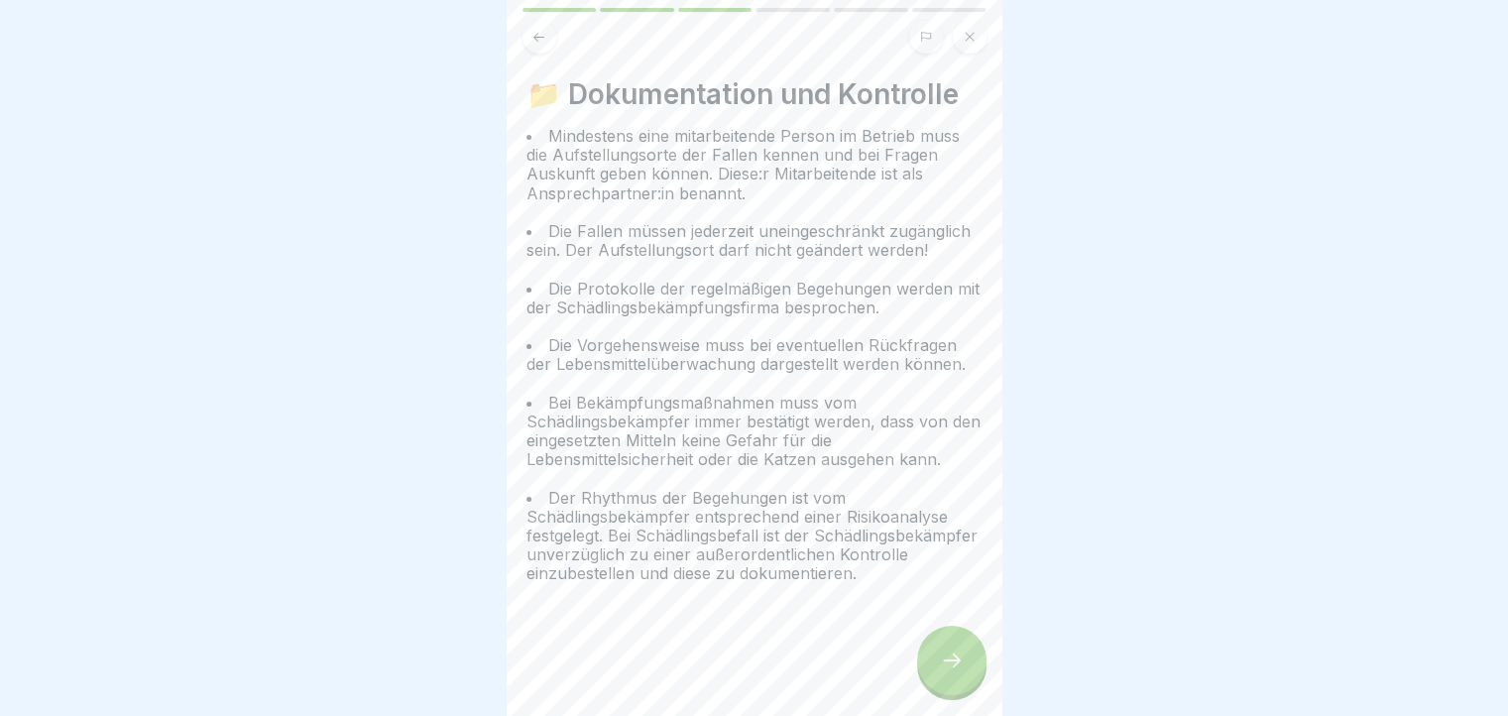
click at [956, 661] on div at bounding box center [951, 659] width 69 height 69
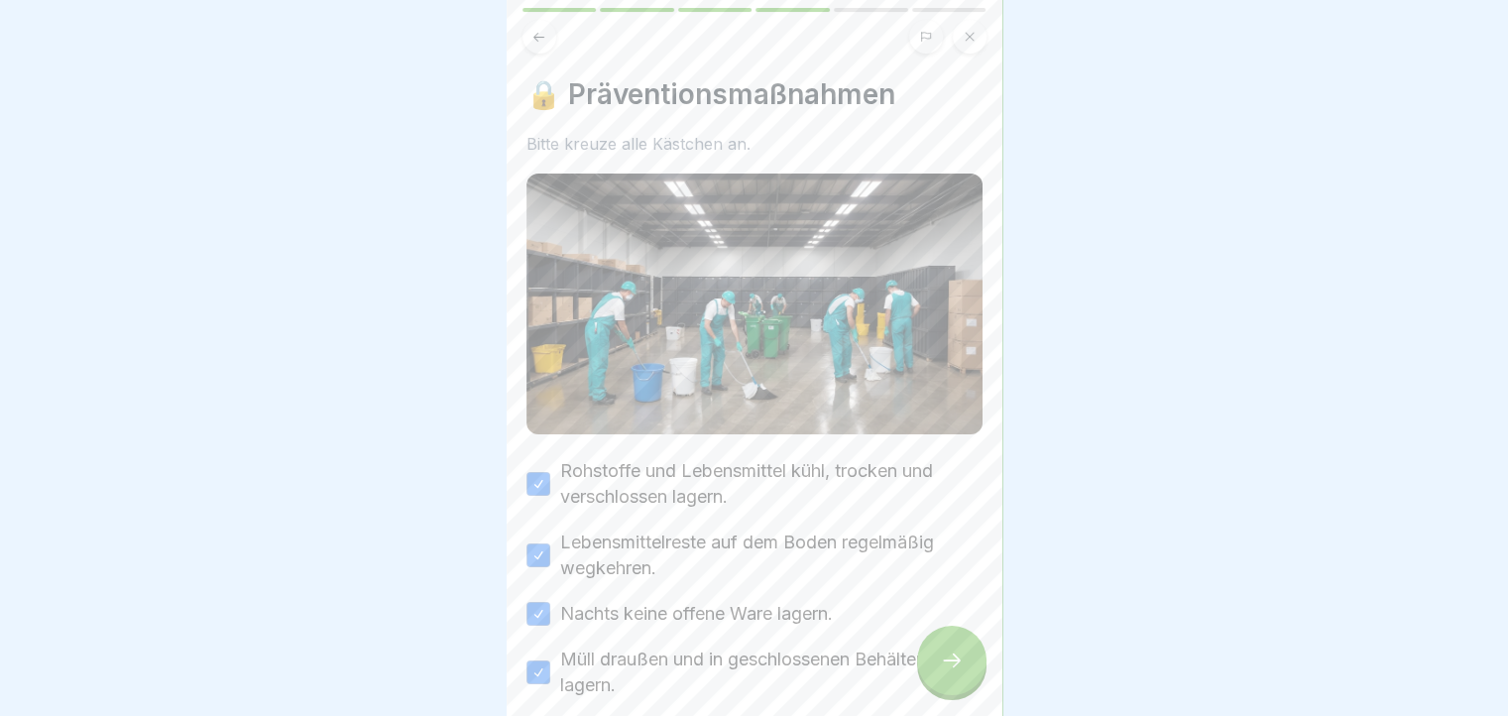
click at [956, 661] on div at bounding box center [951, 659] width 69 height 69
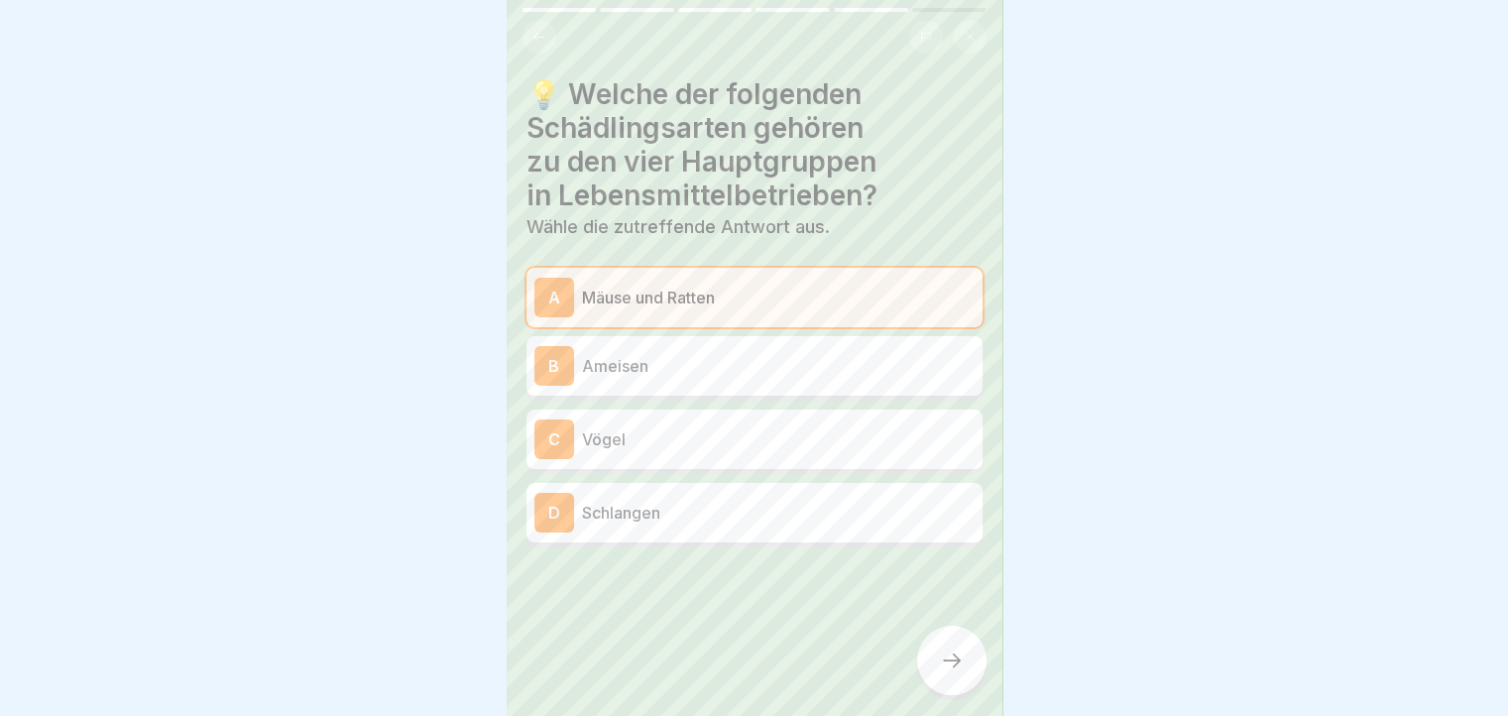
click at [956, 661] on div at bounding box center [951, 659] width 69 height 69
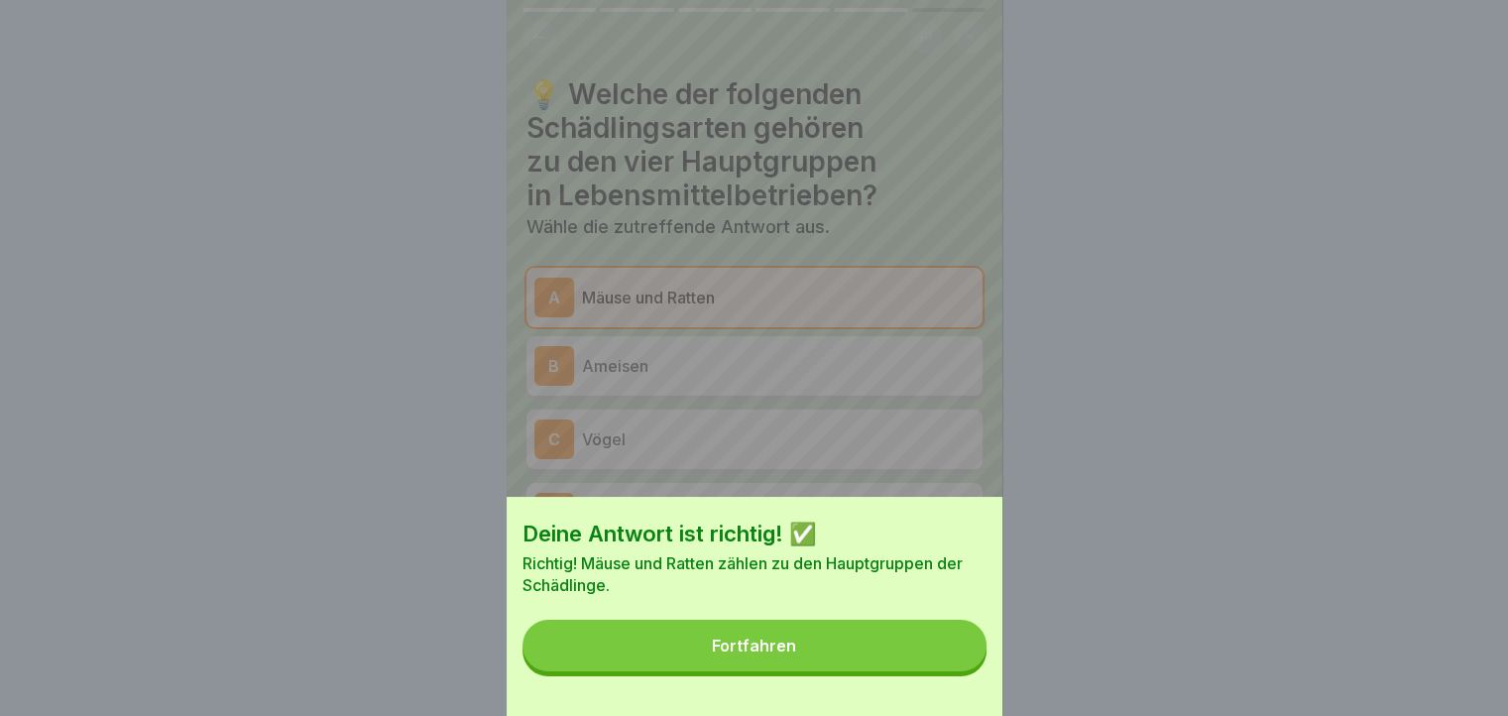
click at [956, 661] on button "Fortfahren" at bounding box center [754, 645] width 464 height 52
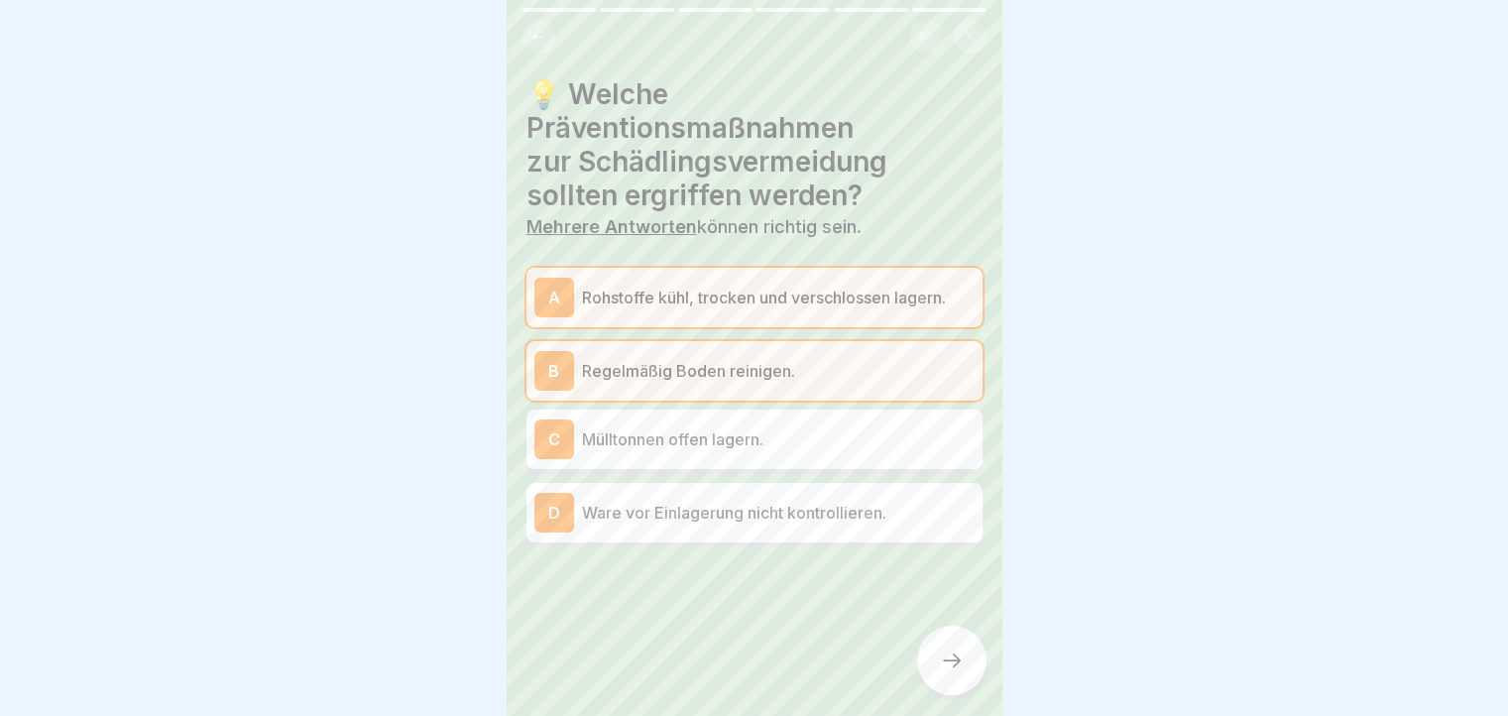
click at [956, 661] on div at bounding box center [951, 659] width 69 height 69
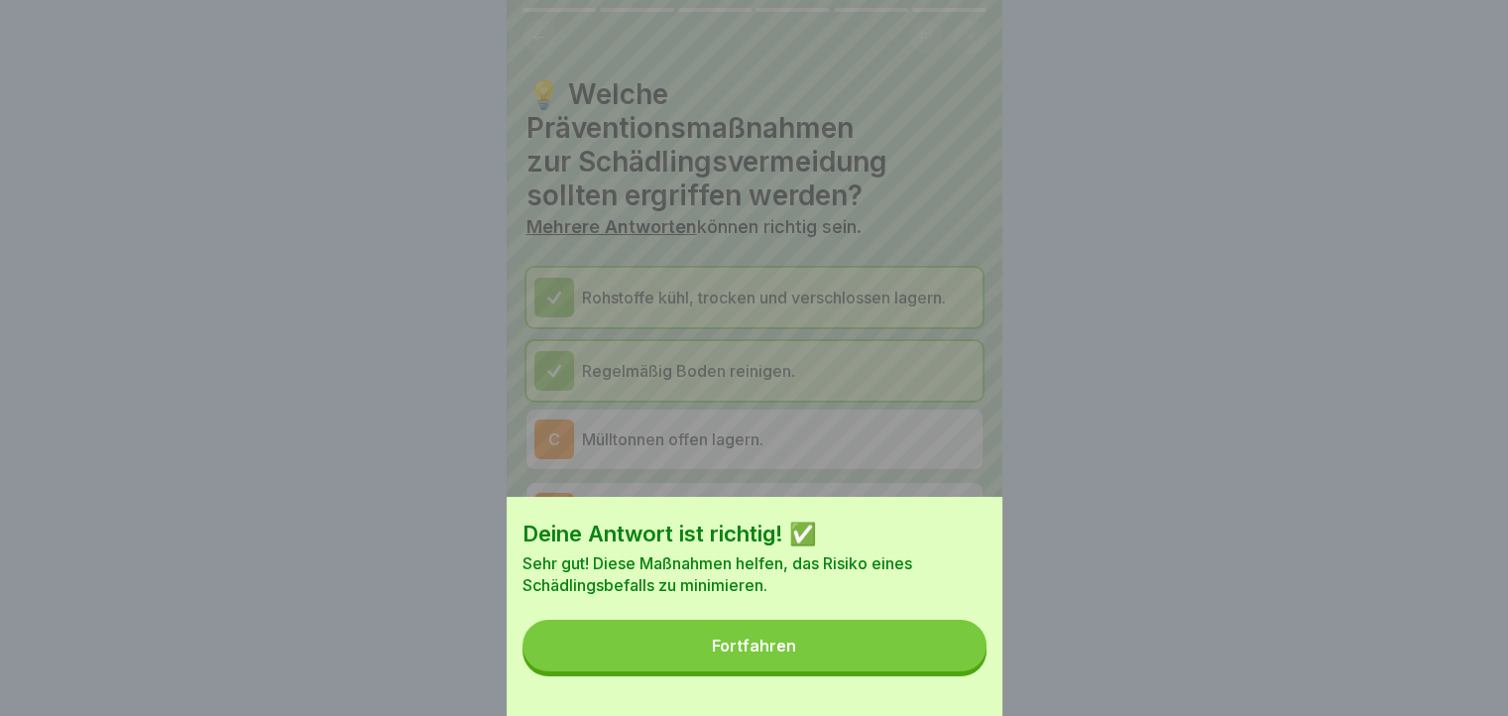
click at [956, 661] on button "Fortfahren" at bounding box center [754, 645] width 464 height 52
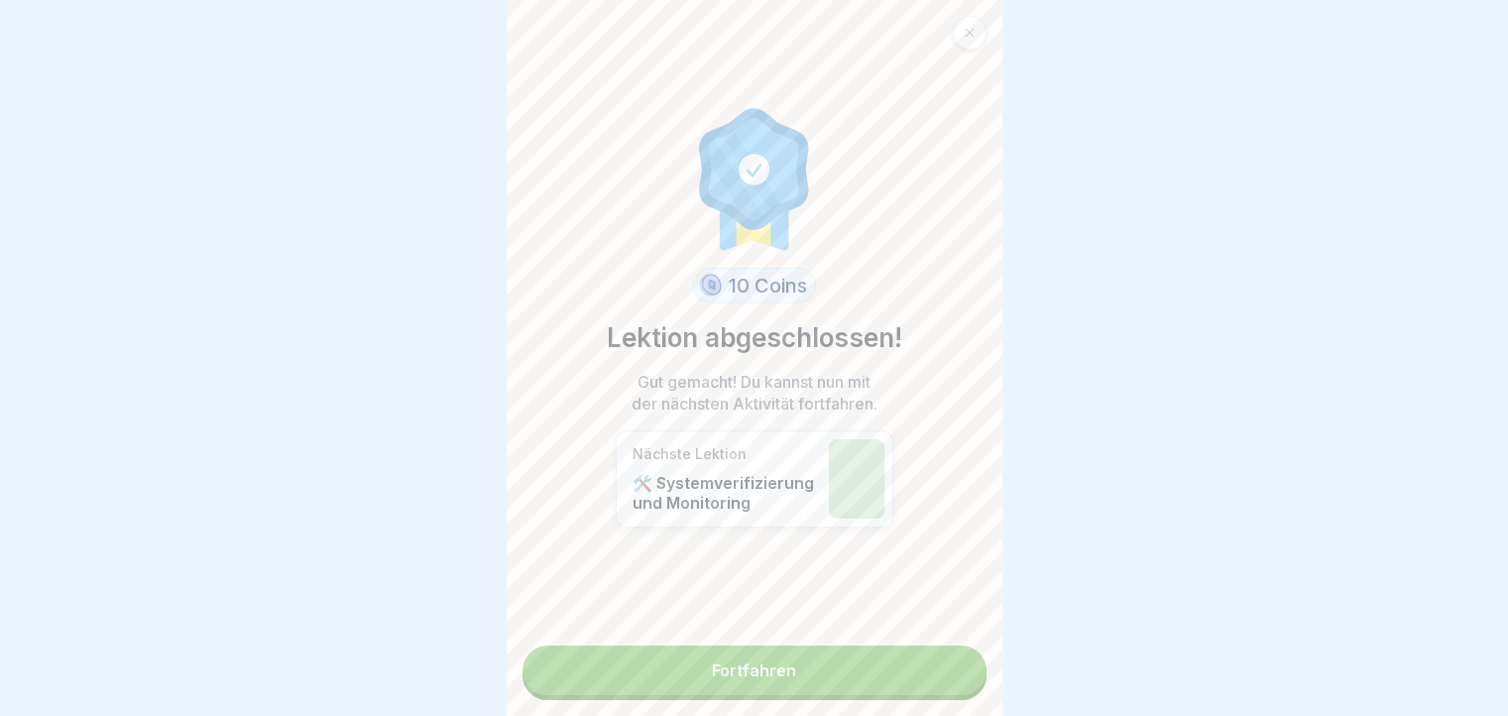
click at [956, 661] on link "Fortfahren" at bounding box center [754, 670] width 464 height 50
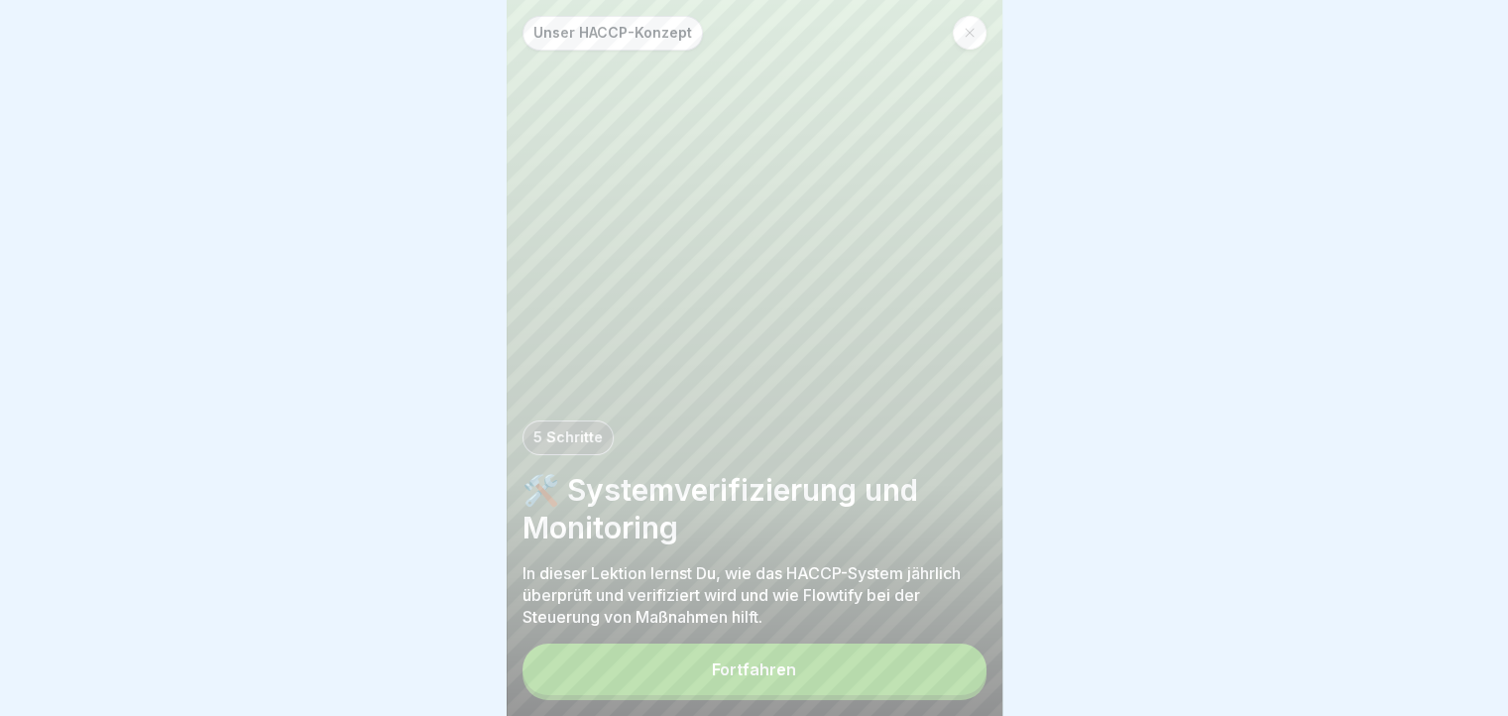
click at [956, 661] on button "Fortfahren" at bounding box center [754, 669] width 464 height 52
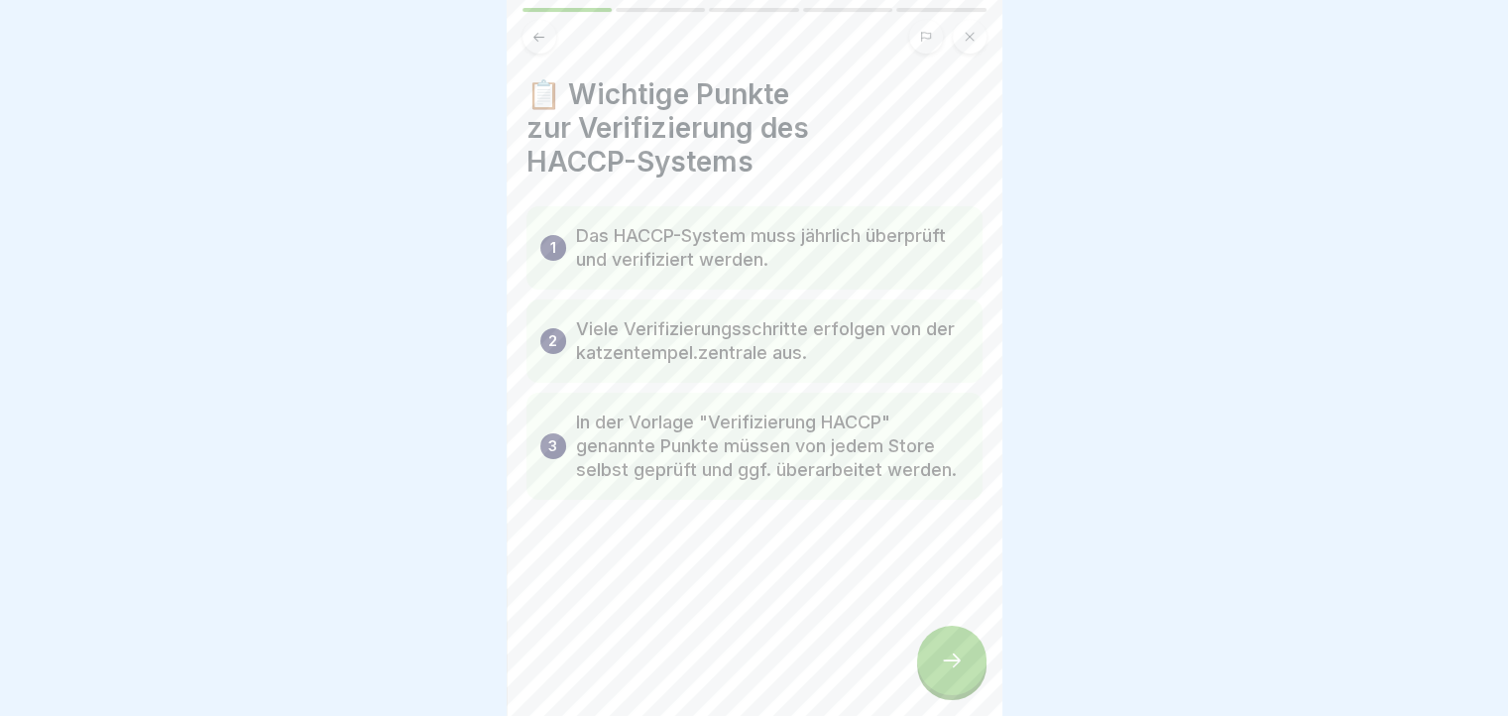
click at [956, 661] on div at bounding box center [951, 659] width 69 height 69
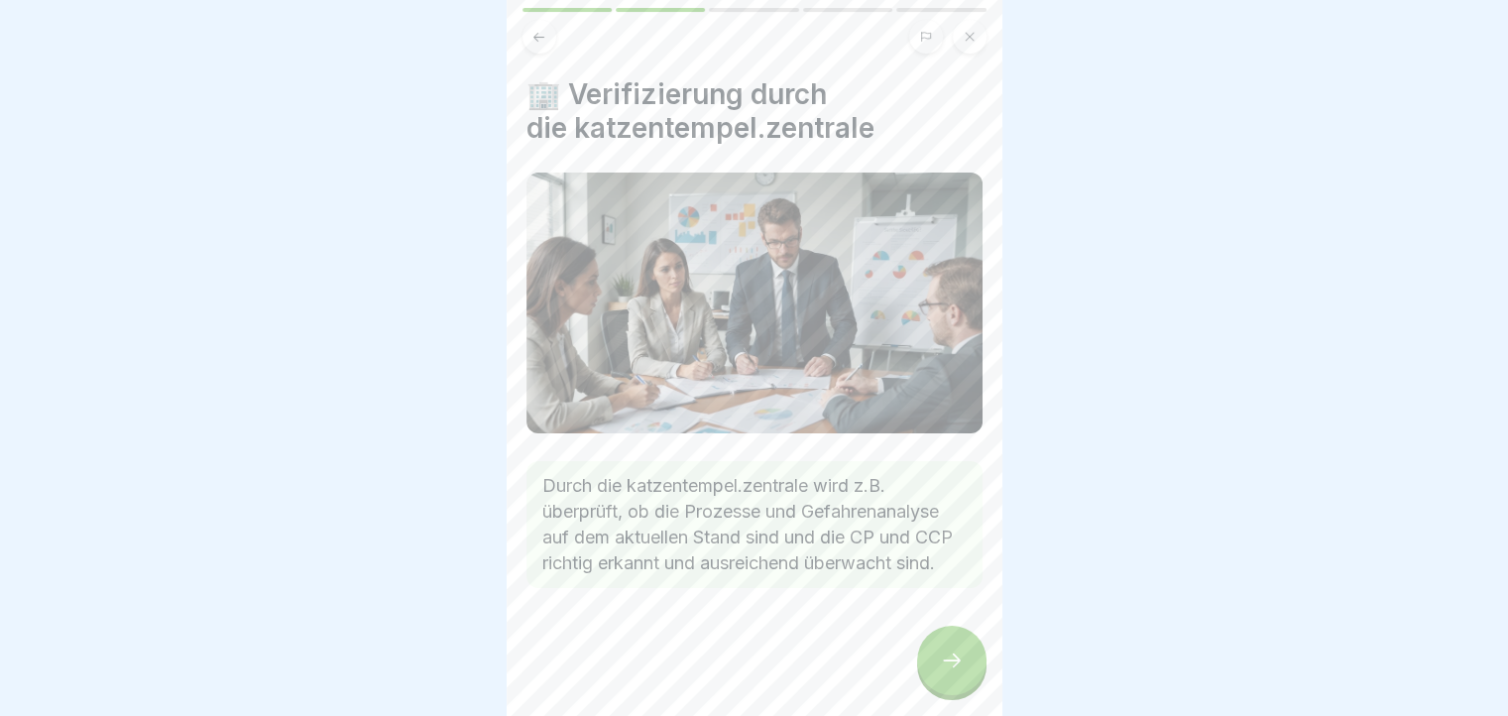
click at [956, 661] on div at bounding box center [951, 659] width 69 height 69
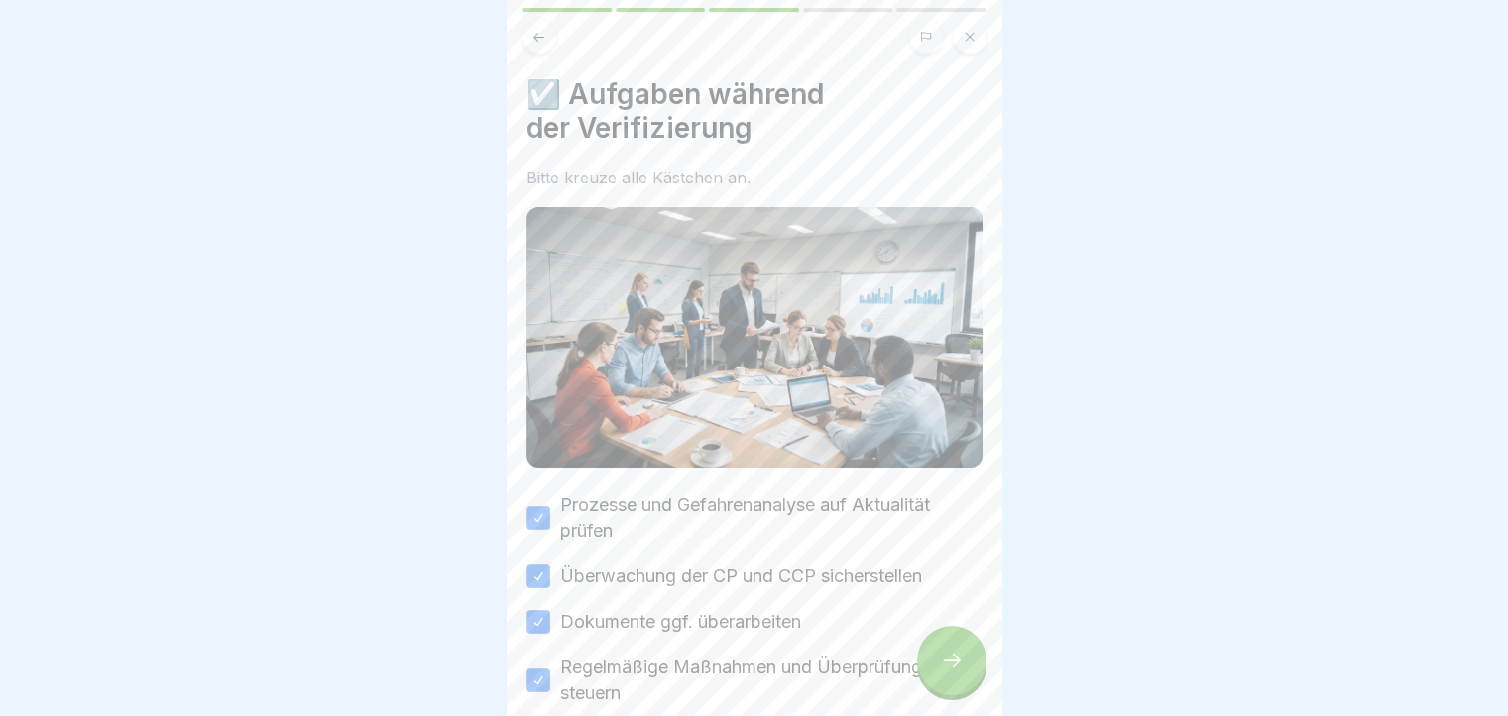
click at [956, 661] on div at bounding box center [951, 659] width 69 height 69
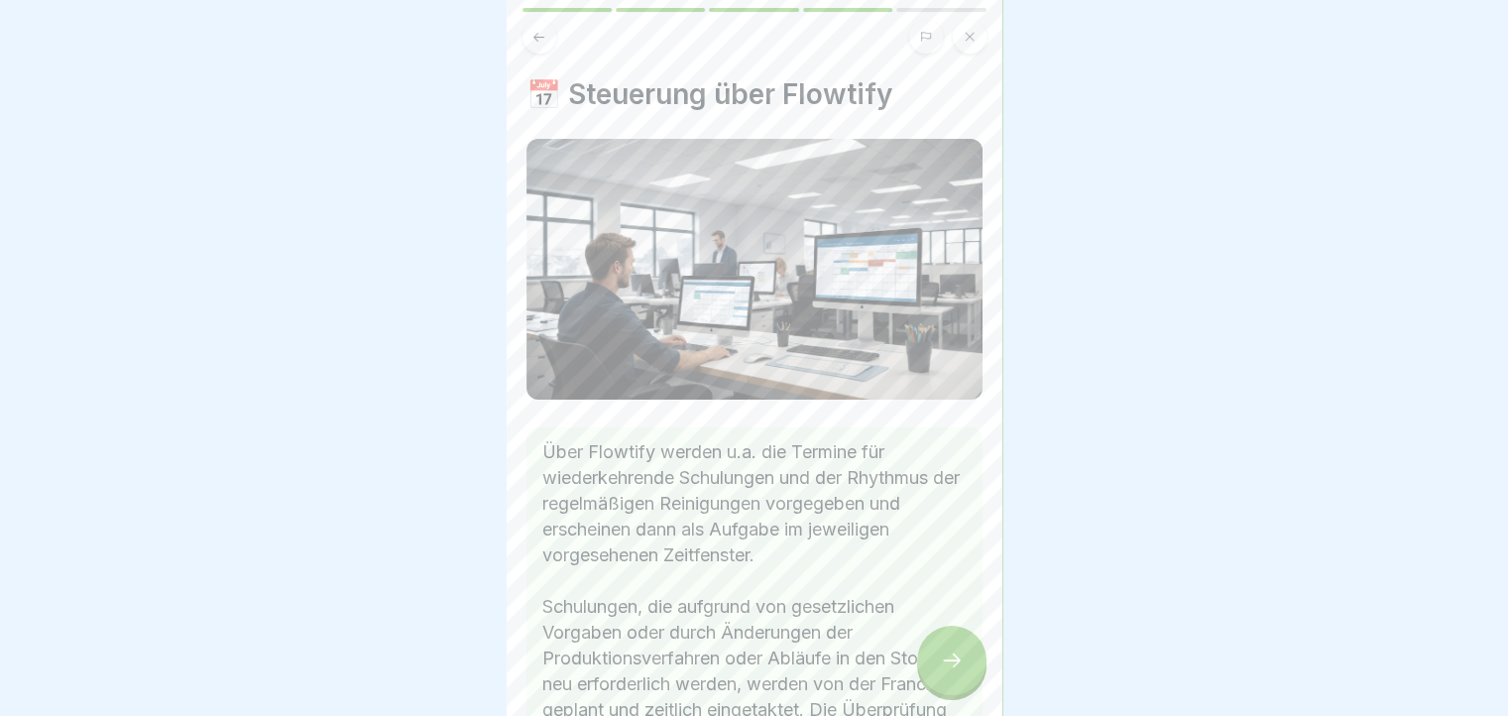
click at [956, 661] on div at bounding box center [951, 659] width 69 height 69
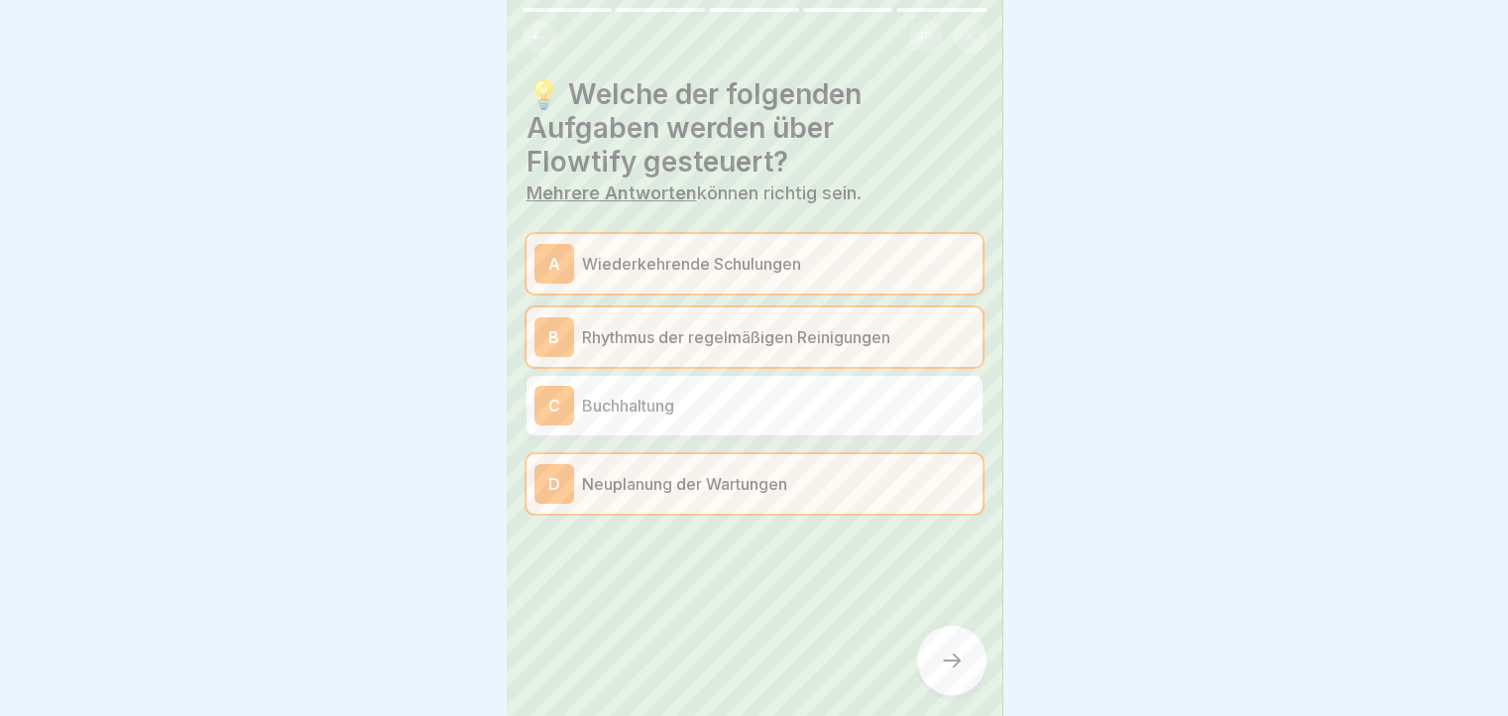
click at [956, 661] on div at bounding box center [951, 659] width 69 height 69
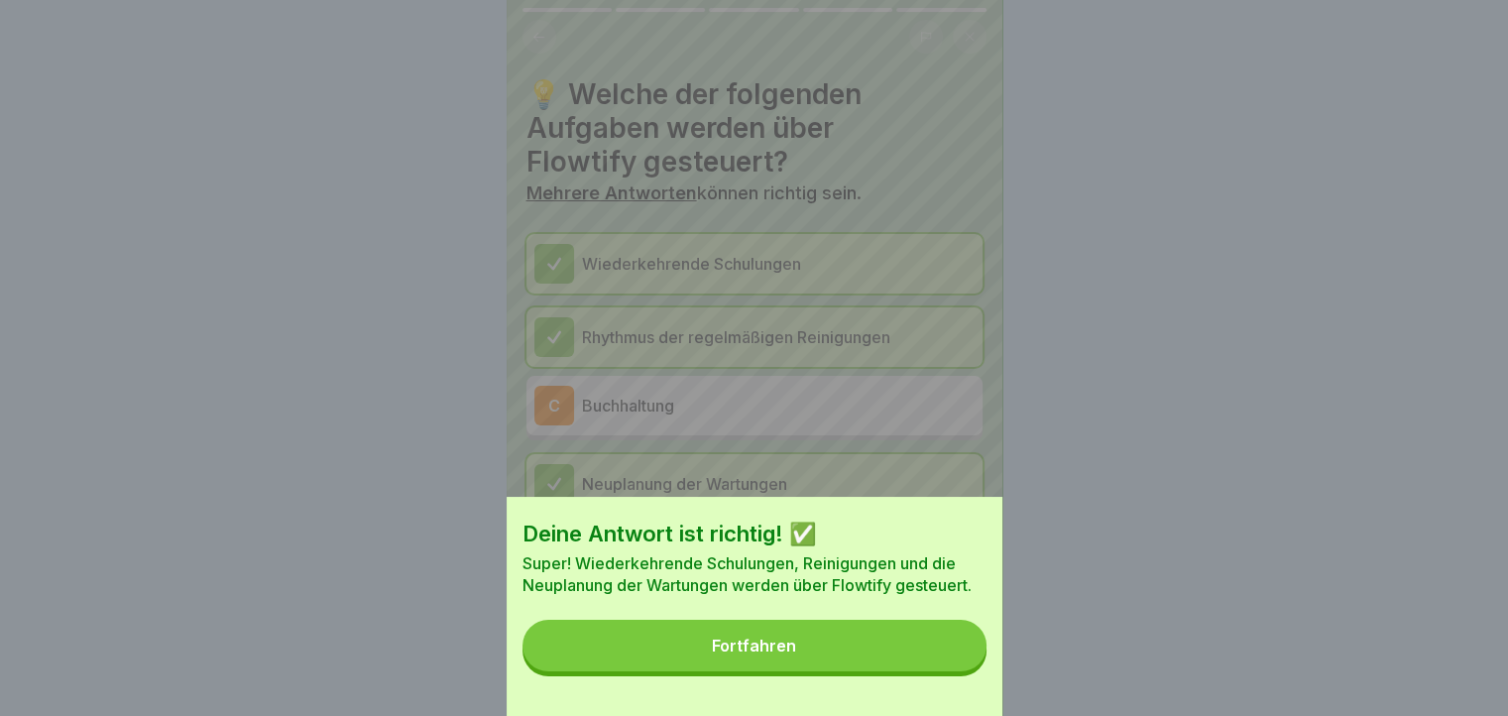
click at [956, 661] on button "Fortfahren" at bounding box center [754, 645] width 464 height 52
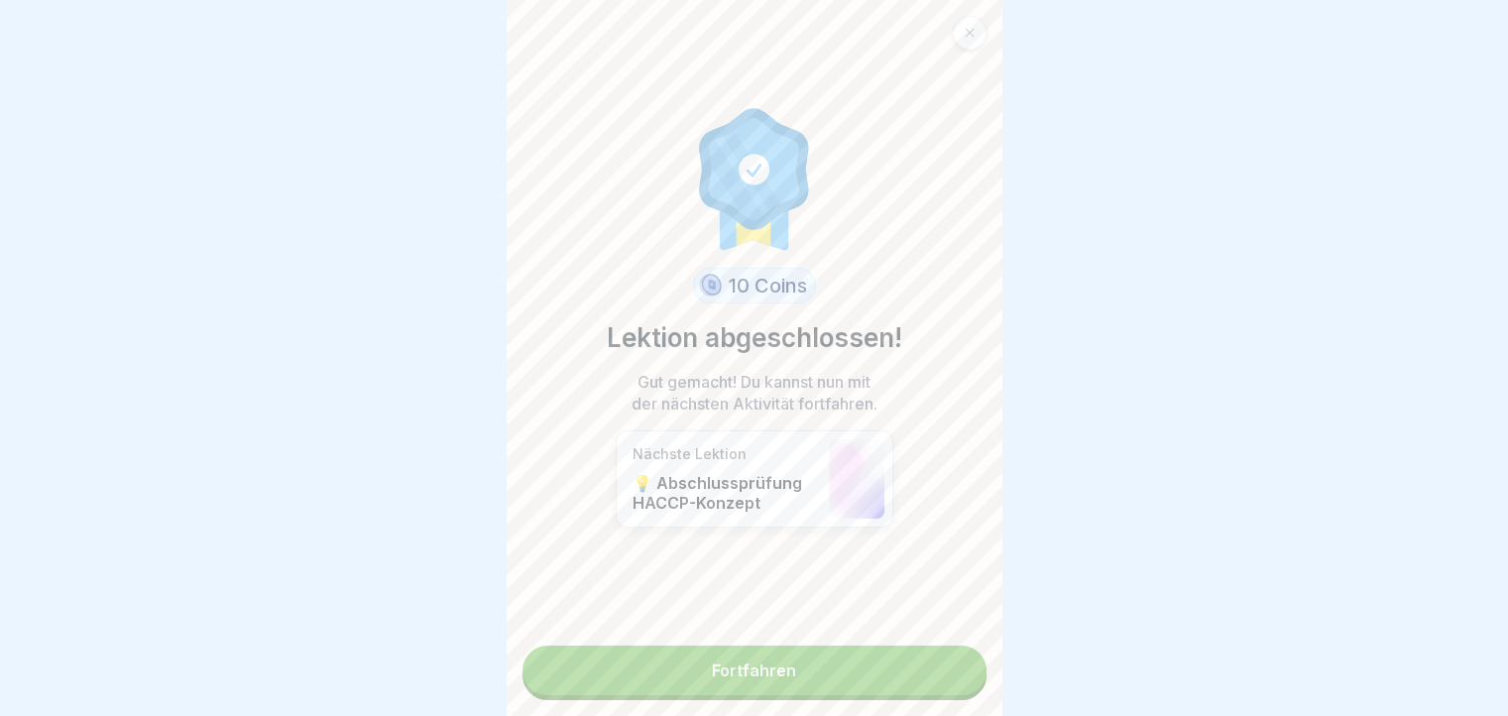
click at [956, 661] on link "Fortfahren" at bounding box center [754, 670] width 464 height 50
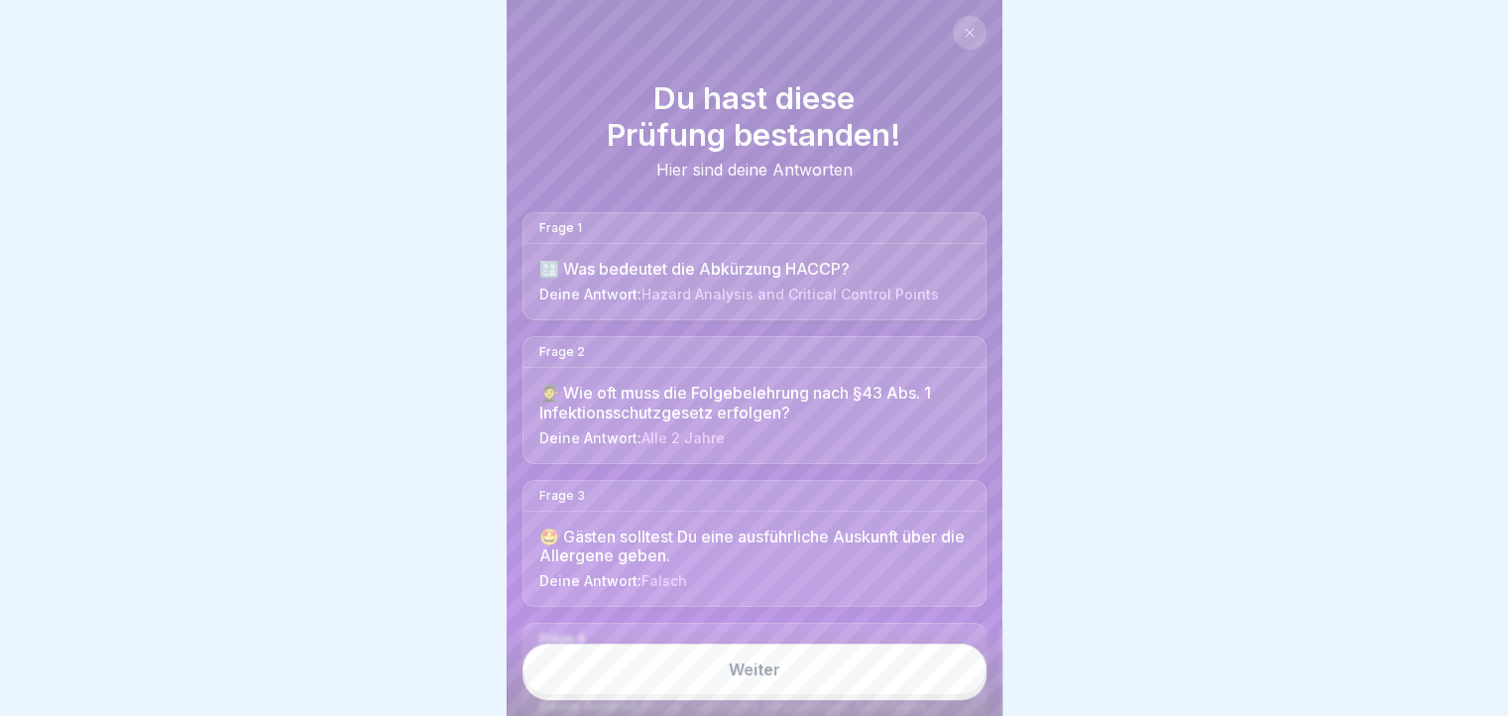
click at [972, 35] on icon at bounding box center [969, 33] width 12 height 12
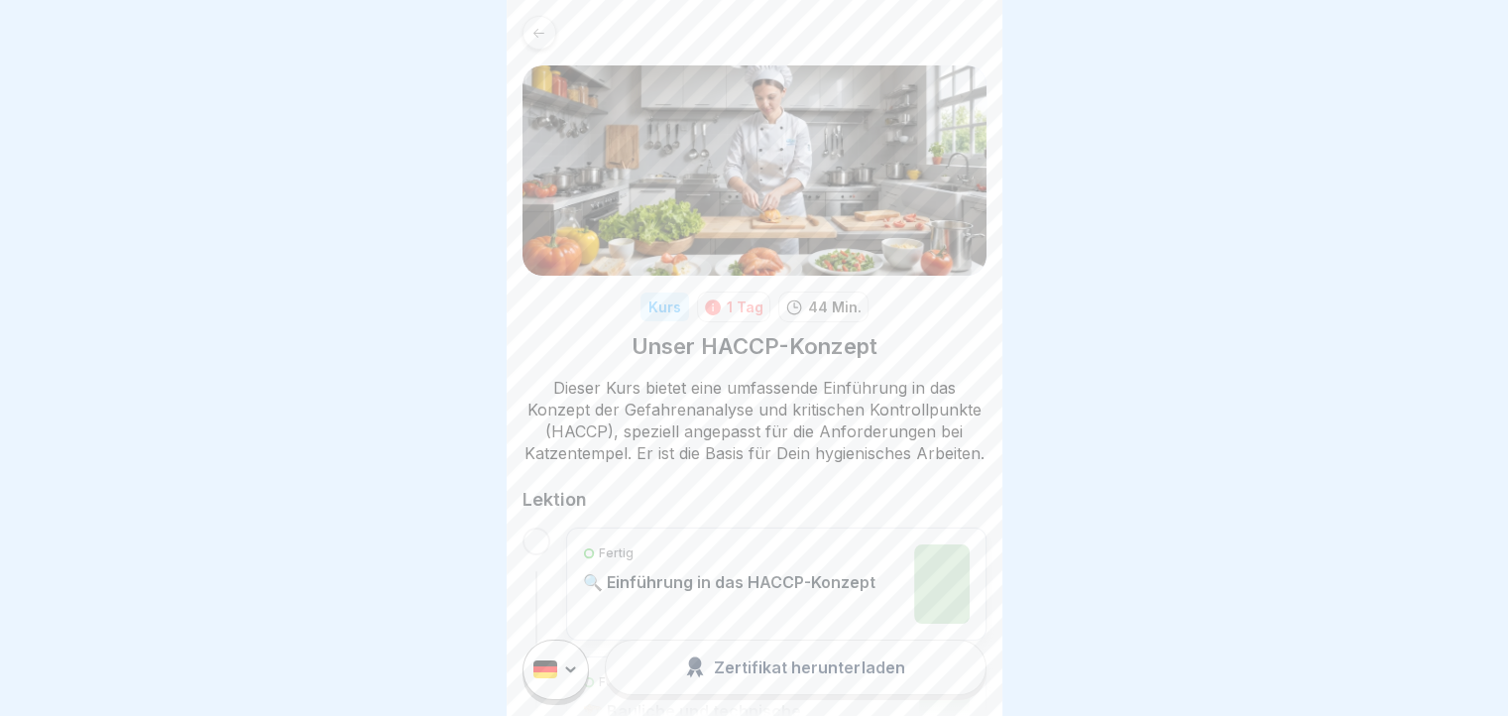
click at [539, 34] on icon at bounding box center [538, 33] width 15 height 15
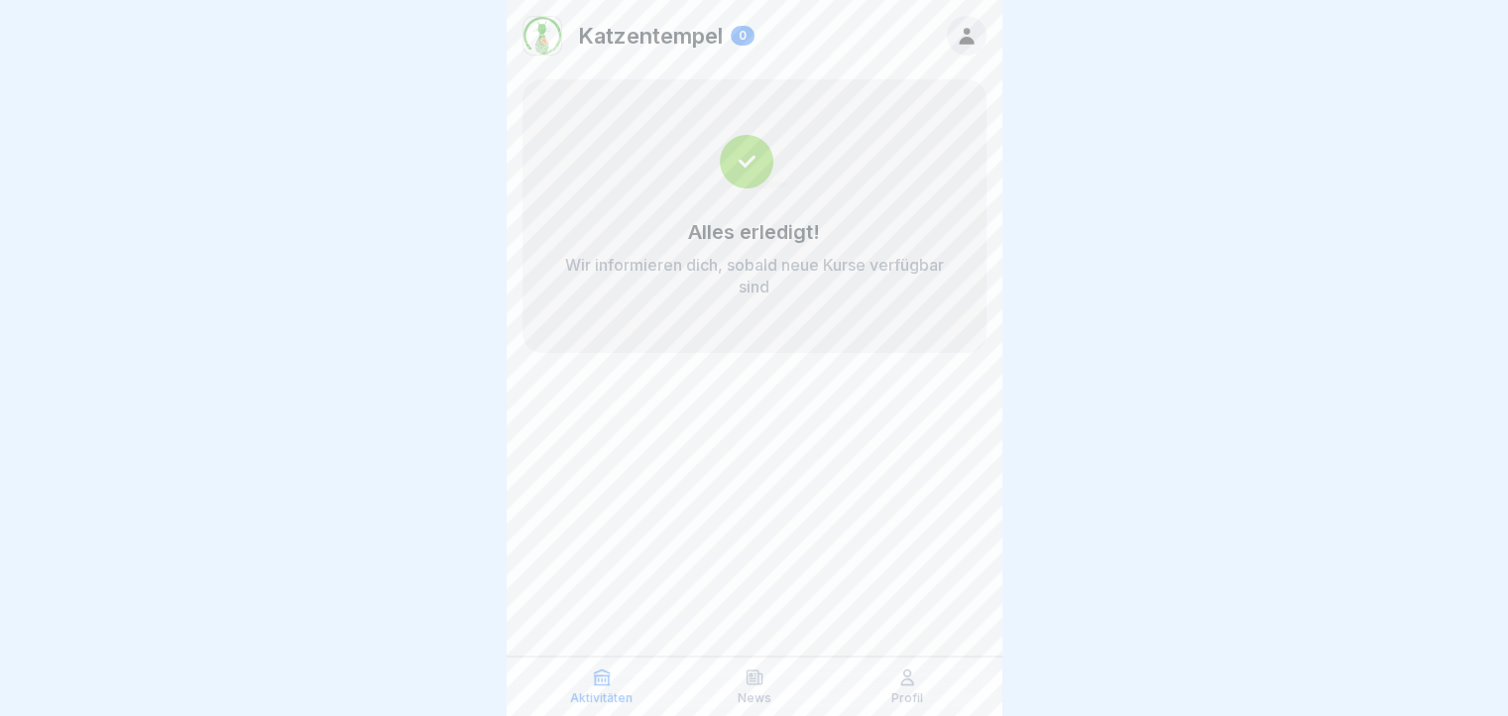
click at [904, 687] on div "Profil" at bounding box center [907, 686] width 143 height 38
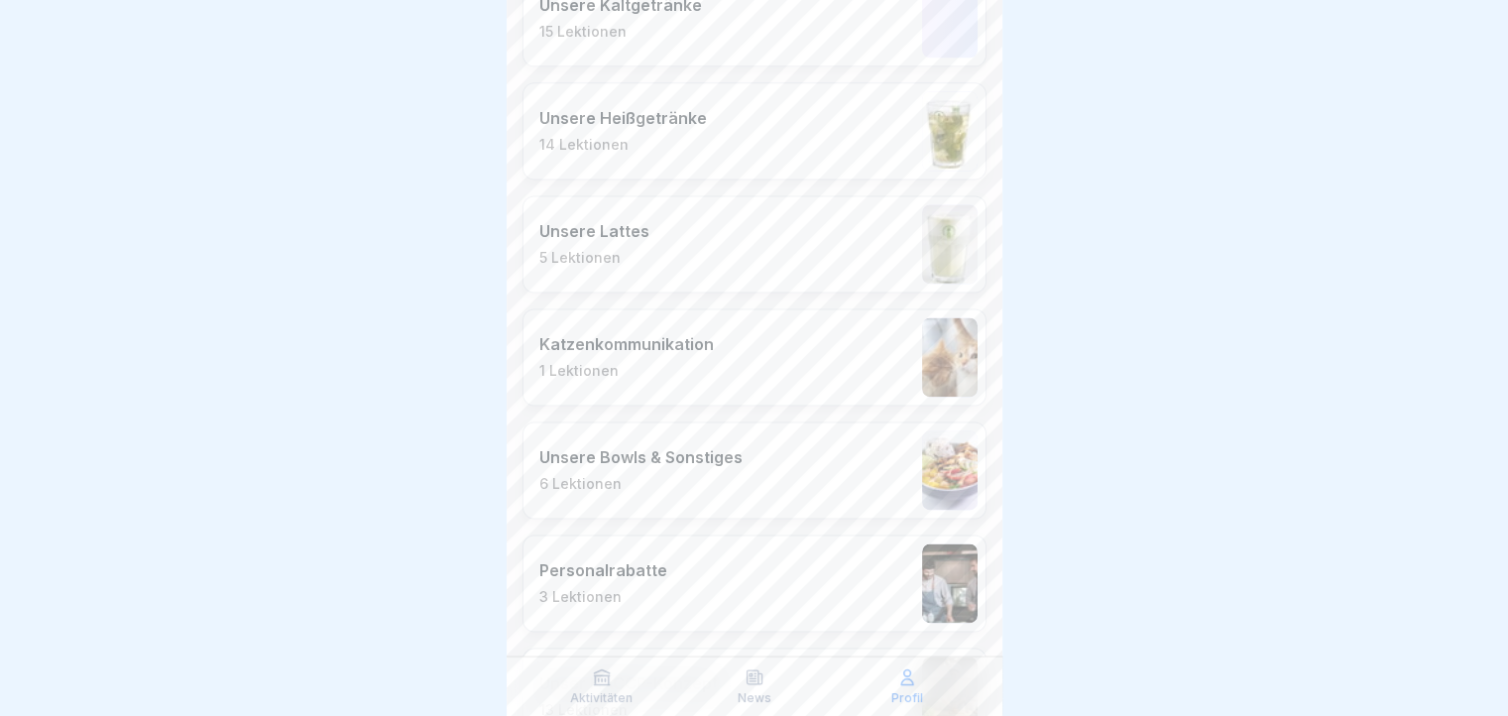
scroll to position [2793, 0]
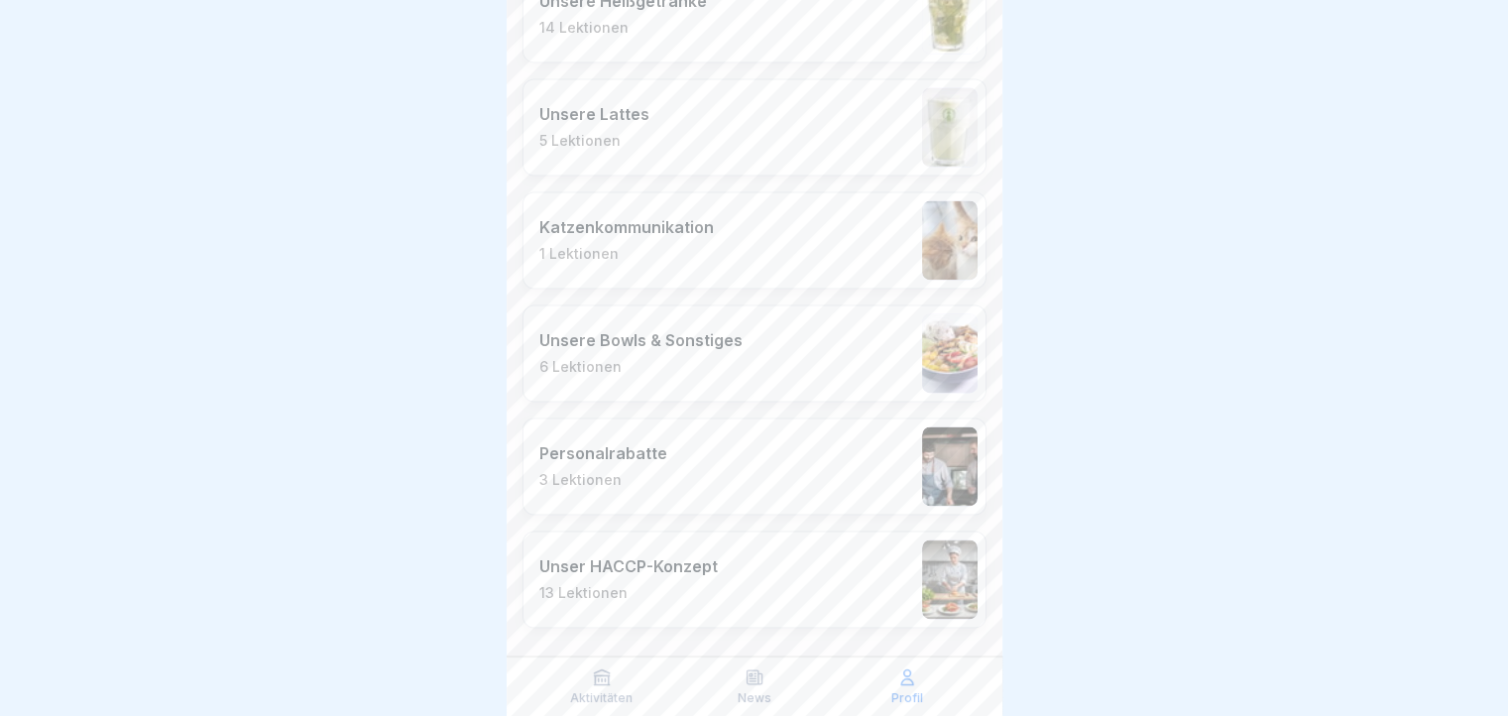
click at [788, 572] on div "Unser HACCP-Konzept 13 Lektionen" at bounding box center [754, 578] width 464 height 97
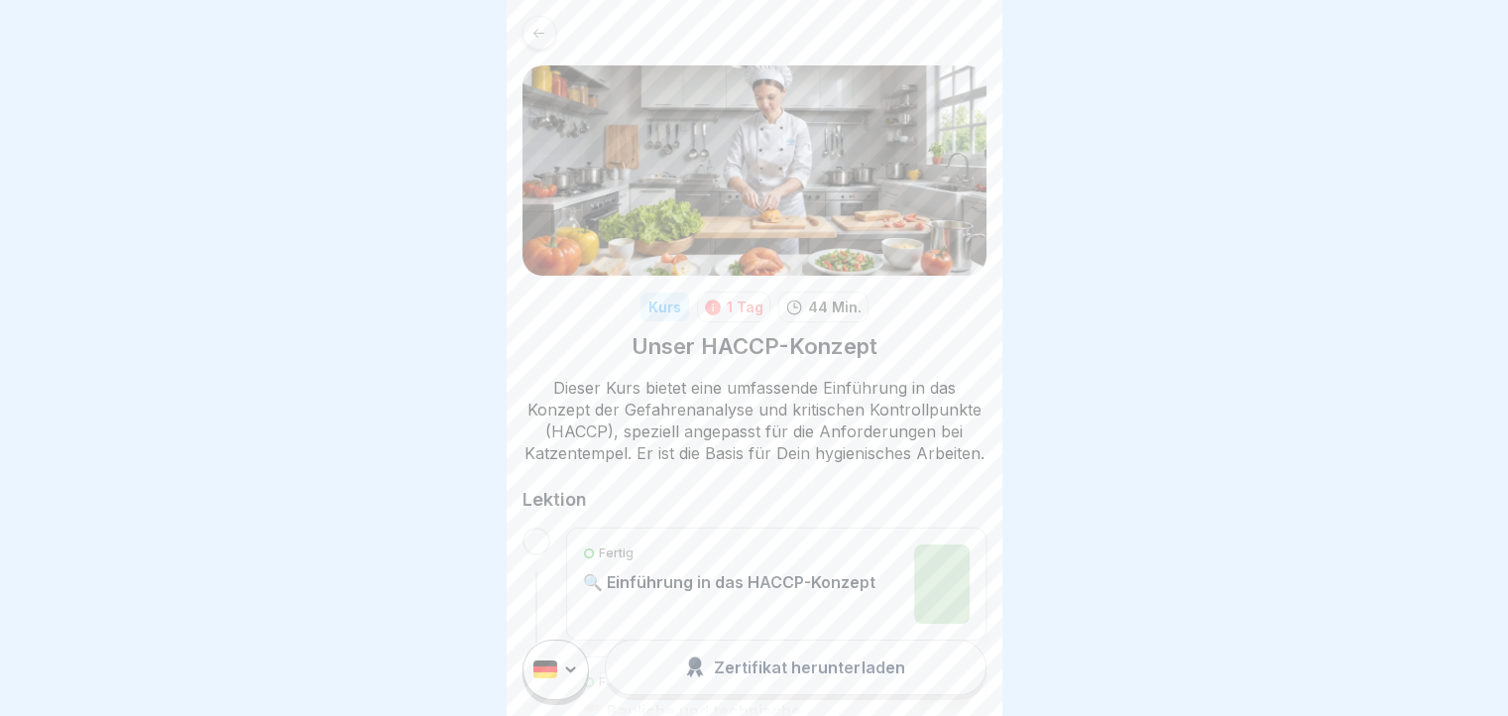
click at [791, 695] on button "Zertifikat herunterladen" at bounding box center [795, 667] width 381 height 56
click at [537, 48] on div at bounding box center [539, 33] width 34 height 34
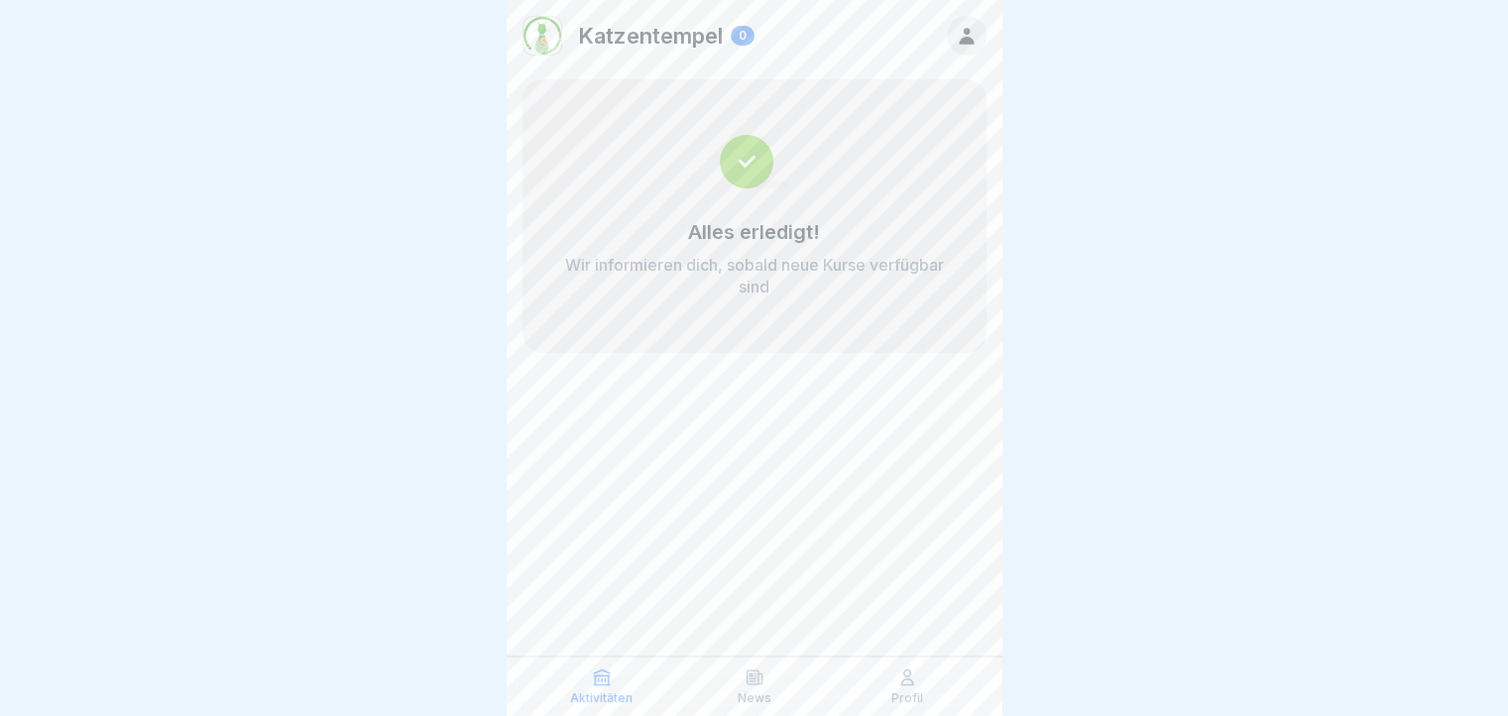
click at [902, 698] on p "Profil" at bounding box center [907, 698] width 32 height 14
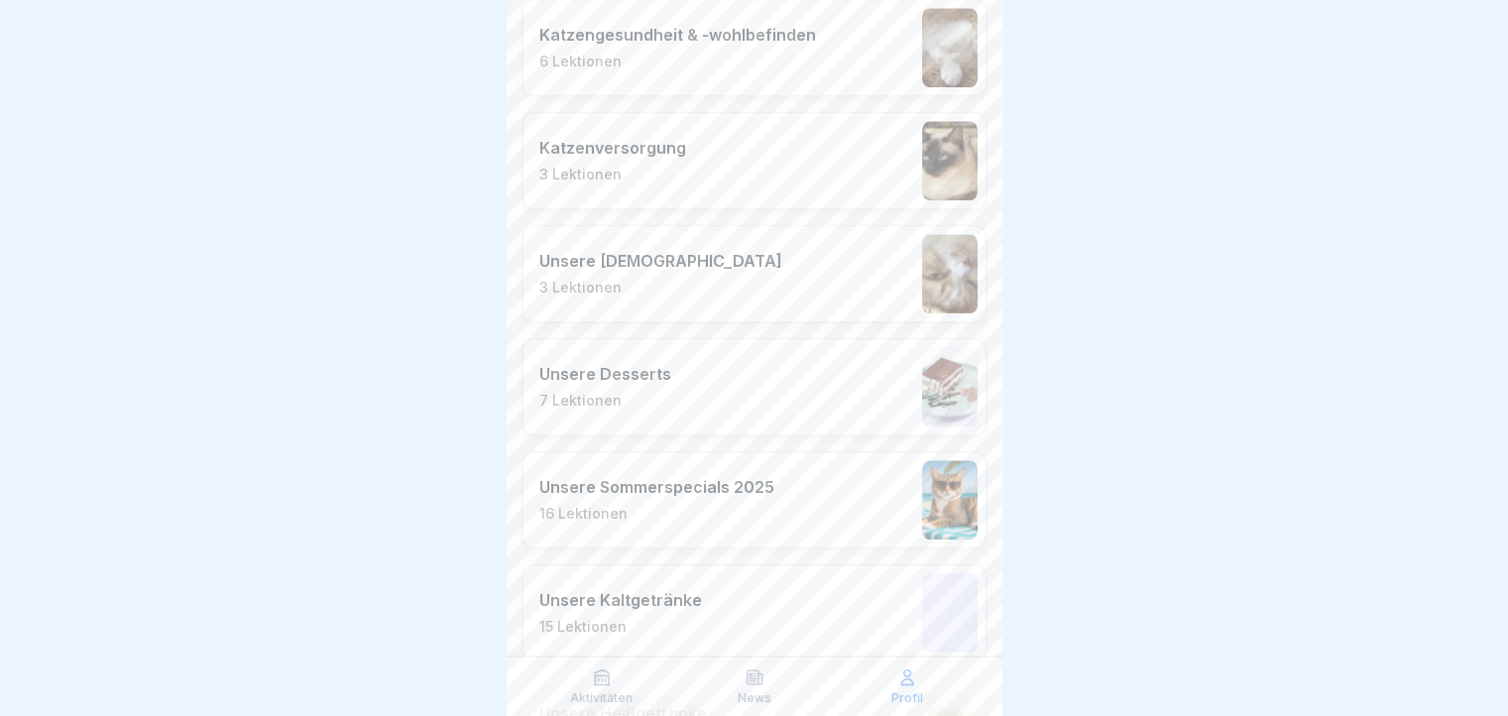
scroll to position [2181, 0]
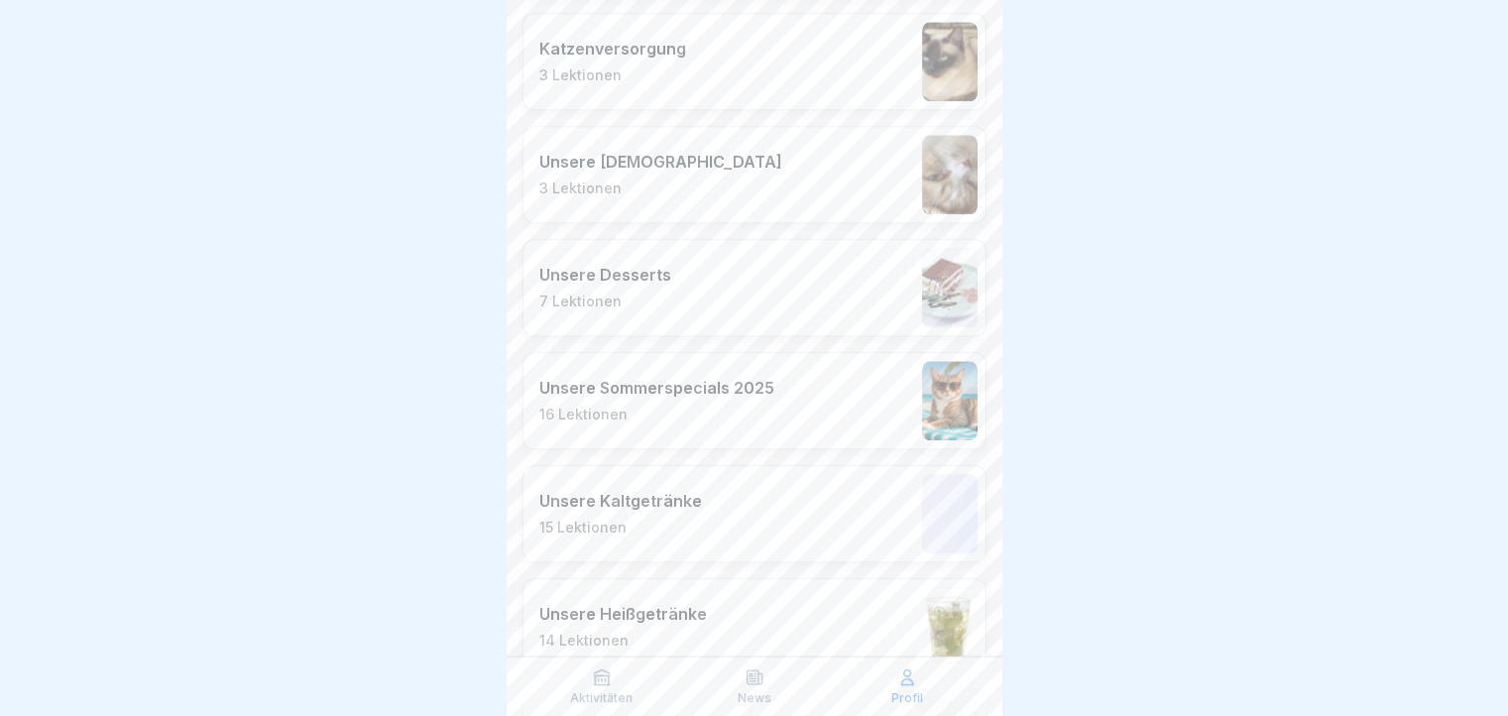
click at [817, 399] on div "Unsere Sommerspecials 2025 16 Lektionen" at bounding box center [754, 400] width 464 height 97
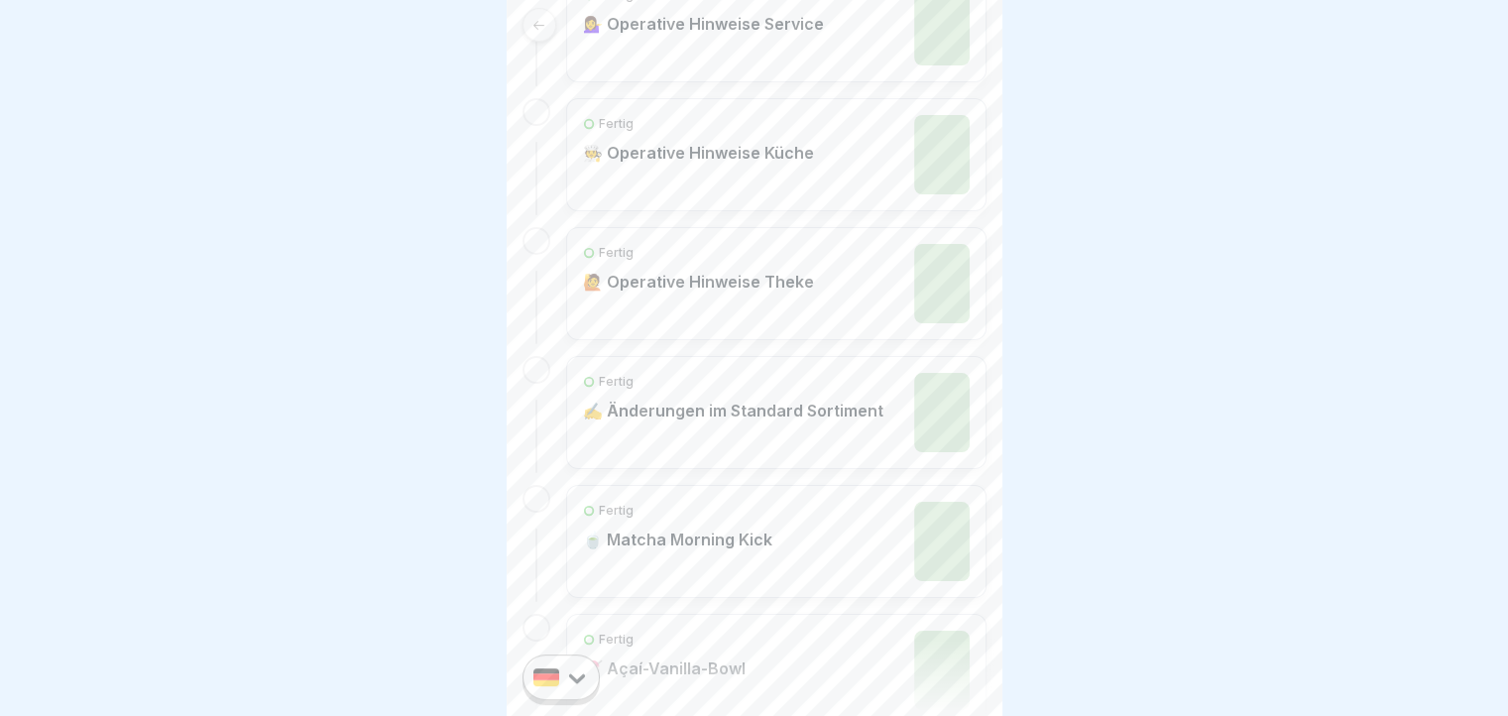
scroll to position [611, 0]
